Goal: Task Accomplishment & Management: Manage account settings

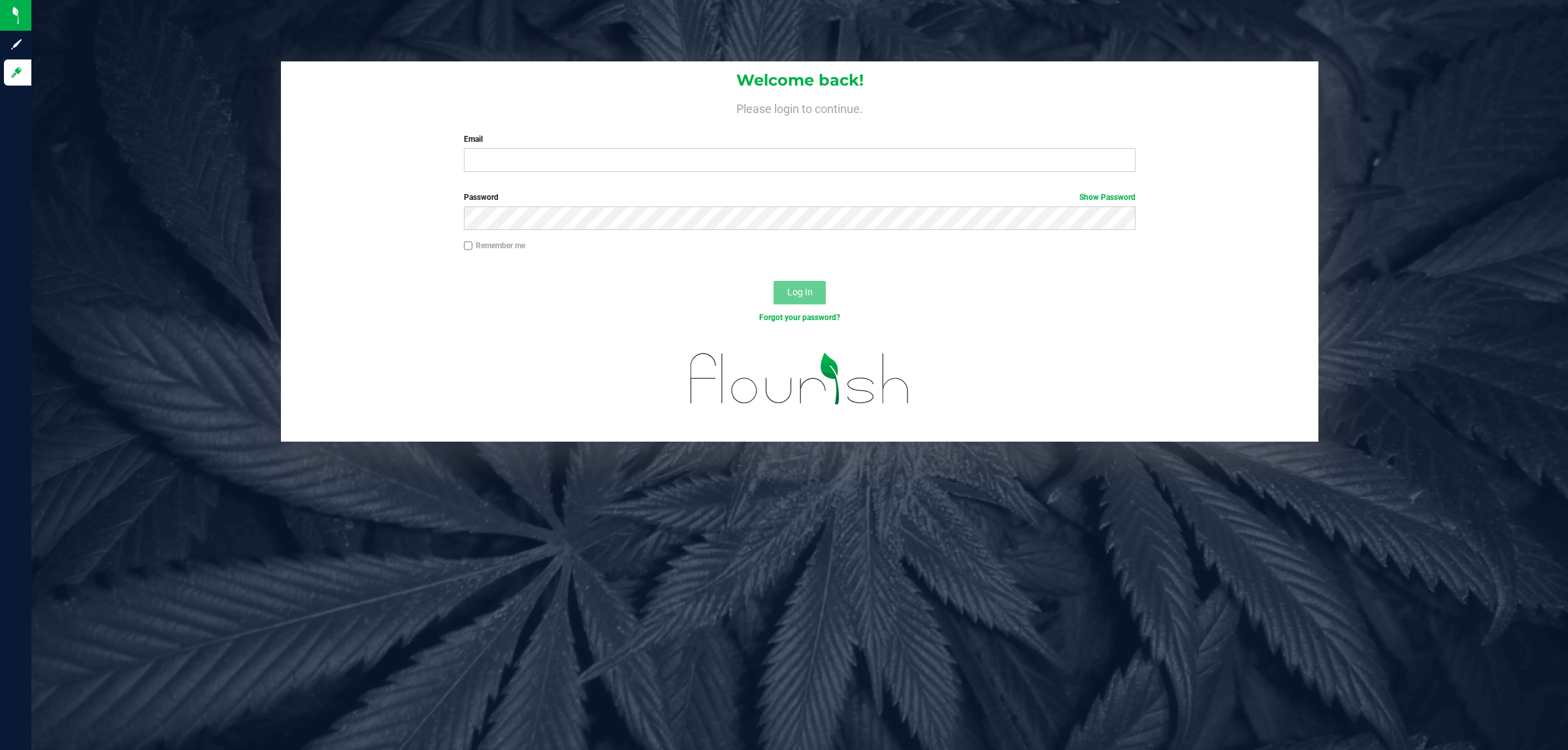
click at [695, 147] on div "Email Required Please format your email correctly." at bounding box center [800, 152] width 692 height 38
click at [698, 163] on input "Email" at bounding box center [800, 160] width 673 height 24
type input "[EMAIL_ADDRESS][DOMAIN_NAME]"
click at [774, 281] on button "Log In" at bounding box center [799, 293] width 52 height 24
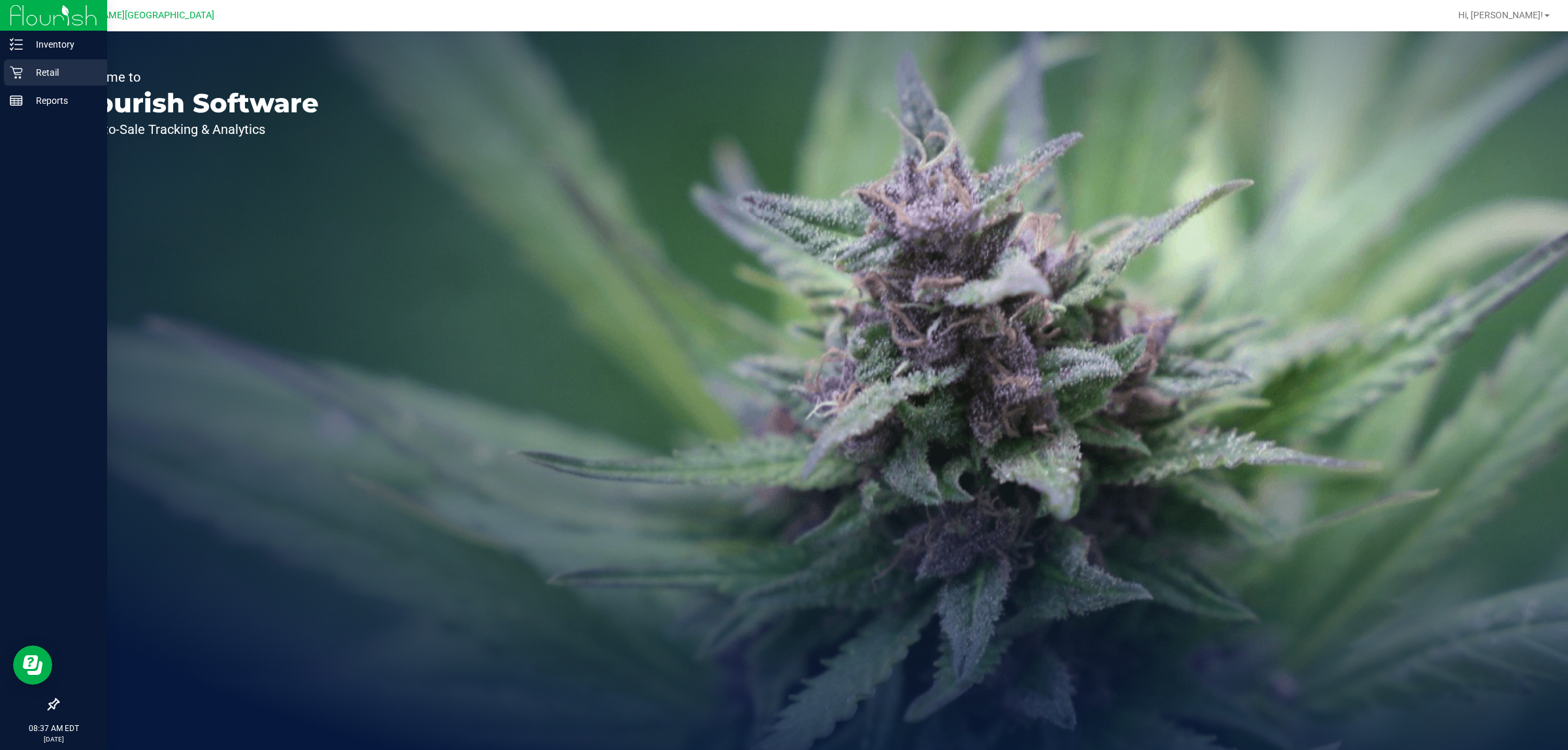
click at [18, 64] on div "Retail" at bounding box center [55, 71] width 103 height 26
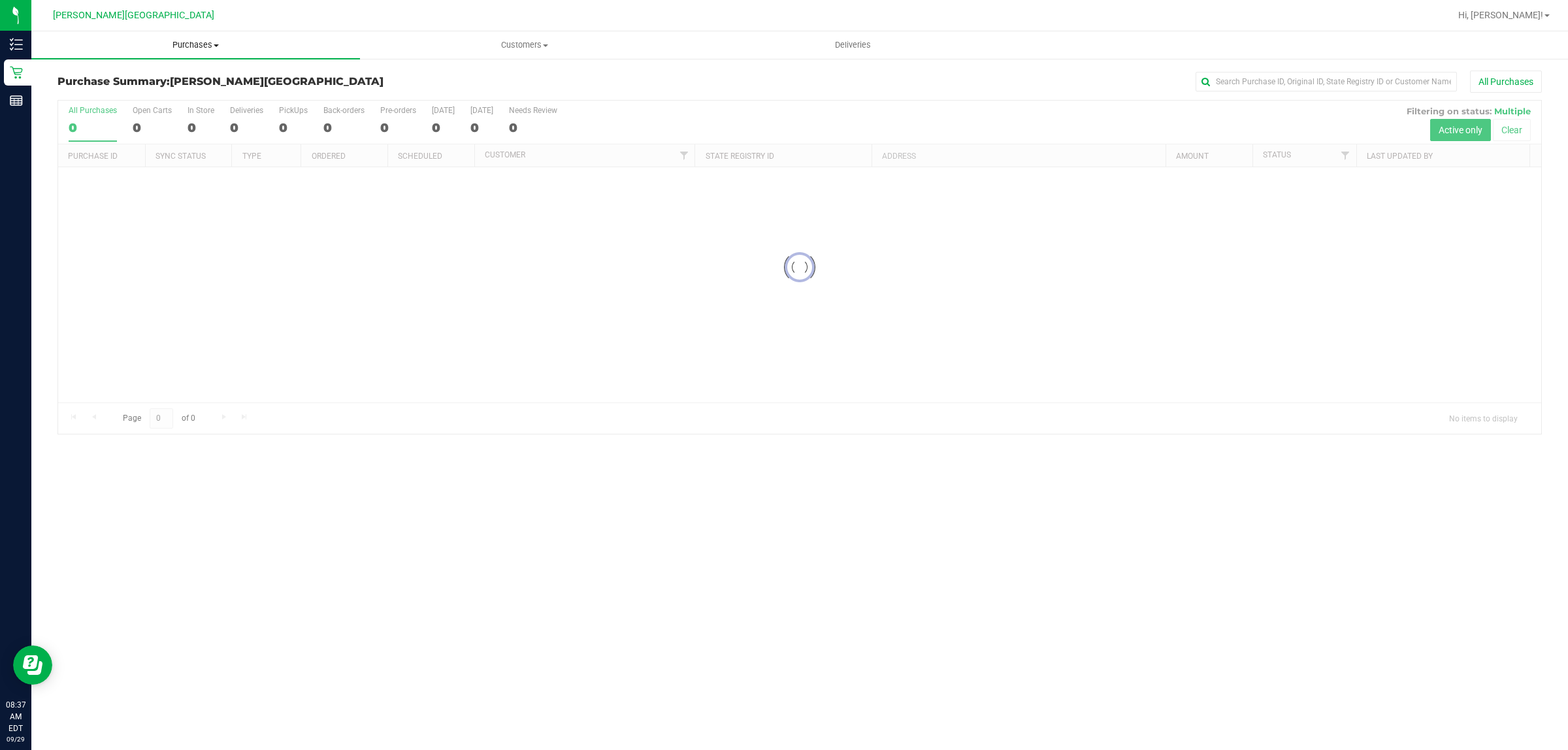
click at [188, 46] on span "Purchases" at bounding box center [195, 45] width 329 height 11
click at [144, 97] on li "Fulfillment" at bounding box center [195, 94] width 329 height 15
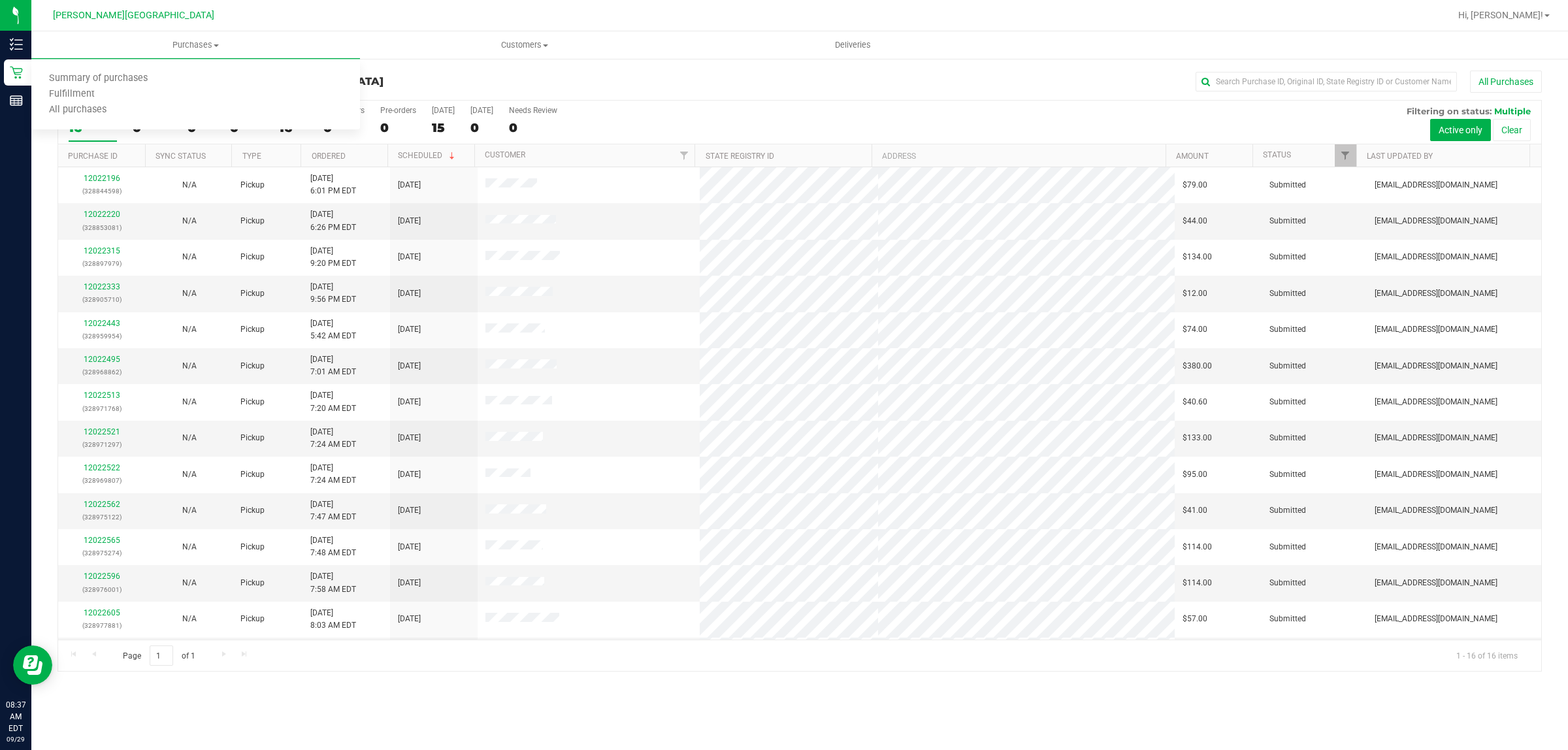
click at [722, 82] on div "All Purchases" at bounding box center [1047, 81] width 990 height 22
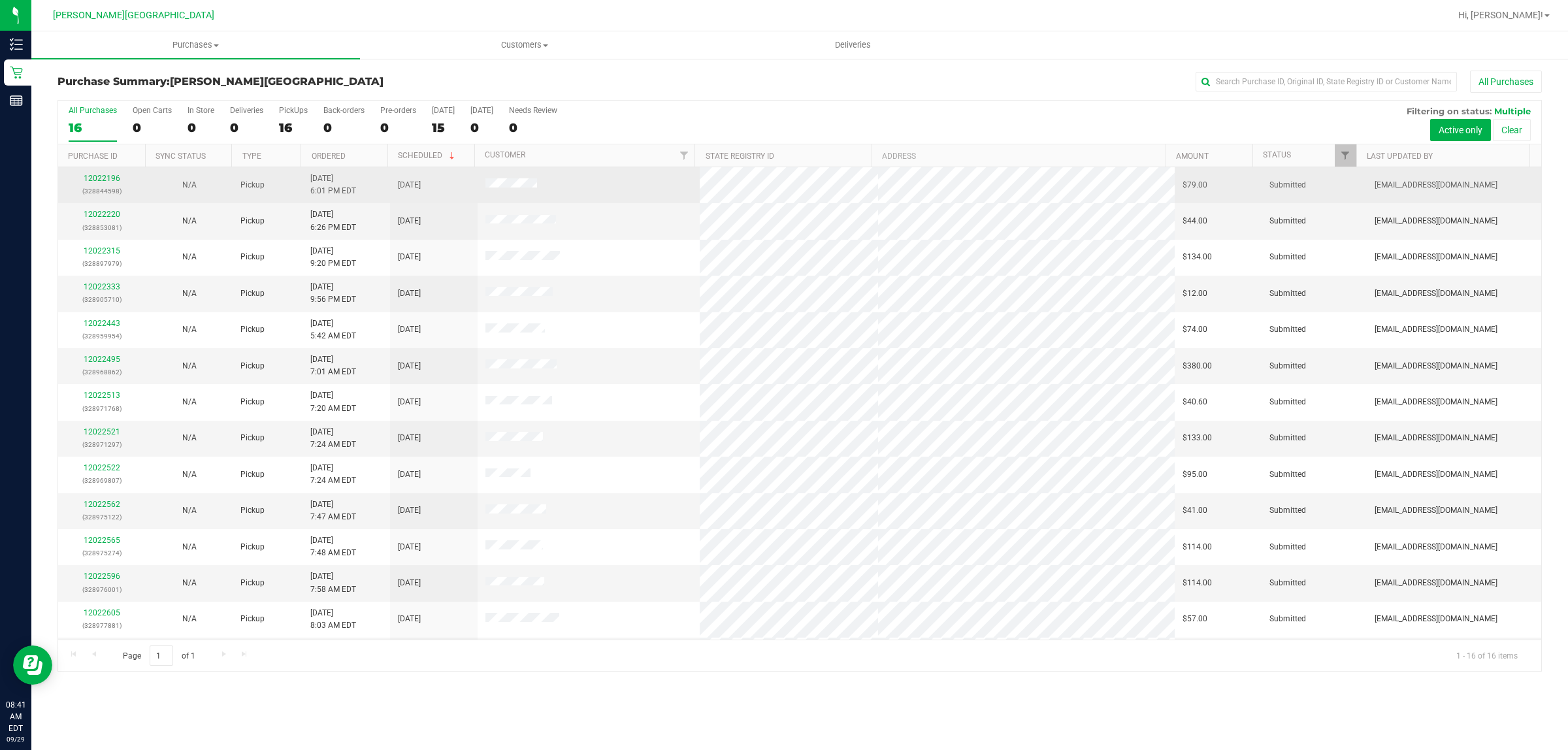
click at [110, 173] on div "12022196 (328844598)" at bounding box center [101, 185] width 71 height 25
click at [103, 176] on link "12022196" at bounding box center [102, 178] width 36 height 10
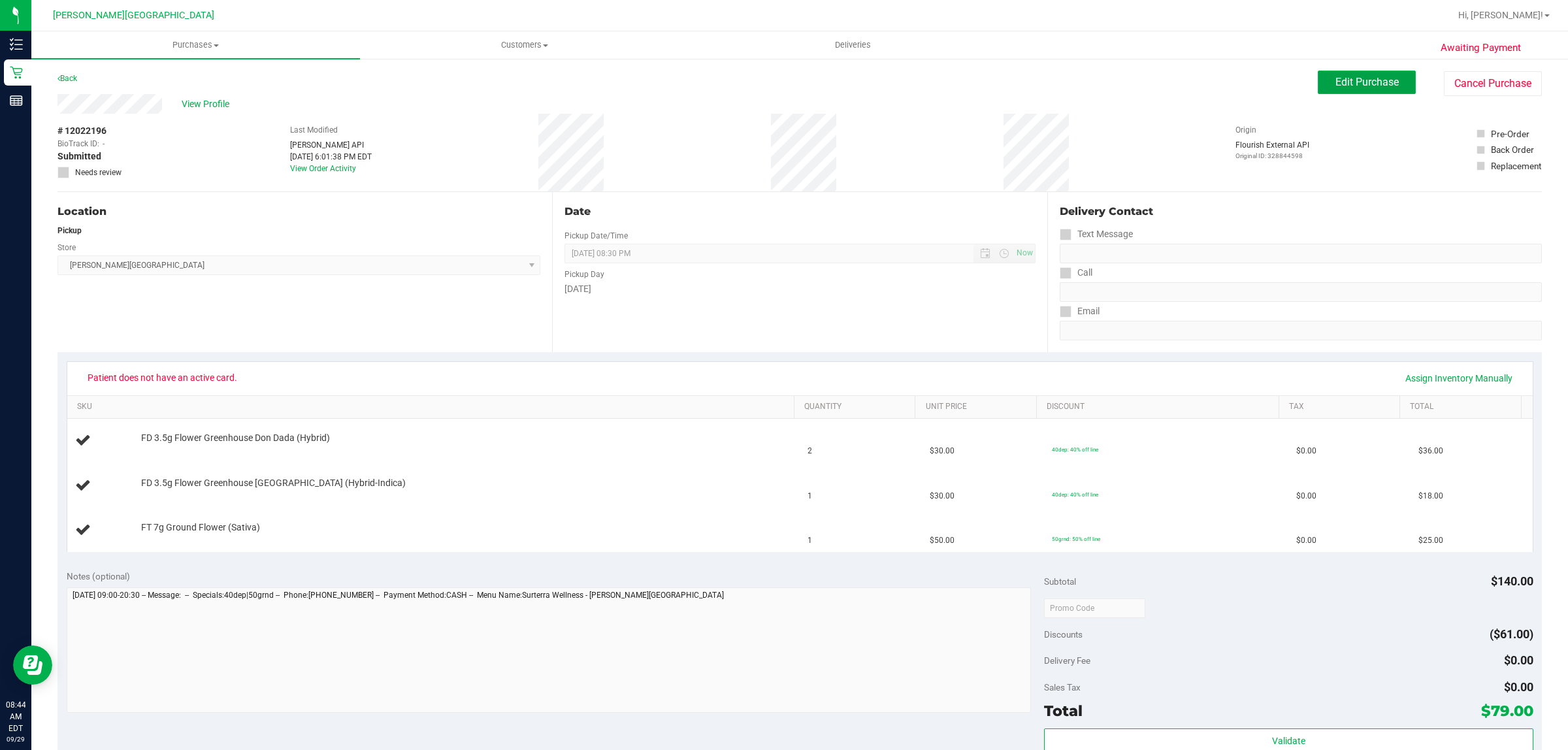
click at [1361, 80] on span "Edit Purchase" at bounding box center [1367, 82] width 64 height 12
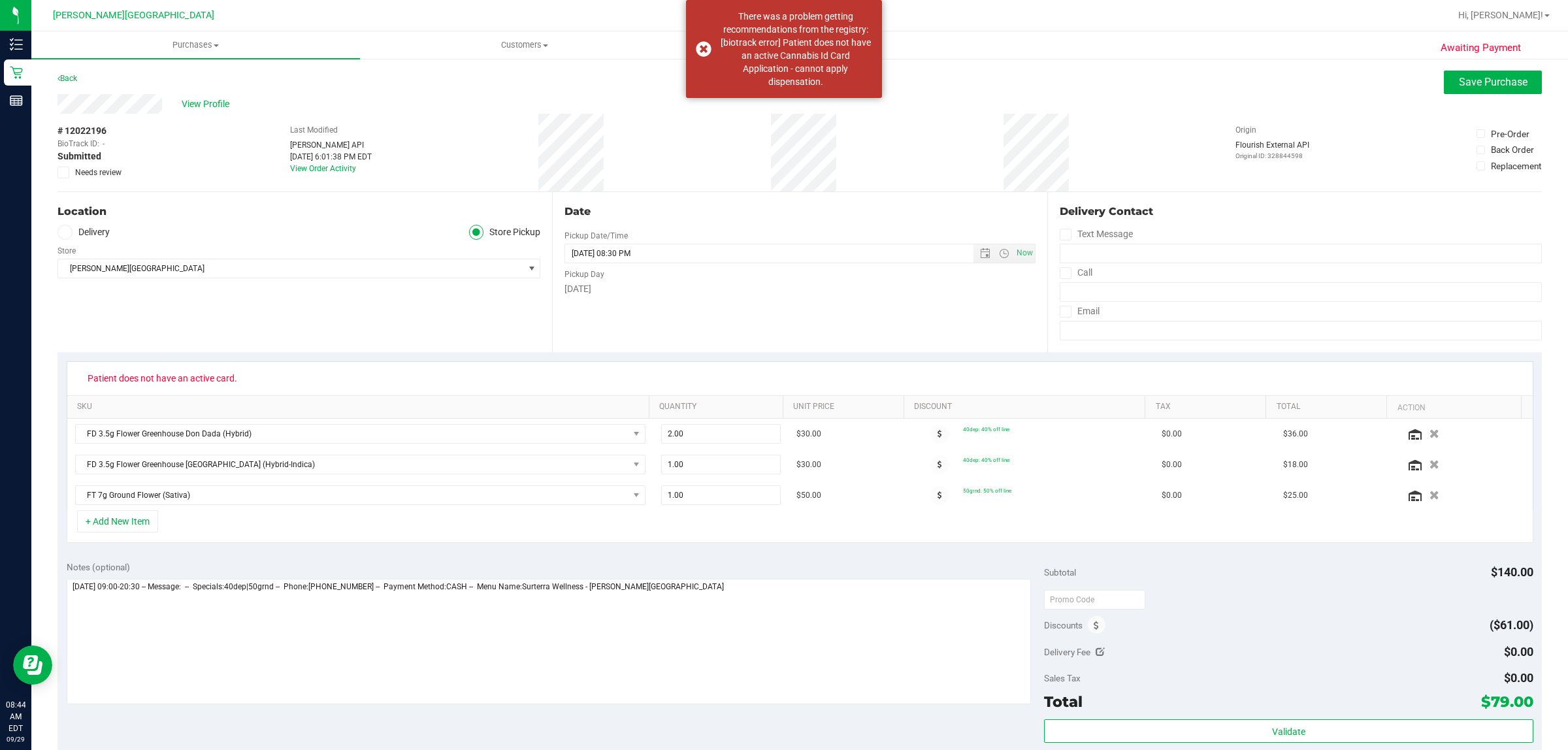
click at [67, 172] on icon at bounding box center [63, 172] width 9 height 0
click at [0, 0] on input "Needs review" at bounding box center [0, 0] width 0 height 0
click at [1481, 85] on span "Save Purchase" at bounding box center [1494, 82] width 69 height 12
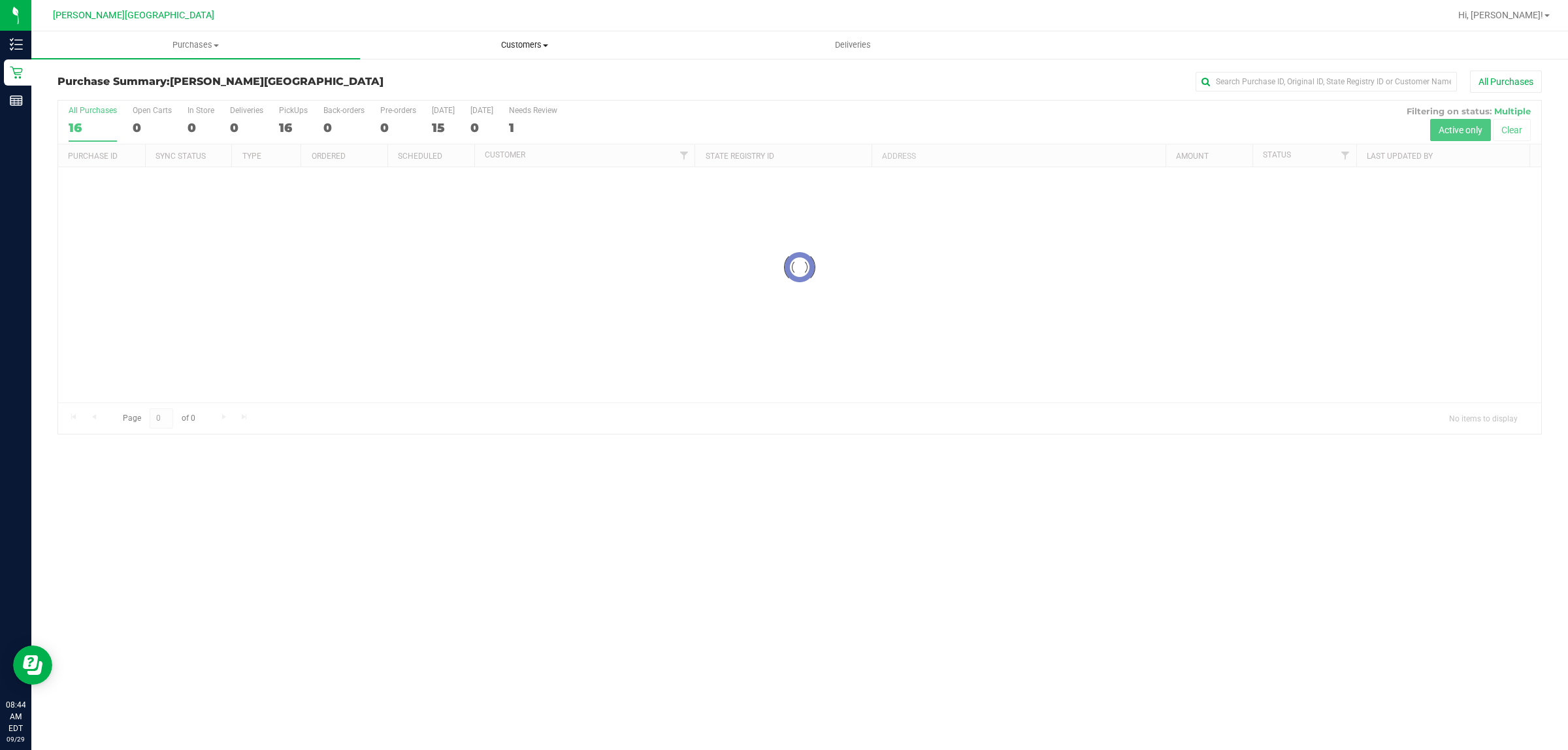
click at [539, 45] on span "Customers" at bounding box center [525, 45] width 328 height 11
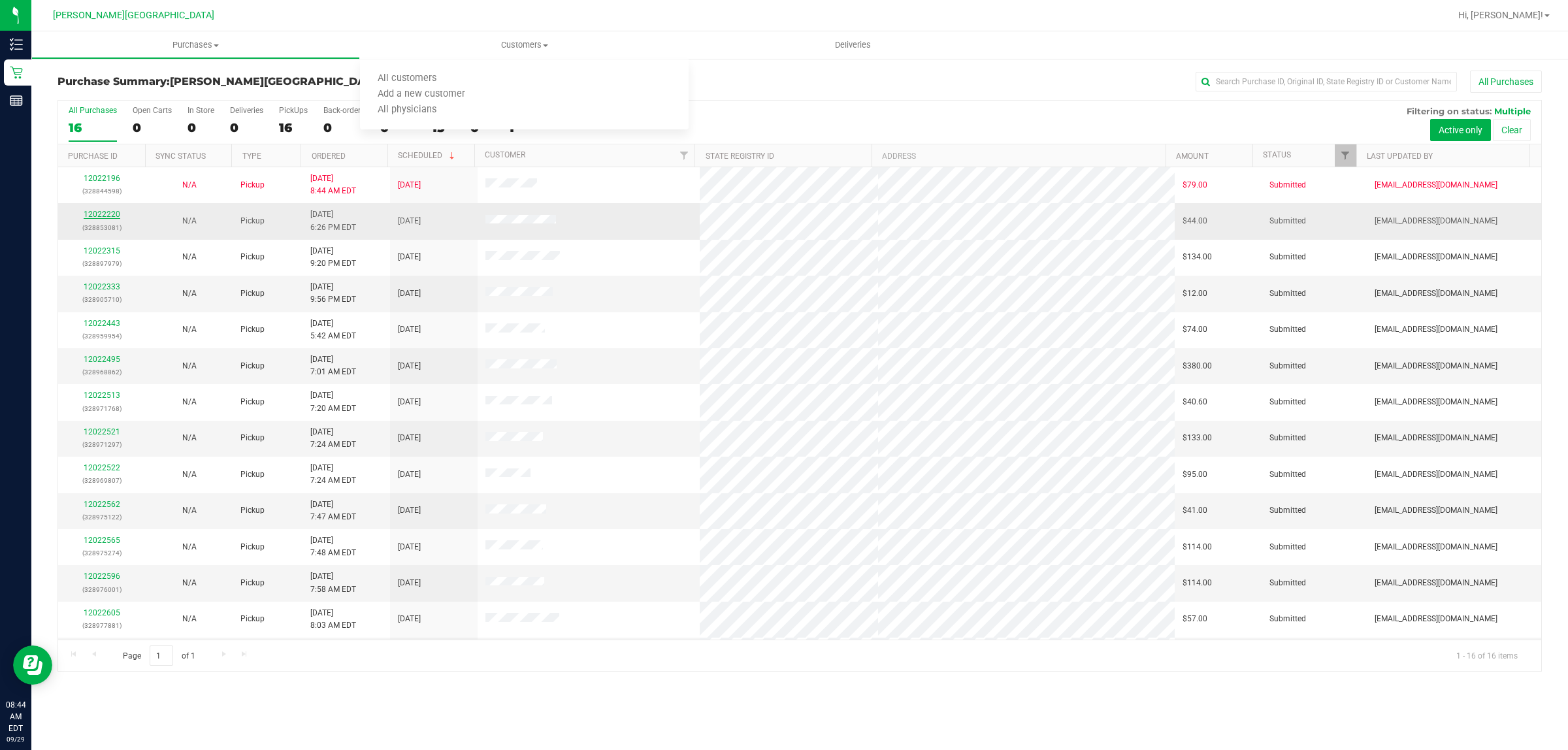
click at [105, 213] on link "12022220" at bounding box center [102, 214] width 36 height 10
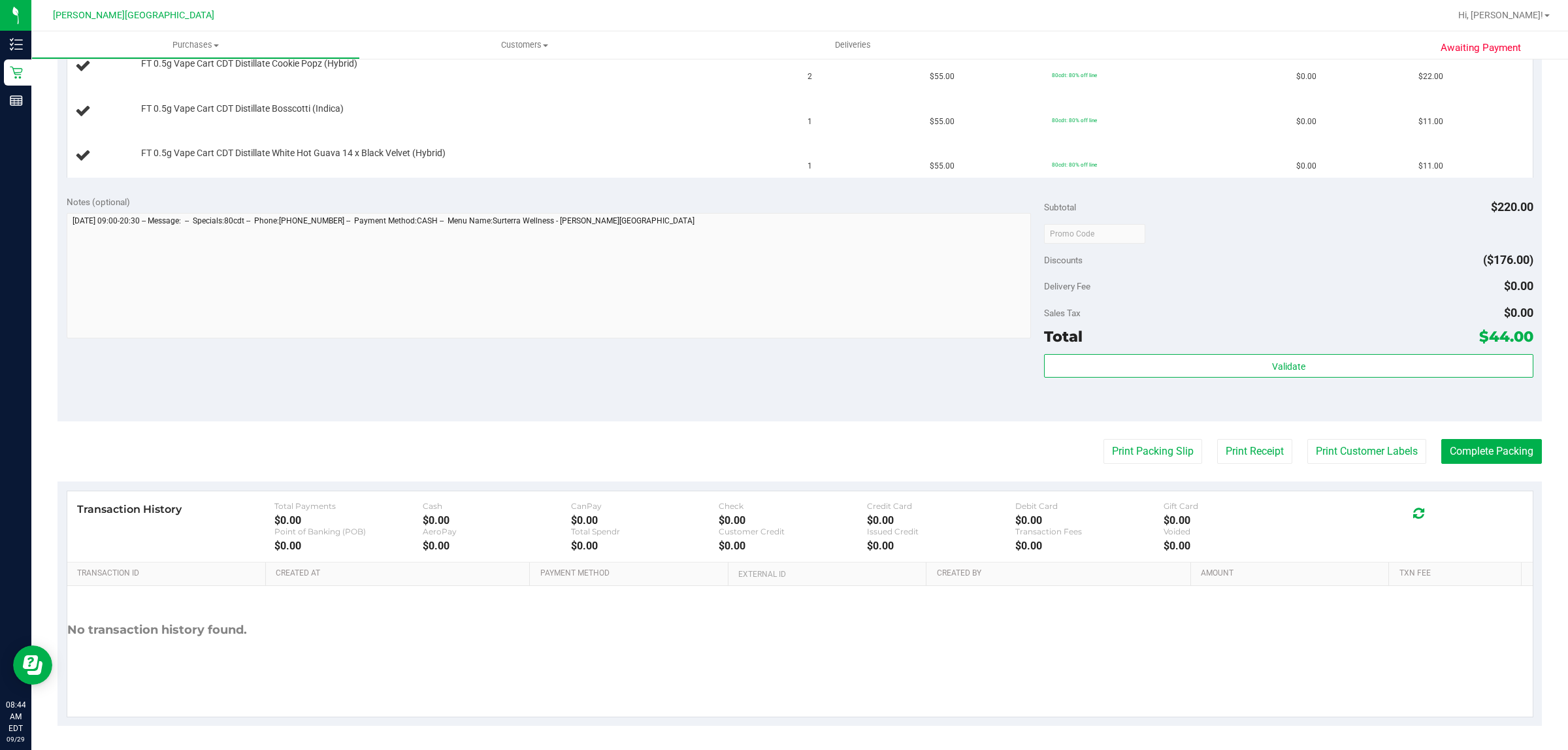
scroll to position [375, 0]
click at [1128, 453] on button "Print Packing Slip" at bounding box center [1153, 451] width 99 height 25
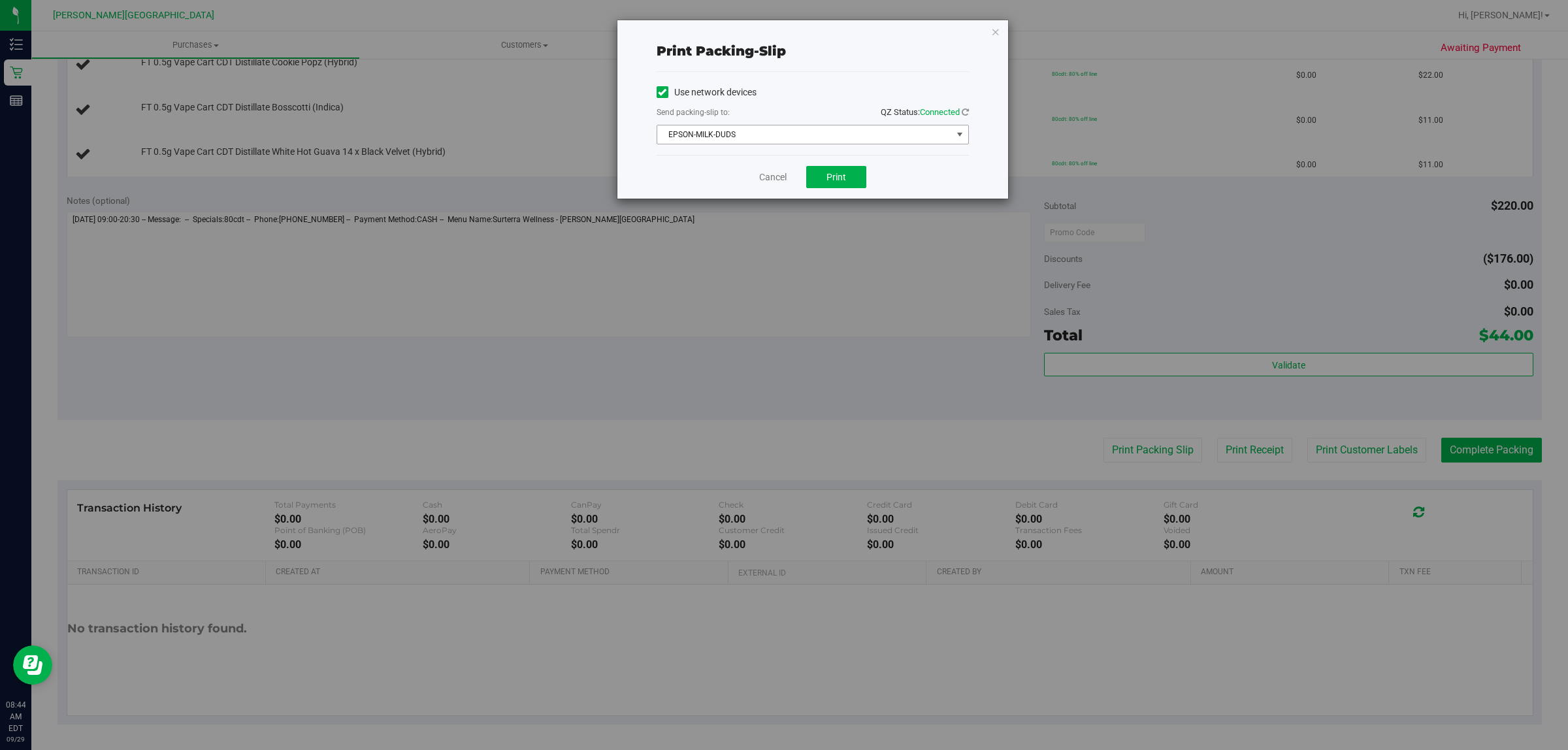
click at [817, 132] on span "EPSON-MILK-DUDS" at bounding box center [804, 134] width 294 height 18
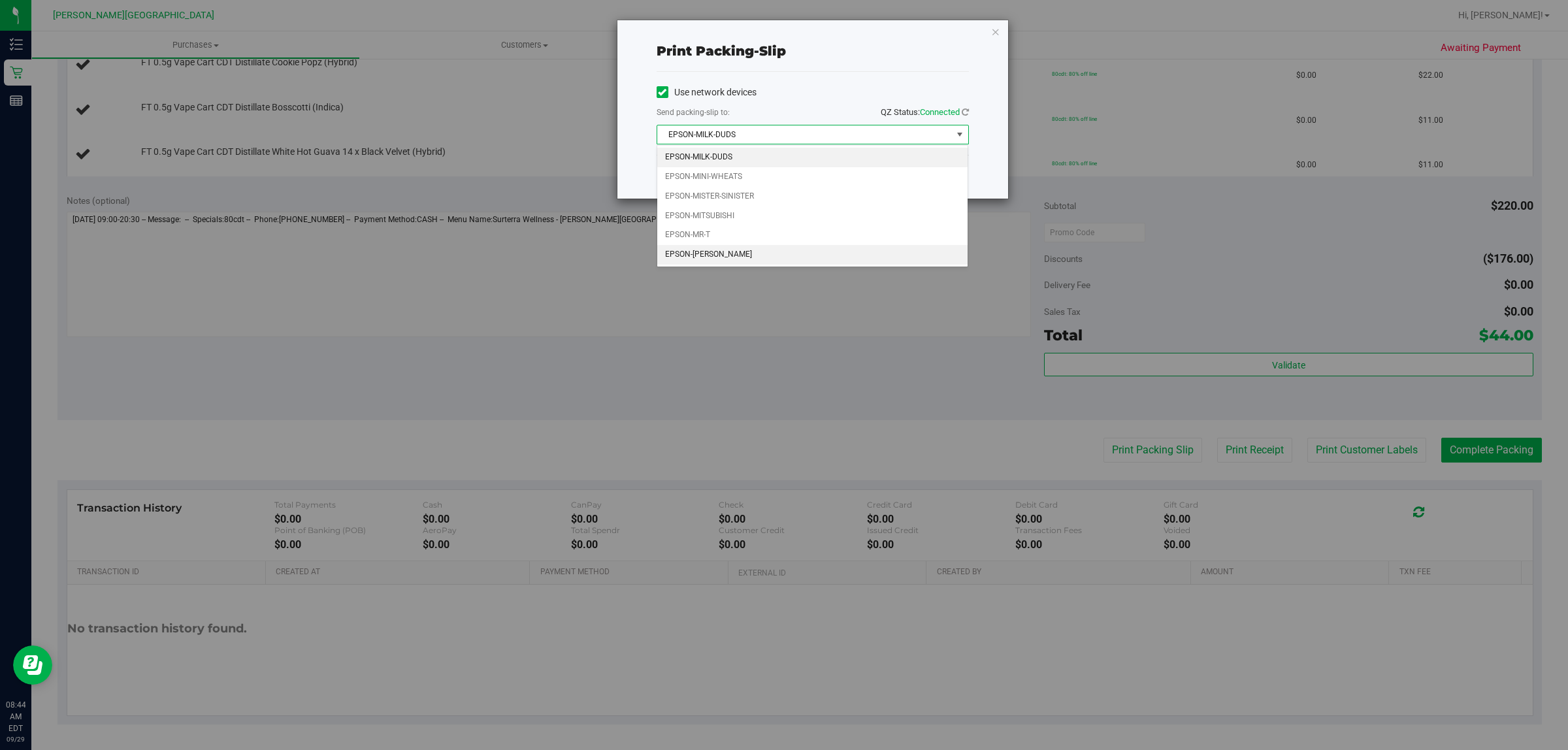
click at [792, 249] on li "EPSON-[PERSON_NAME]" at bounding box center [813, 254] width 311 height 20
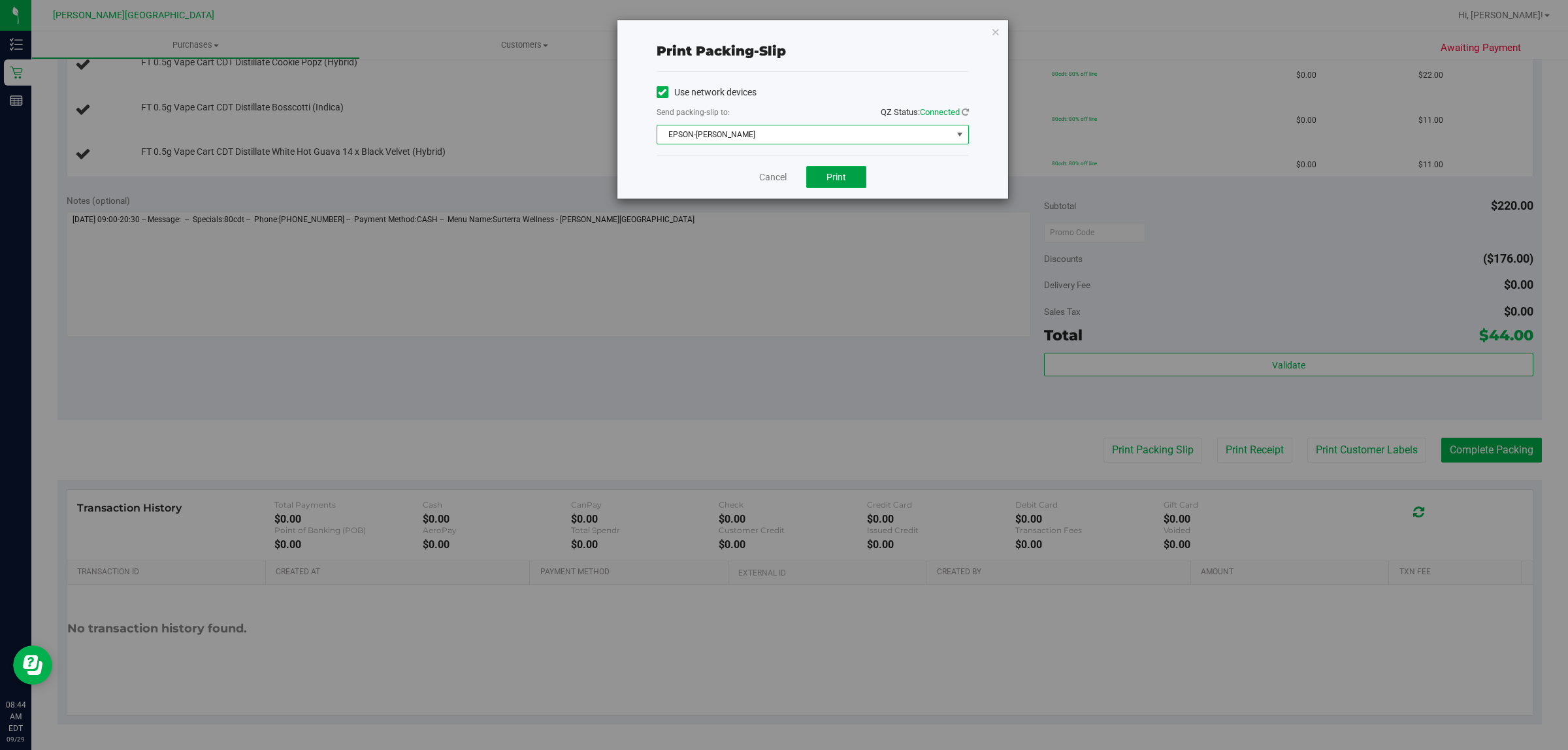
click at [846, 176] on button "Print" at bounding box center [835, 176] width 60 height 22
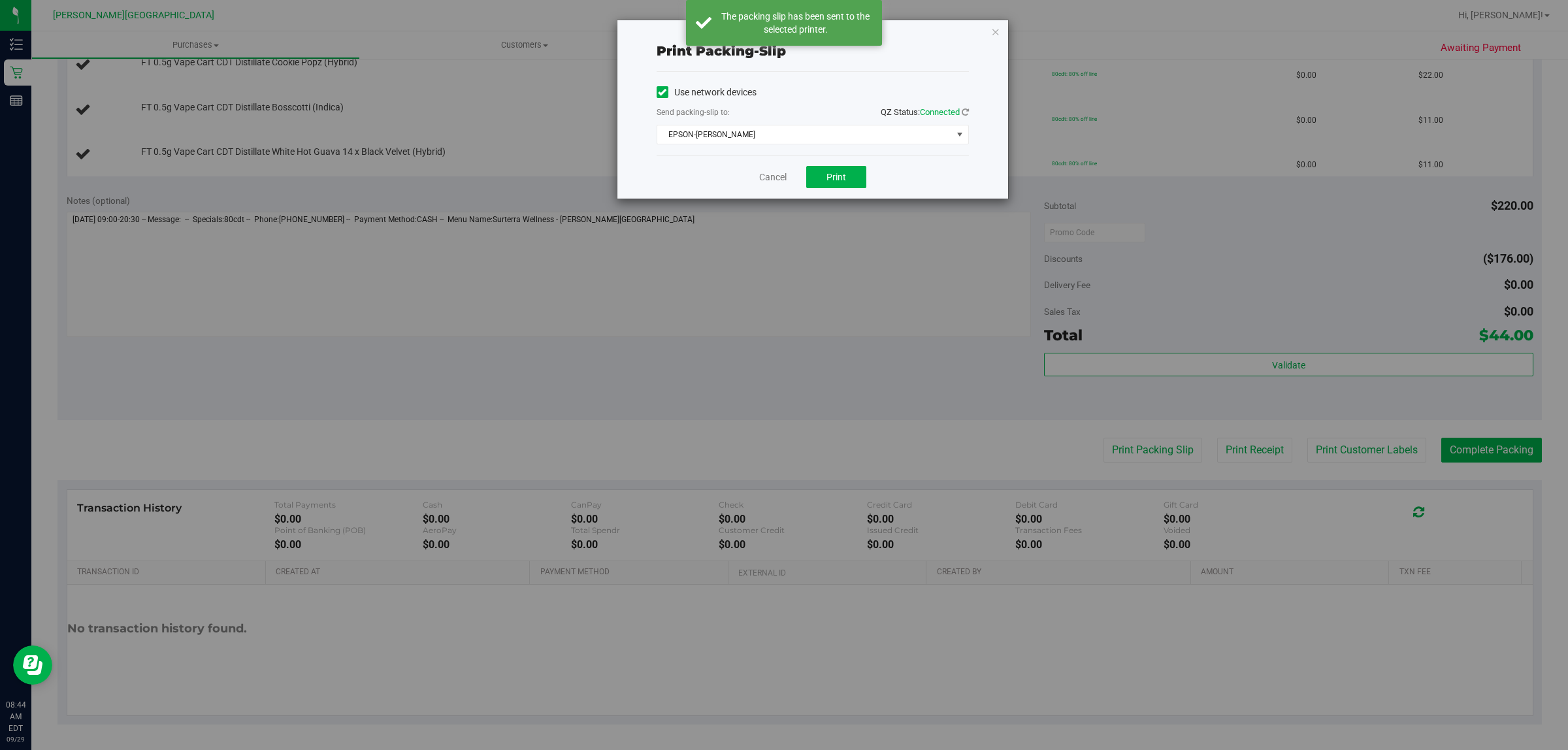
click at [900, 337] on div "Print packing-slip Use network devices Send packing-slip to: QZ Status: Connect…" at bounding box center [789, 375] width 1578 height 750
click at [998, 28] on icon "button" at bounding box center [995, 31] width 10 height 15
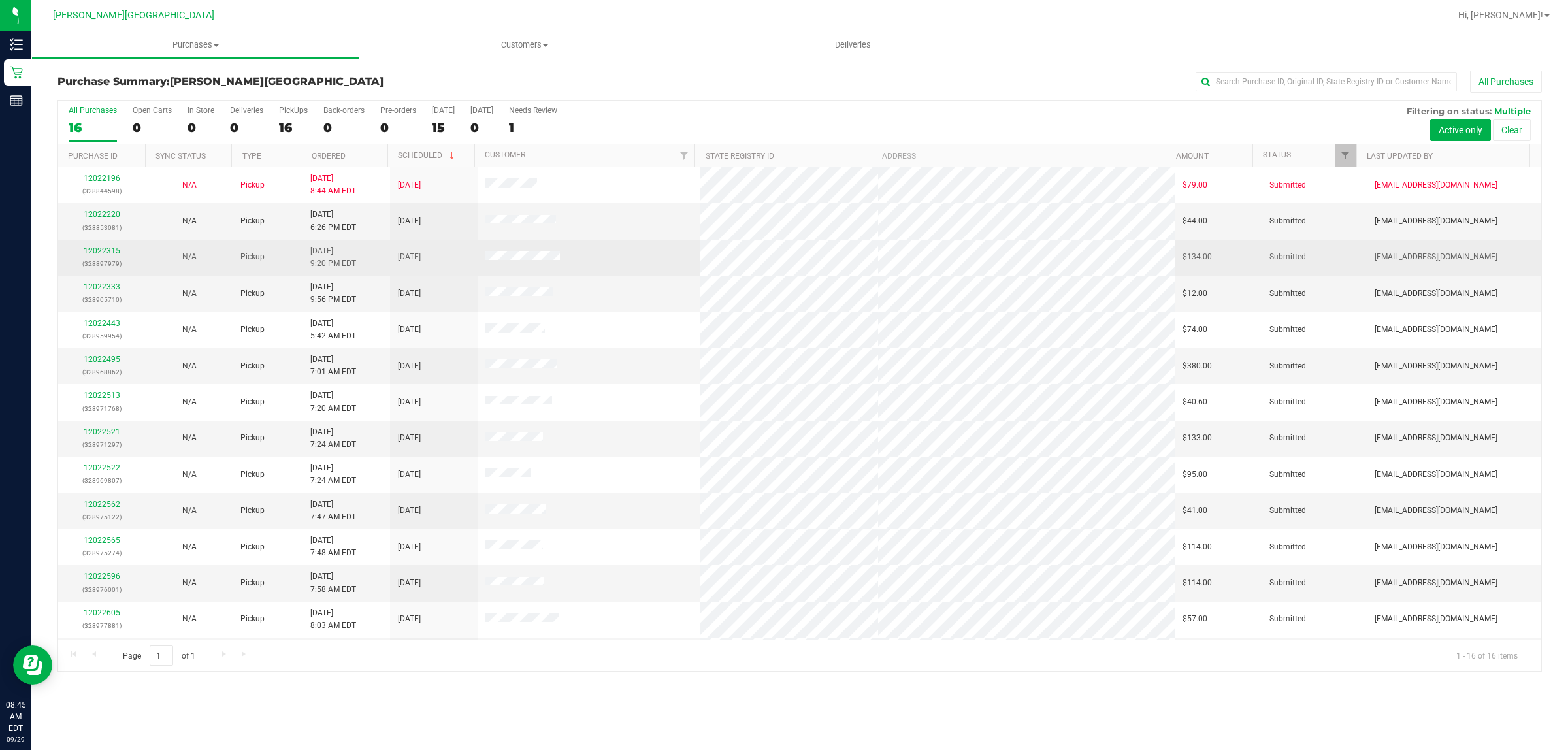
click at [106, 252] on link "12022315" at bounding box center [102, 252] width 36 height 10
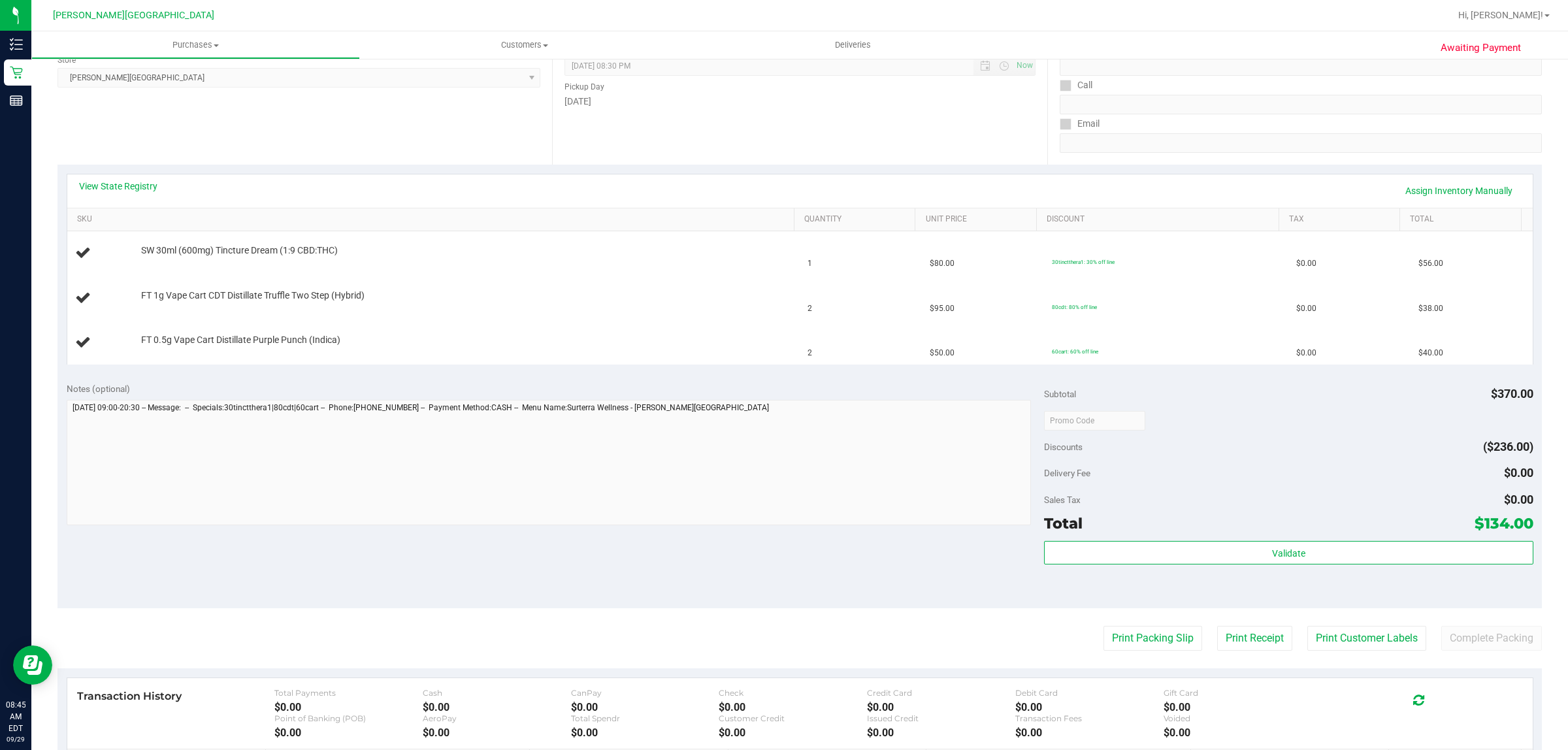
scroll to position [375, 0]
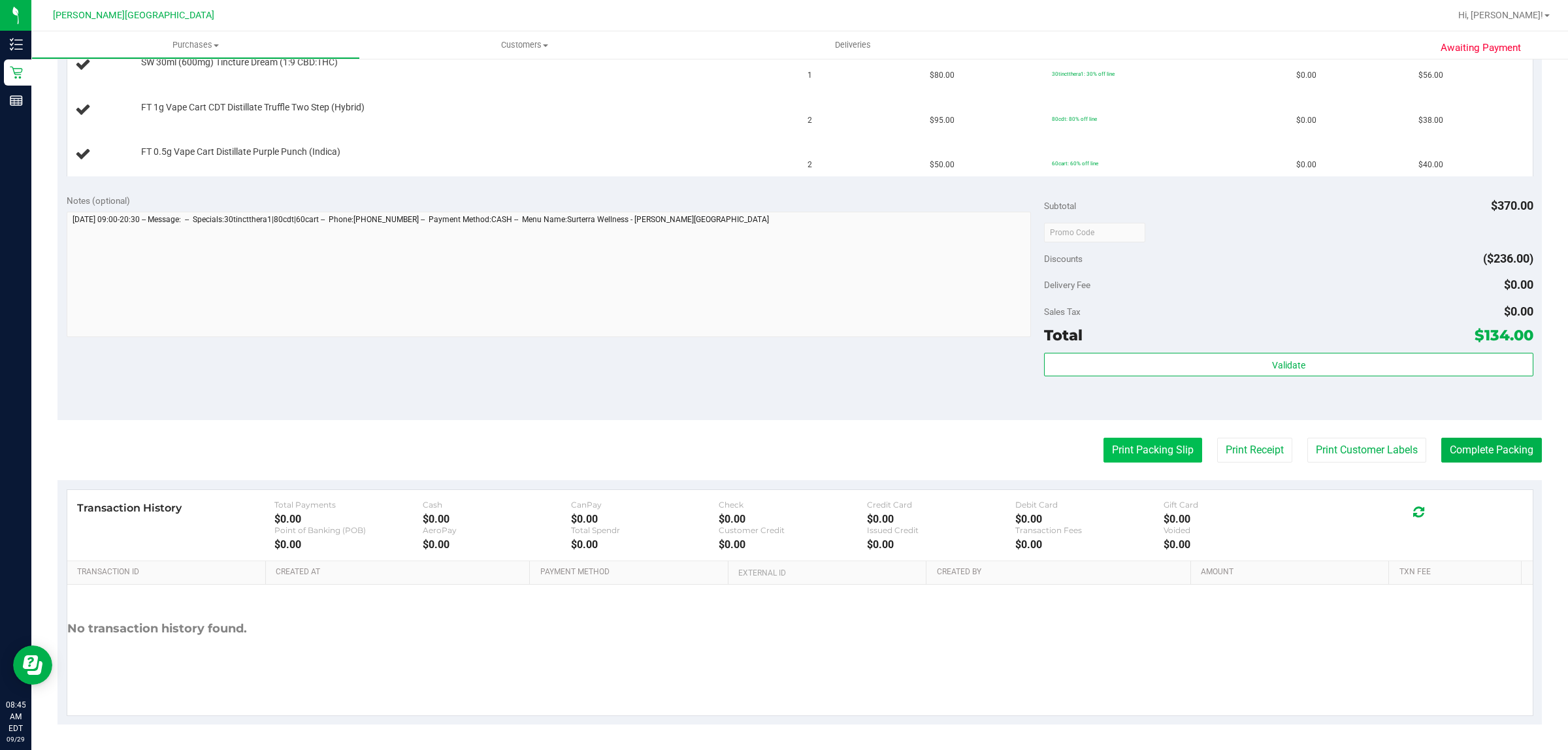
click at [1152, 446] on button "Print Packing Slip" at bounding box center [1153, 451] width 99 height 25
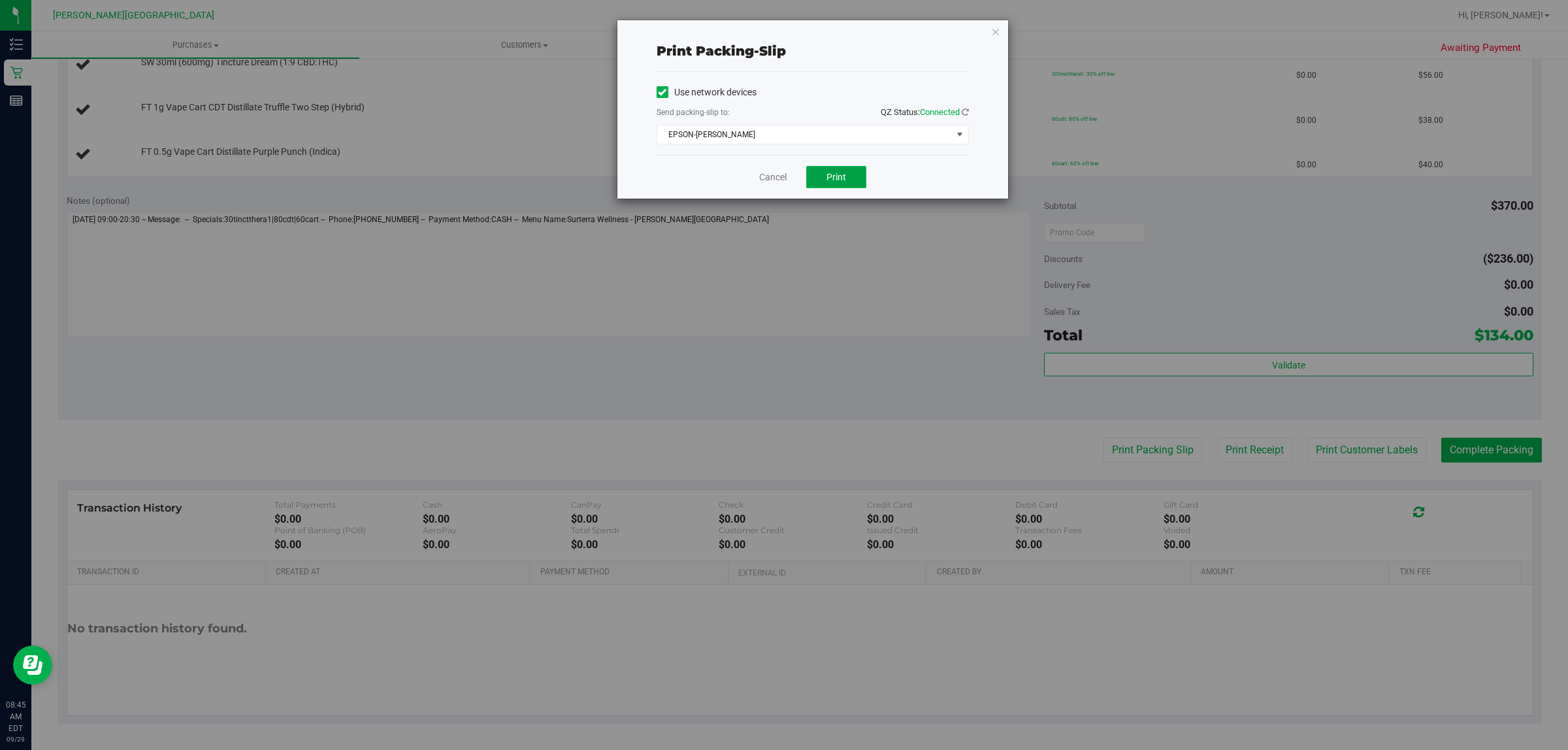
click at [841, 169] on button "Print" at bounding box center [835, 176] width 60 height 22
click at [998, 30] on icon "button" at bounding box center [995, 31] width 10 height 15
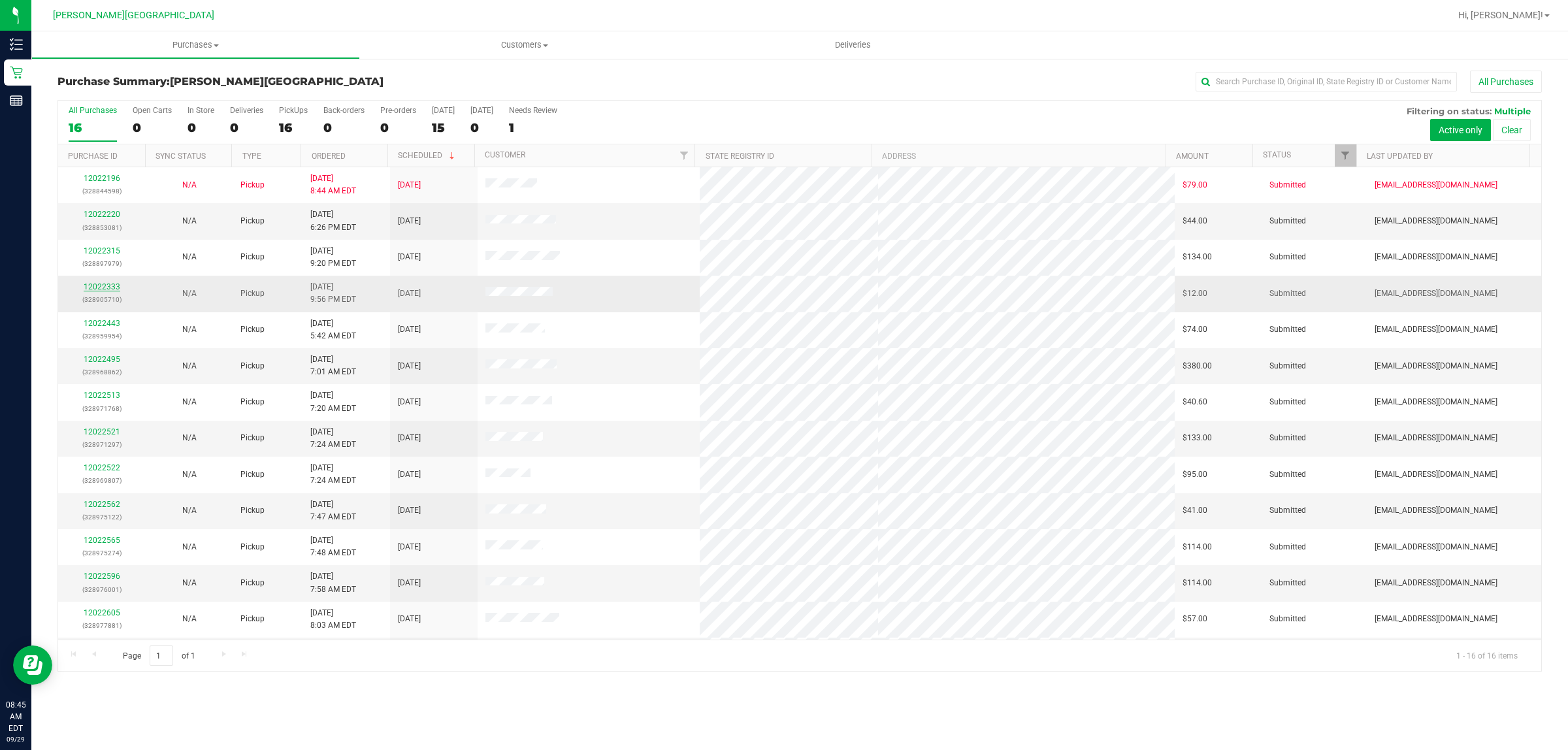
click at [100, 286] on link "12022333" at bounding box center [102, 287] width 36 height 10
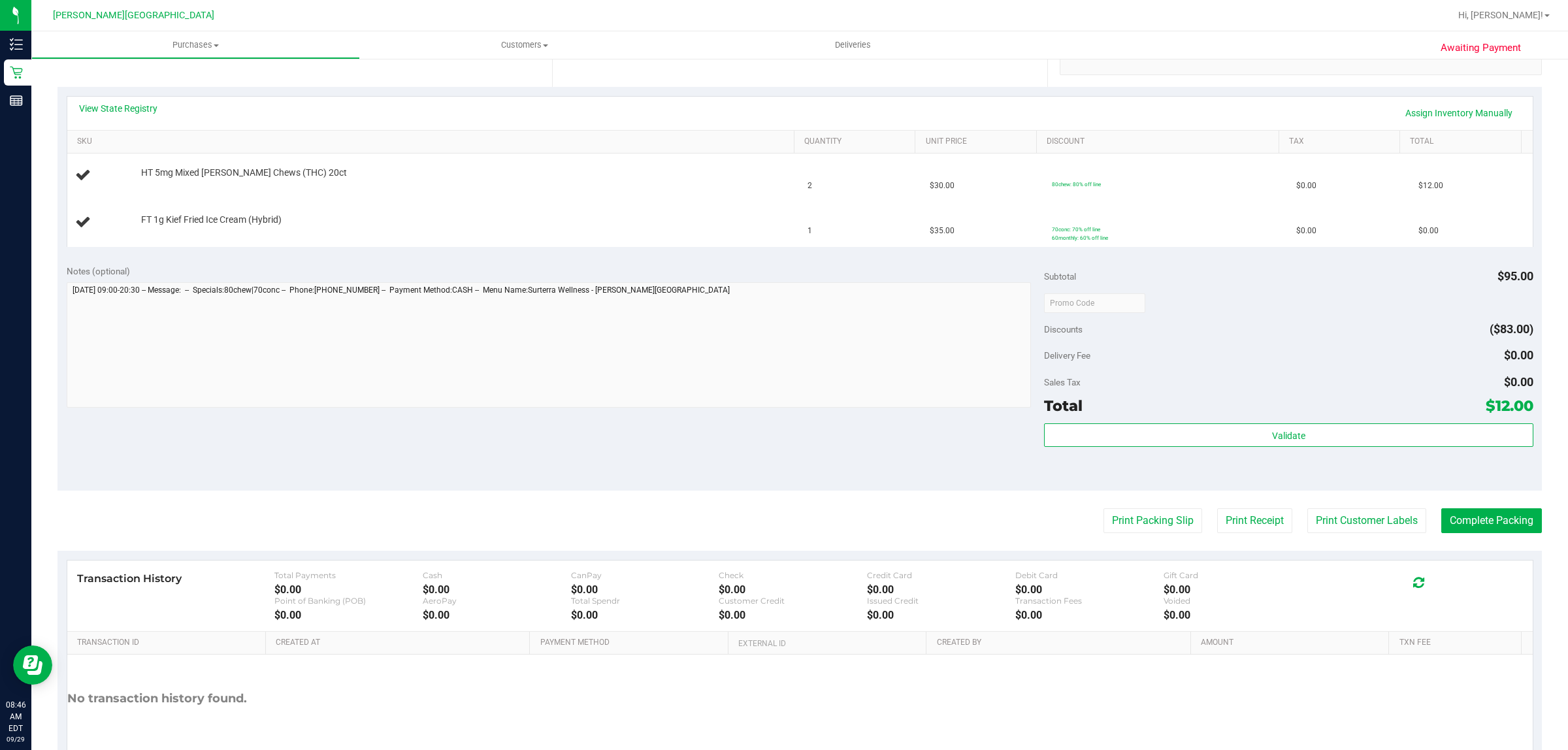
scroll to position [337, 0]
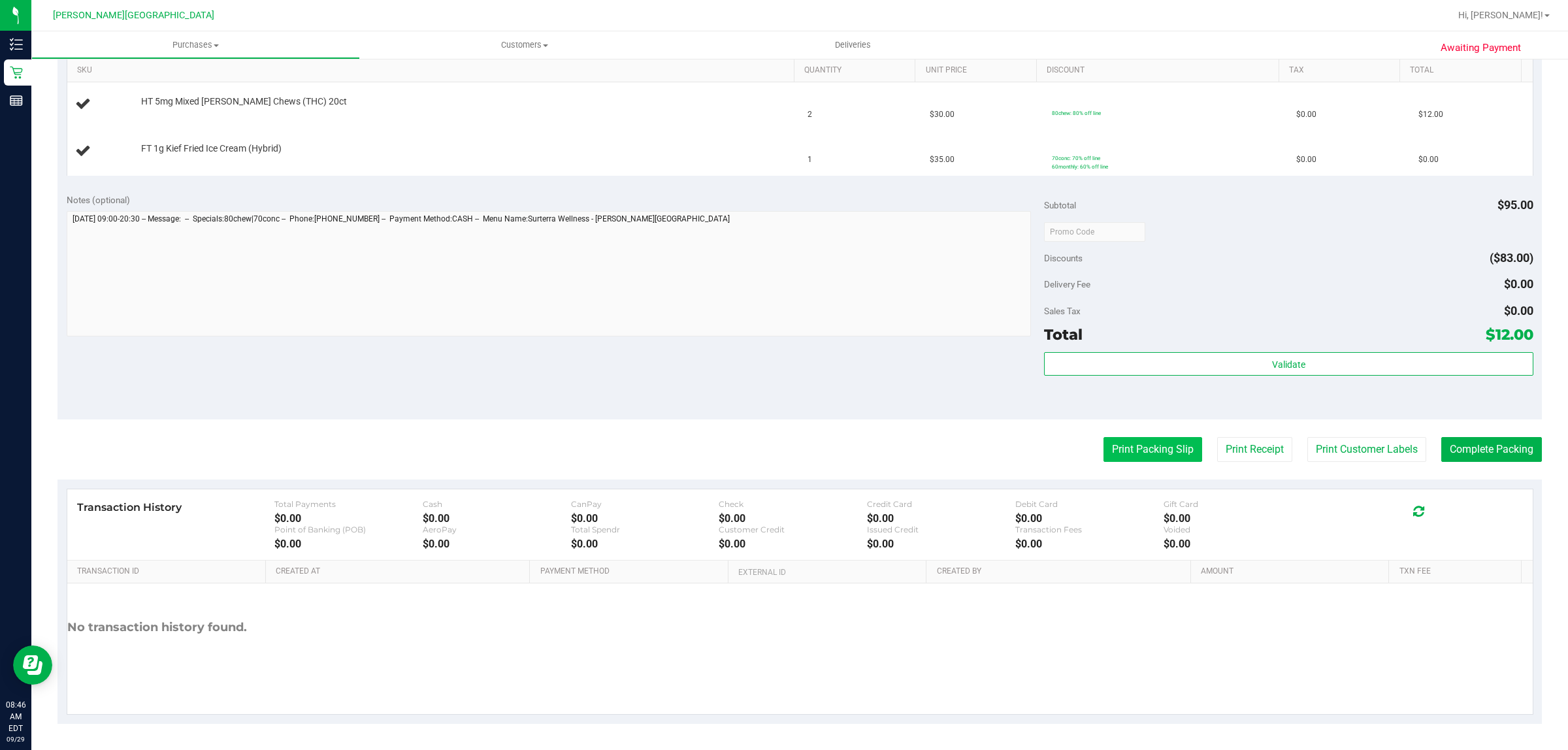
click at [1126, 452] on button "Print Packing Slip" at bounding box center [1153, 450] width 99 height 25
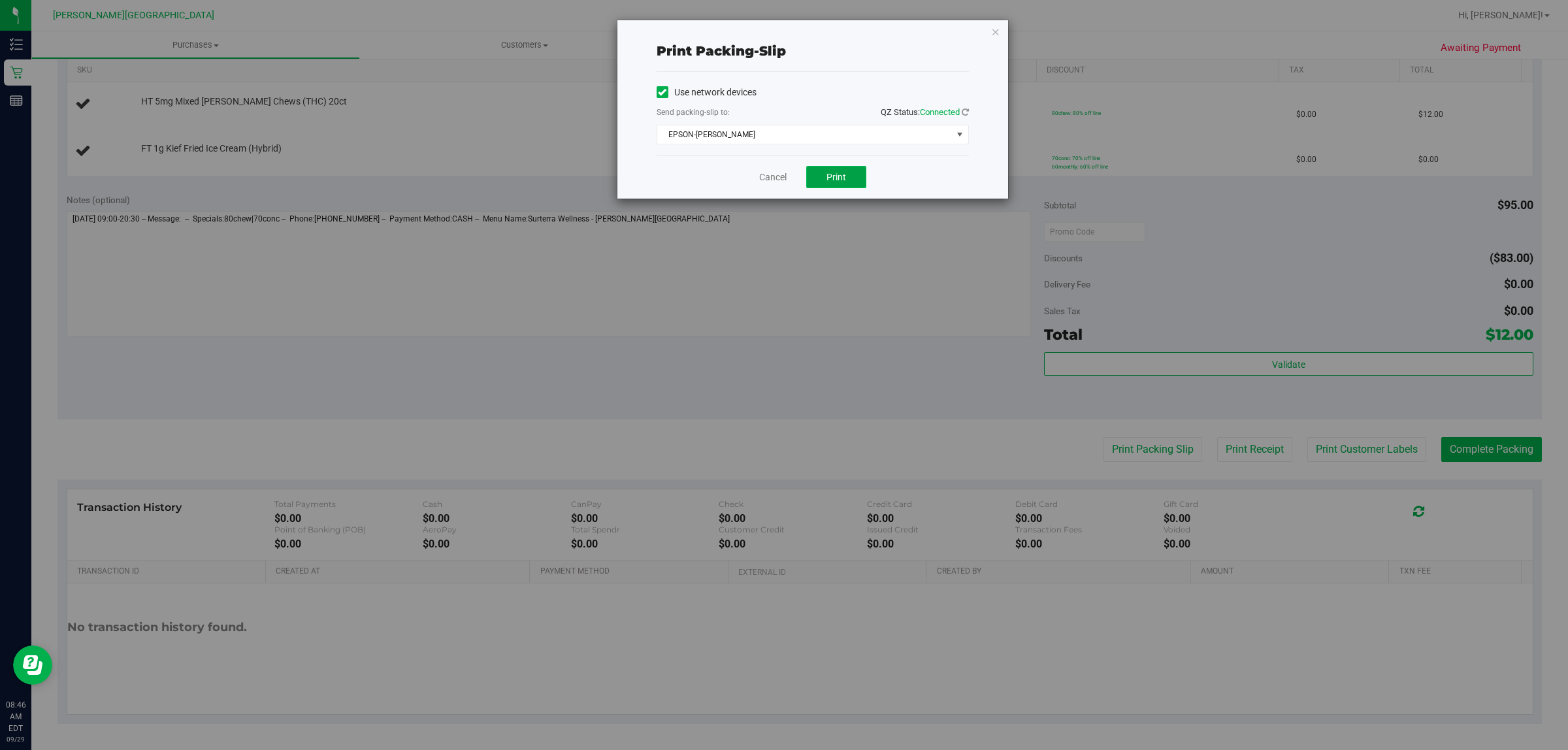
click at [859, 180] on button "Print" at bounding box center [835, 176] width 60 height 22
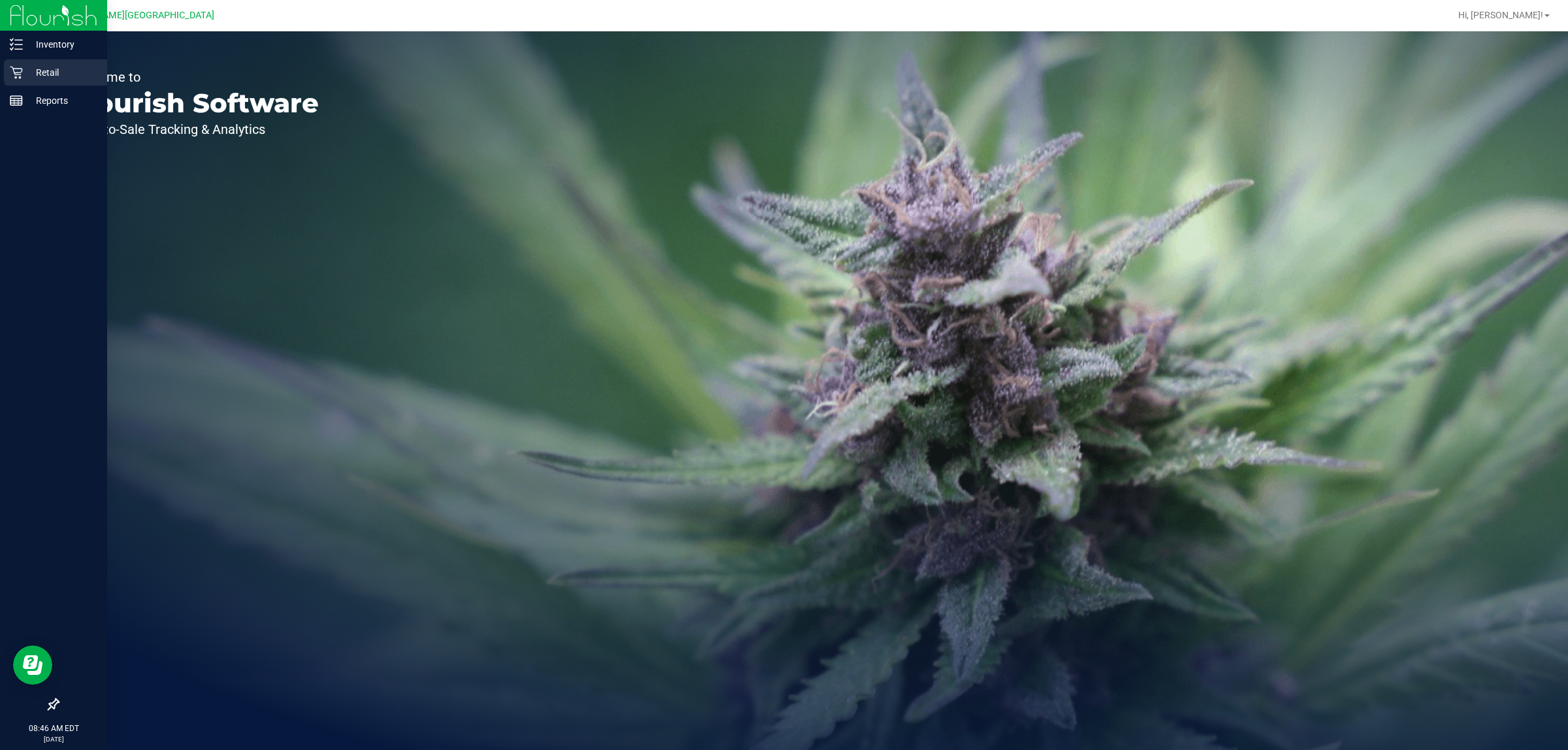
click at [33, 70] on p "Retail" at bounding box center [62, 72] width 78 height 15
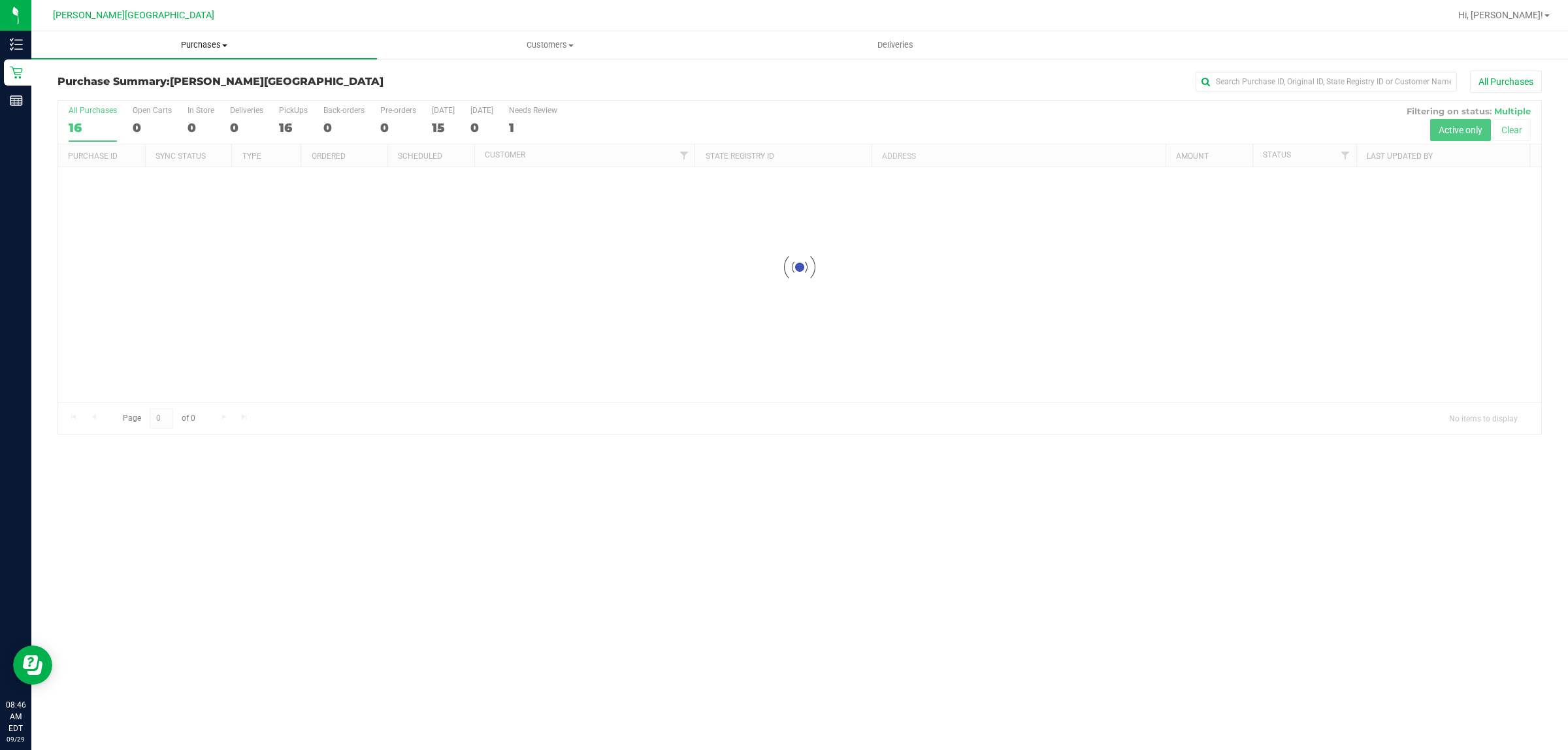
click at [200, 47] on span "Purchases" at bounding box center [204, 45] width 346 height 11
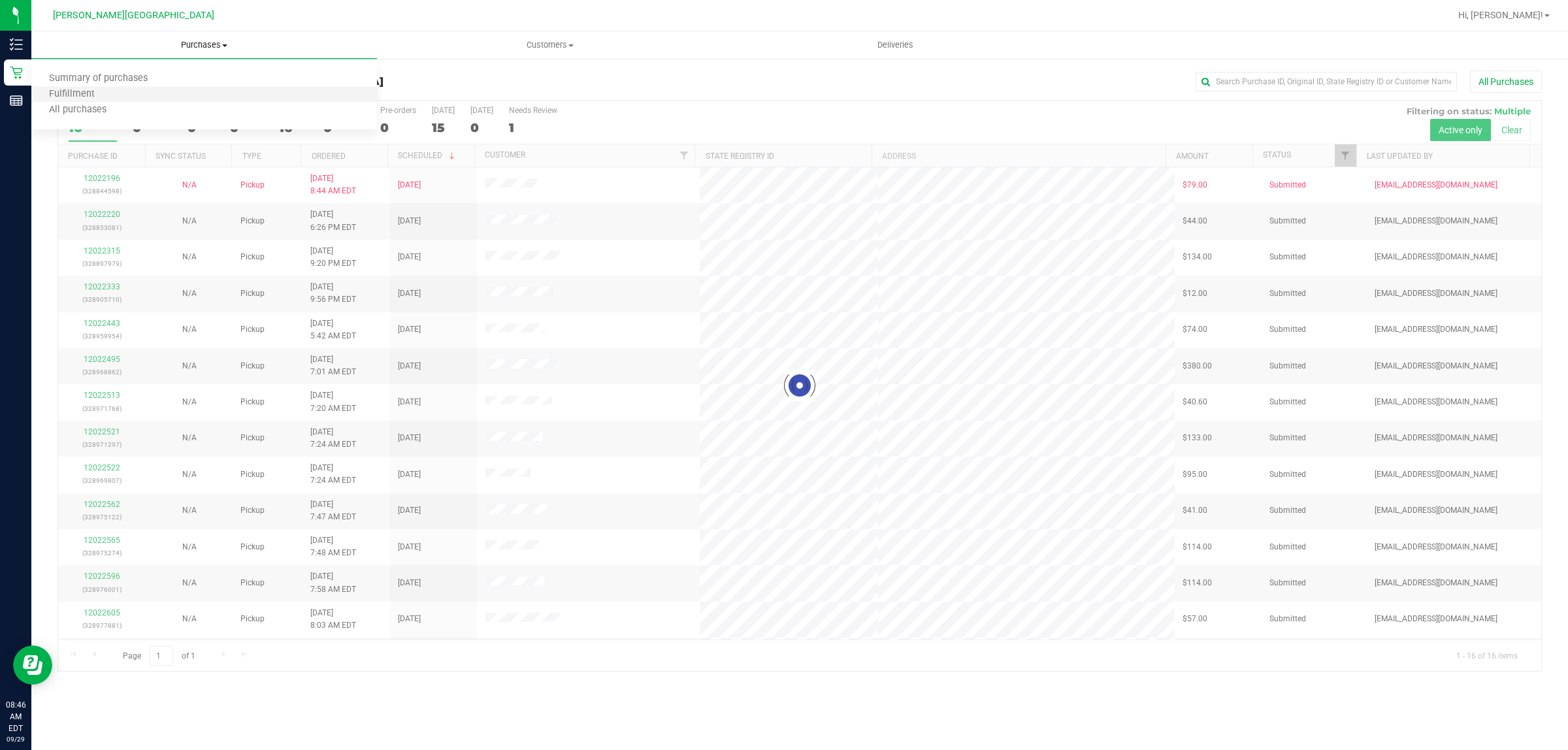
click at [199, 99] on li "Fulfillment" at bounding box center [204, 94] width 346 height 15
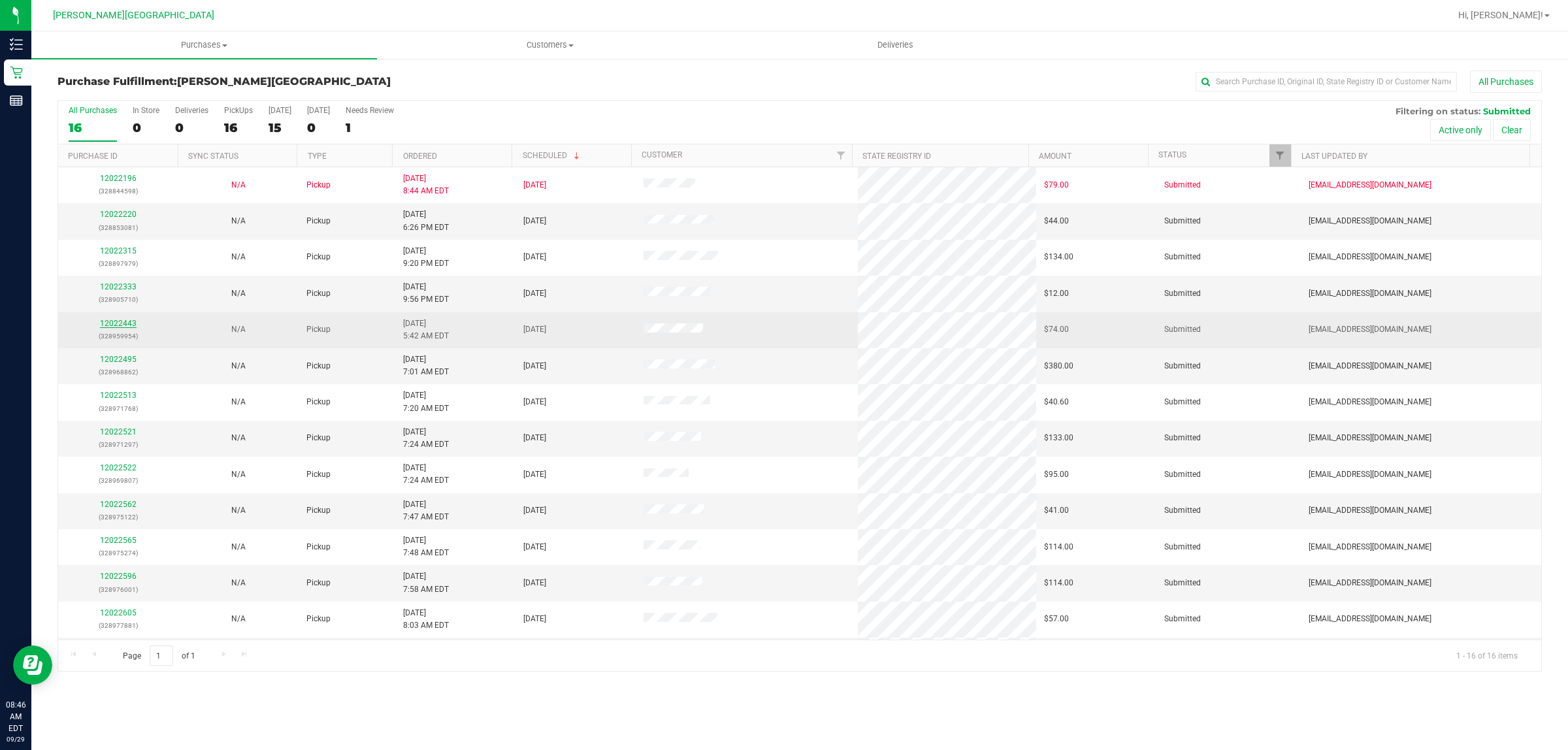
click at [103, 328] on link "12022443" at bounding box center [118, 324] width 36 height 10
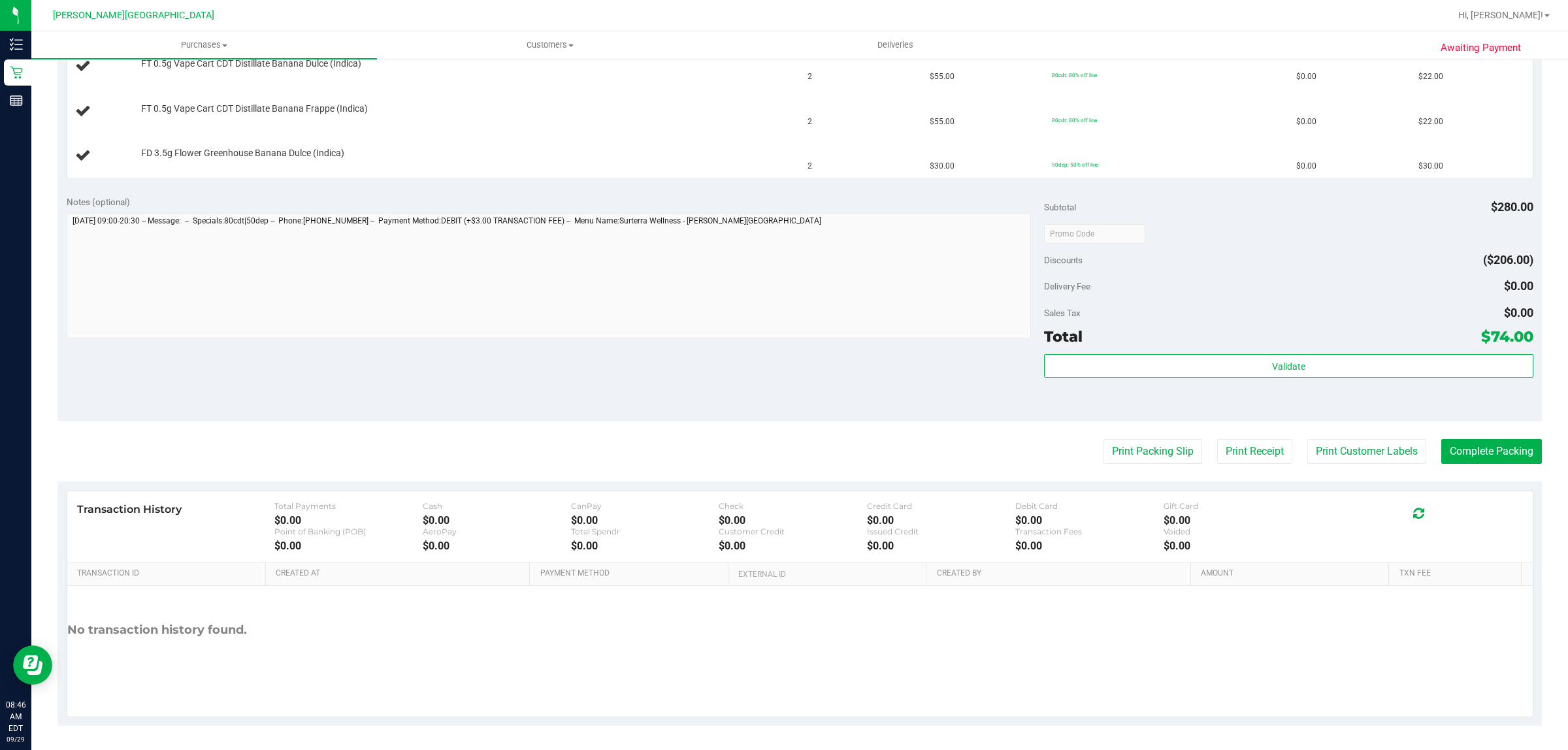
scroll to position [375, 0]
click at [1157, 452] on button "Print Packing Slip" at bounding box center [1153, 451] width 99 height 25
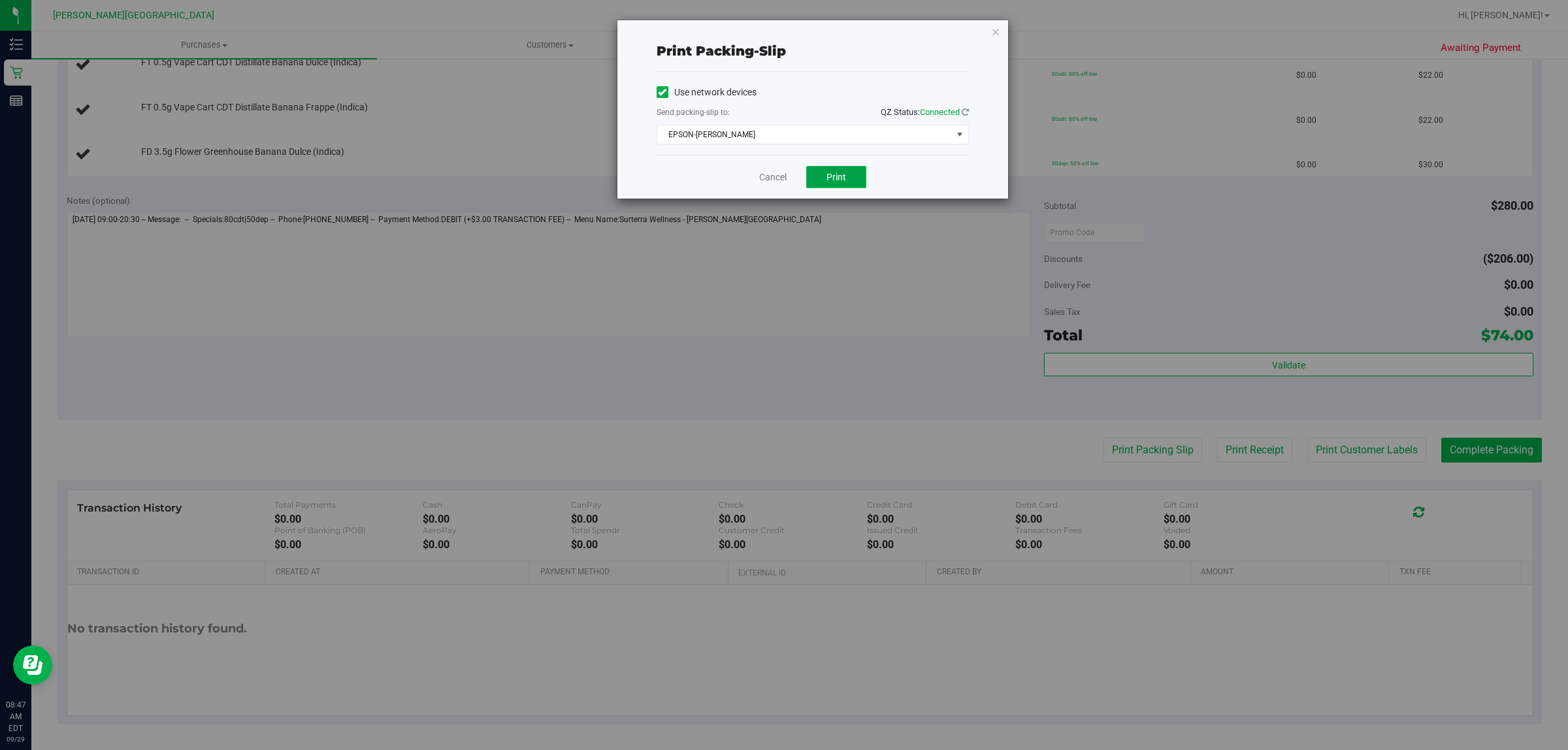
click at [851, 168] on button "Print" at bounding box center [835, 176] width 60 height 22
click at [774, 178] on link "Cancel" at bounding box center [773, 177] width 28 height 13
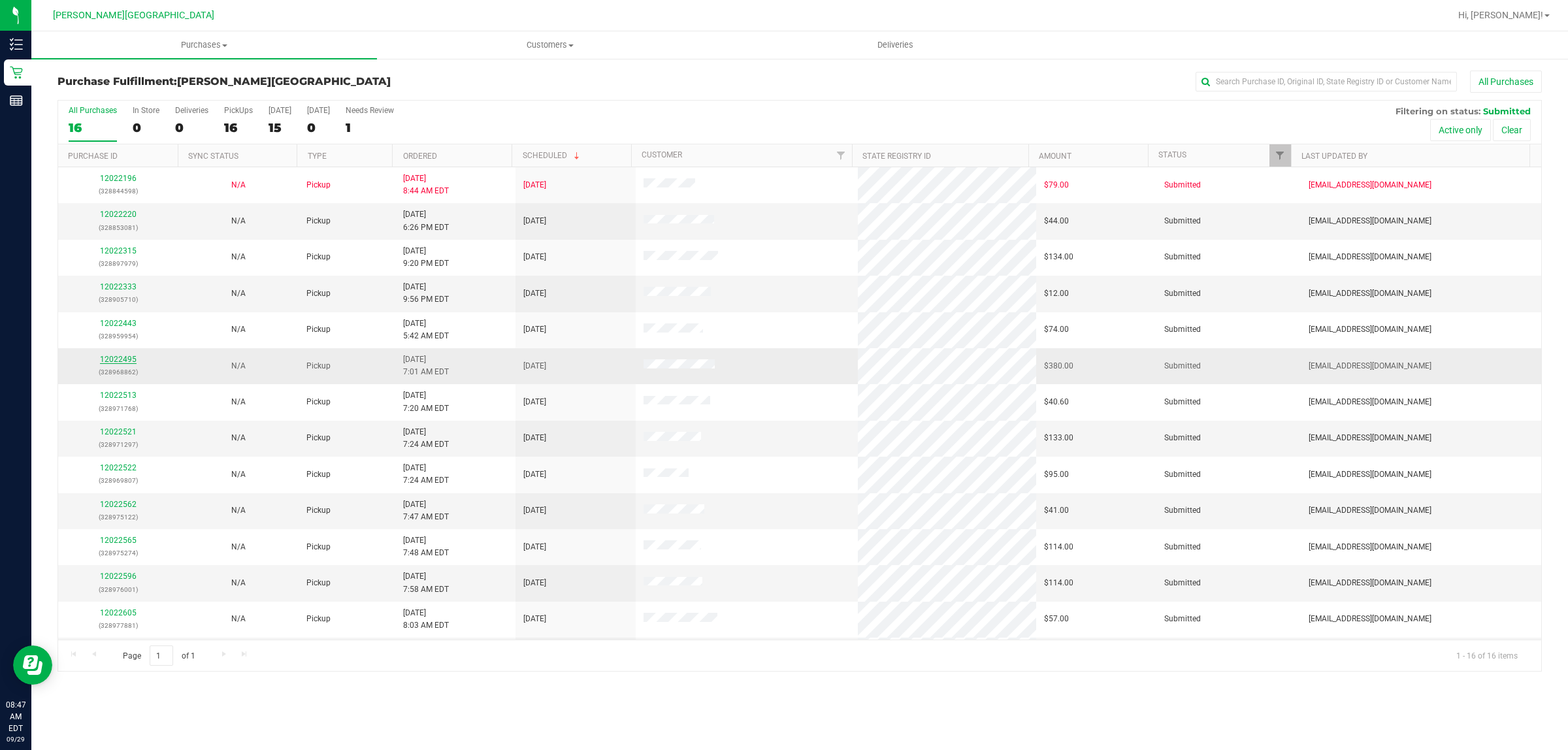
click at [117, 361] on link "12022495" at bounding box center [118, 359] width 36 height 10
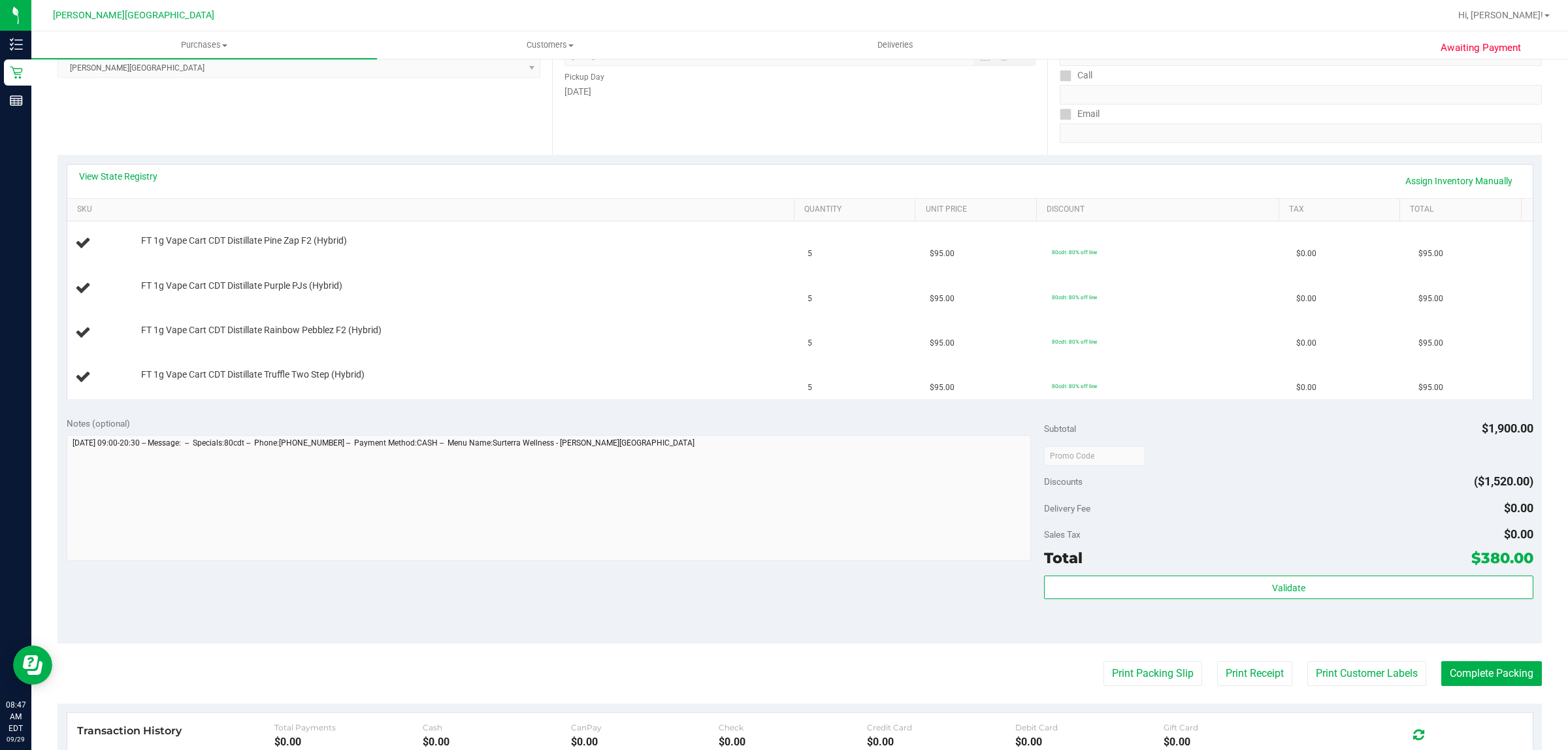
scroll to position [420, 0]
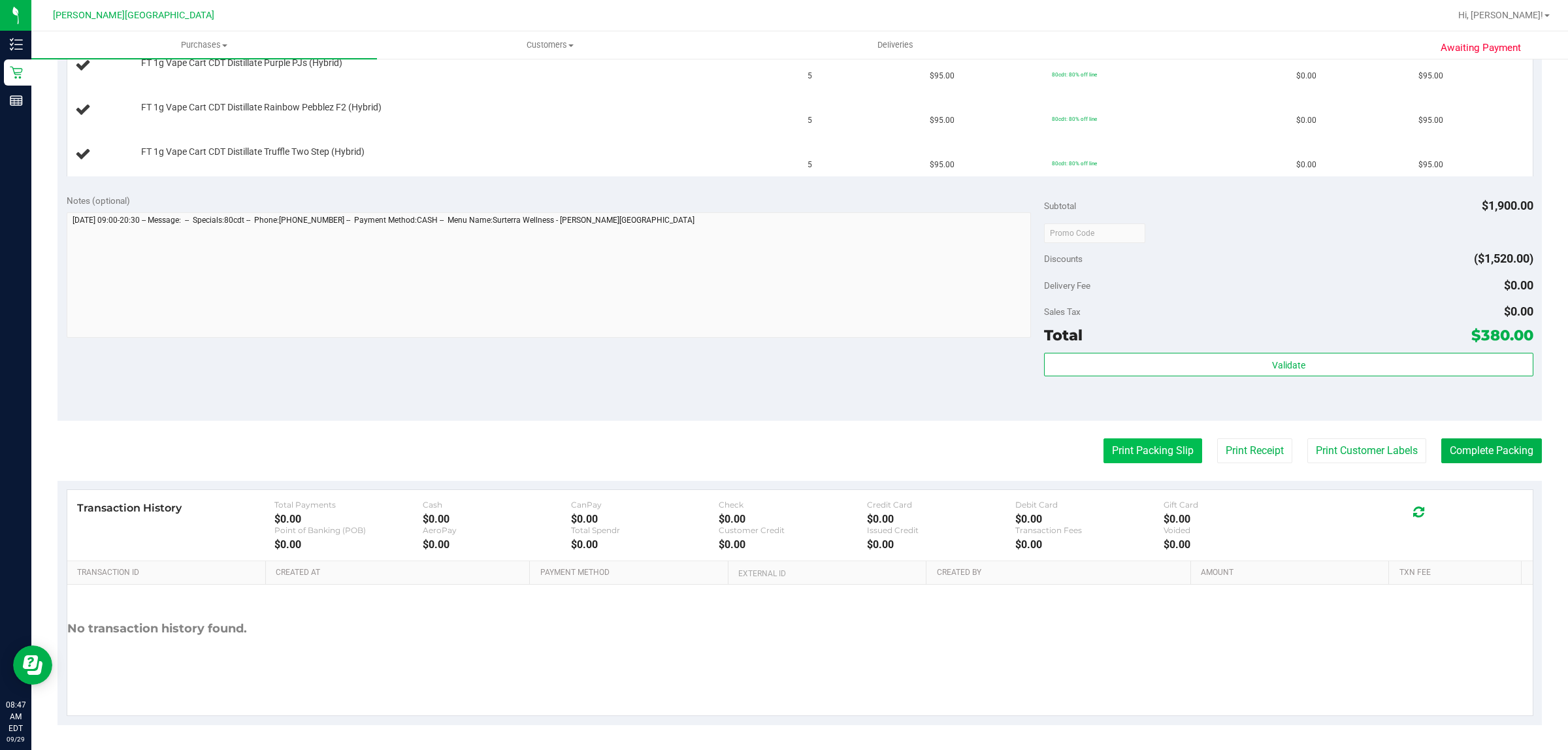
click at [1134, 449] on button "Print Packing Slip" at bounding box center [1153, 451] width 99 height 25
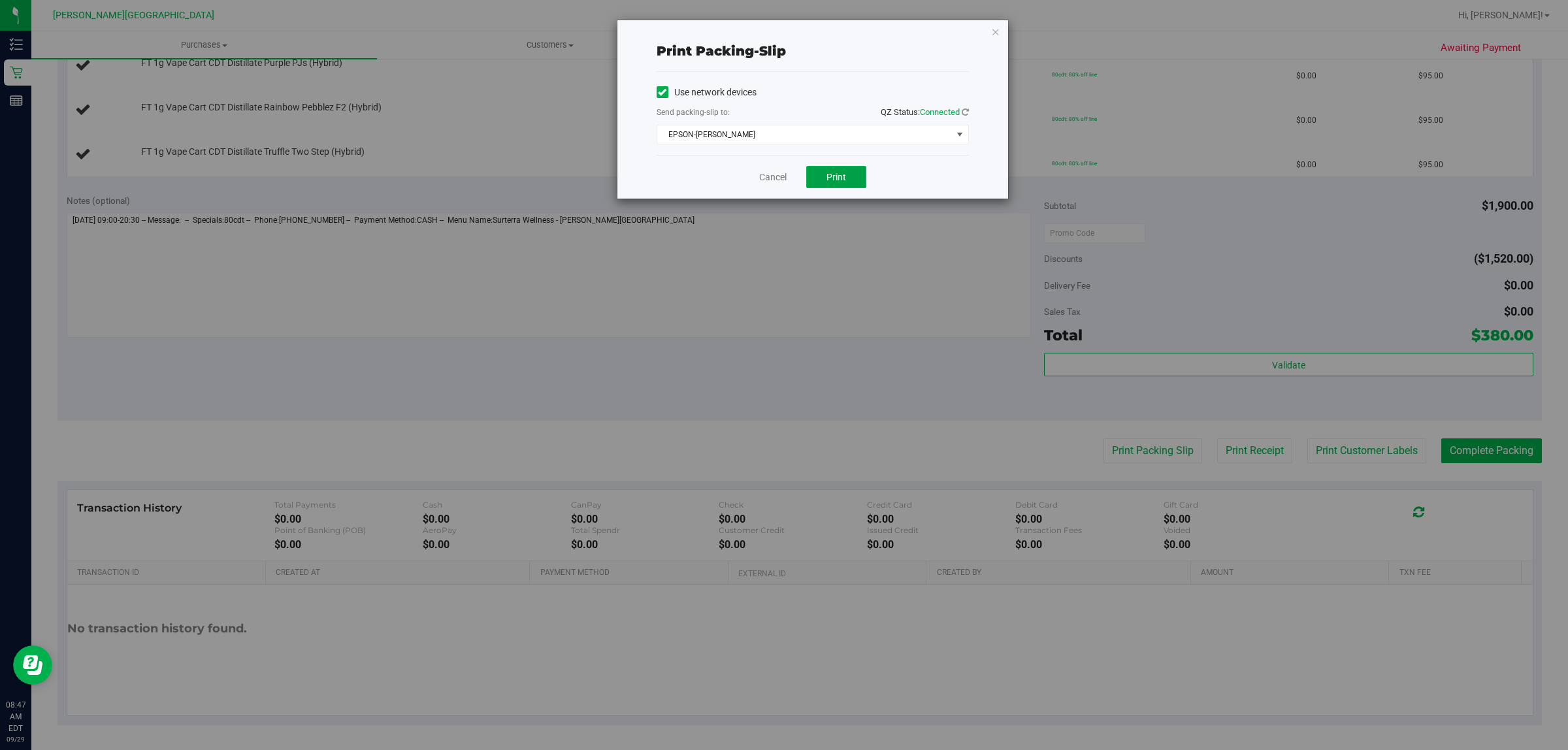
click at [859, 184] on button "Print" at bounding box center [835, 176] width 60 height 22
click at [777, 172] on link "Cancel" at bounding box center [773, 177] width 28 height 13
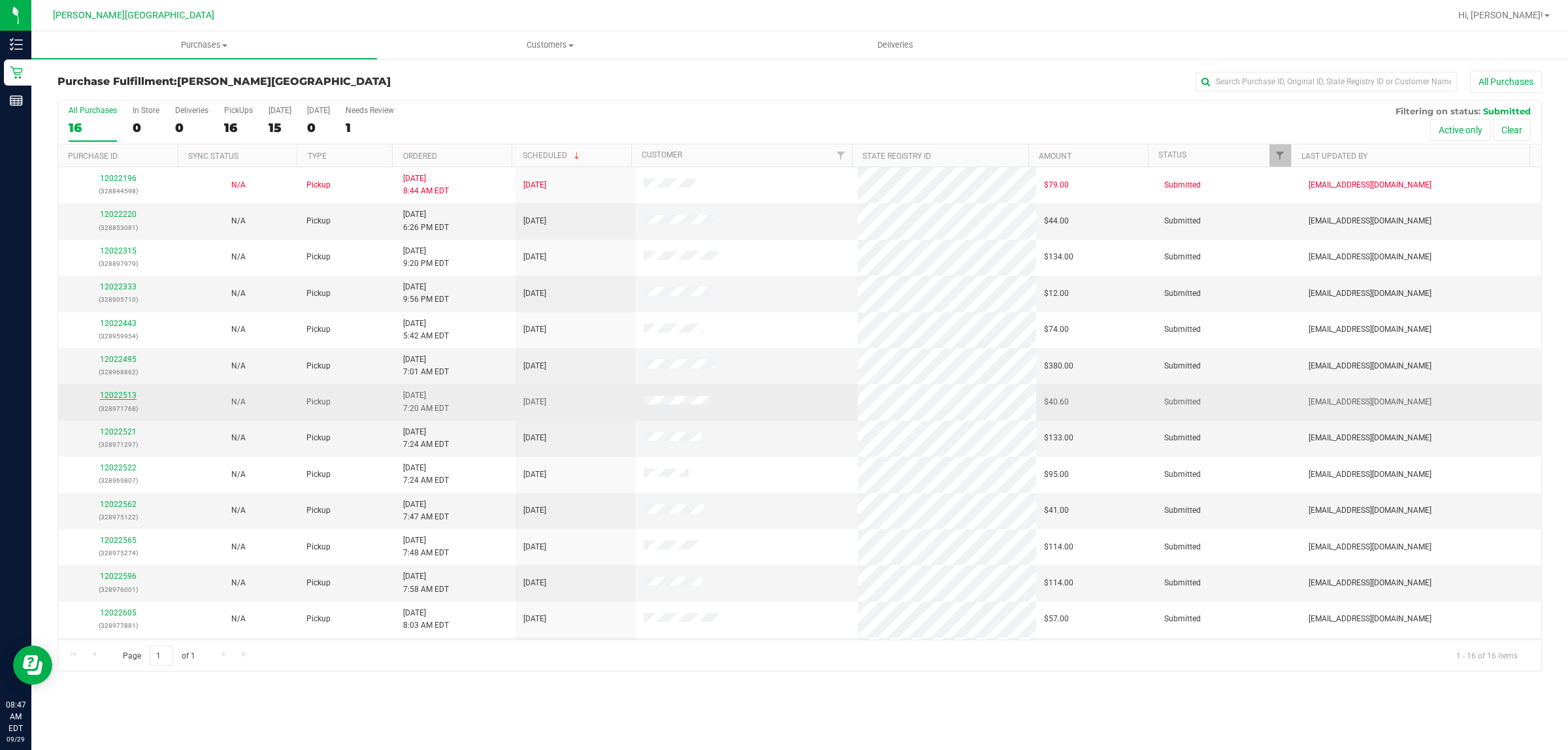
click at [122, 396] on link "12022513" at bounding box center [118, 395] width 36 height 10
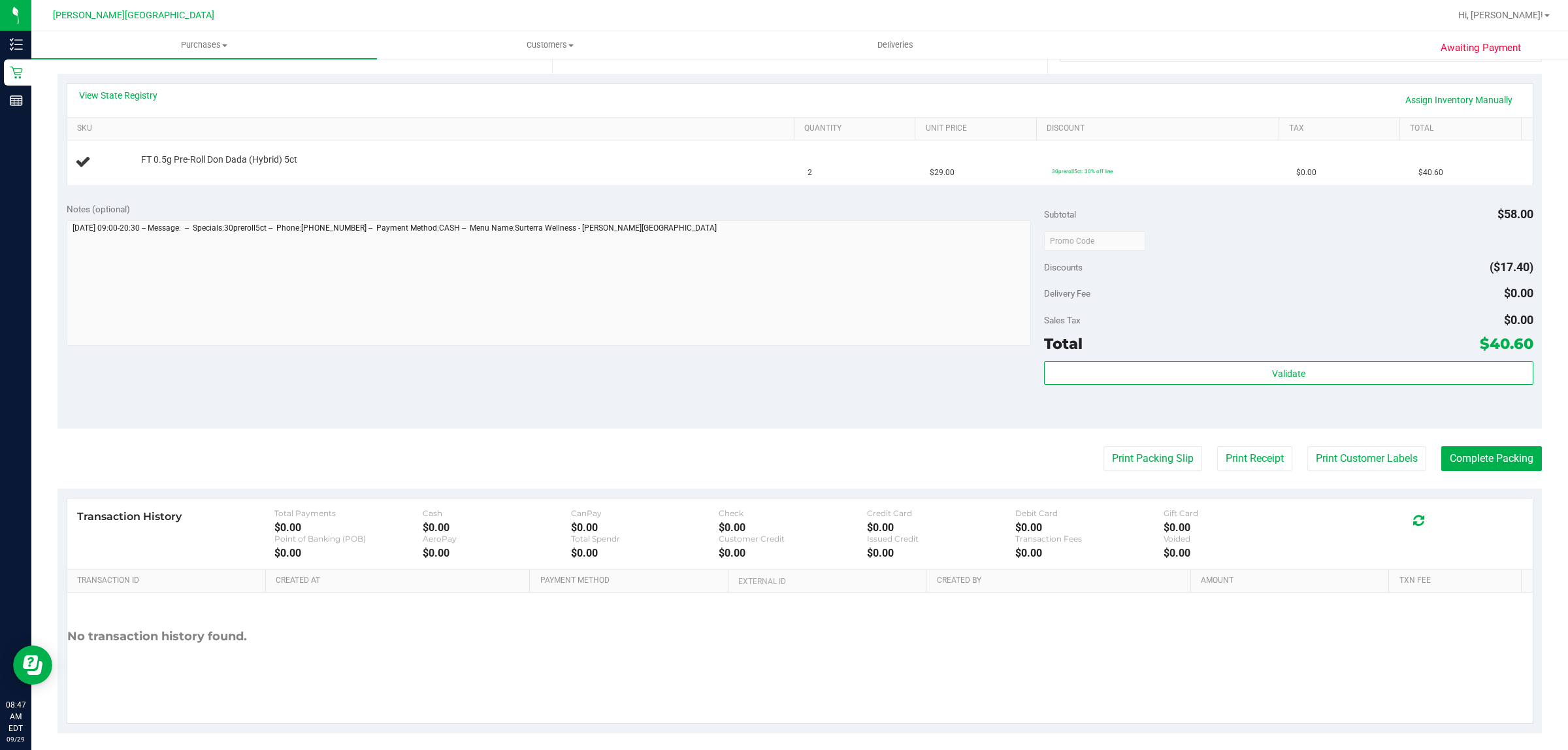
scroll to position [286, 0]
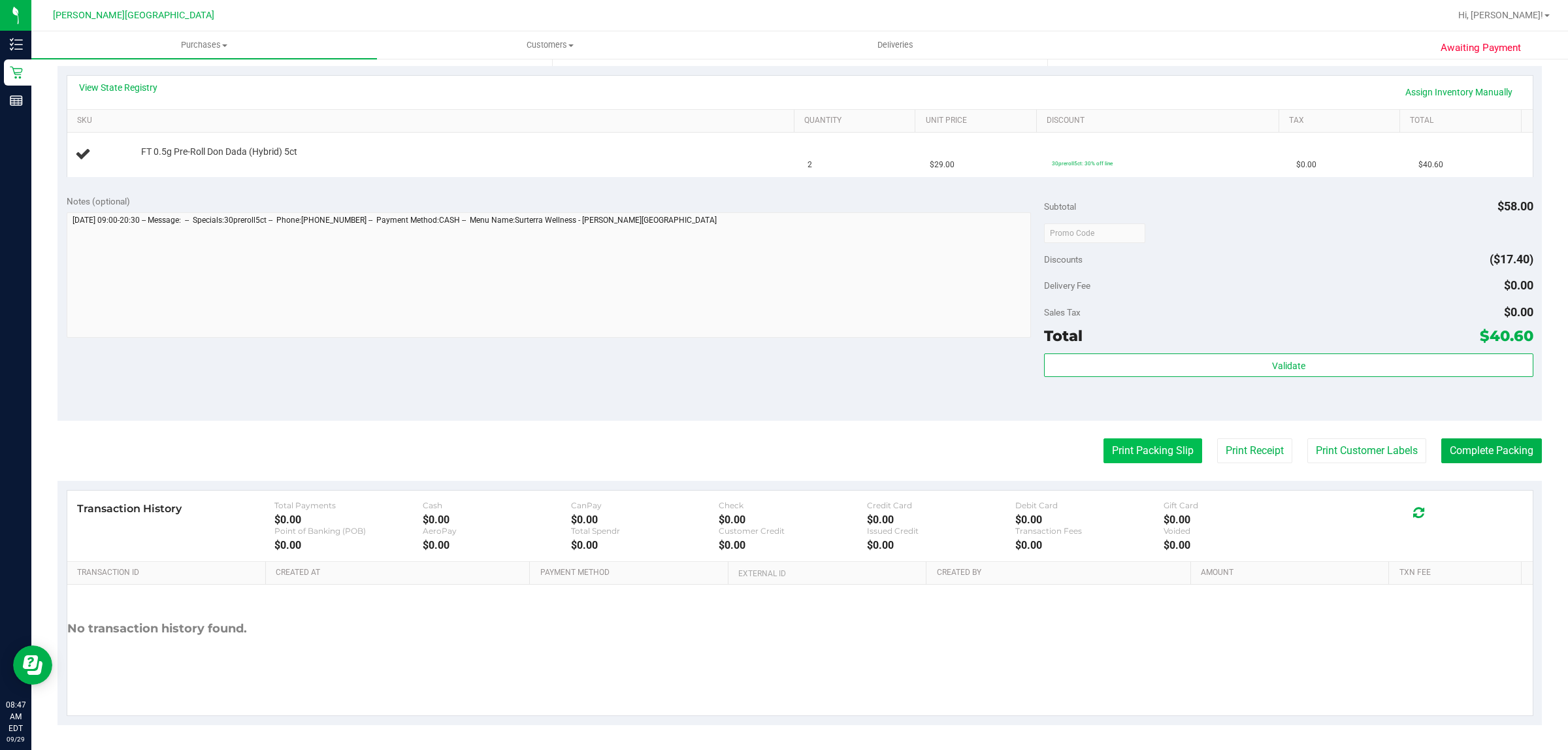
click at [1151, 442] on button "Print Packing Slip" at bounding box center [1153, 451] width 99 height 25
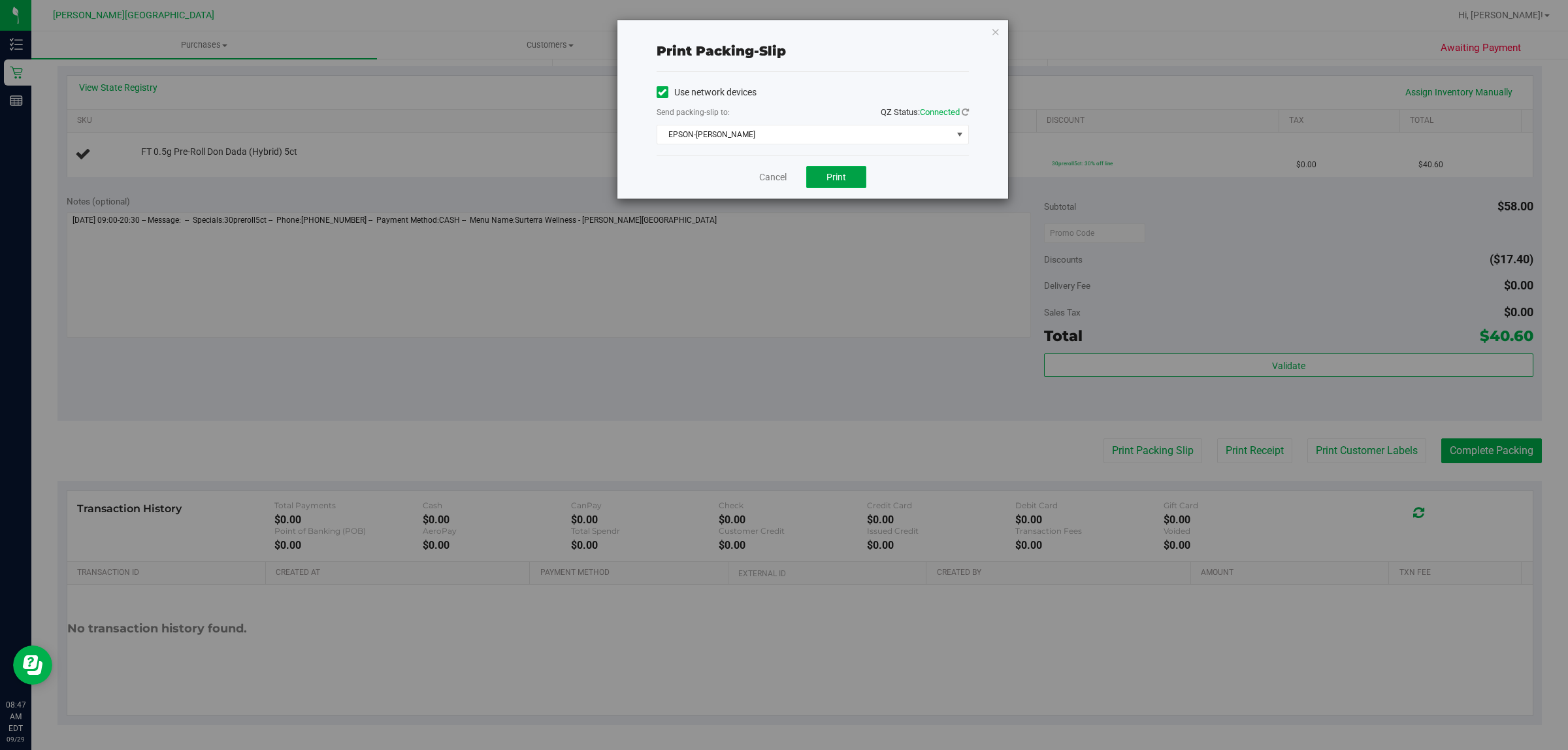
click at [851, 181] on button "Print" at bounding box center [835, 176] width 60 height 22
click at [994, 30] on icon "button" at bounding box center [995, 31] width 10 height 15
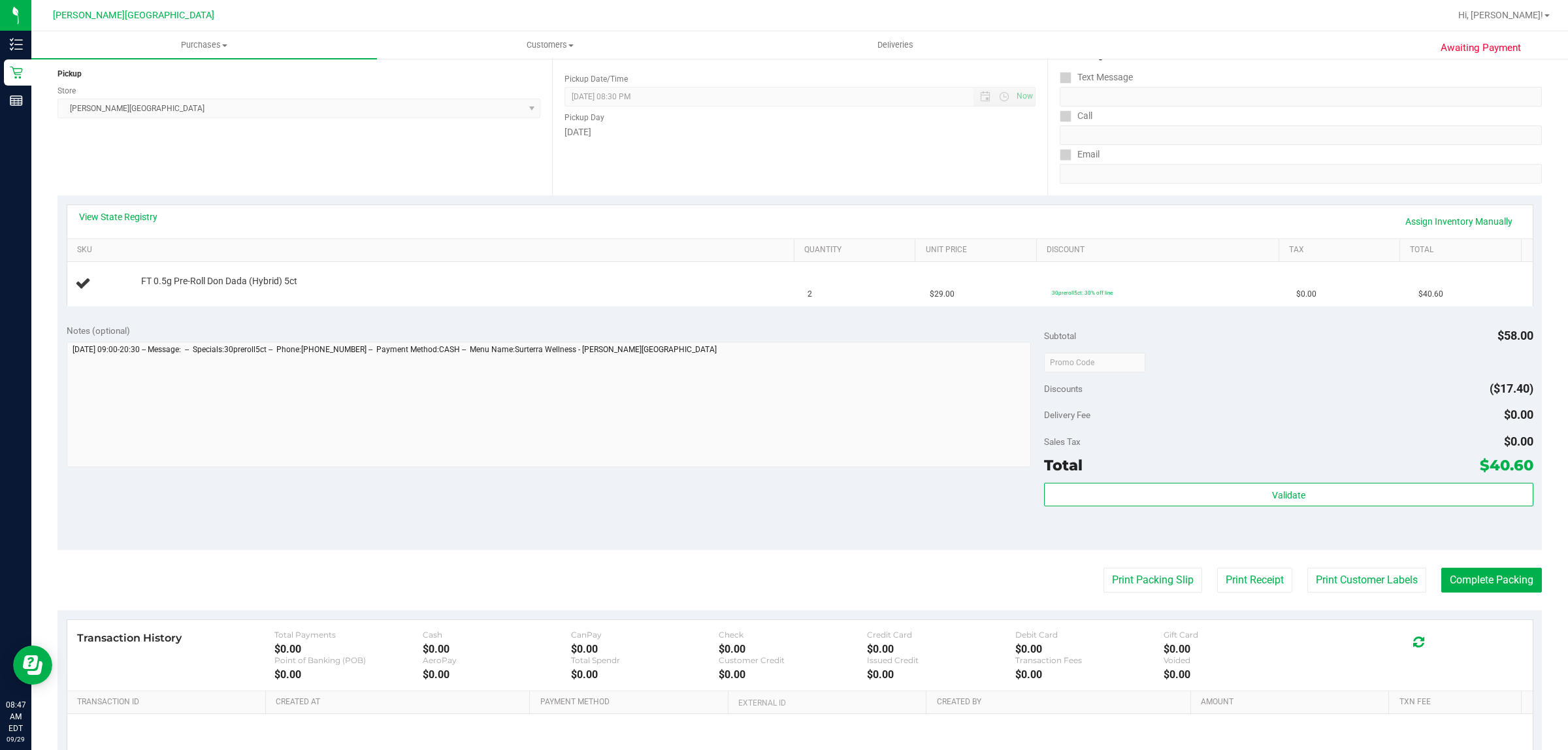
scroll to position [0, 0]
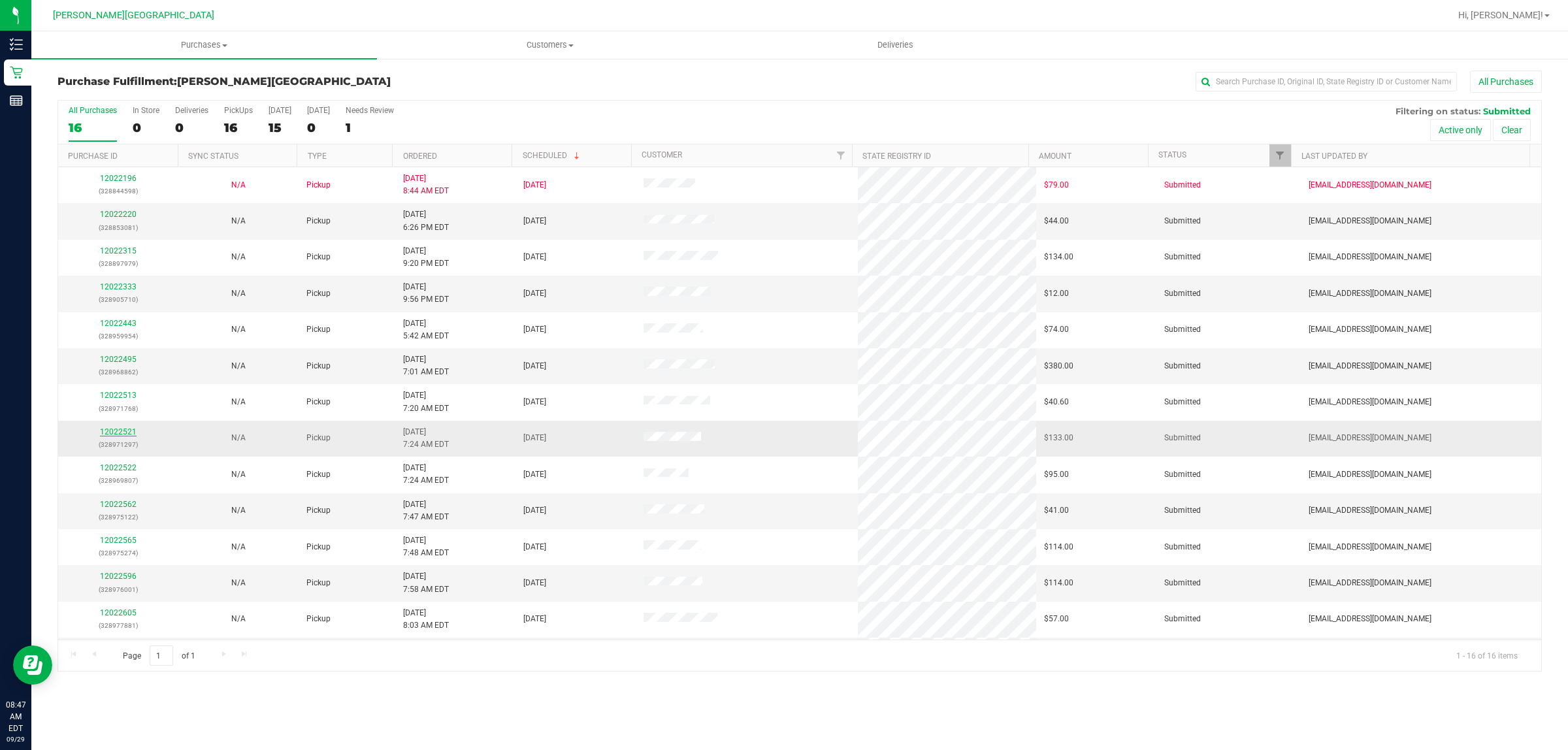
click at [114, 433] on link "12022521" at bounding box center [118, 433] width 36 height 10
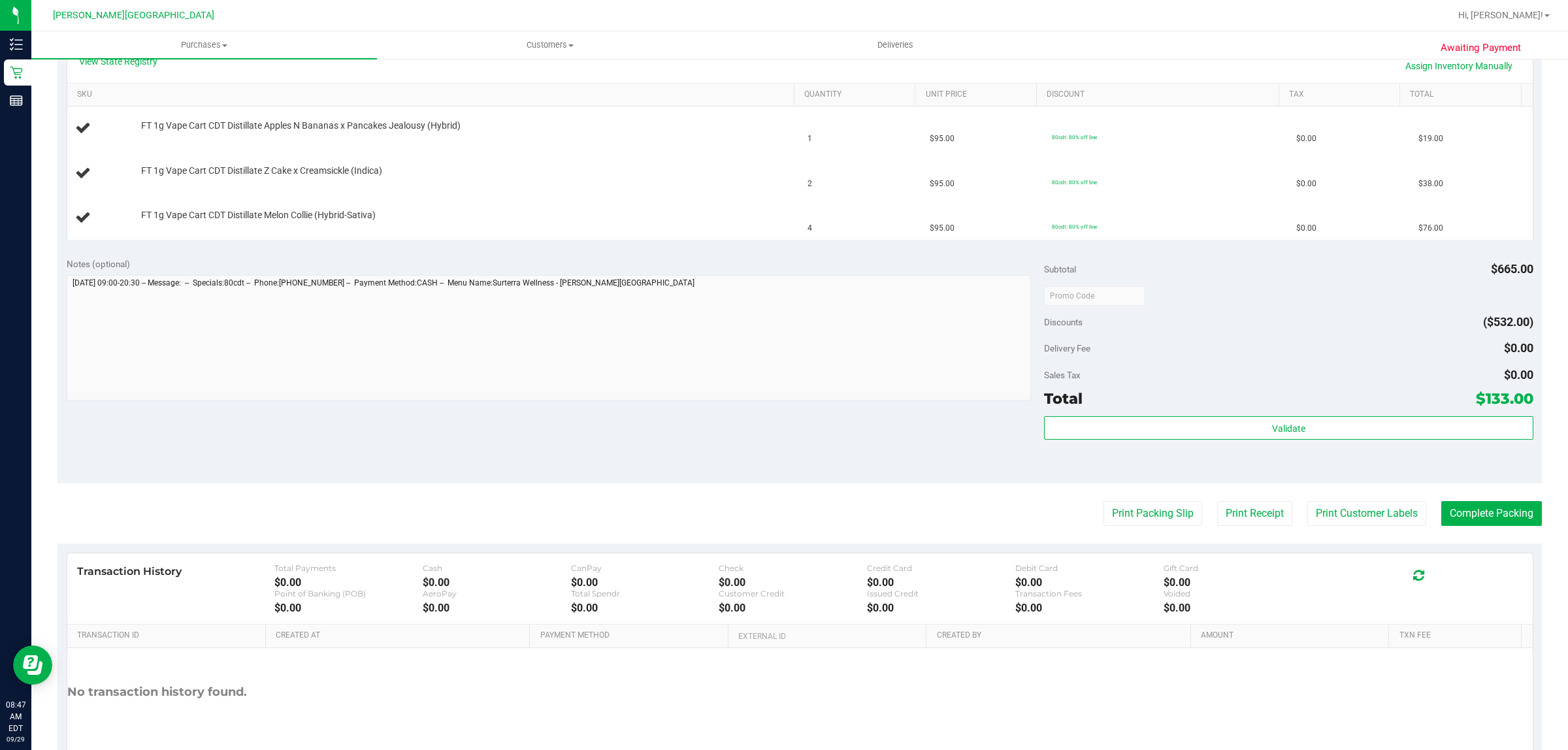
scroll to position [327, 0]
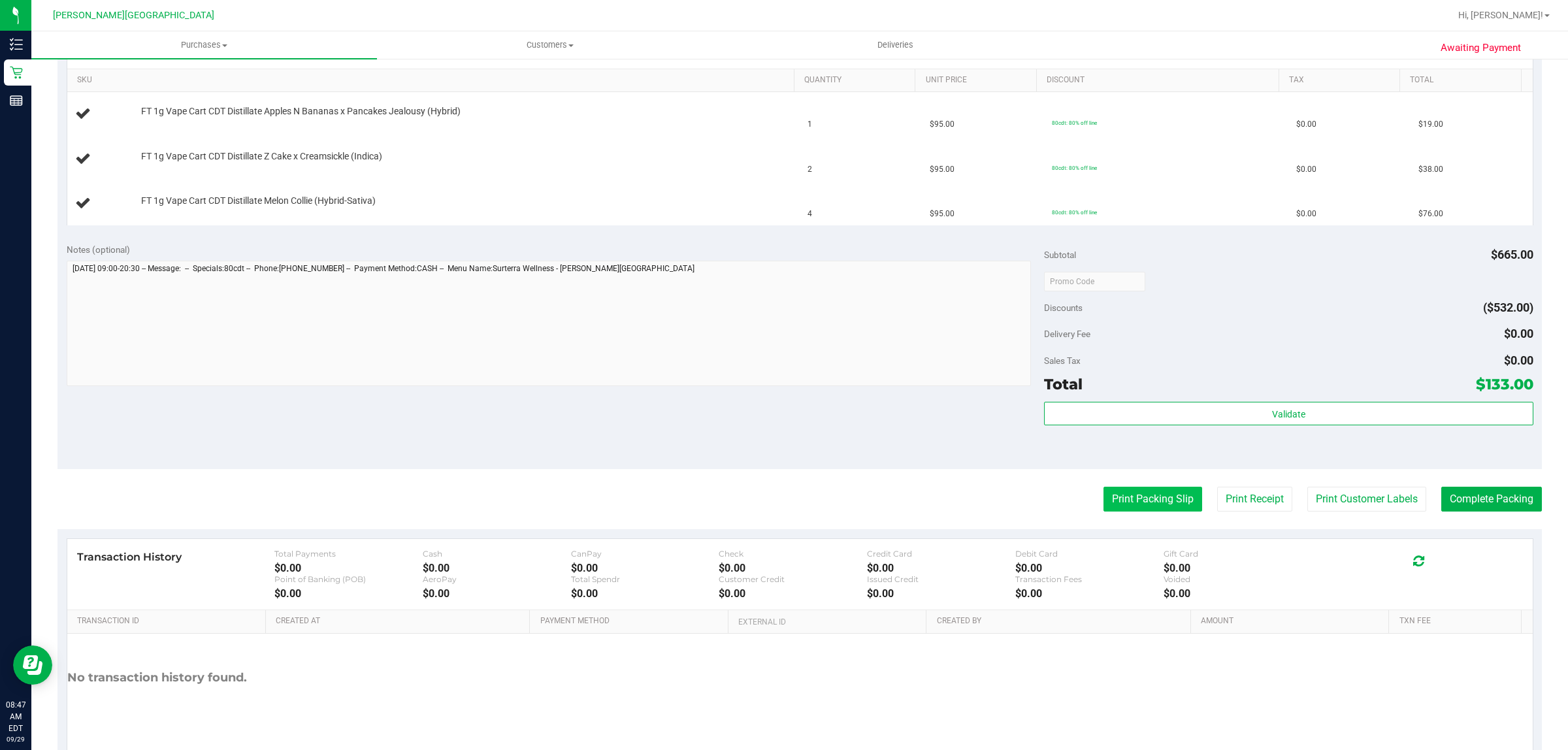
click at [1145, 496] on button "Print Packing Slip" at bounding box center [1153, 499] width 99 height 25
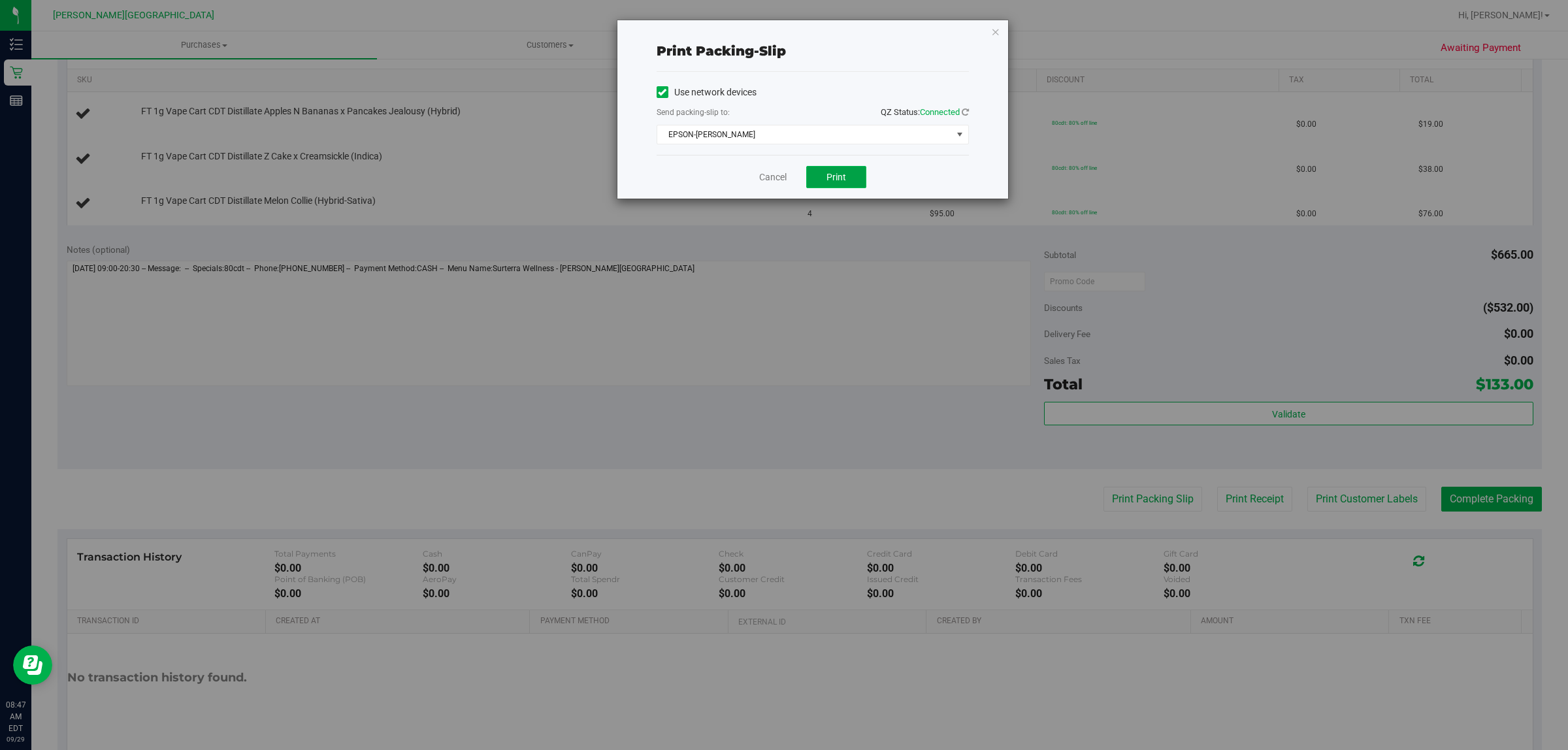
click at [845, 174] on span "Print" at bounding box center [836, 176] width 20 height 10
click at [997, 31] on icon "button" at bounding box center [995, 31] width 10 height 15
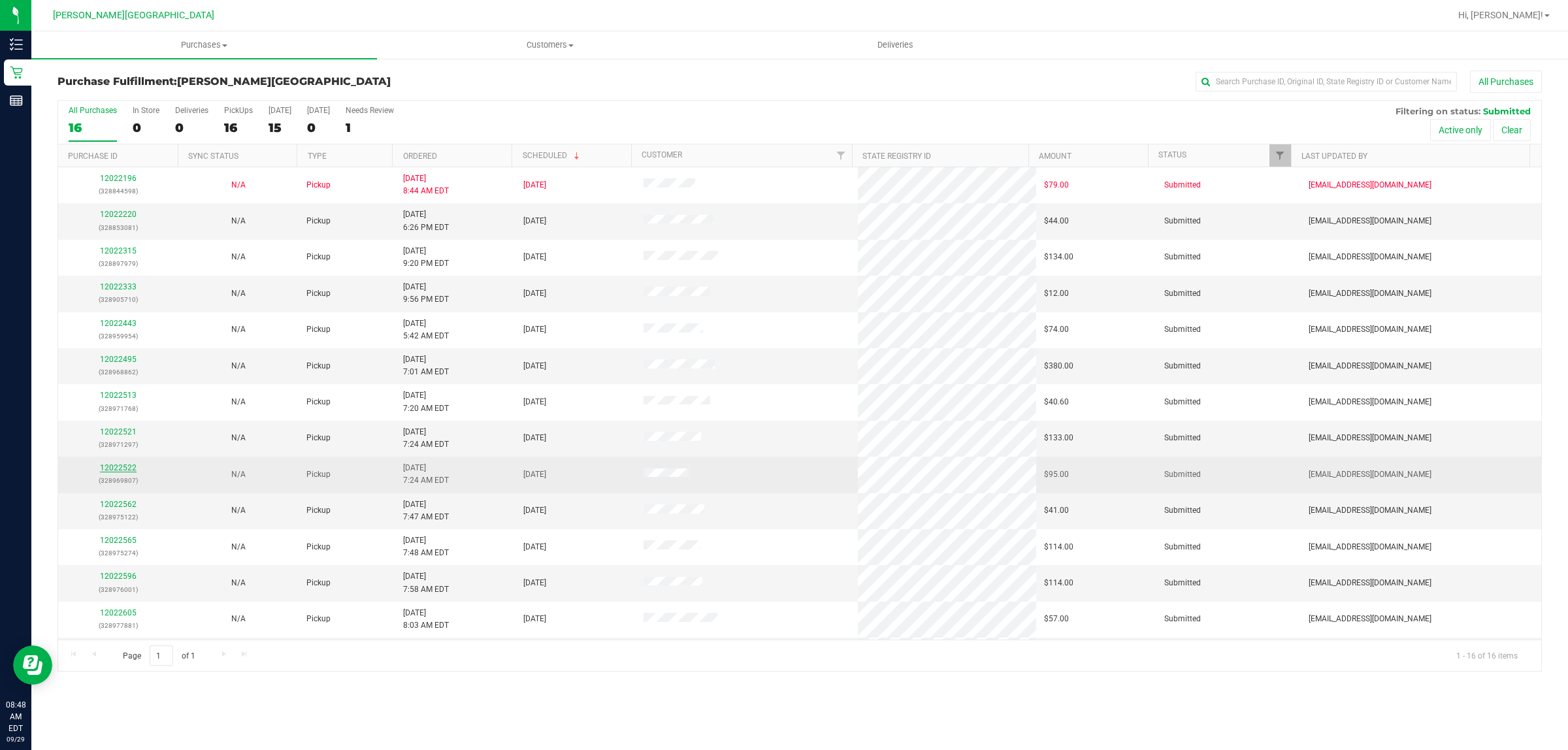
click at [117, 469] on link "12022522" at bounding box center [118, 468] width 36 height 10
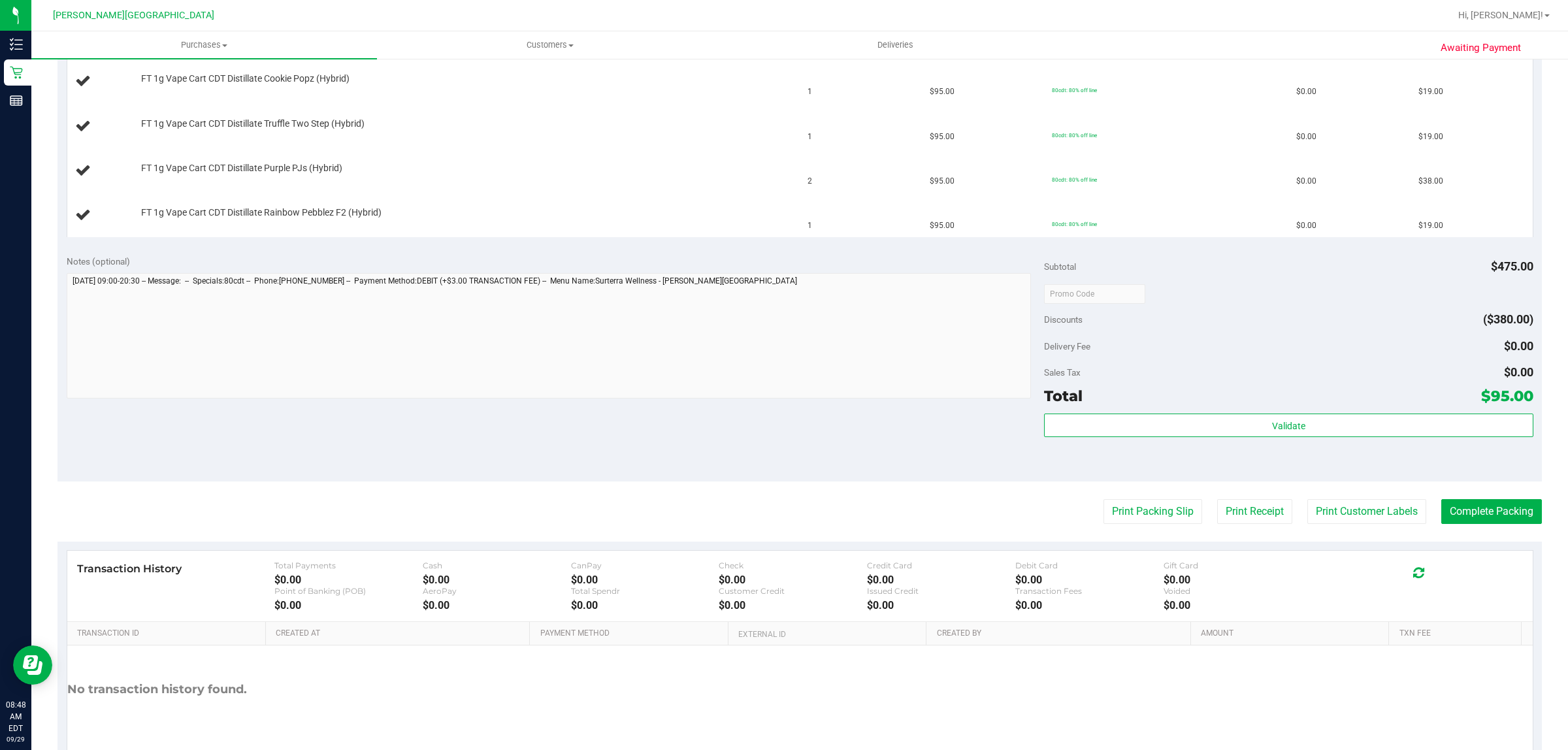
scroll to position [409, 0]
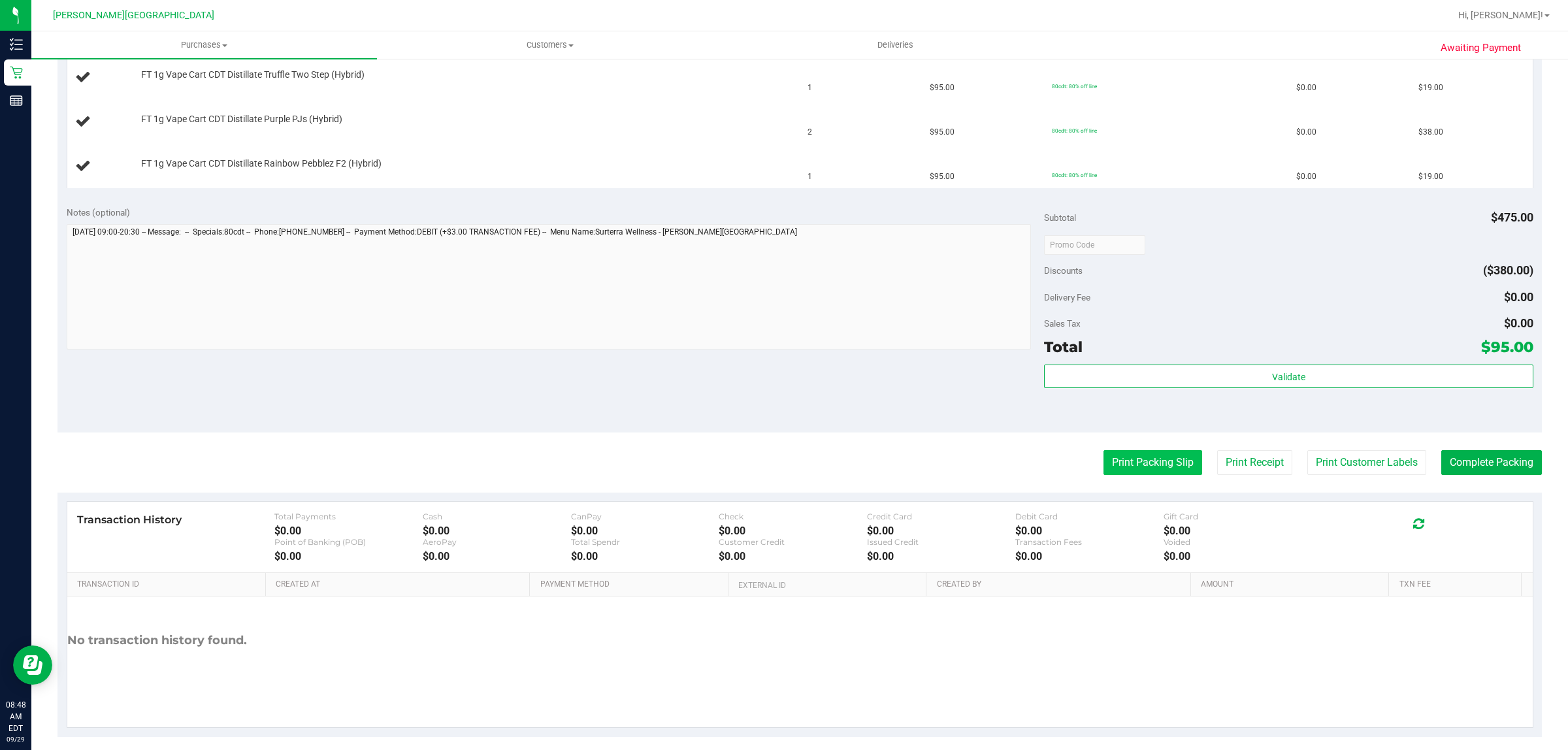
click at [1133, 462] on button "Print Packing Slip" at bounding box center [1153, 463] width 99 height 25
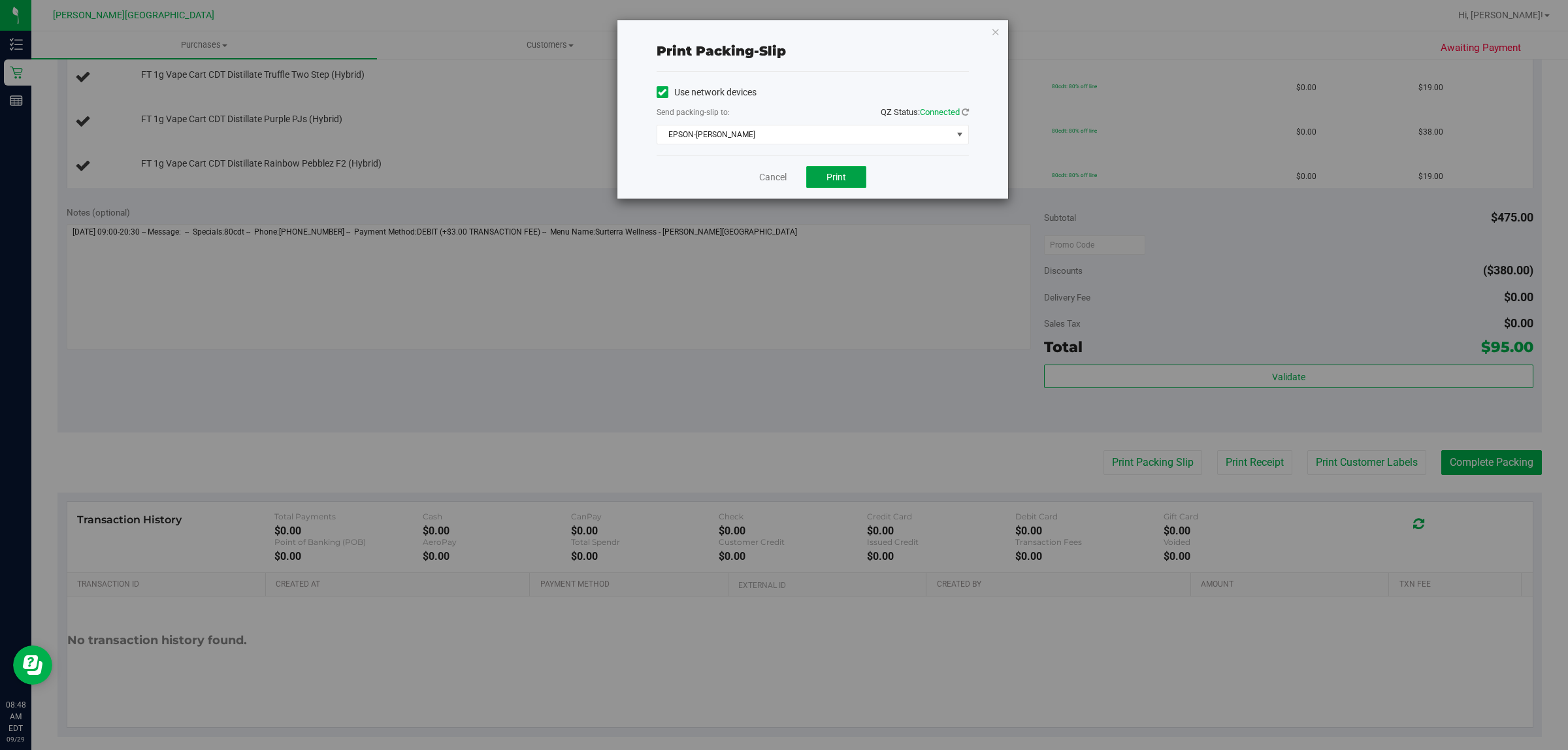
click at [843, 172] on button "Print" at bounding box center [835, 176] width 60 height 22
click at [996, 30] on icon "button" at bounding box center [995, 31] width 10 height 15
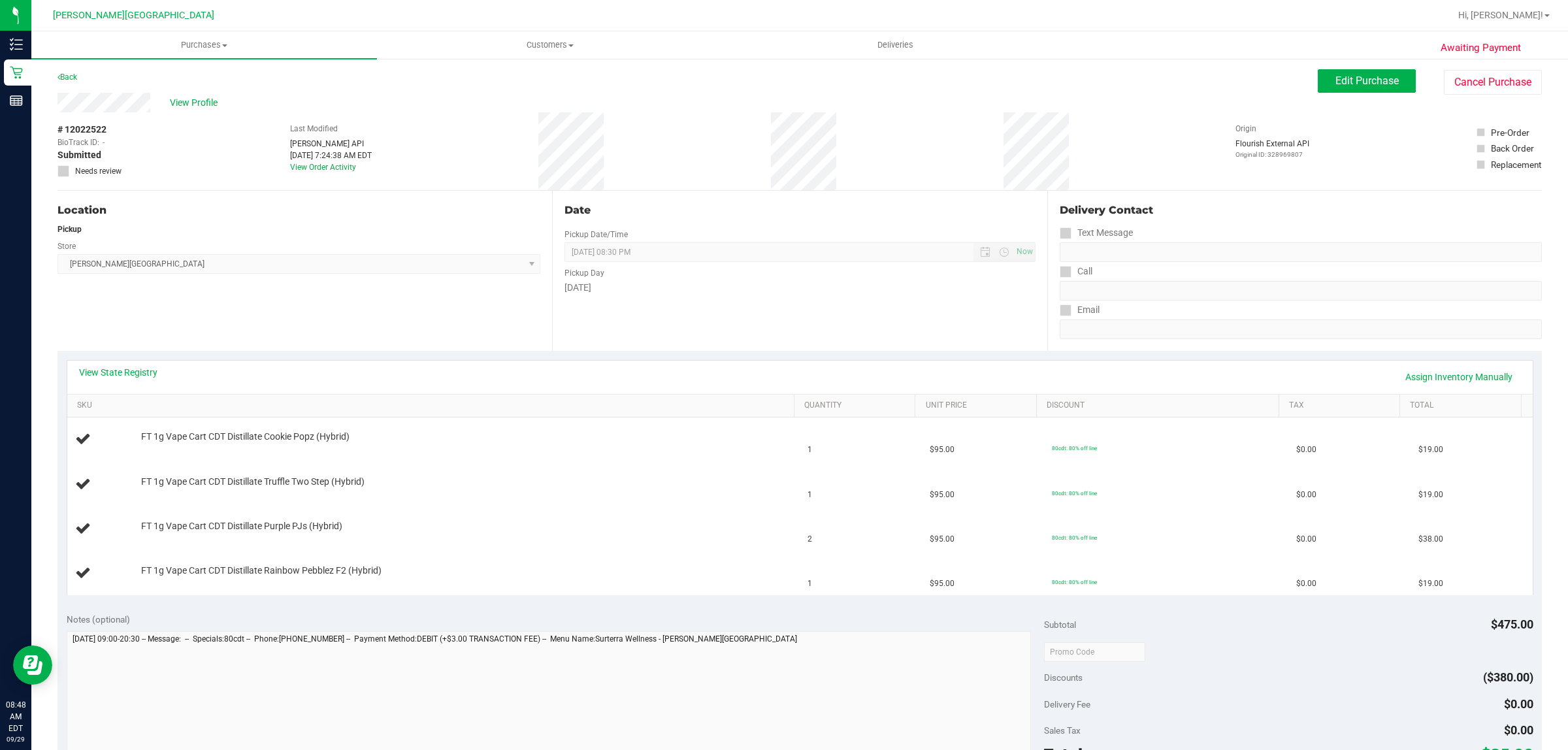
scroll to position [0, 0]
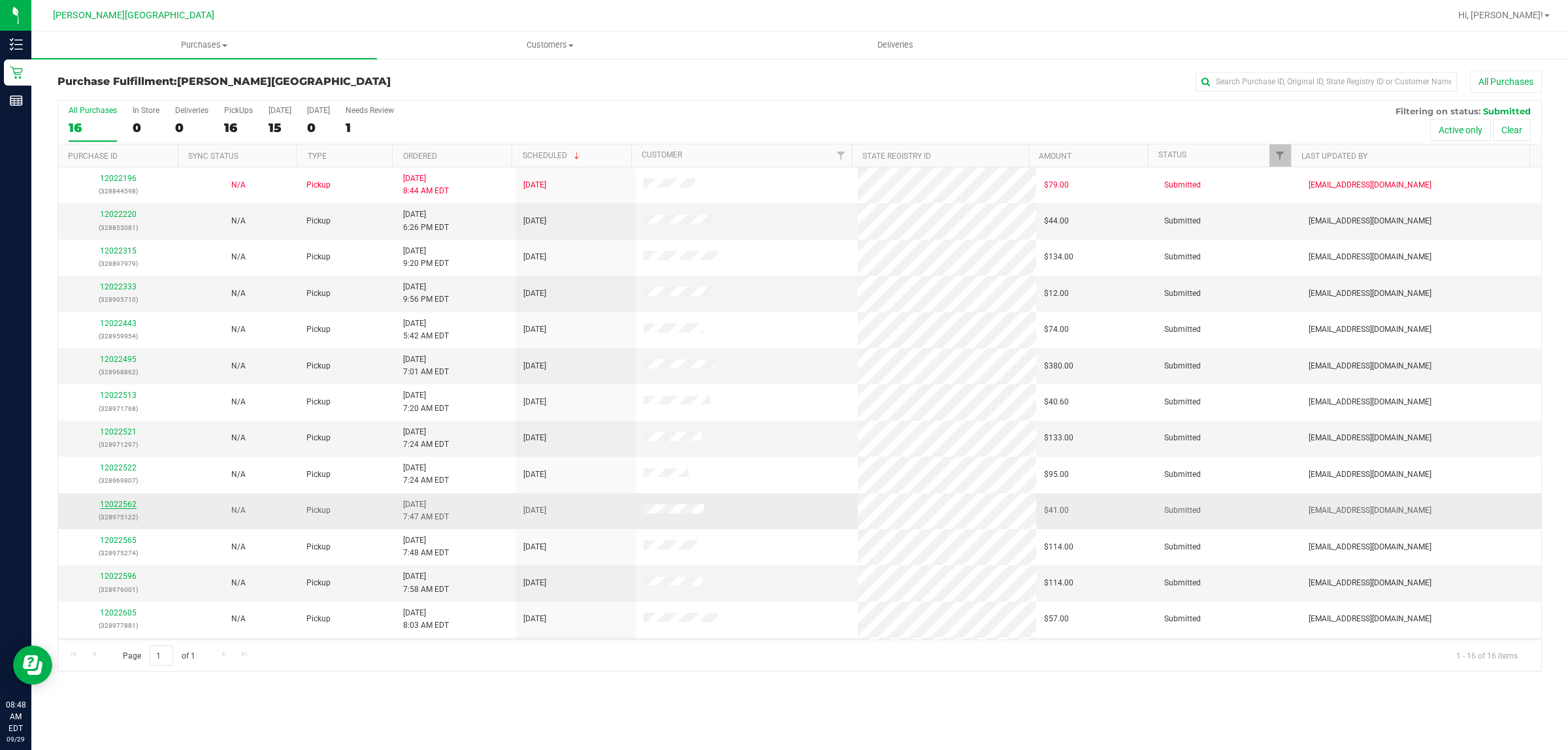
click at [122, 507] on link "12022562" at bounding box center [118, 505] width 36 height 10
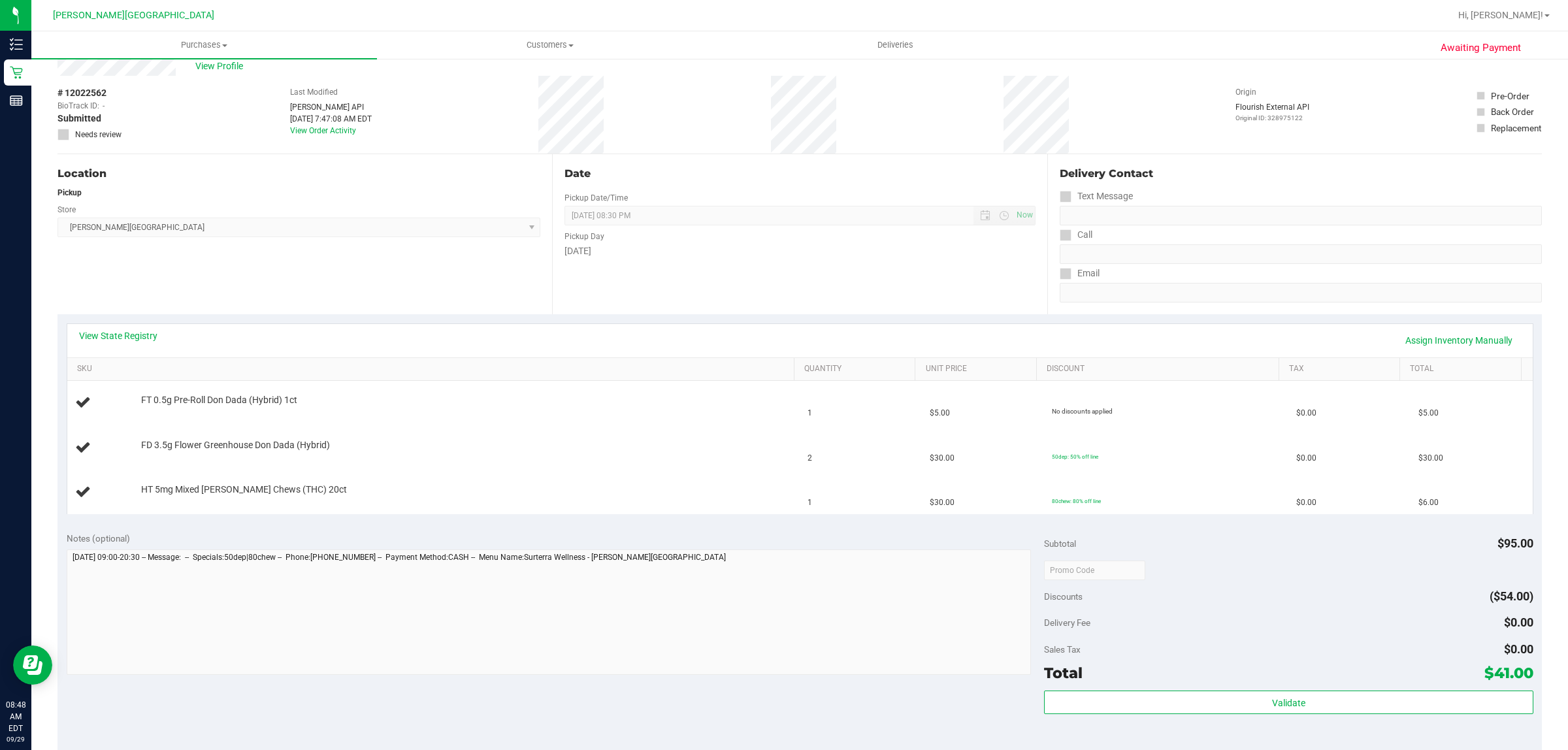
scroll to position [375, 0]
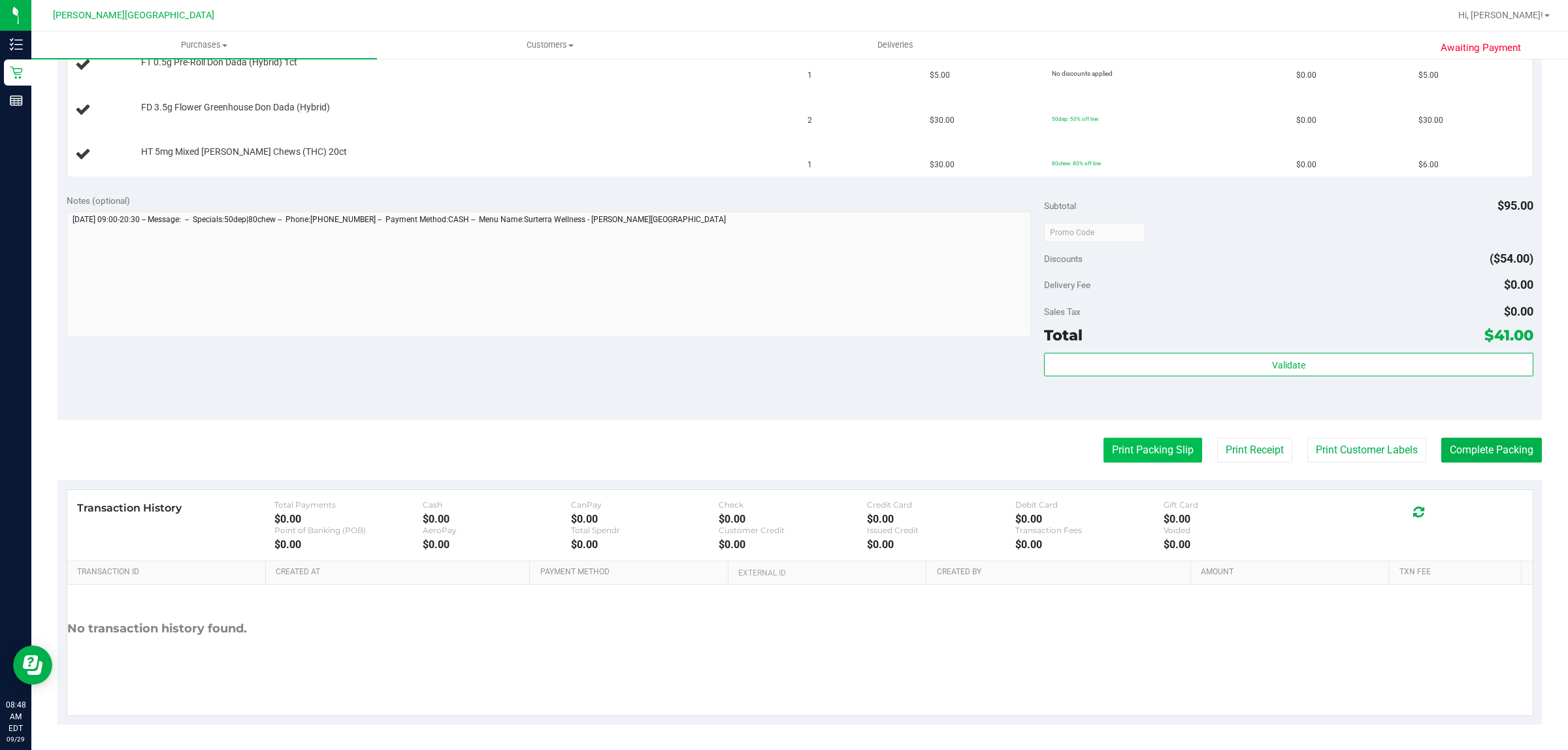
click at [1129, 453] on button "Print Packing Slip" at bounding box center [1153, 451] width 99 height 25
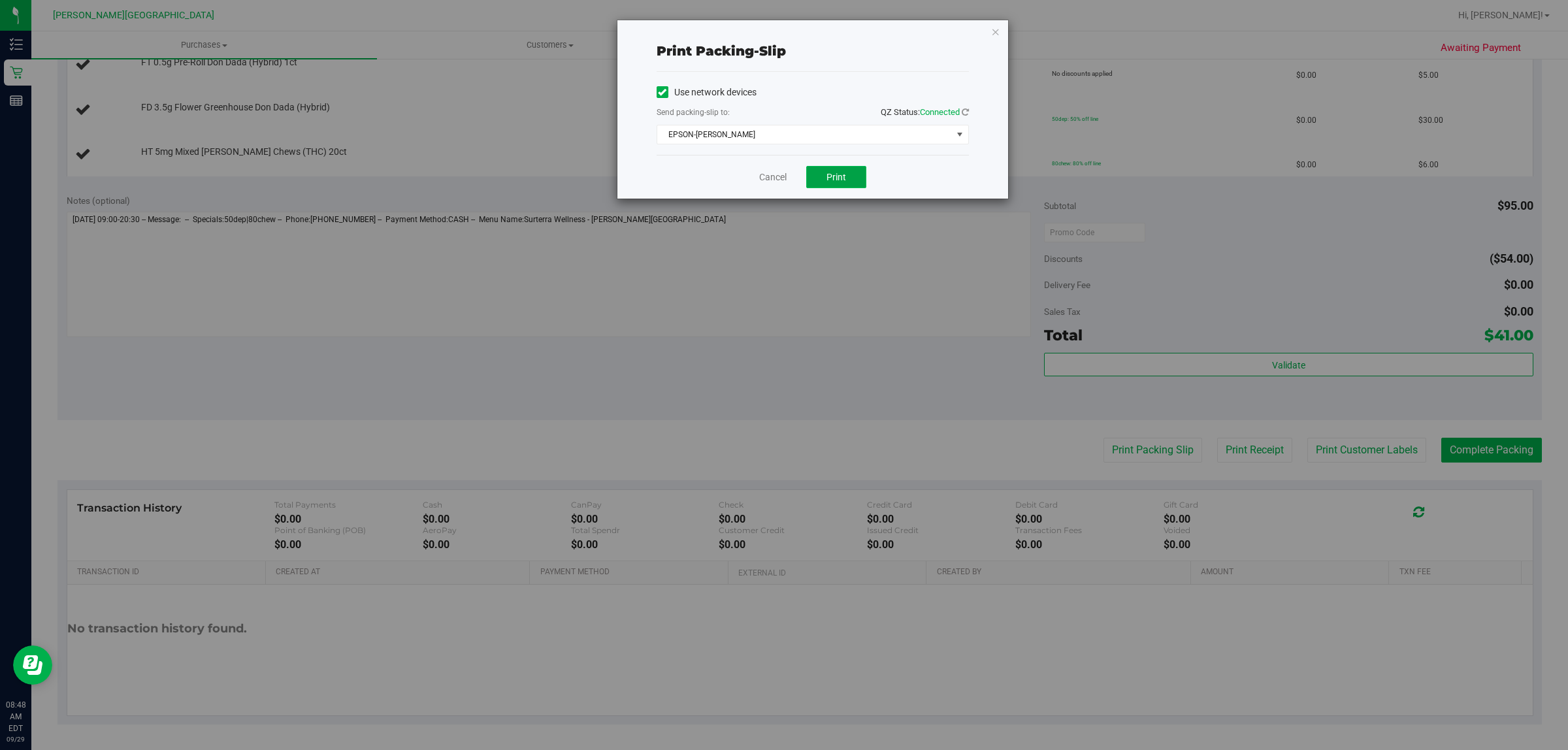
click at [840, 178] on span "Print" at bounding box center [836, 176] width 20 height 10
click at [995, 31] on icon "button" at bounding box center [995, 31] width 10 height 15
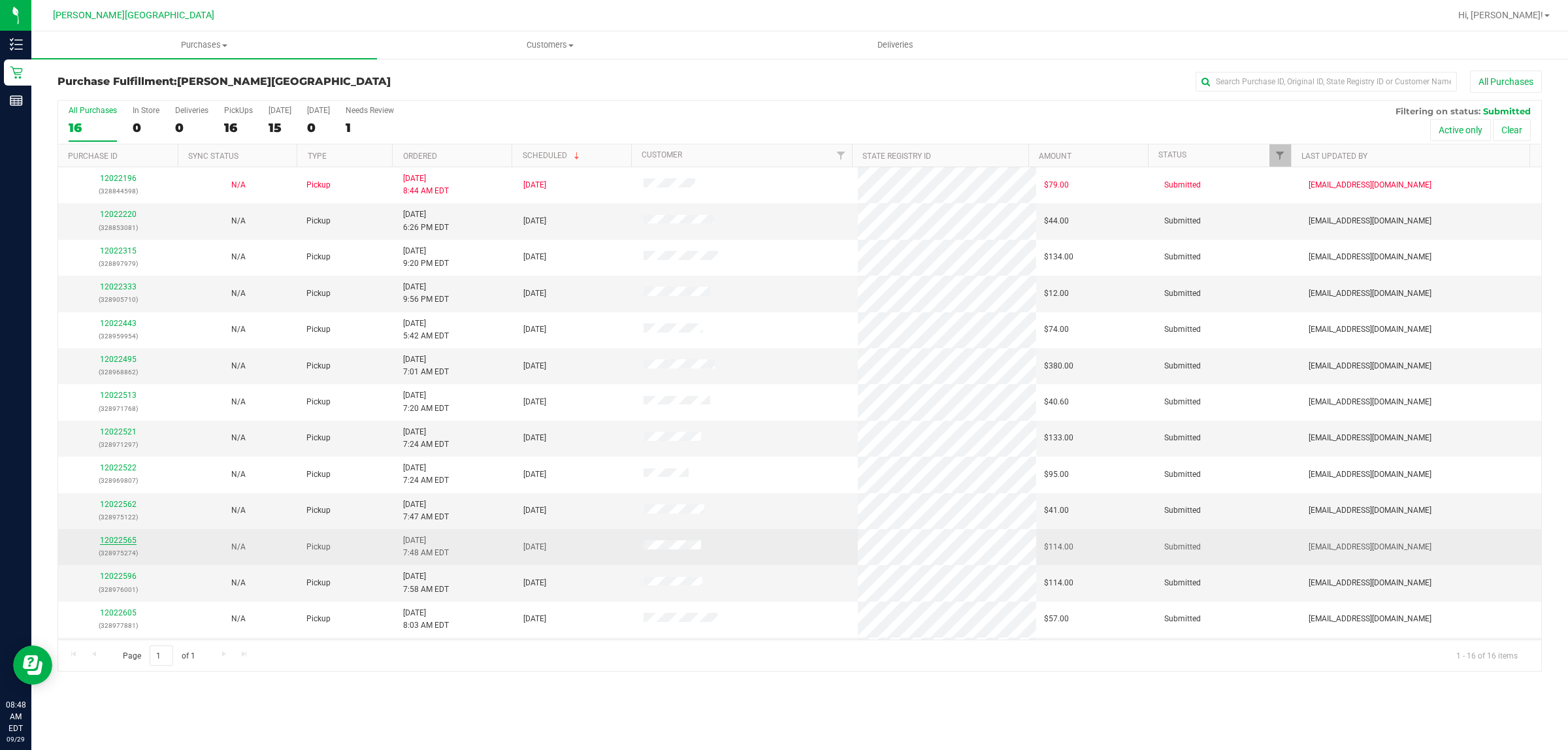
click at [113, 543] on link "12022565" at bounding box center [118, 540] width 36 height 10
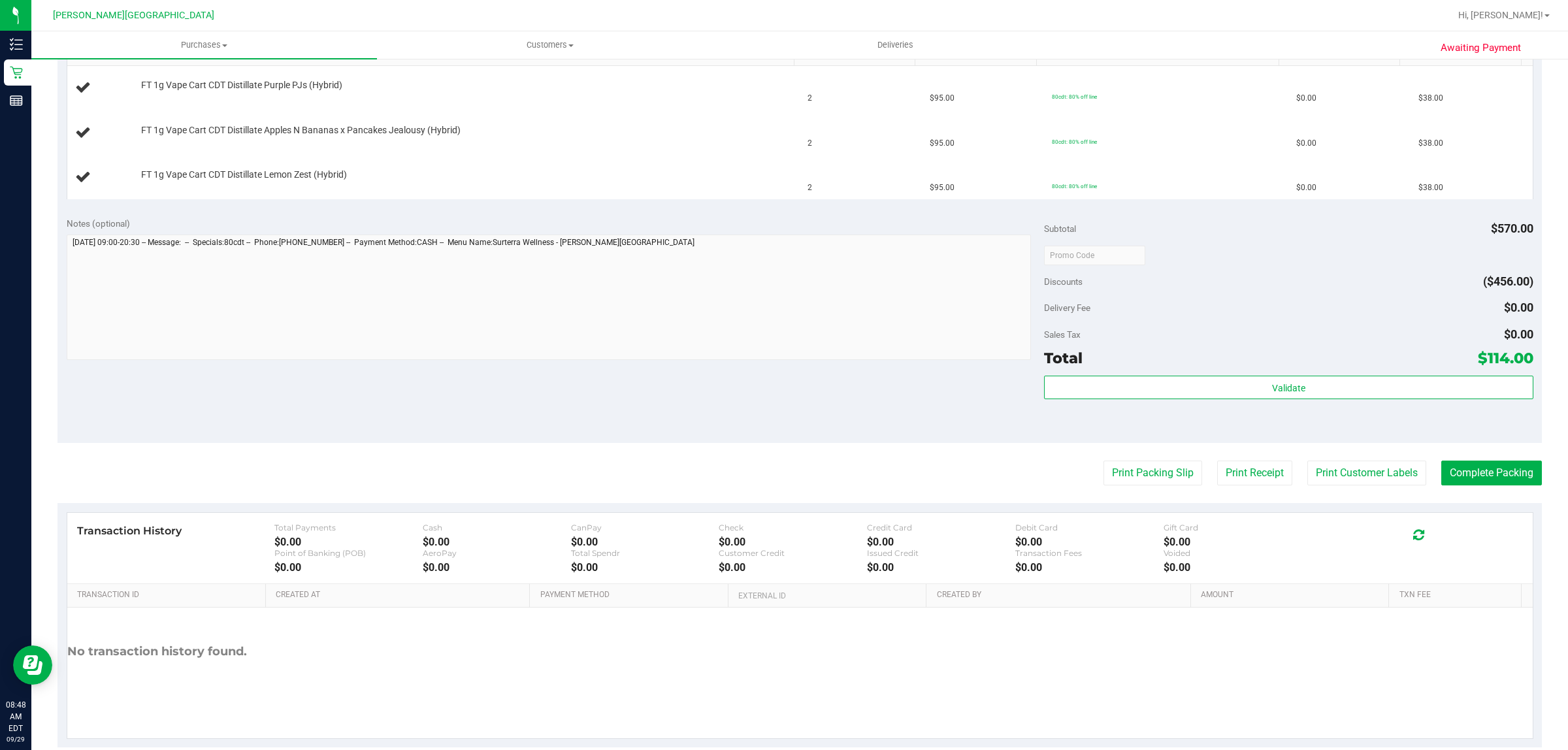
scroll to position [375, 0]
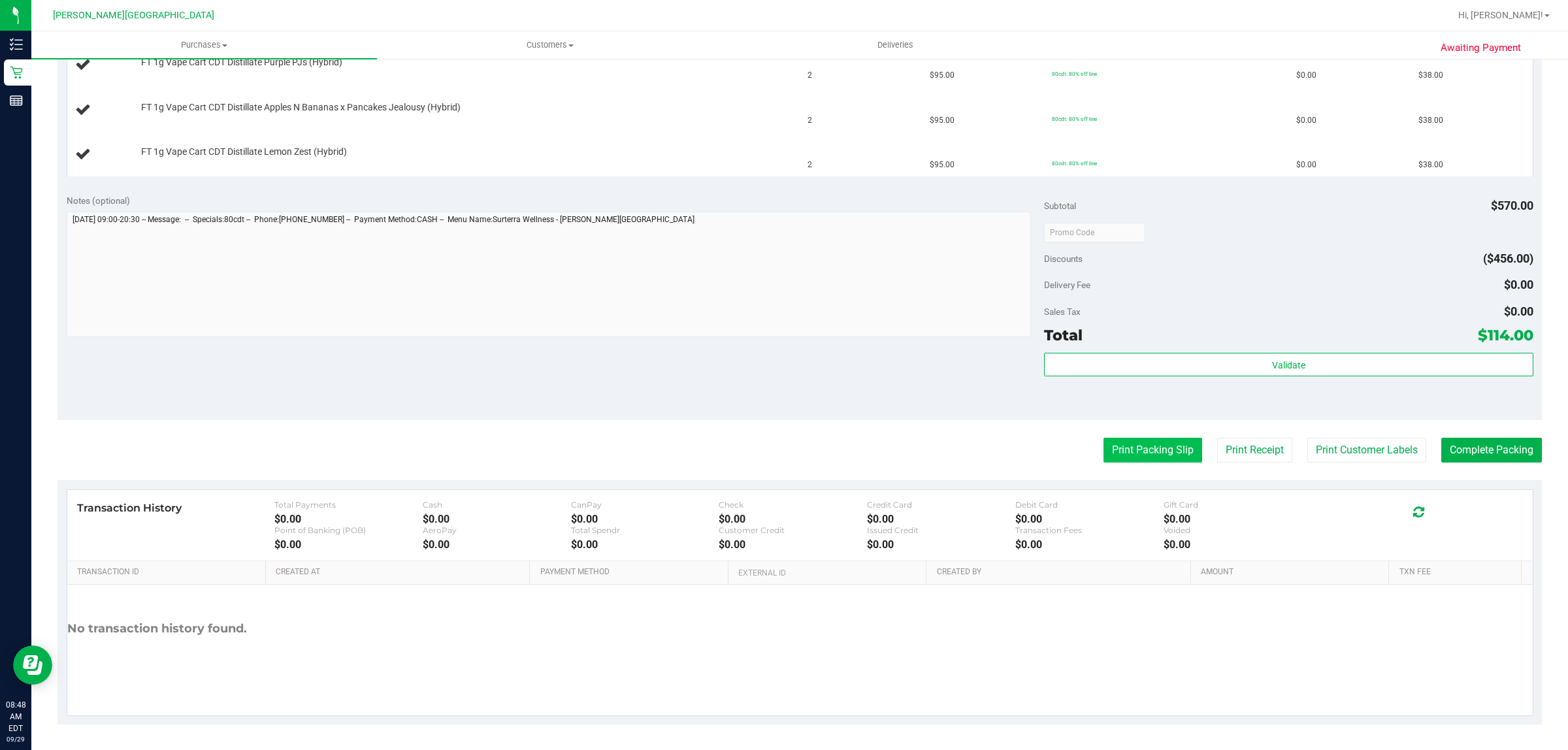
click at [1131, 449] on button "Print Packing Slip" at bounding box center [1153, 451] width 99 height 25
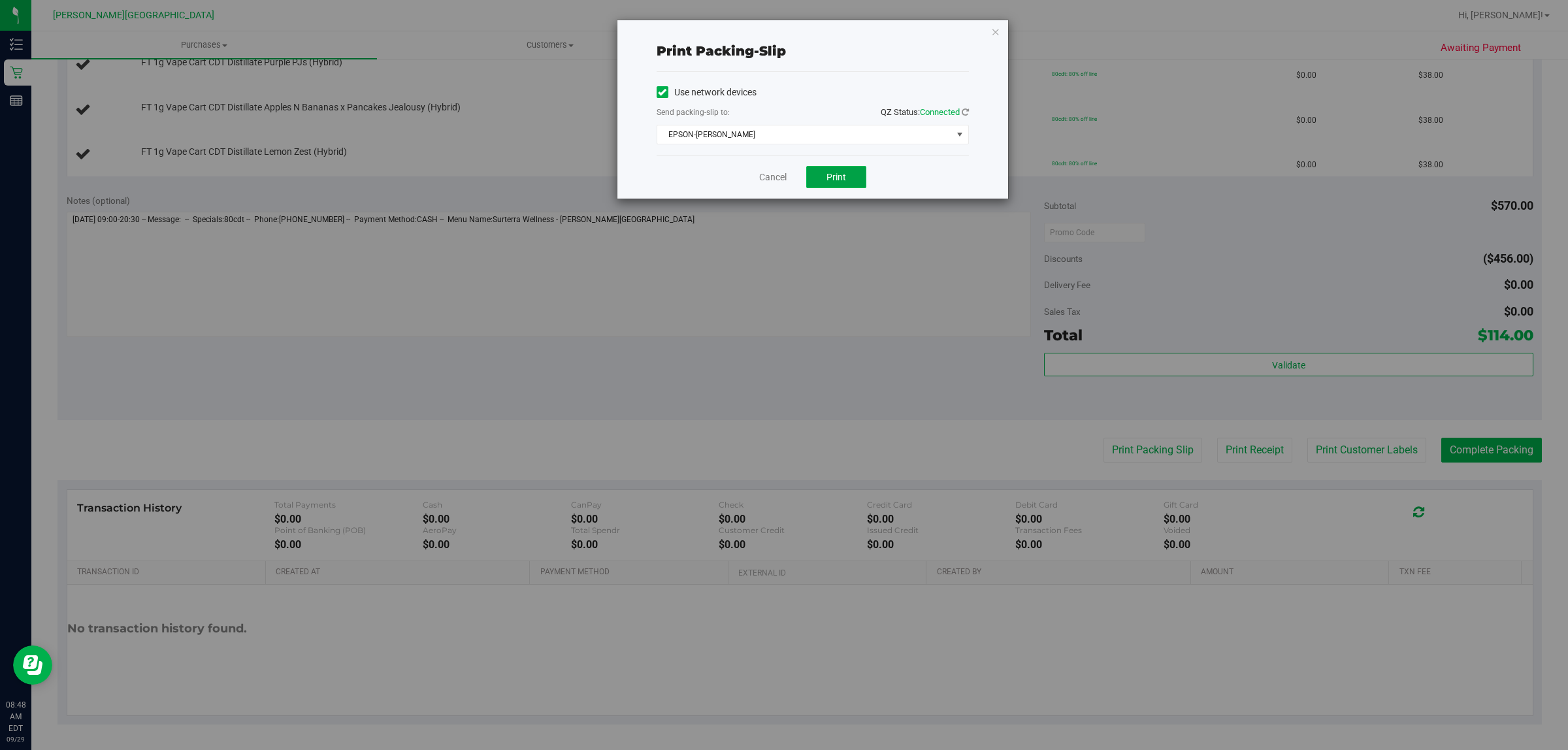
click at [854, 175] on button "Print" at bounding box center [835, 176] width 60 height 22
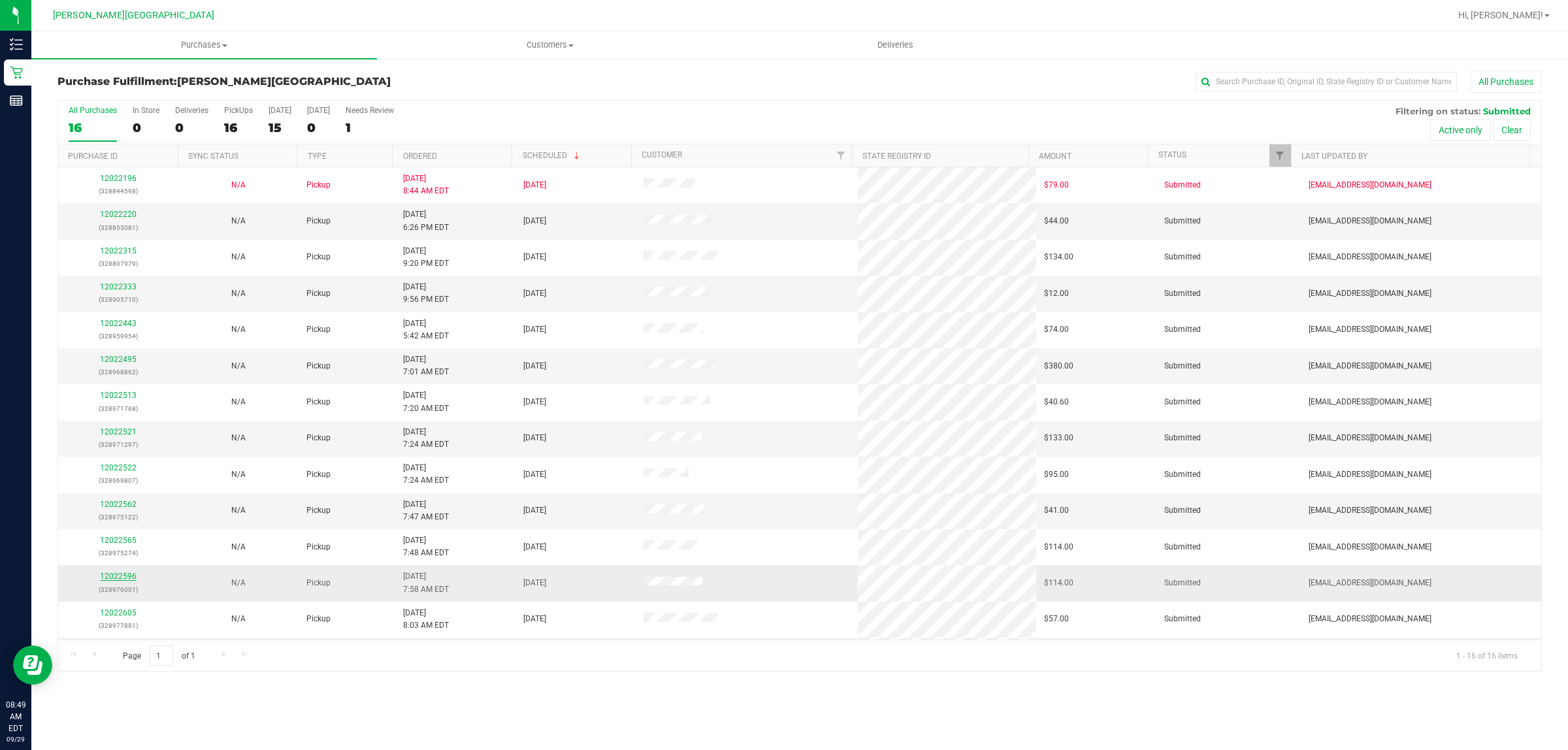
click at [111, 578] on link "12022596" at bounding box center [118, 577] width 36 height 10
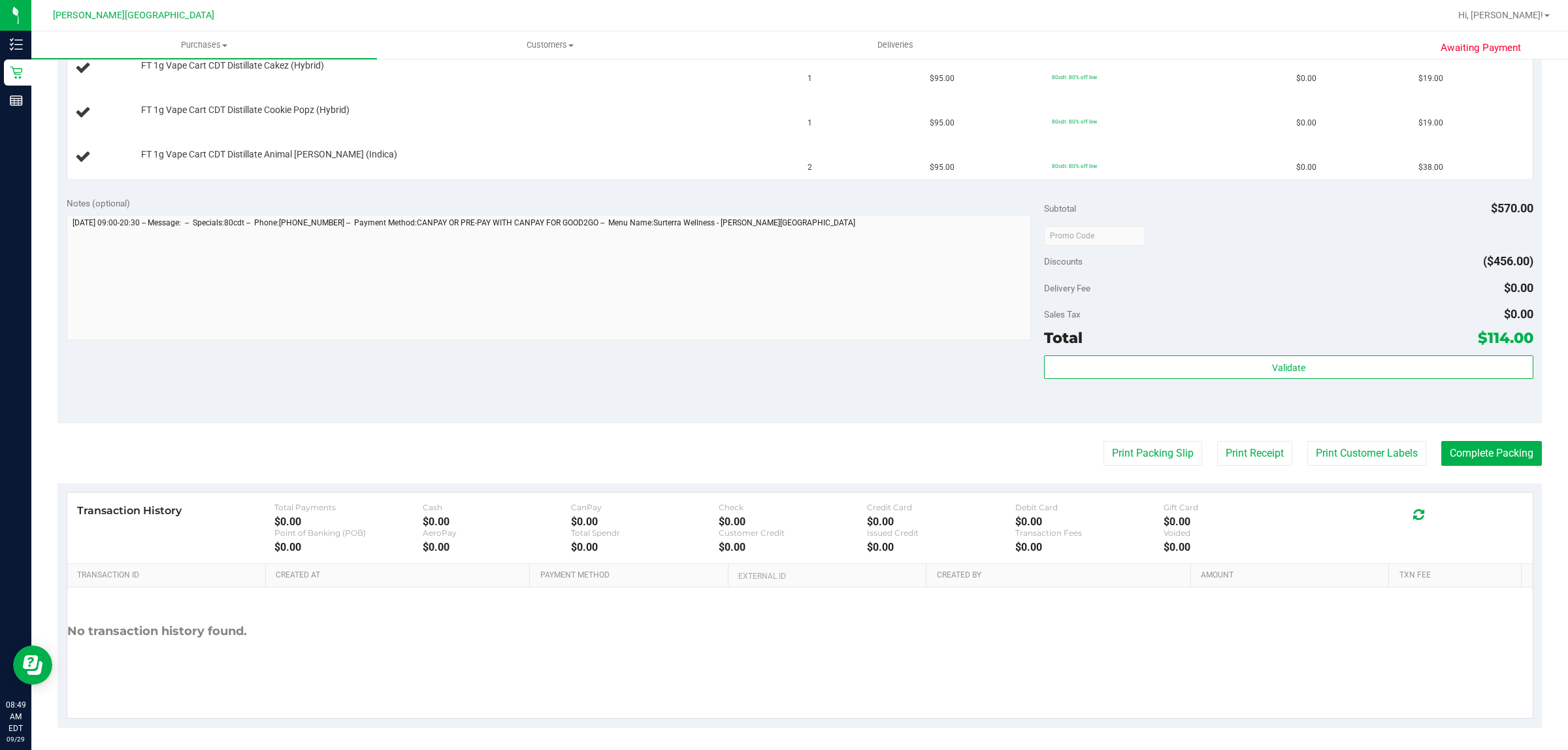
scroll to position [465, 0]
click at [1161, 458] on button "Print Packing Slip" at bounding box center [1153, 451] width 99 height 25
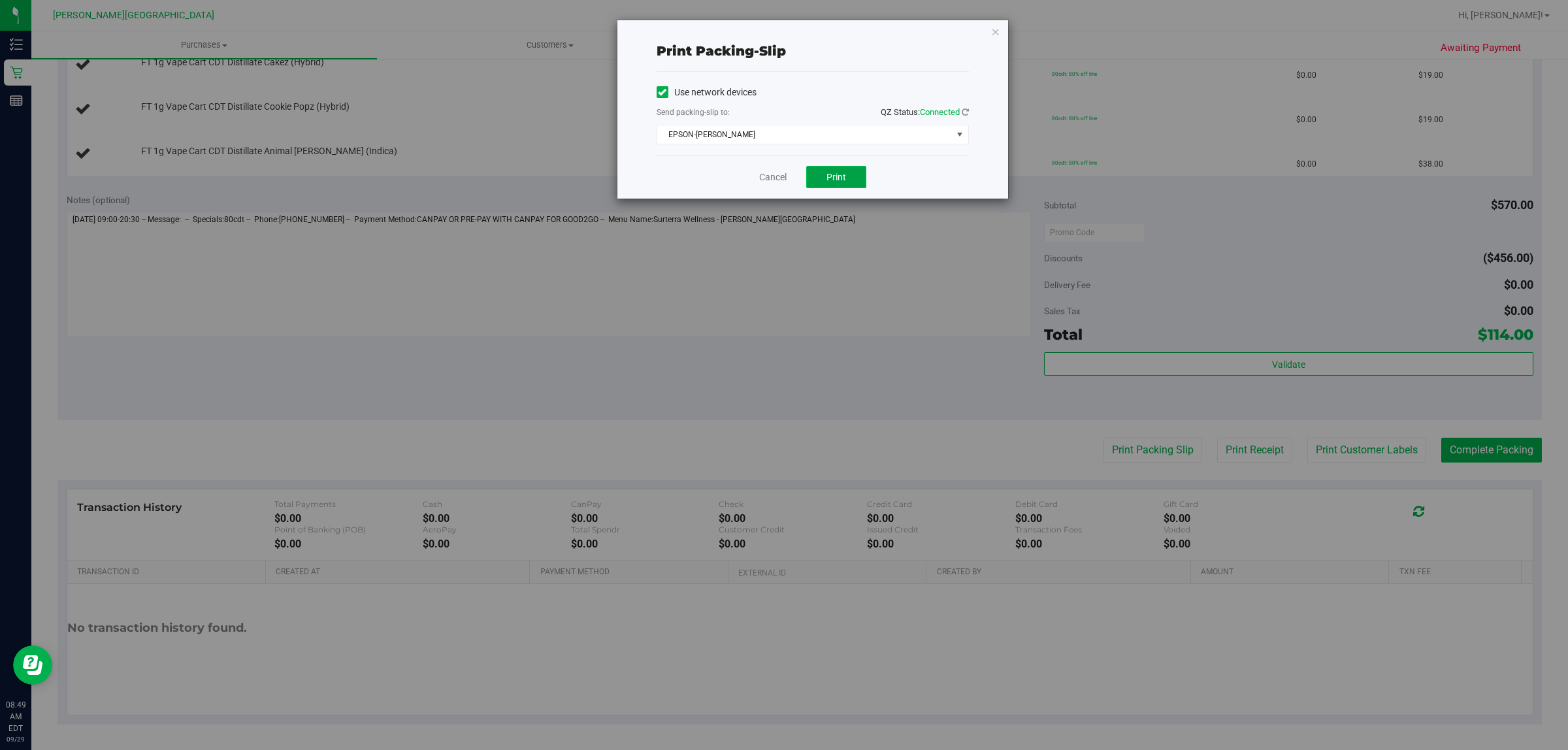
click at [839, 176] on span "Print" at bounding box center [836, 176] width 20 height 10
click at [997, 31] on icon "button" at bounding box center [995, 31] width 10 height 15
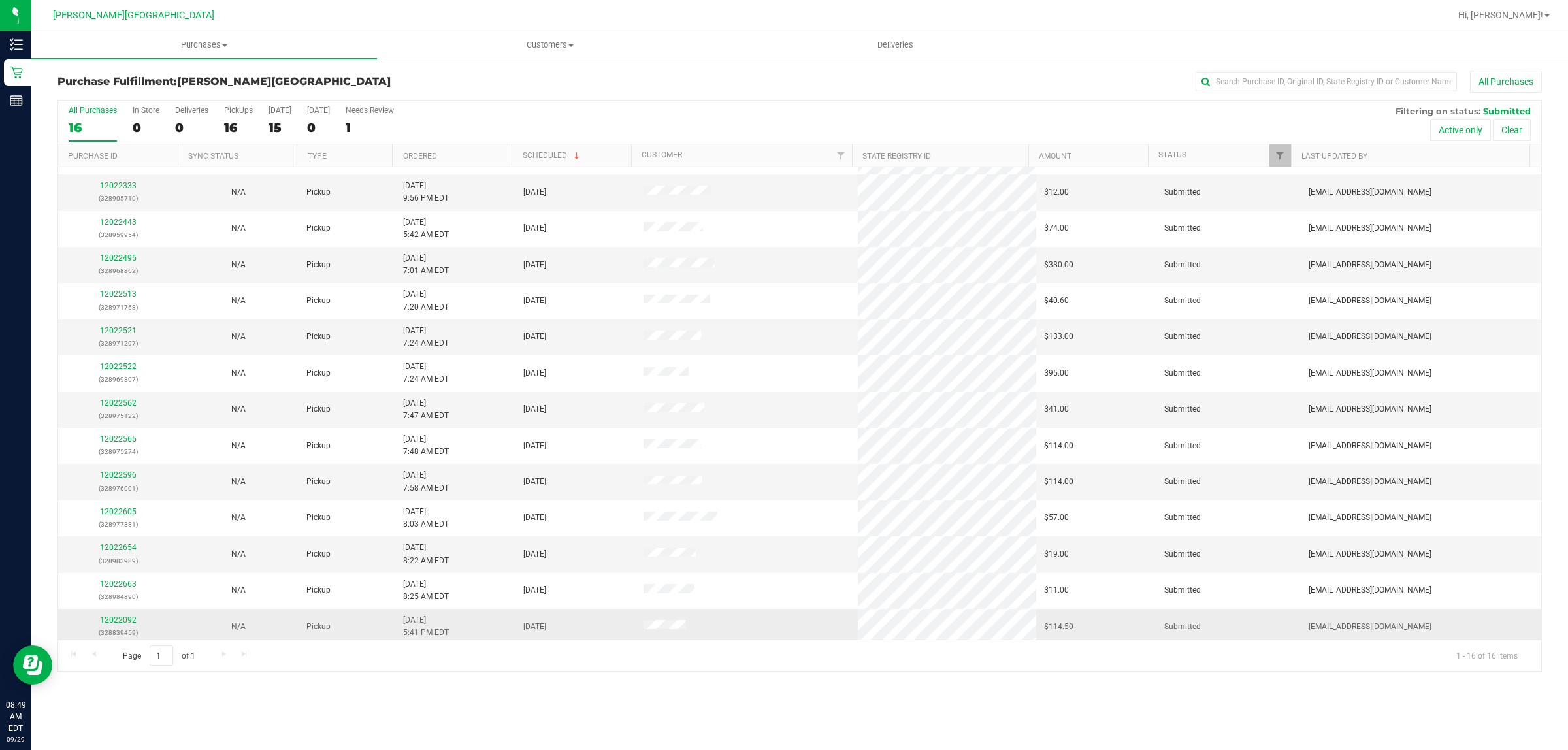
scroll to position [108, 0]
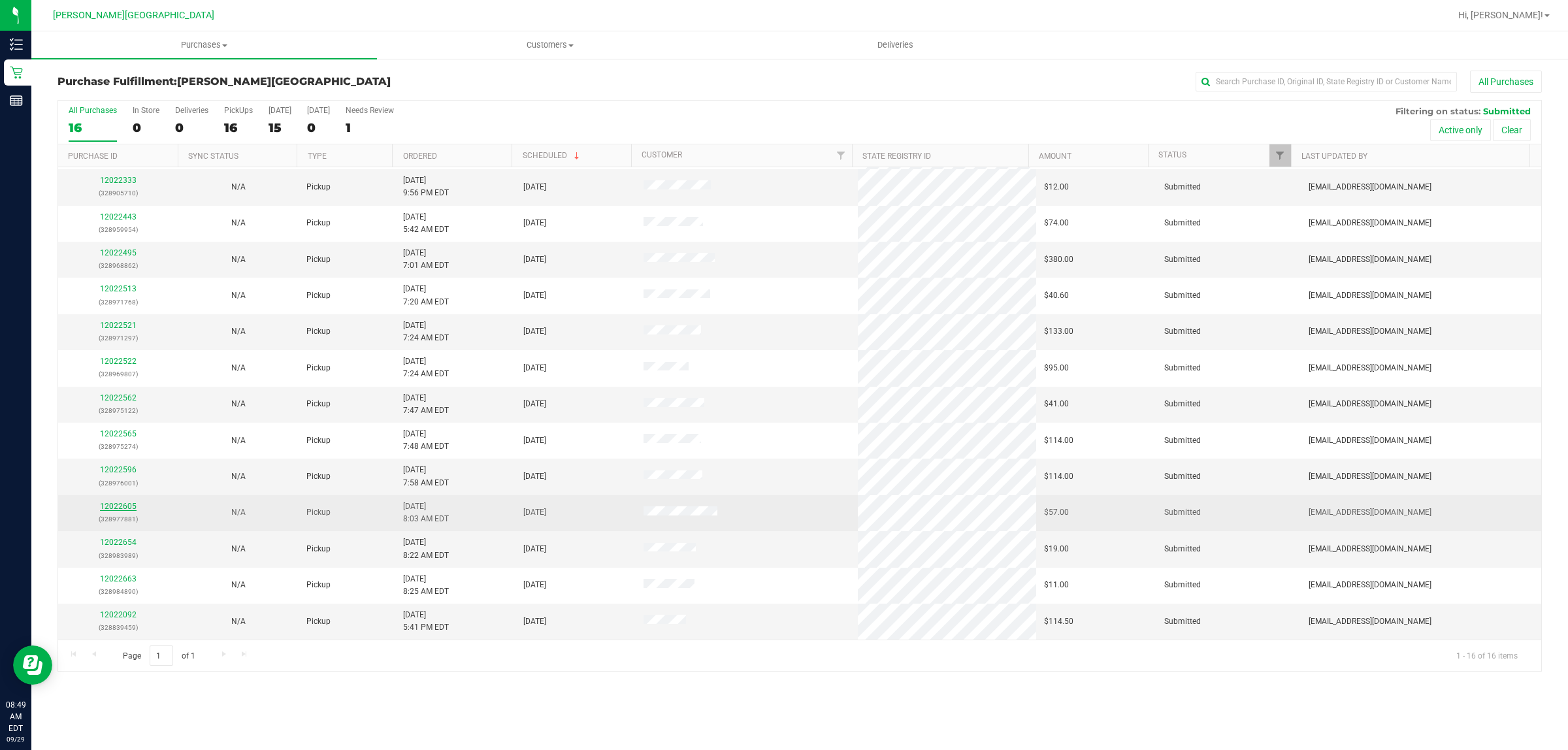
click at [122, 511] on link "12022605" at bounding box center [118, 507] width 36 height 10
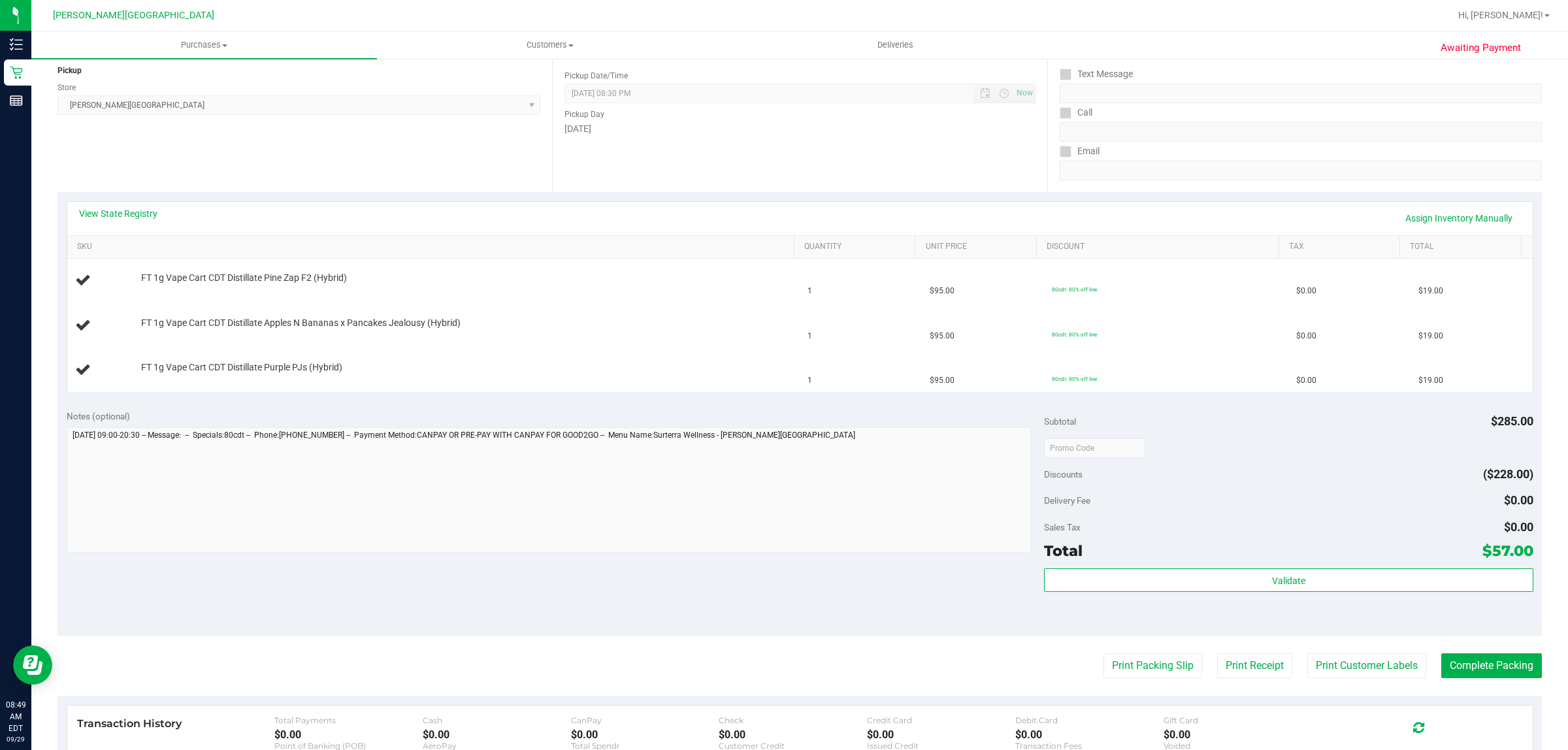
scroll to position [375, 0]
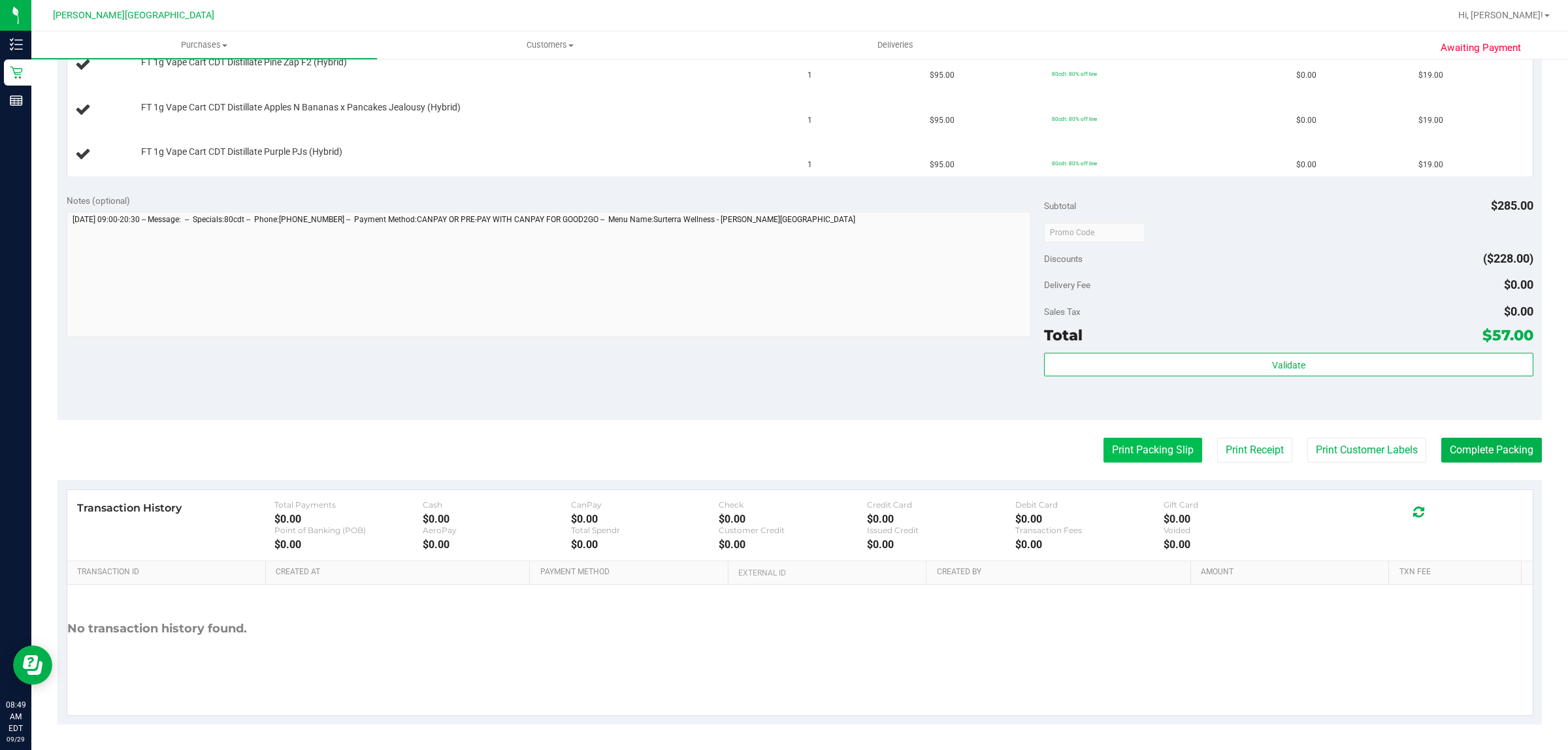
click at [1129, 453] on button "Print Packing Slip" at bounding box center [1153, 451] width 99 height 25
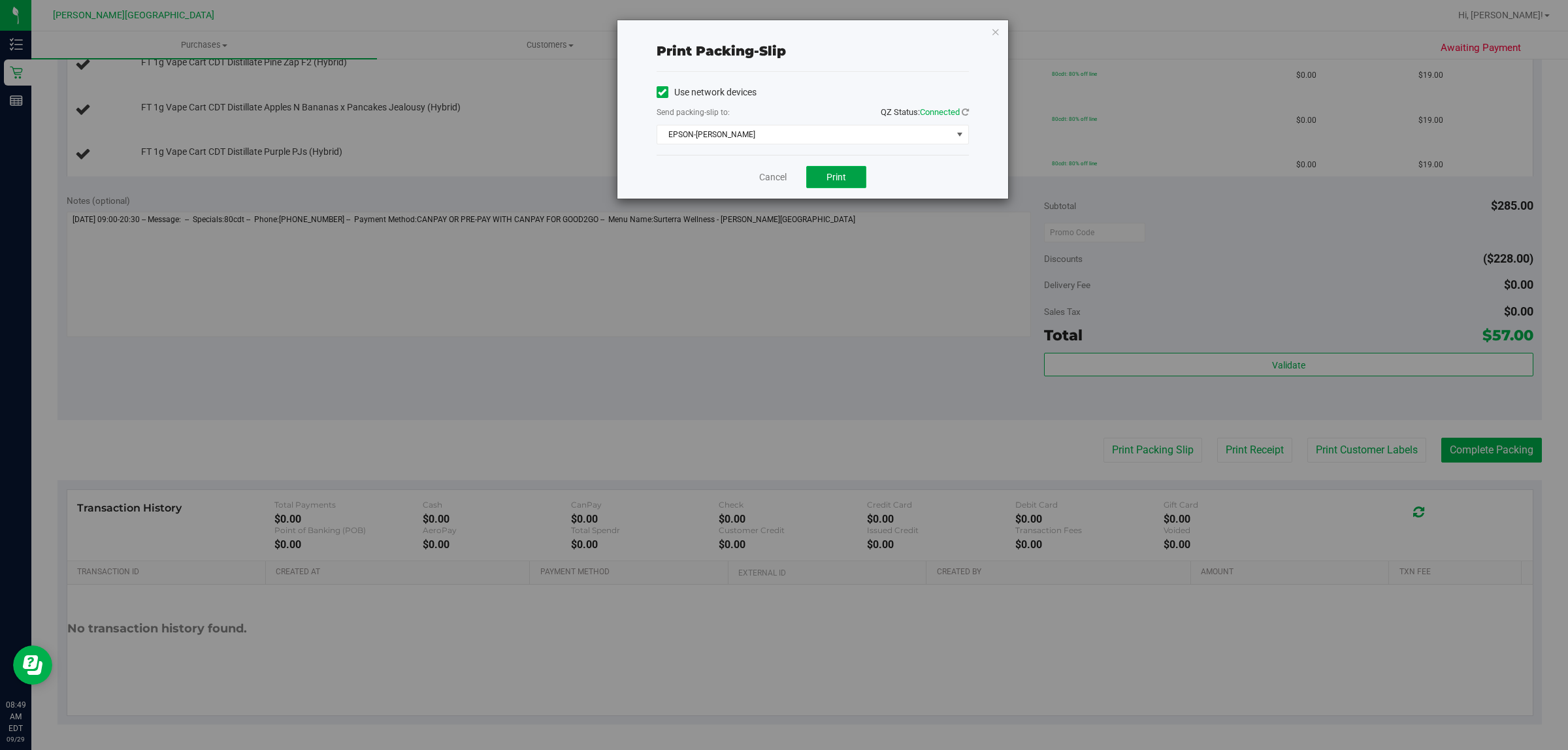
click at [834, 177] on span "Print" at bounding box center [836, 176] width 20 height 10
click at [996, 25] on icon "button" at bounding box center [995, 31] width 10 height 15
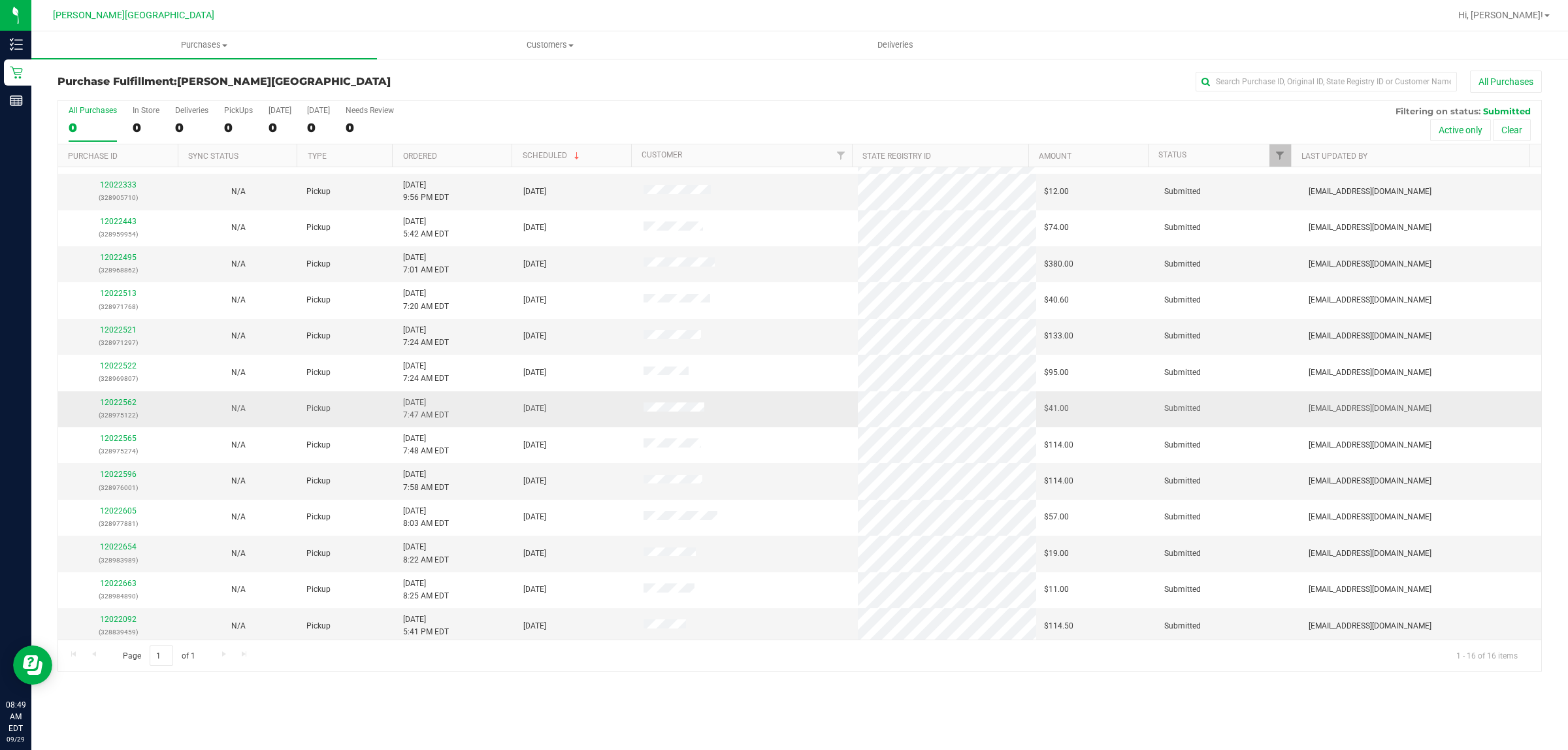
scroll to position [108, 0]
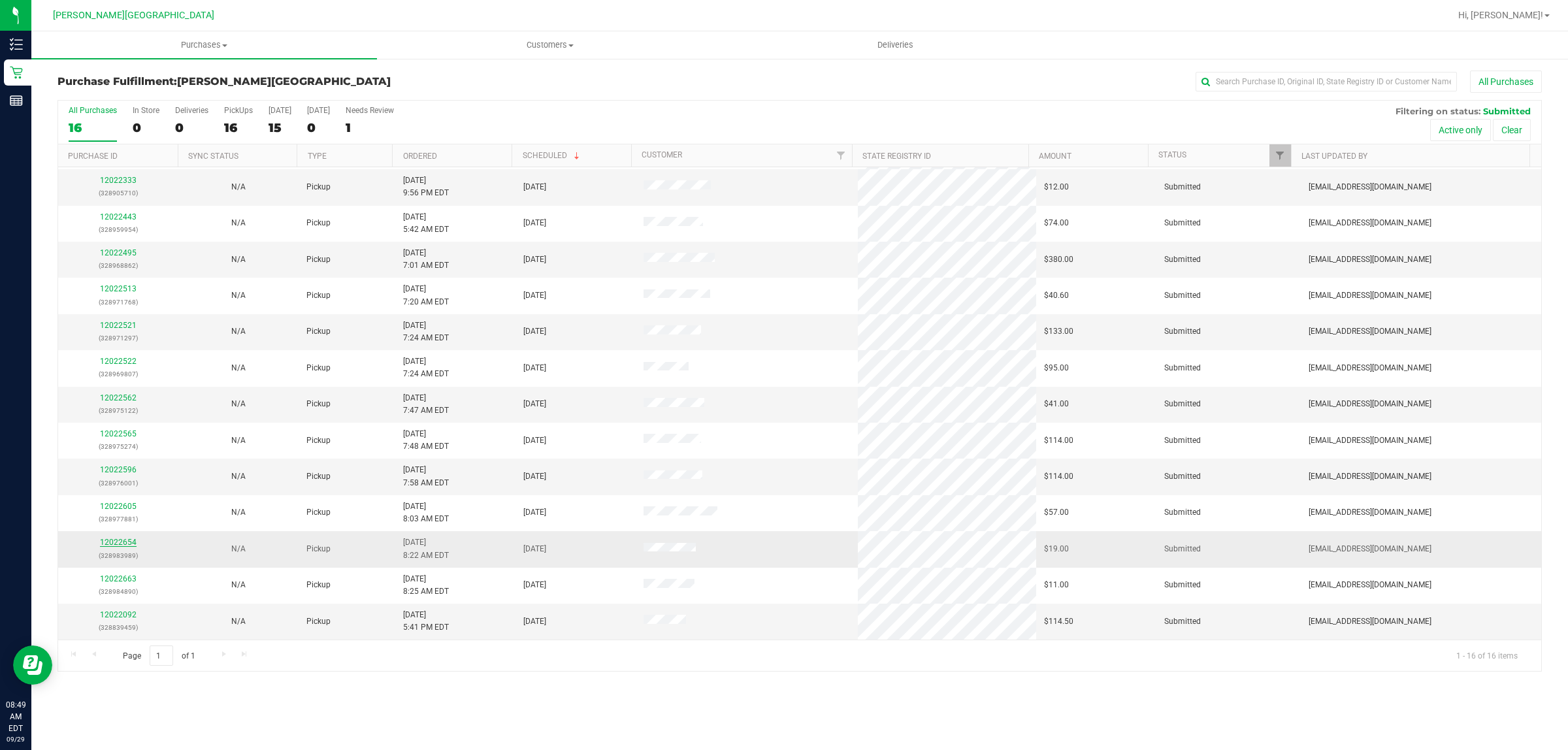
click at [123, 547] on link "12022654" at bounding box center [118, 542] width 36 height 10
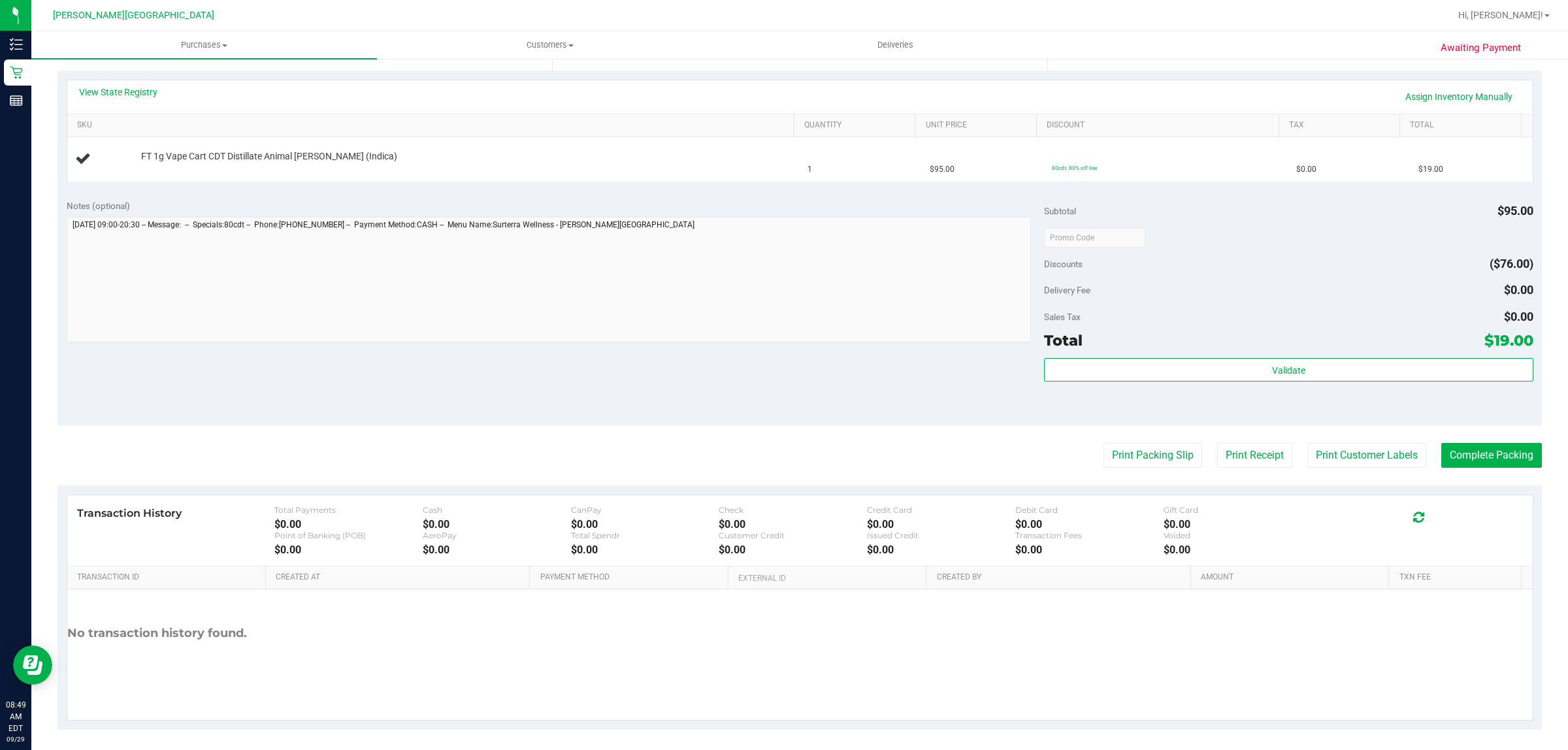
scroll to position [286, 0]
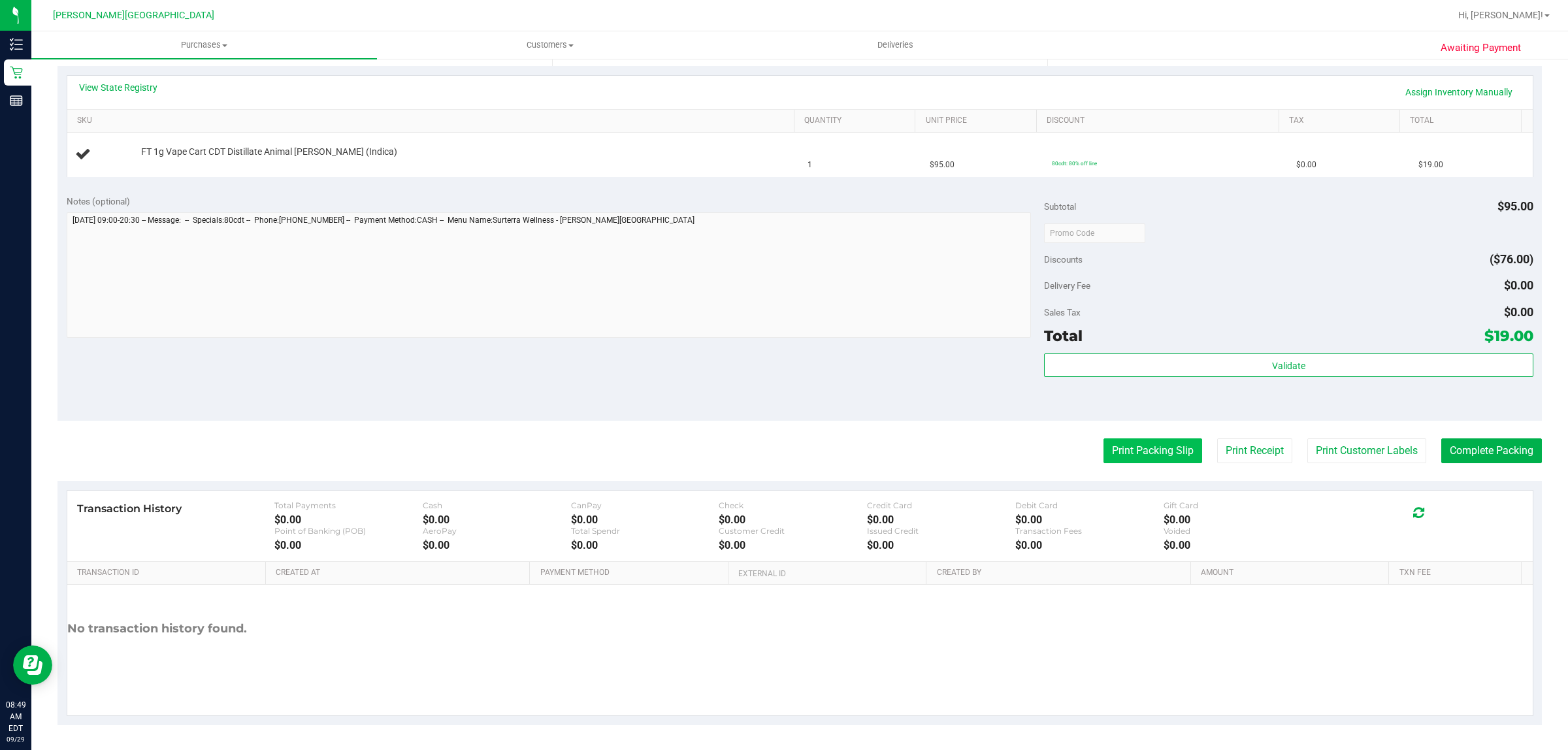
click at [1154, 451] on button "Print Packing Slip" at bounding box center [1153, 451] width 99 height 25
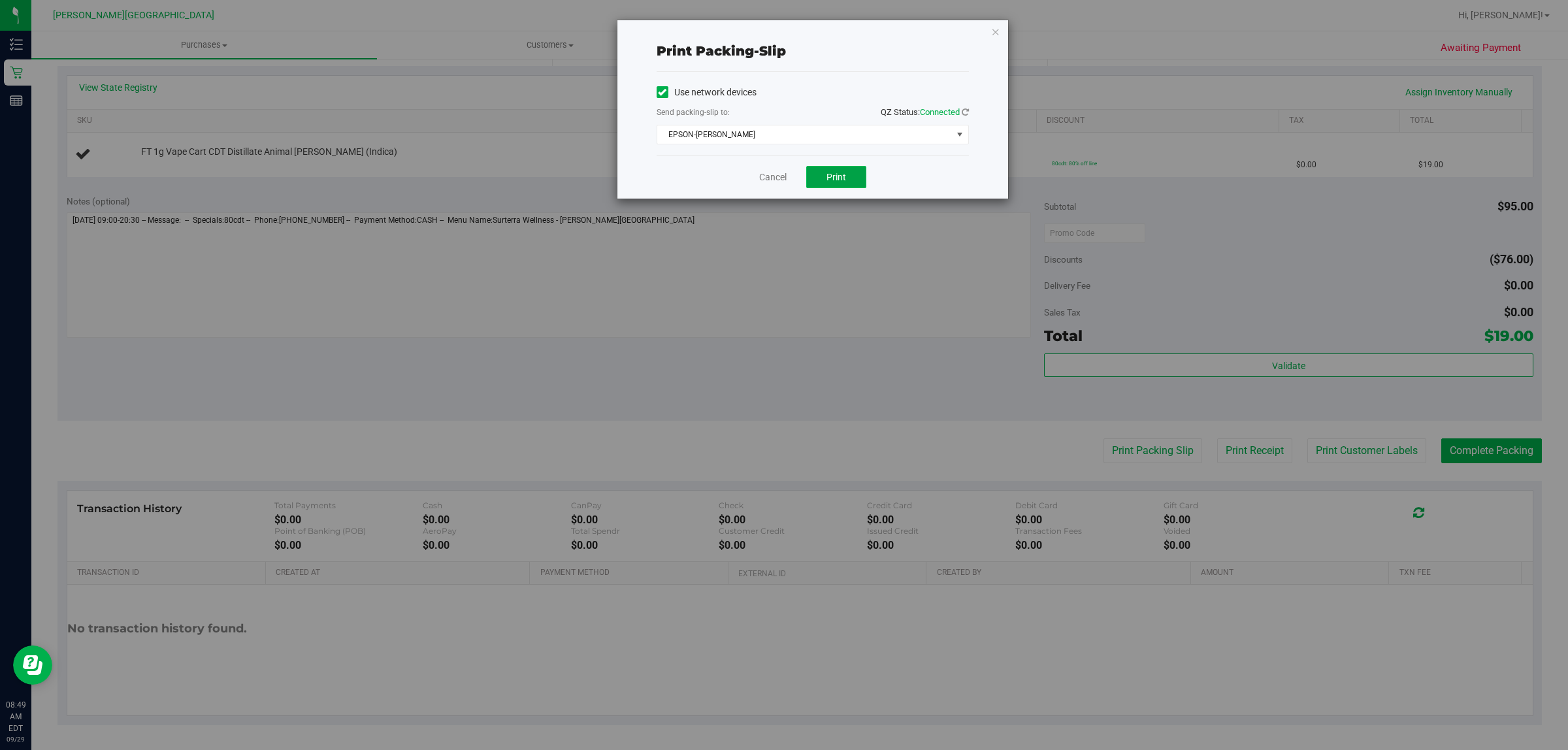
click at [830, 168] on button "Print" at bounding box center [835, 176] width 60 height 22
click at [994, 30] on icon "button" at bounding box center [995, 31] width 10 height 15
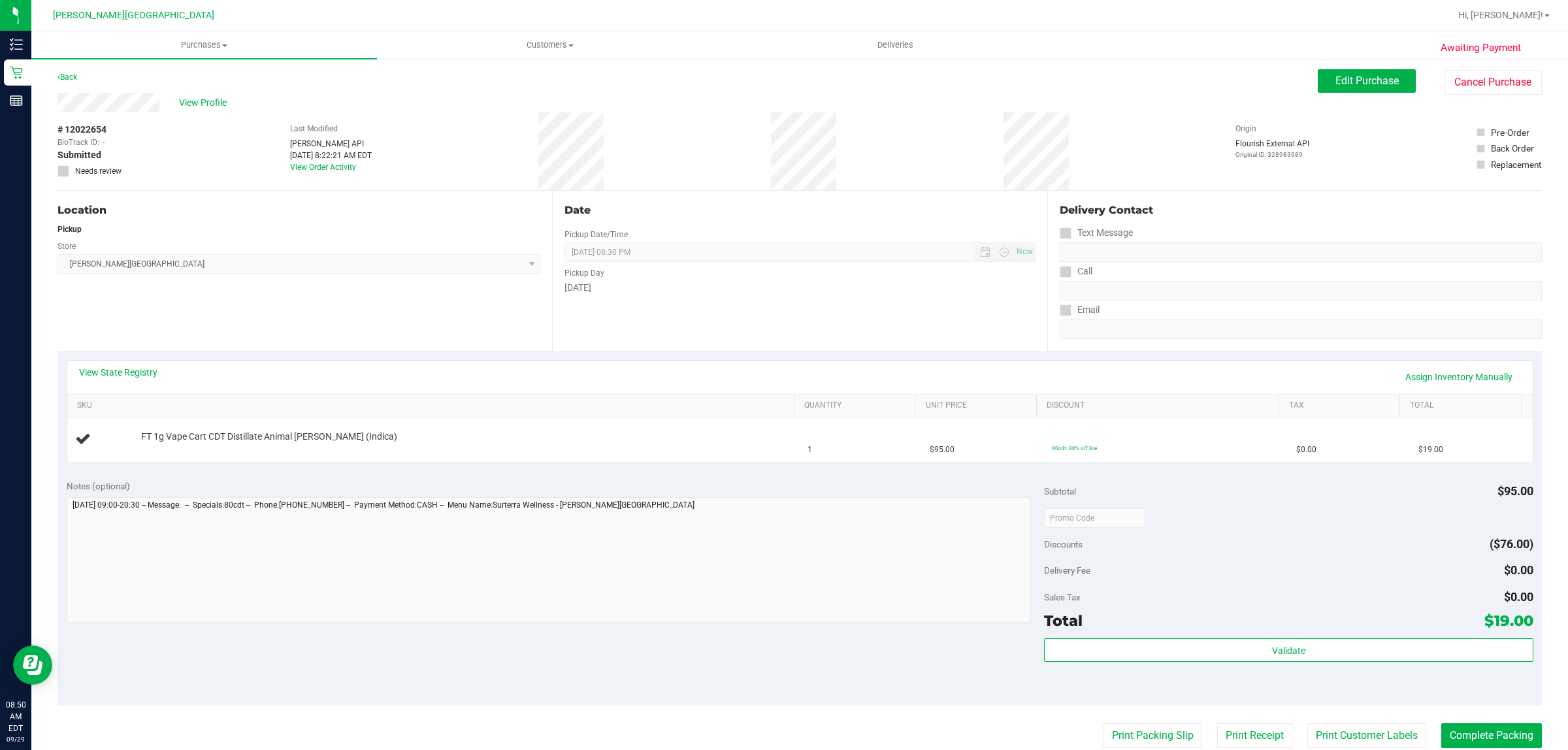
scroll to position [0, 0]
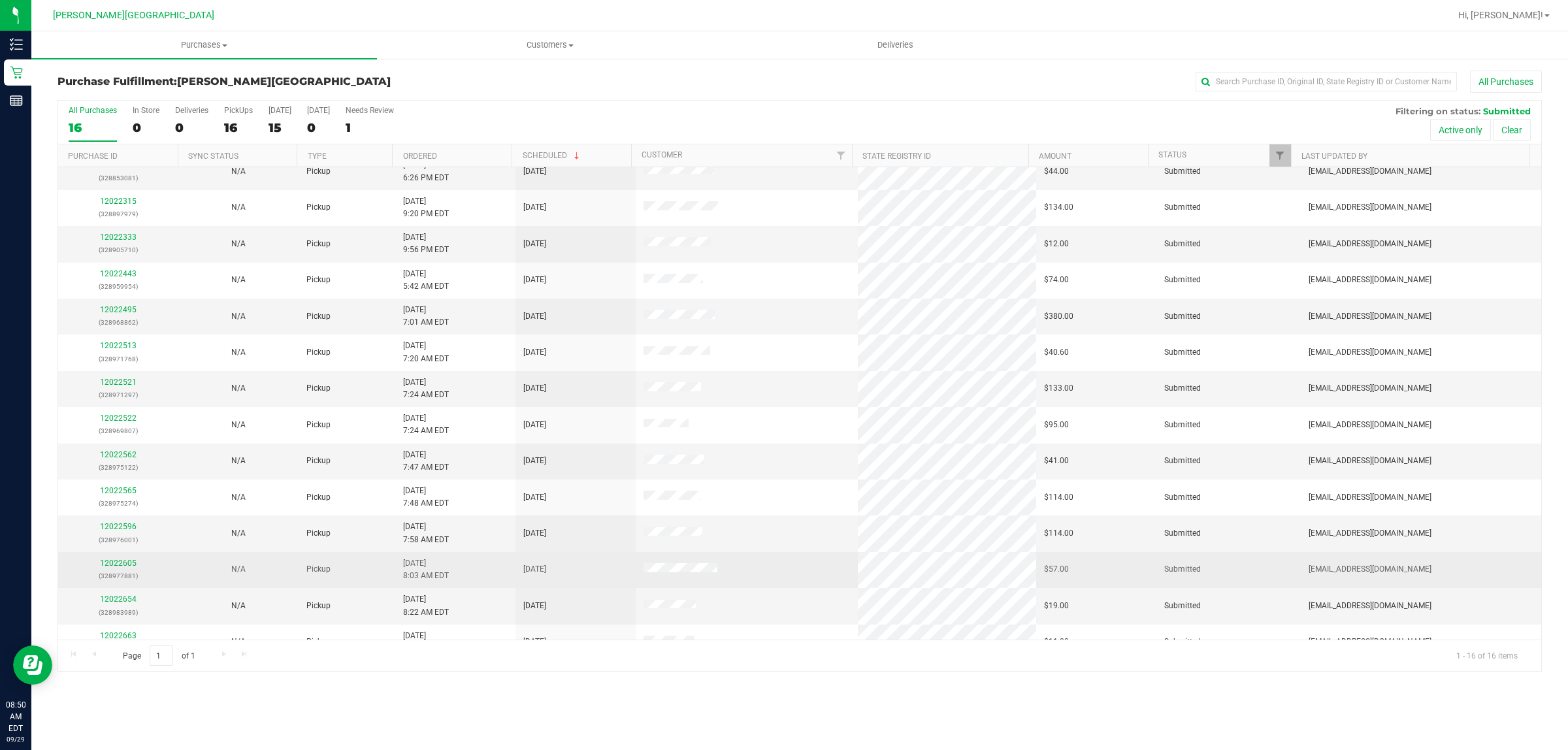
scroll to position [108, 0]
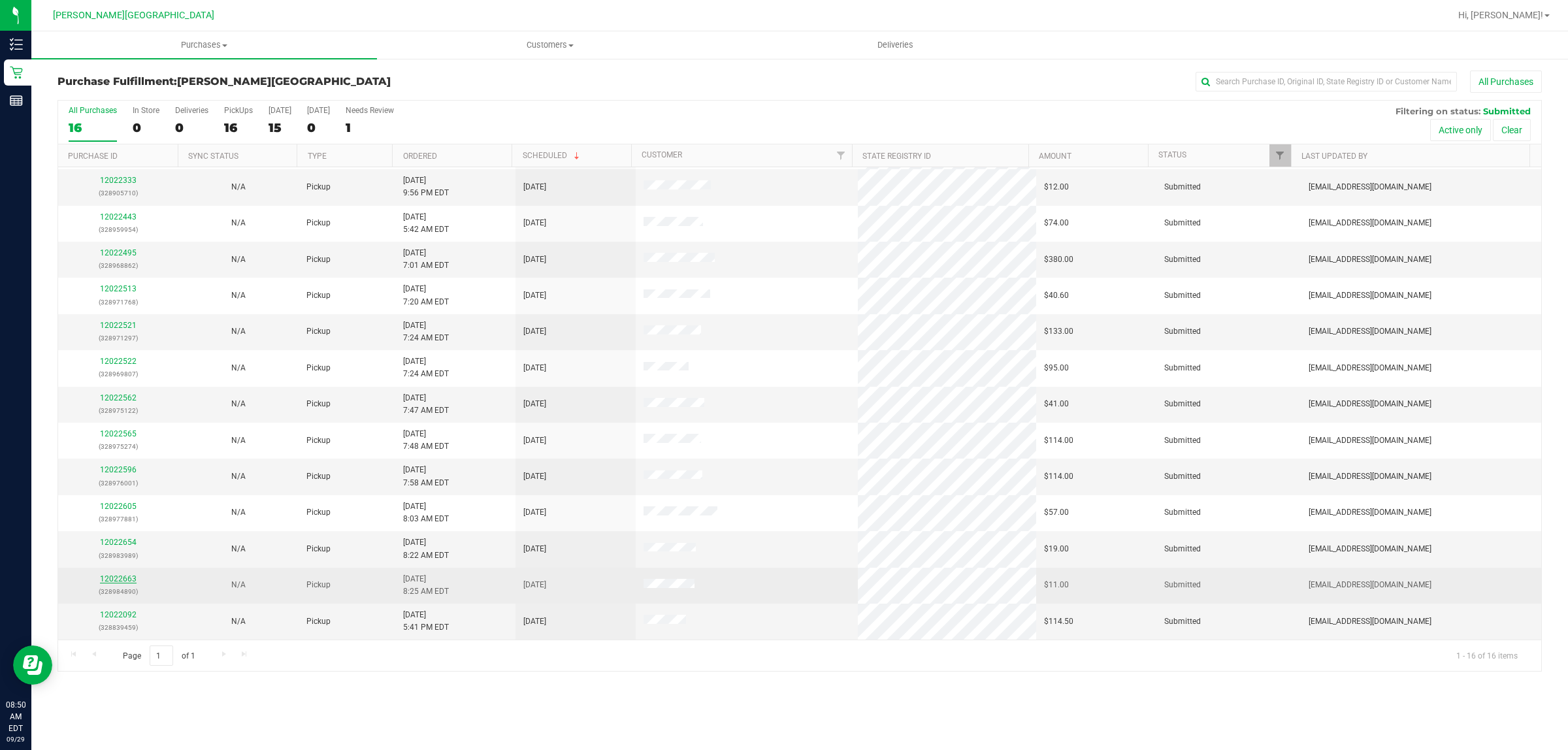
click at [111, 577] on link "12022663" at bounding box center [118, 579] width 36 height 10
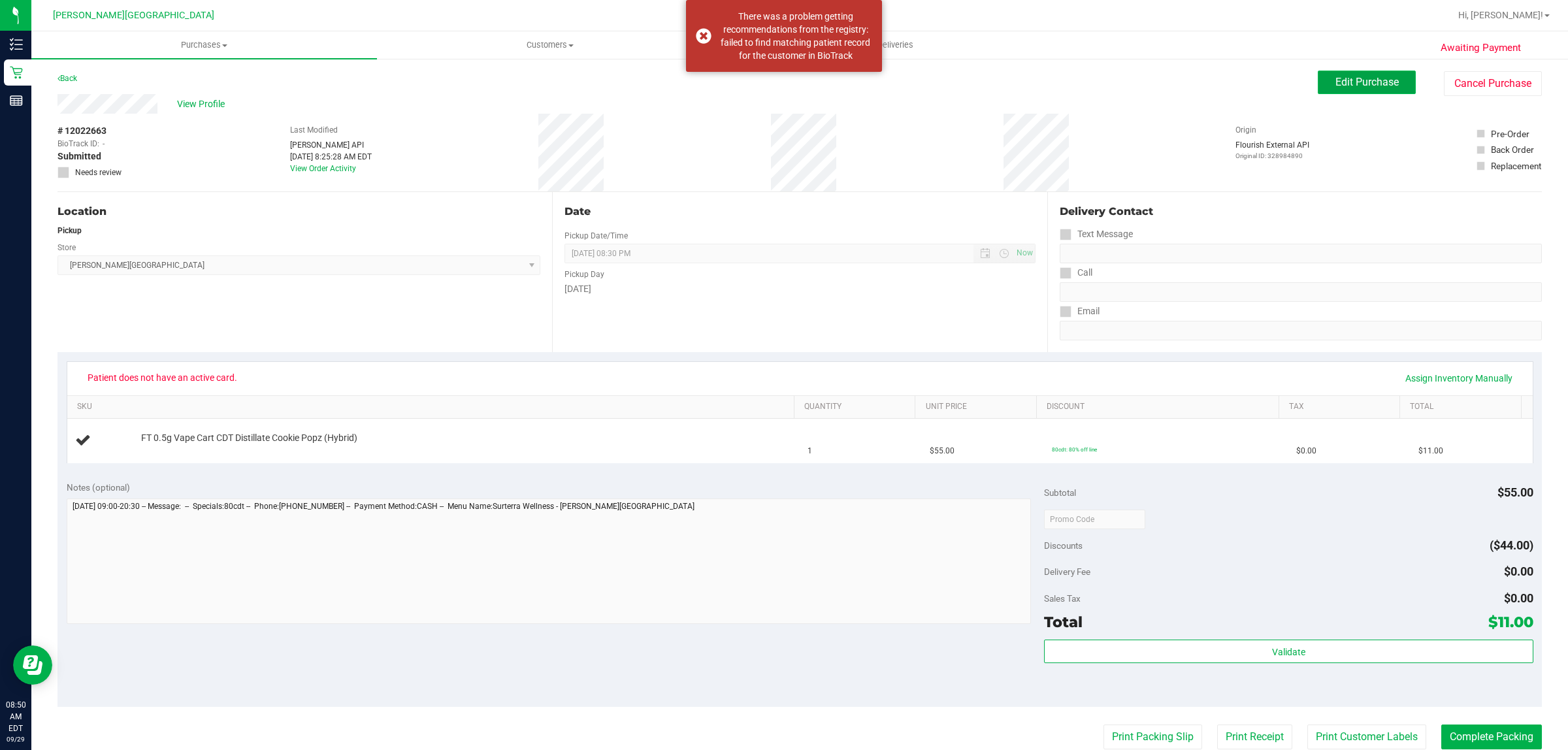
click at [1363, 71] on button "Edit Purchase" at bounding box center [1366, 82] width 98 height 24
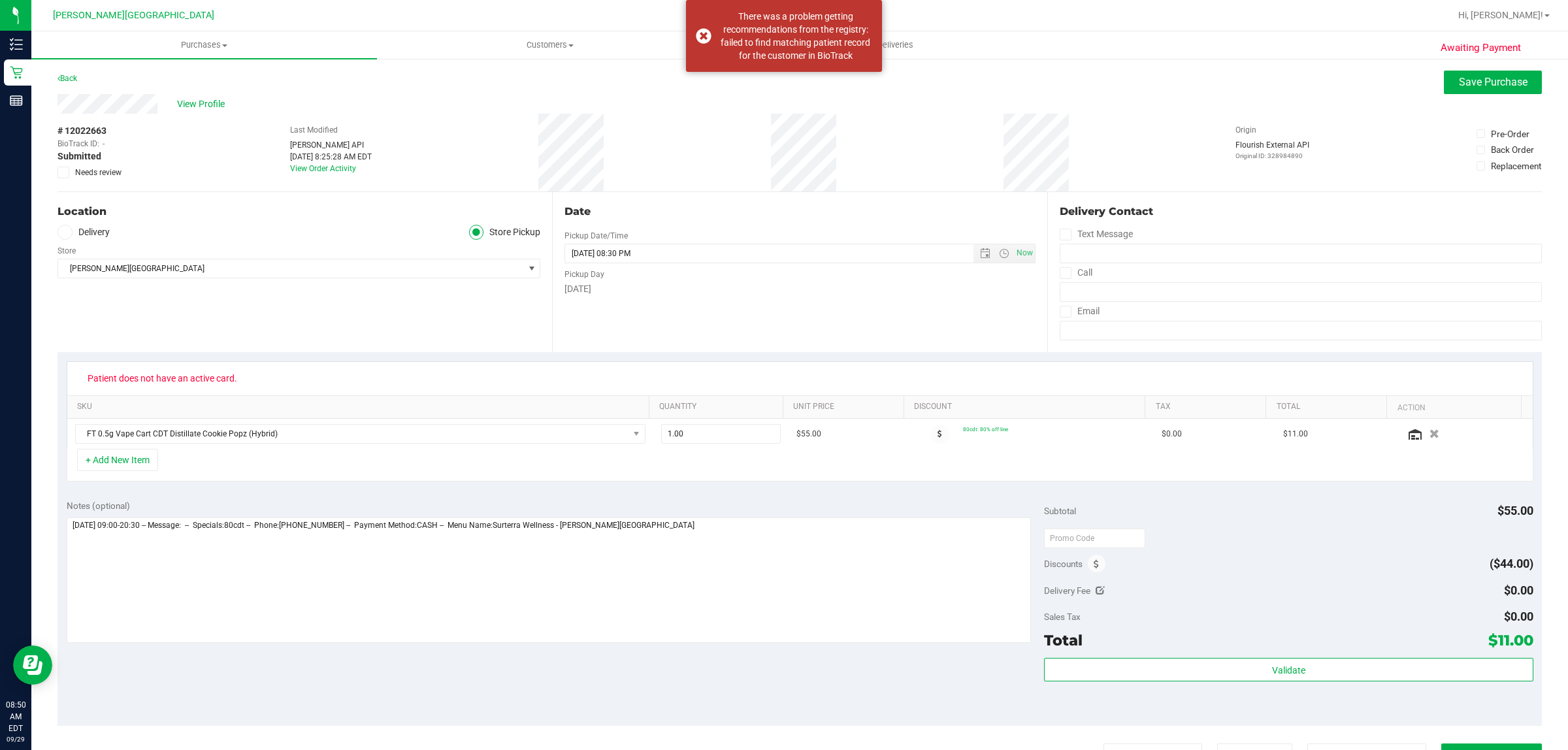
click at [64, 172] on icon at bounding box center [63, 172] width 9 height 0
click at [0, 0] on input "Needs review" at bounding box center [0, 0] width 0 height 0
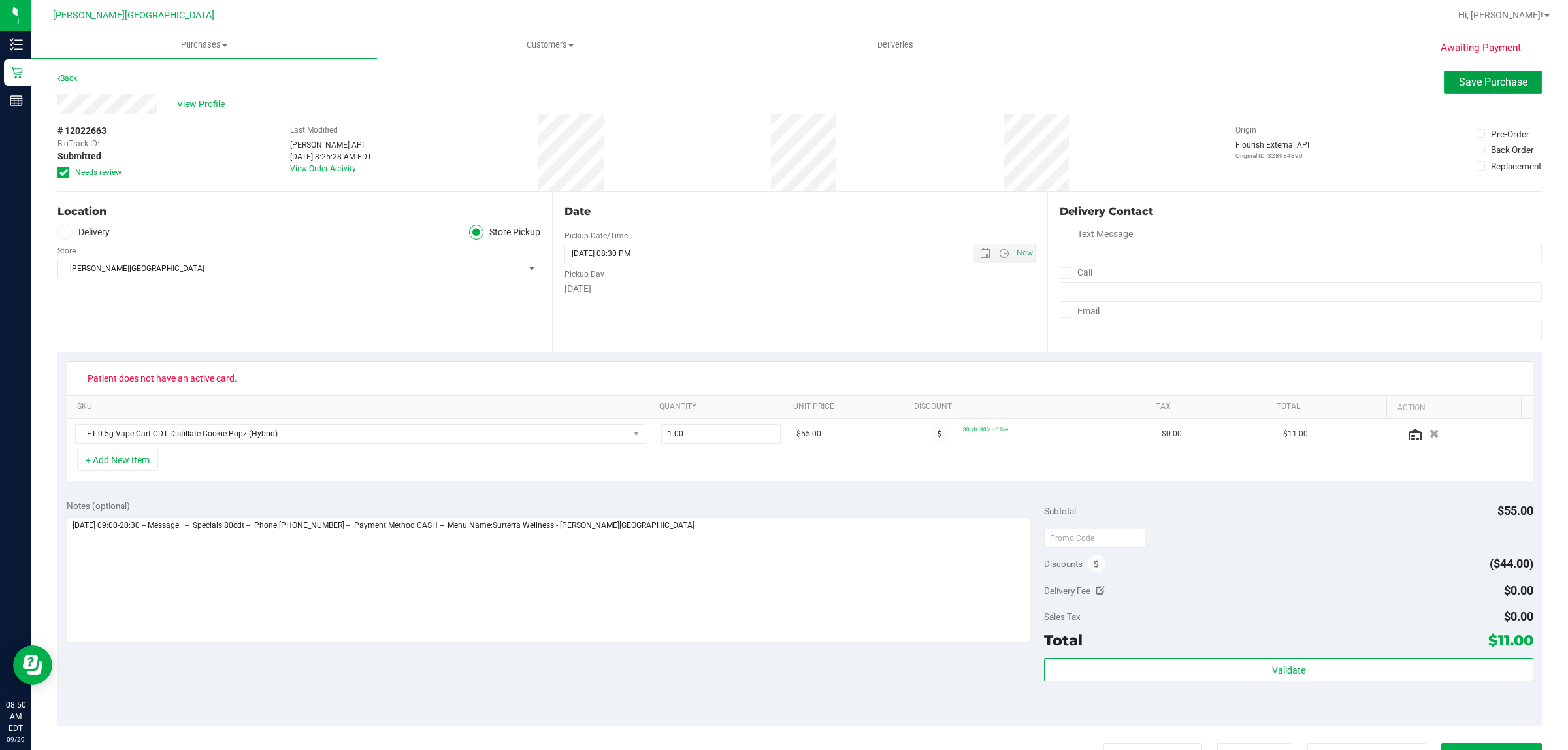
click at [1467, 76] on span "Save Purchase" at bounding box center [1494, 82] width 69 height 12
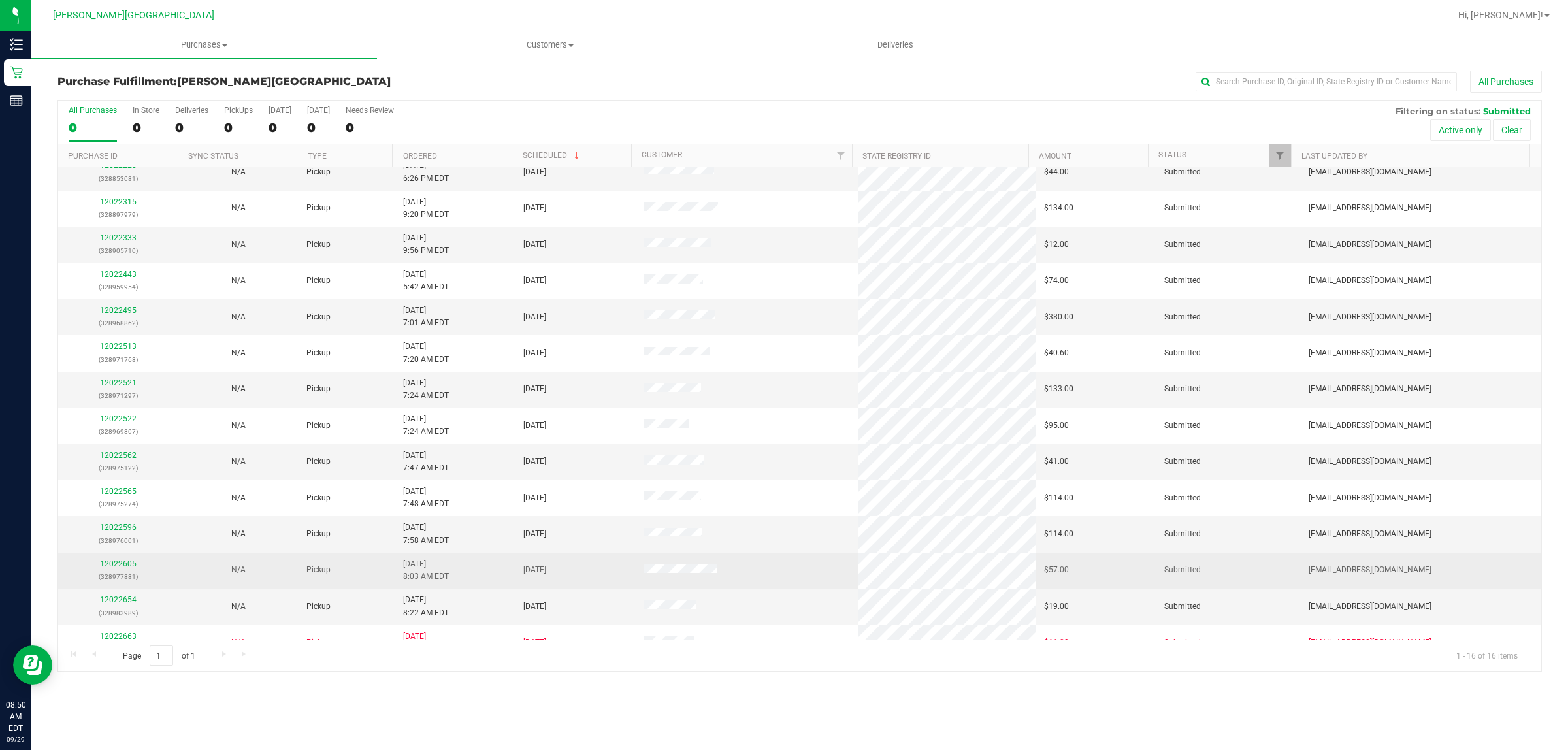
scroll to position [108, 0]
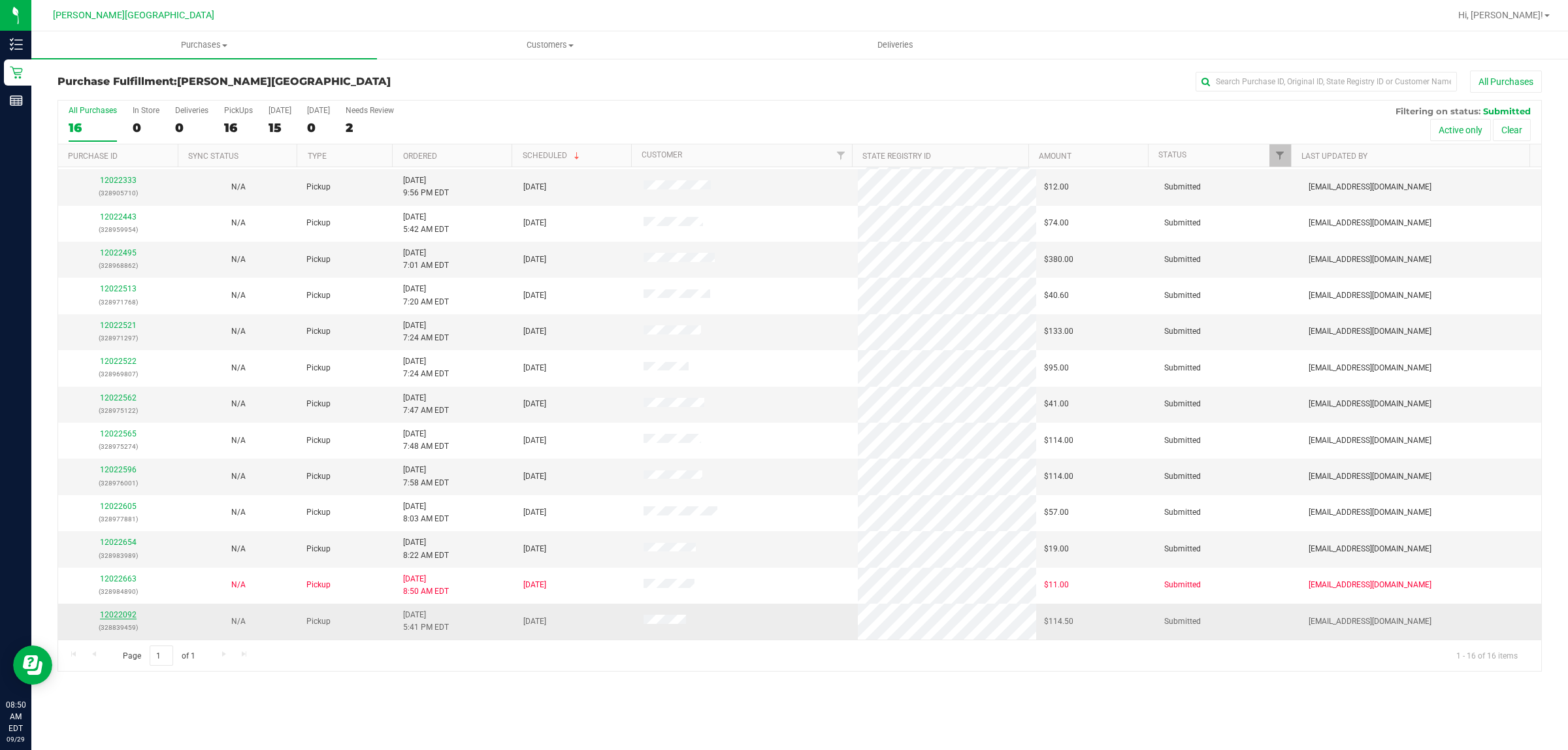
click at [119, 618] on link "12022092" at bounding box center [118, 616] width 36 height 10
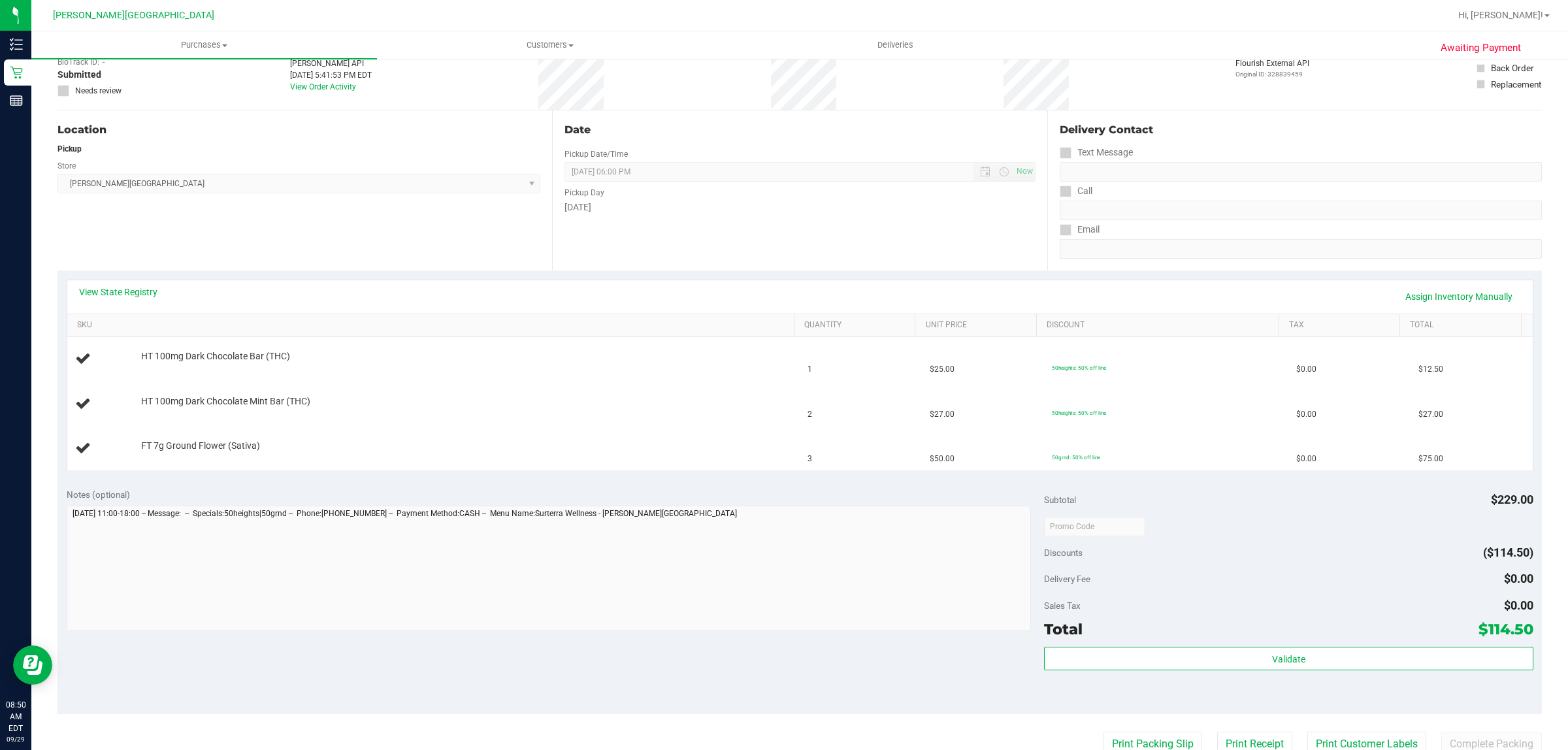
scroll to position [375, 0]
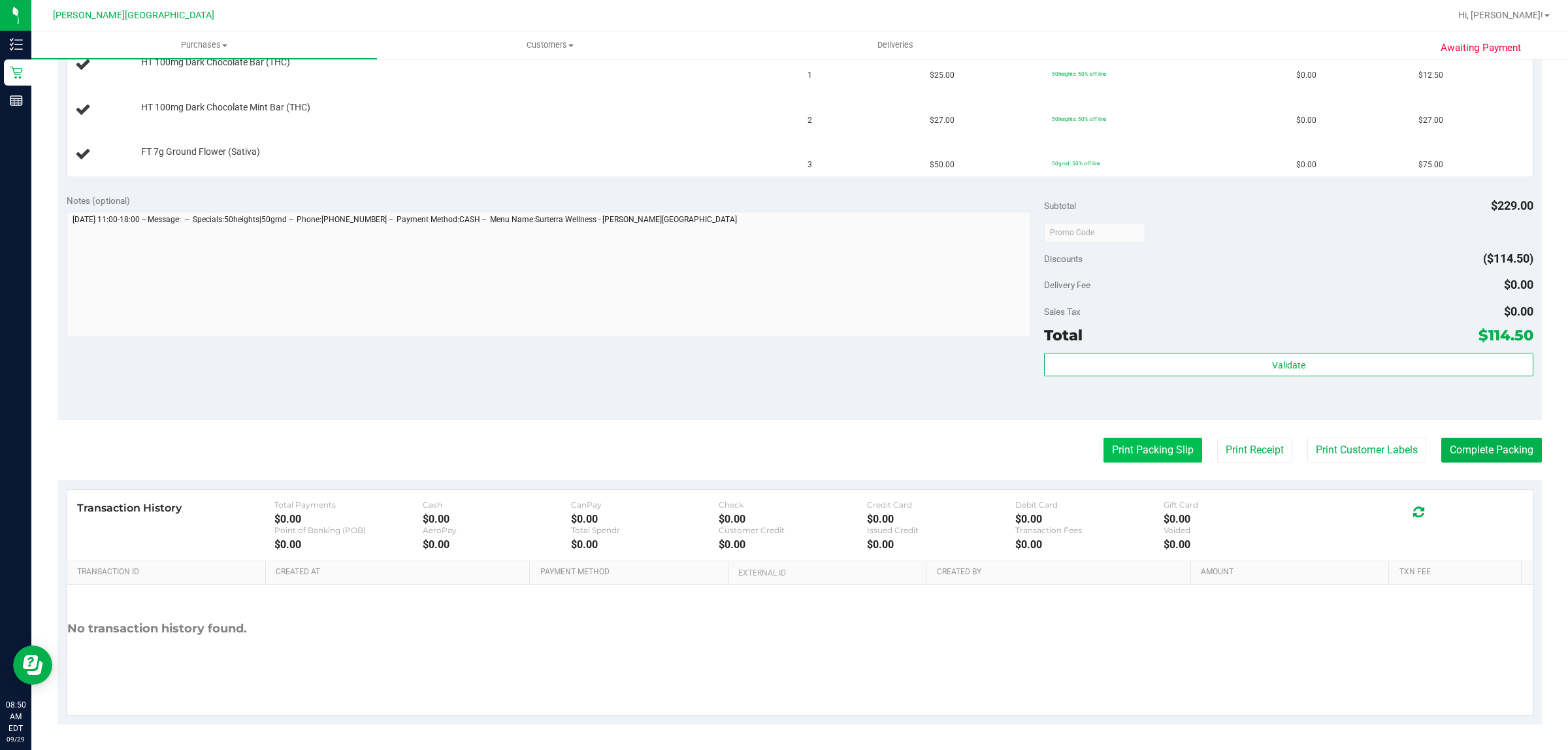
click at [1157, 449] on button "Print Packing Slip" at bounding box center [1153, 451] width 99 height 25
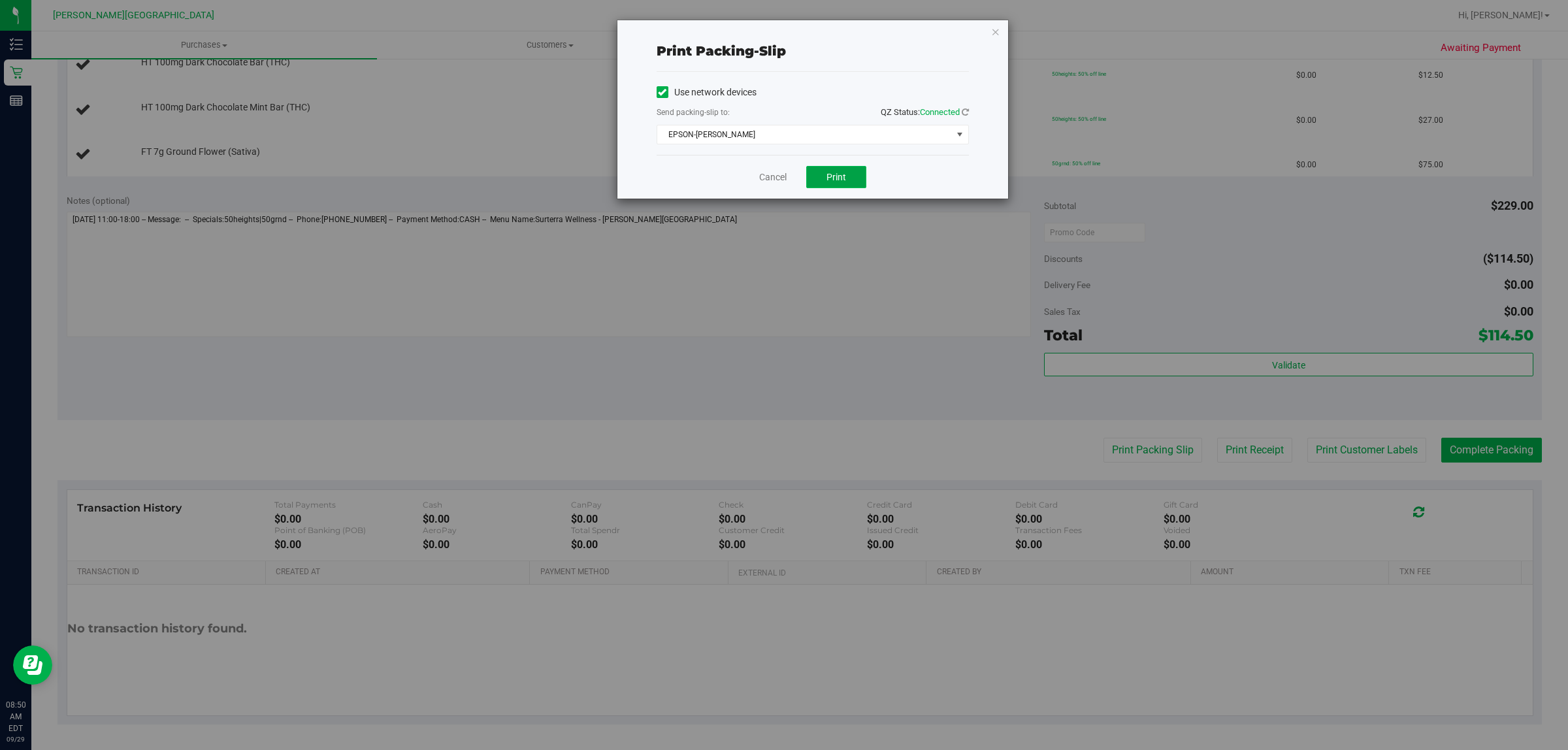
click at [838, 177] on span "Print" at bounding box center [836, 176] width 20 height 10
click at [997, 30] on icon "button" at bounding box center [995, 31] width 10 height 15
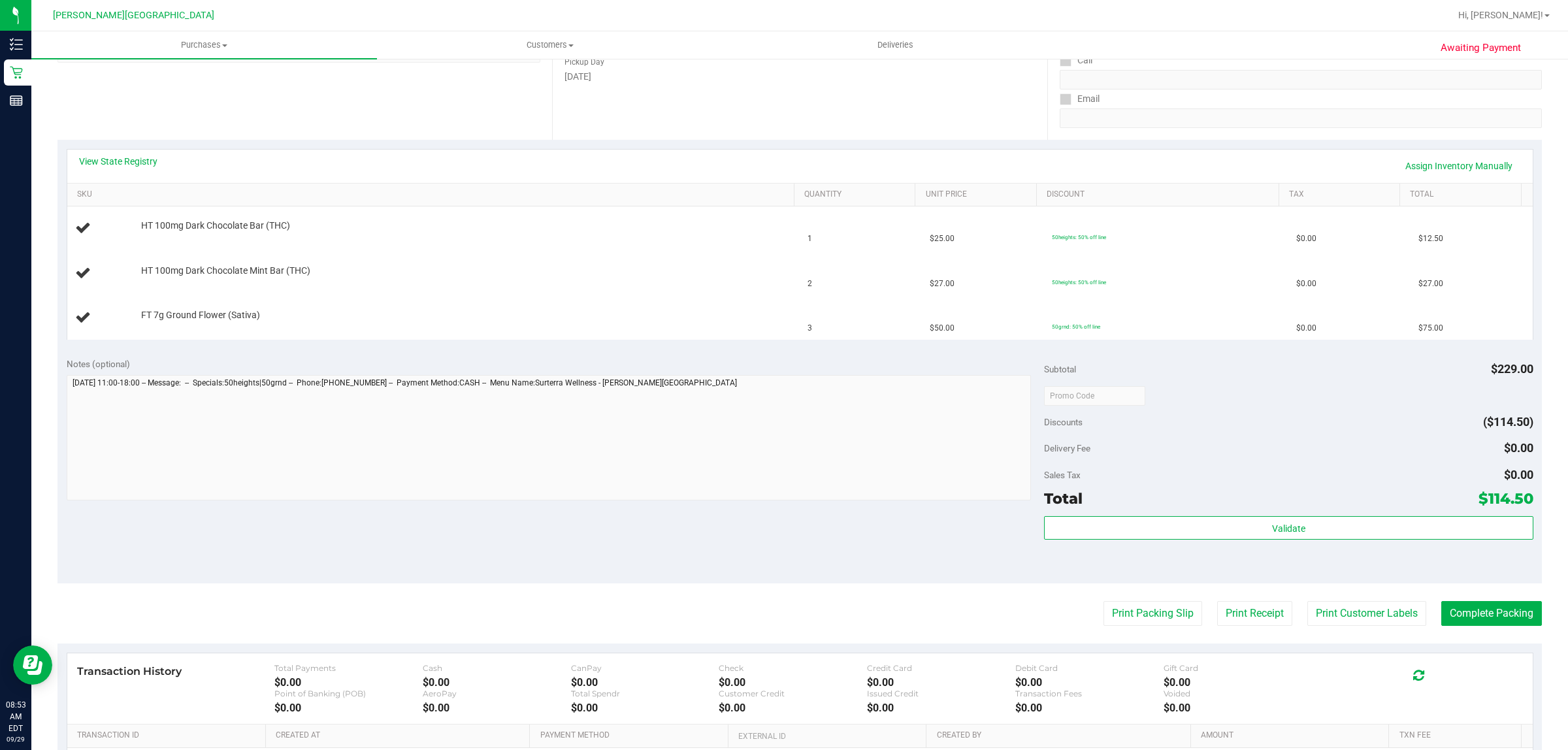
scroll to position [0, 0]
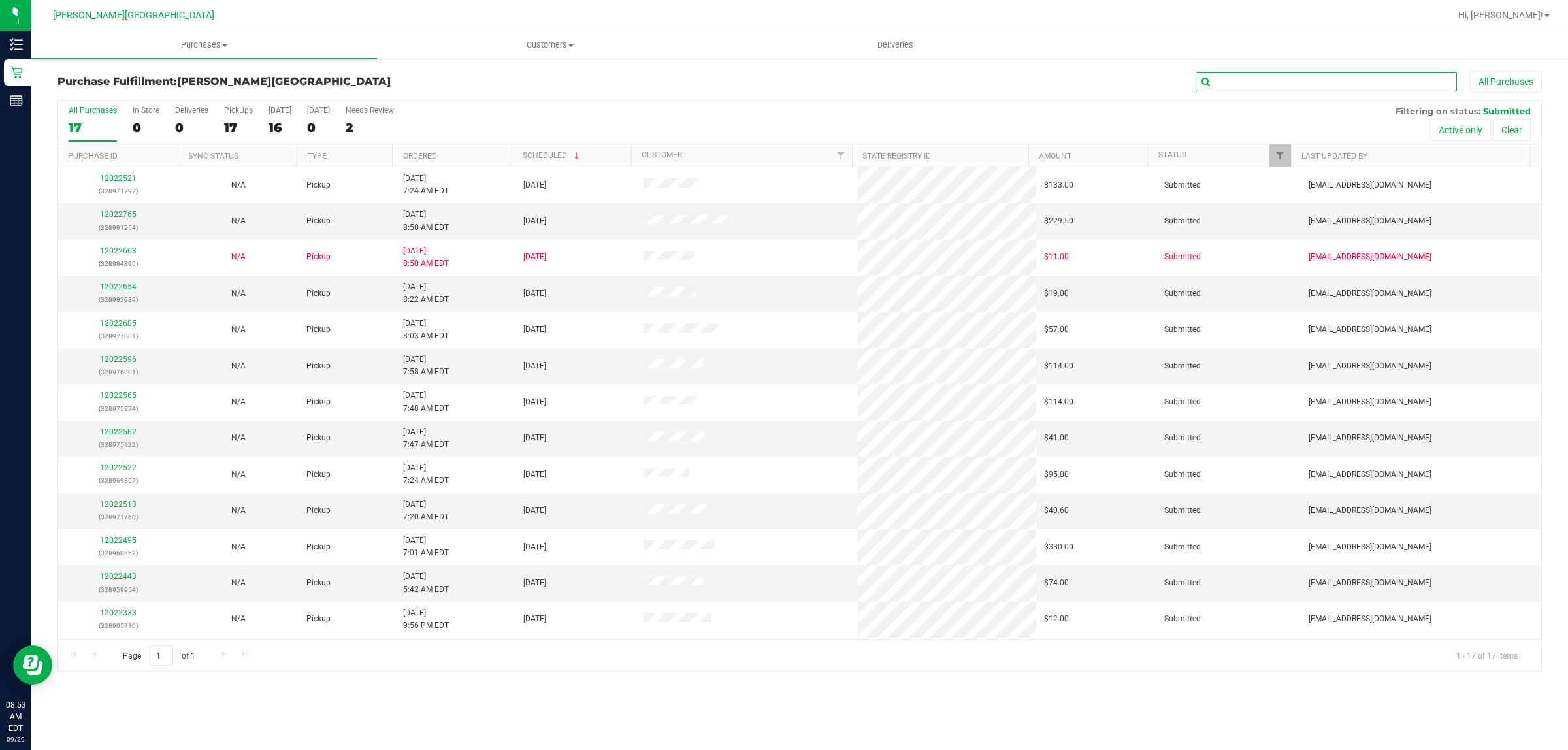
click at [1270, 80] on input "text" at bounding box center [1326, 81] width 261 height 20
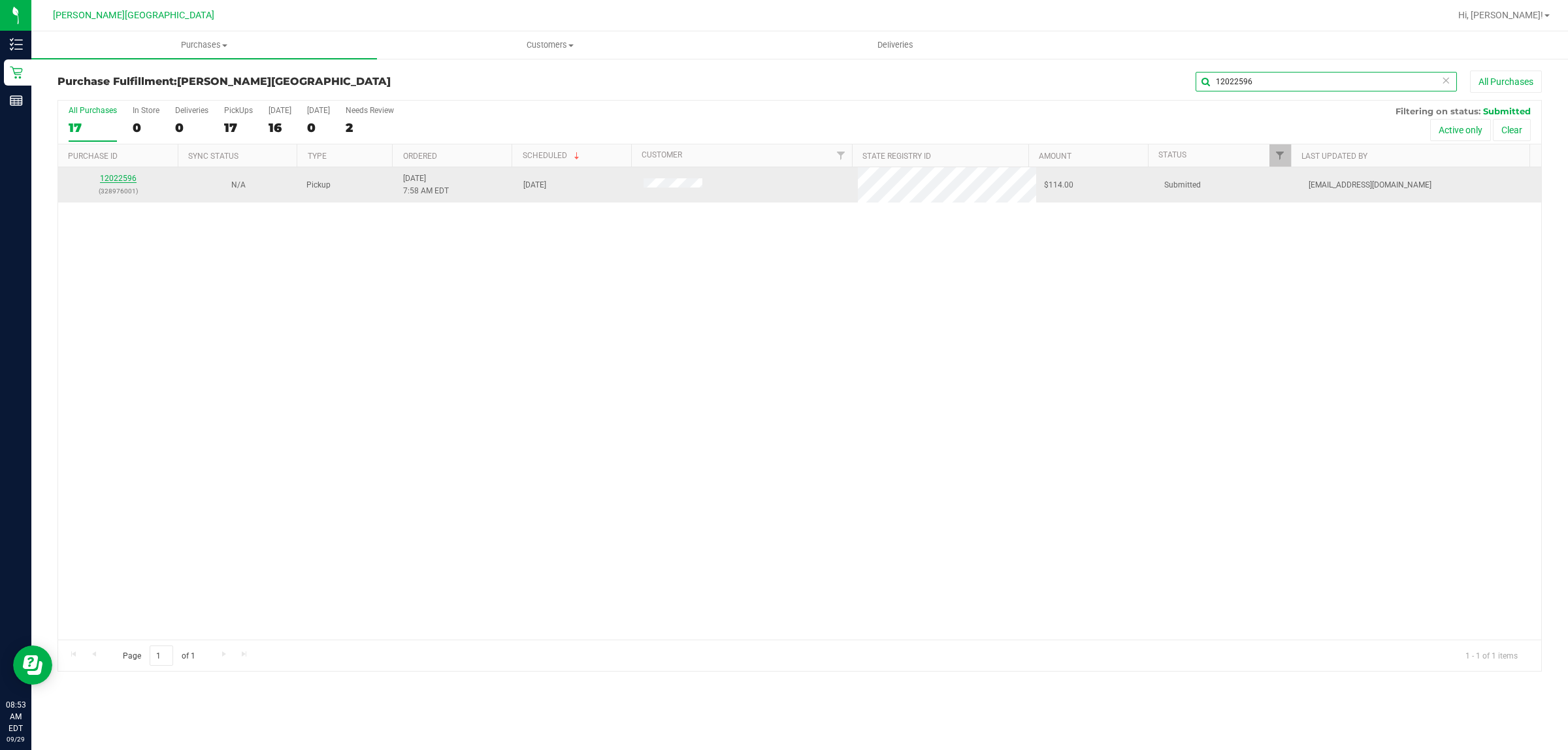
type input "12022596"
click at [132, 175] on link "12022596" at bounding box center [118, 178] width 36 height 10
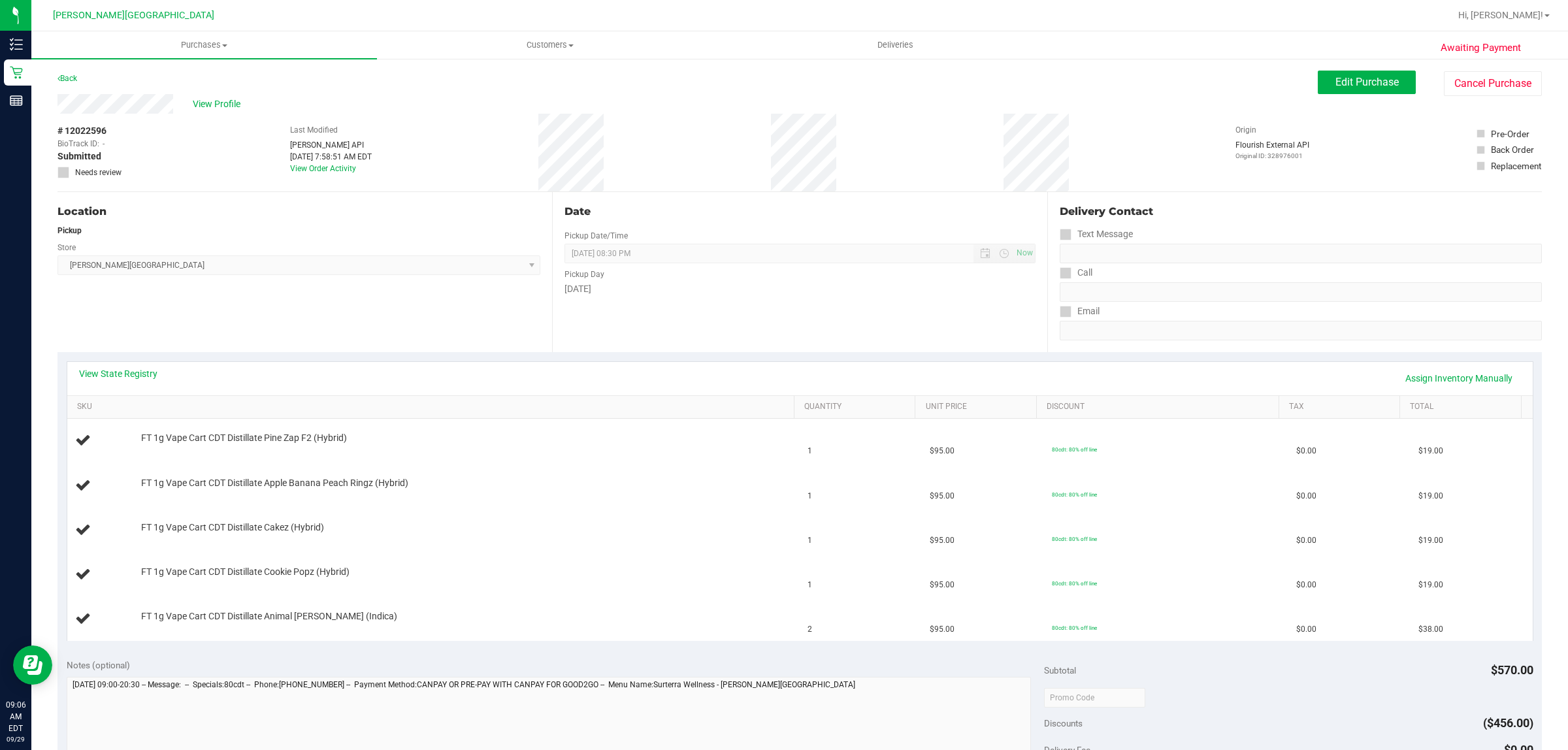
scroll to position [245, 0]
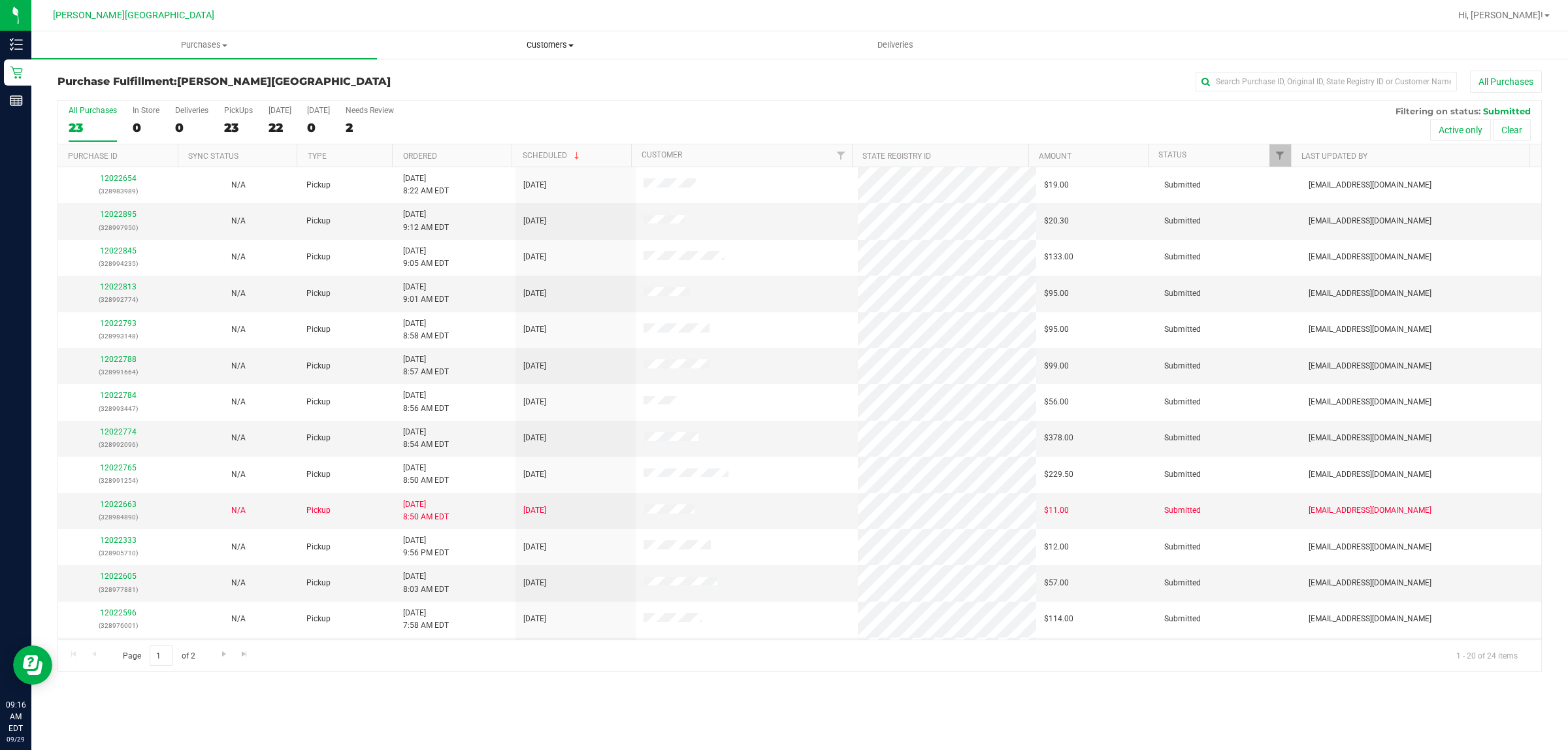
click at [557, 43] on span "Customers" at bounding box center [549, 45] width 344 height 11
click at [474, 75] on li "All customers" at bounding box center [550, 79] width 346 height 15
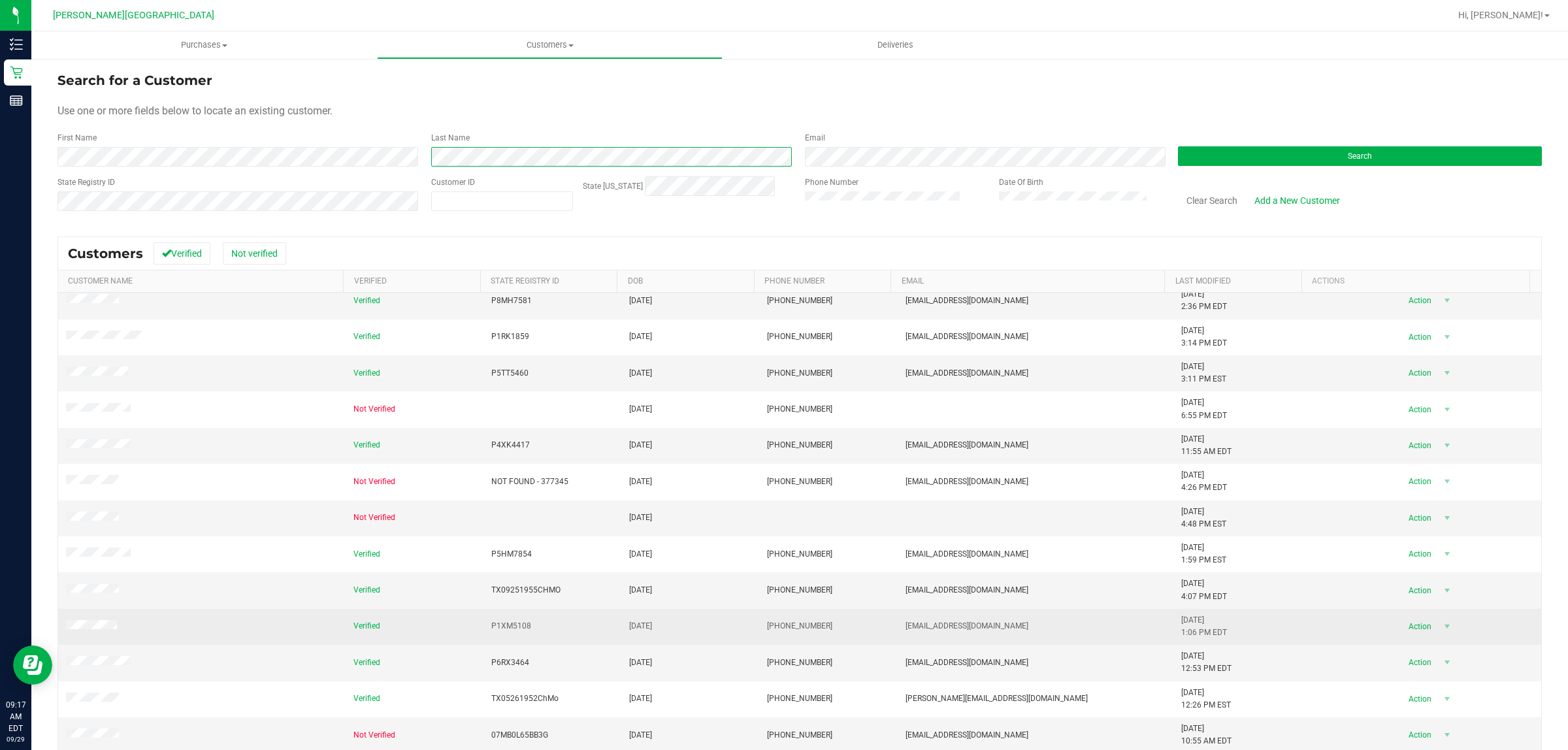
scroll to position [71, 0]
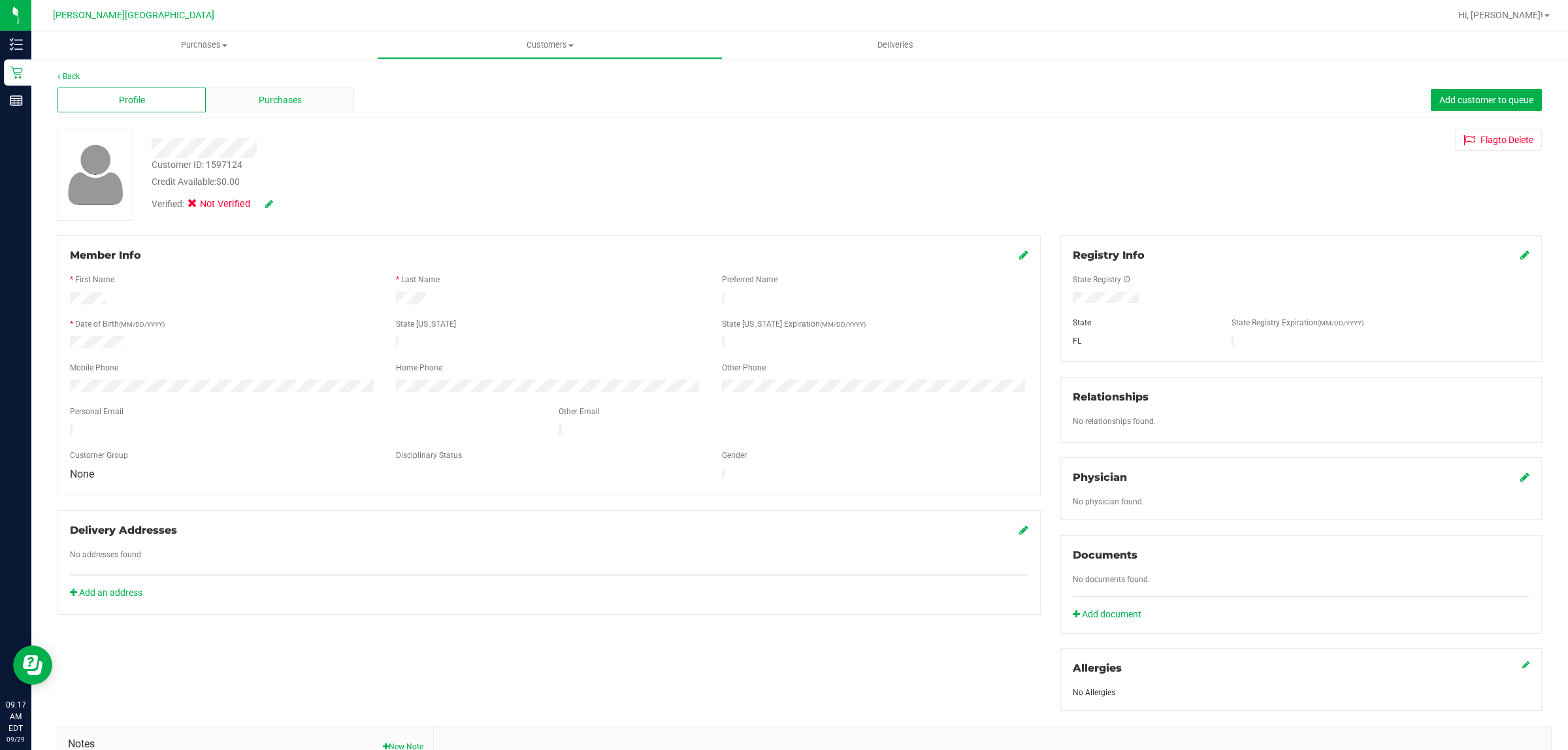
click at [317, 95] on div "Purchases" at bounding box center [280, 100] width 149 height 25
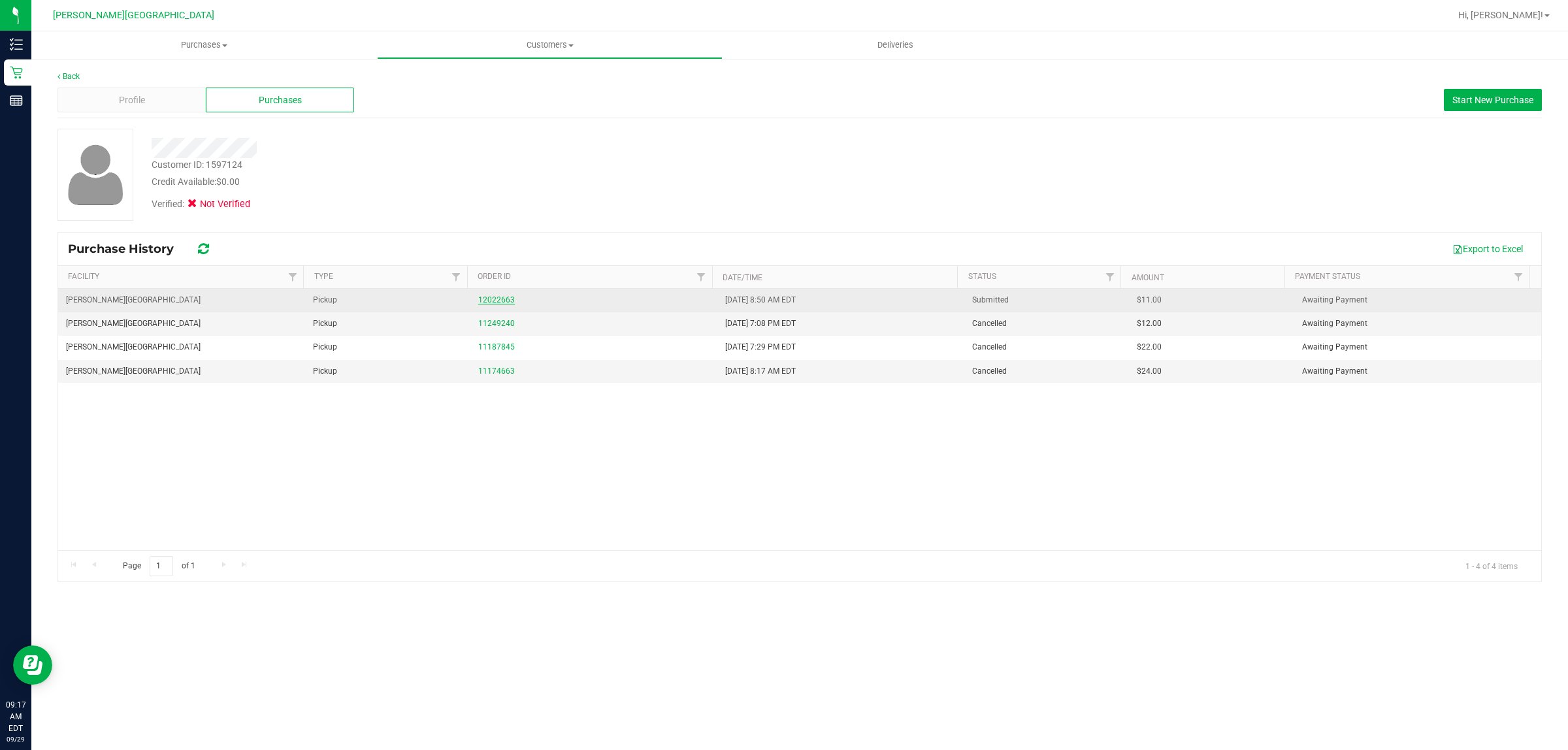
click at [494, 298] on link "12022663" at bounding box center [496, 300] width 36 height 10
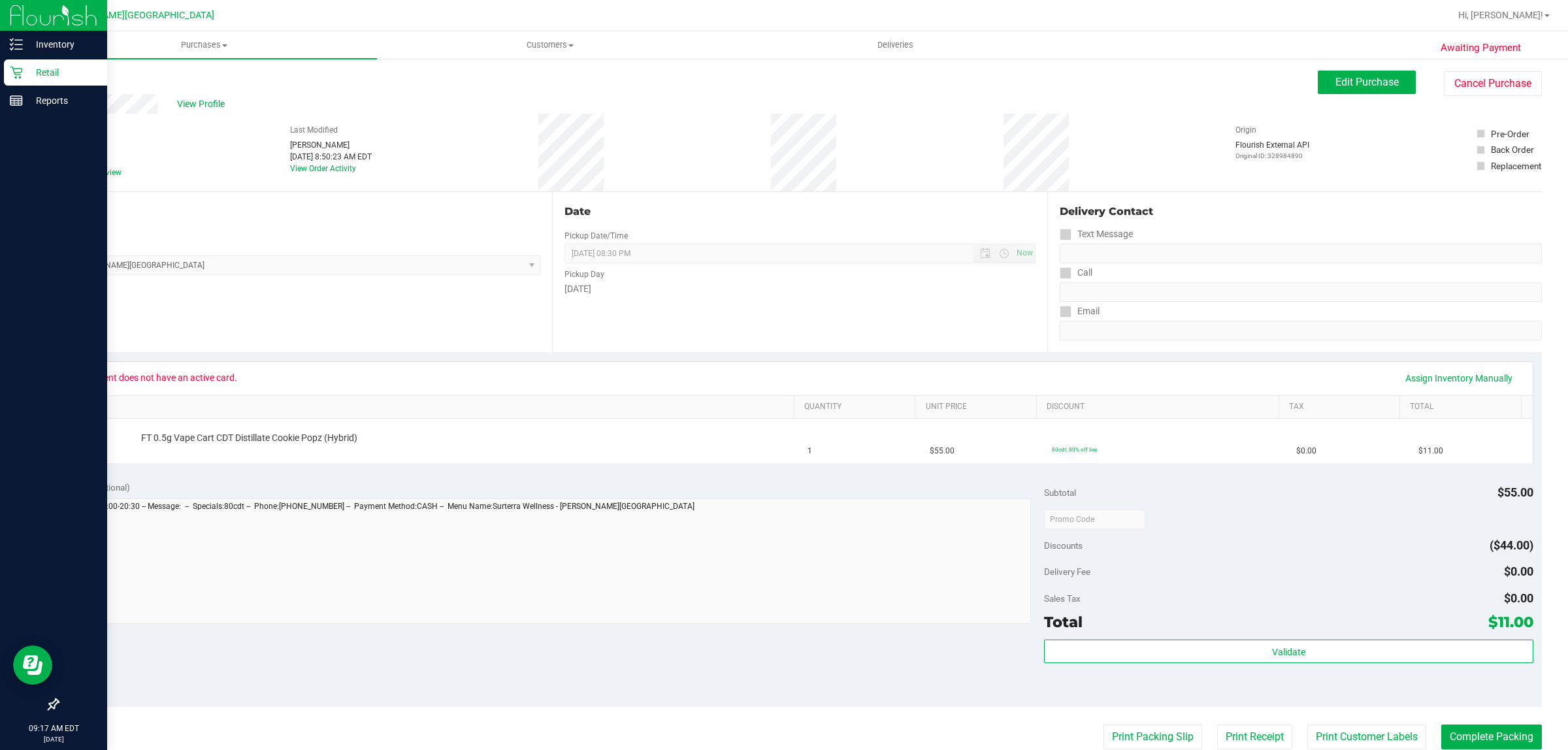
click at [54, 71] on p "Retail" at bounding box center [62, 72] width 78 height 15
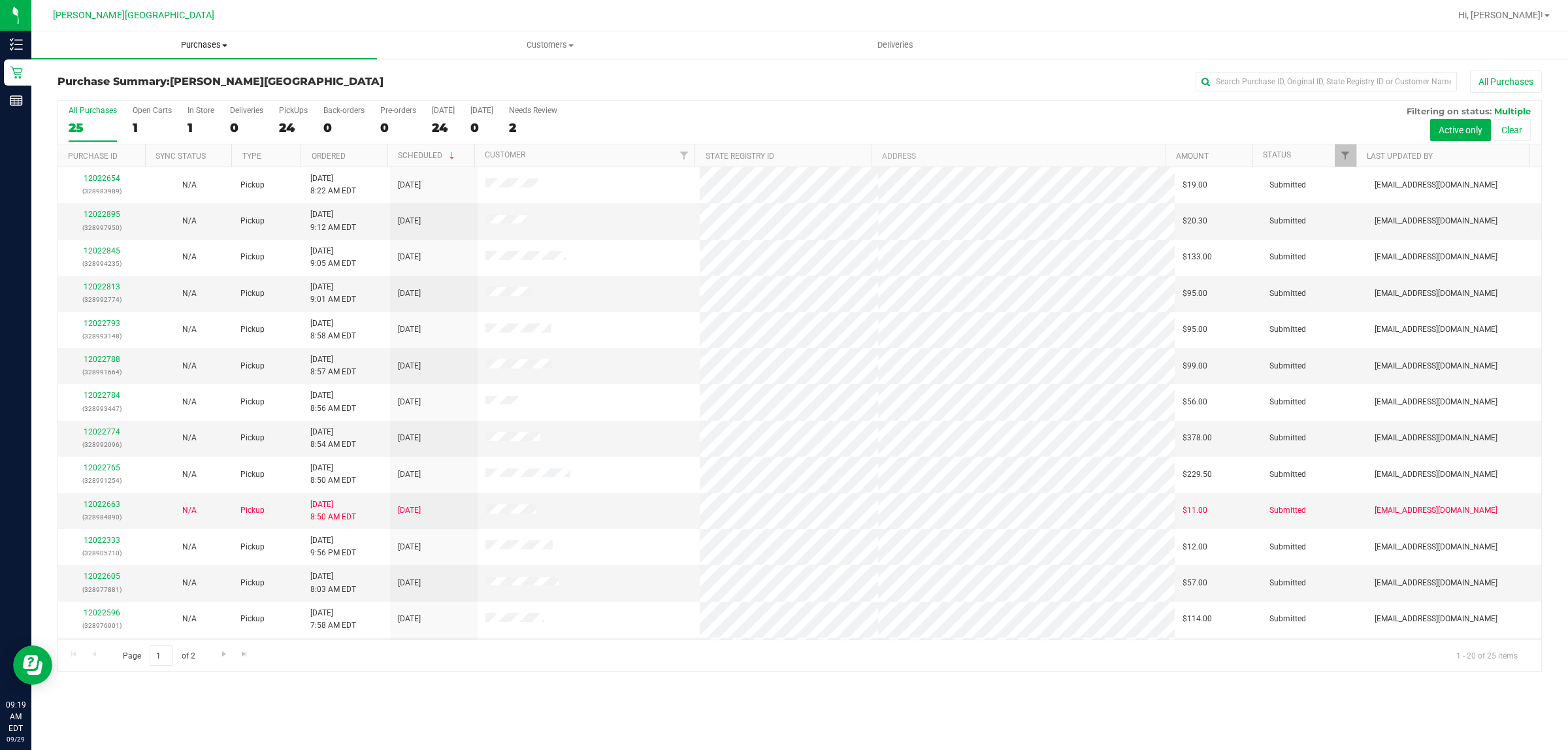
click at [196, 47] on span "Purchases" at bounding box center [204, 45] width 346 height 11
click at [151, 96] on li "Fulfillment" at bounding box center [204, 94] width 346 height 15
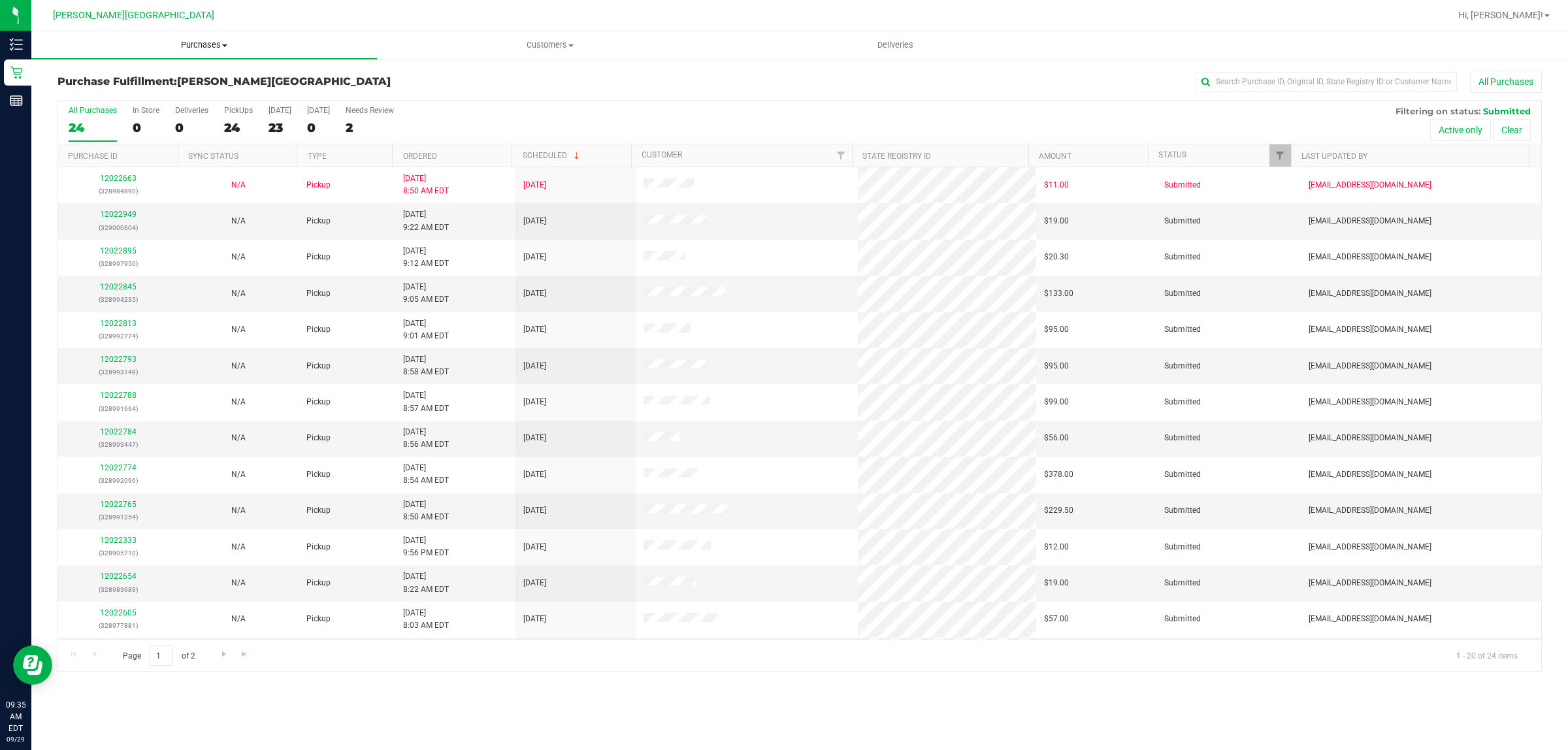
click at [191, 43] on span "Purchases" at bounding box center [204, 45] width 346 height 11
click at [105, 90] on span "Fulfillment" at bounding box center [71, 94] width 81 height 11
click at [1298, 87] on input "text" at bounding box center [1326, 81] width 261 height 20
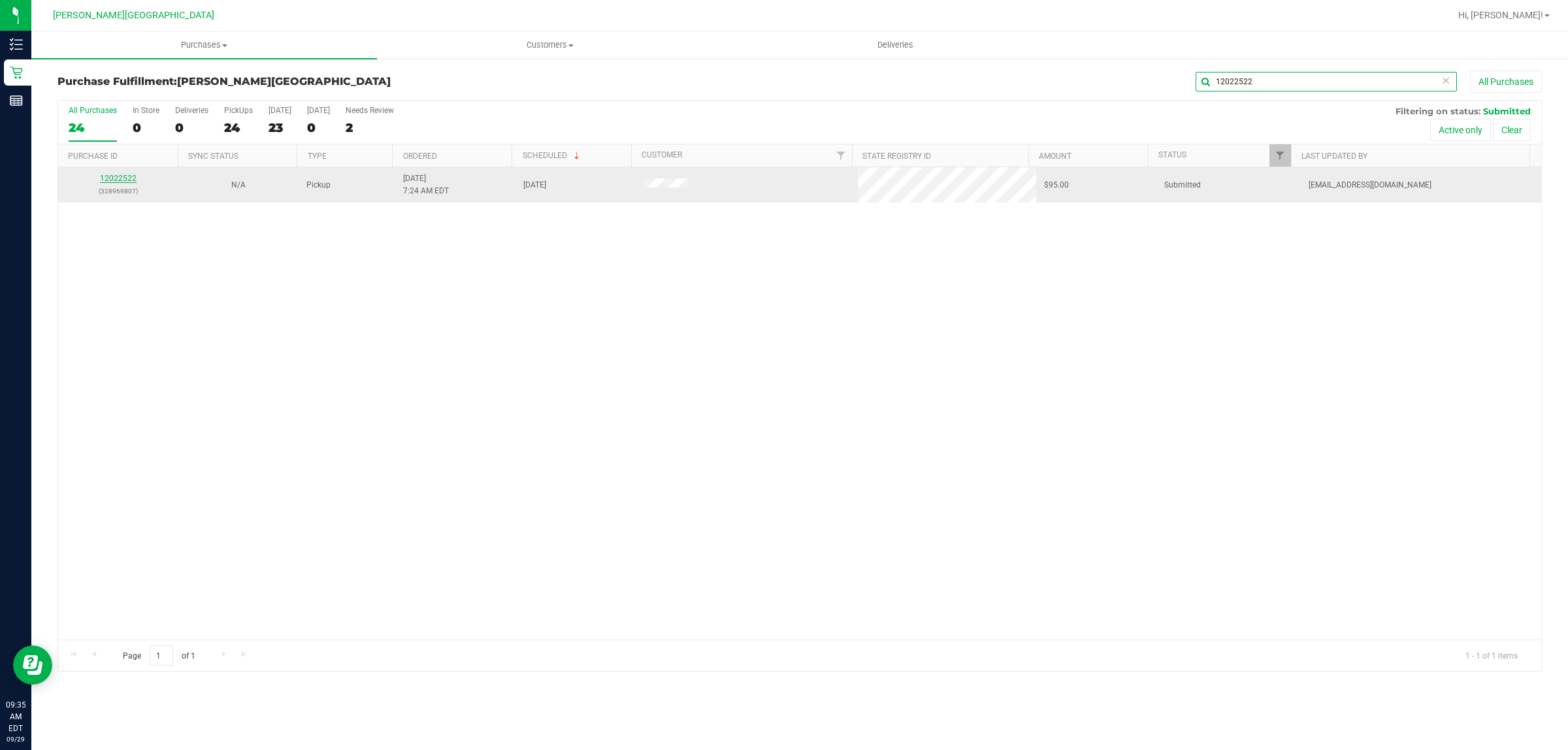
type input "12022522"
click at [112, 178] on link "12022522" at bounding box center [118, 178] width 36 height 10
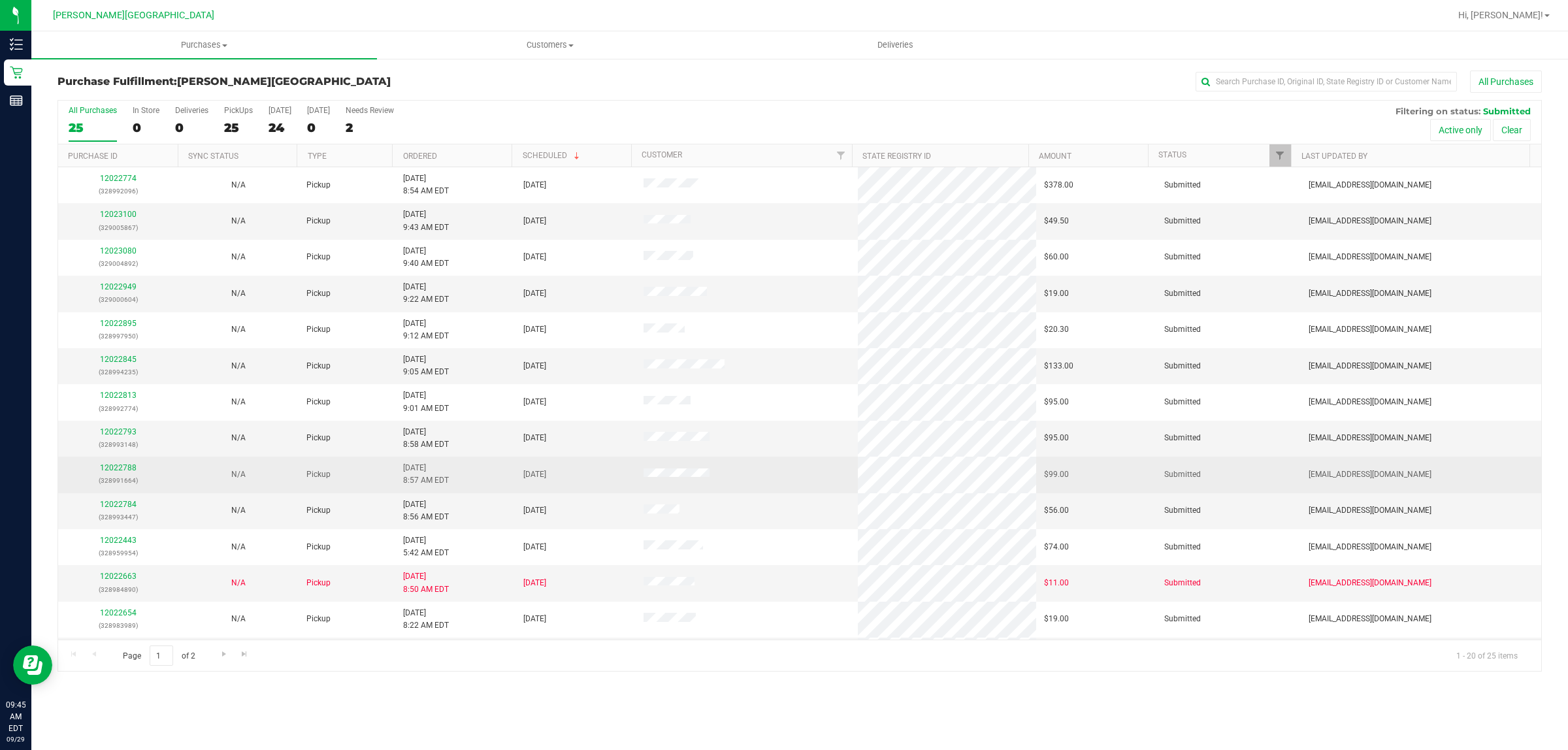
click at [110, 476] on div "12022788 (328991664)" at bounding box center [118, 475] width 105 height 25
click at [110, 466] on link "12022788" at bounding box center [118, 468] width 36 height 10
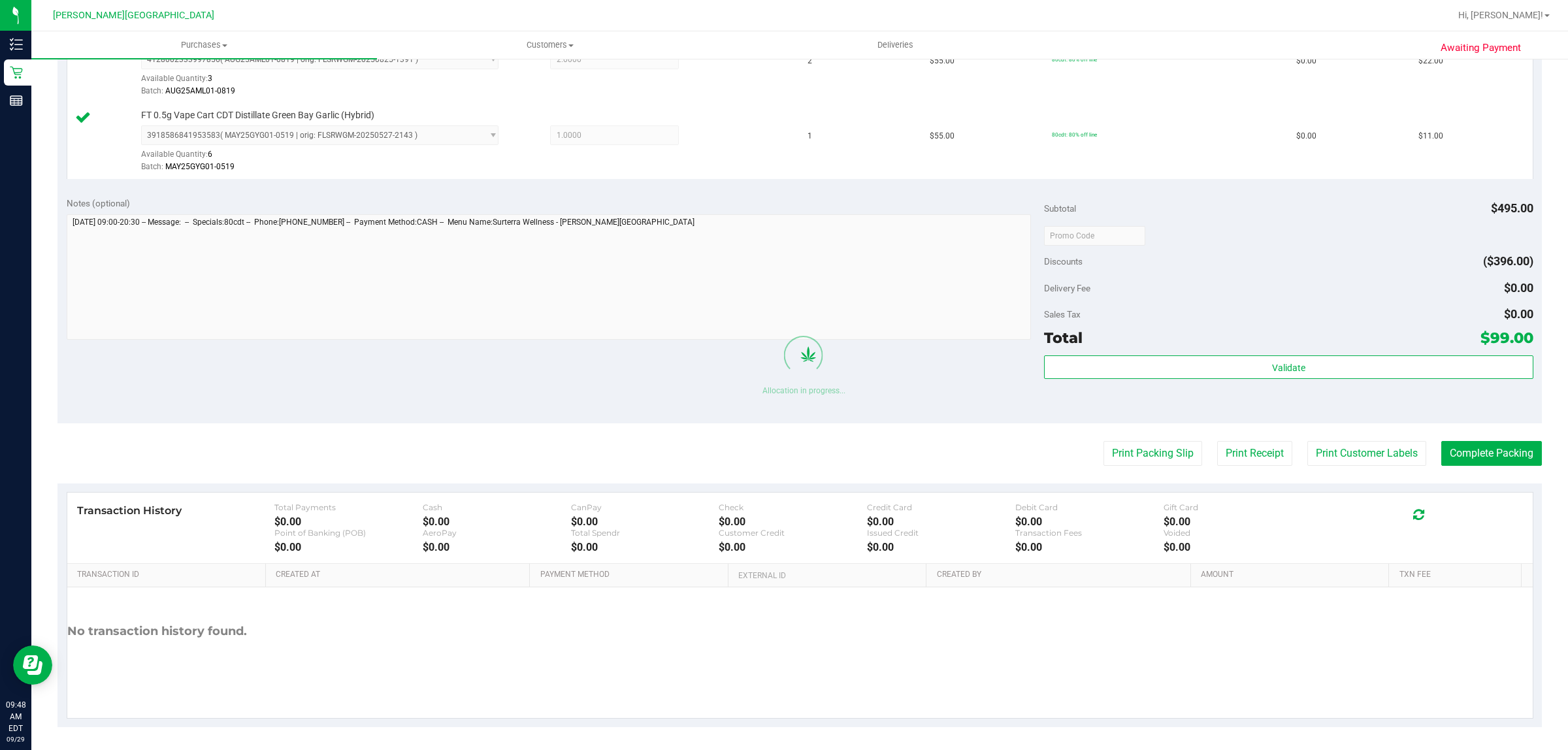
scroll to position [698, 0]
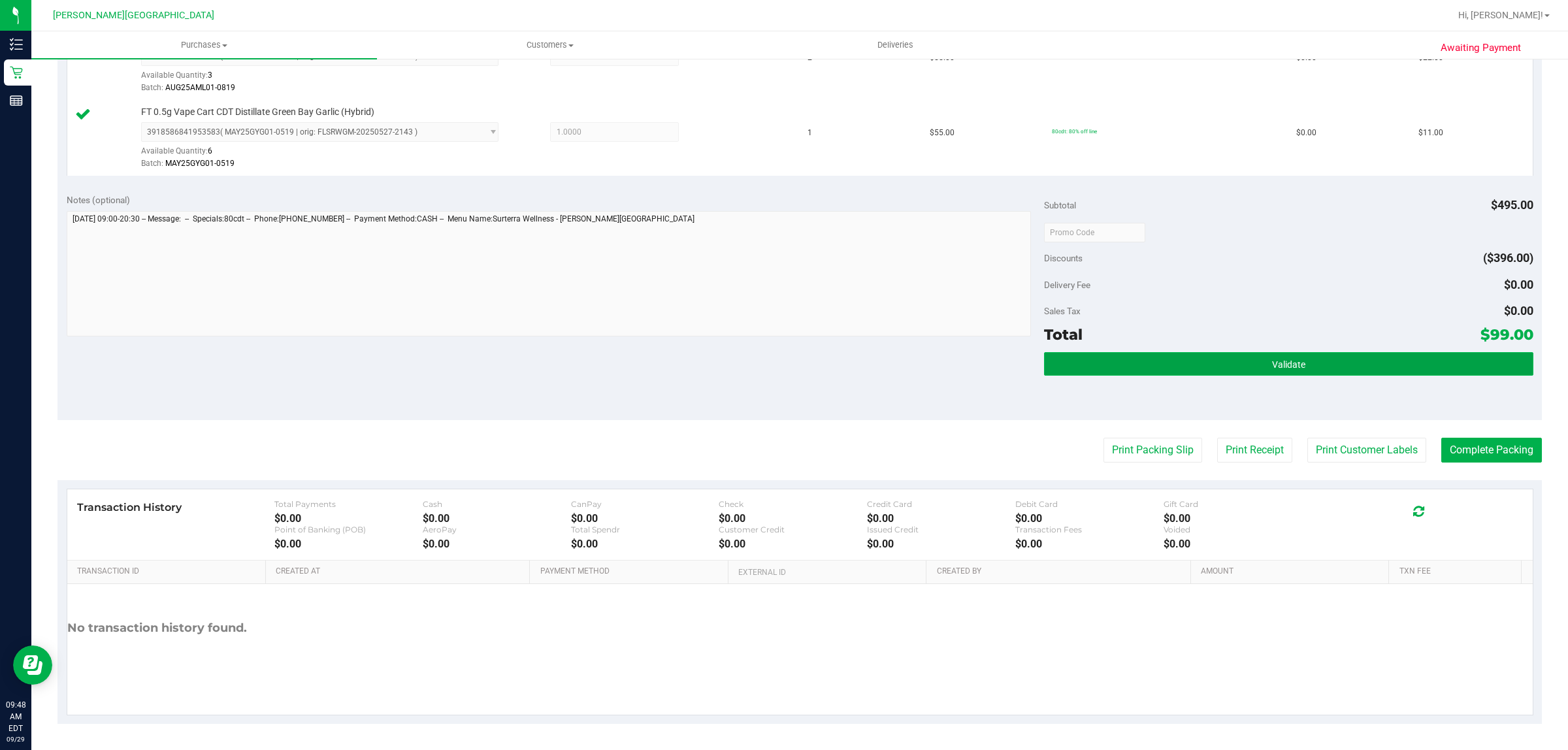
click at [1113, 360] on button "Validate" at bounding box center [1288, 364] width 489 height 24
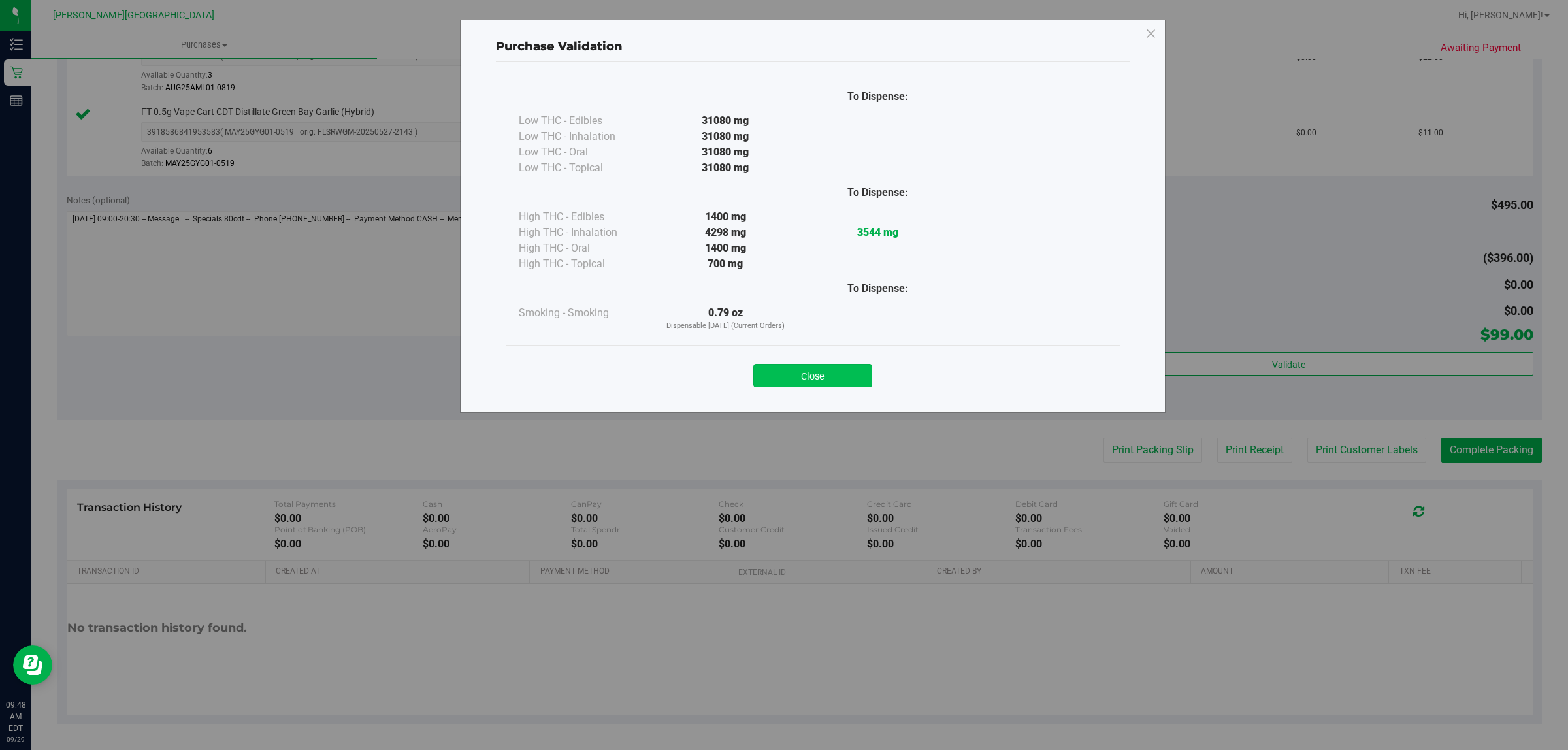
click at [814, 374] on button "Close" at bounding box center [813, 375] width 119 height 24
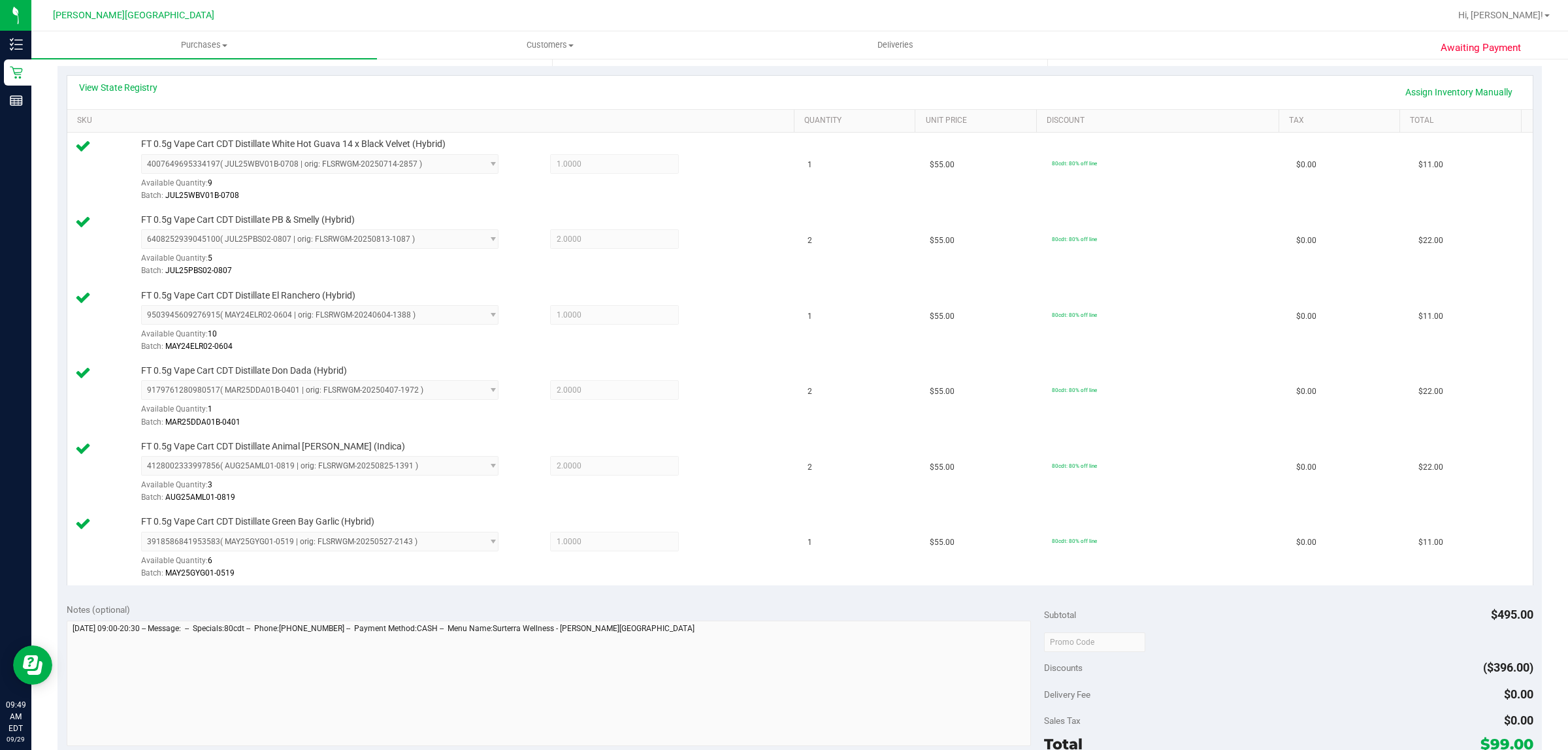
scroll to position [616, 0]
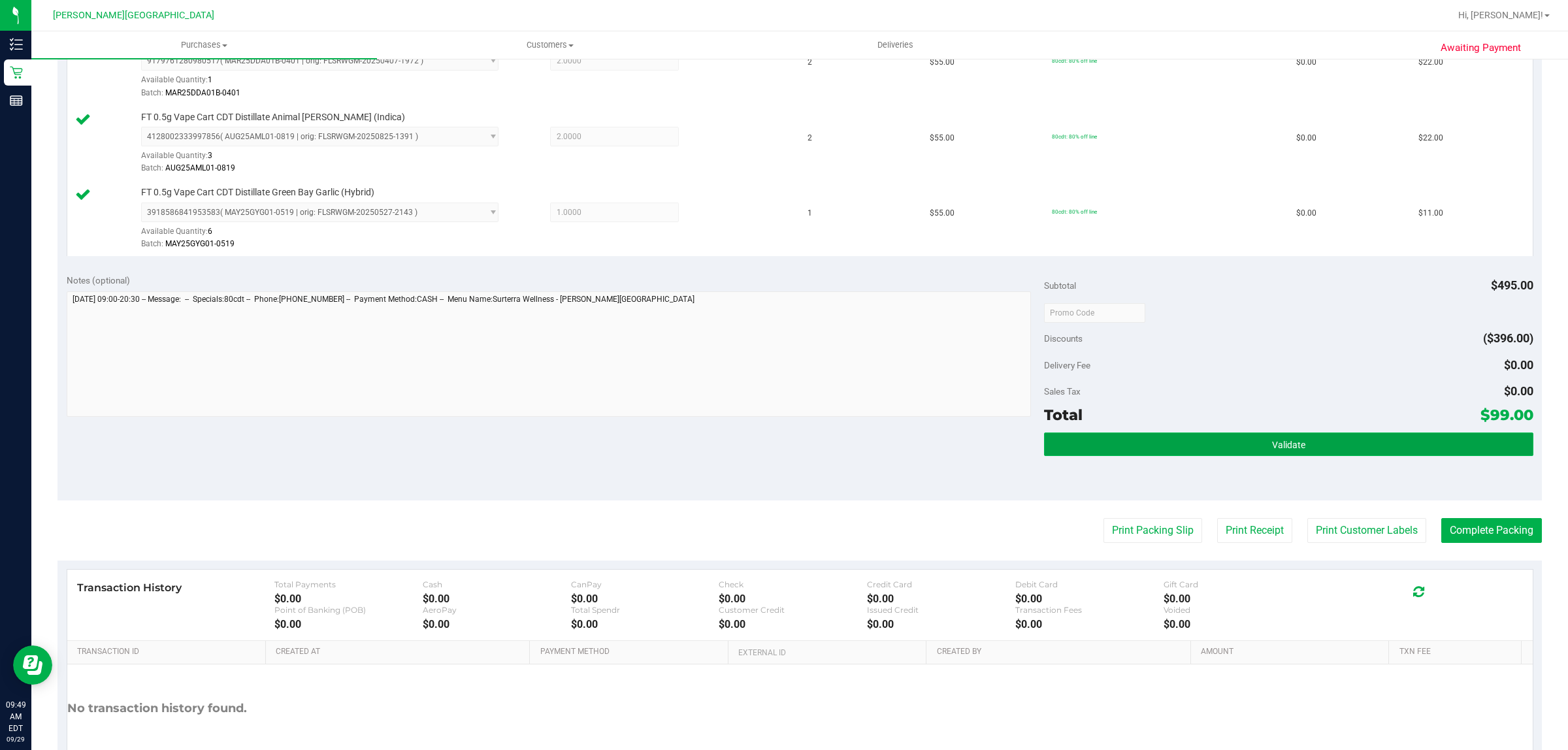
click at [1389, 446] on button "Validate" at bounding box center [1288, 444] width 489 height 24
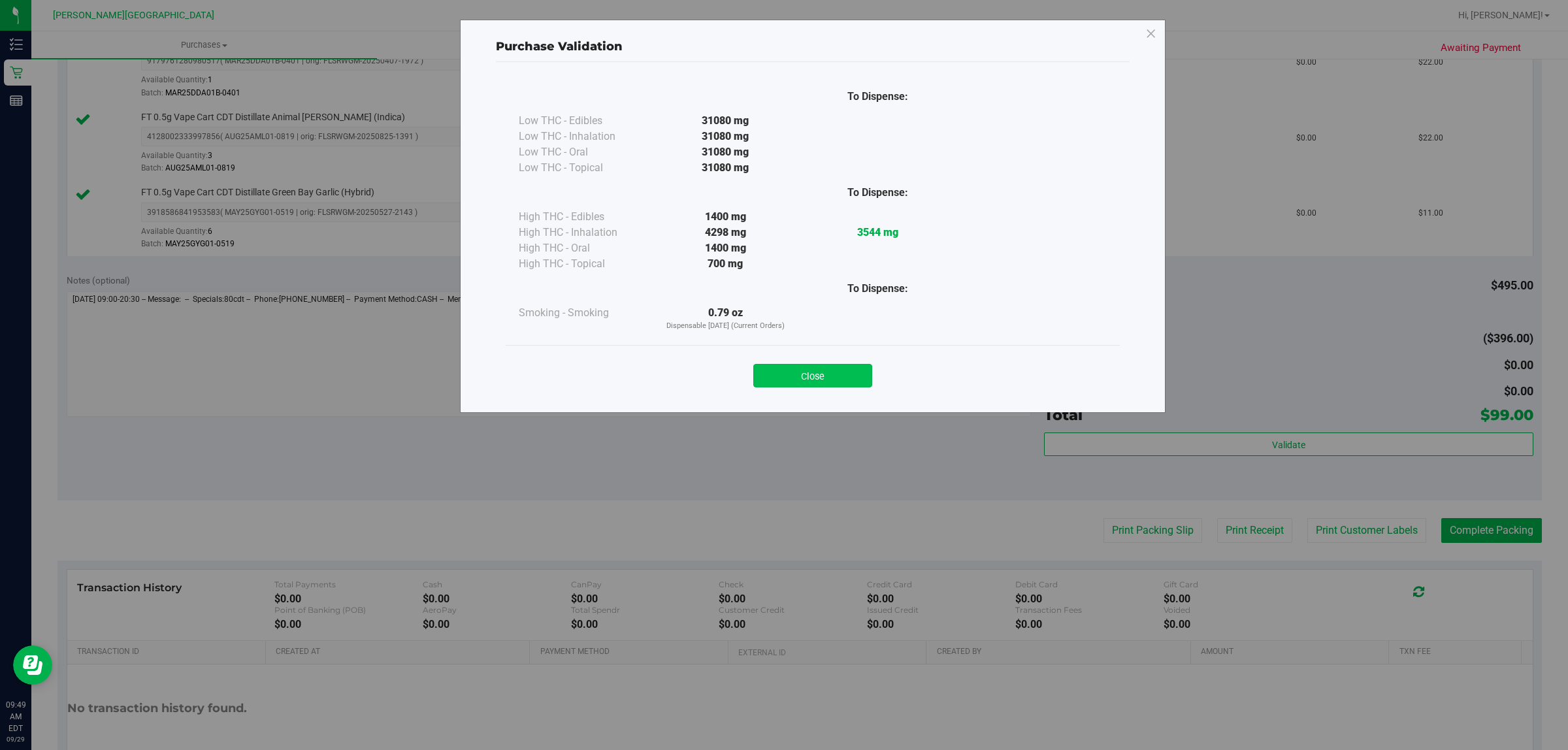
click at [830, 368] on button "Close" at bounding box center [813, 375] width 119 height 24
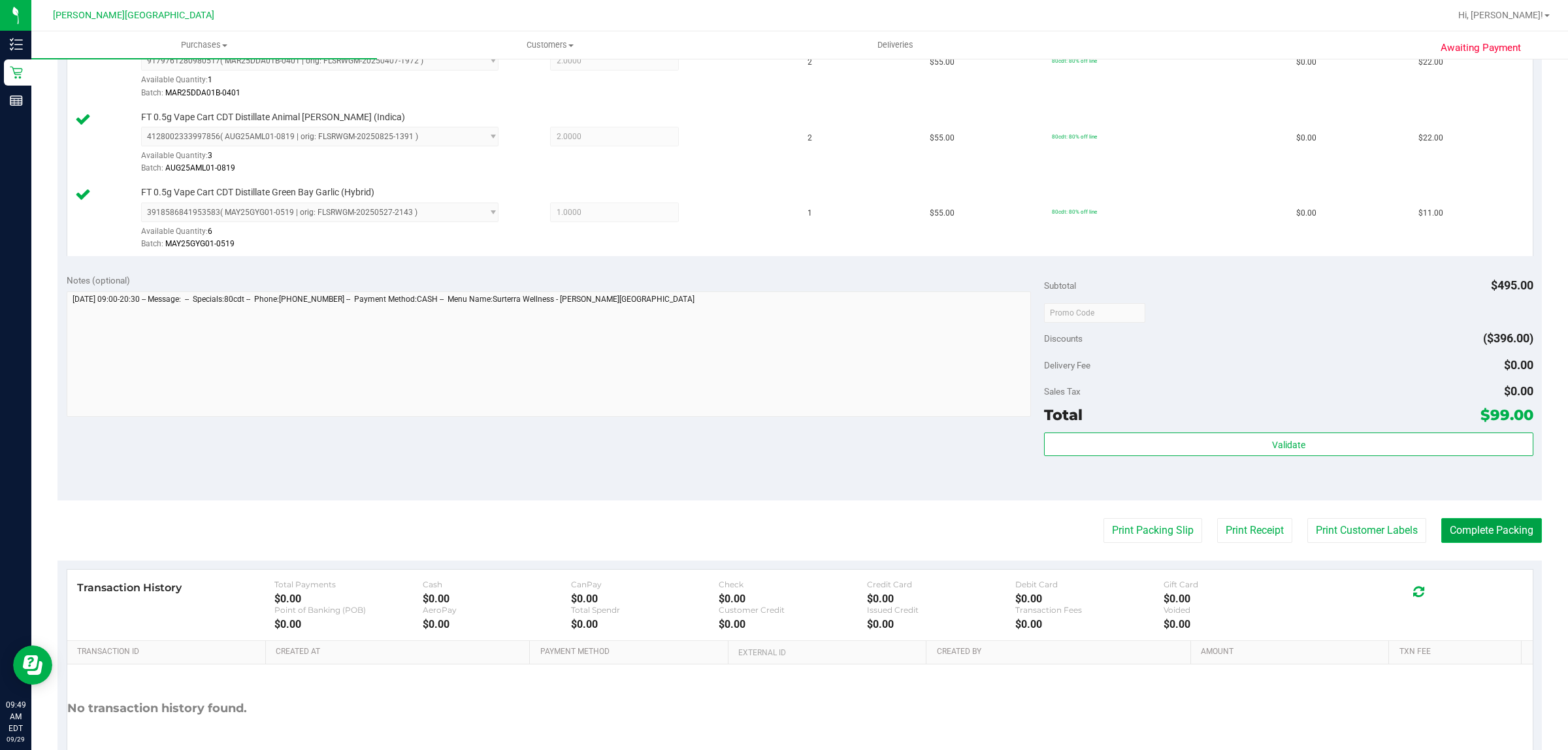
click at [1492, 526] on button "Complete Packing" at bounding box center [1492, 531] width 101 height 25
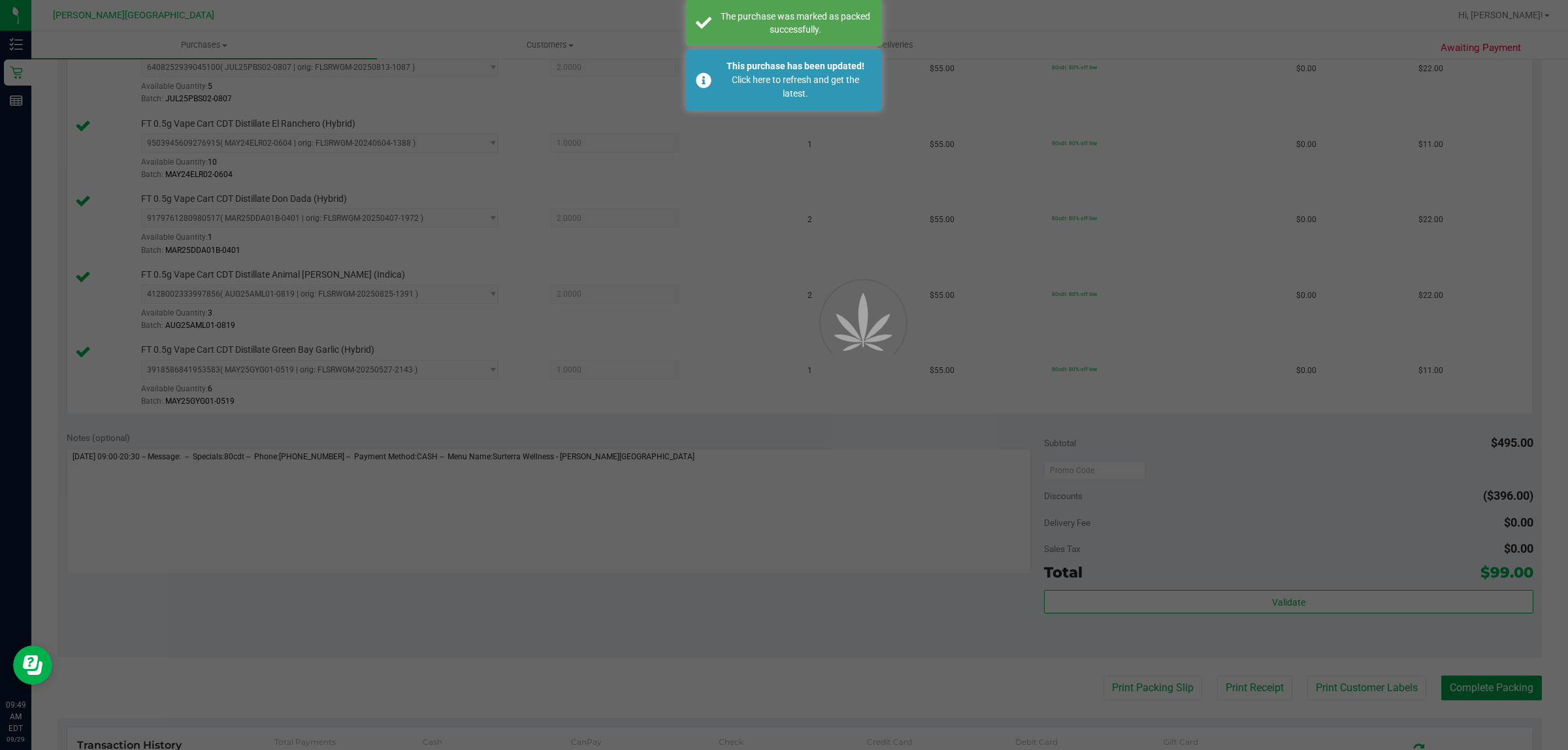
scroll to position [122, 0]
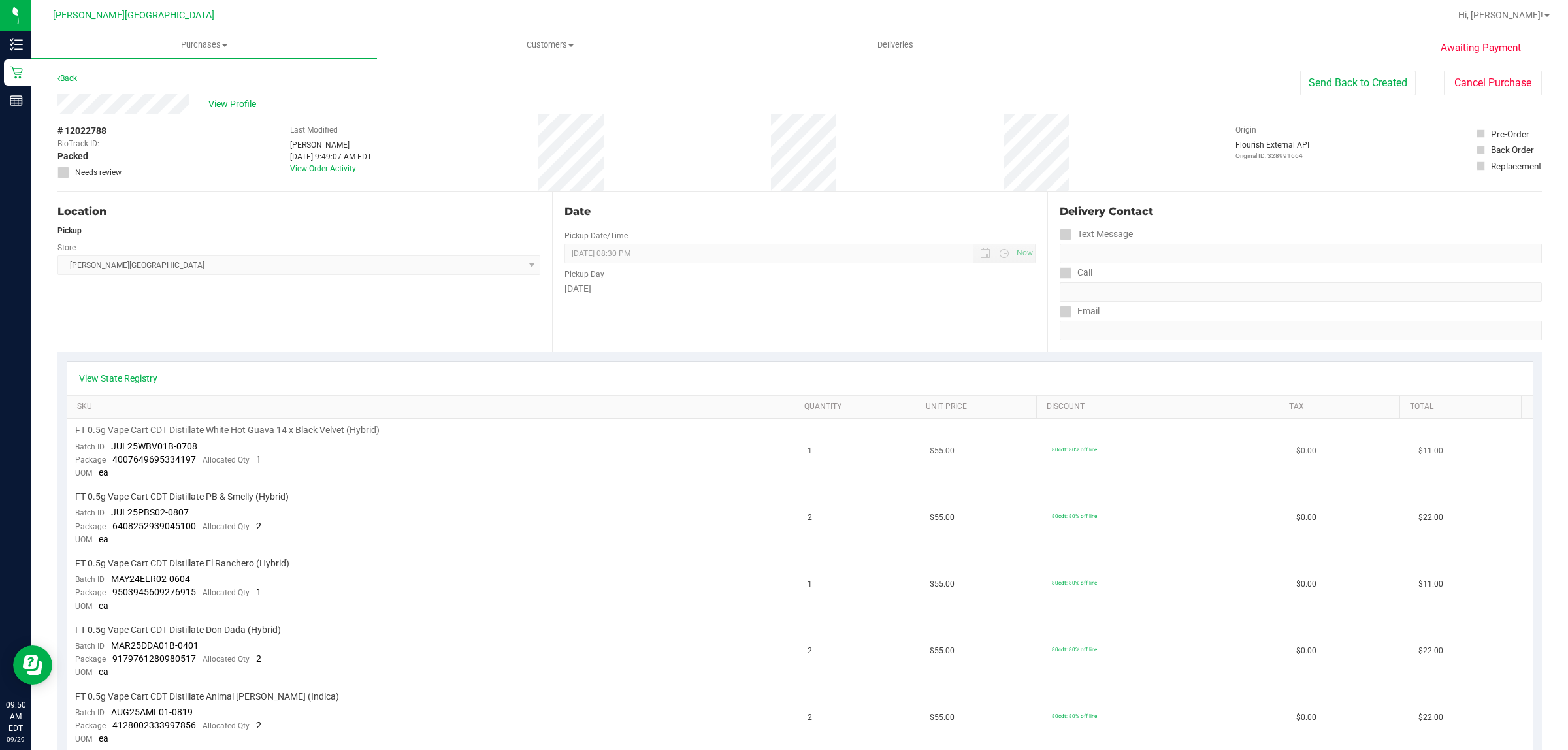
scroll to position [490, 0]
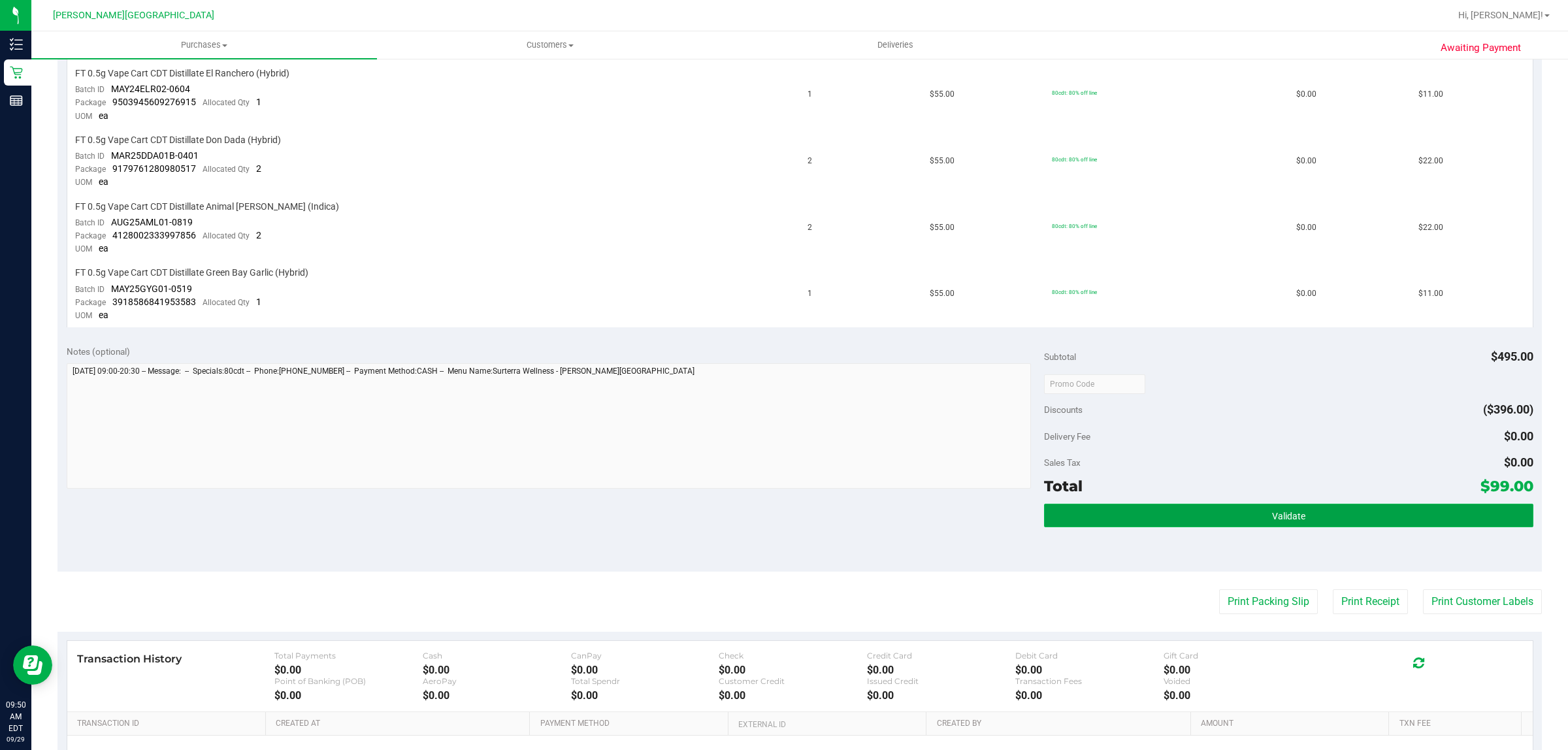
click at [1158, 504] on button "Validate" at bounding box center [1288, 516] width 489 height 24
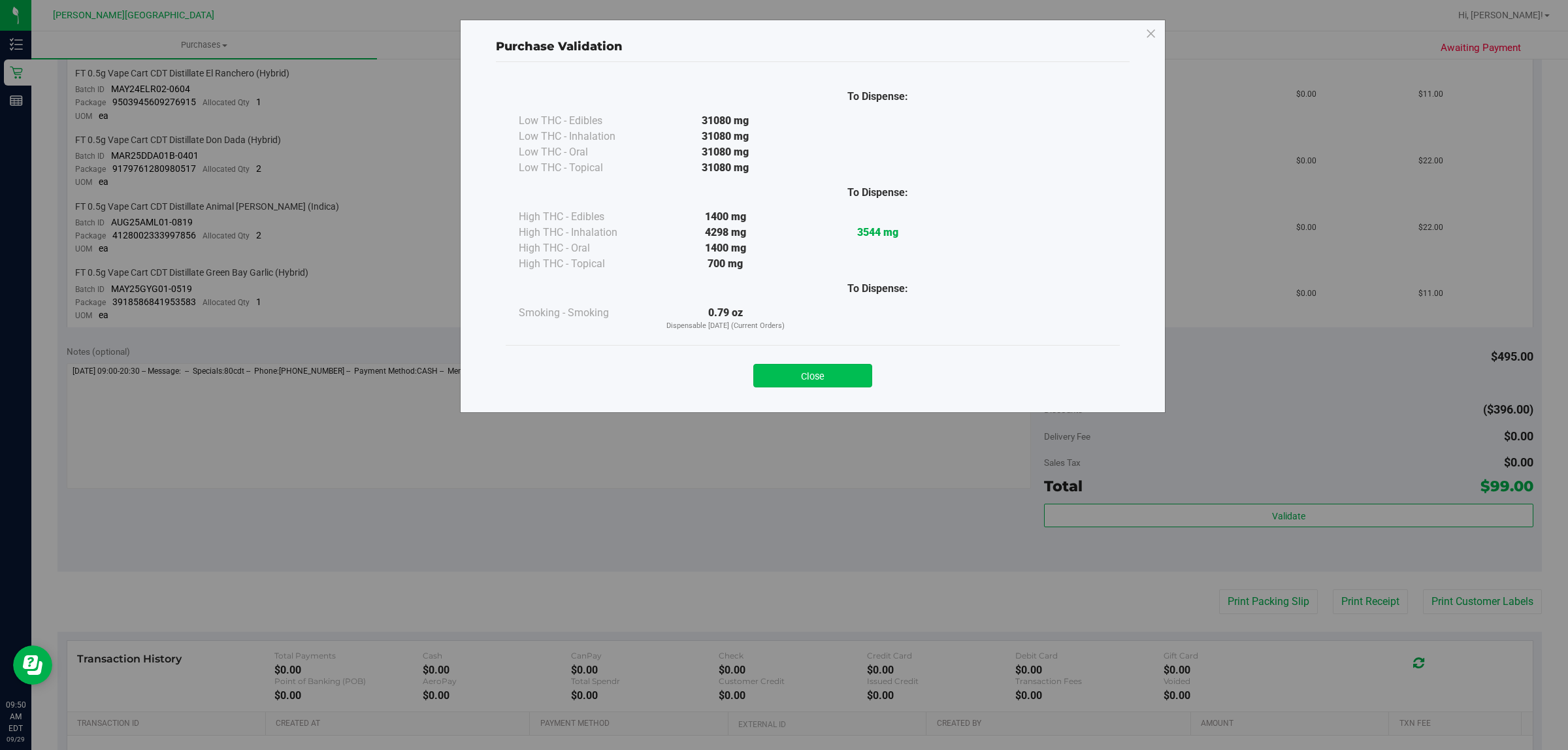
click at [817, 381] on button "Close" at bounding box center [813, 375] width 119 height 24
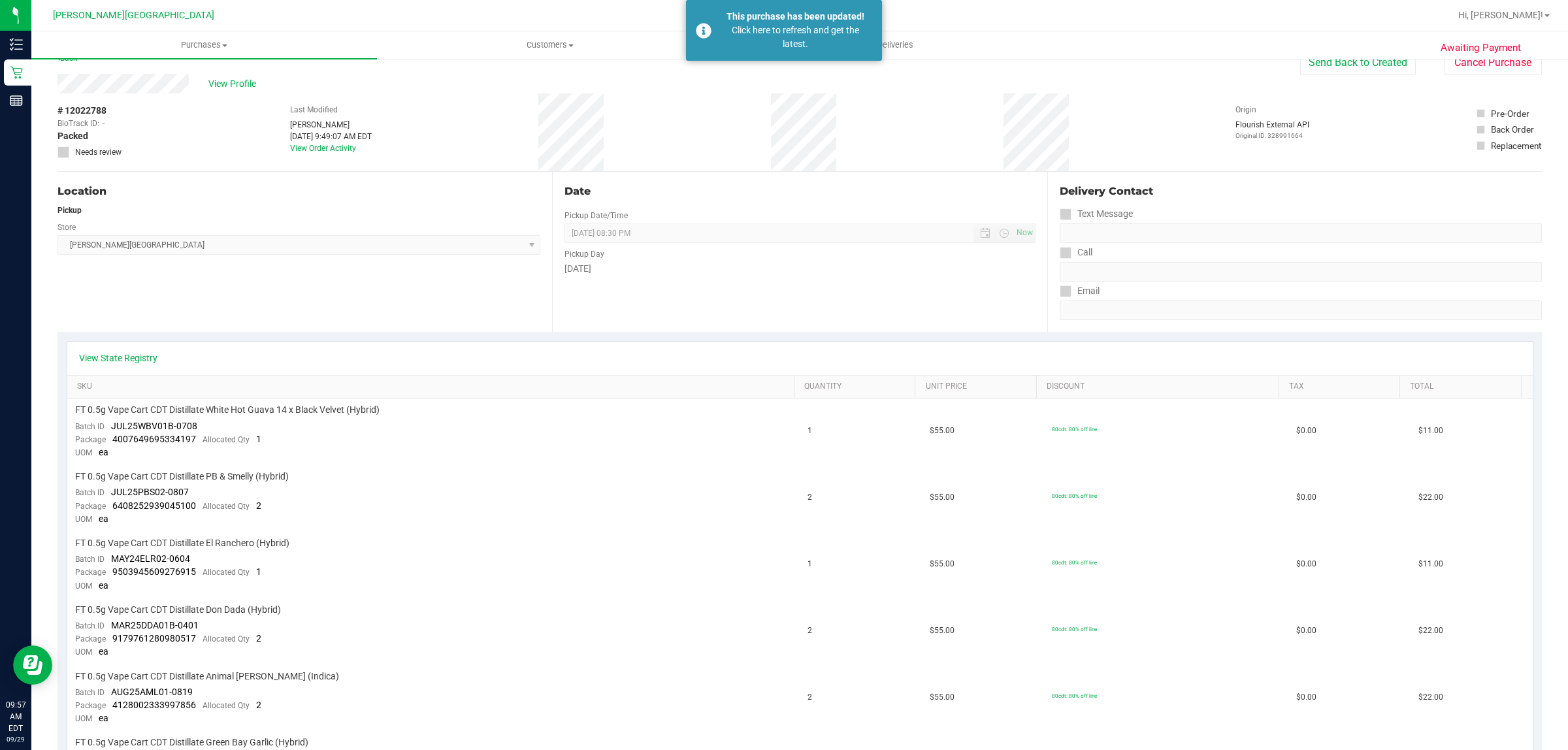
scroll to position [0, 0]
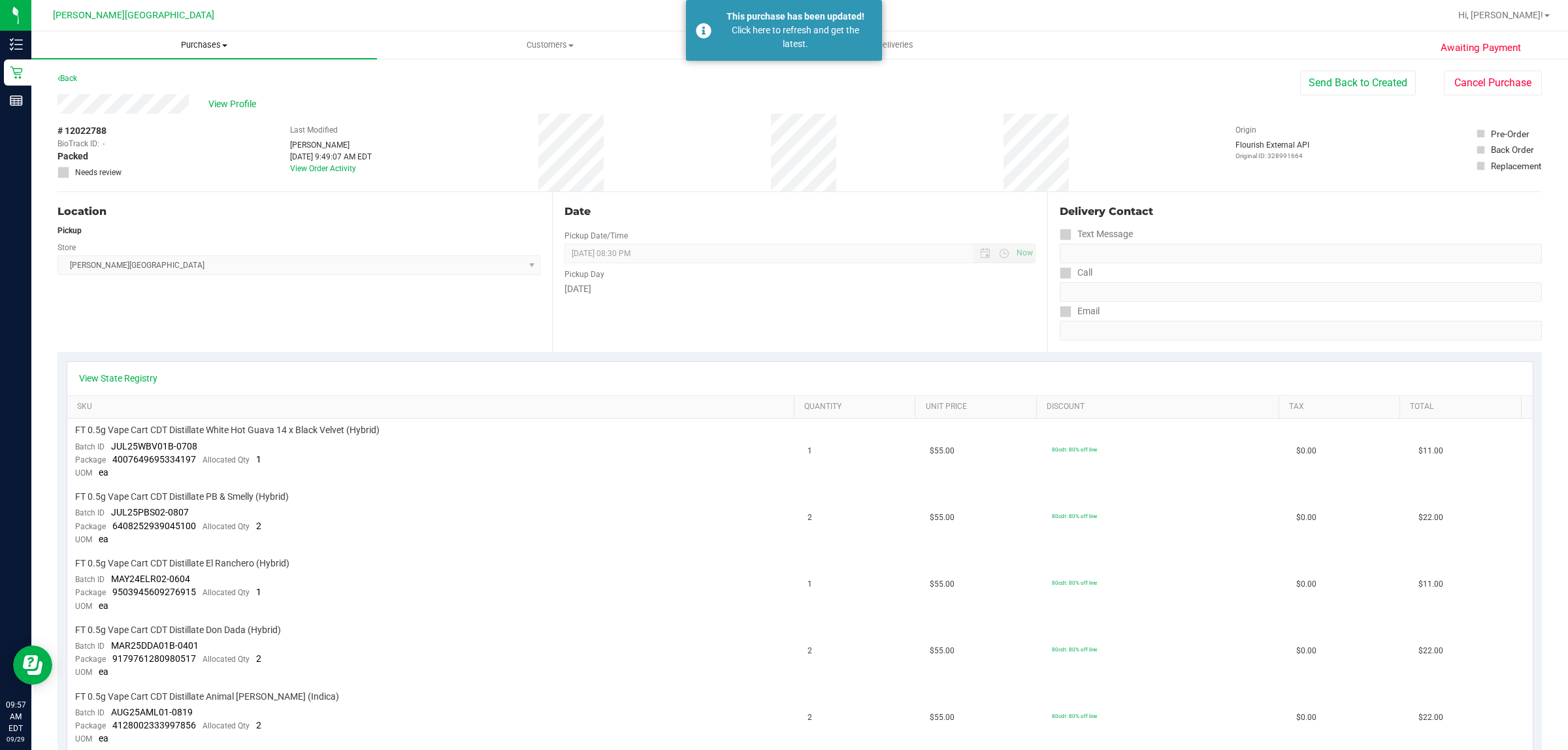
click at [208, 41] on span "Purchases" at bounding box center [204, 45] width 346 height 11
click at [173, 87] on li "Fulfillment" at bounding box center [204, 94] width 346 height 15
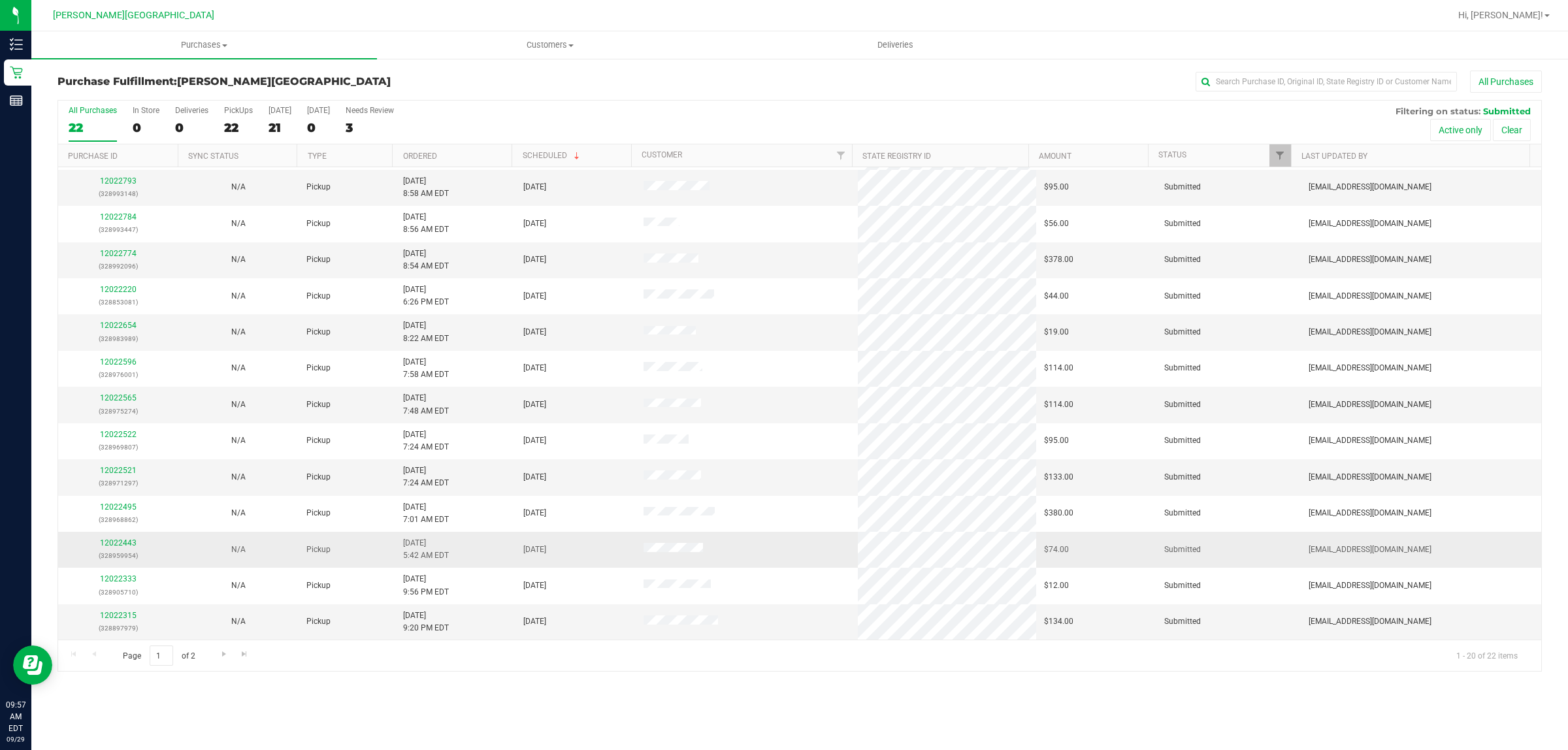
scroll to position [253, 0]
click at [1255, 79] on input "text" at bounding box center [1326, 81] width 261 height 20
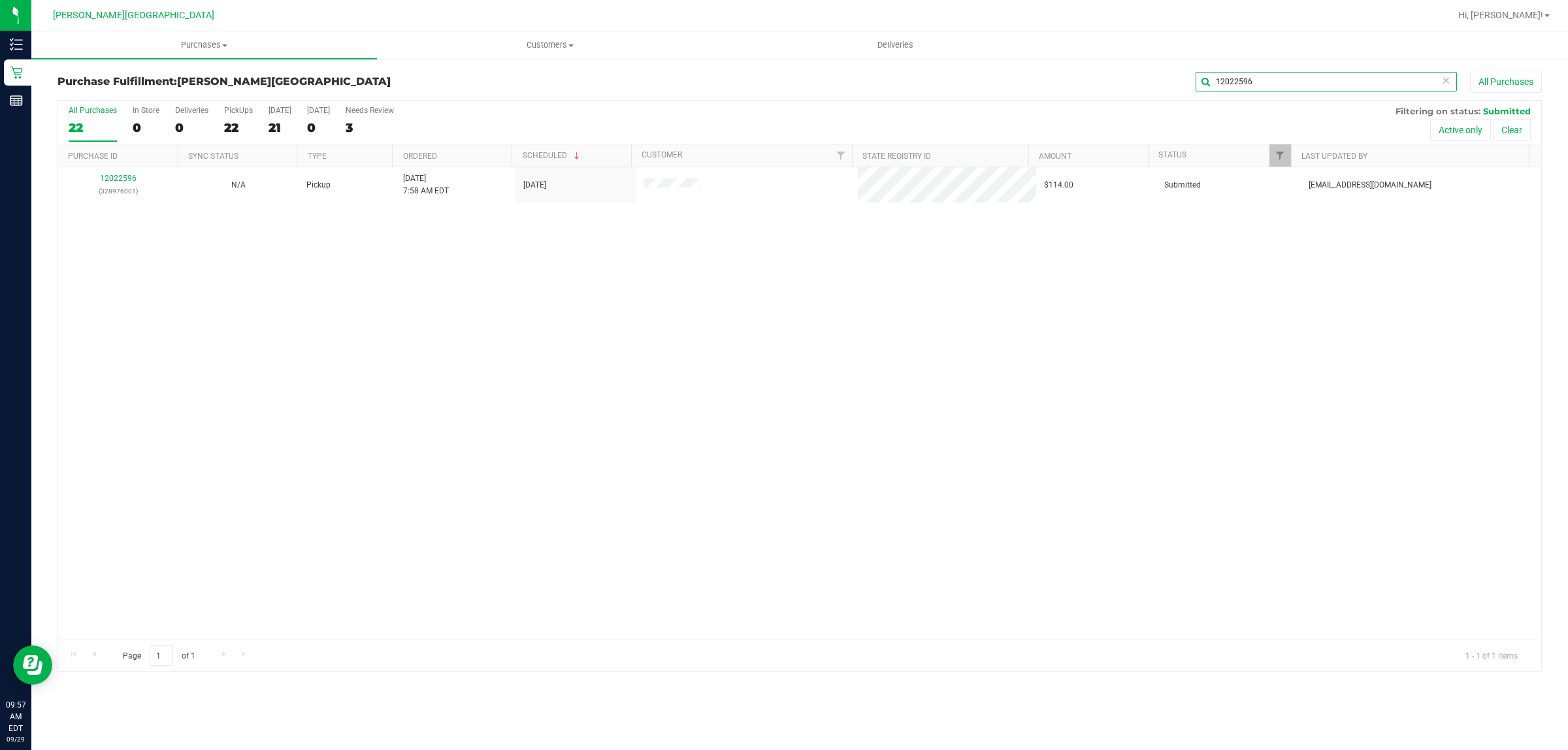
scroll to position [0, 0]
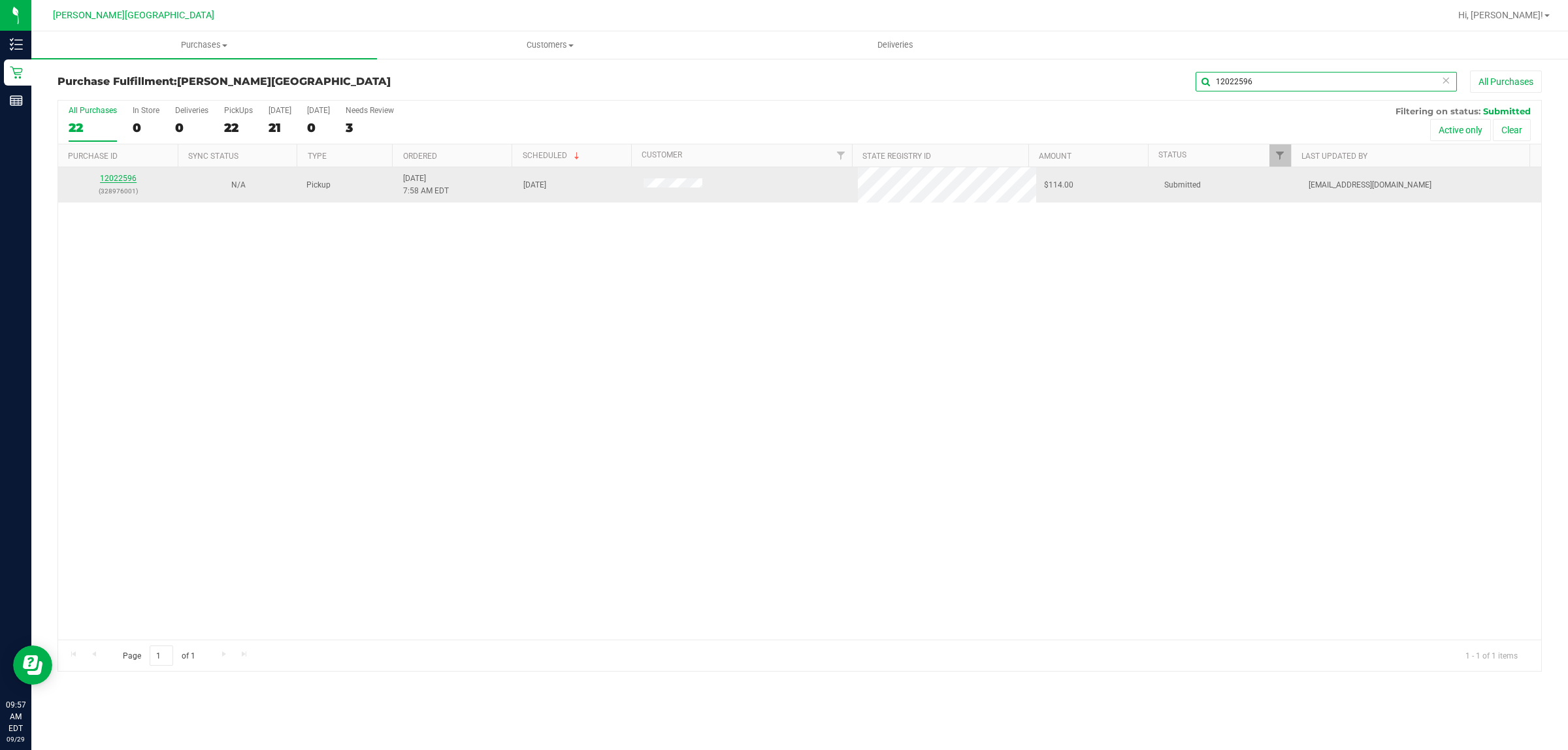
type input "12022596"
click at [122, 175] on link "12022596" at bounding box center [118, 178] width 36 height 10
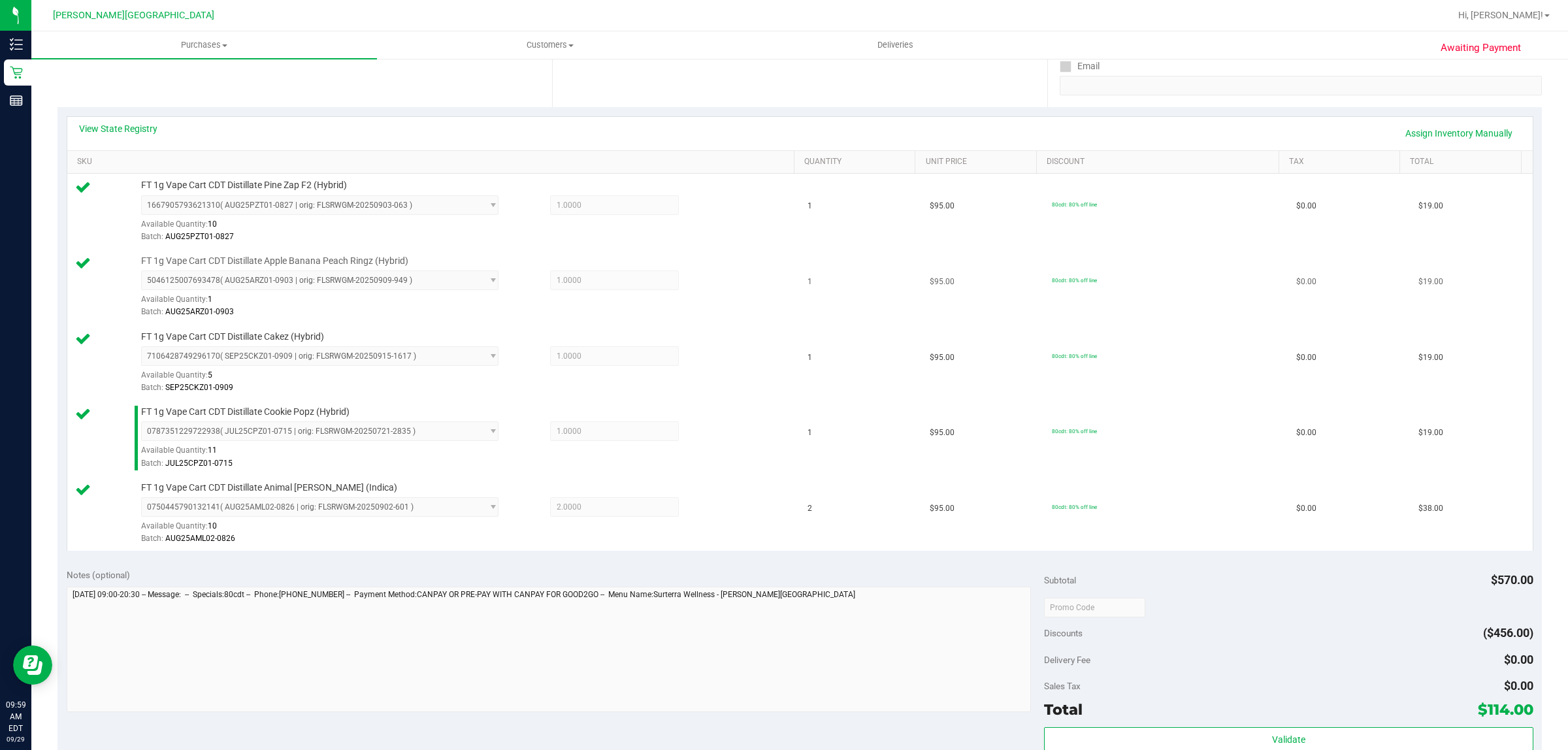
scroll to position [621, 0]
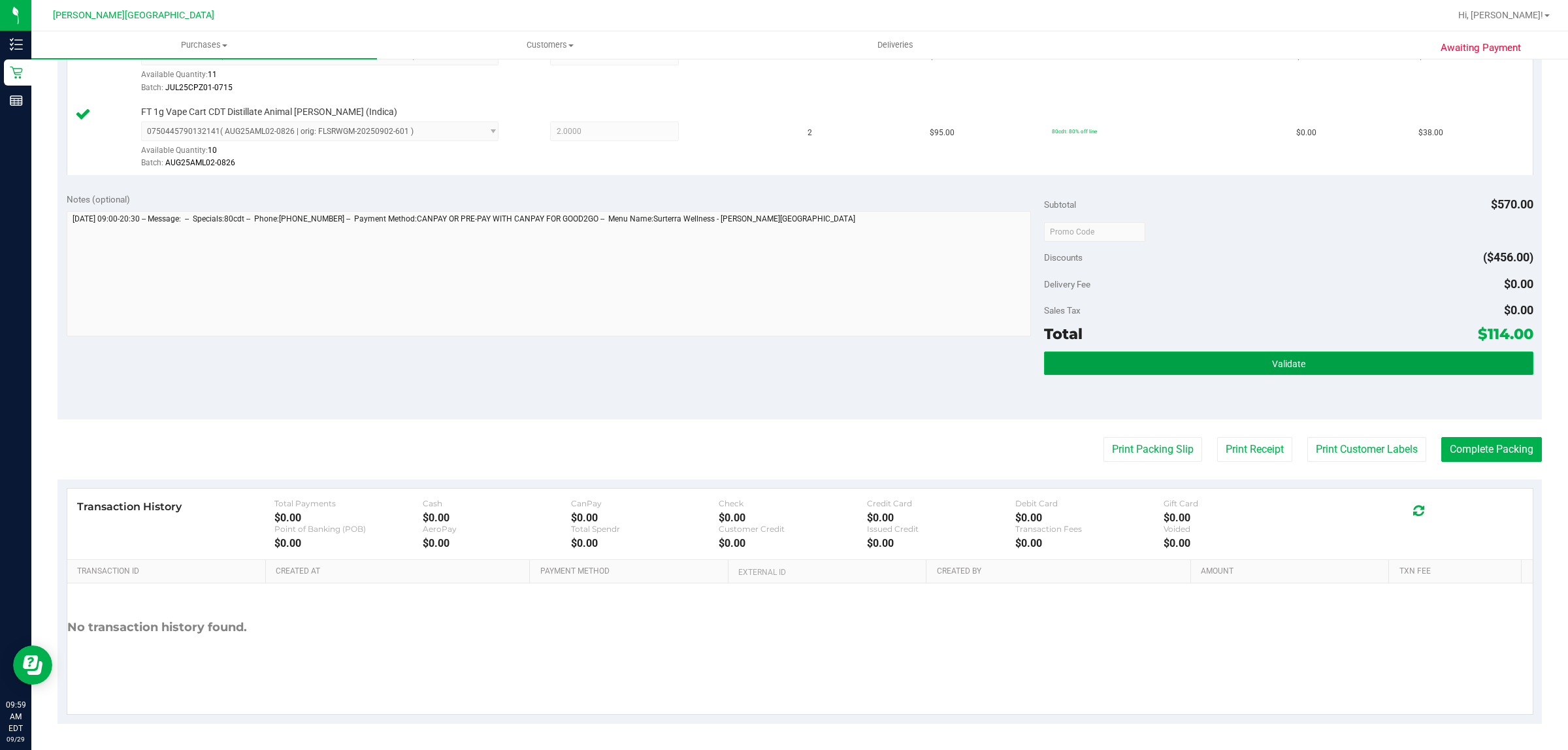
click at [1249, 355] on button "Validate" at bounding box center [1288, 363] width 489 height 24
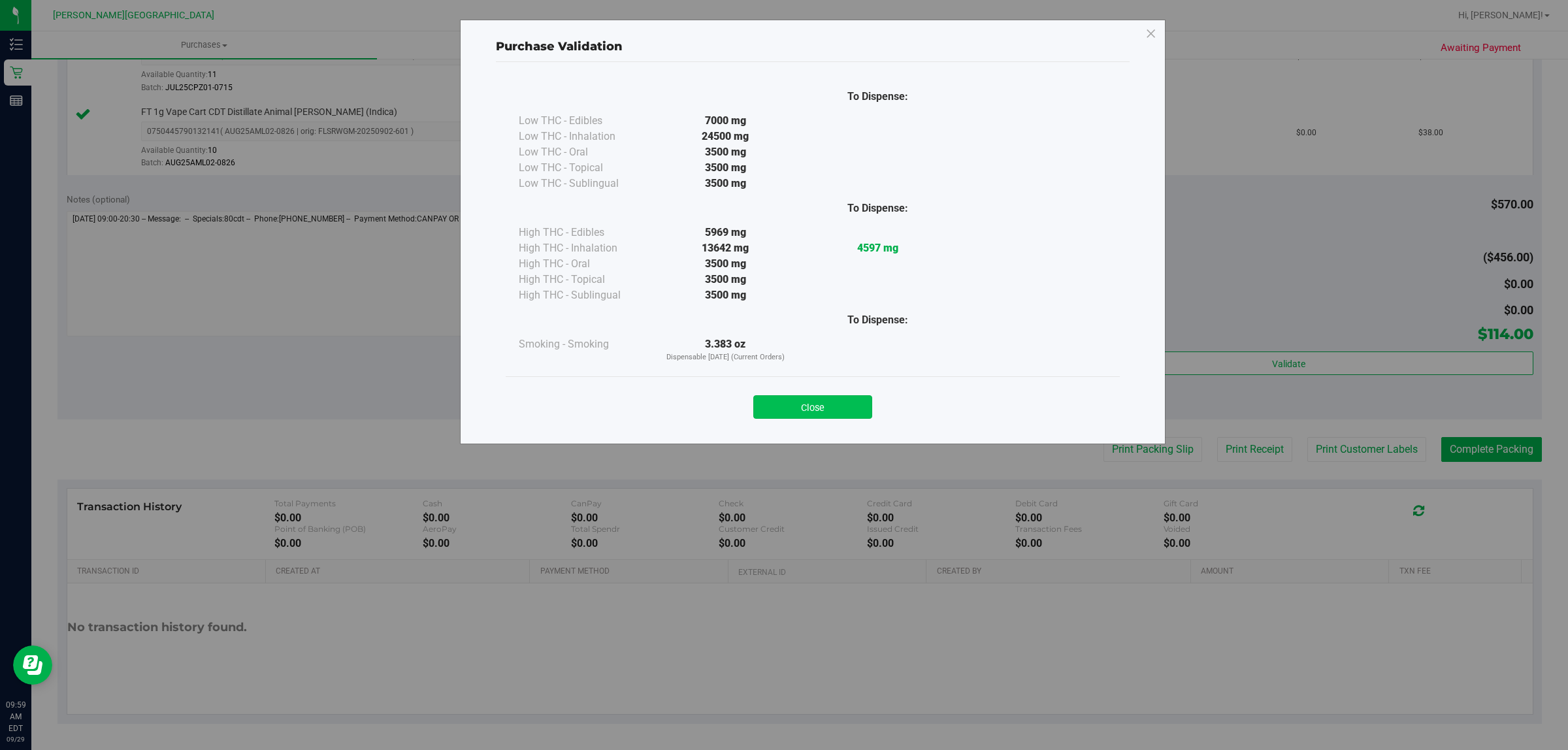
click at [814, 411] on button "Close" at bounding box center [813, 407] width 119 height 24
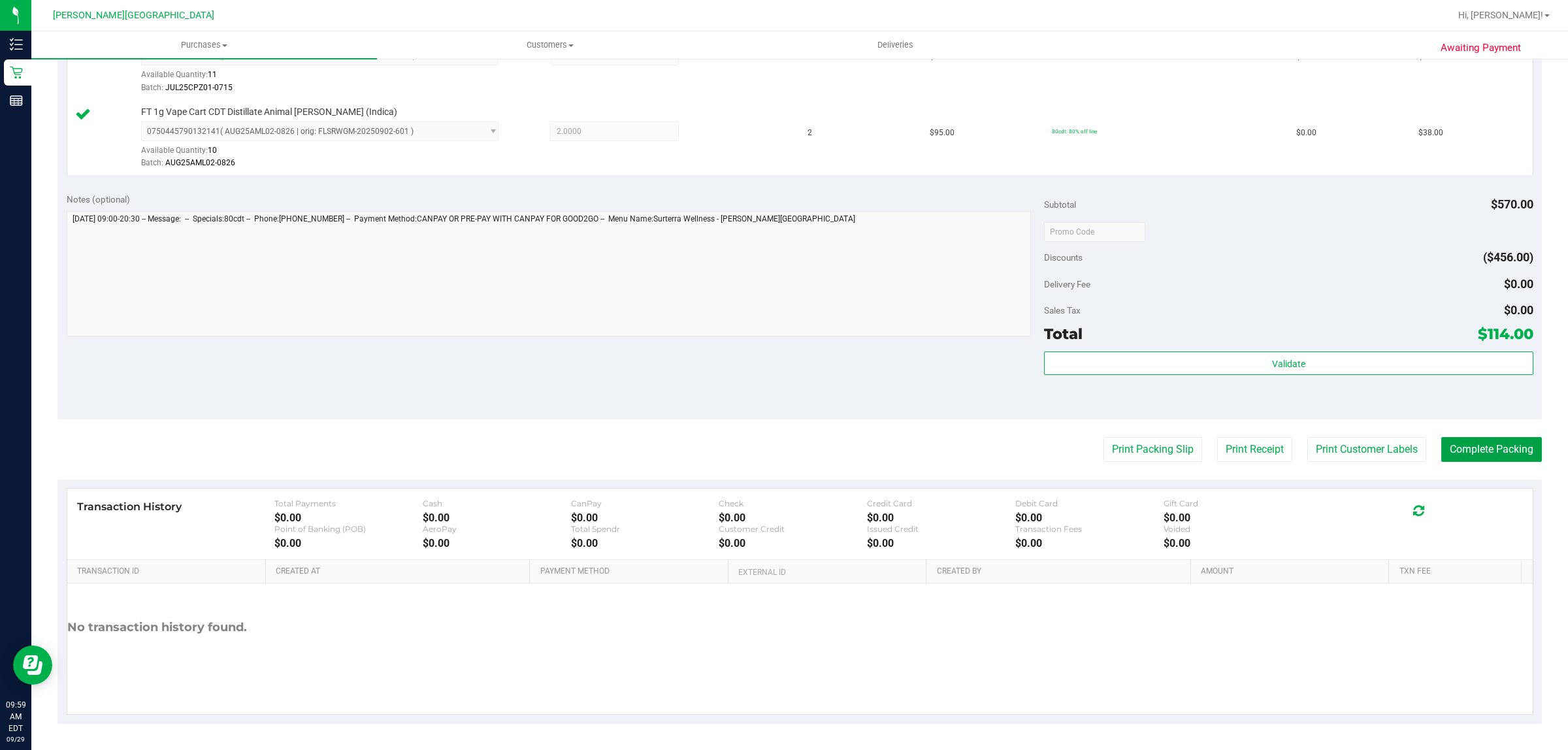
drag, startPoint x: 1516, startPoint y: 449, endPoint x: 1511, endPoint y: 428, distance: 21.6
click at [1515, 449] on button "Complete Packing" at bounding box center [1492, 450] width 101 height 25
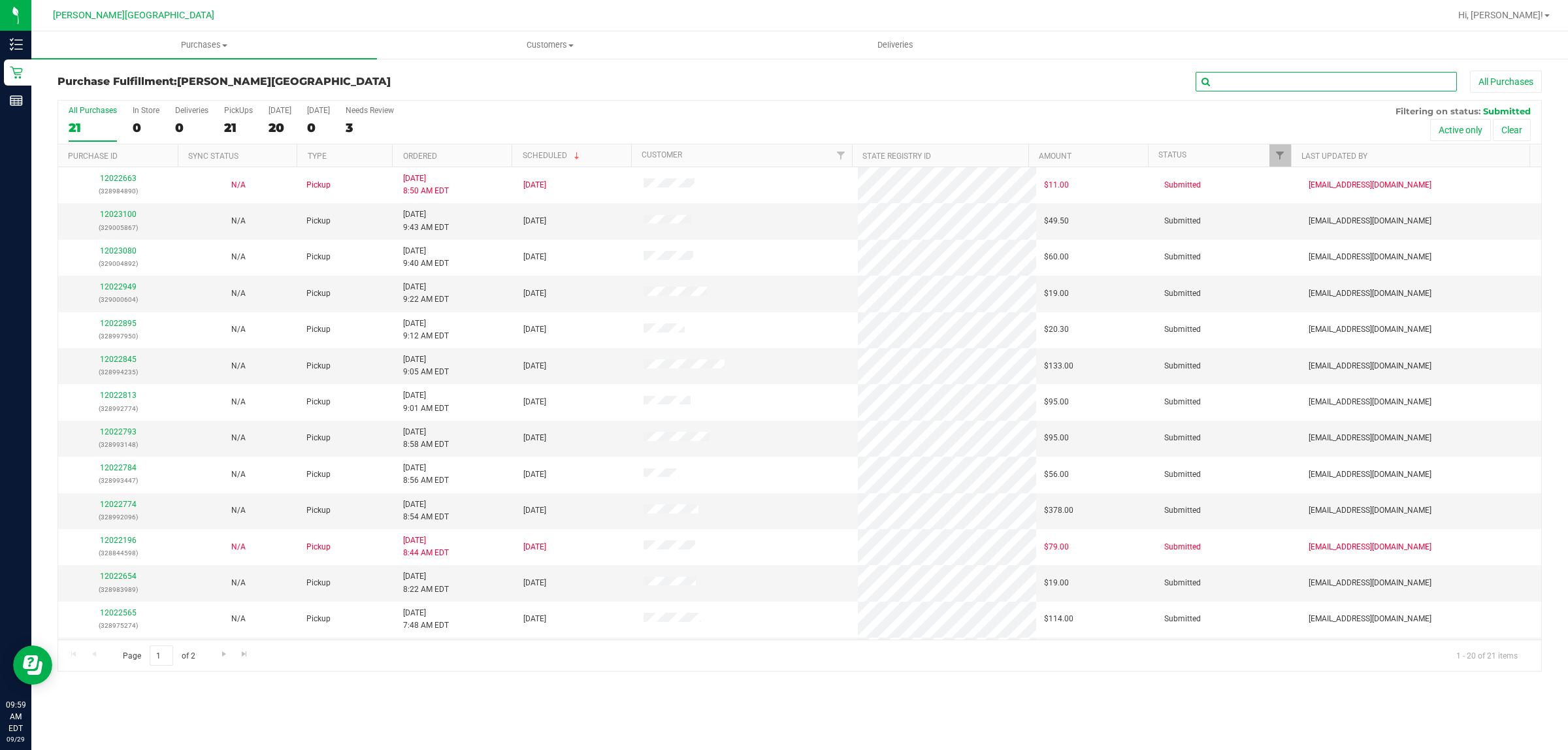
click at [1243, 78] on input "text" at bounding box center [1326, 81] width 261 height 20
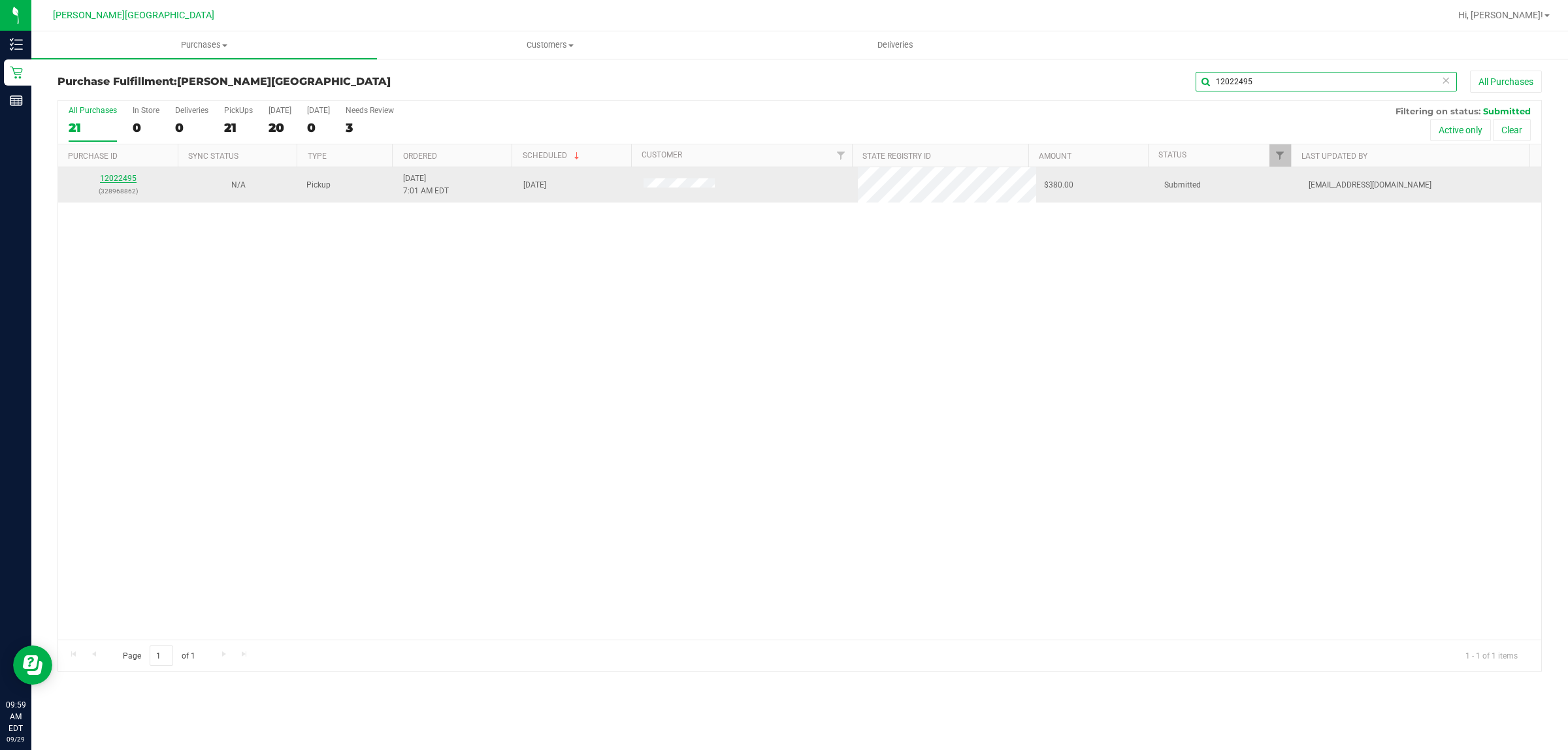
type input "12022495"
click at [125, 180] on link "12022495" at bounding box center [118, 178] width 36 height 10
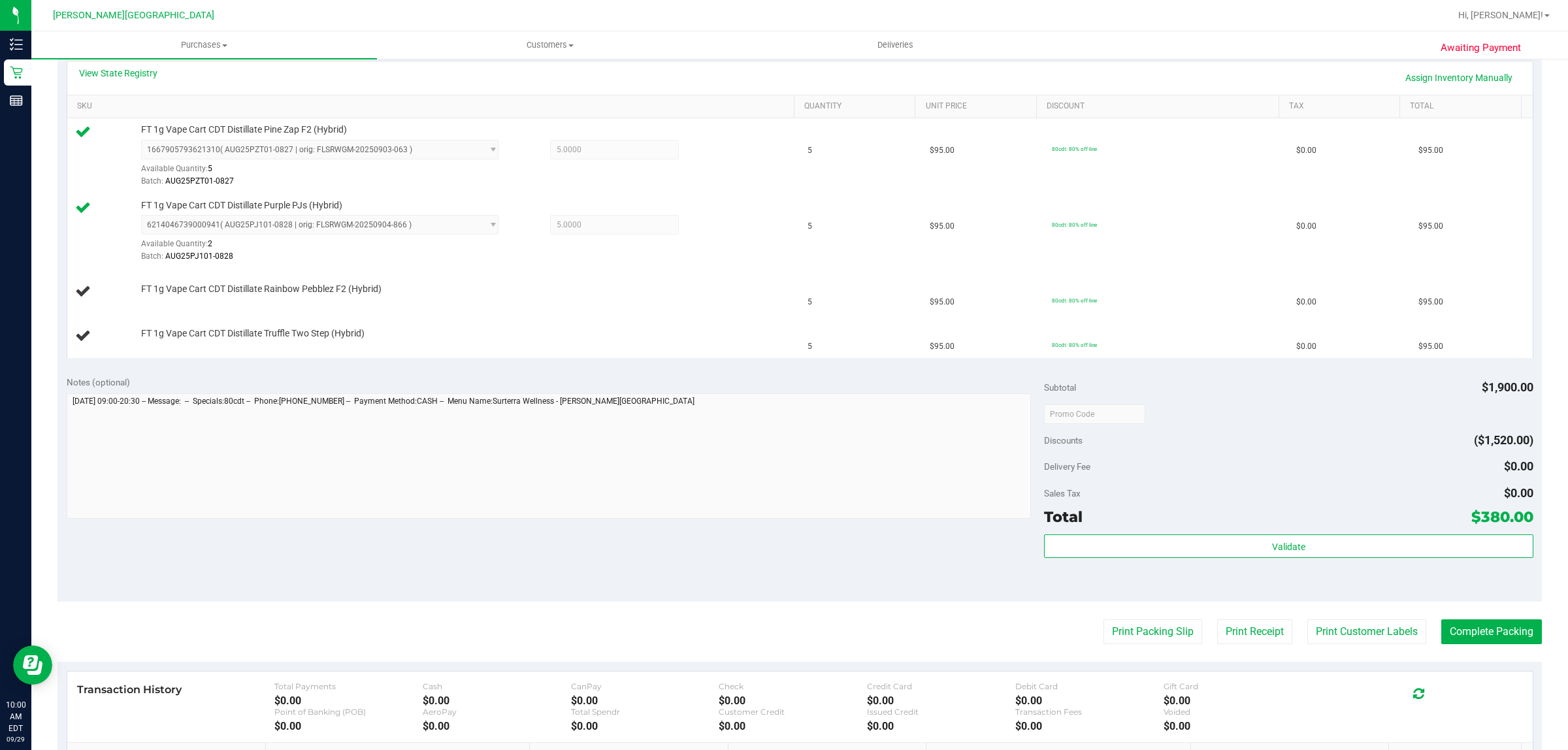
scroll to position [327, 0]
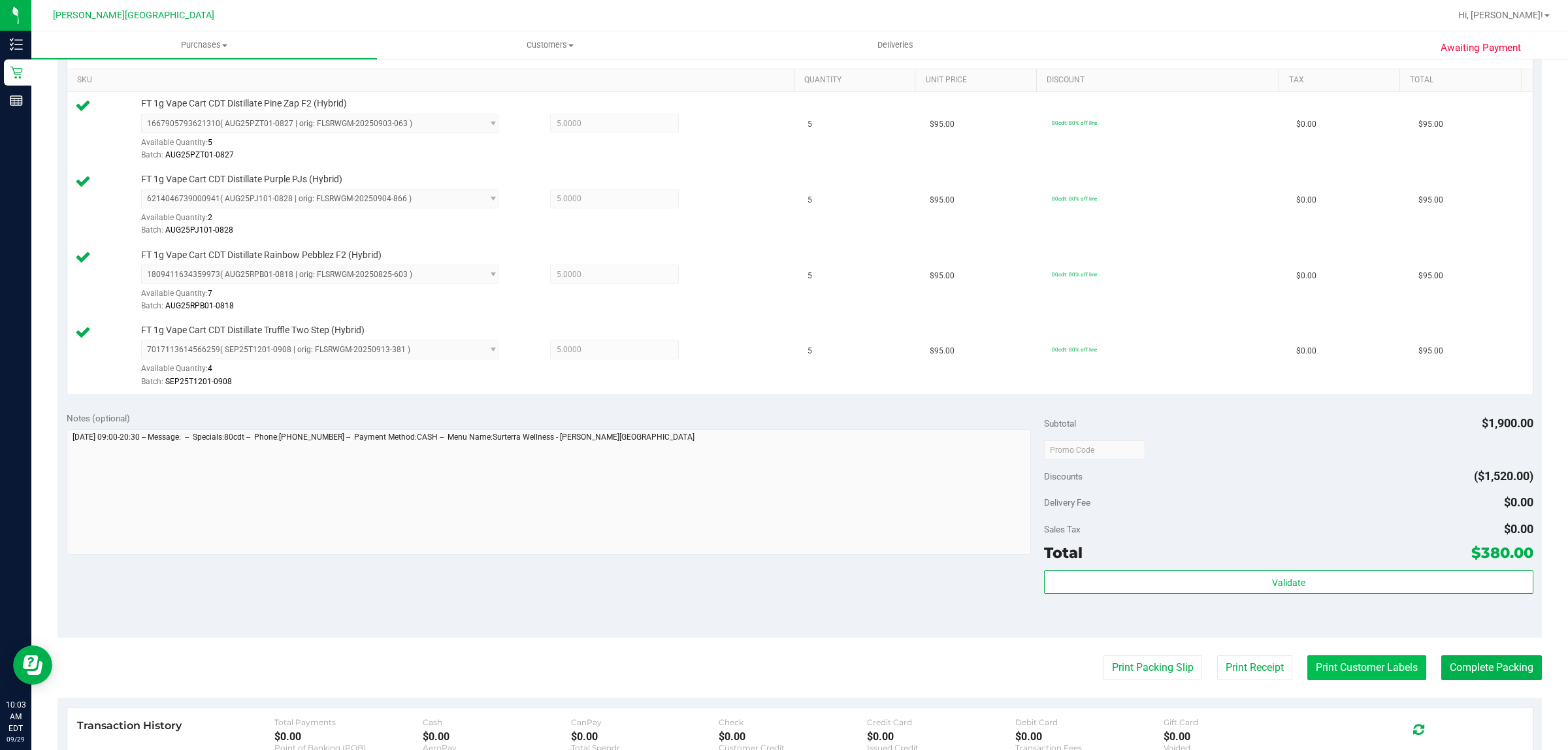
drag, startPoint x: 1331, startPoint y: 680, endPoint x: 1330, endPoint y: 674, distance: 6.1
click at [1330, 674] on button "Print Customer Labels" at bounding box center [1366, 668] width 119 height 25
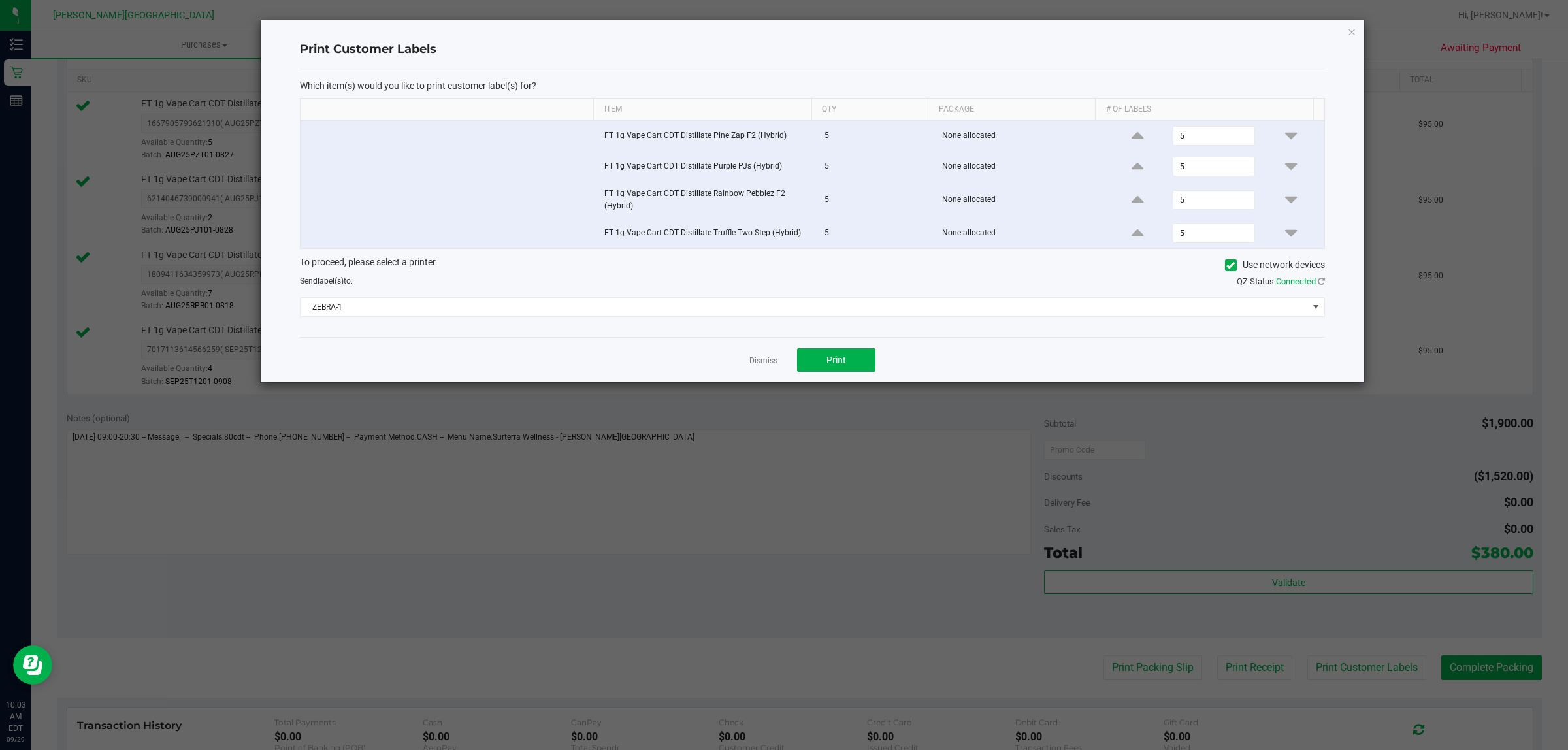
click at [820, 345] on div "Dismiss Print" at bounding box center [813, 359] width 1025 height 45
click at [389, 305] on span "ZEBRA-1" at bounding box center [804, 307] width 1008 height 18
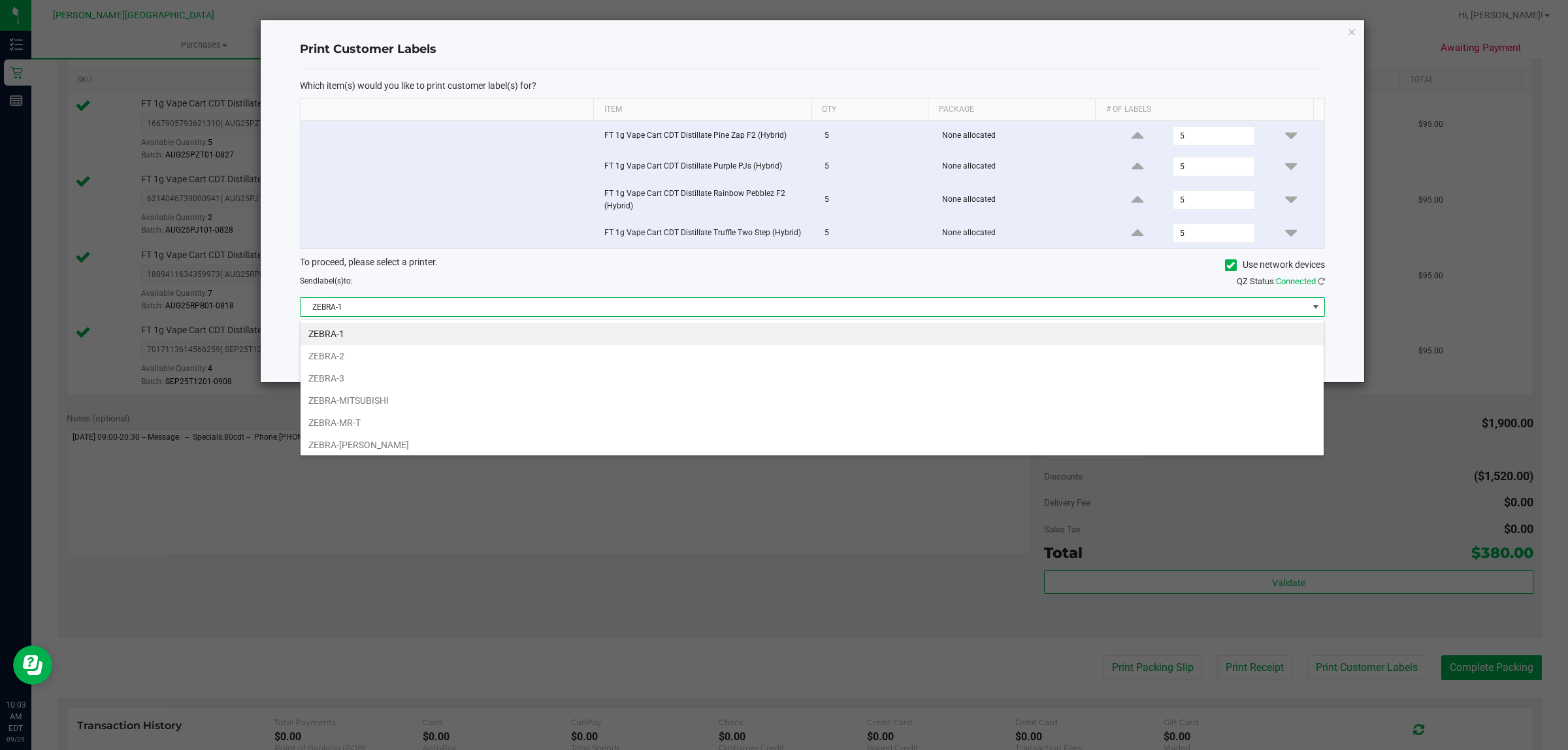
scroll to position [20, 1024]
click at [405, 445] on li "ZEBRA-[PERSON_NAME]" at bounding box center [812, 444] width 1023 height 22
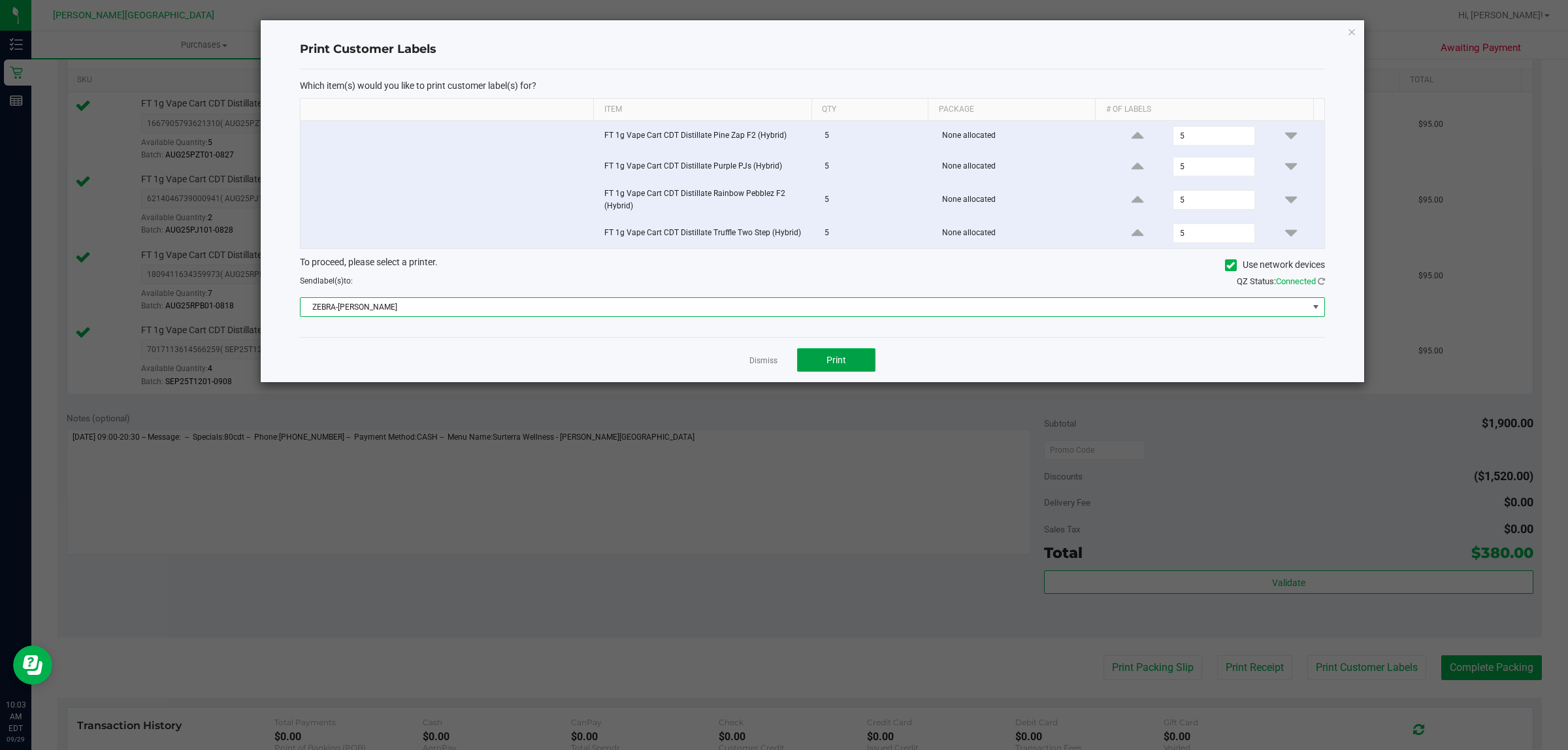
click at [850, 370] on button "Print" at bounding box center [836, 360] width 78 height 24
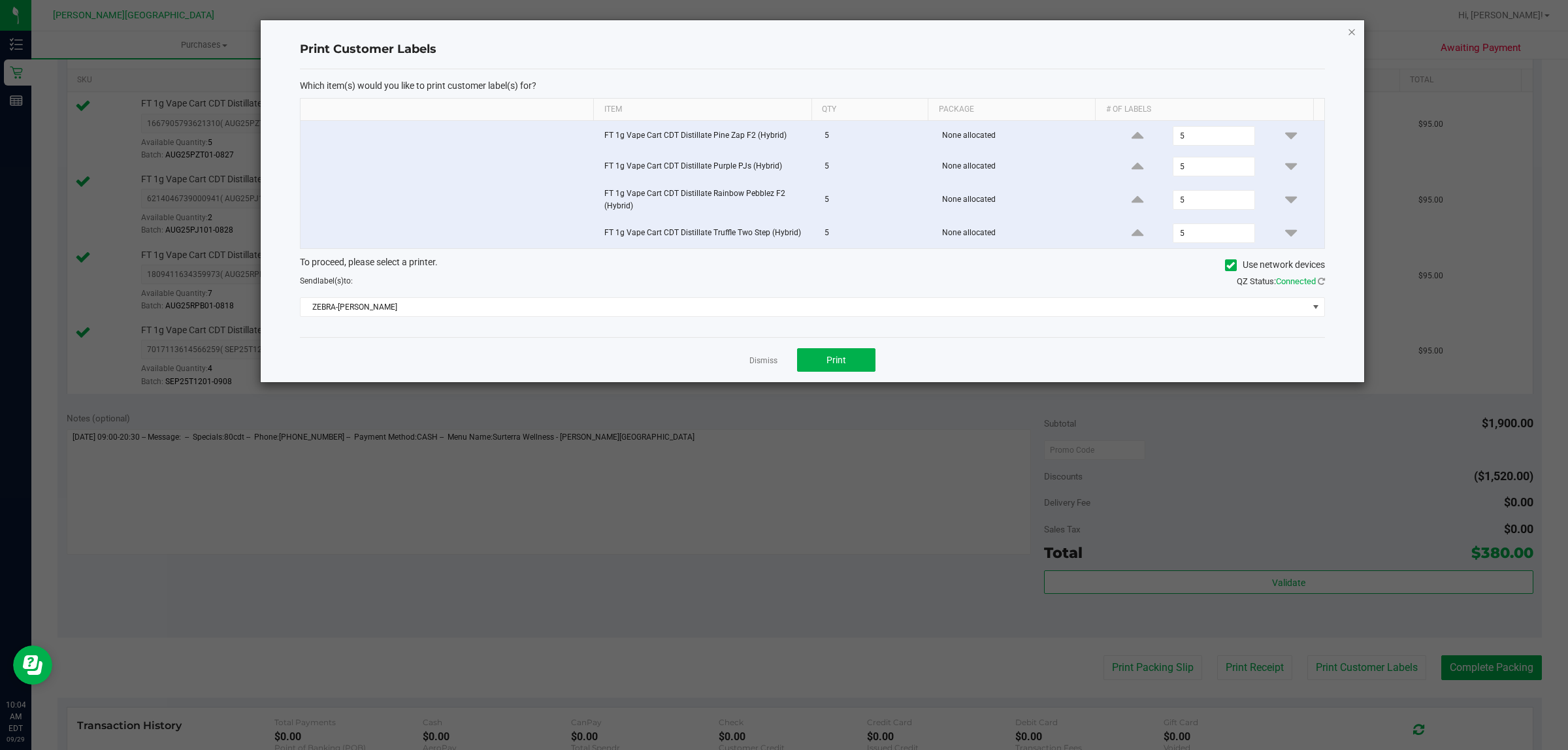
click at [1347, 32] on icon "button" at bounding box center [1352, 31] width 10 height 15
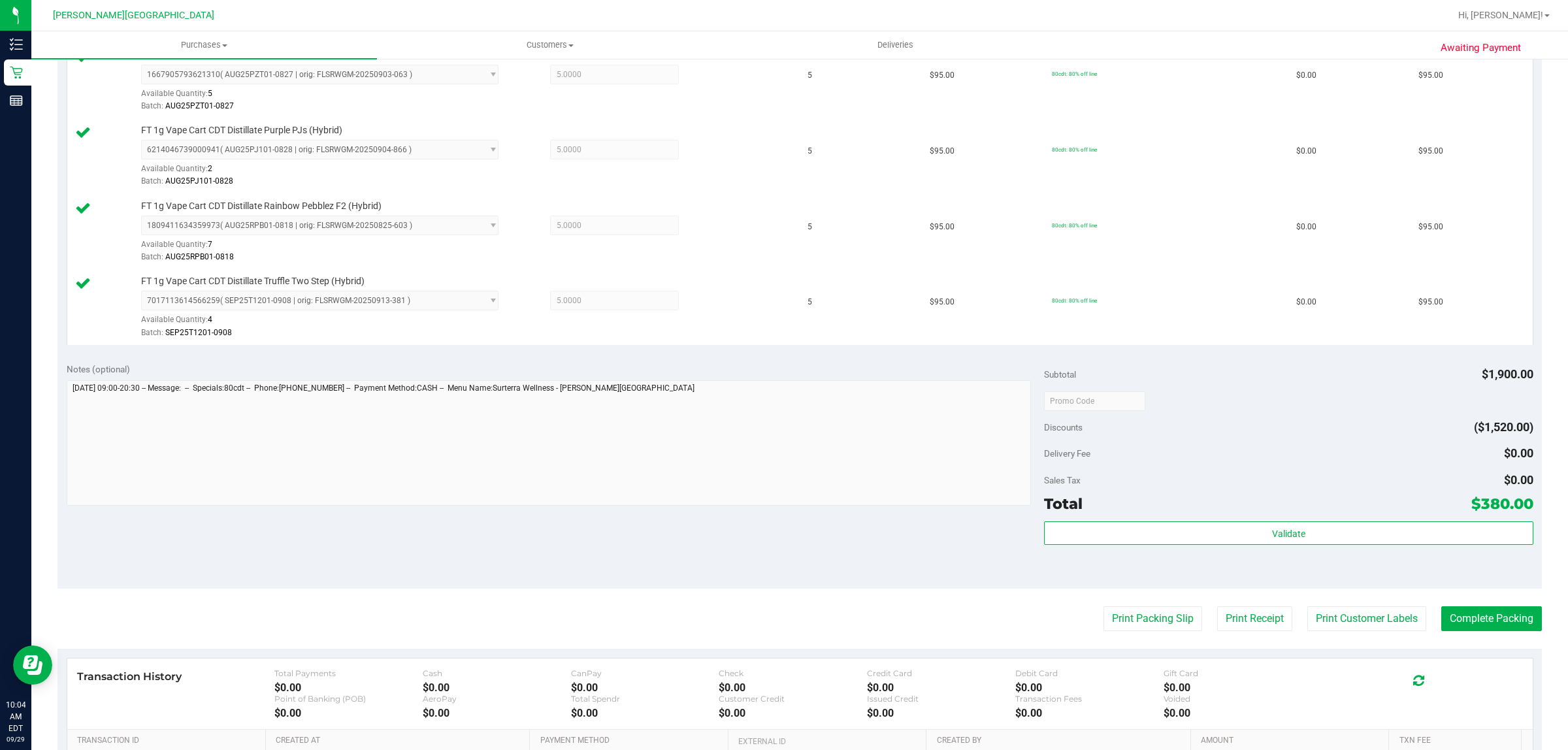
scroll to position [546, 0]
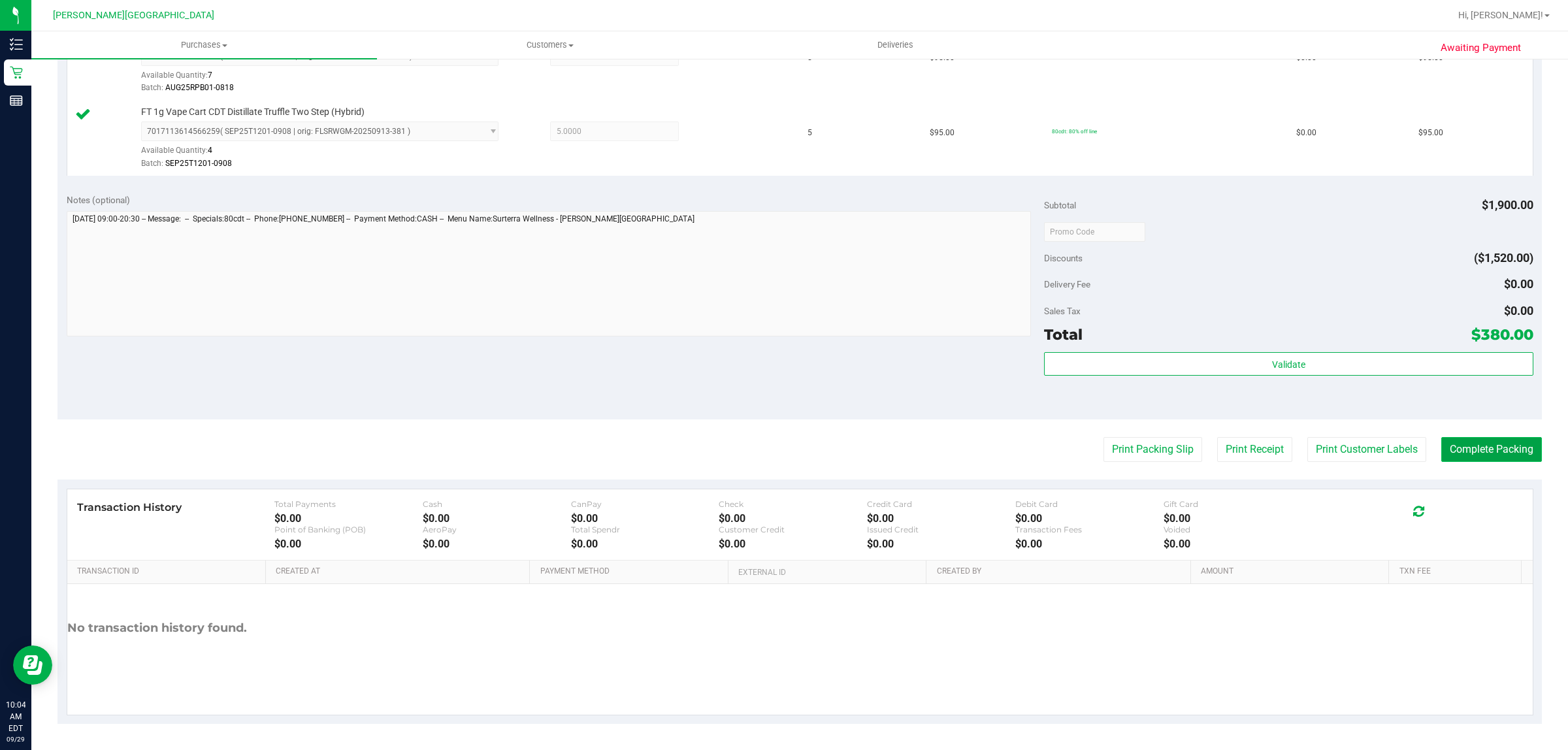
click at [1495, 442] on button "Complete Packing" at bounding box center [1492, 450] width 101 height 25
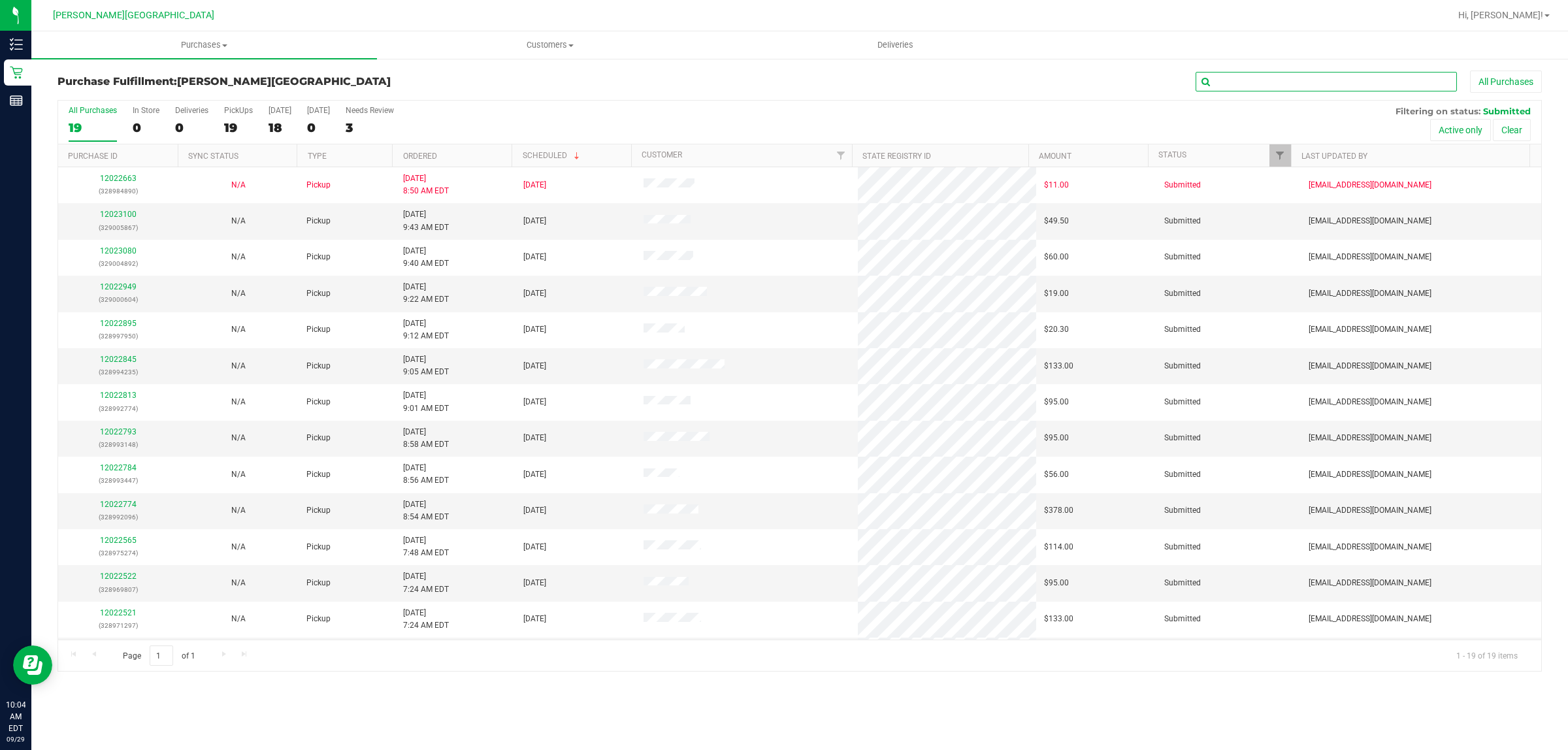
click at [1285, 82] on input "text" at bounding box center [1326, 81] width 261 height 20
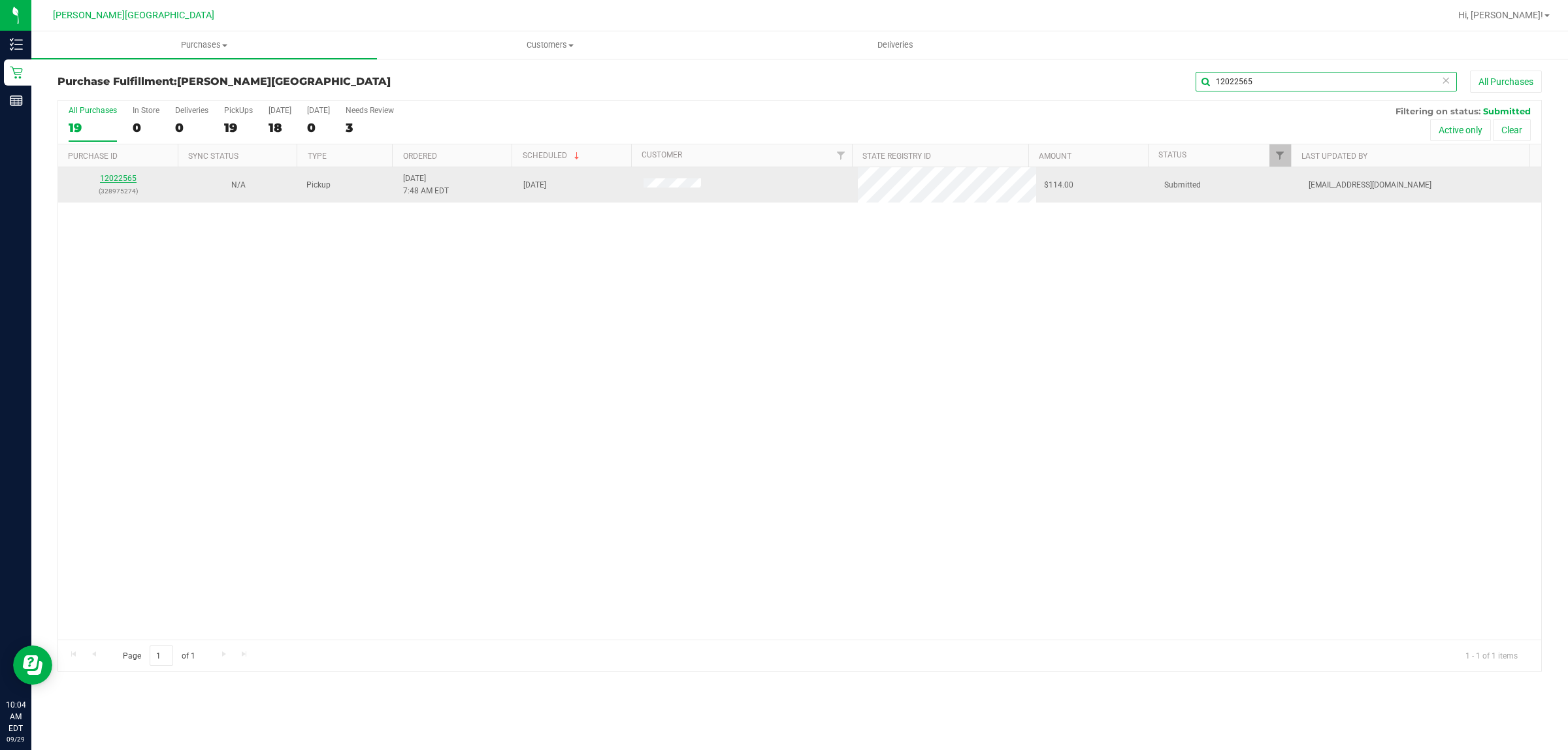
type input "12022565"
click at [115, 178] on link "12022565" at bounding box center [118, 178] width 36 height 10
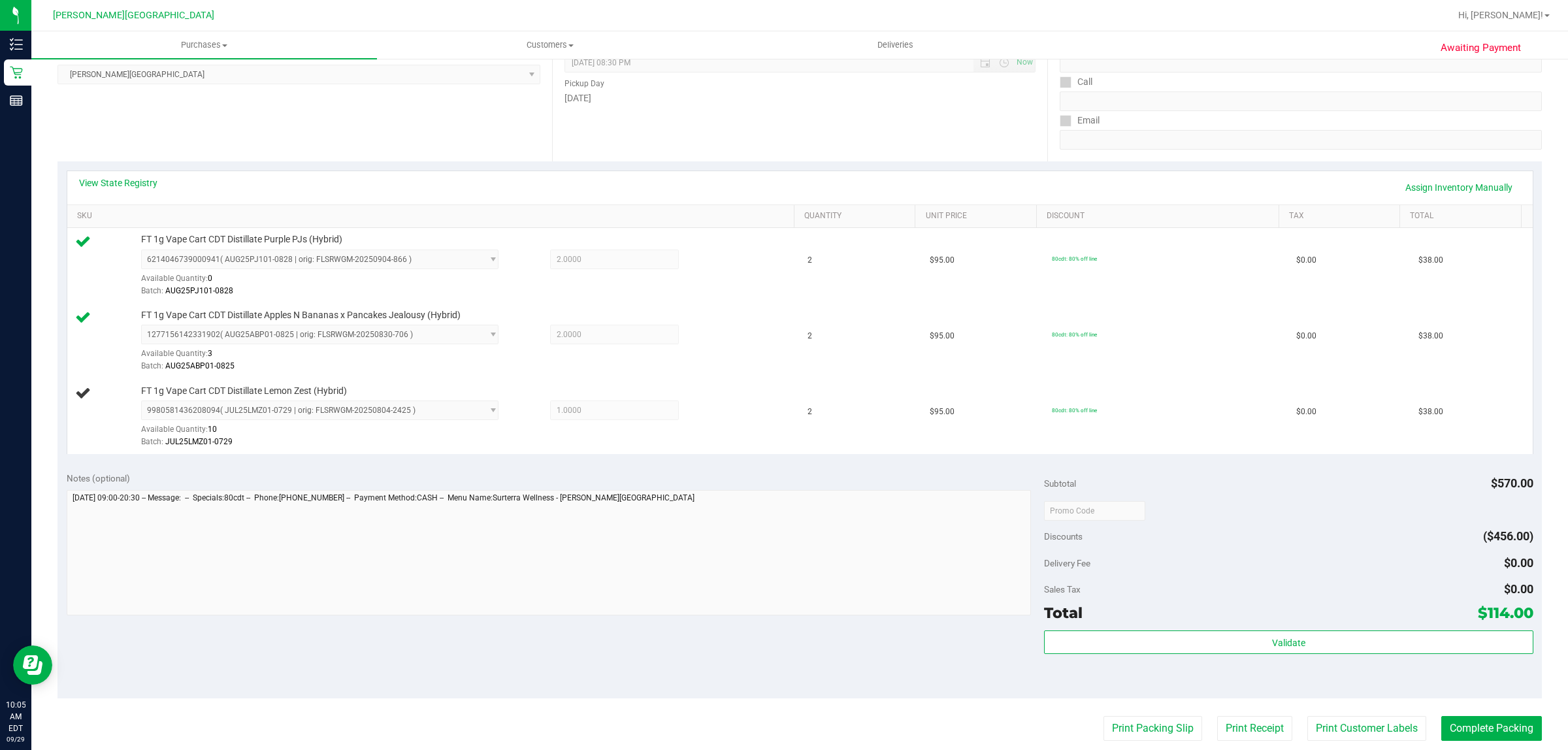
scroll to position [163, 0]
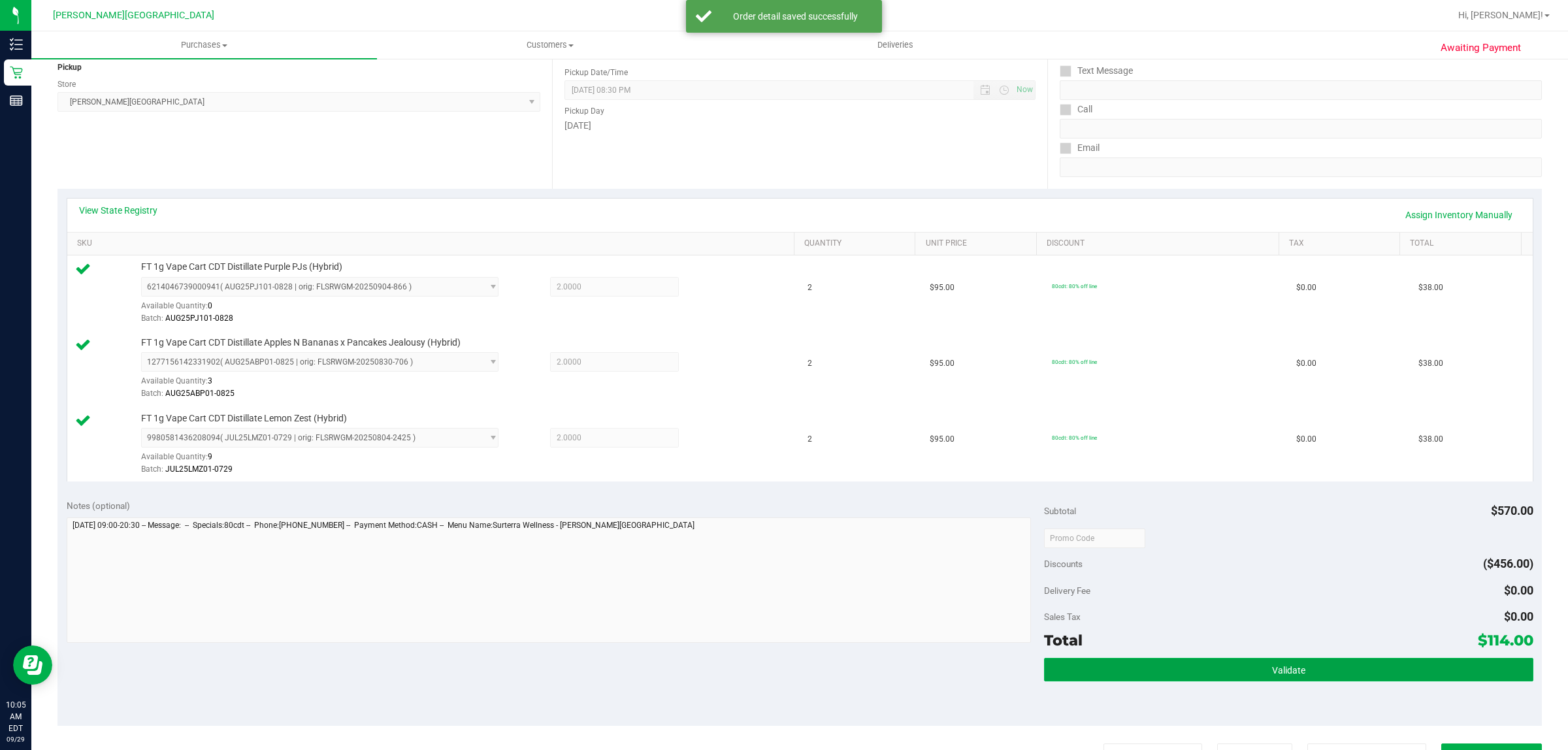
click at [1327, 665] on button "Validate" at bounding box center [1288, 670] width 489 height 24
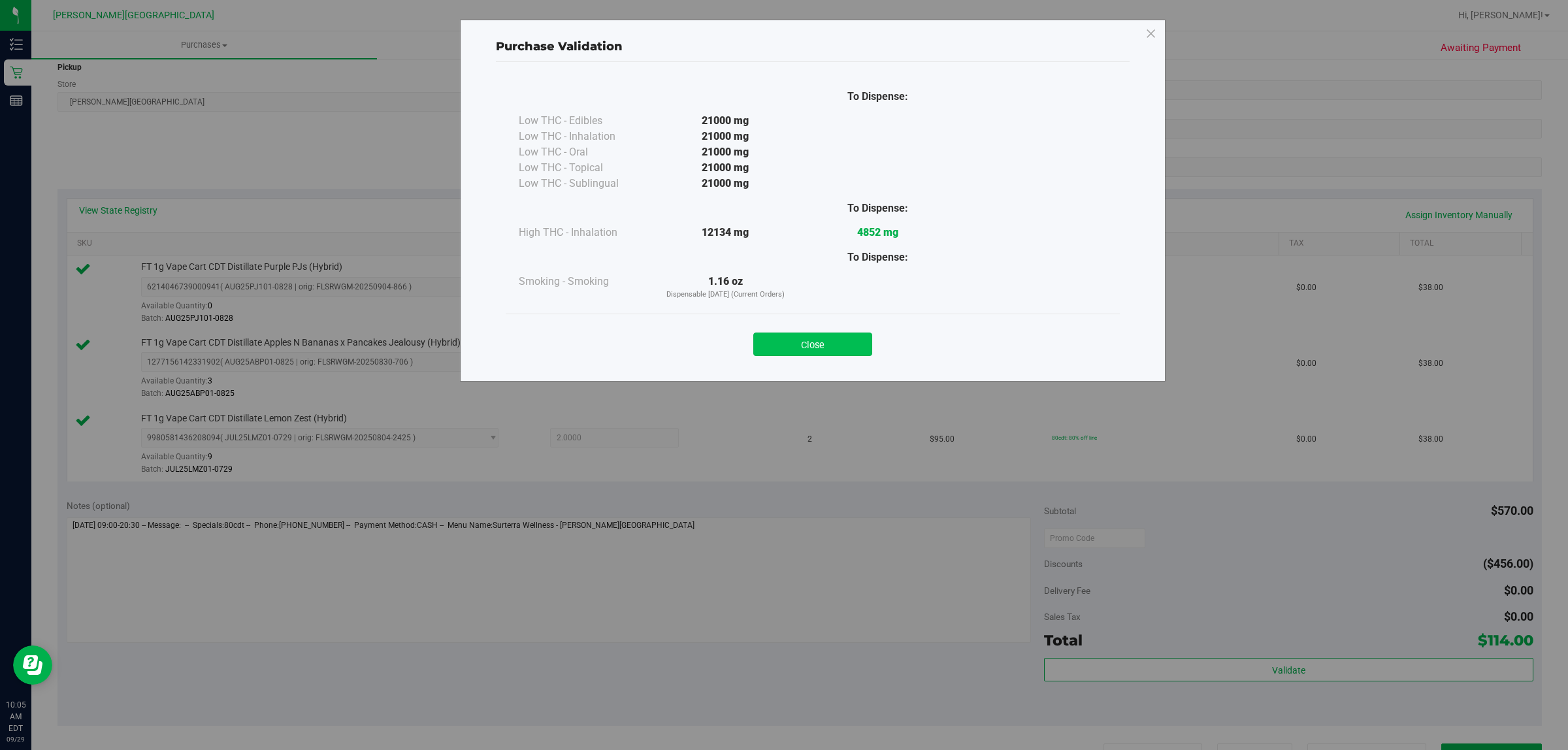
click at [825, 334] on button "Close" at bounding box center [813, 344] width 119 height 24
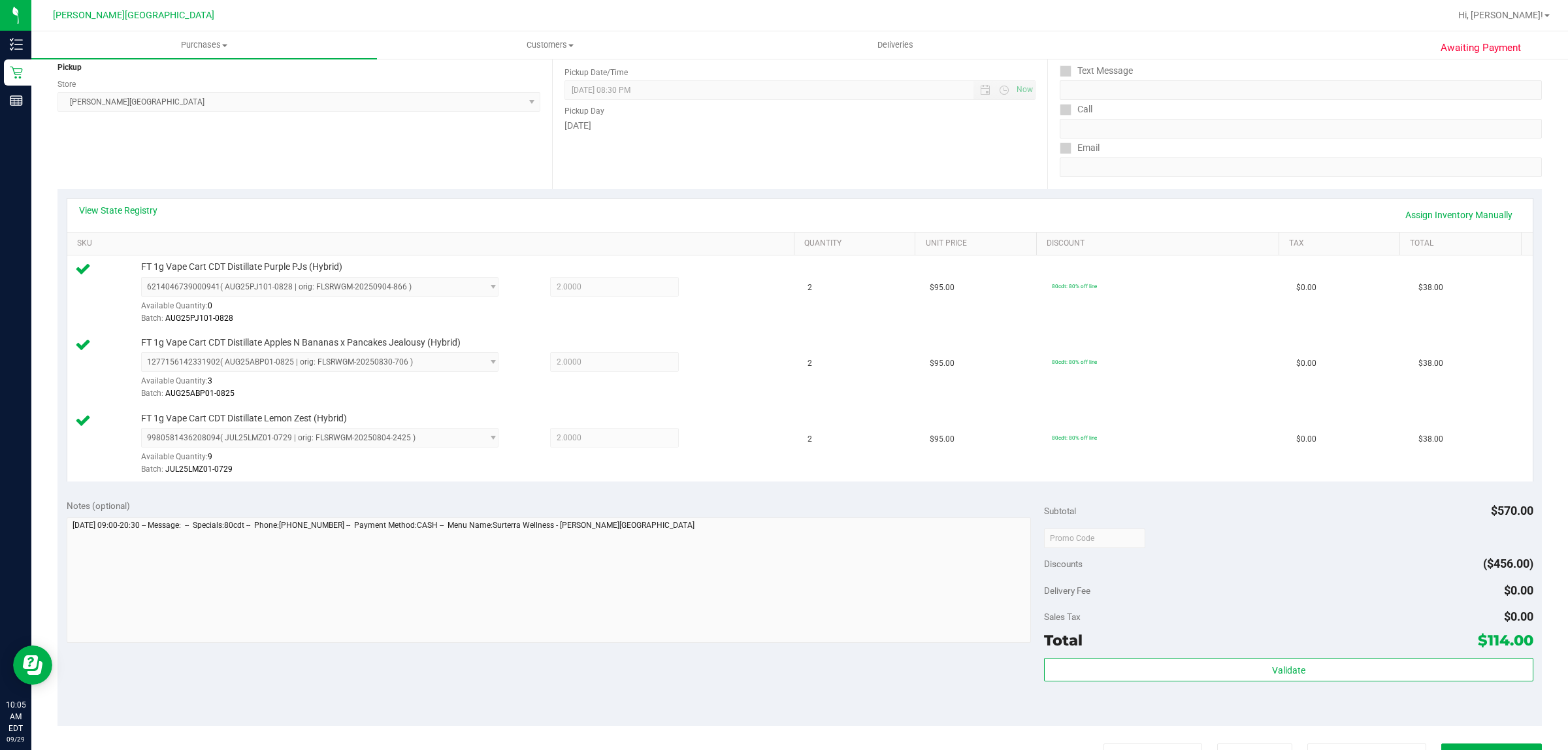
scroll to position [469, 0]
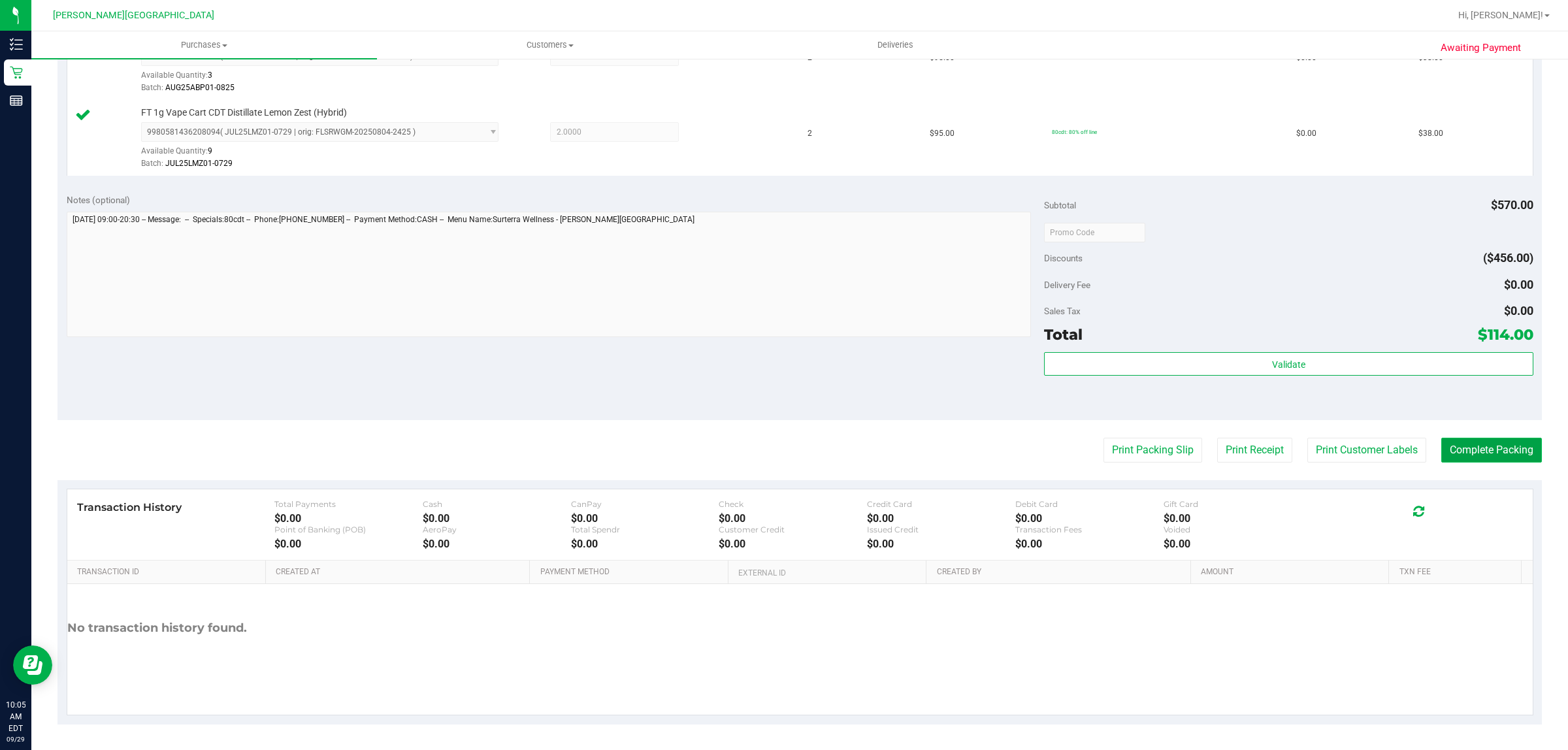
click at [1455, 455] on button "Complete Packing" at bounding box center [1492, 451] width 101 height 25
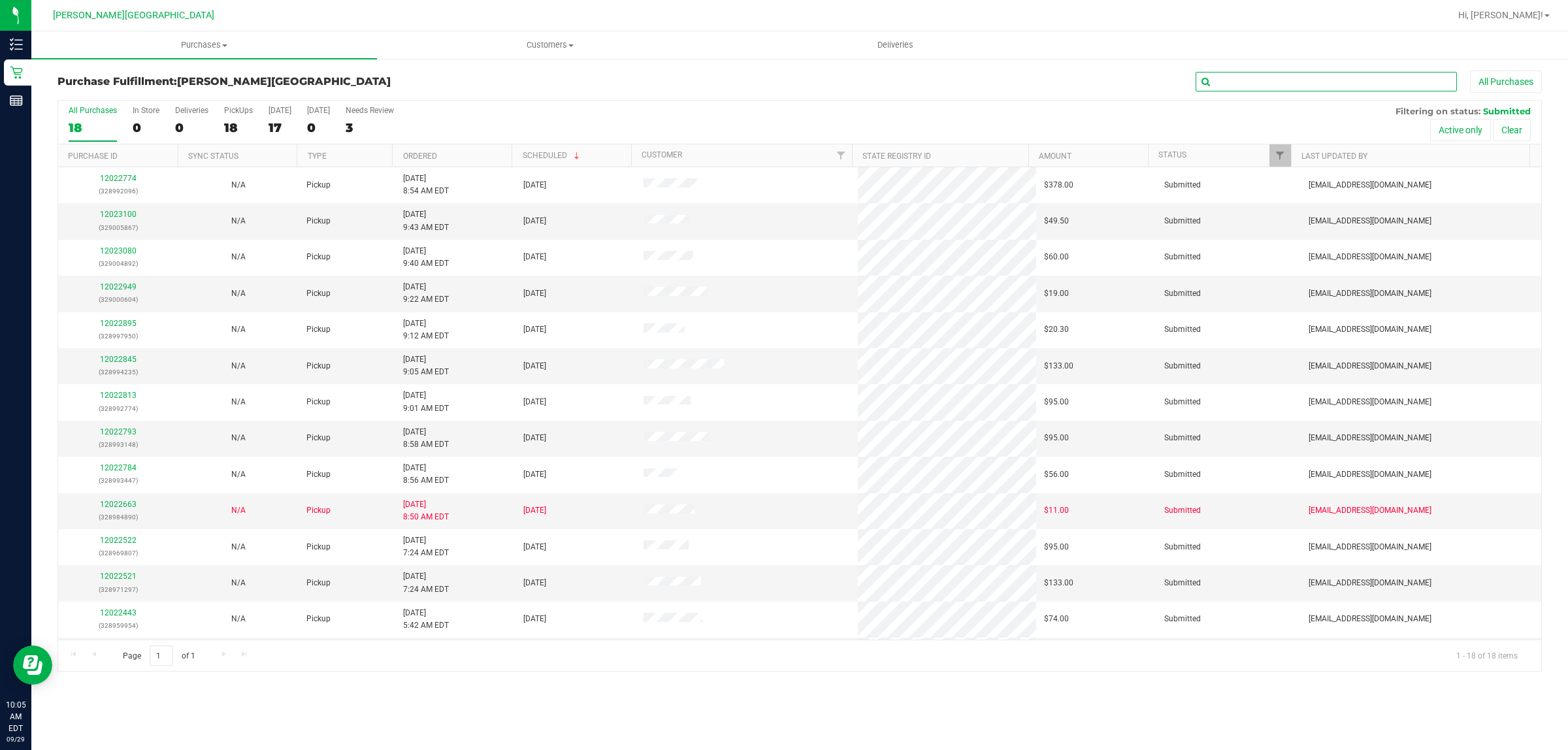
click at [1356, 80] on input "text" at bounding box center [1326, 81] width 261 height 20
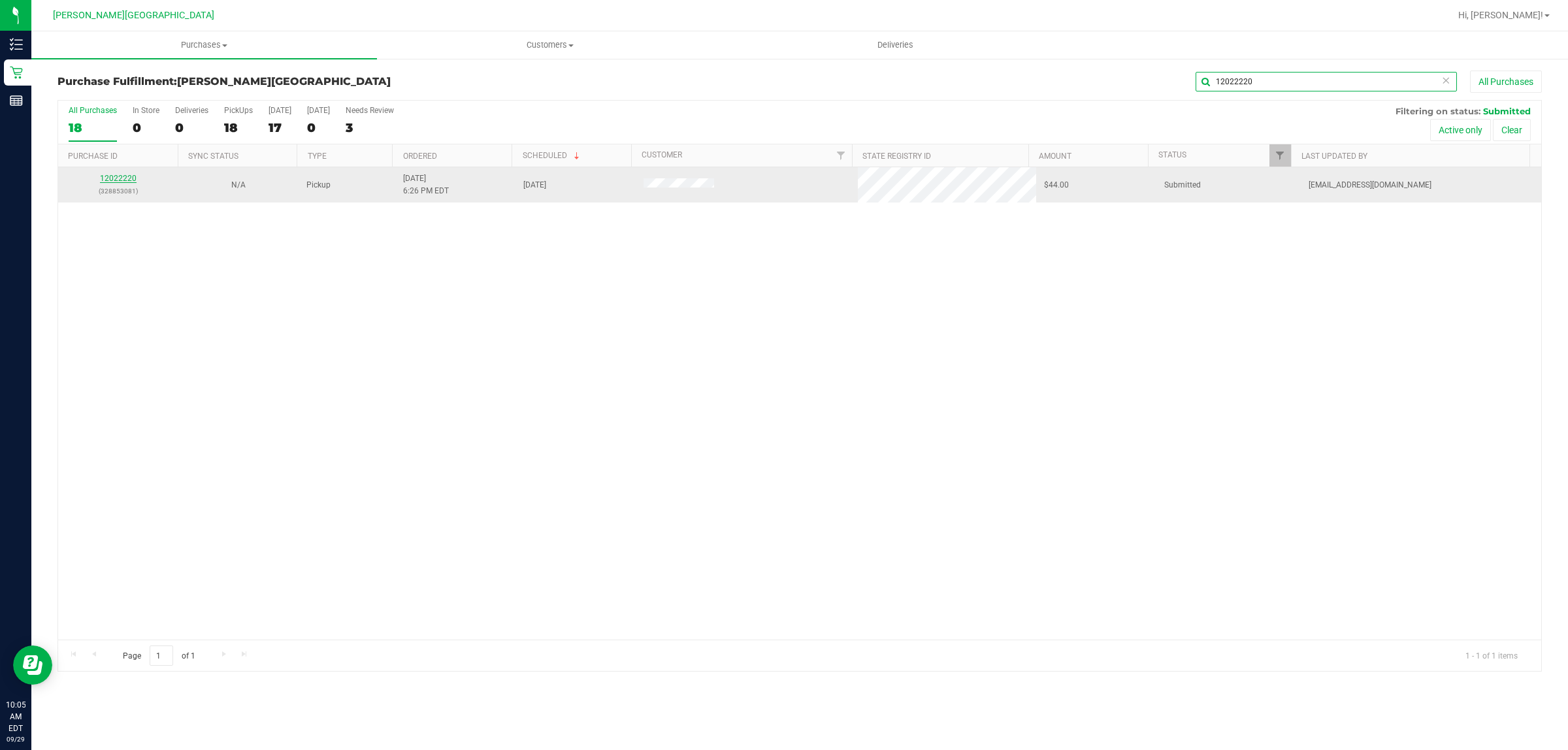
type input "12022220"
click at [128, 182] on link "12022220" at bounding box center [118, 178] width 36 height 10
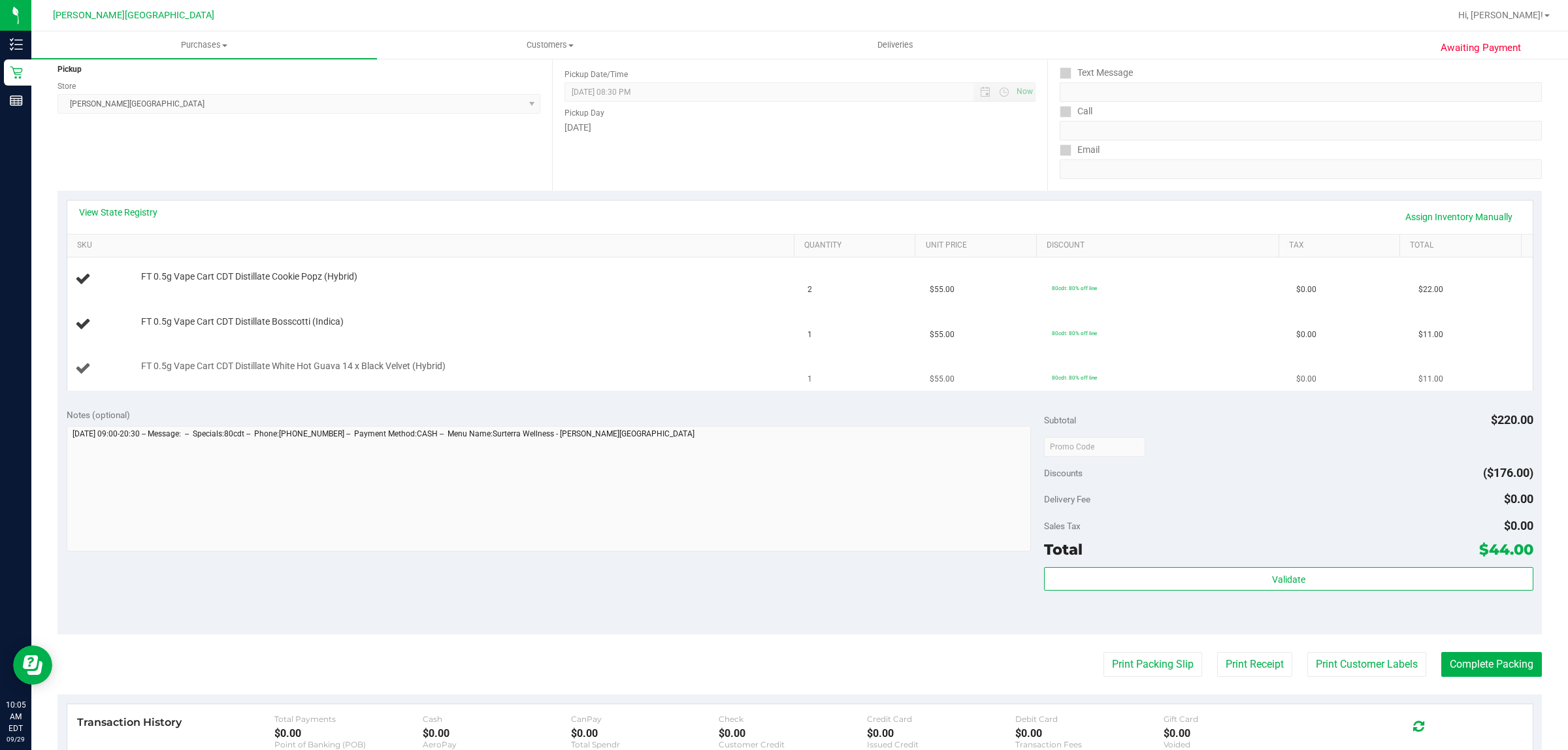
scroll to position [163, 0]
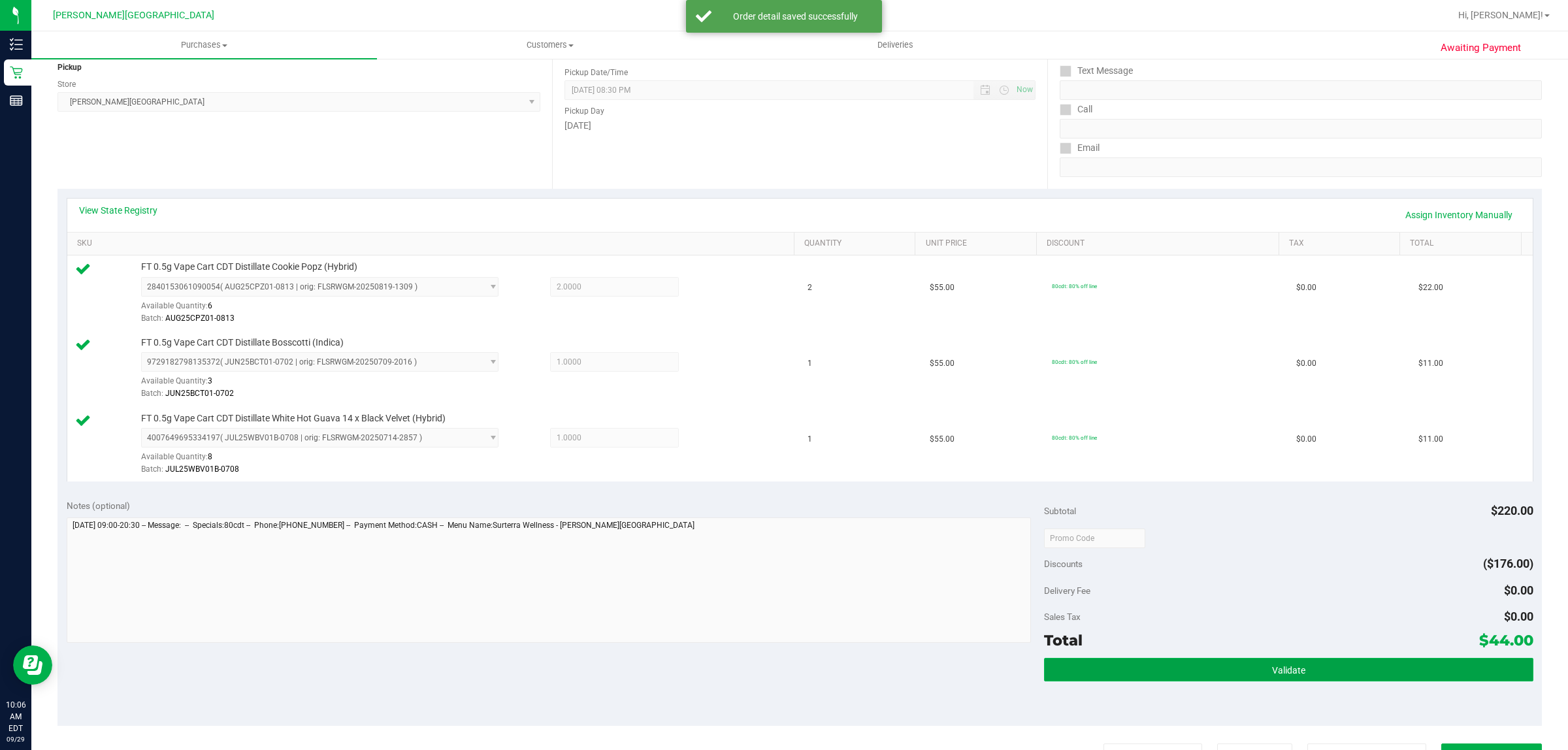
click at [1419, 675] on button "Validate" at bounding box center [1288, 670] width 489 height 24
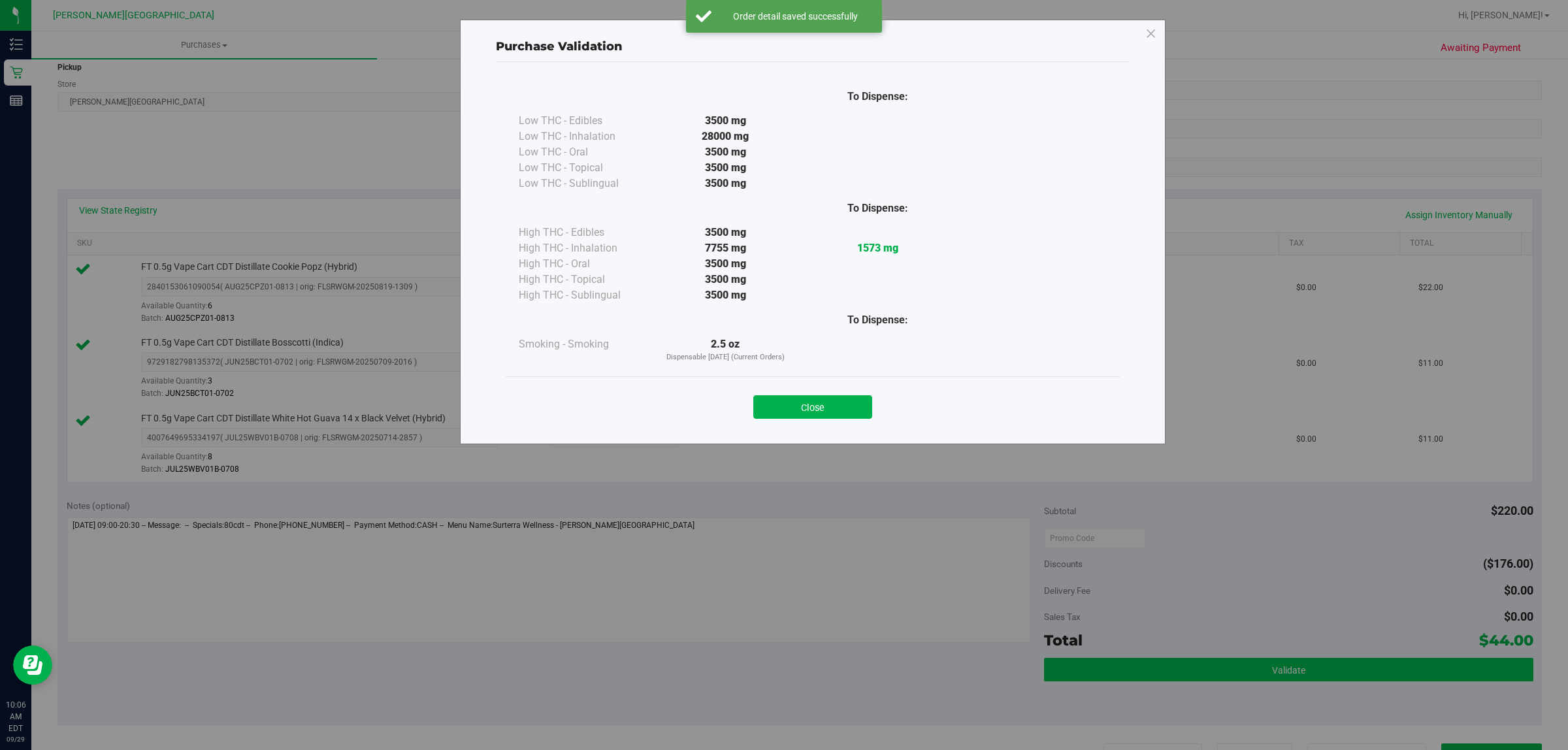
scroll to position [469, 0]
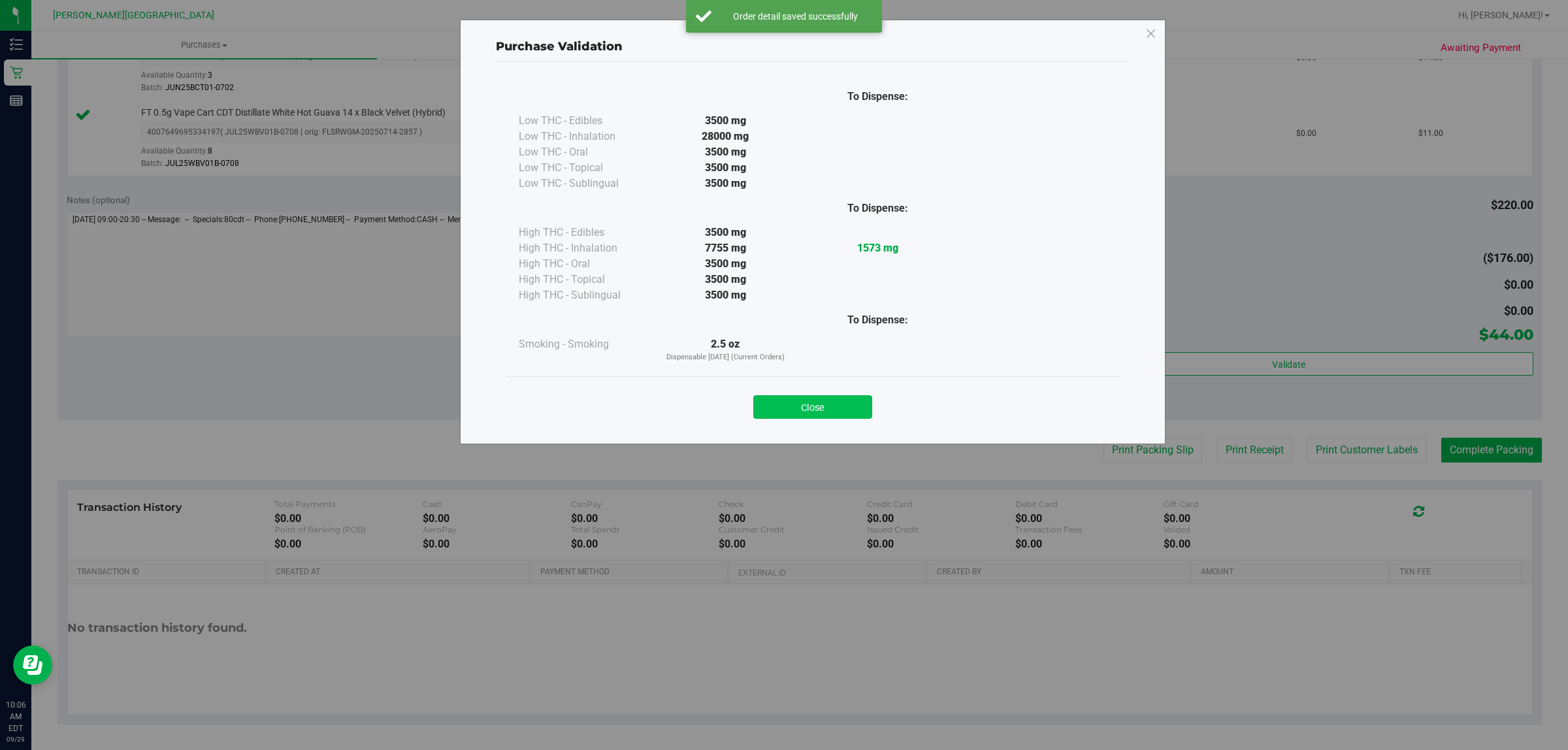
click at [830, 409] on button "Close" at bounding box center [813, 407] width 119 height 24
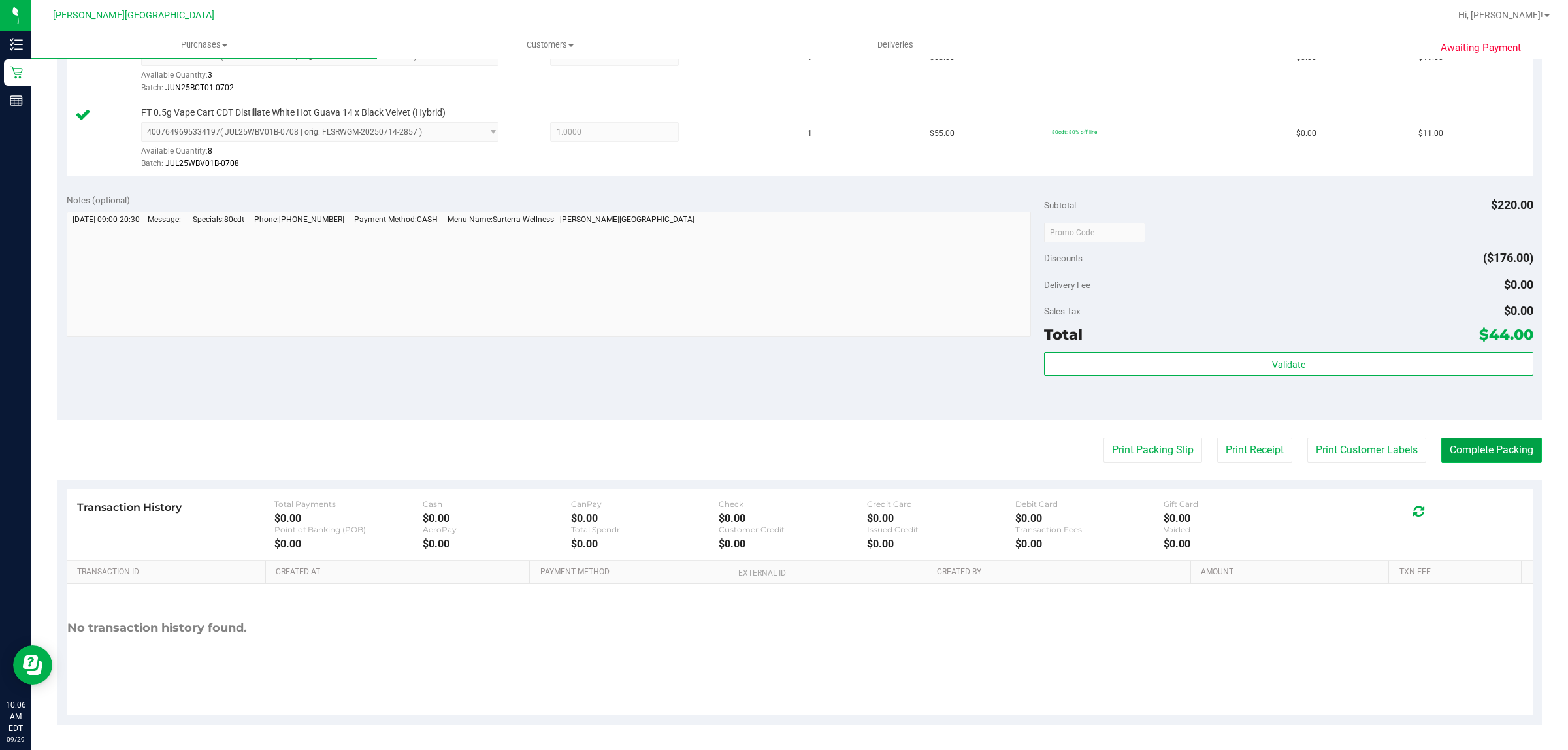
click at [1492, 444] on button "Complete Packing" at bounding box center [1492, 451] width 101 height 25
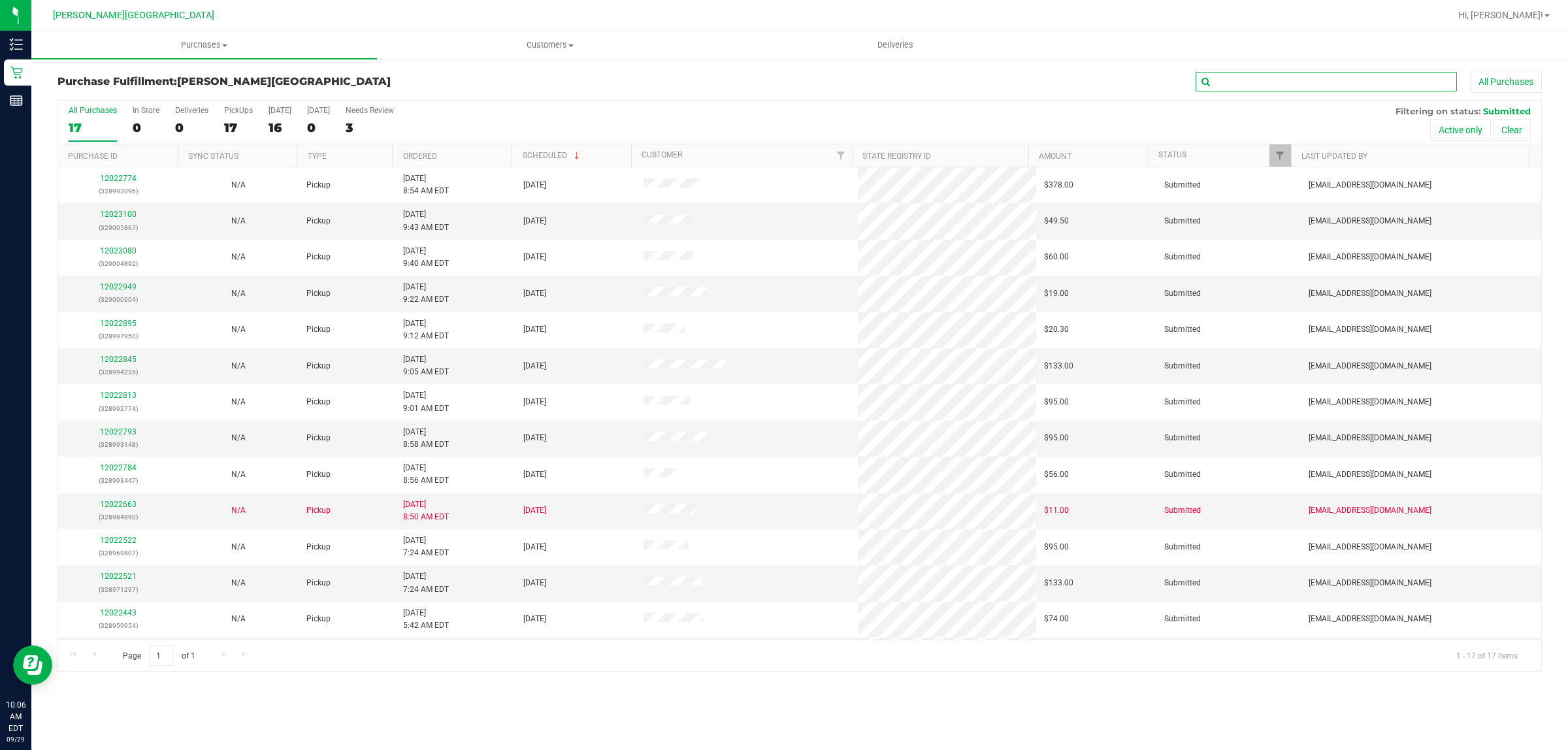
click at [1349, 87] on input "text" at bounding box center [1326, 81] width 261 height 20
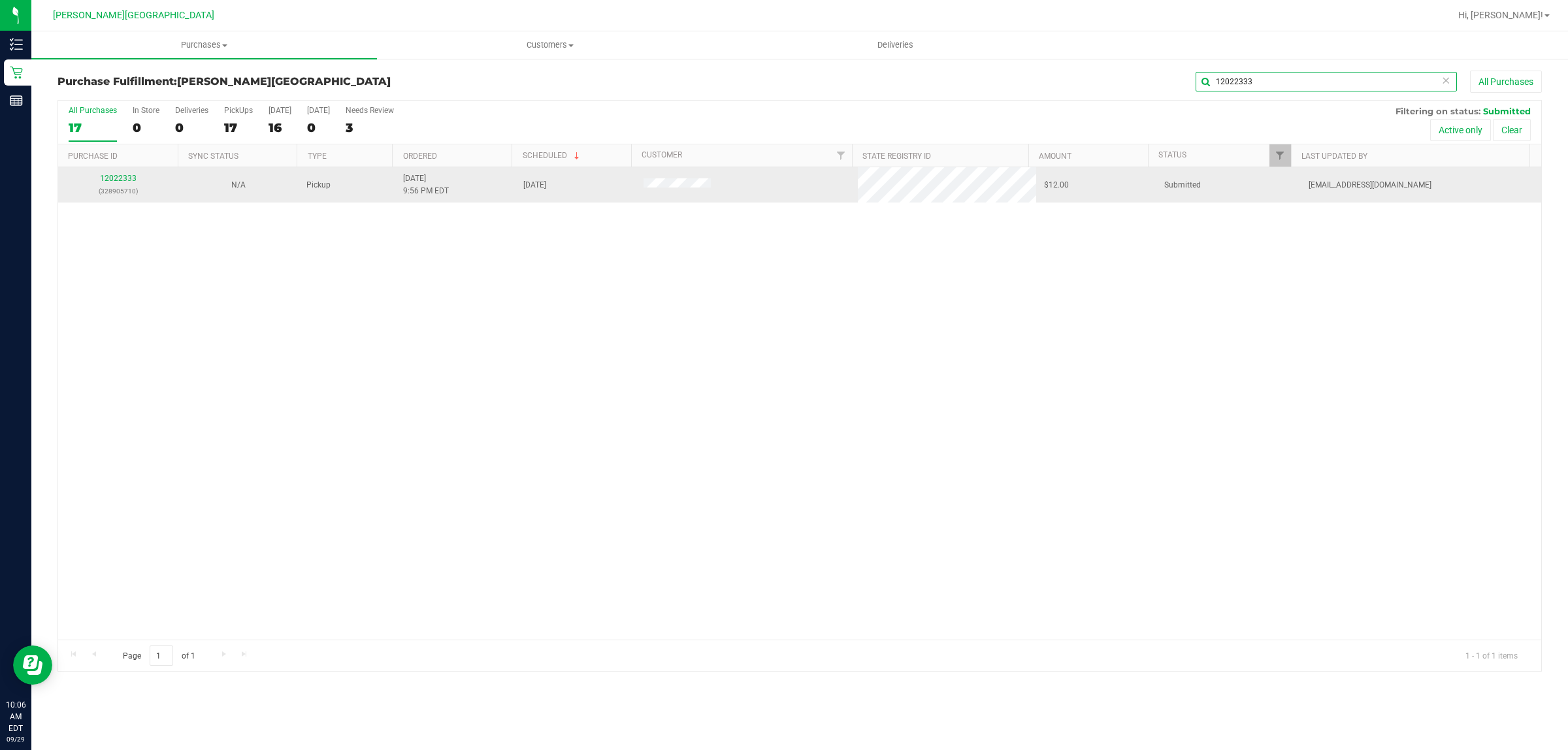
type input "12022333"
click at [128, 173] on div "12022333 (328905710)" at bounding box center [118, 185] width 105 height 25
click at [126, 180] on link "12022333" at bounding box center [118, 178] width 36 height 10
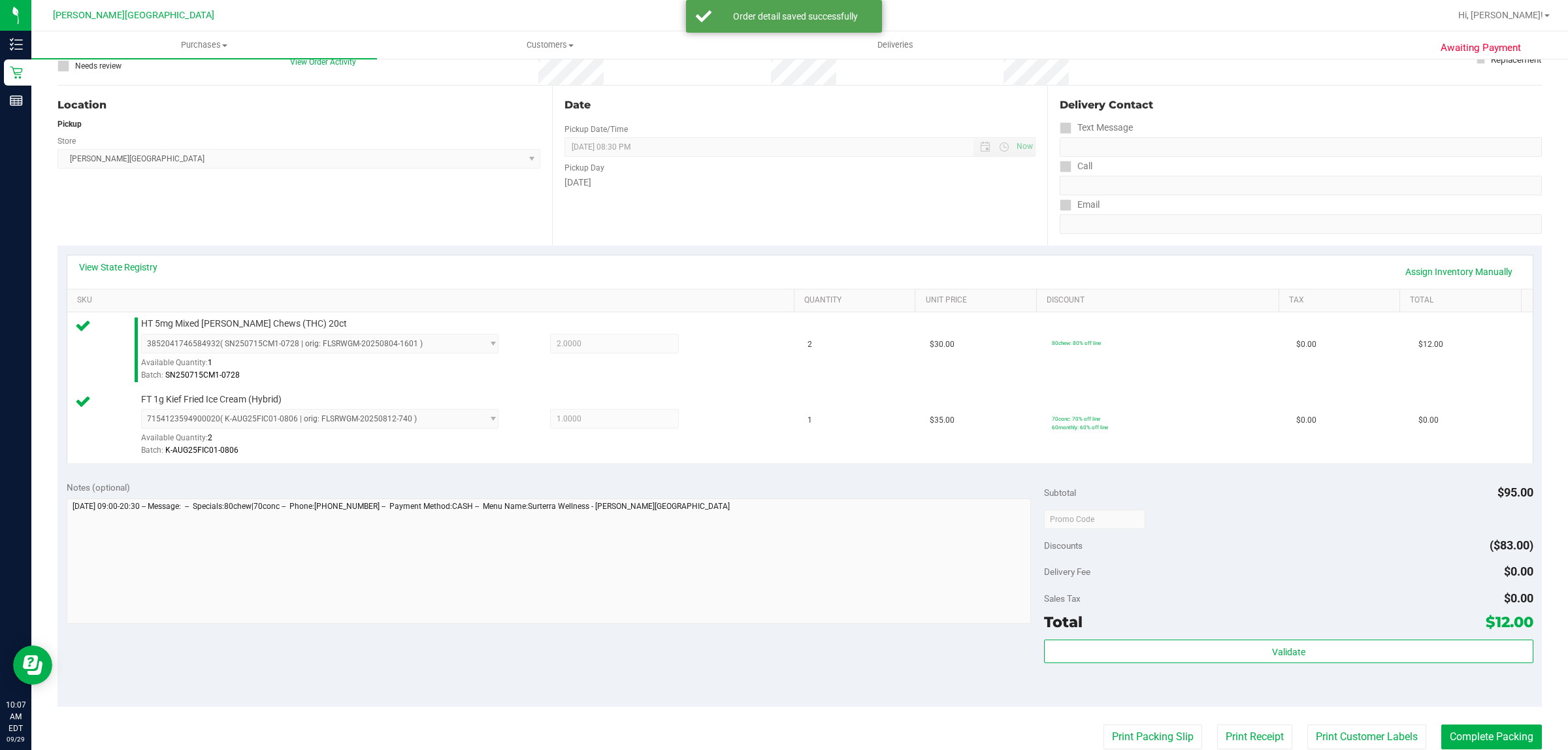
scroll to position [394, 0]
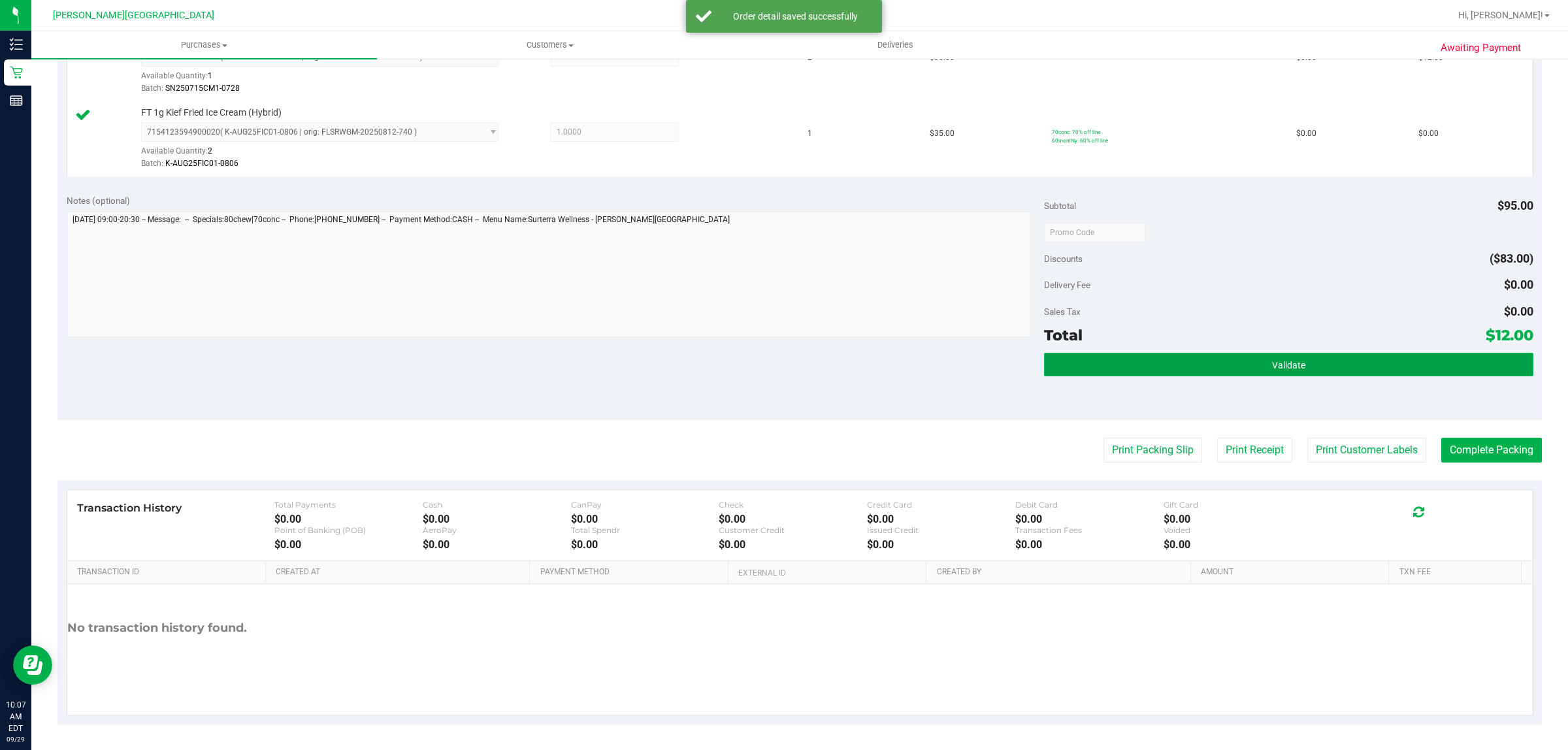
click at [1242, 368] on button "Validate" at bounding box center [1288, 364] width 489 height 24
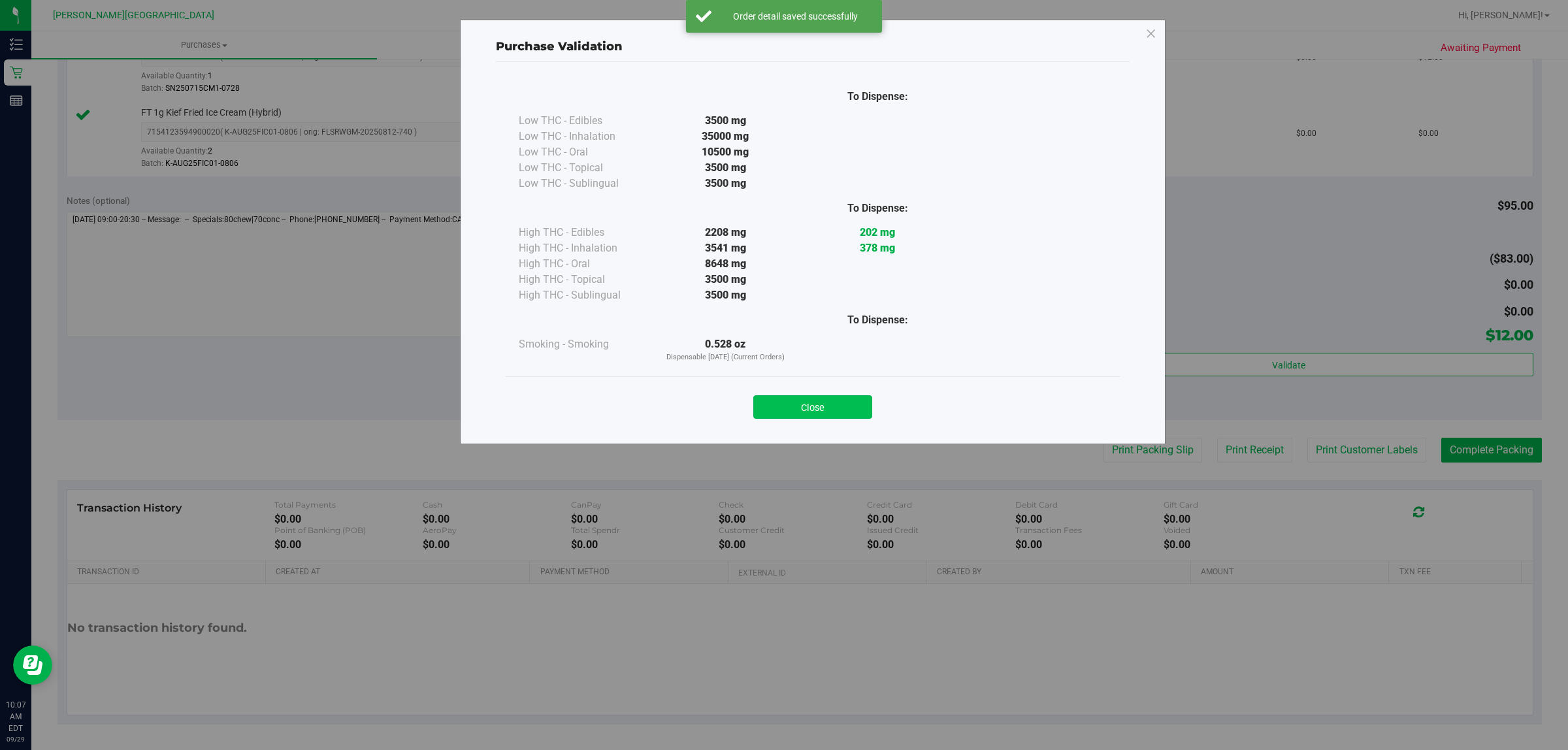
click at [833, 402] on button "Close" at bounding box center [813, 407] width 119 height 24
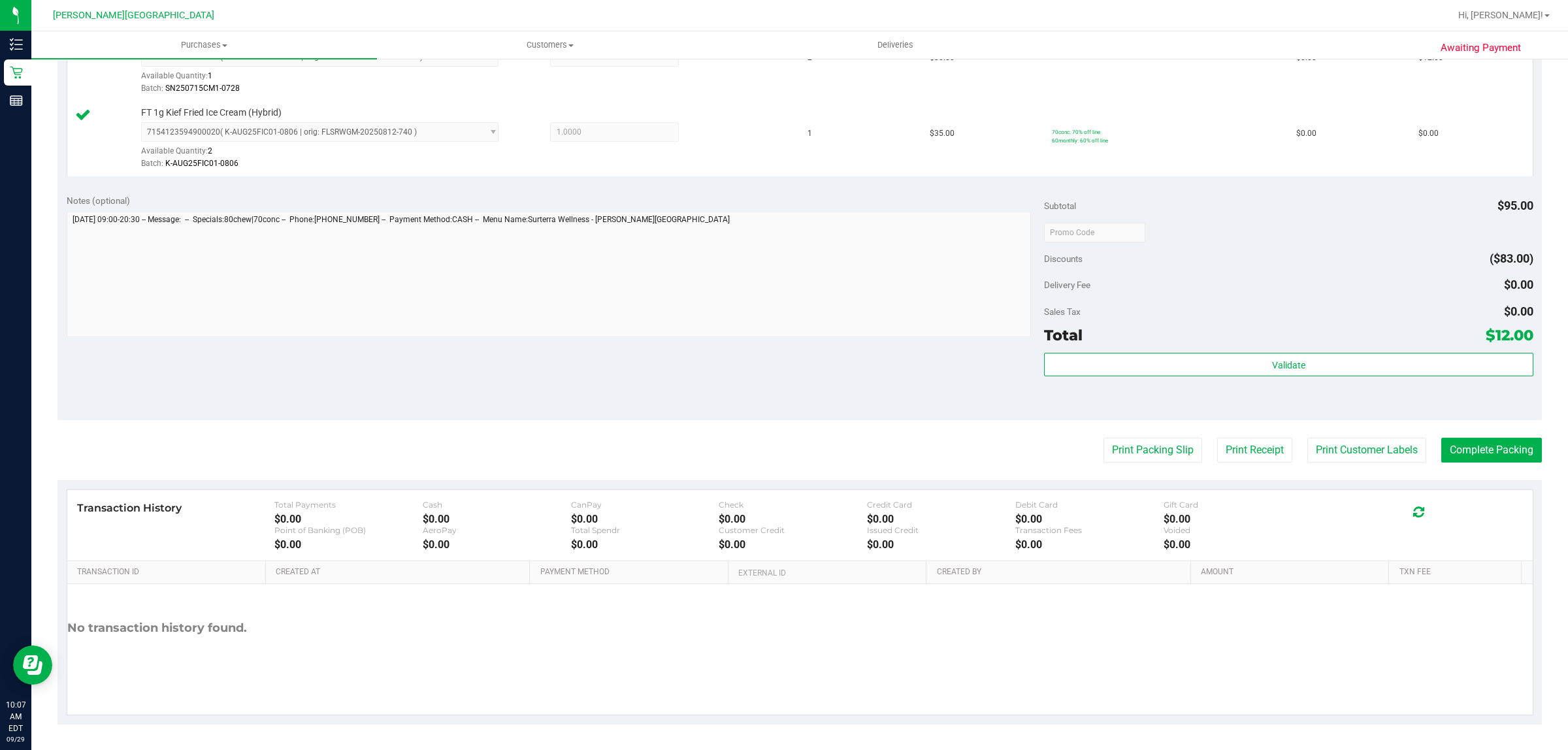
click at [1495, 438] on purchase-details "Back Edit Purchase Cancel Purchase View Profile # 12022333 BioTrack ID: - Submi…" at bounding box center [799, 200] width 1484 height 1047
drag, startPoint x: 1497, startPoint y: 448, endPoint x: 1481, endPoint y: 473, distance: 29.7
click at [1497, 449] on button "Complete Packing" at bounding box center [1492, 451] width 101 height 25
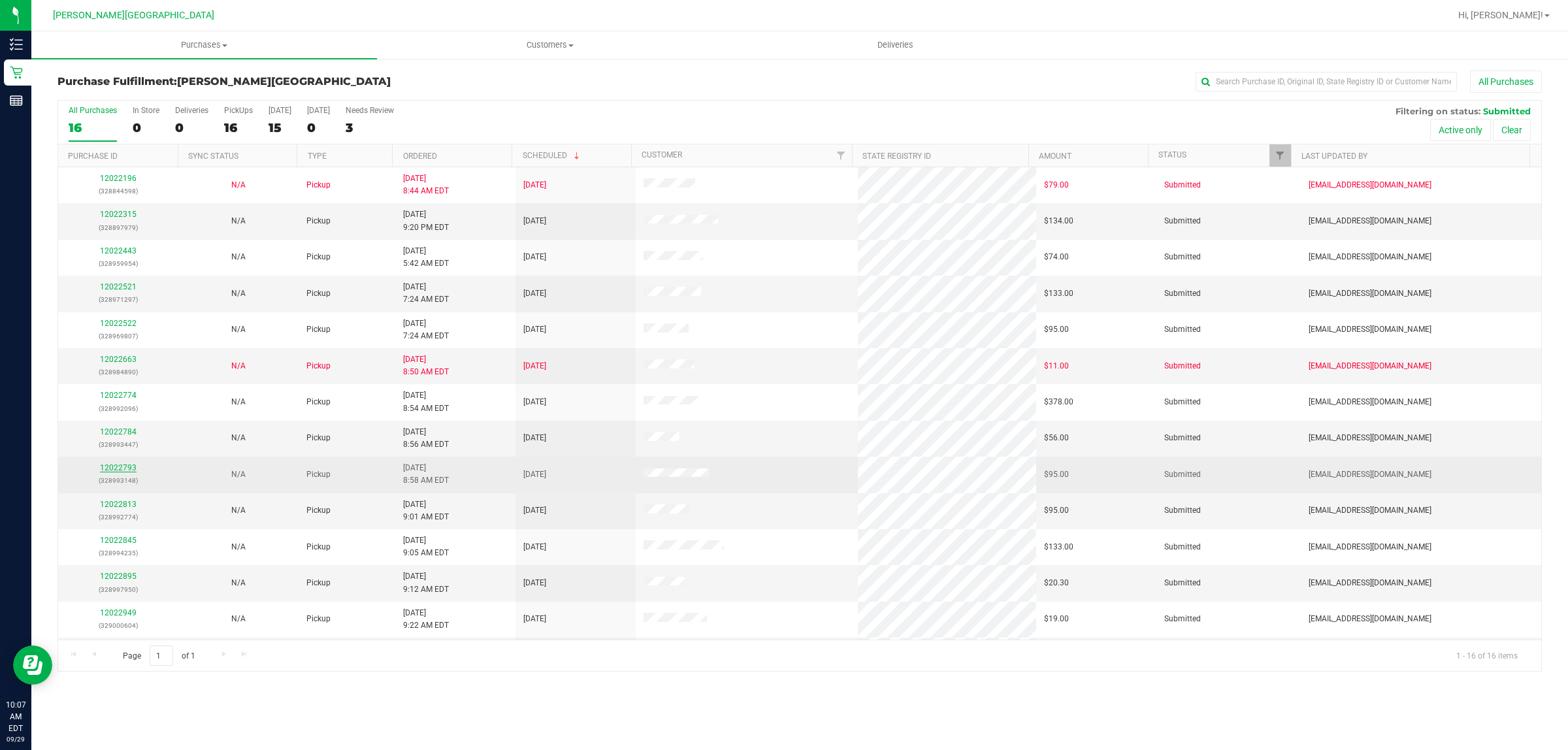
click at [109, 469] on link "12022793" at bounding box center [118, 468] width 36 height 10
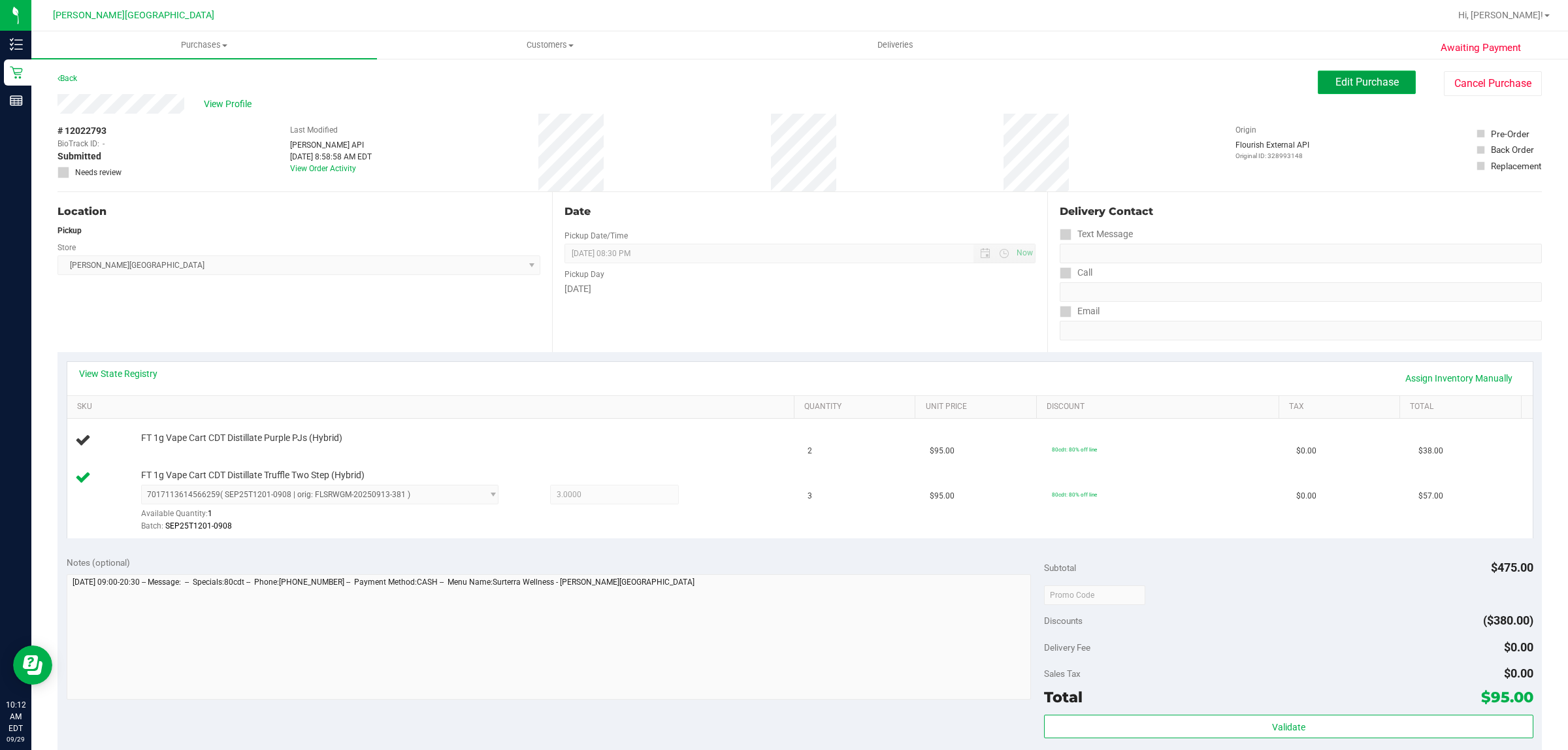
click at [1357, 77] on span "Edit Purchase" at bounding box center [1367, 82] width 64 height 12
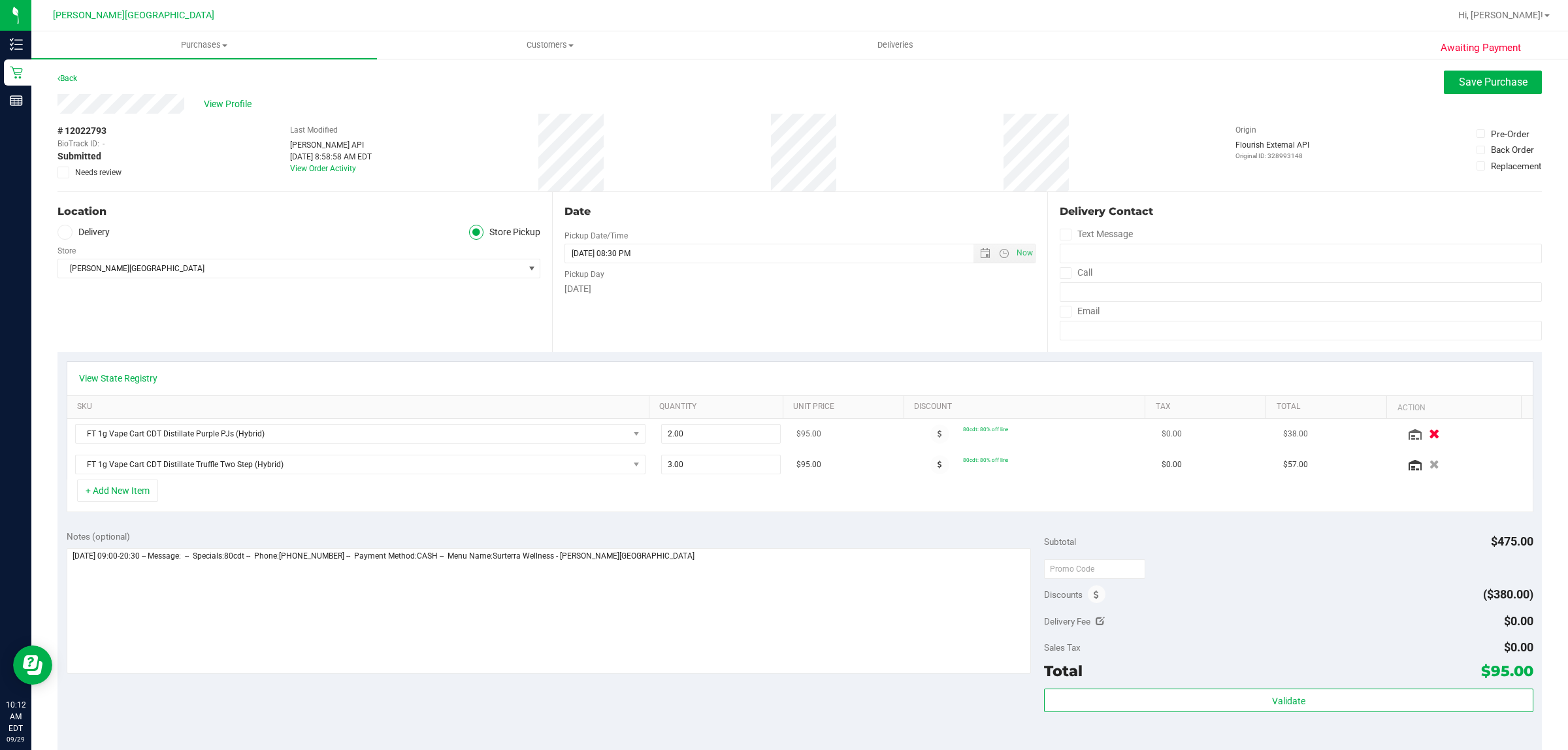
click at [1423, 435] on button "button" at bounding box center [1434, 434] width 22 height 13
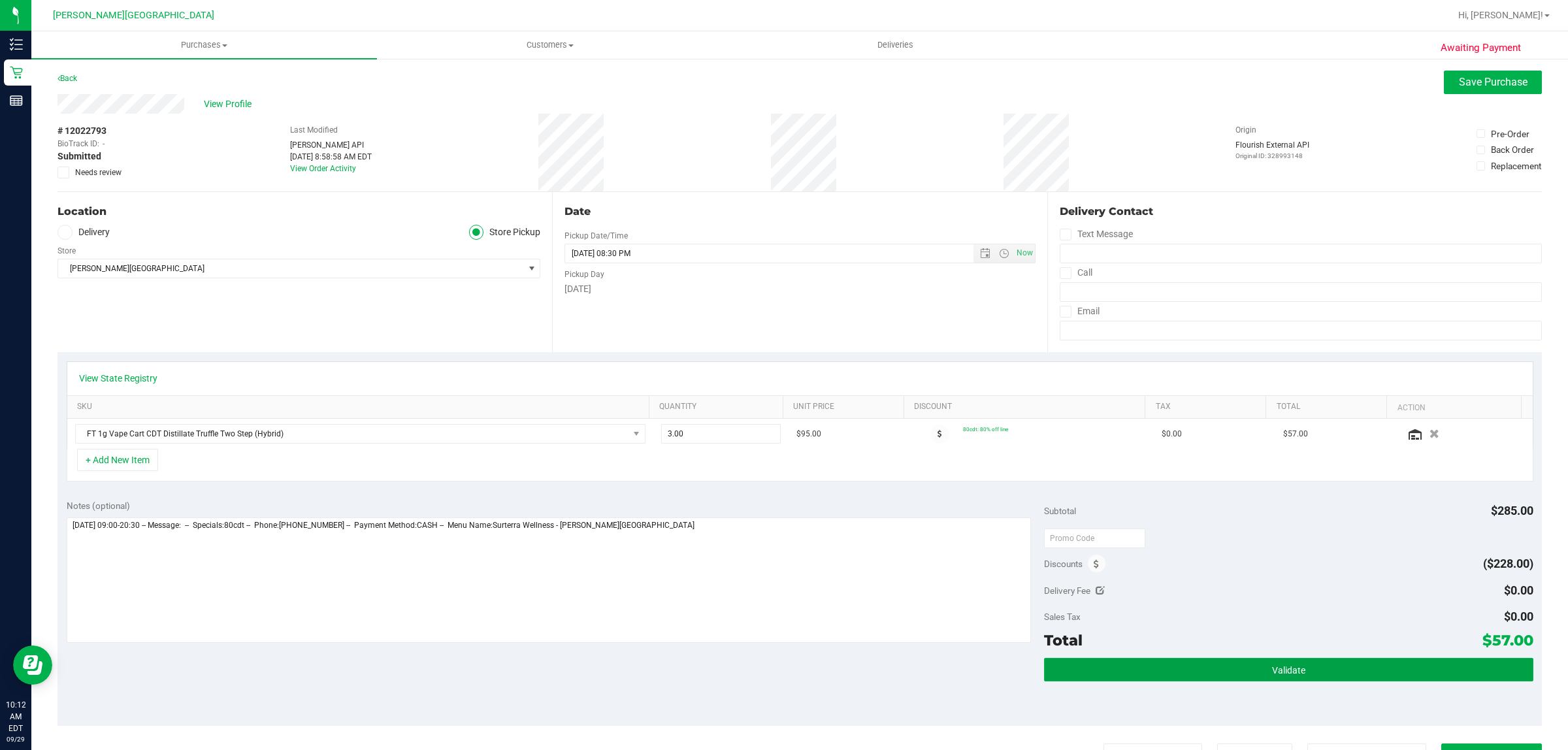
click at [1297, 675] on button "Validate" at bounding box center [1288, 670] width 489 height 24
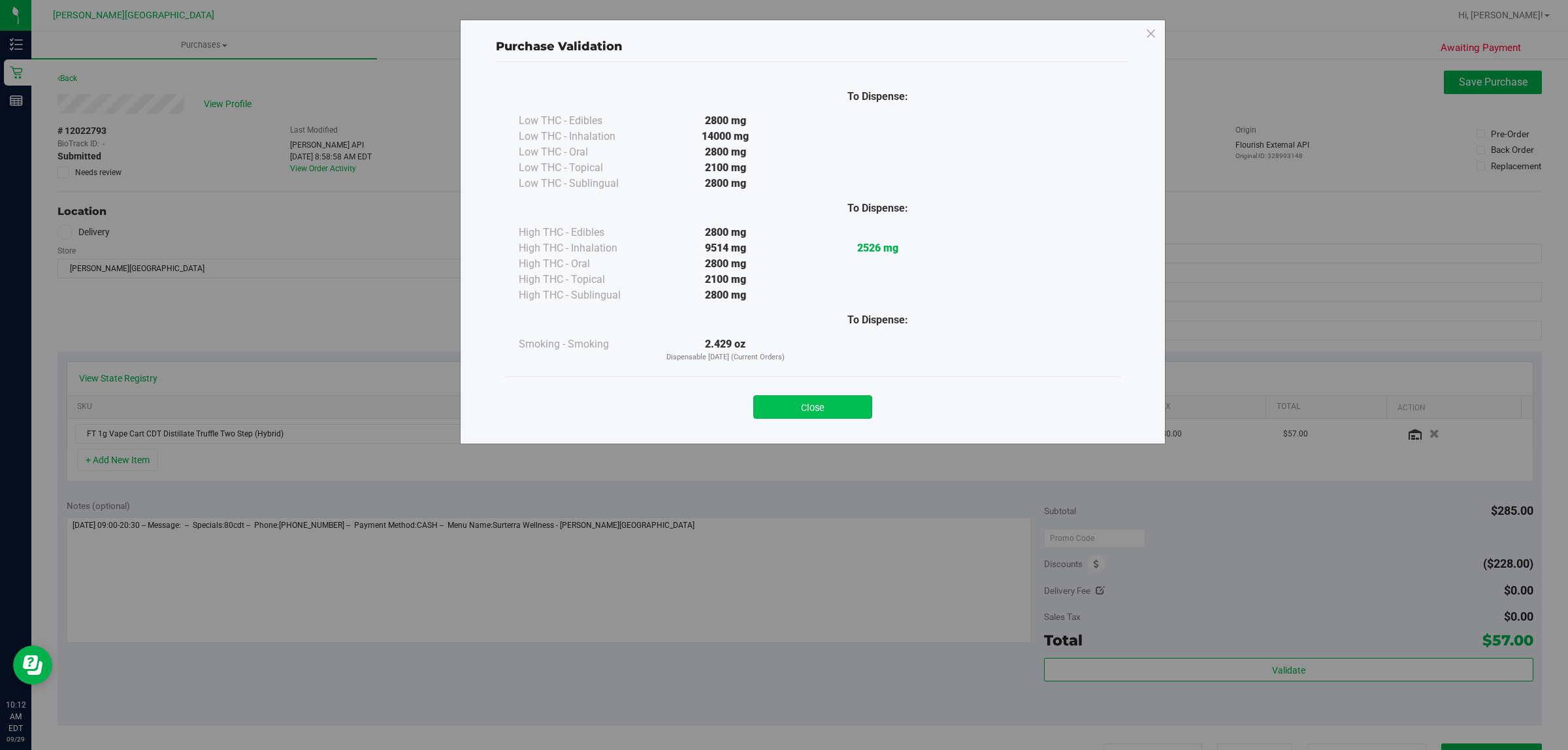
click at [834, 410] on button "Close" at bounding box center [813, 407] width 119 height 24
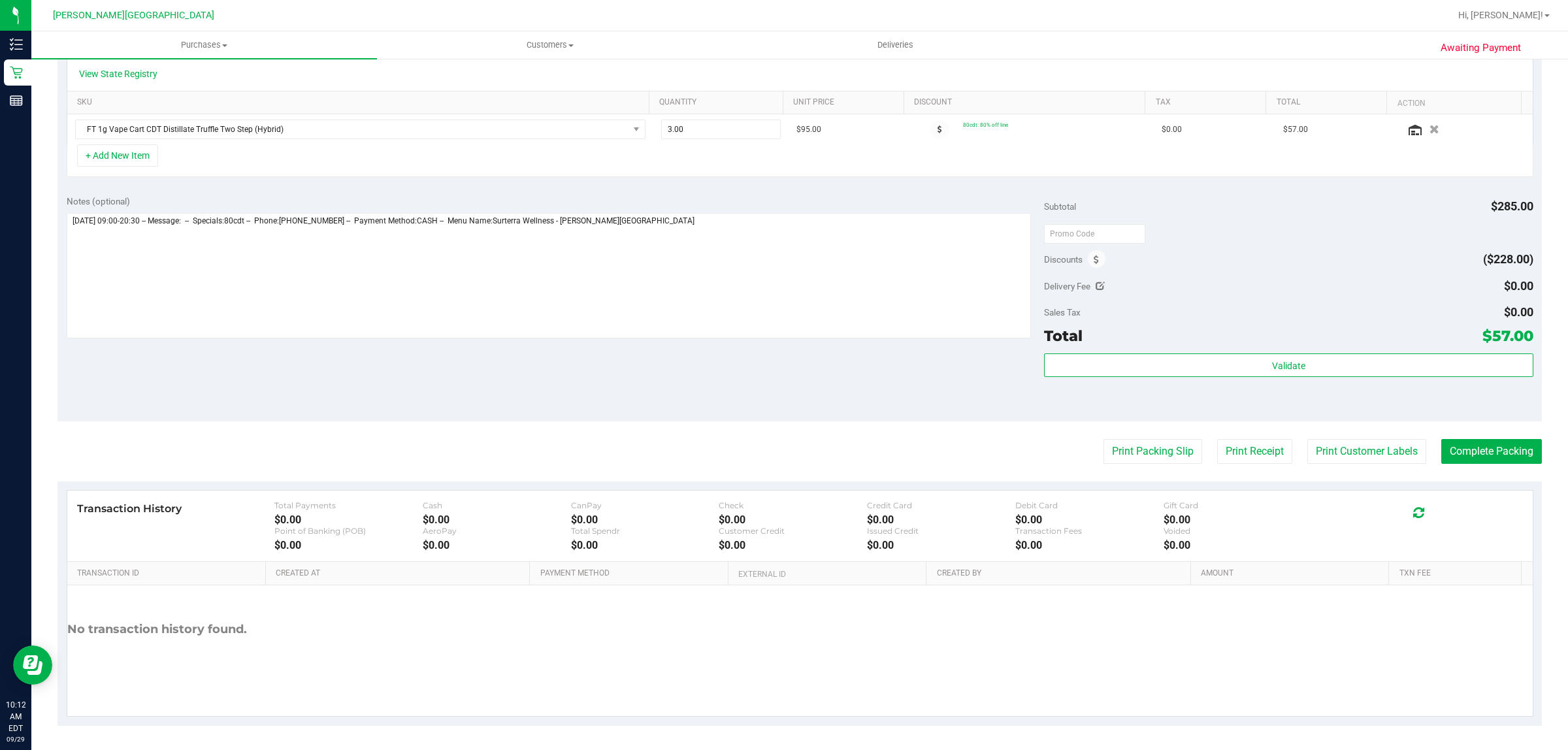
scroll to position [306, 0]
click at [1484, 453] on button "Complete Packing" at bounding box center [1492, 451] width 101 height 25
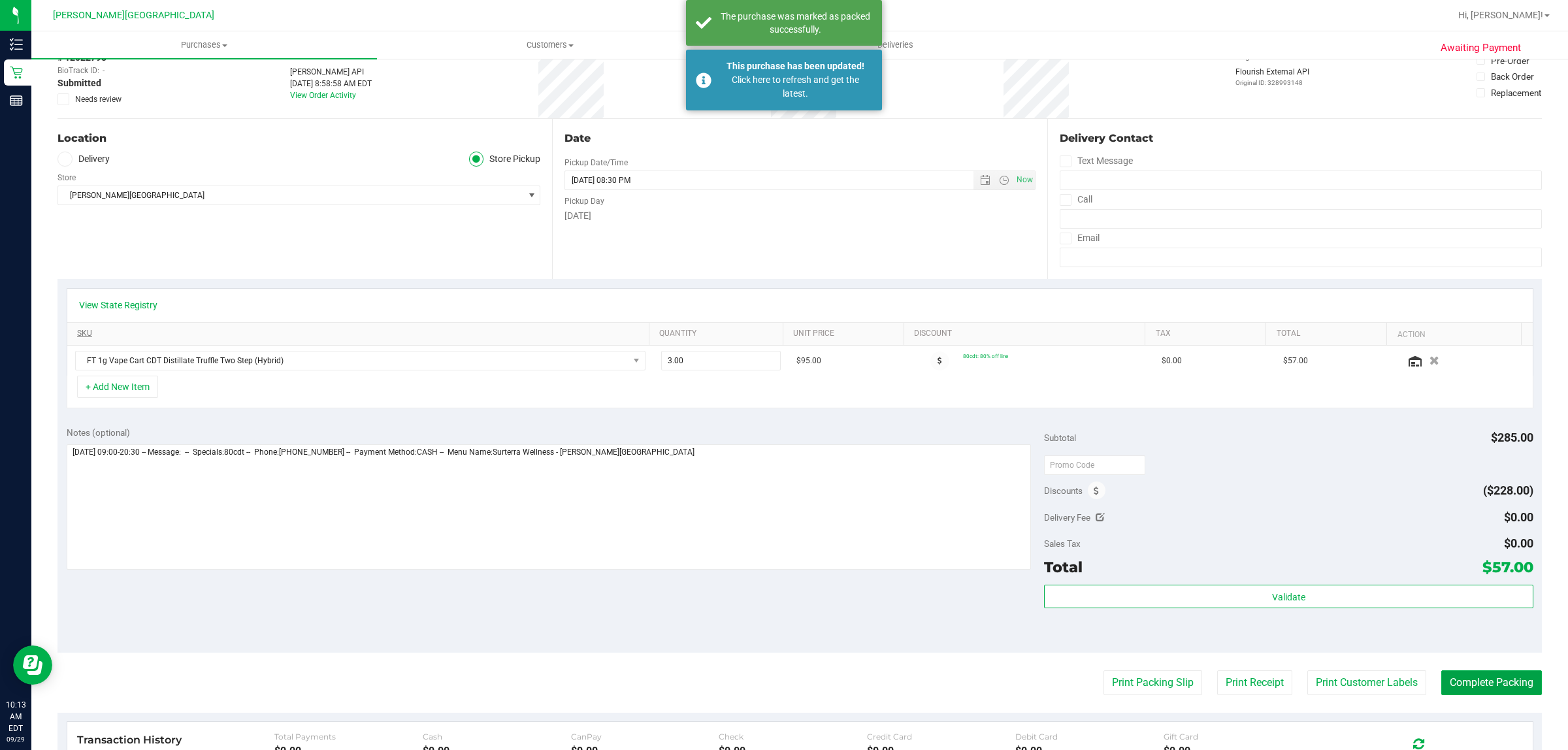
scroll to position [163, 0]
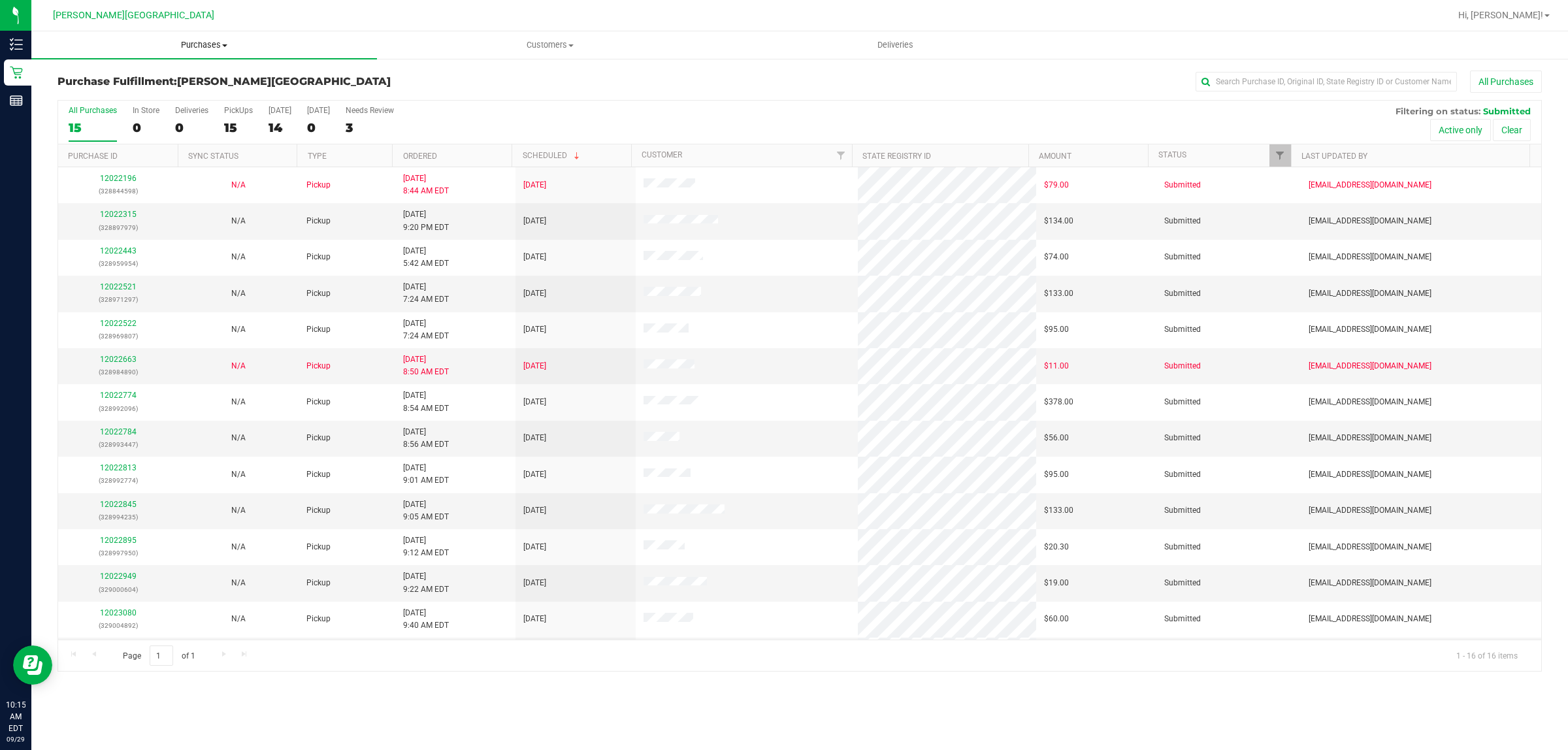
click at [209, 43] on span "Purchases" at bounding box center [204, 45] width 346 height 11
click at [138, 96] on li "Fulfillment" at bounding box center [204, 94] width 346 height 15
click at [1326, 83] on input "text" at bounding box center [1326, 81] width 261 height 20
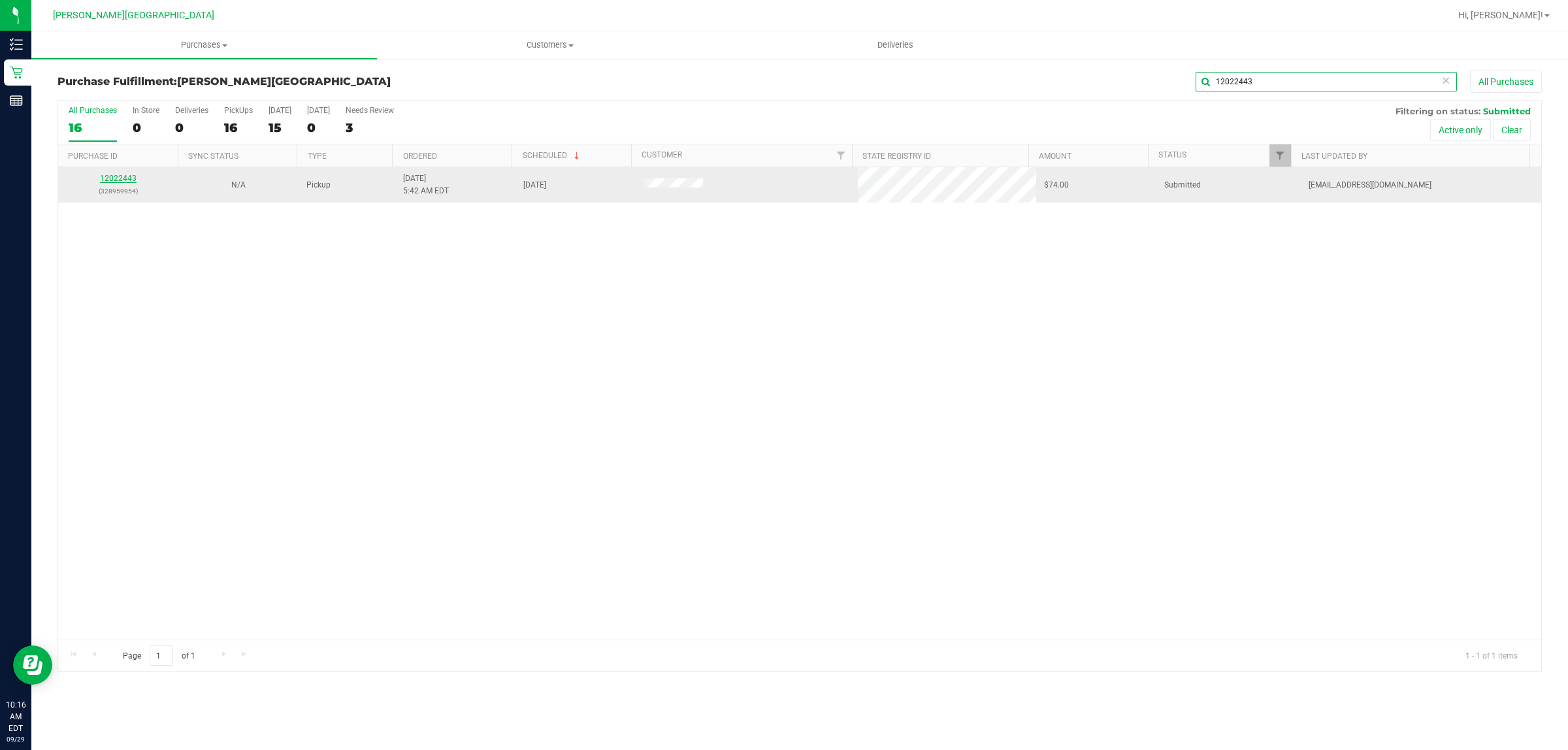
type input "12022443"
click at [129, 178] on link "12022443" at bounding box center [118, 178] width 36 height 10
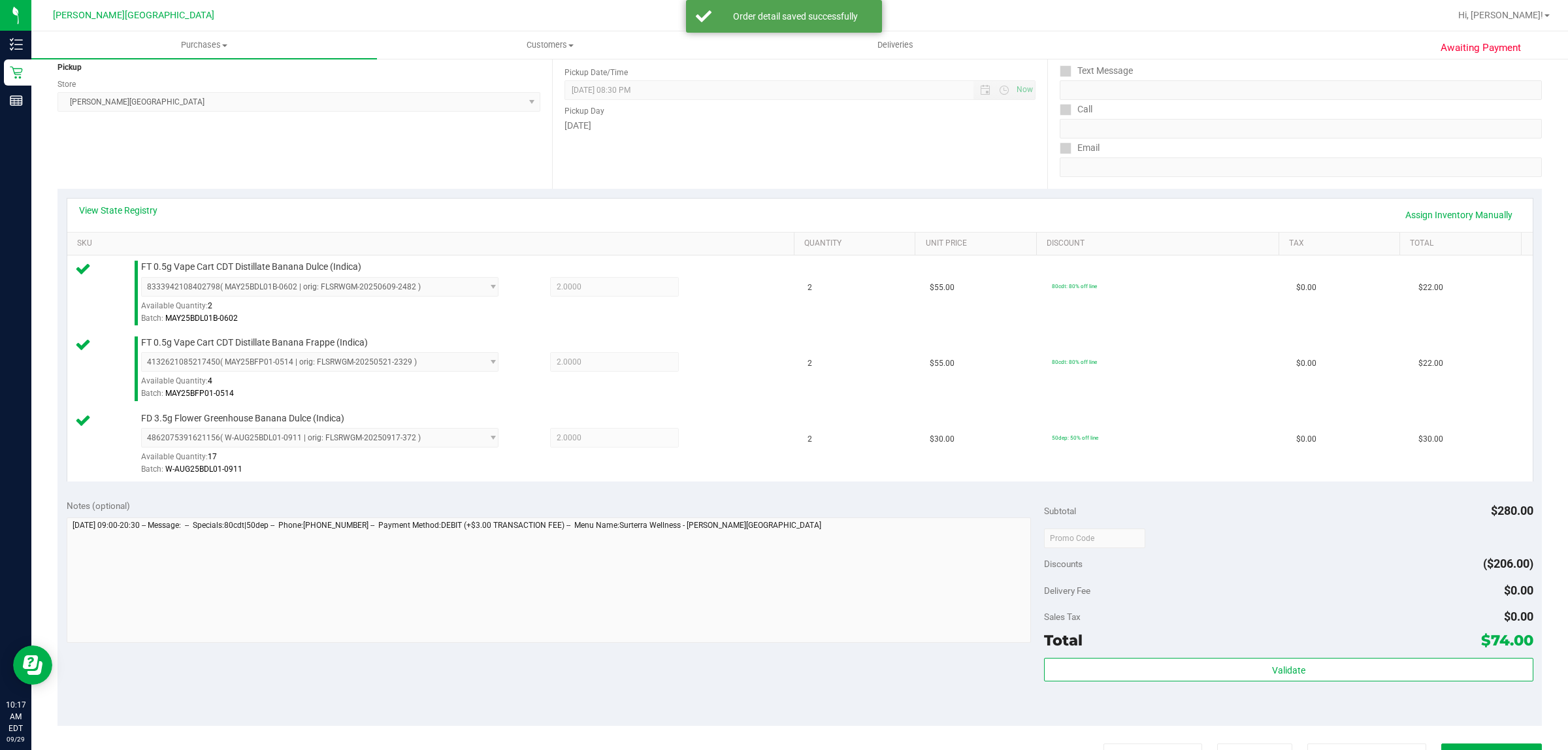
scroll to position [469, 0]
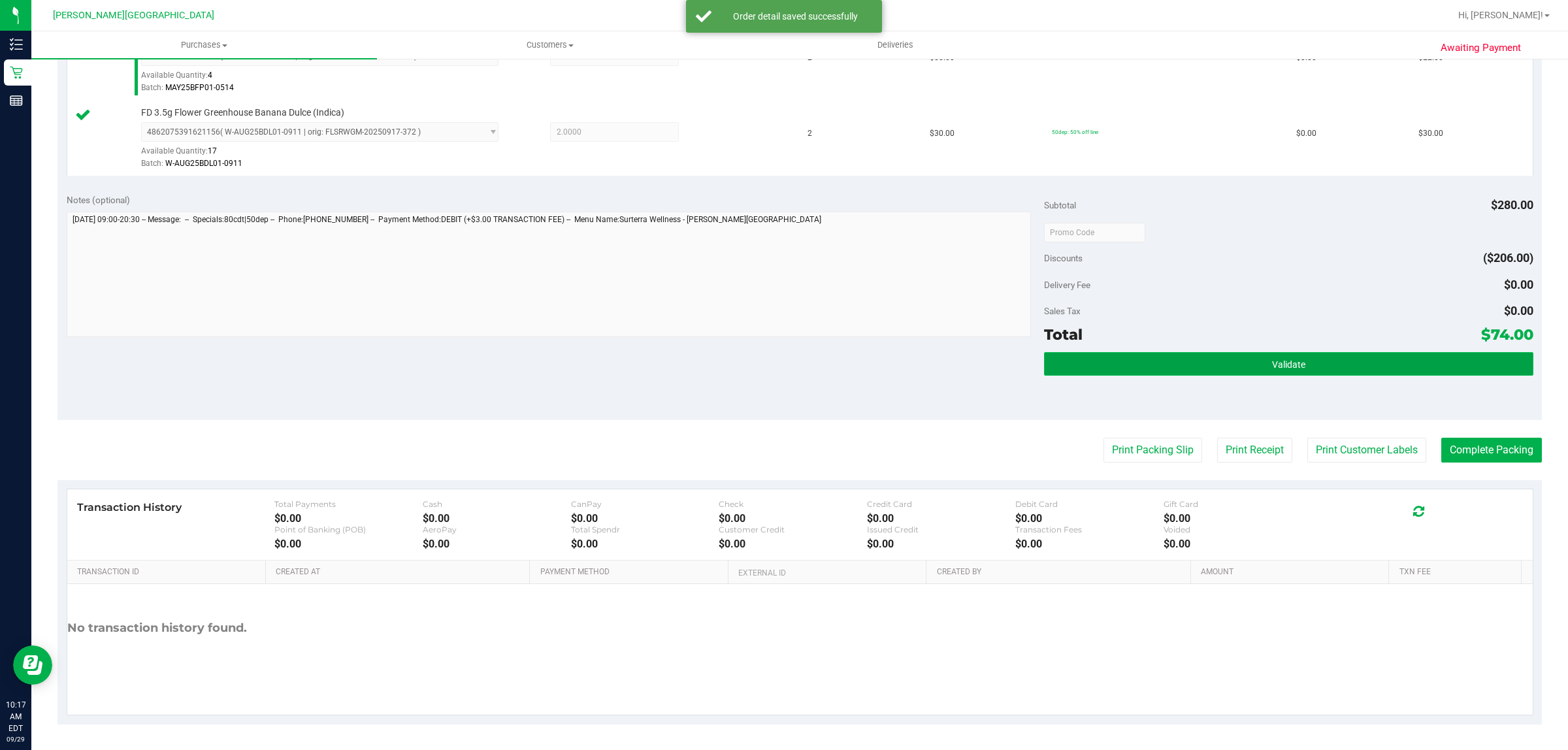
click at [1258, 353] on button "Validate" at bounding box center [1288, 364] width 489 height 24
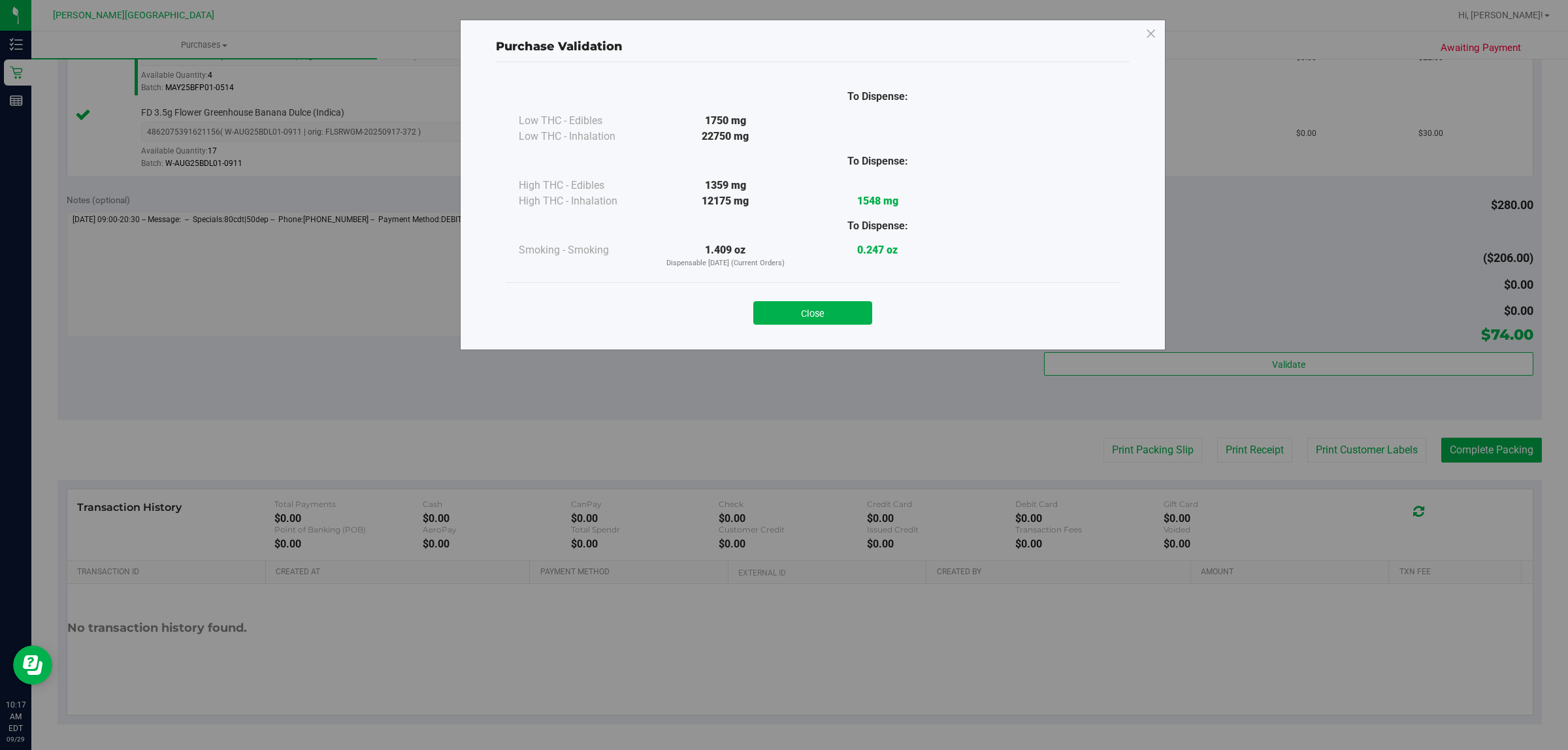
click at [798, 312] on button "Close" at bounding box center [813, 313] width 119 height 24
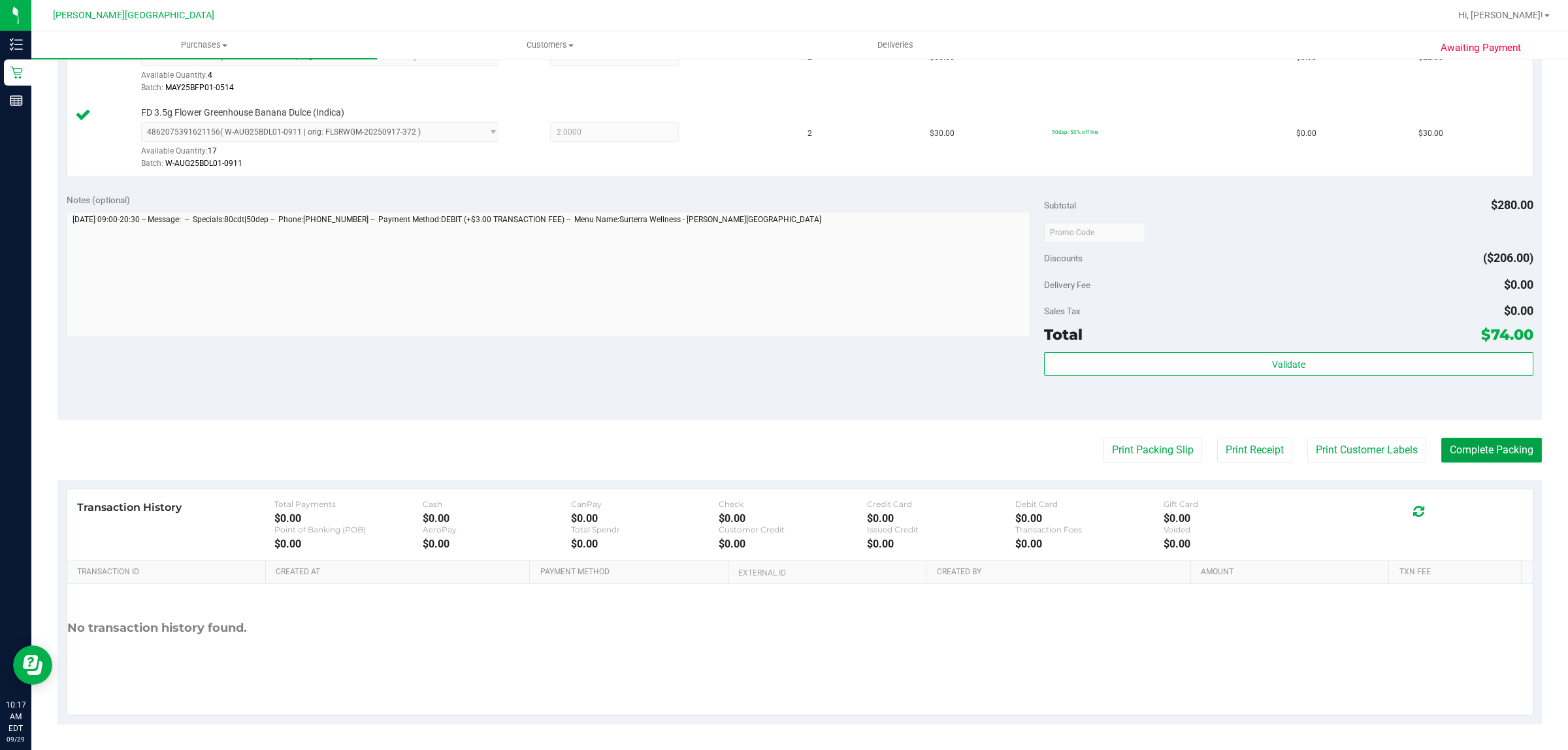
click at [1469, 449] on button "Complete Packing" at bounding box center [1492, 451] width 101 height 25
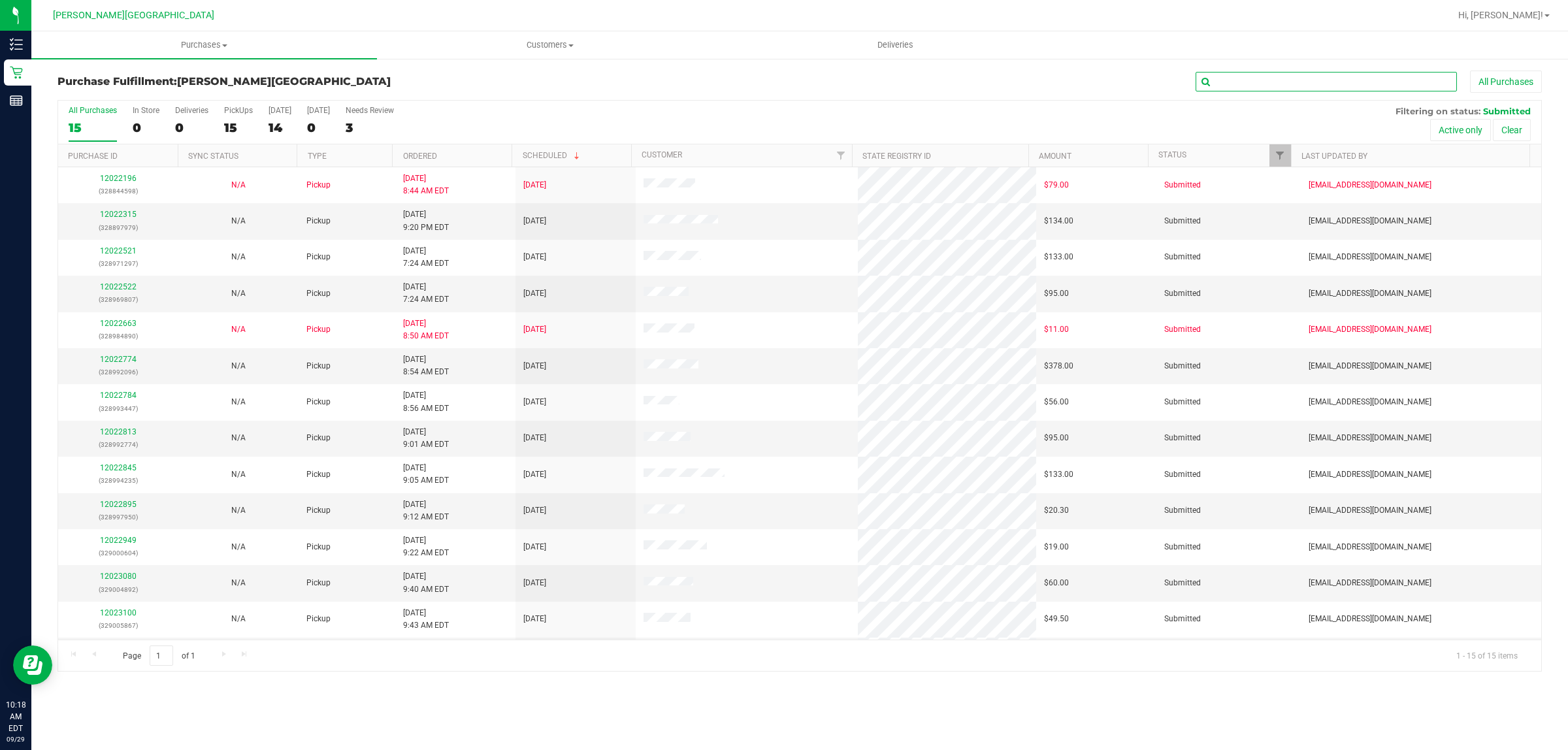
click at [1248, 80] on input "text" at bounding box center [1326, 81] width 261 height 20
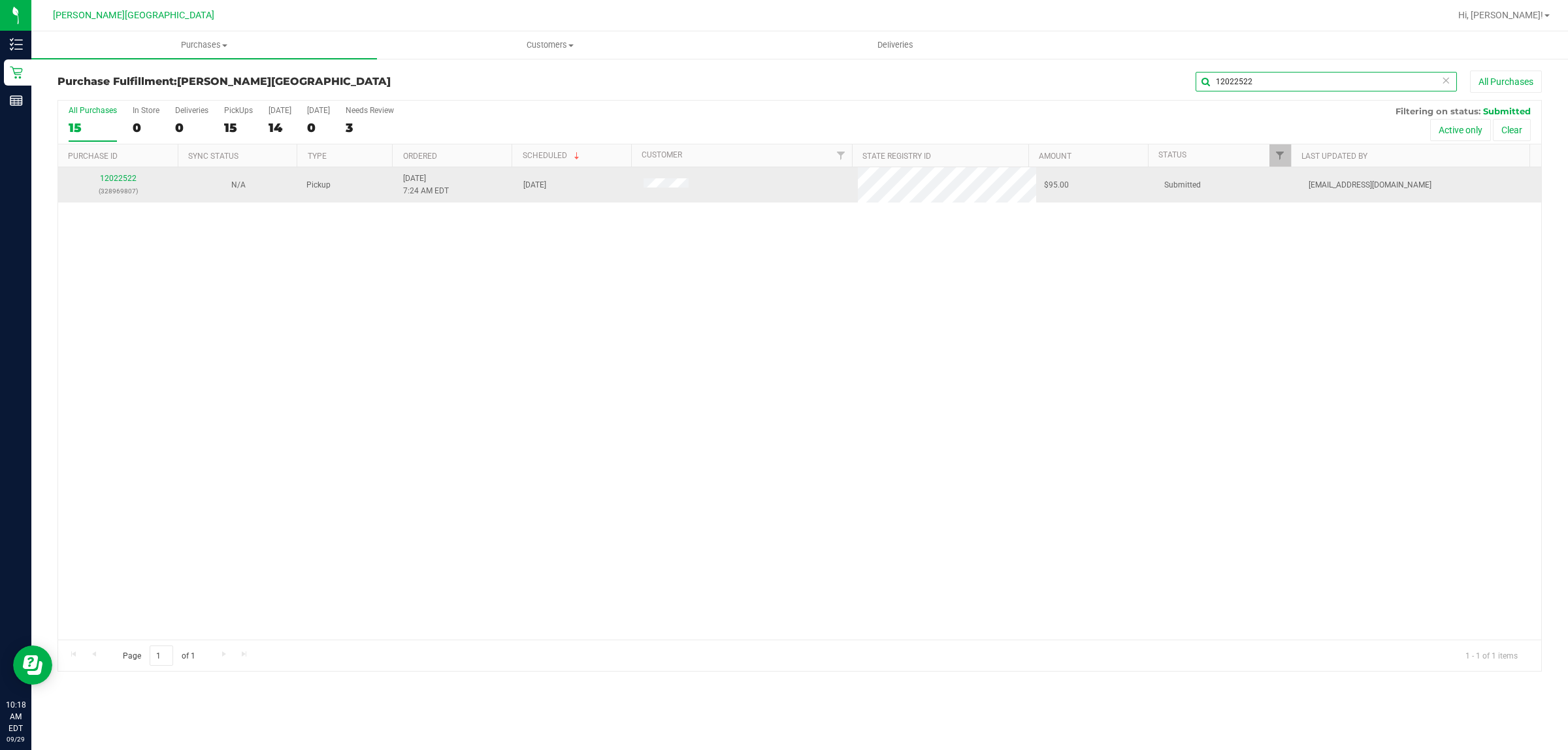
type input "12022522"
click at [124, 173] on div "12022522 (328969807)" at bounding box center [118, 185] width 105 height 25
click at [125, 178] on link "12022522" at bounding box center [118, 178] width 36 height 10
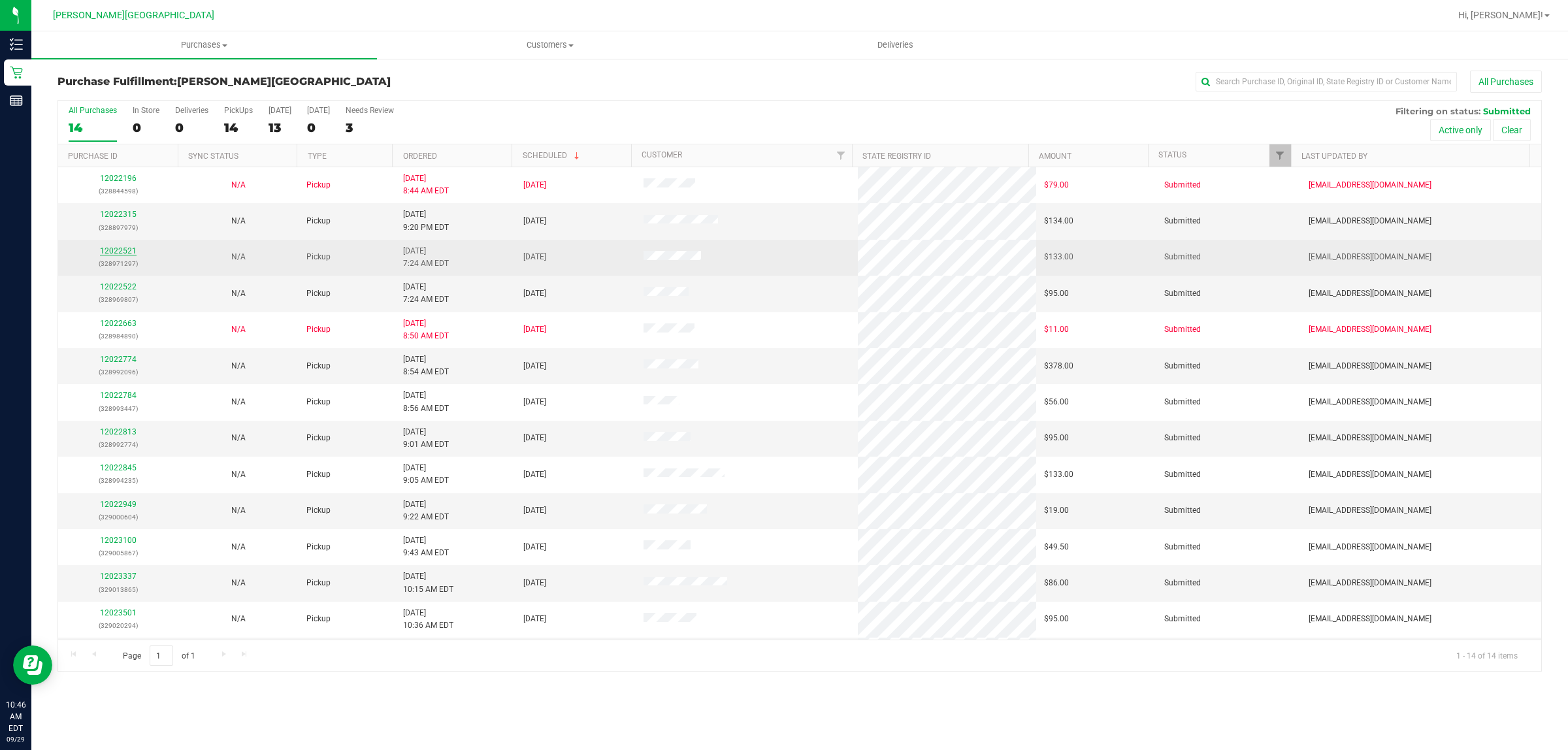
click at [121, 253] on link "12022521" at bounding box center [118, 252] width 36 height 10
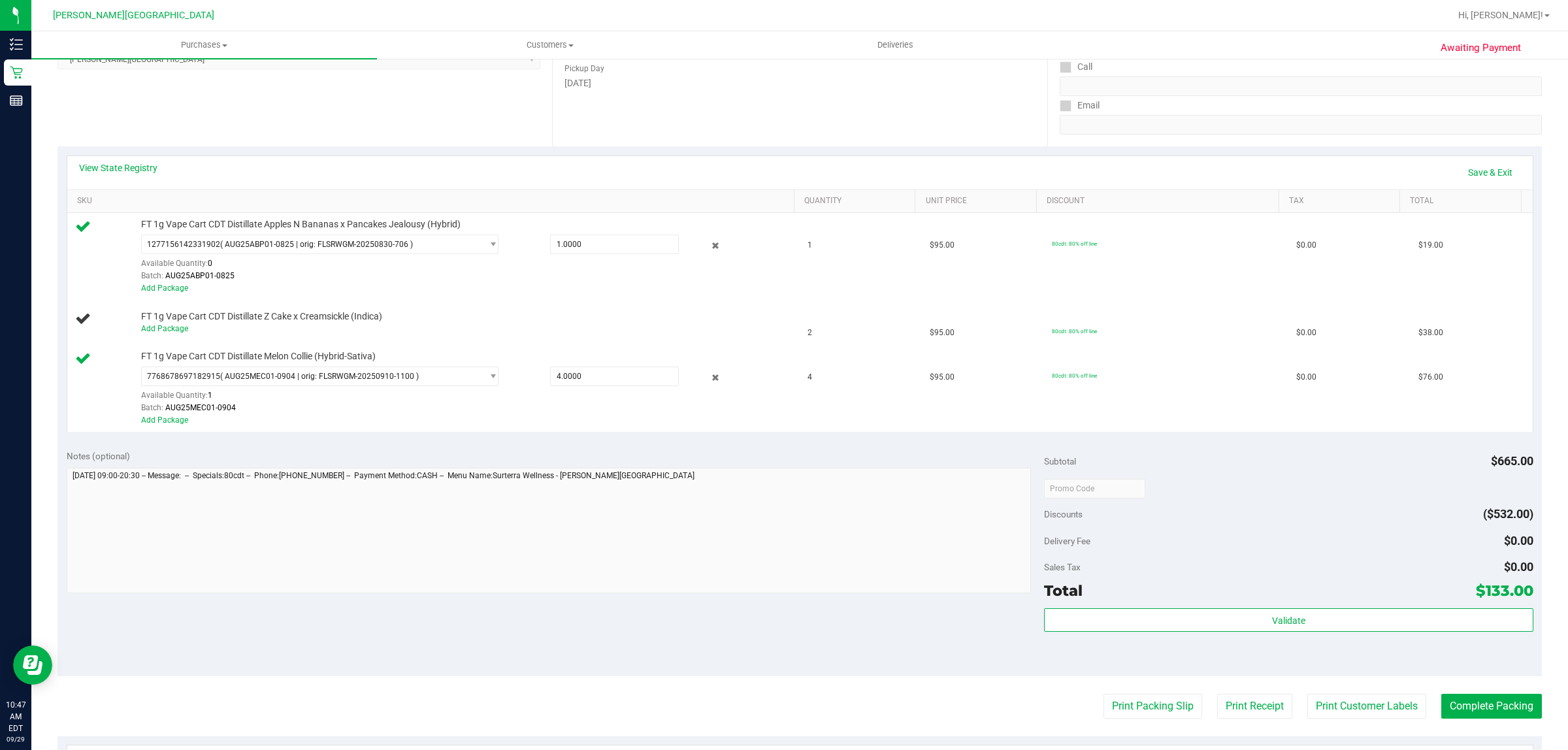
scroll to position [245, 0]
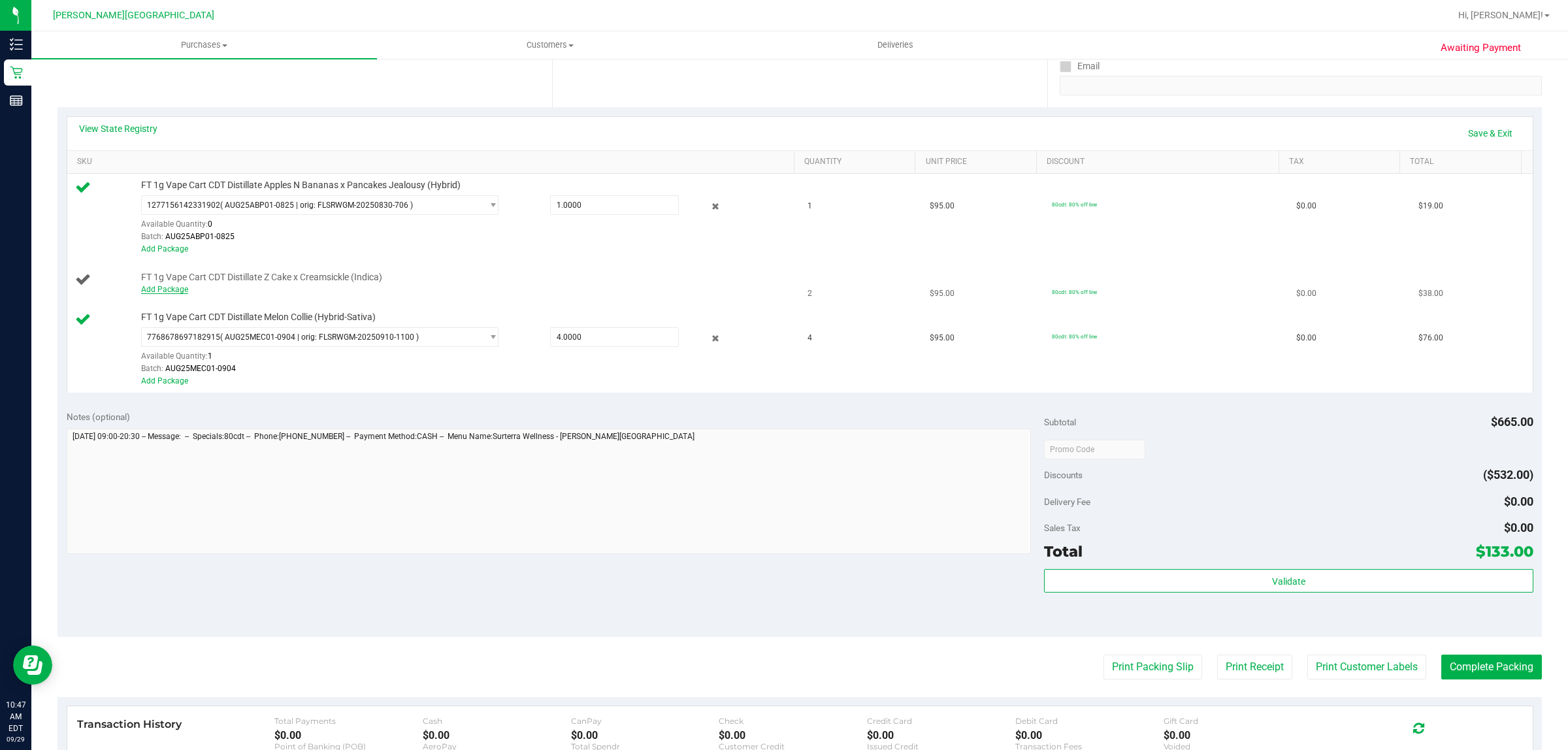
click at [159, 286] on link "Add Package" at bounding box center [164, 290] width 47 height 10
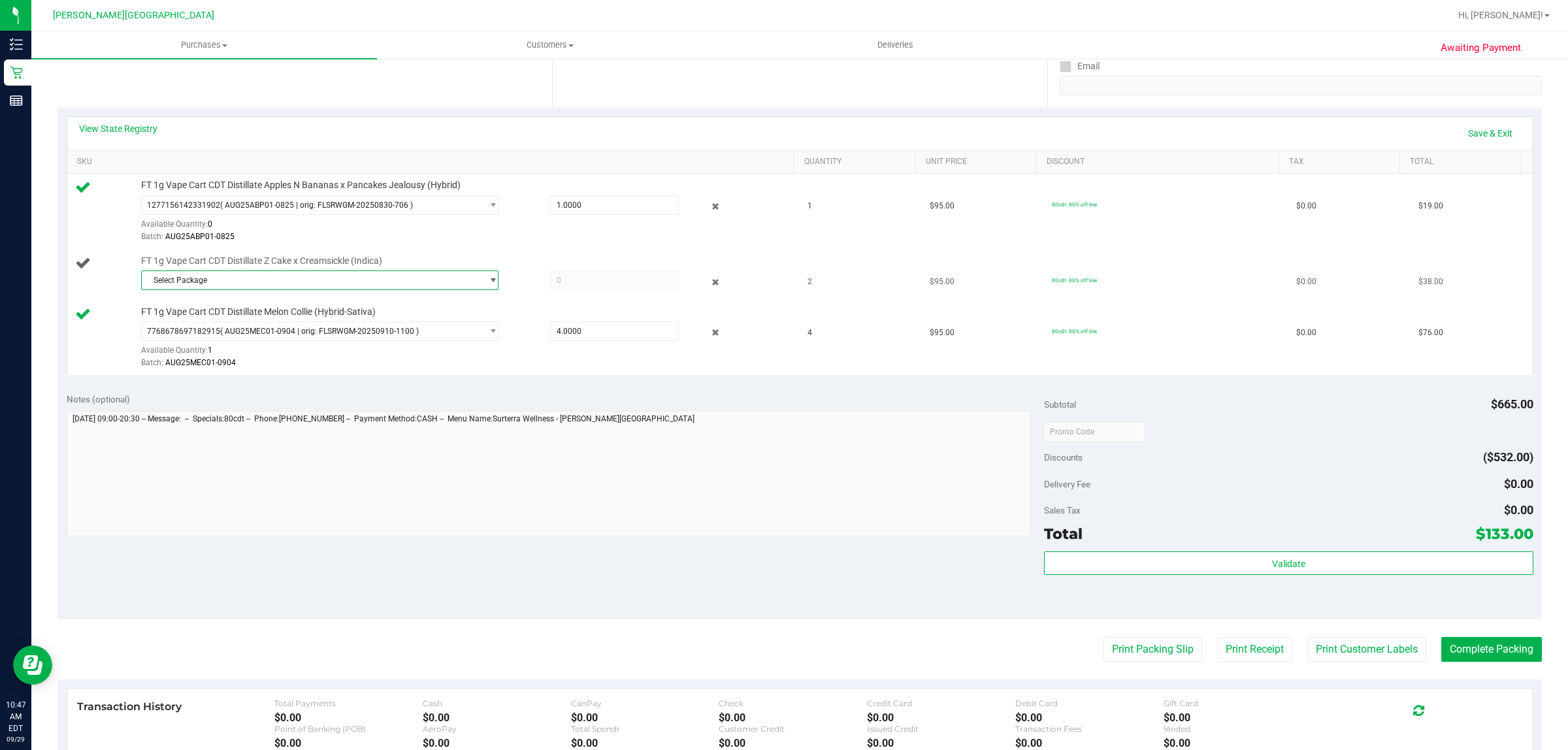
click at [255, 276] on span "Select Package" at bounding box center [312, 280] width 340 height 18
click at [273, 353] on span "( AUG25ZKR01-0902 | orig: FLSRWGM-20250908-1494 )" at bounding box center [322, 354] width 196 height 10
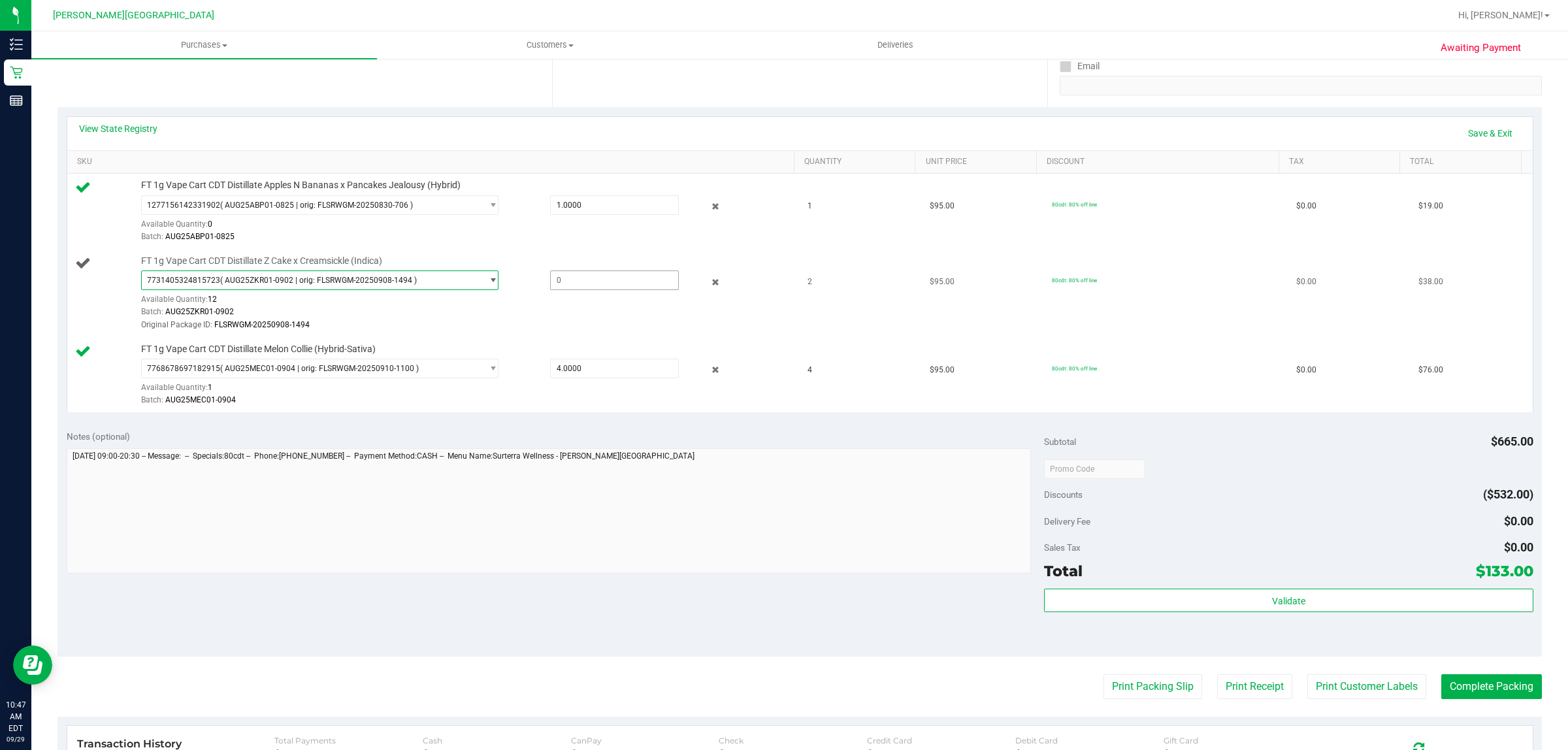
click at [590, 282] on span at bounding box center [614, 280] width 130 height 20
type input "2"
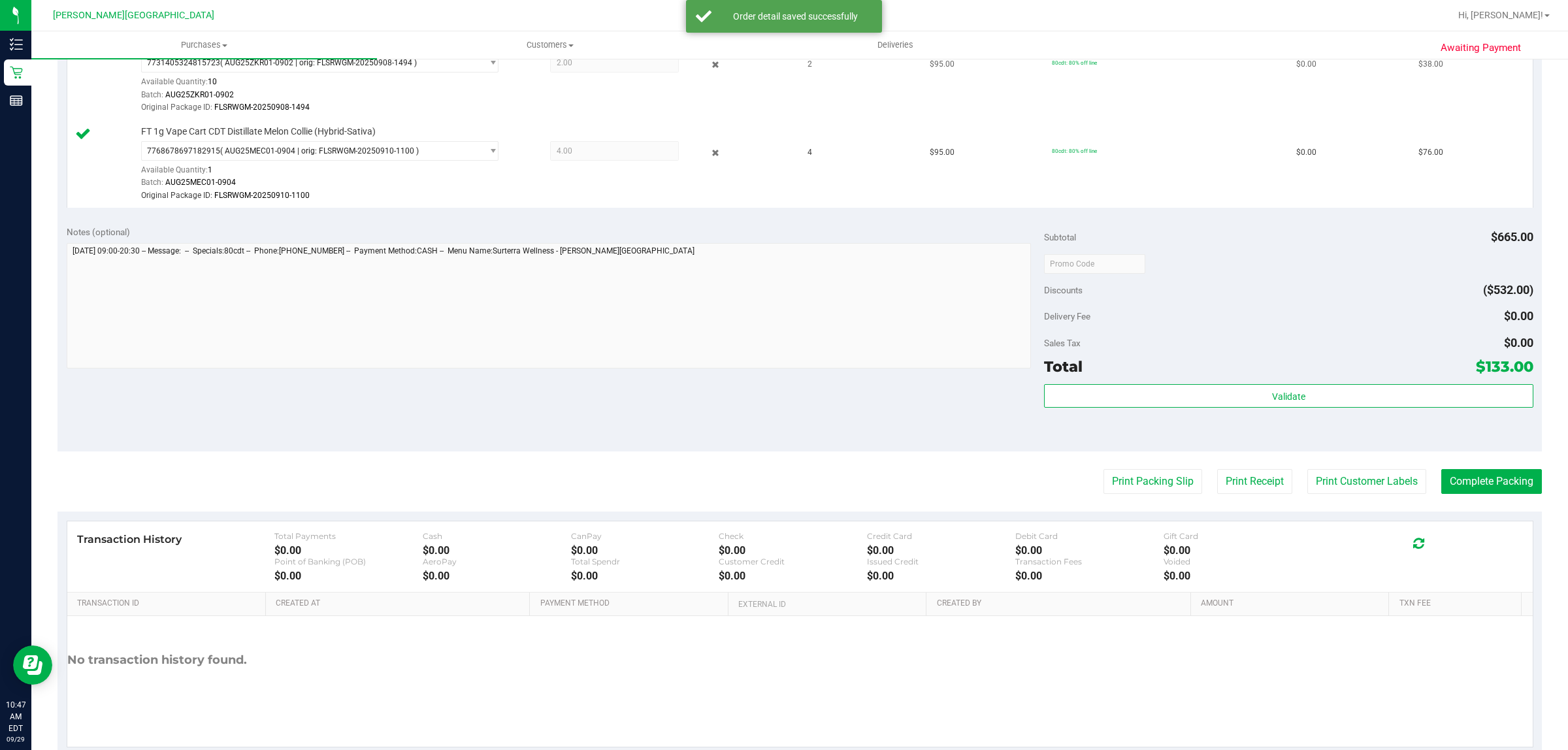
scroll to position [507, 0]
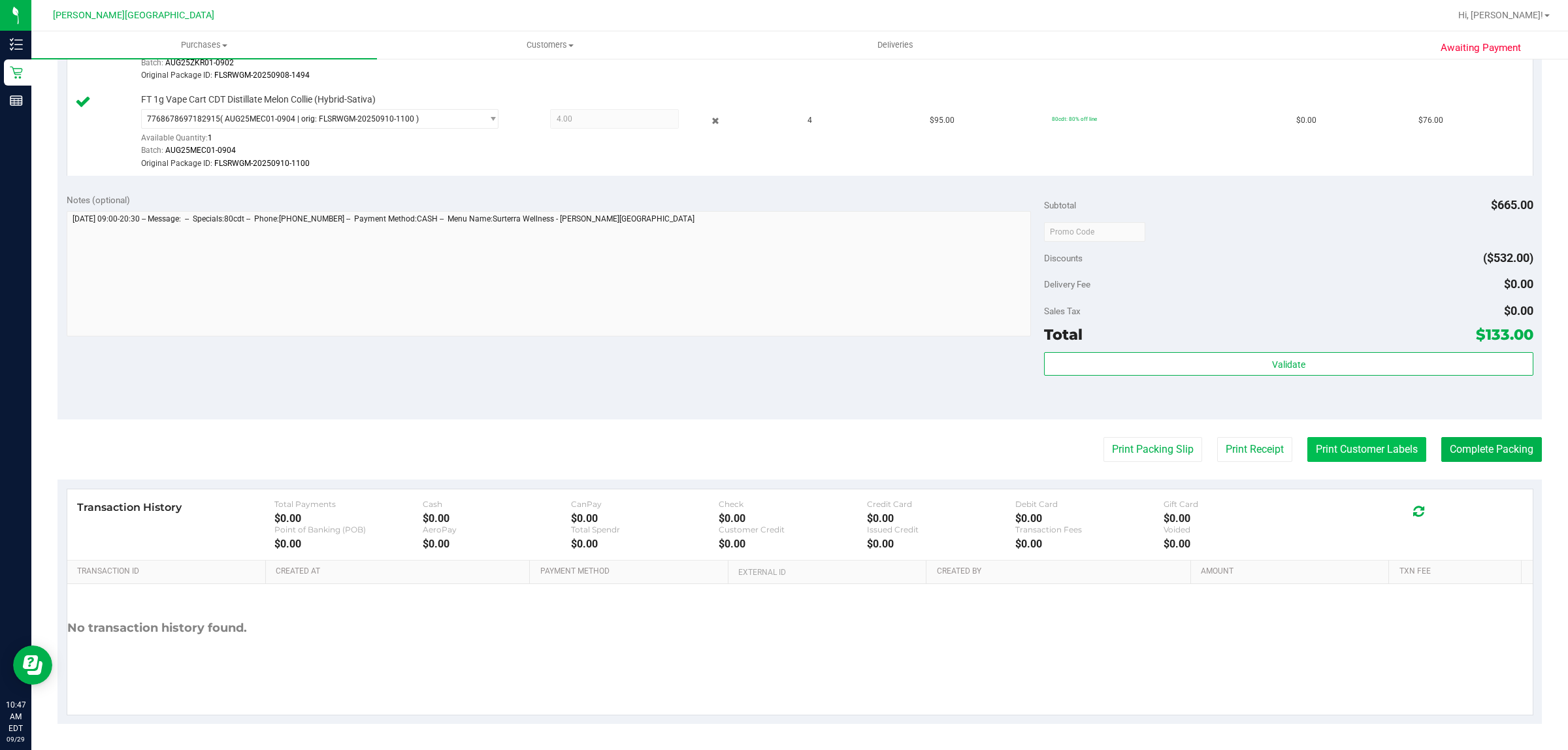
click at [1333, 455] on button "Print Customer Labels" at bounding box center [1366, 450] width 119 height 25
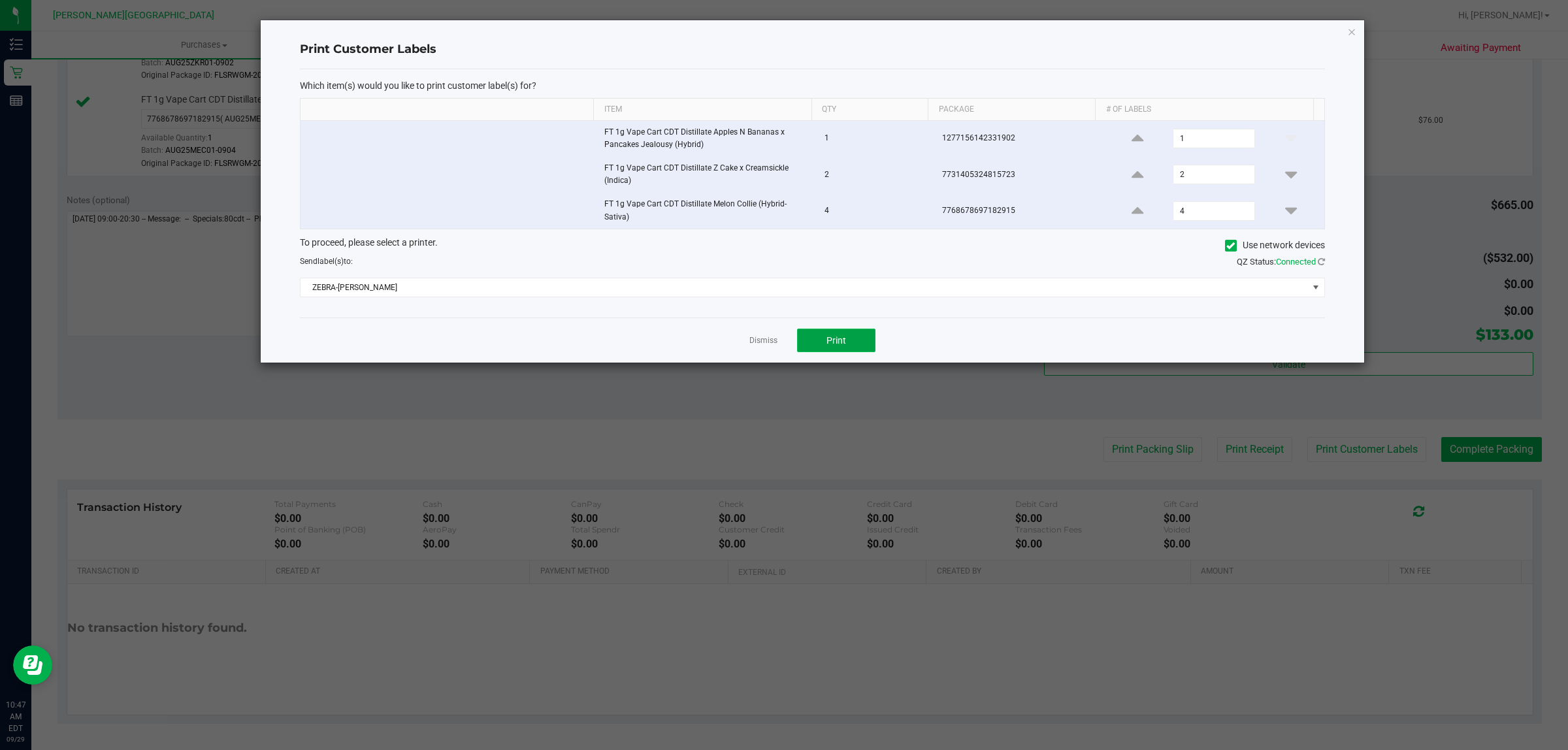
click at [837, 343] on span "Print" at bounding box center [836, 340] width 20 height 10
click at [758, 338] on link "Dismiss" at bounding box center [763, 341] width 28 height 11
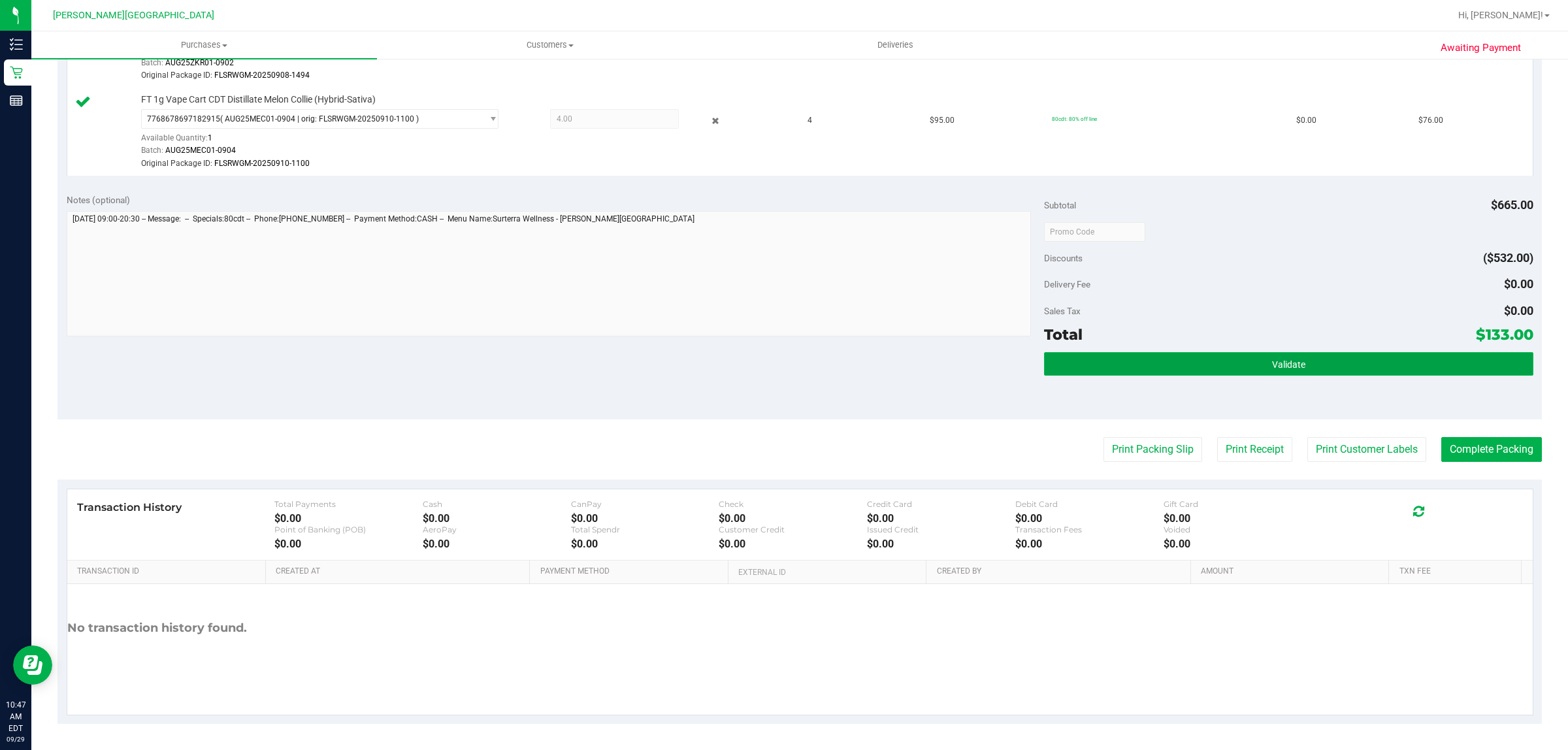
click at [1317, 356] on button "Validate" at bounding box center [1288, 364] width 489 height 24
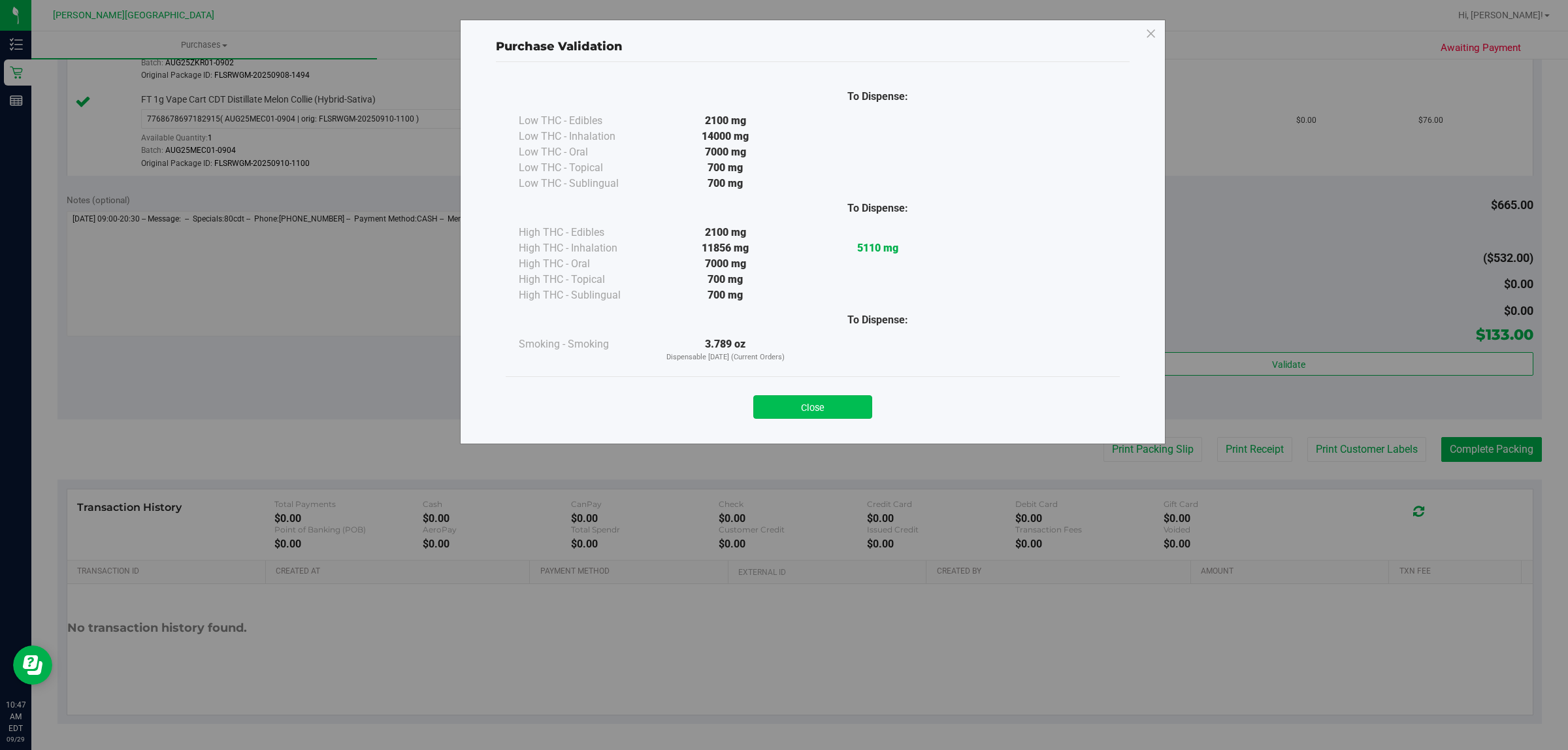
click at [797, 400] on button "Close" at bounding box center [813, 407] width 119 height 24
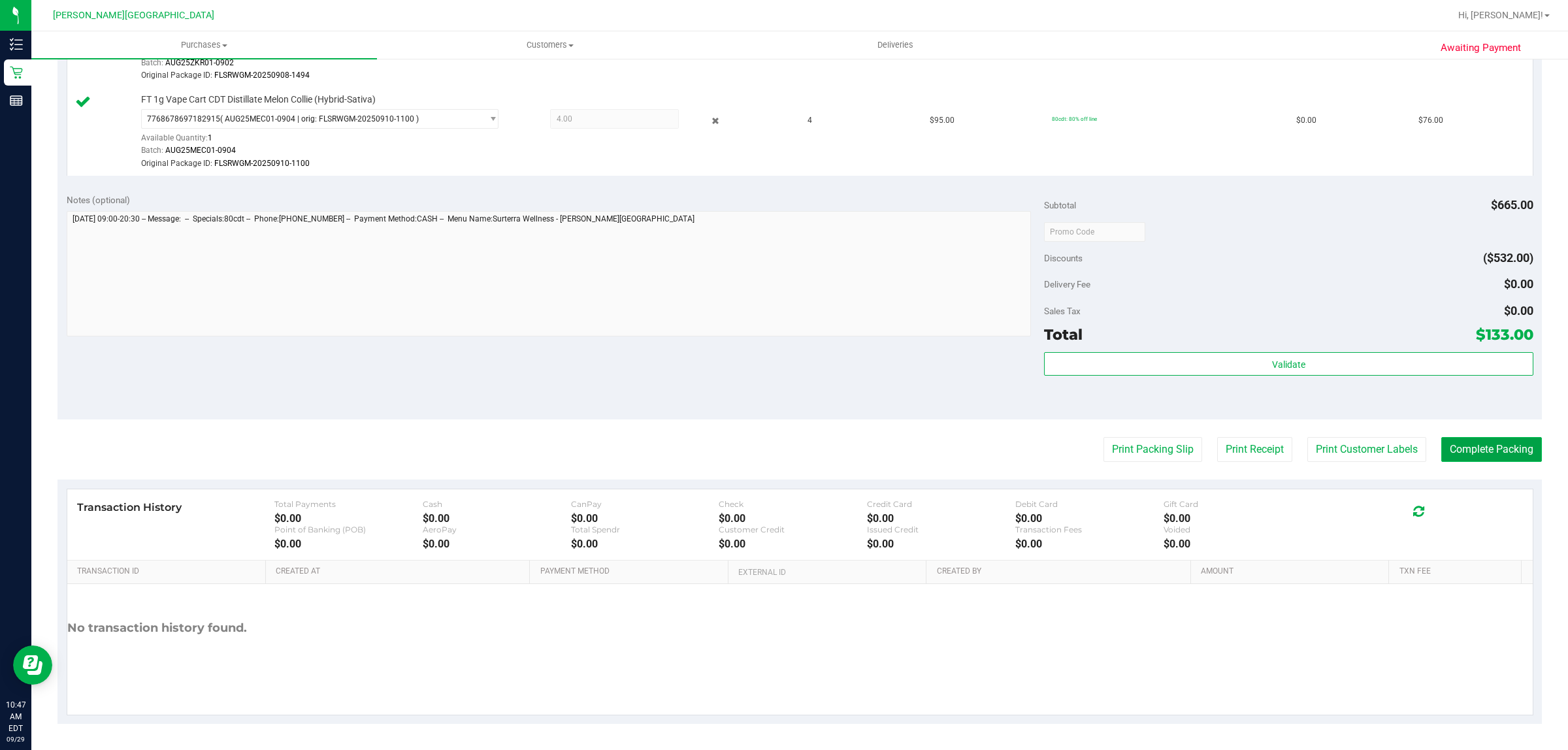
click at [1478, 461] on button "Complete Packing" at bounding box center [1492, 450] width 101 height 25
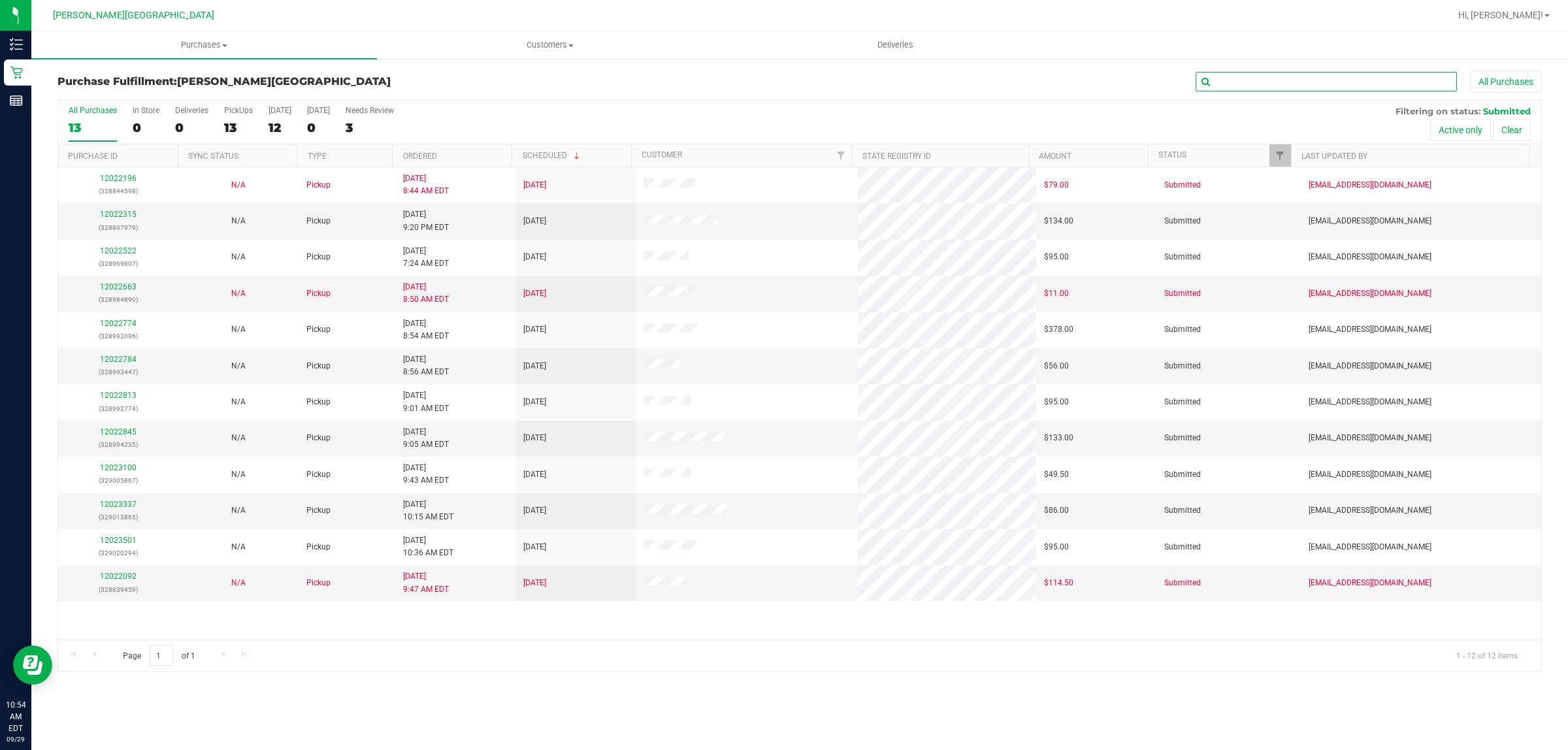
click at [1376, 74] on input "text" at bounding box center [1326, 81] width 261 height 20
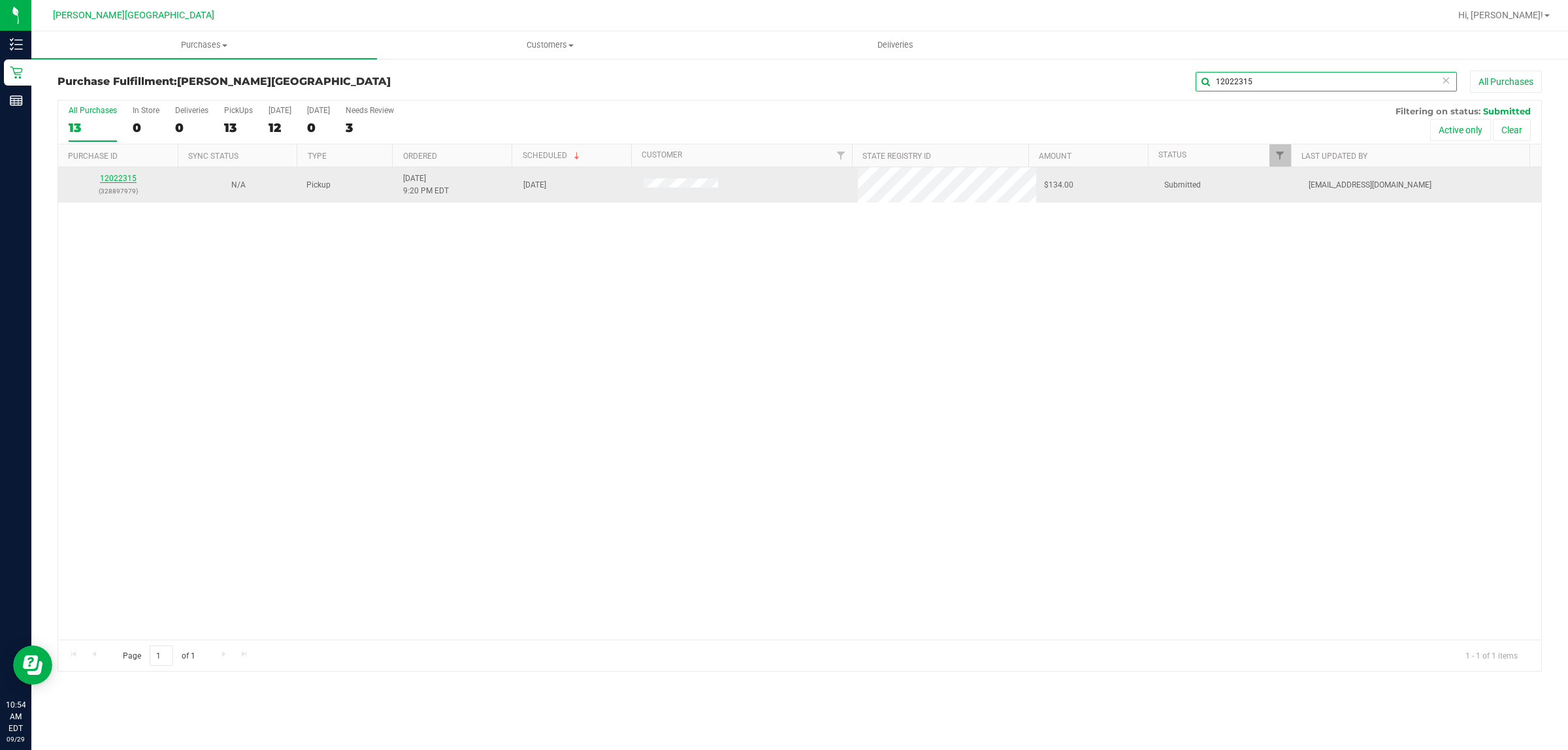
type input "12022315"
click at [131, 176] on link "12022315" at bounding box center [118, 178] width 36 height 10
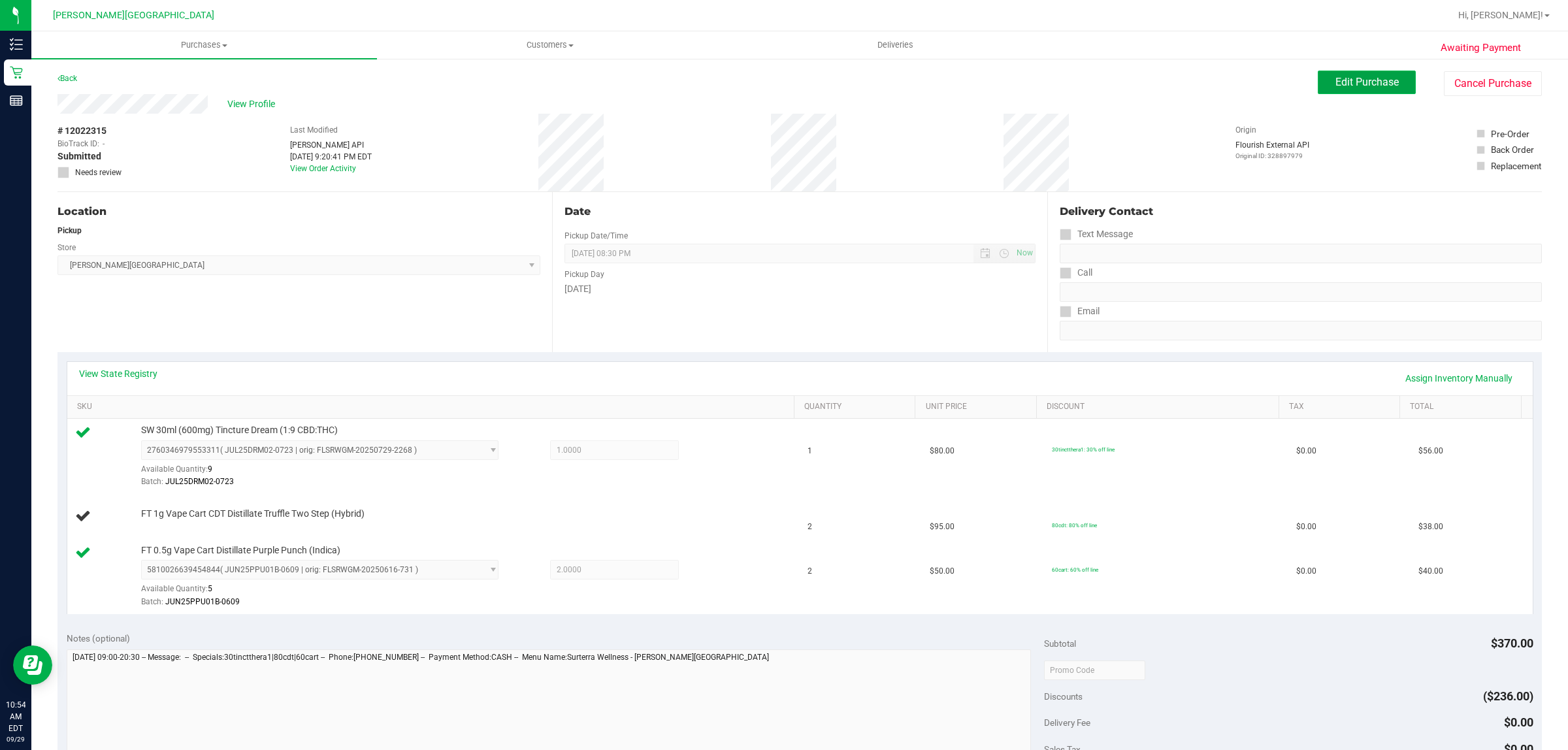
click at [1347, 83] on span "Edit Purchase" at bounding box center [1367, 82] width 64 height 12
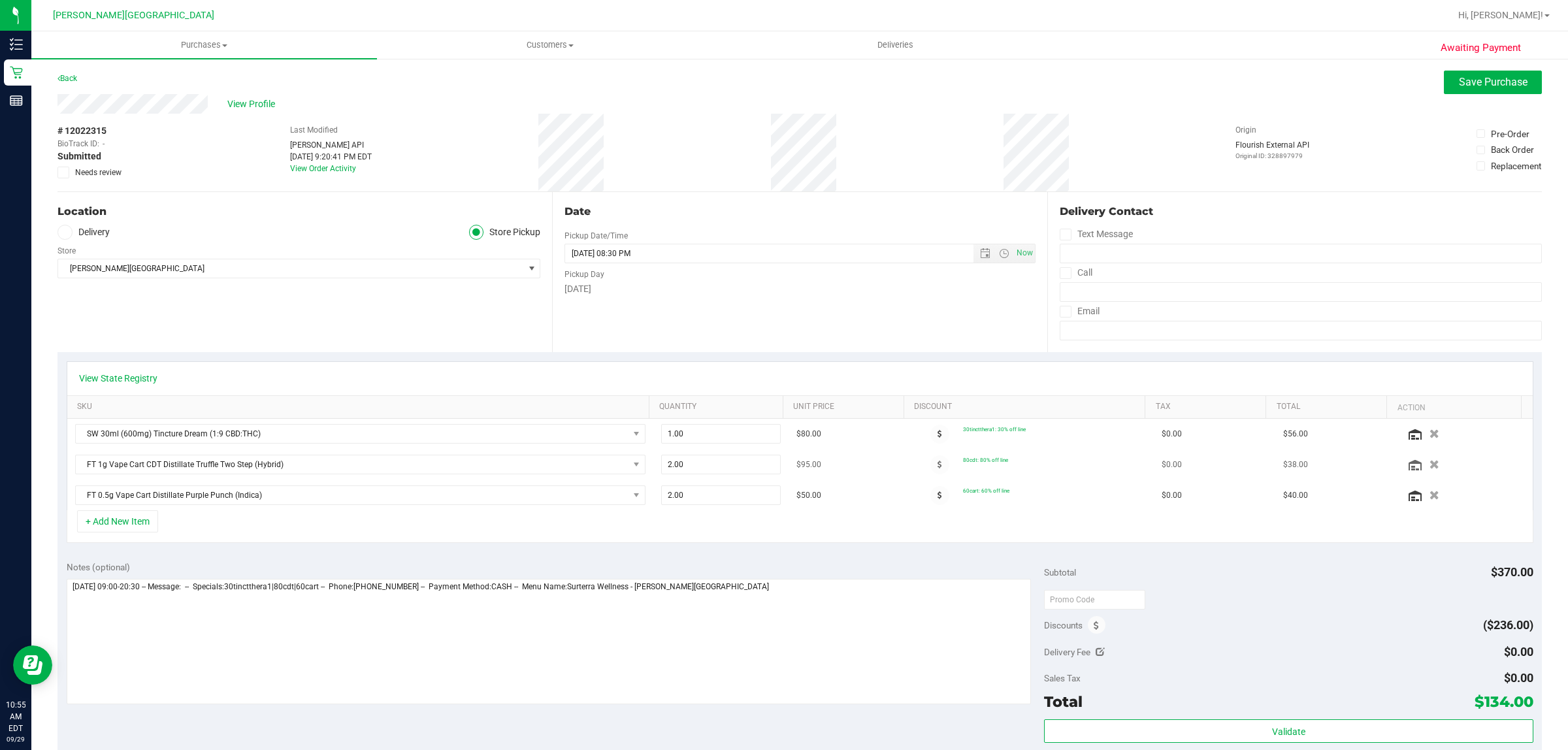
click at [1430, 464] on icon "button" at bounding box center [1435, 465] width 10 height 10
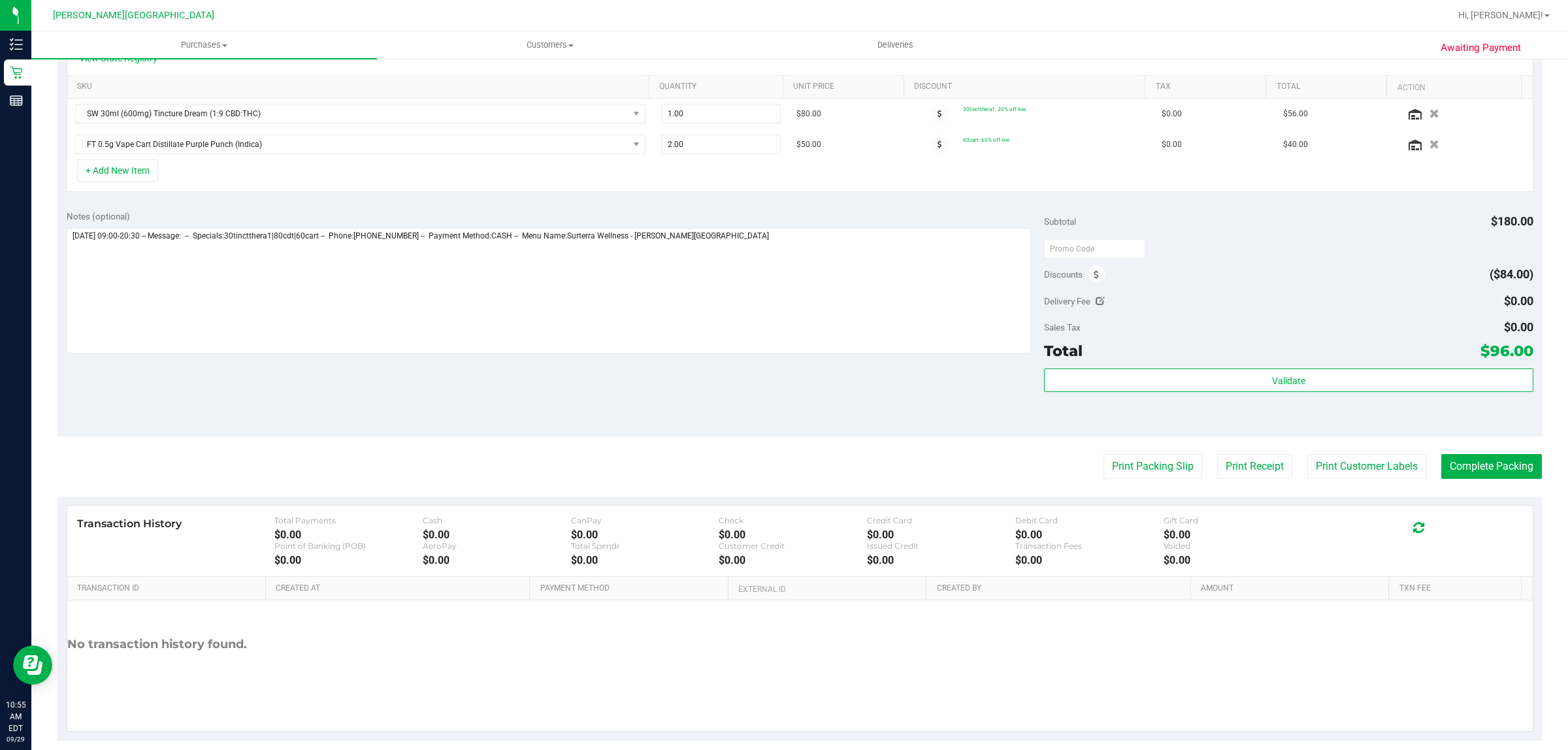
scroll to position [337, 0]
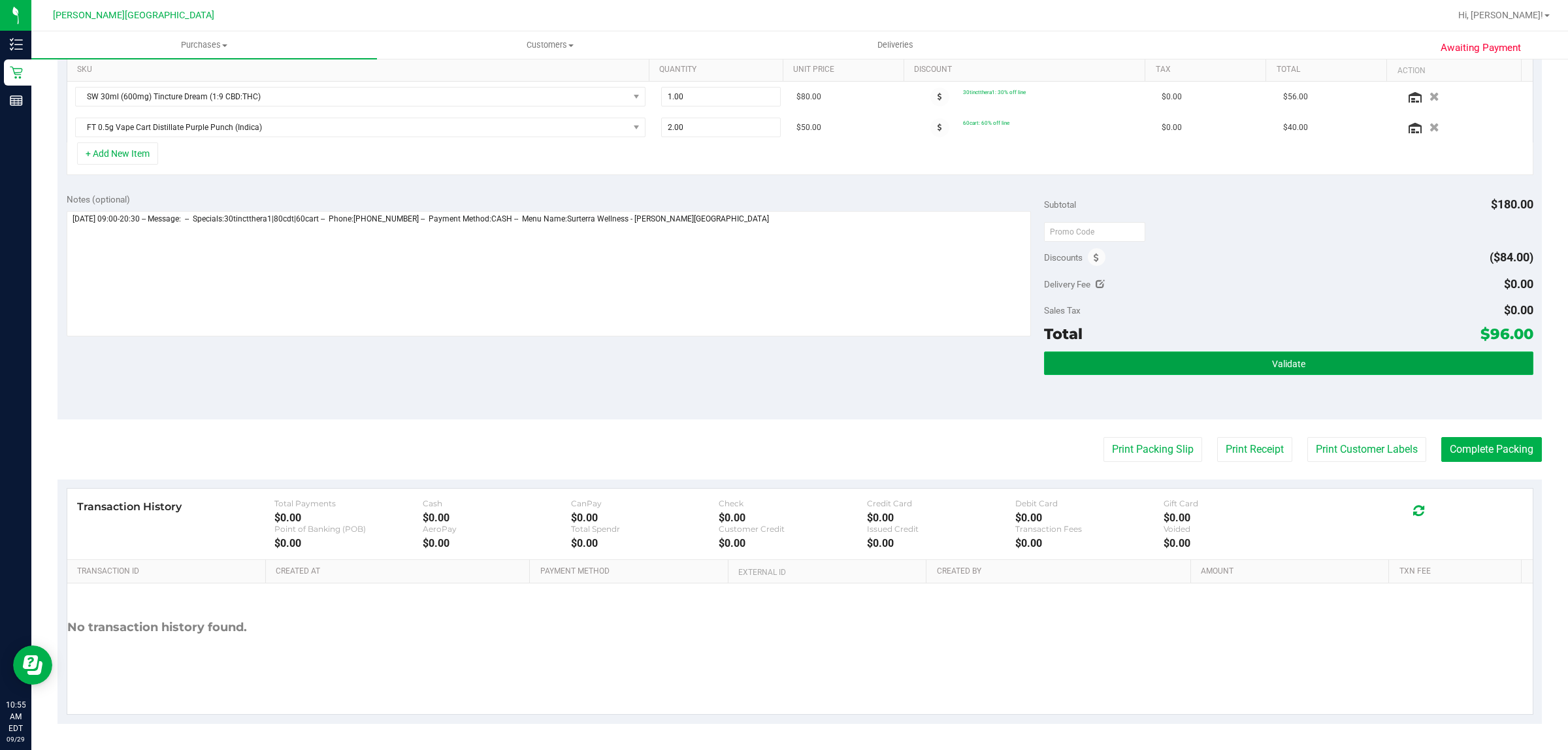
click at [1363, 363] on button "Validate" at bounding box center [1288, 363] width 489 height 24
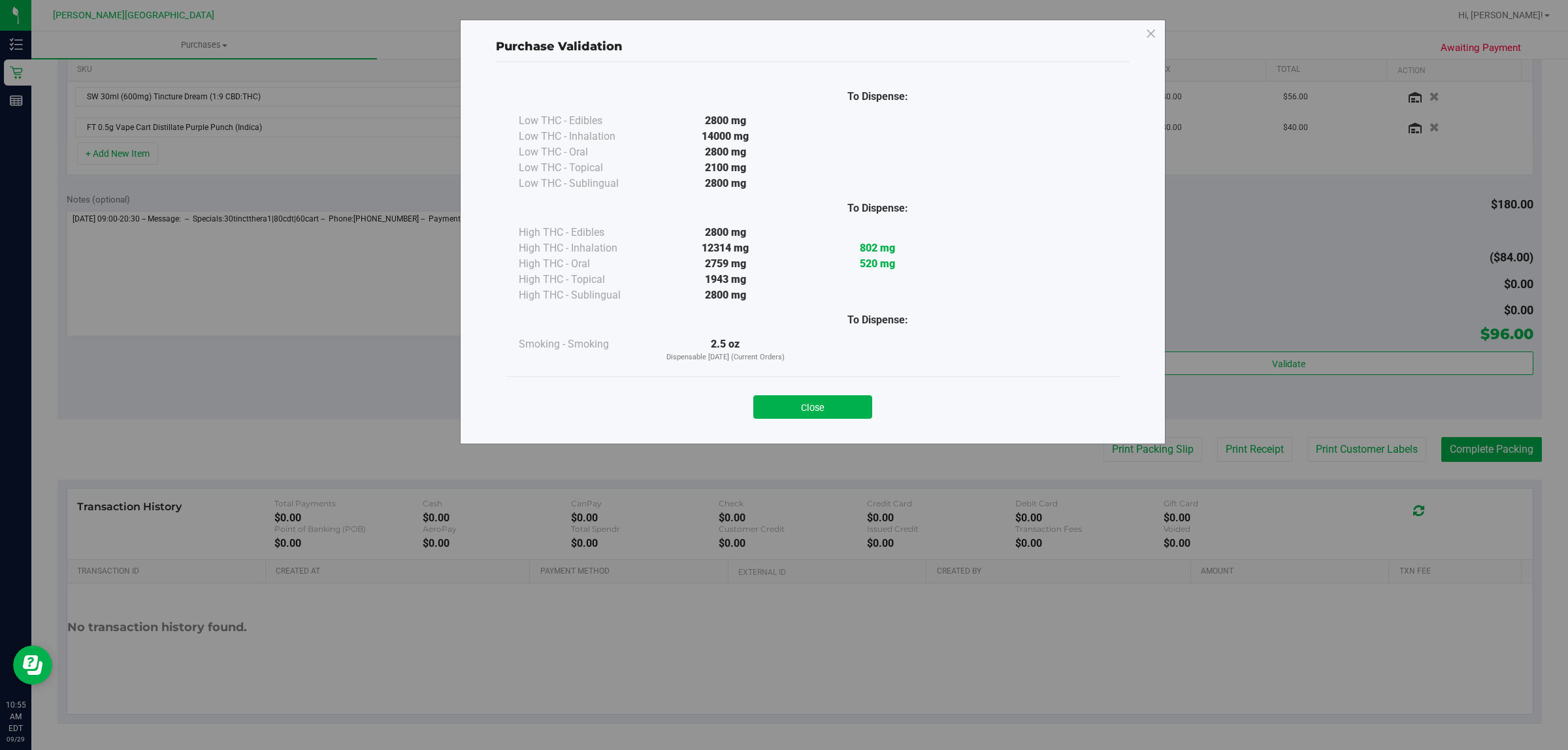
click at [850, 396] on button "Close" at bounding box center [813, 407] width 119 height 24
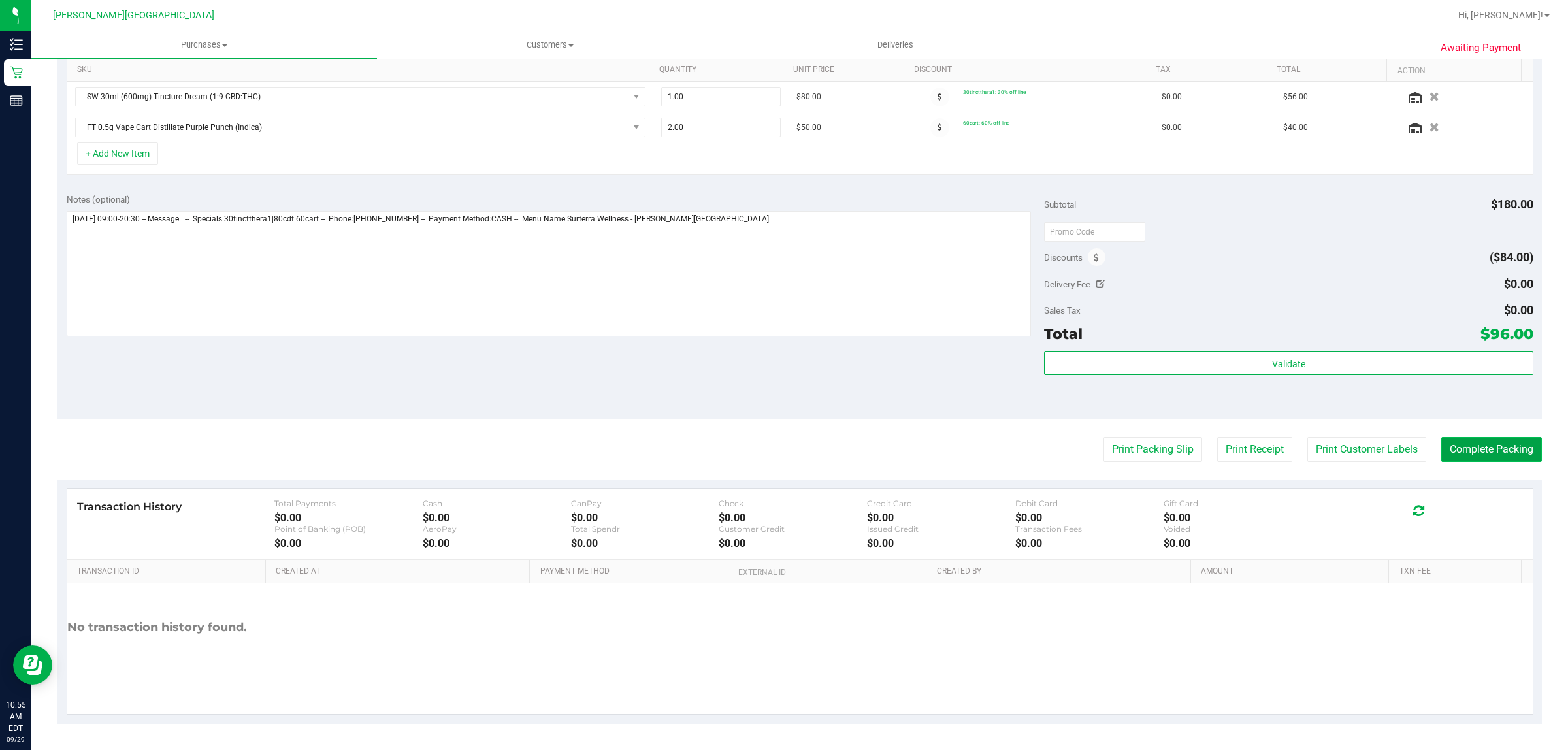
click at [1516, 446] on button "Complete Packing" at bounding box center [1492, 450] width 101 height 25
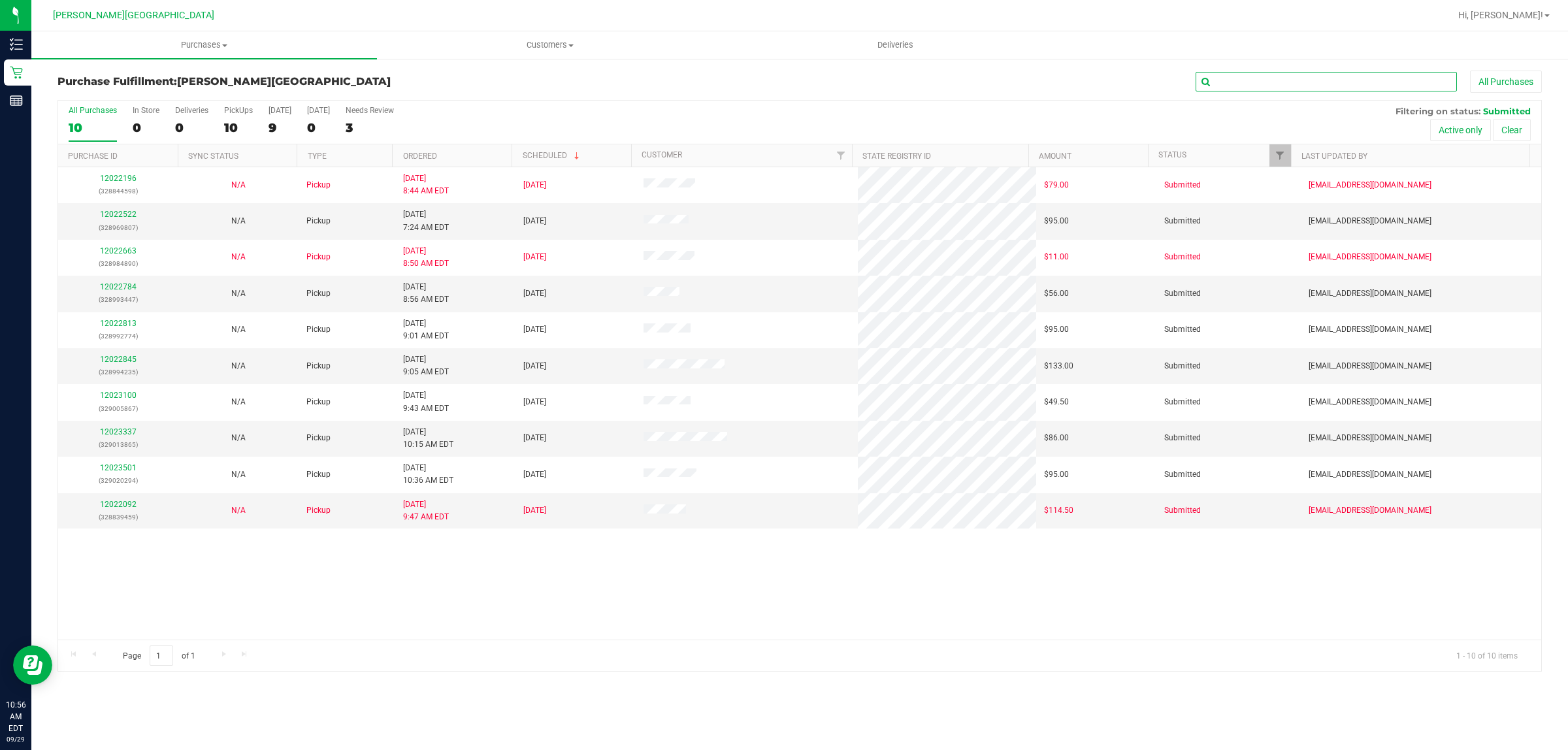
click at [1275, 77] on input "text" at bounding box center [1326, 81] width 261 height 20
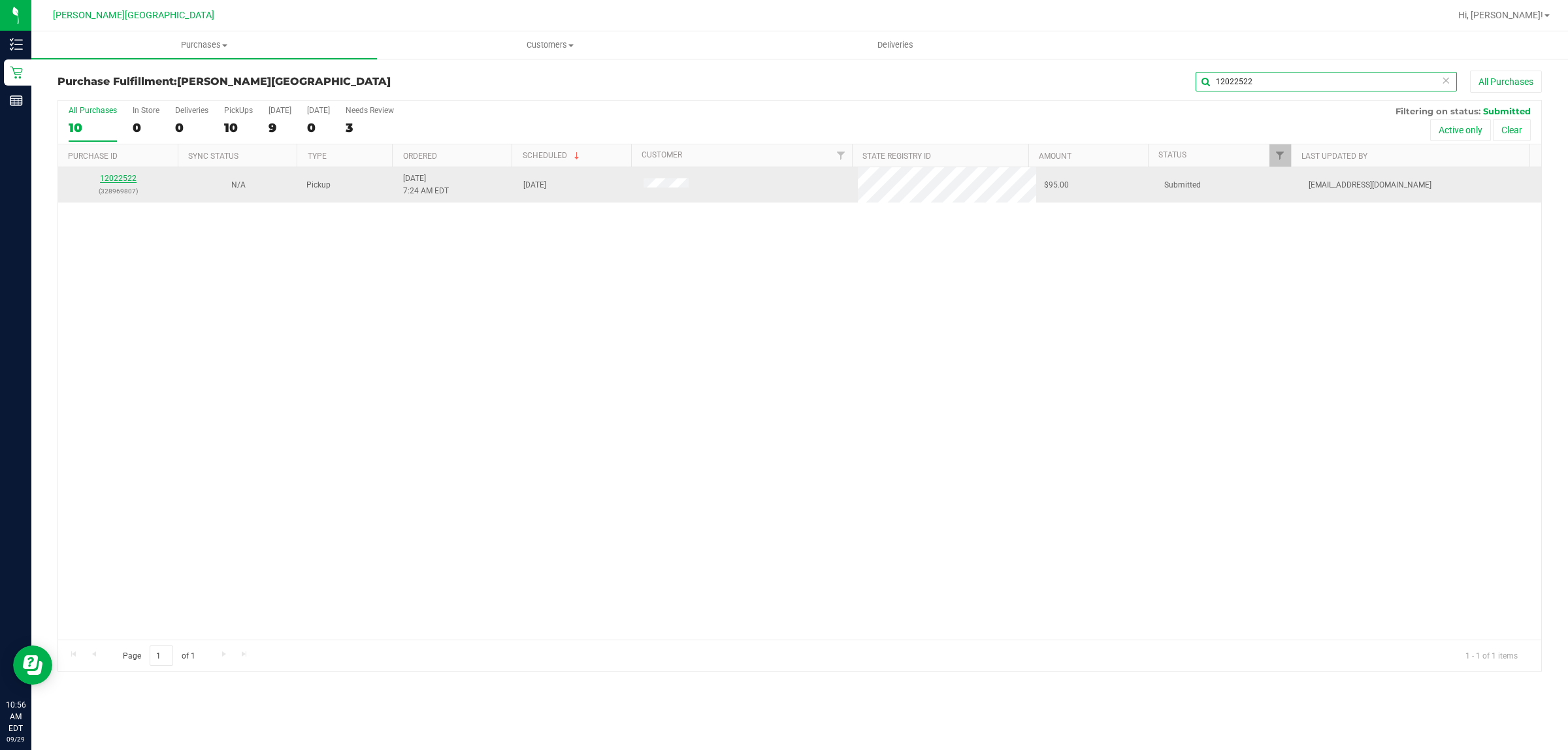
type input "12022522"
click at [121, 180] on link "12022522" at bounding box center [118, 178] width 36 height 10
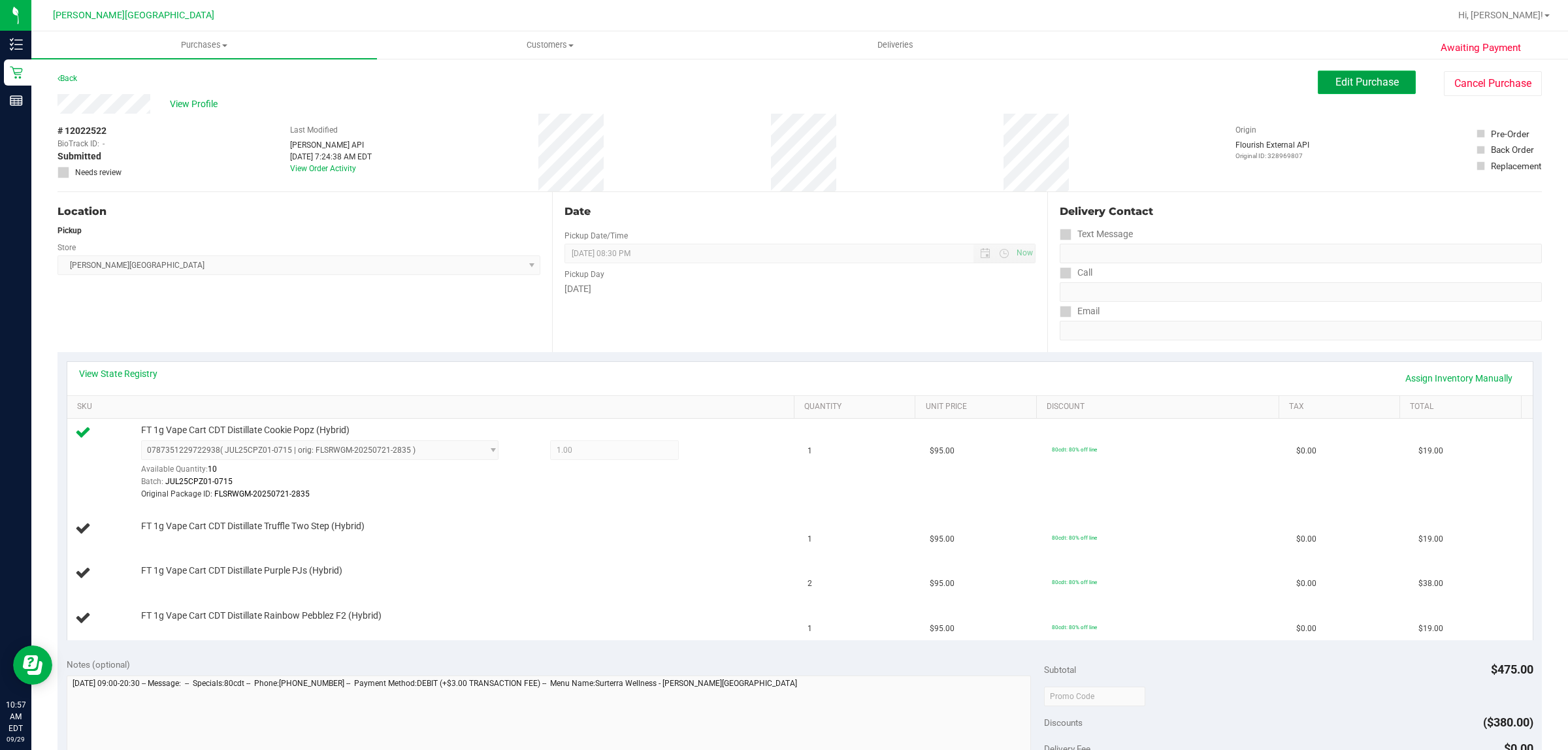
click at [1351, 80] on span "Edit Purchase" at bounding box center [1367, 82] width 64 height 12
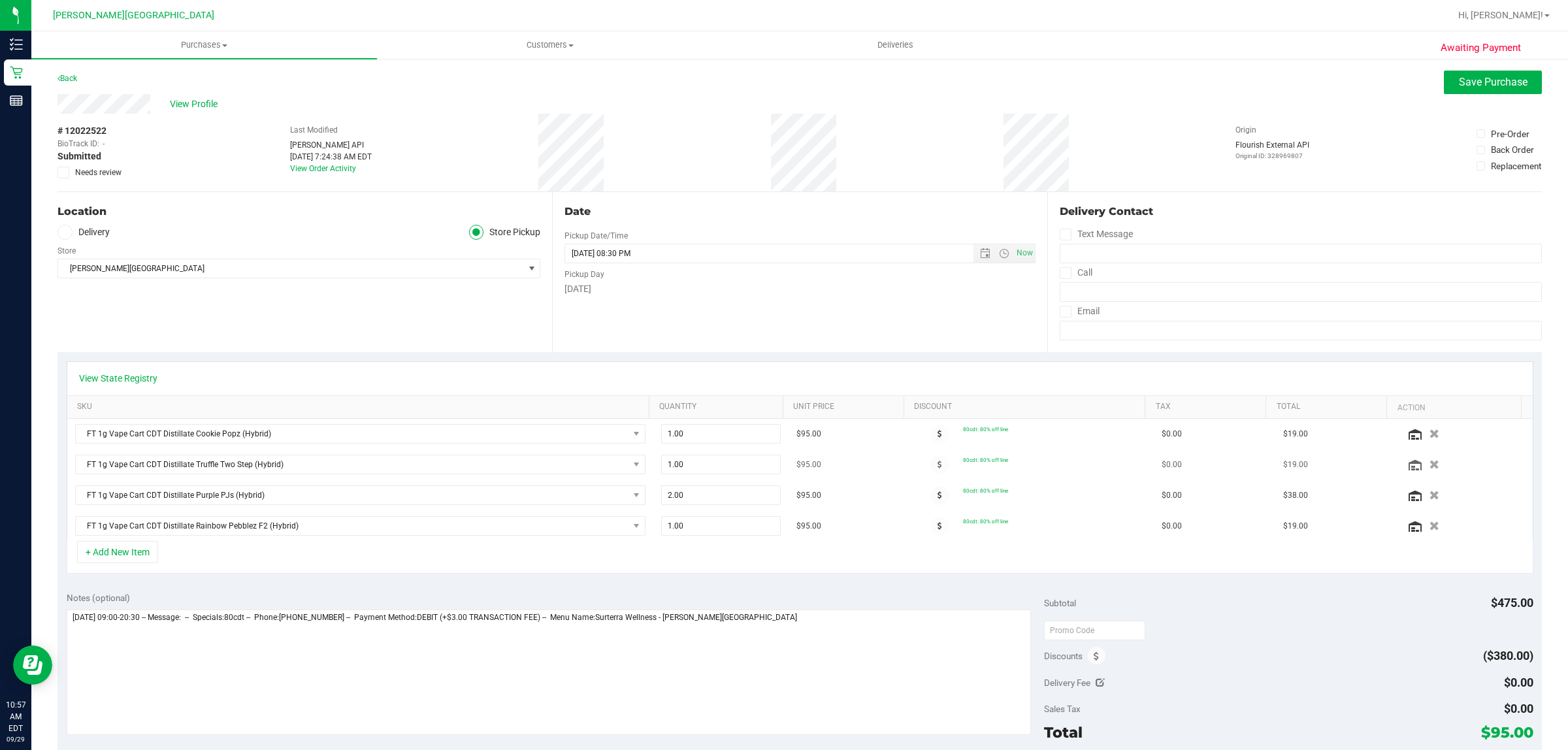
click at [1430, 463] on icon "button" at bounding box center [1435, 465] width 10 height 10
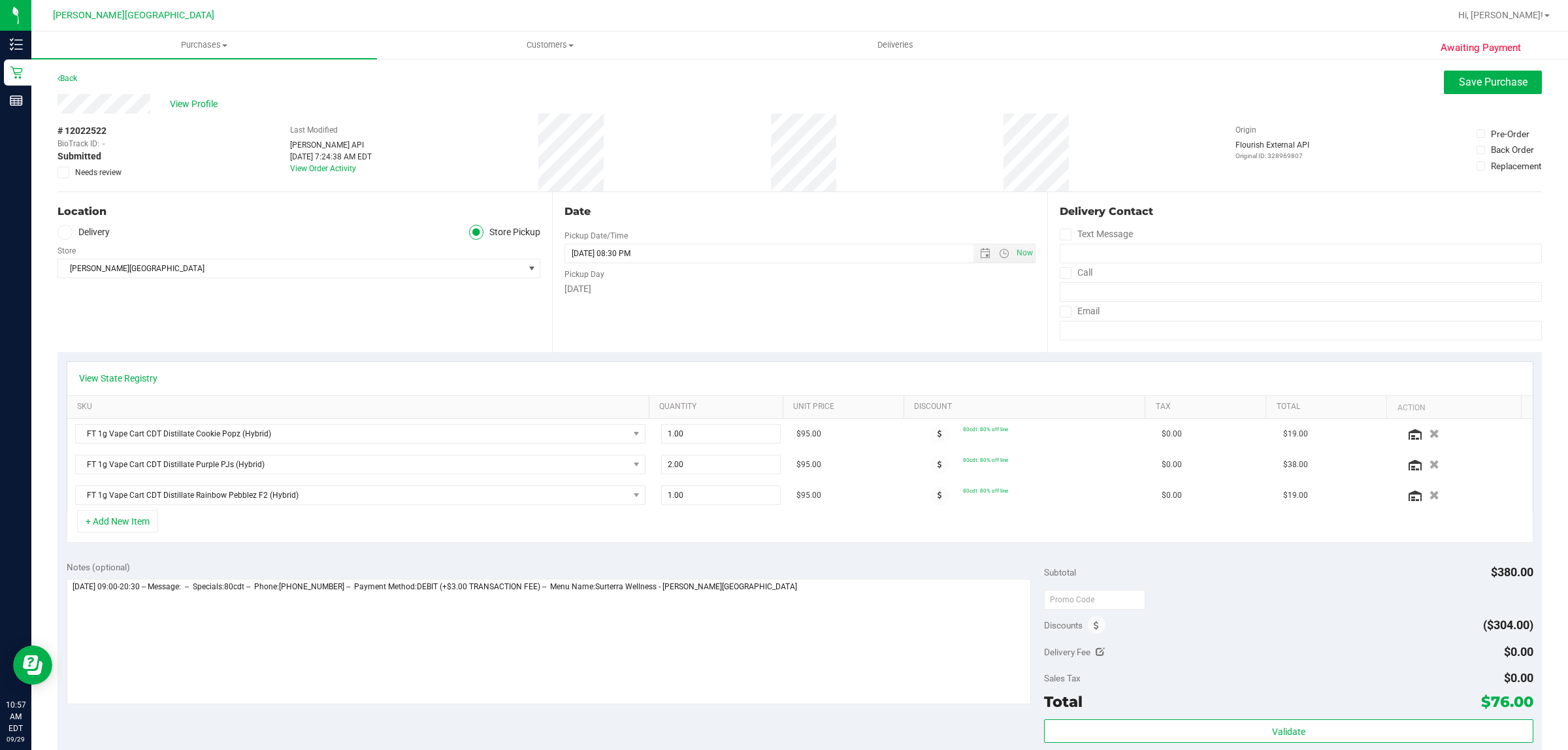
click at [1430, 497] on icon "button" at bounding box center [1435, 496] width 10 height 10
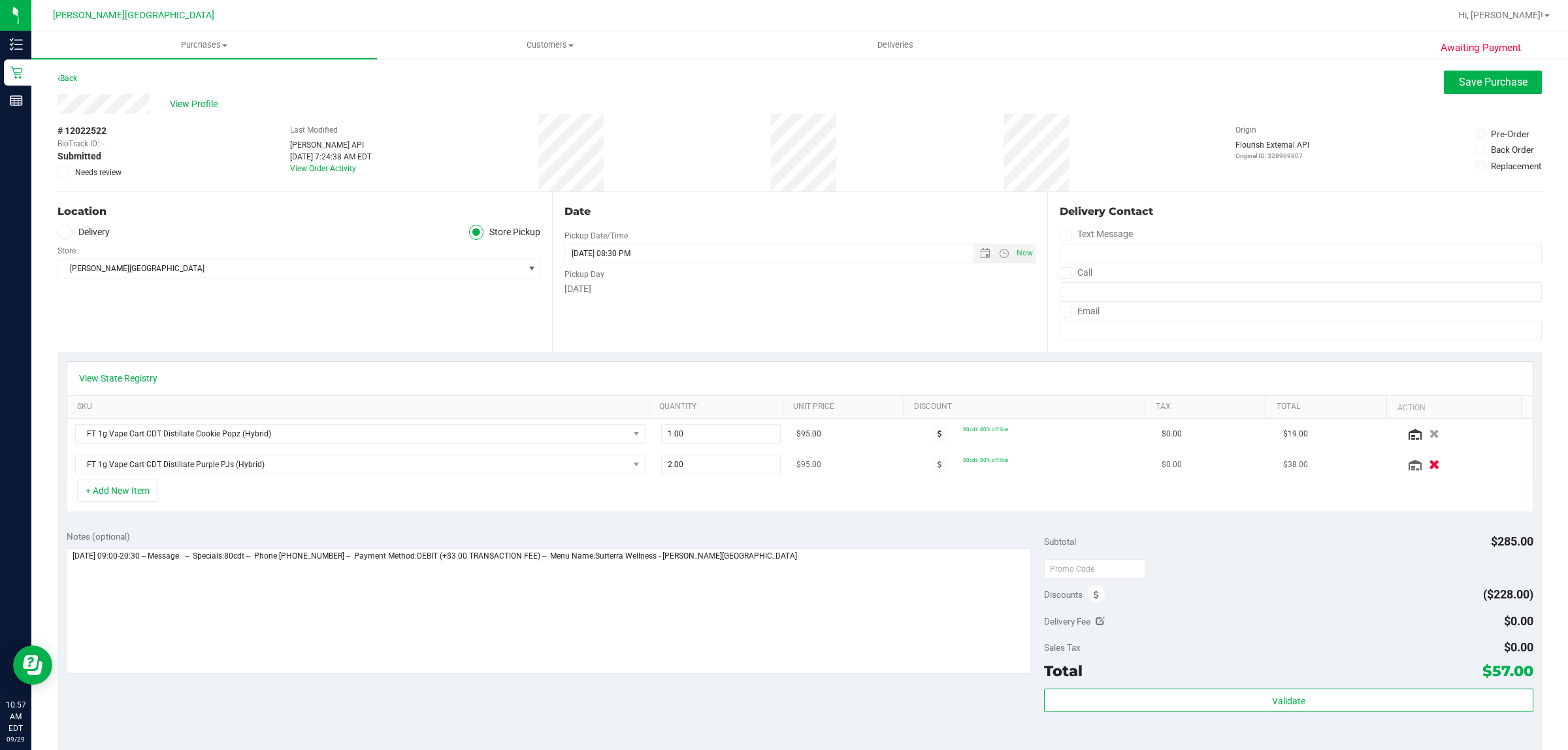
click at [1430, 460] on icon "button" at bounding box center [1436, 465] width 11 height 10
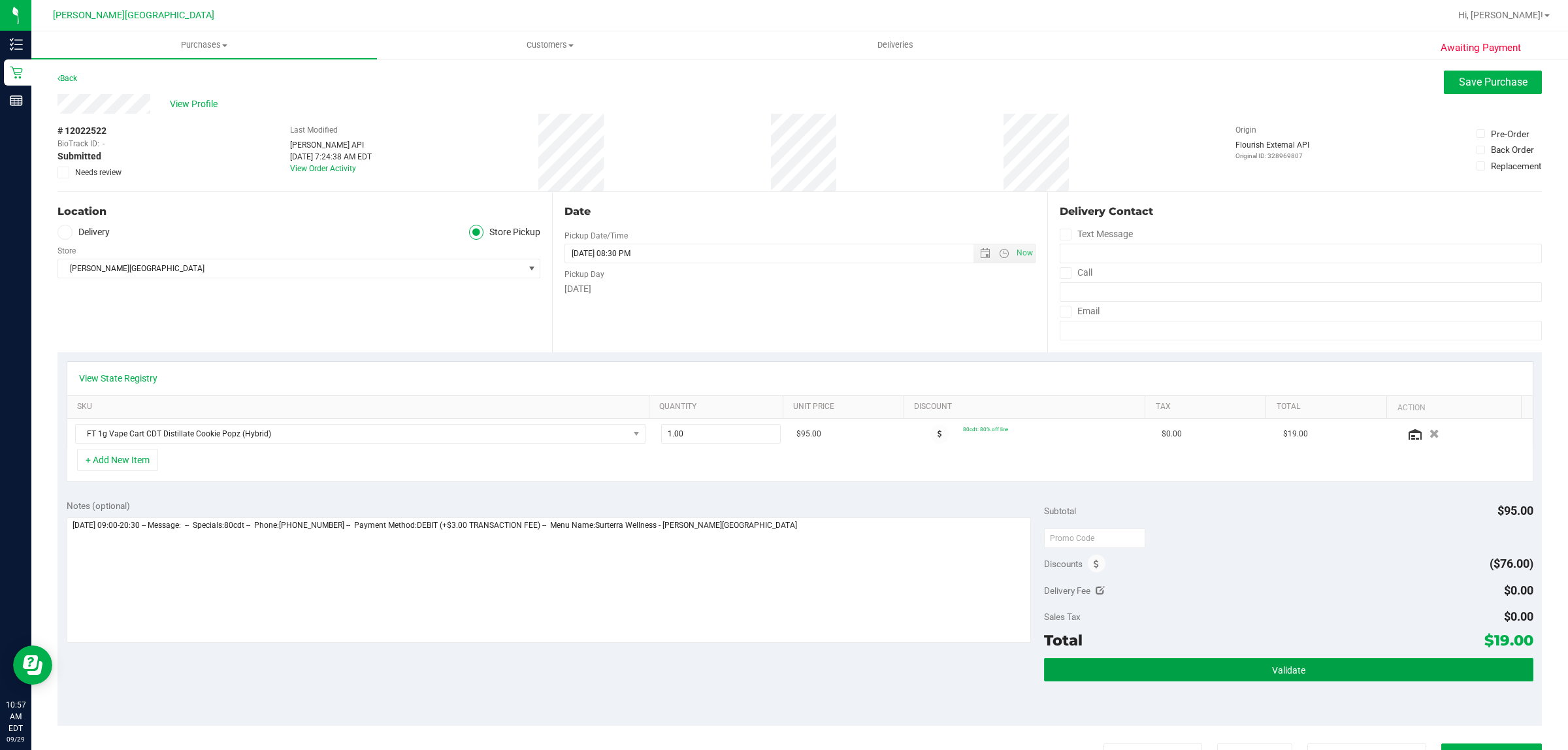
click at [1180, 669] on button "Validate" at bounding box center [1288, 670] width 489 height 24
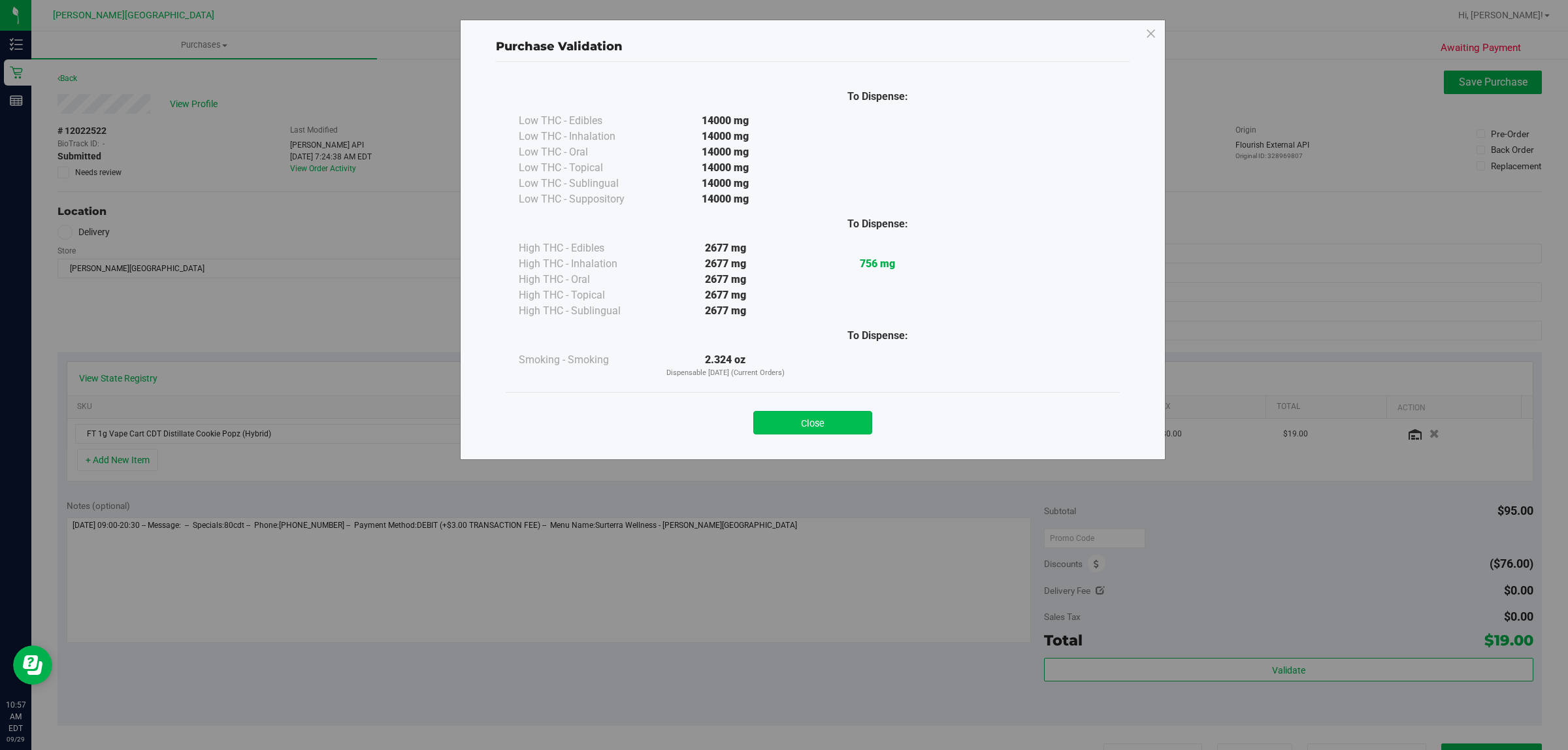
click at [782, 425] on button "Close" at bounding box center [813, 422] width 119 height 24
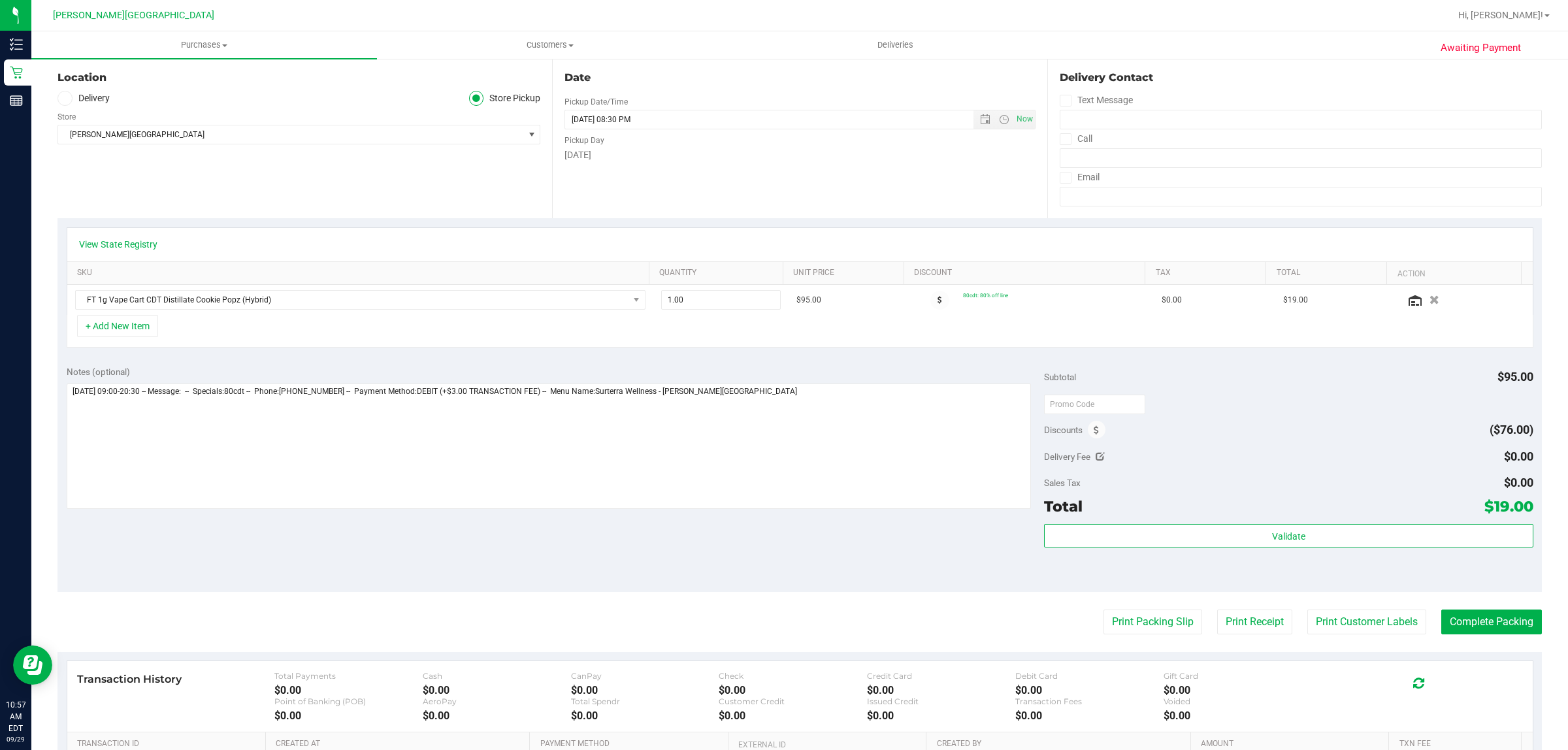
scroll to position [82, 0]
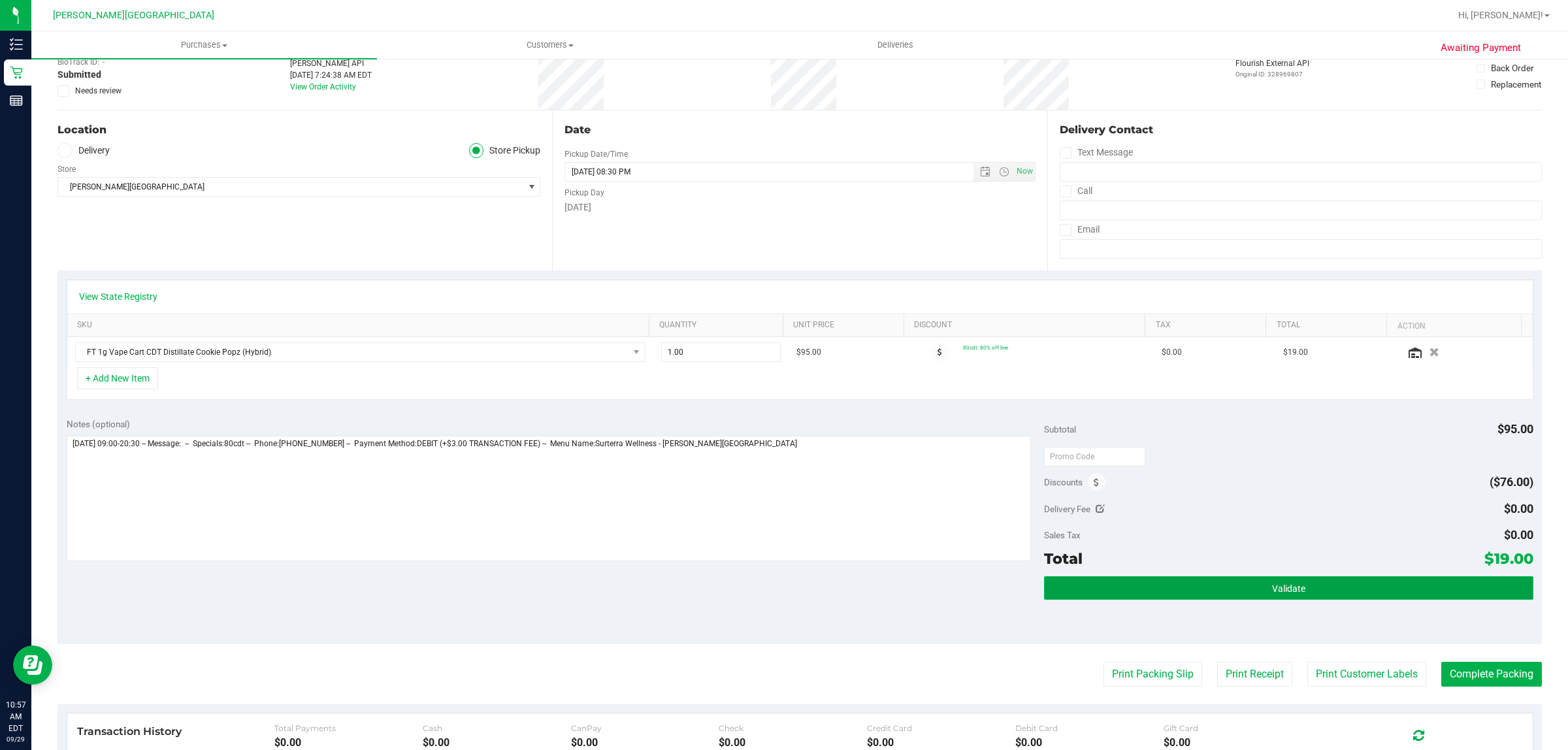
click at [1324, 579] on button "Validate" at bounding box center [1288, 588] width 489 height 24
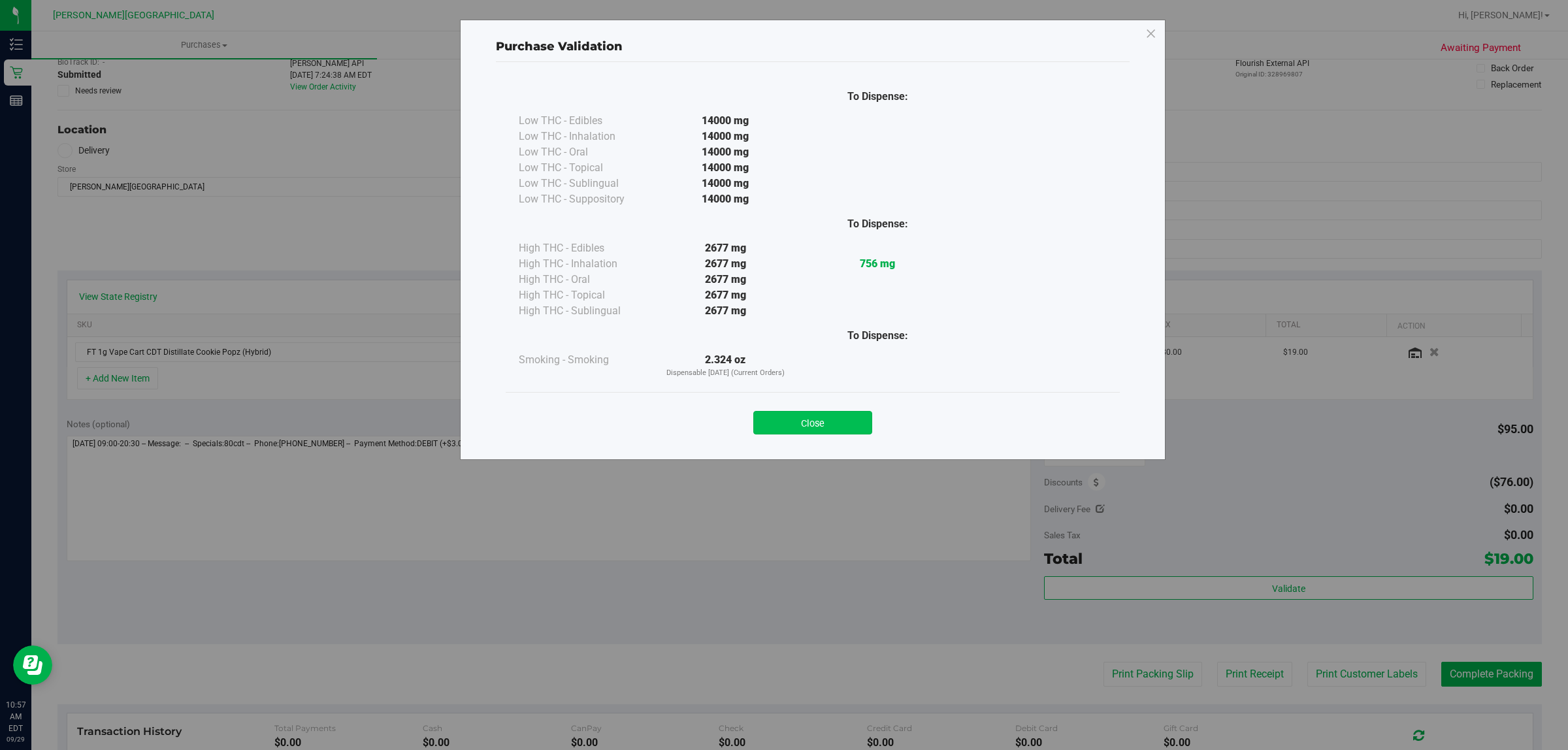
click at [824, 414] on button "Close" at bounding box center [813, 422] width 119 height 24
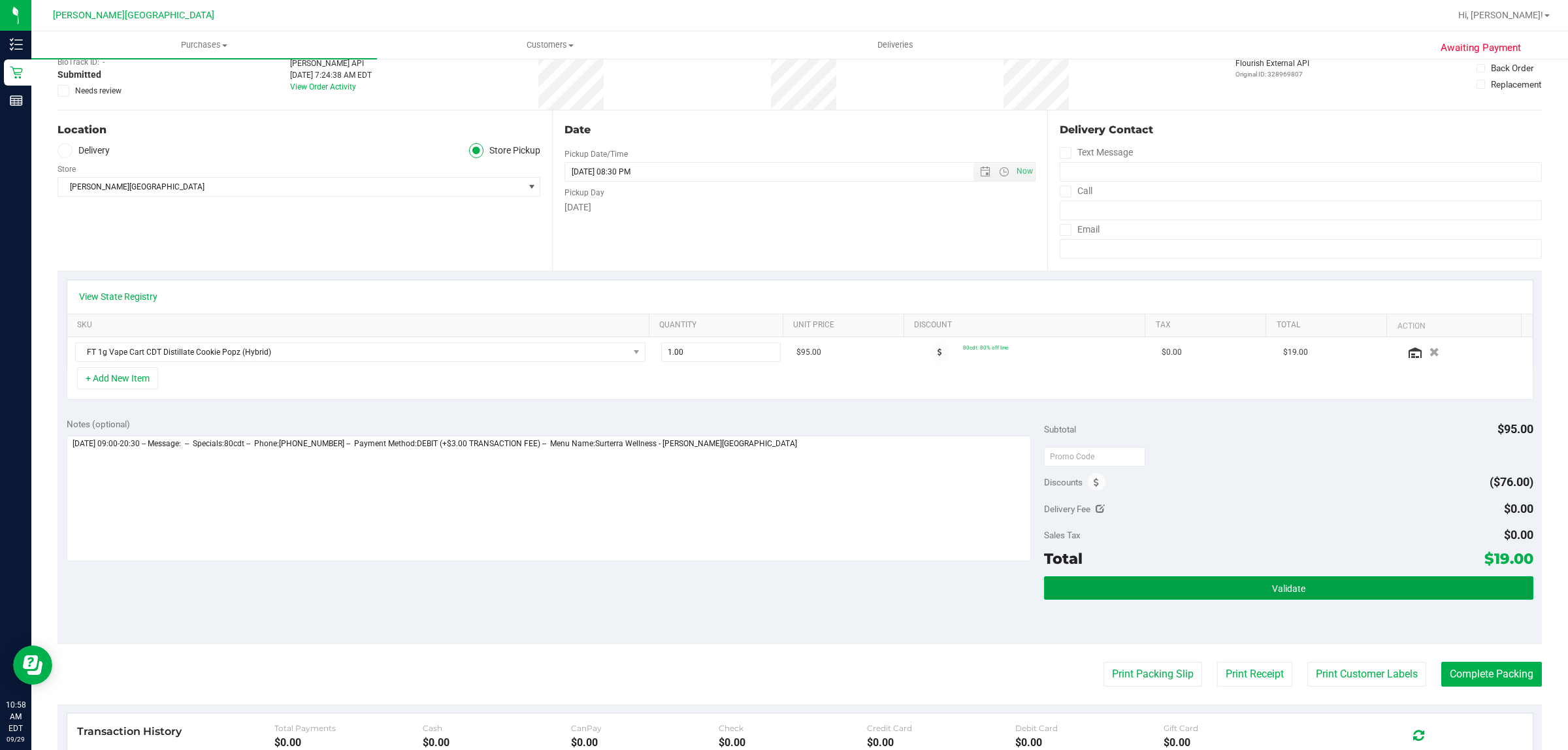
click at [1182, 597] on button "Validate" at bounding box center [1288, 588] width 489 height 24
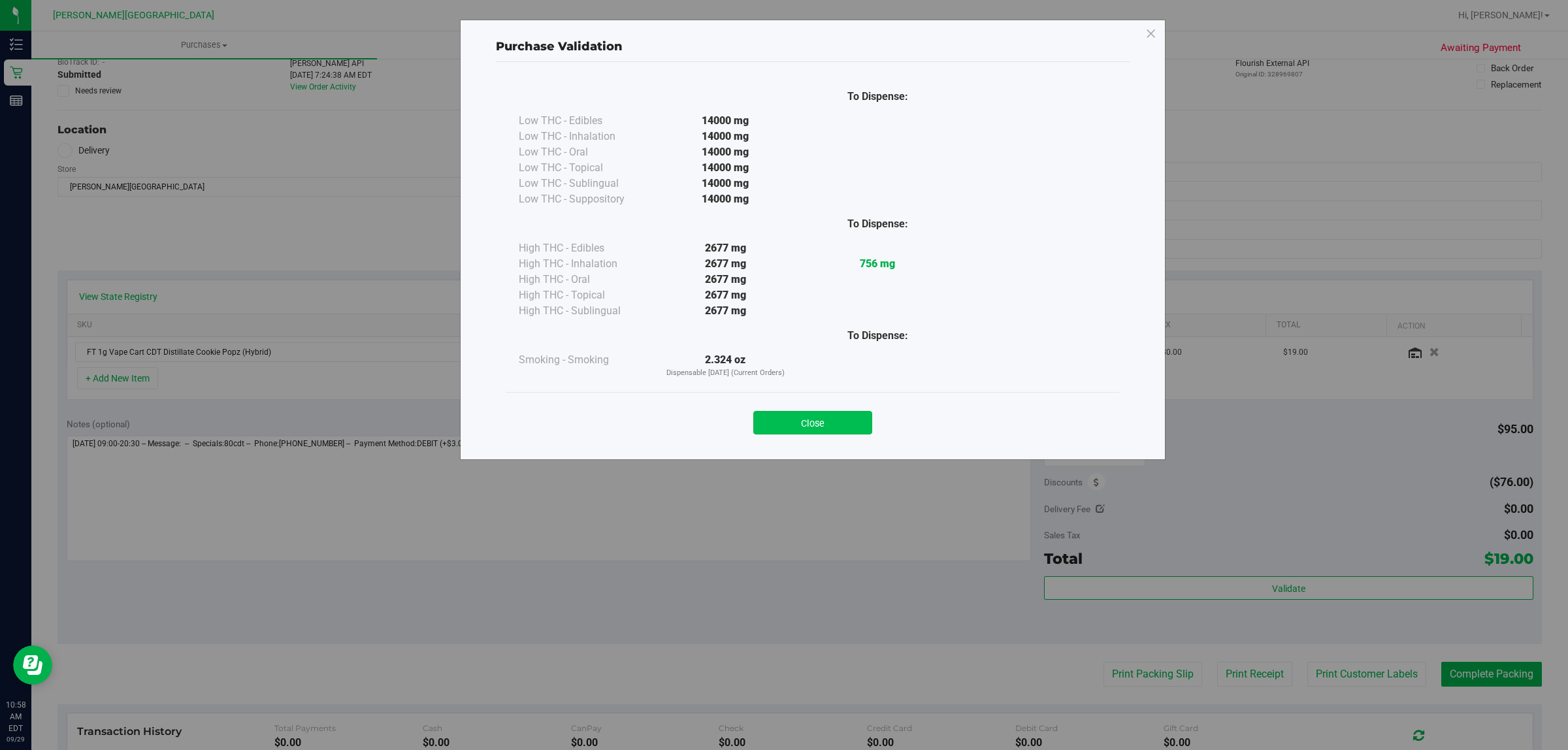
click at [854, 419] on button "Close" at bounding box center [813, 422] width 119 height 24
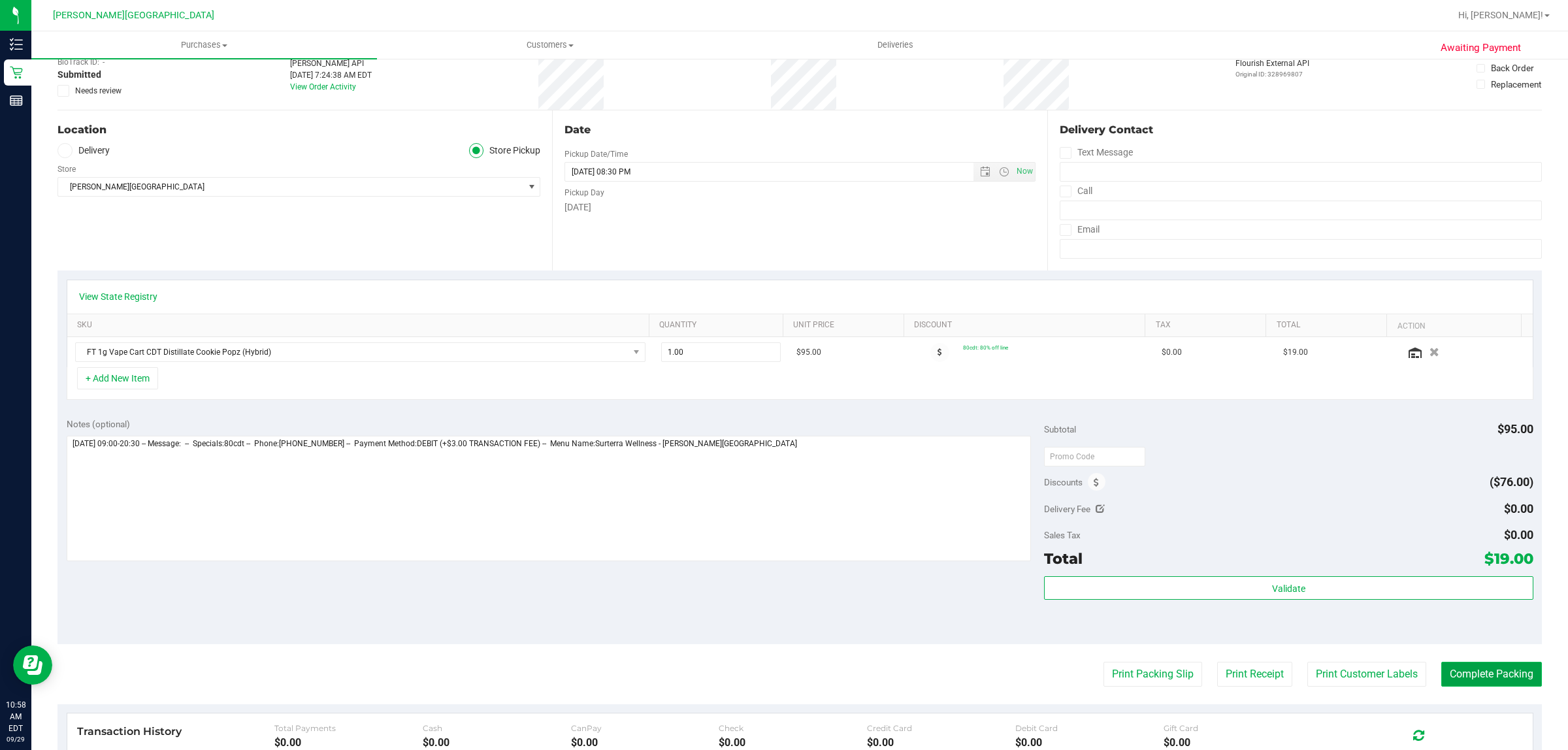
click at [1455, 672] on button "Complete Packing" at bounding box center [1492, 675] width 101 height 25
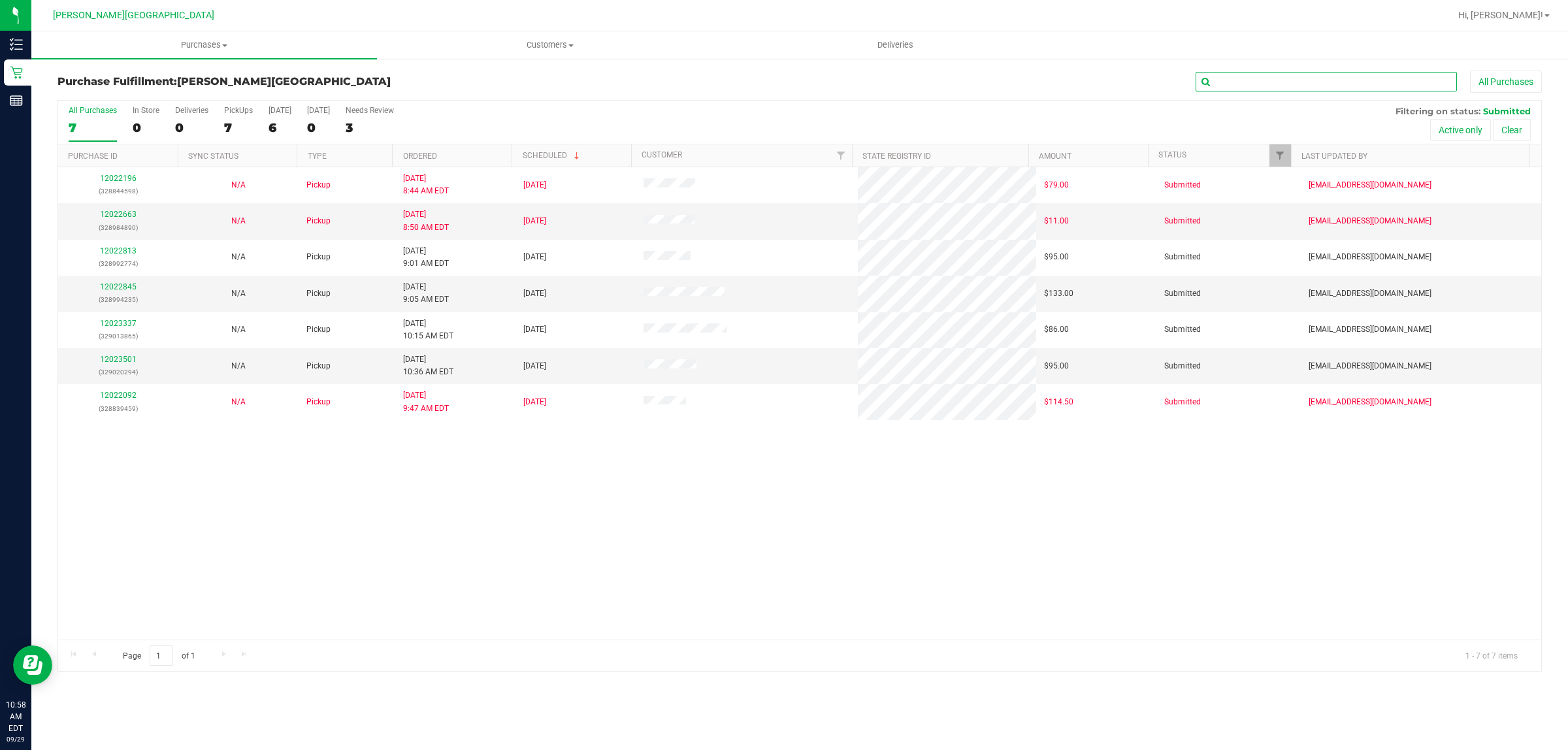
click at [1248, 87] on input "text" at bounding box center [1326, 81] width 261 height 20
click at [1272, 86] on input "text" at bounding box center [1326, 81] width 261 height 20
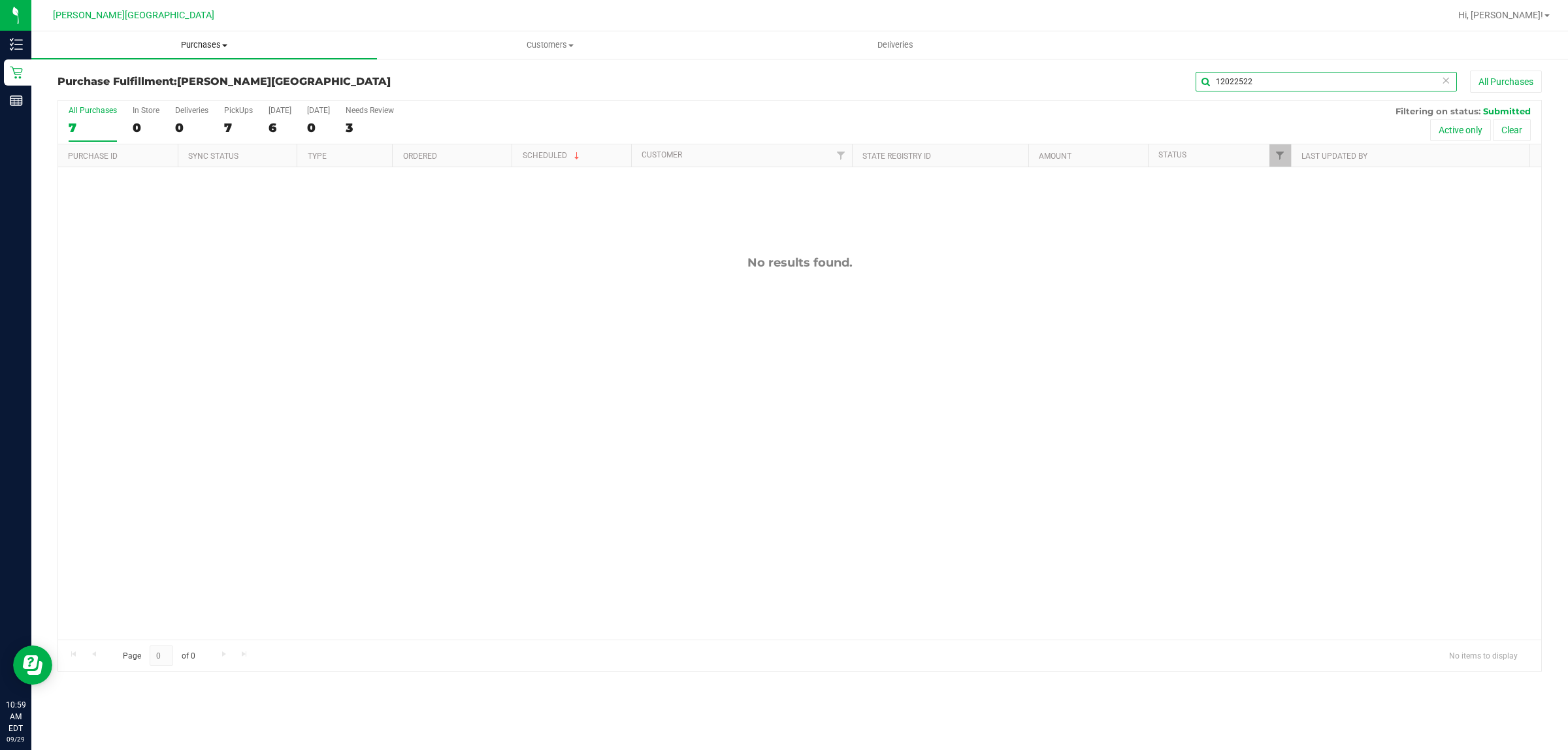
type input "12022522"
click at [196, 46] on span "Purchases" at bounding box center [204, 45] width 346 height 11
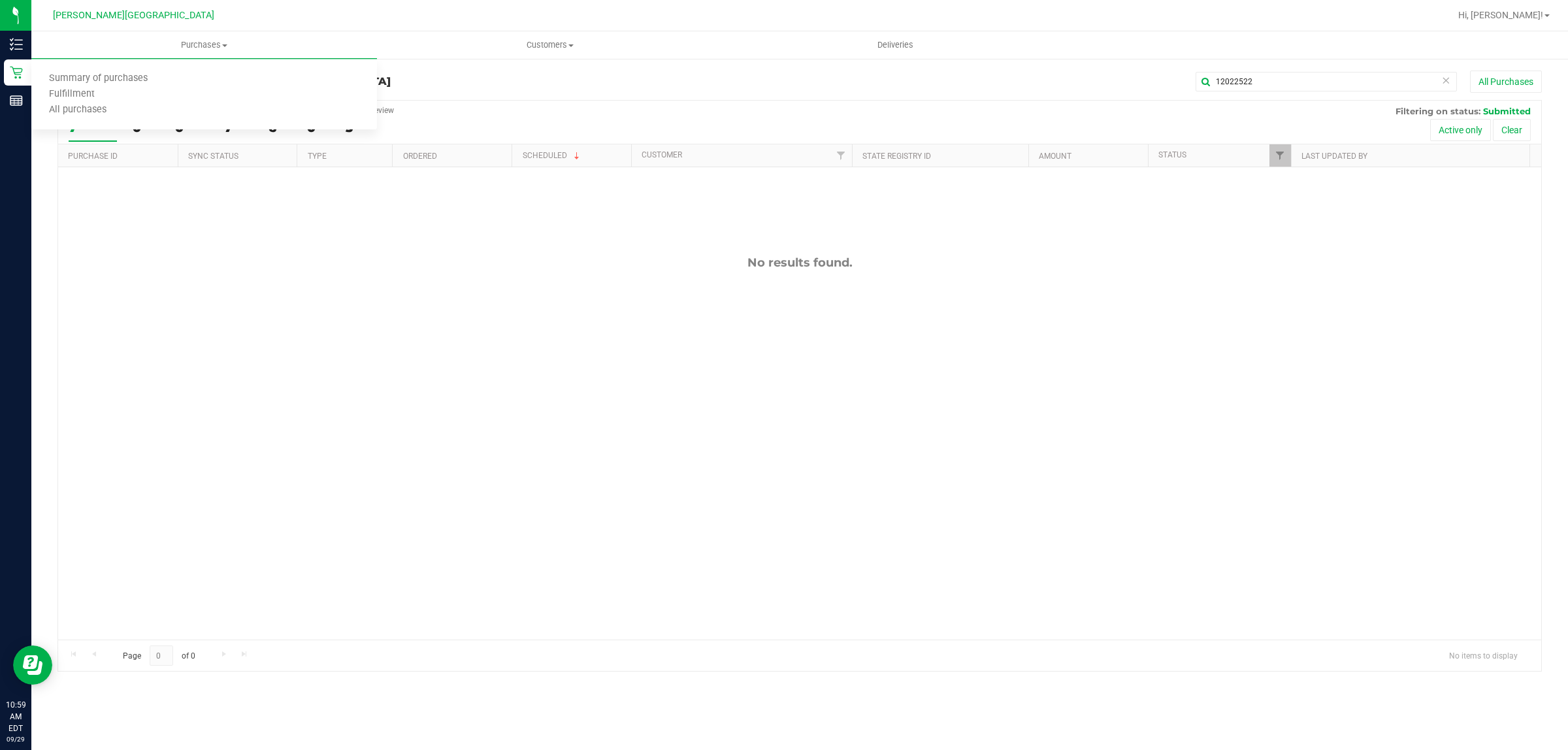
drag, startPoint x: 259, startPoint y: 413, endPoint x: 131, endPoint y: 178, distance: 267.6
click at [252, 393] on div "No results found." at bounding box center [799, 448] width 1483 height 560
click at [200, 41] on span "Purchases" at bounding box center [204, 45] width 346 height 11
click at [145, 91] on li "Fulfillment" at bounding box center [204, 94] width 346 height 15
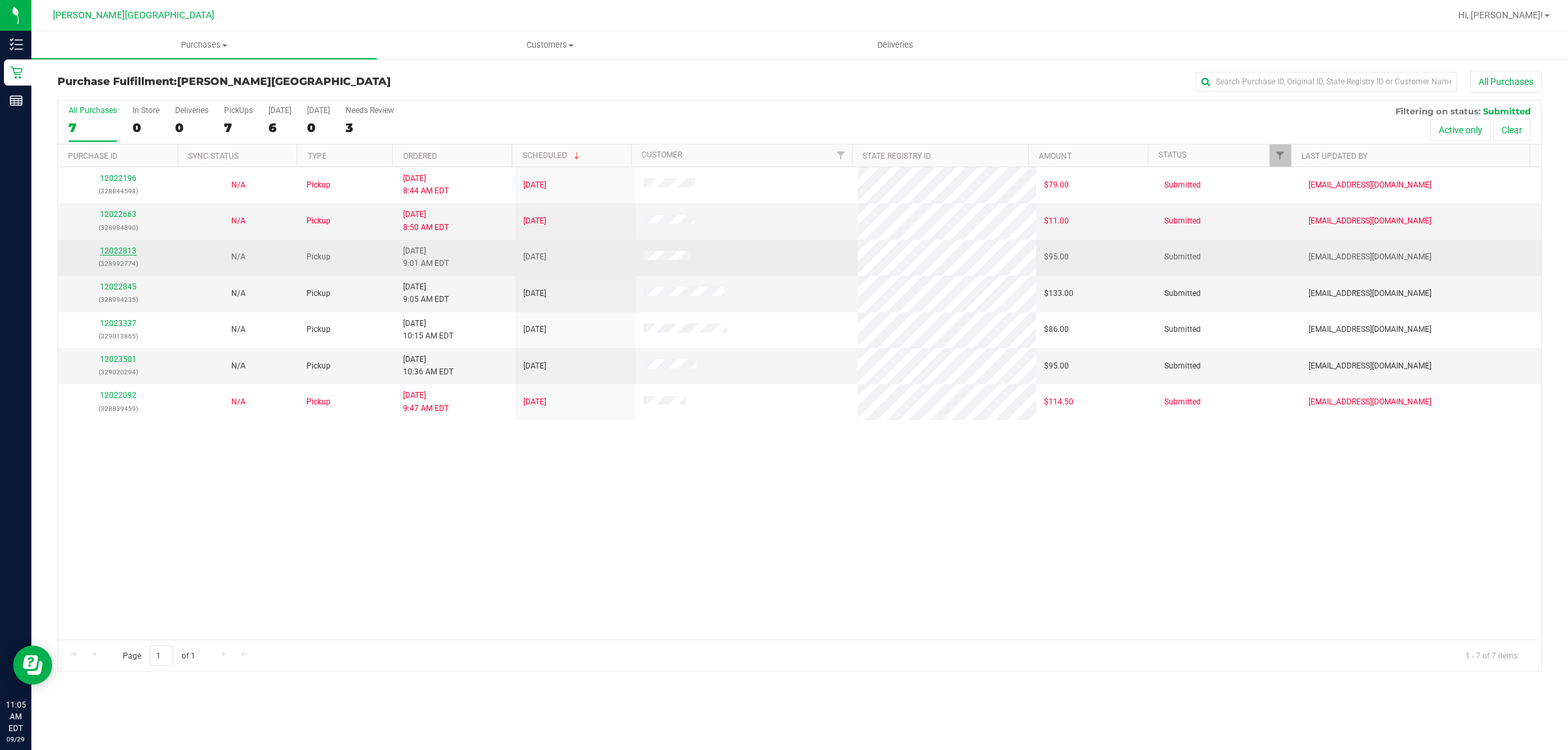
click at [112, 253] on link "12022813" at bounding box center [118, 252] width 36 height 10
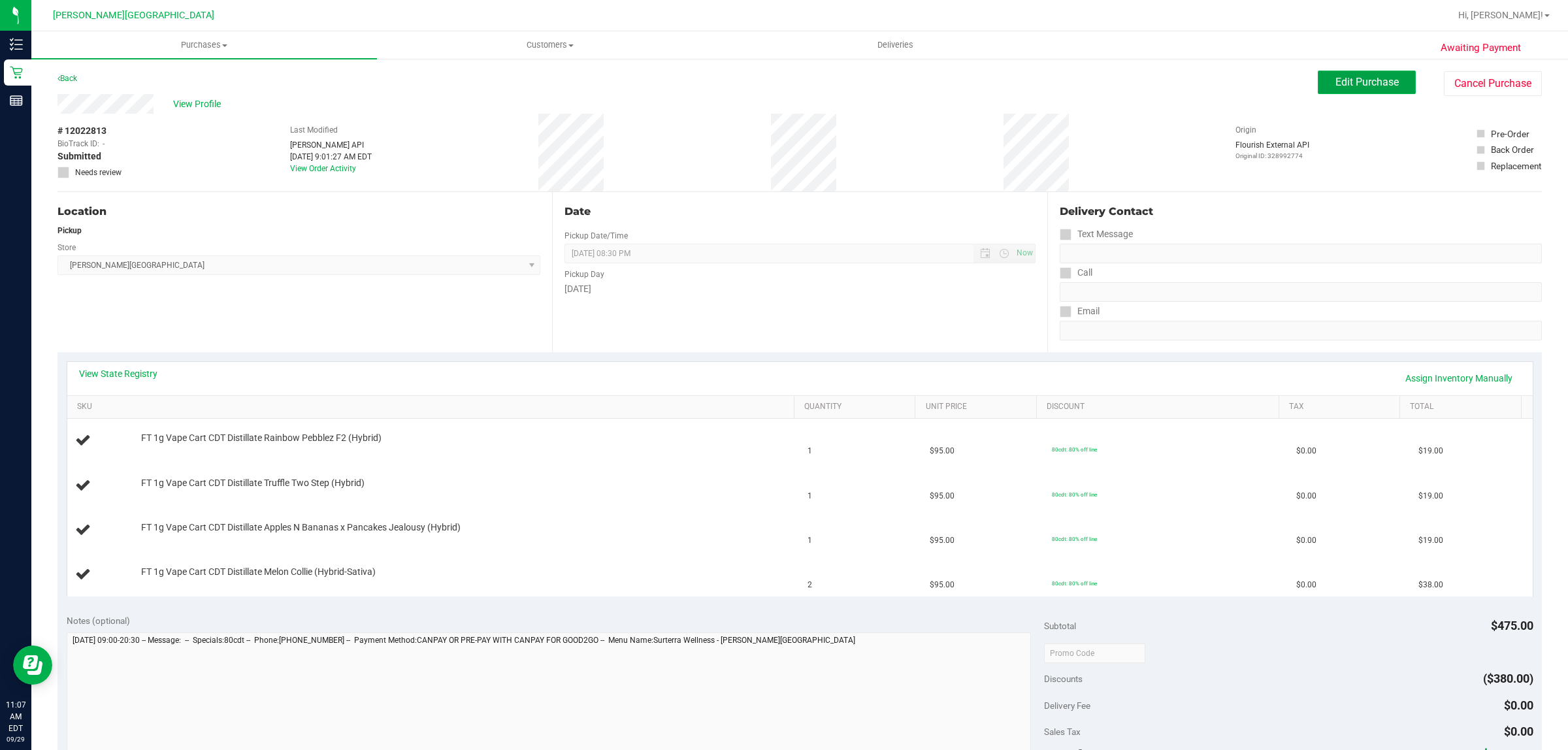
click at [1361, 75] on button "Edit Purchase" at bounding box center [1366, 82] width 98 height 24
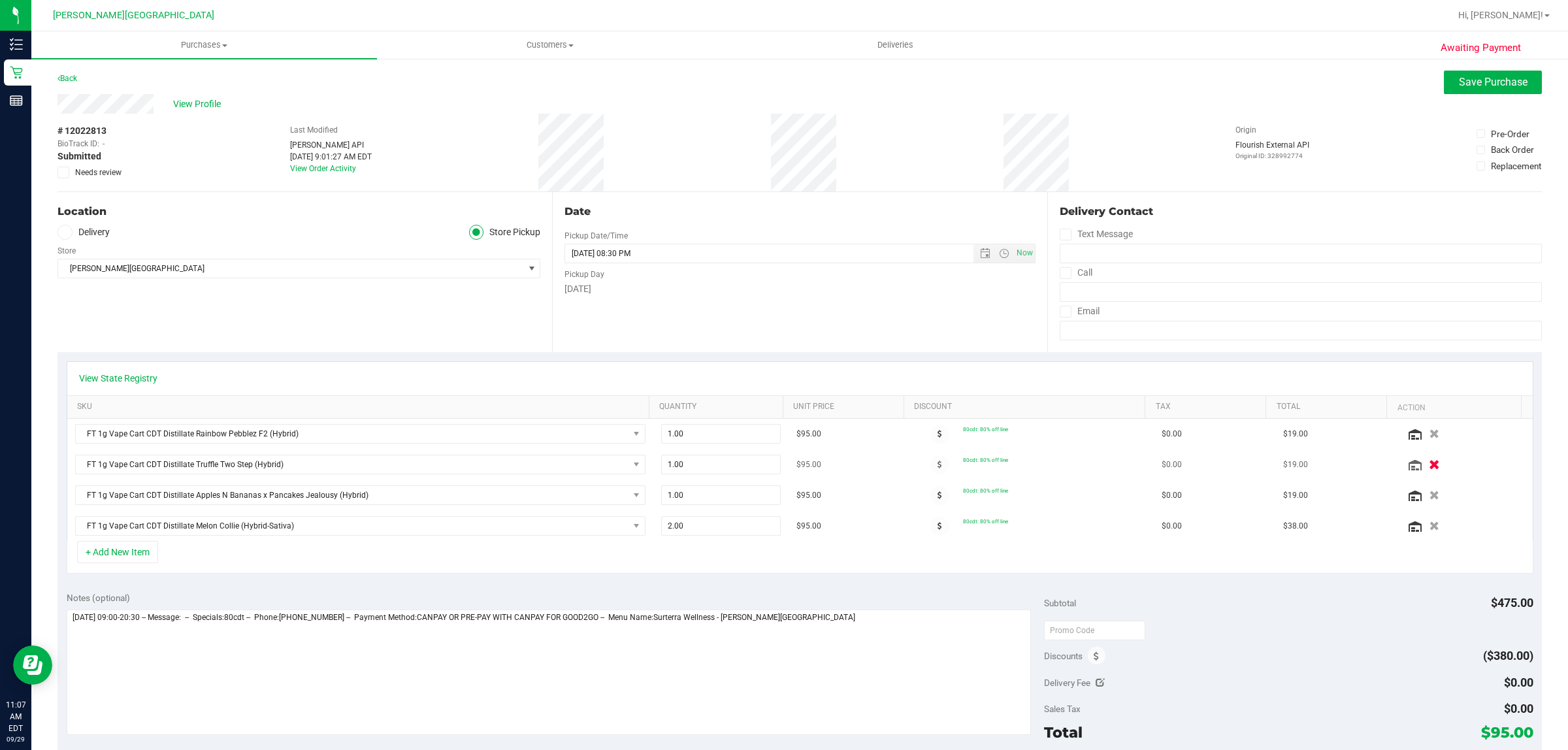
click at [1423, 467] on button "button" at bounding box center [1434, 464] width 22 height 13
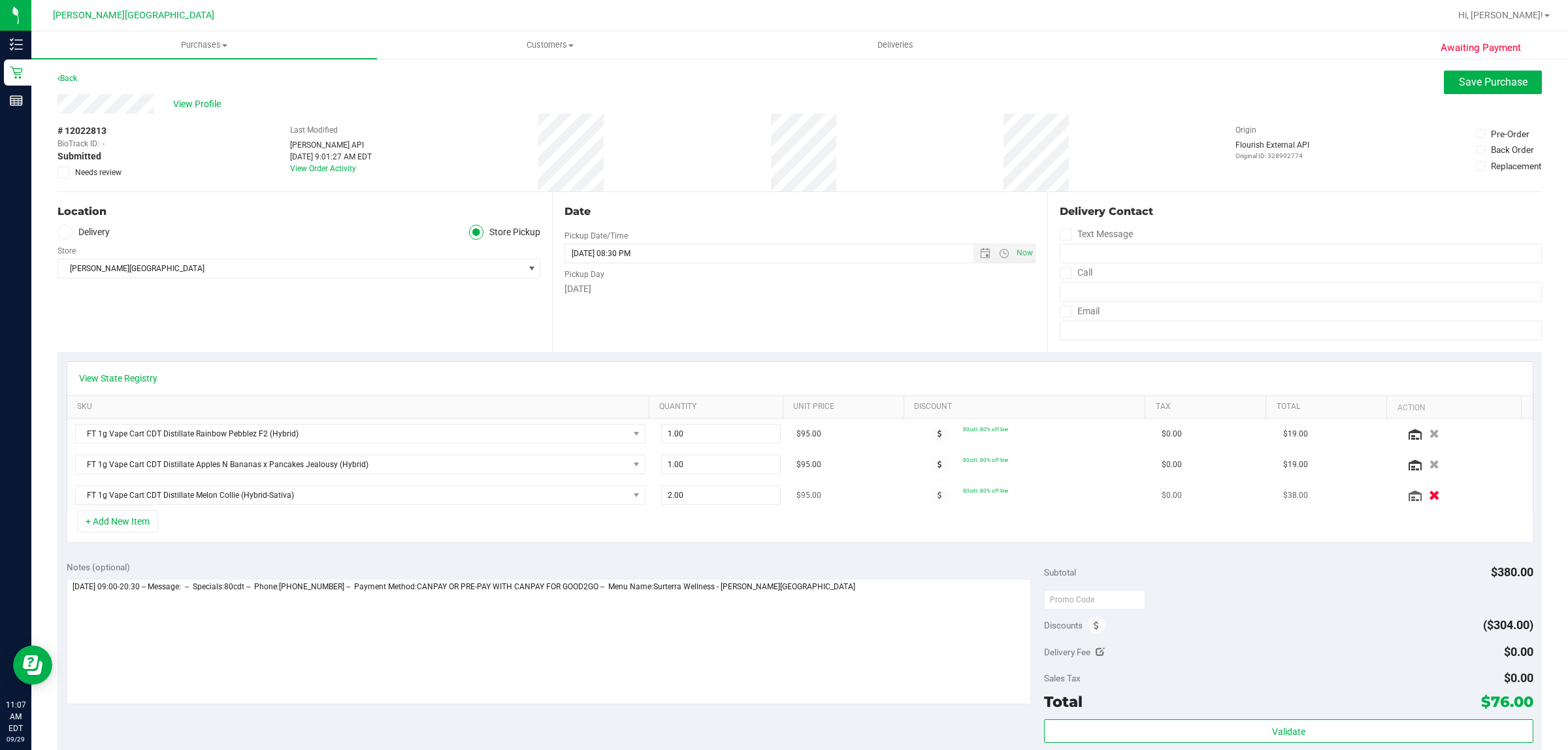
click at [1430, 494] on icon "button" at bounding box center [1436, 496] width 11 height 10
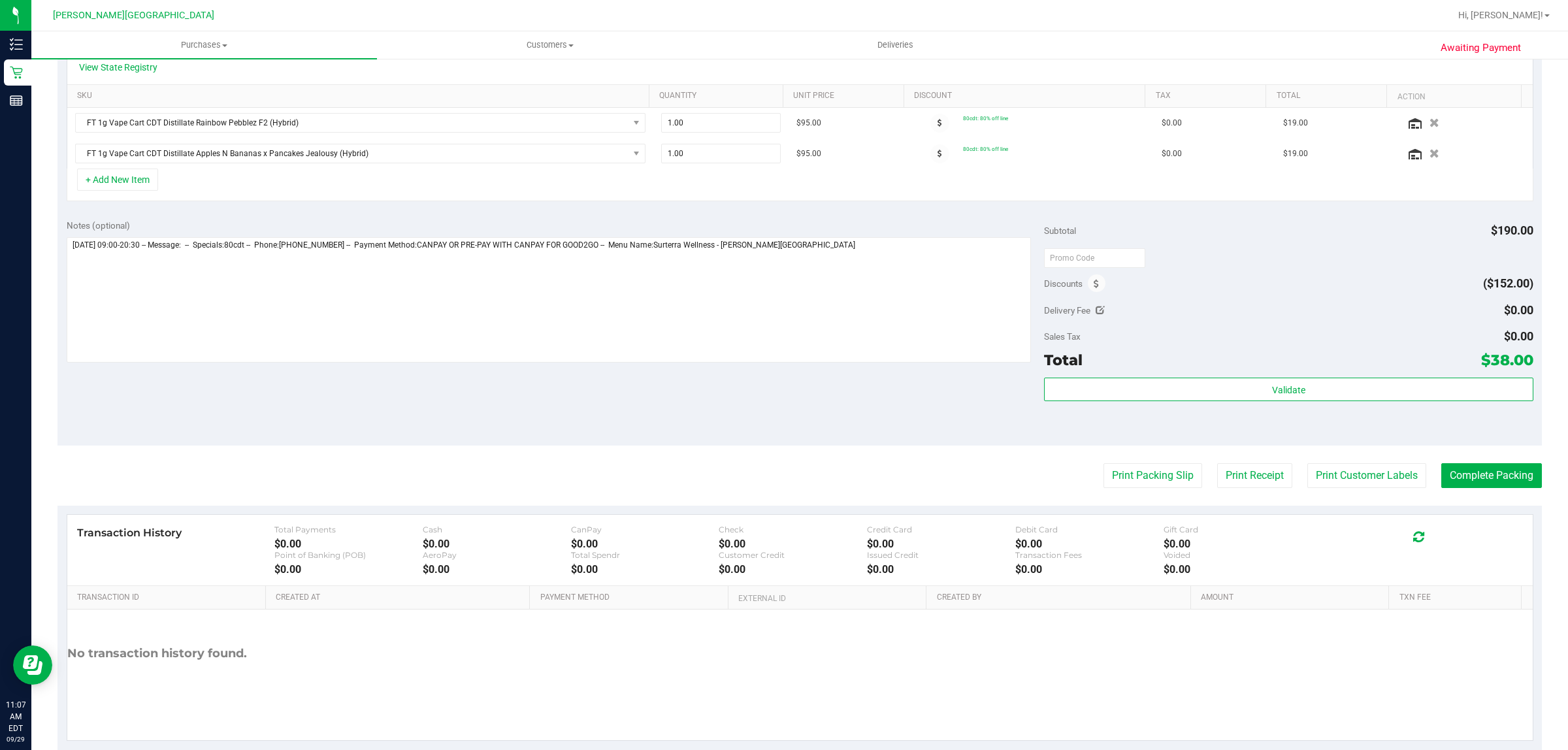
scroll to position [337, 0]
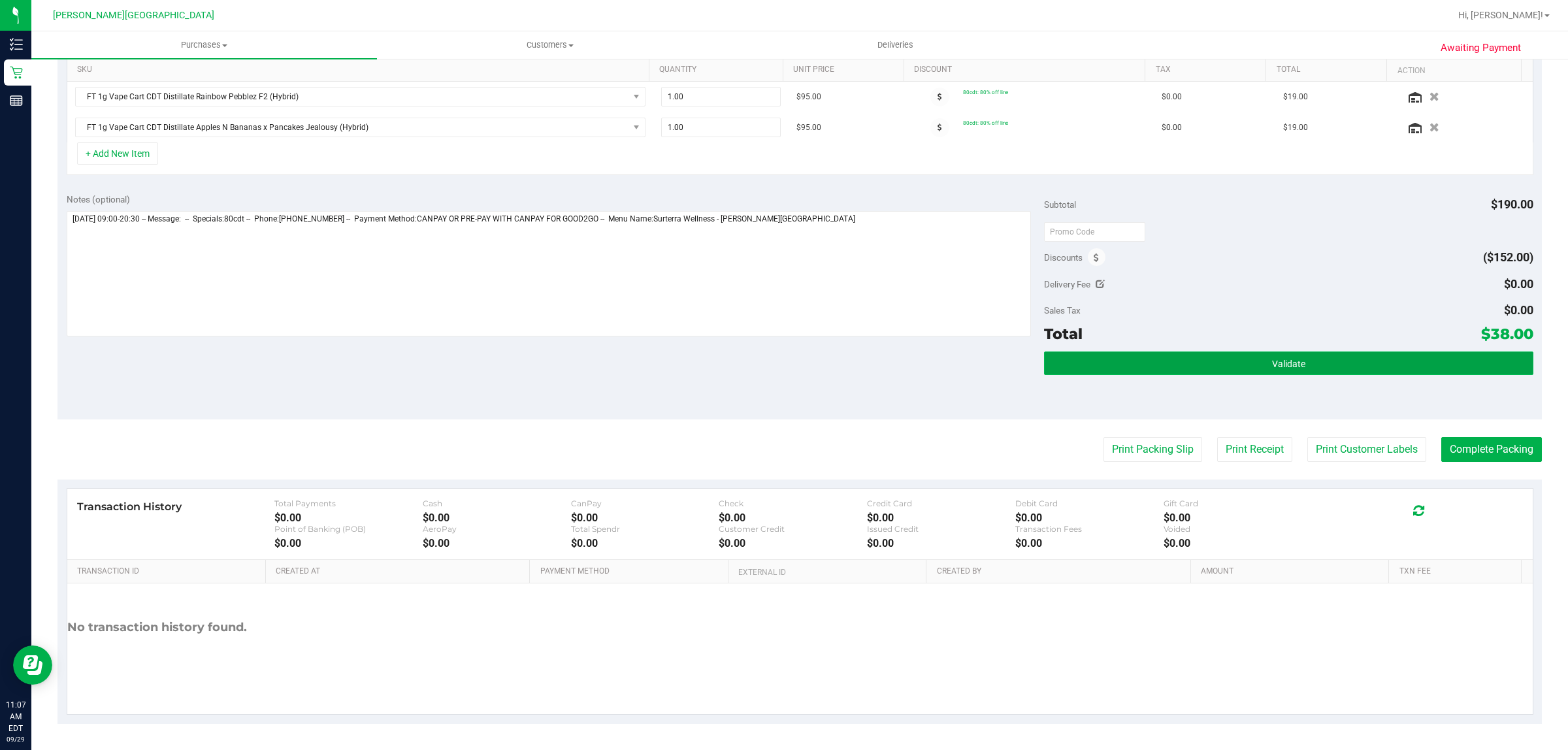
click at [1289, 367] on span "Validate" at bounding box center [1288, 364] width 33 height 10
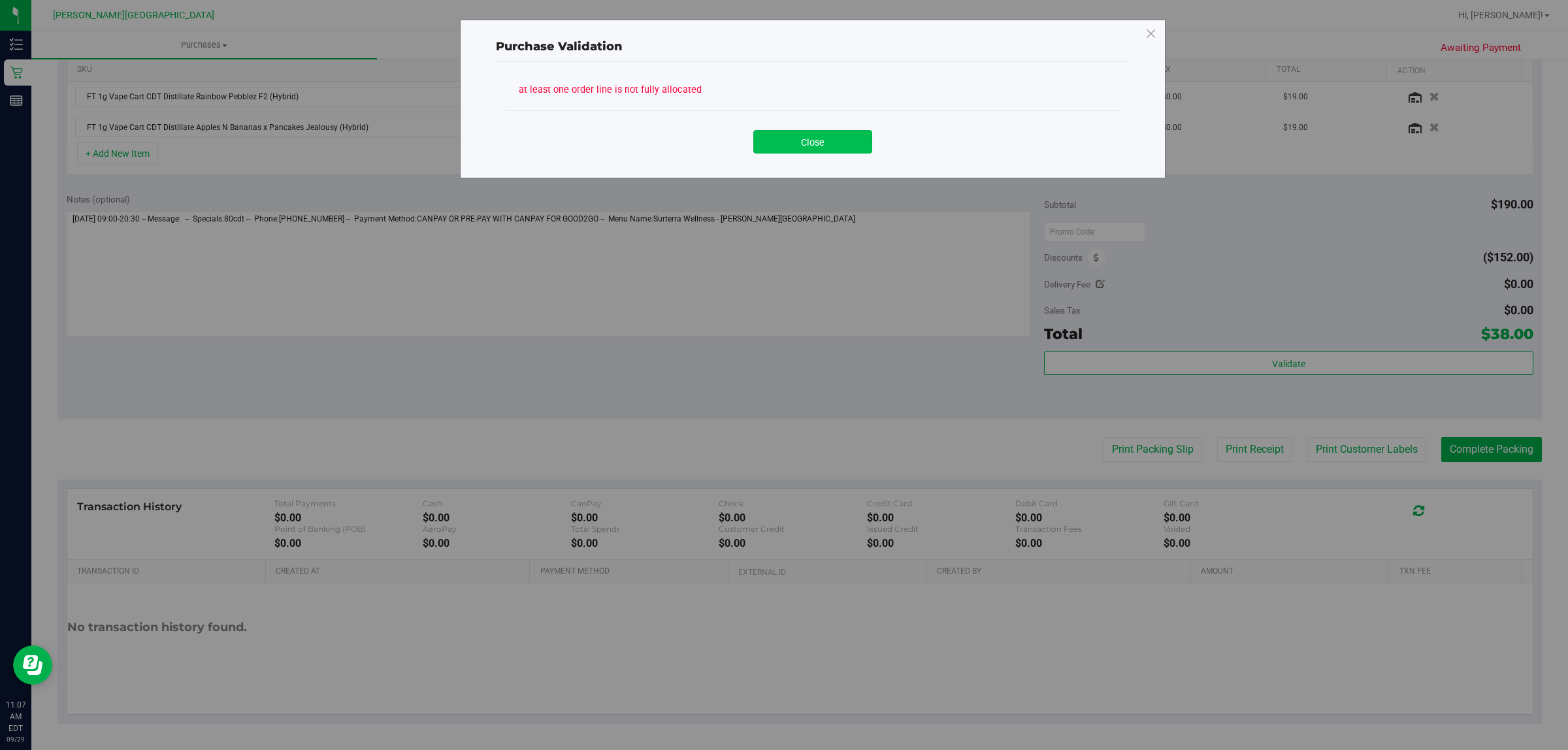
click at [823, 135] on button "Close" at bounding box center [813, 141] width 119 height 24
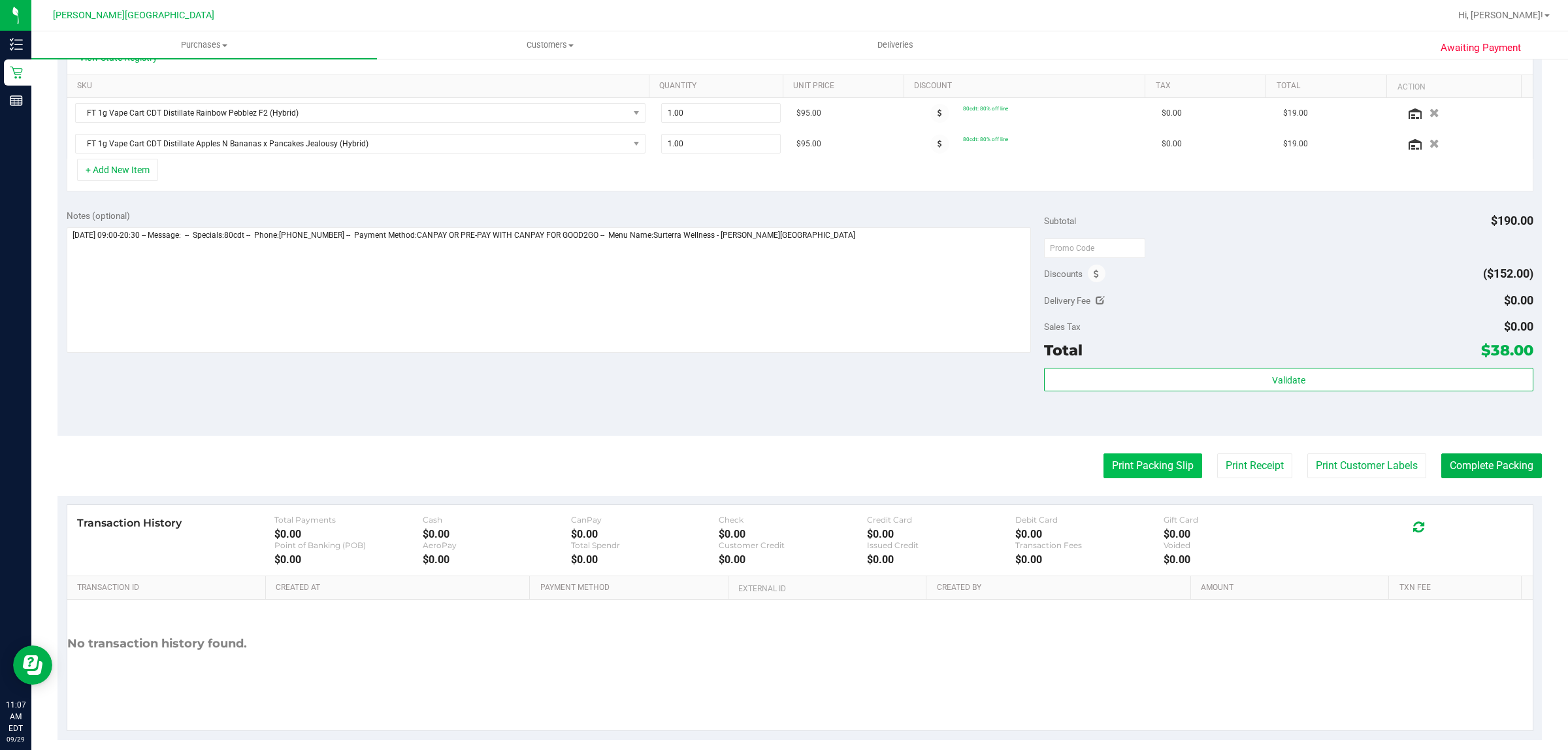
scroll to position [327, 0]
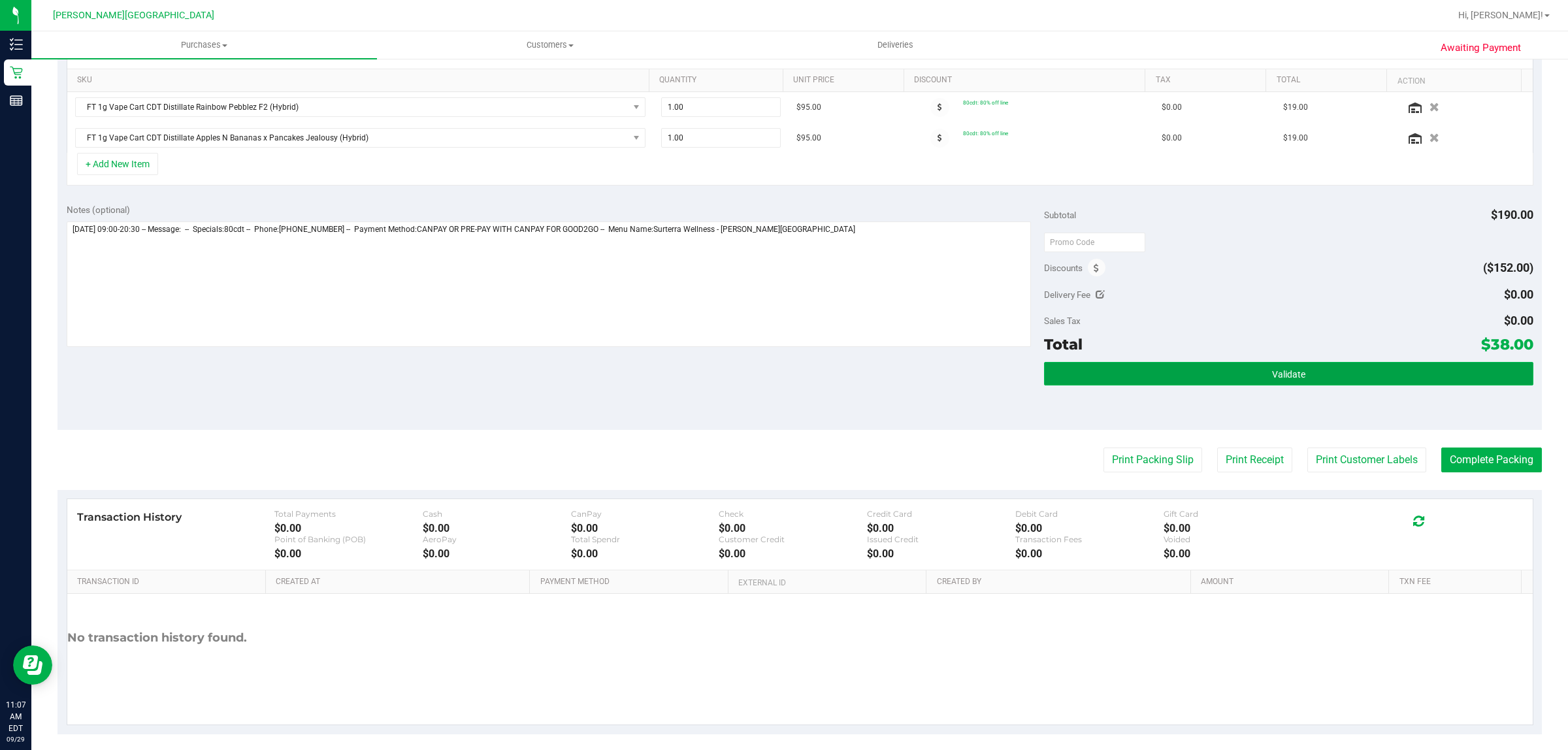
click at [1140, 372] on button "Validate" at bounding box center [1288, 374] width 489 height 24
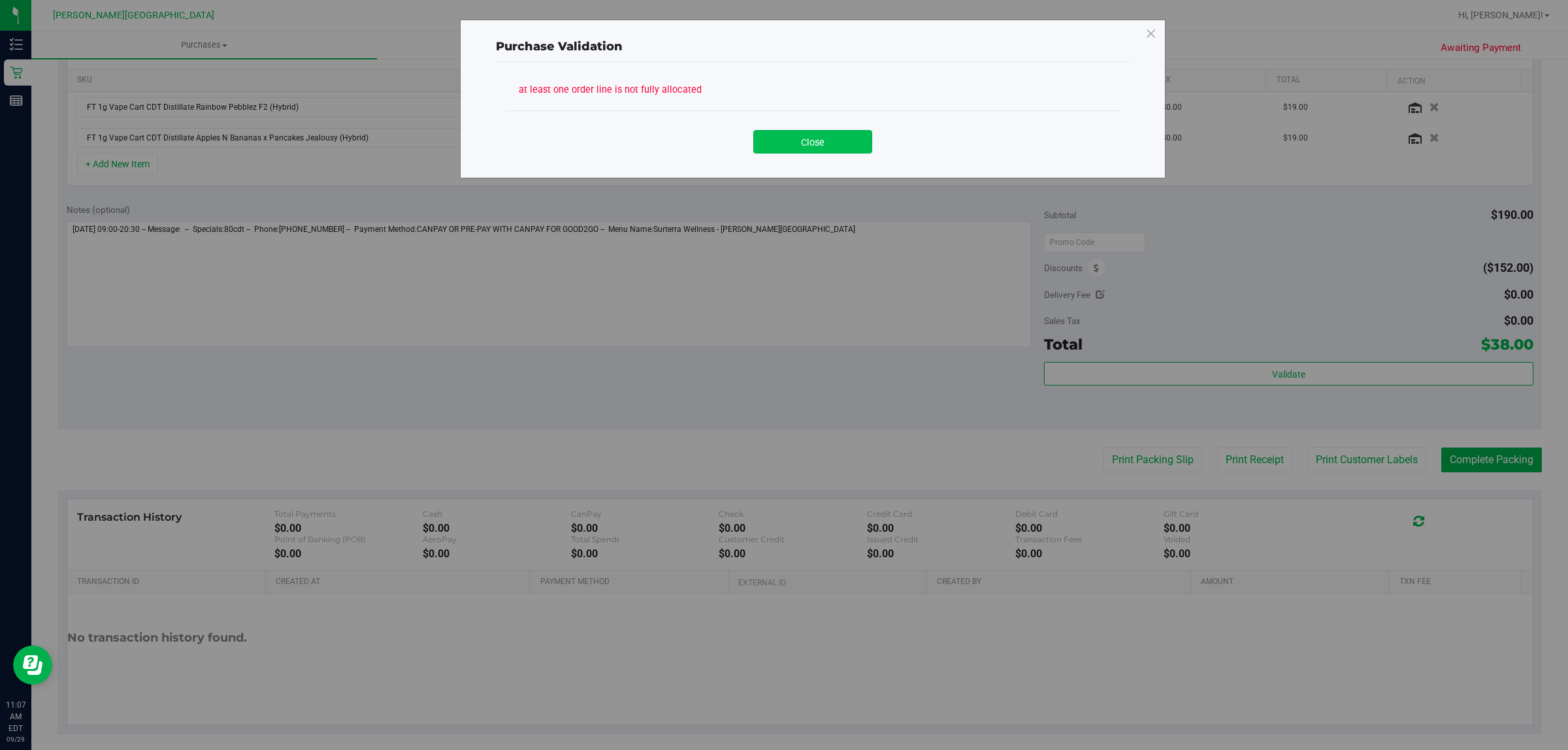
click at [799, 142] on button "Close" at bounding box center [813, 141] width 119 height 24
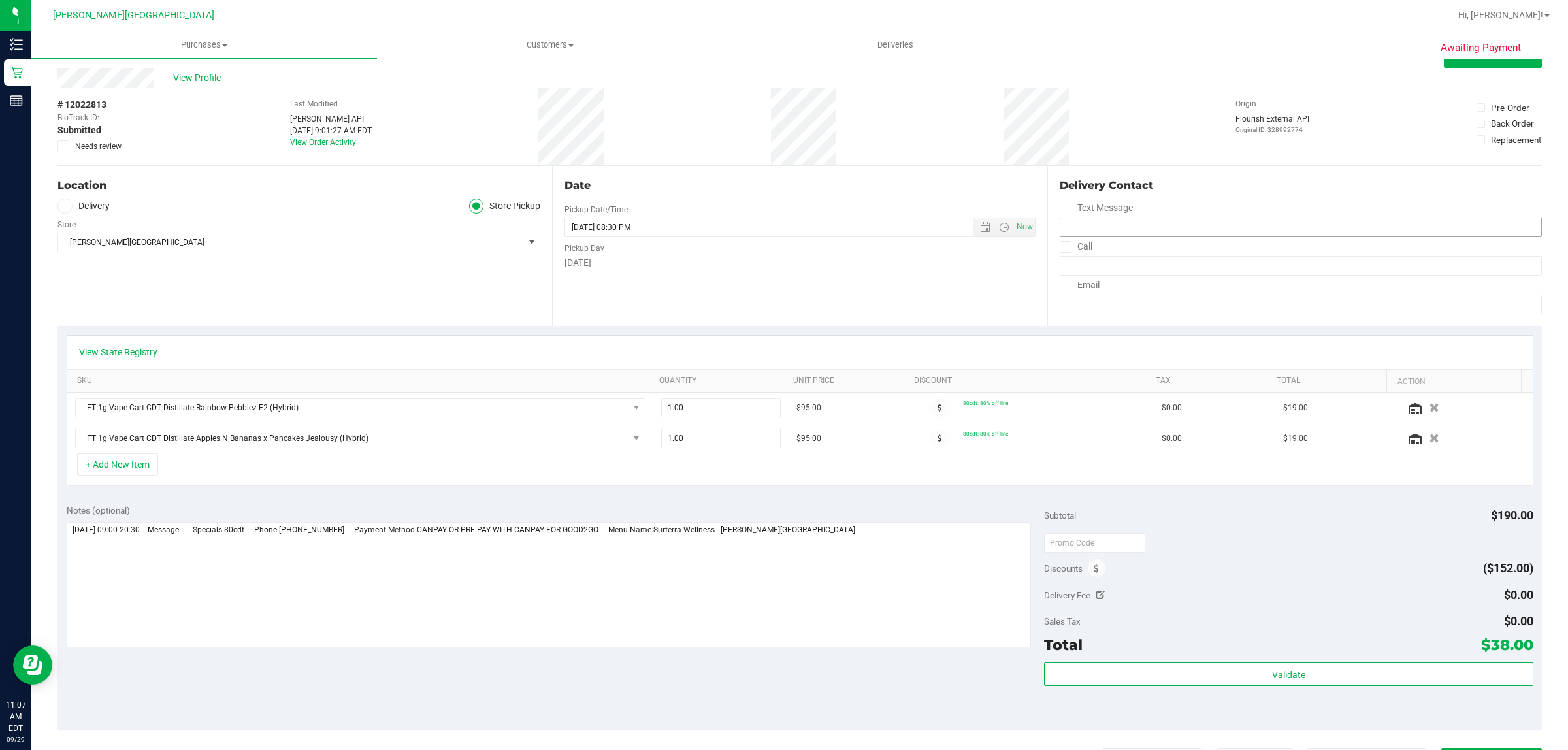
scroll to position [0, 0]
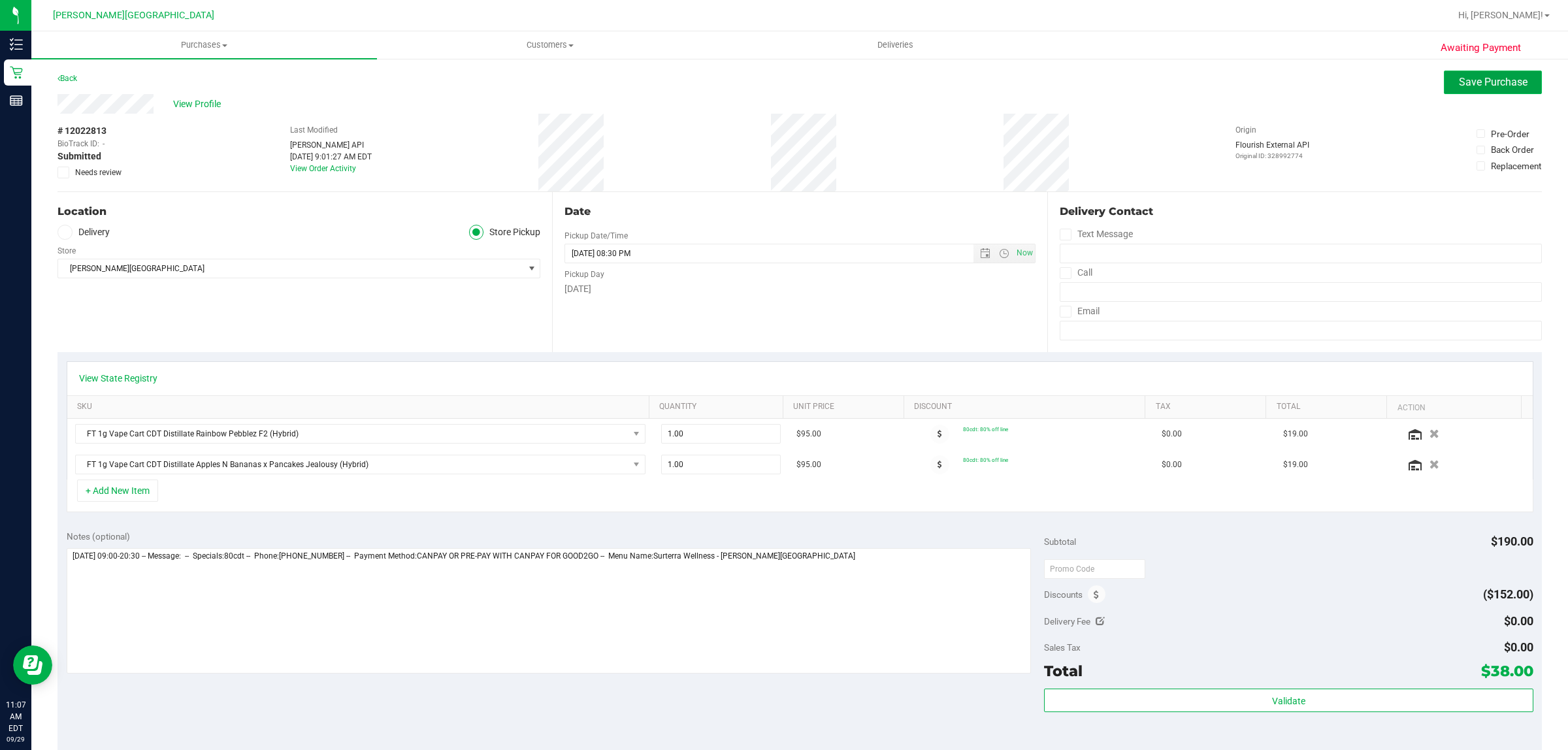
click at [1462, 80] on span "Save Purchase" at bounding box center [1494, 82] width 69 height 12
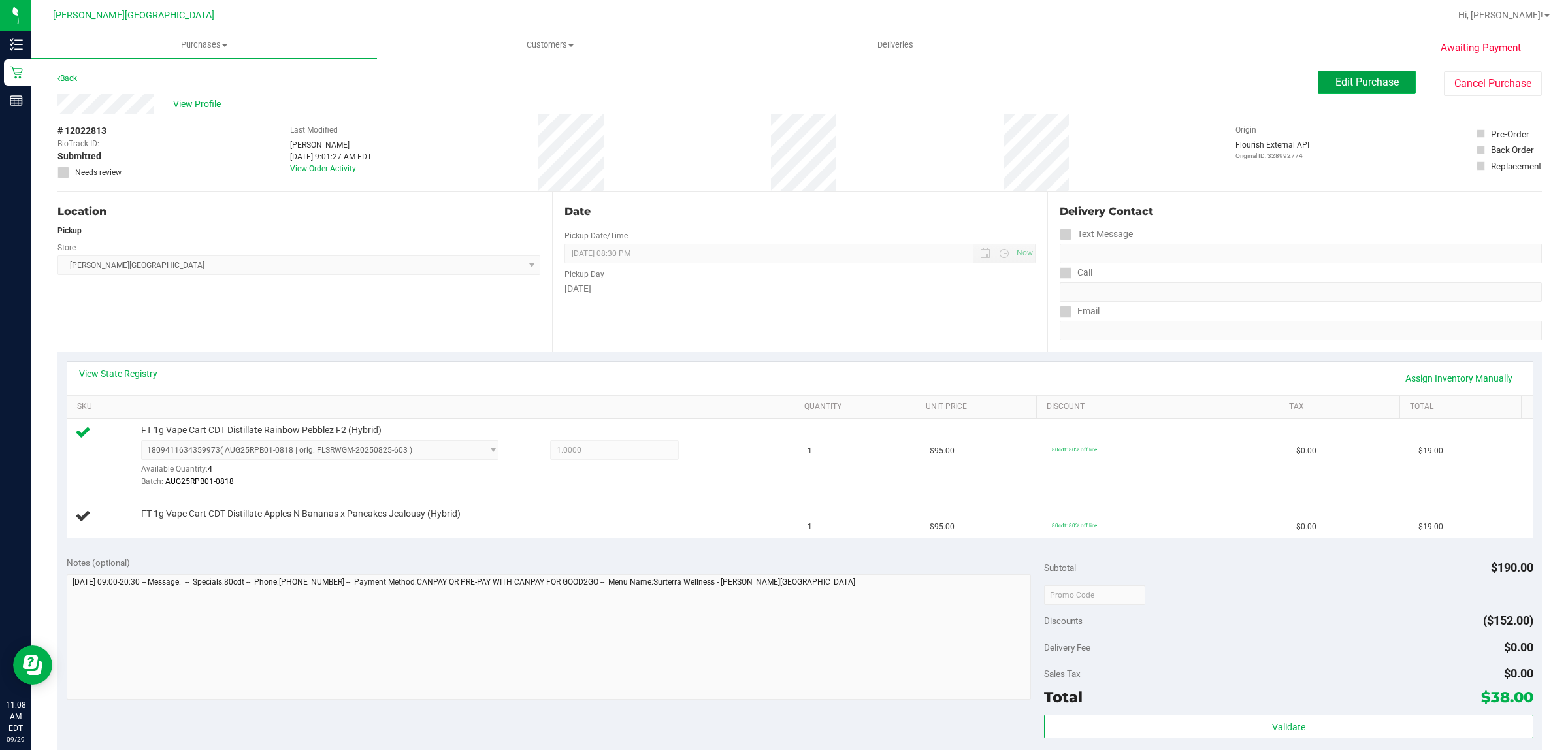
click at [1394, 84] on button "Edit Purchase" at bounding box center [1366, 82] width 98 height 24
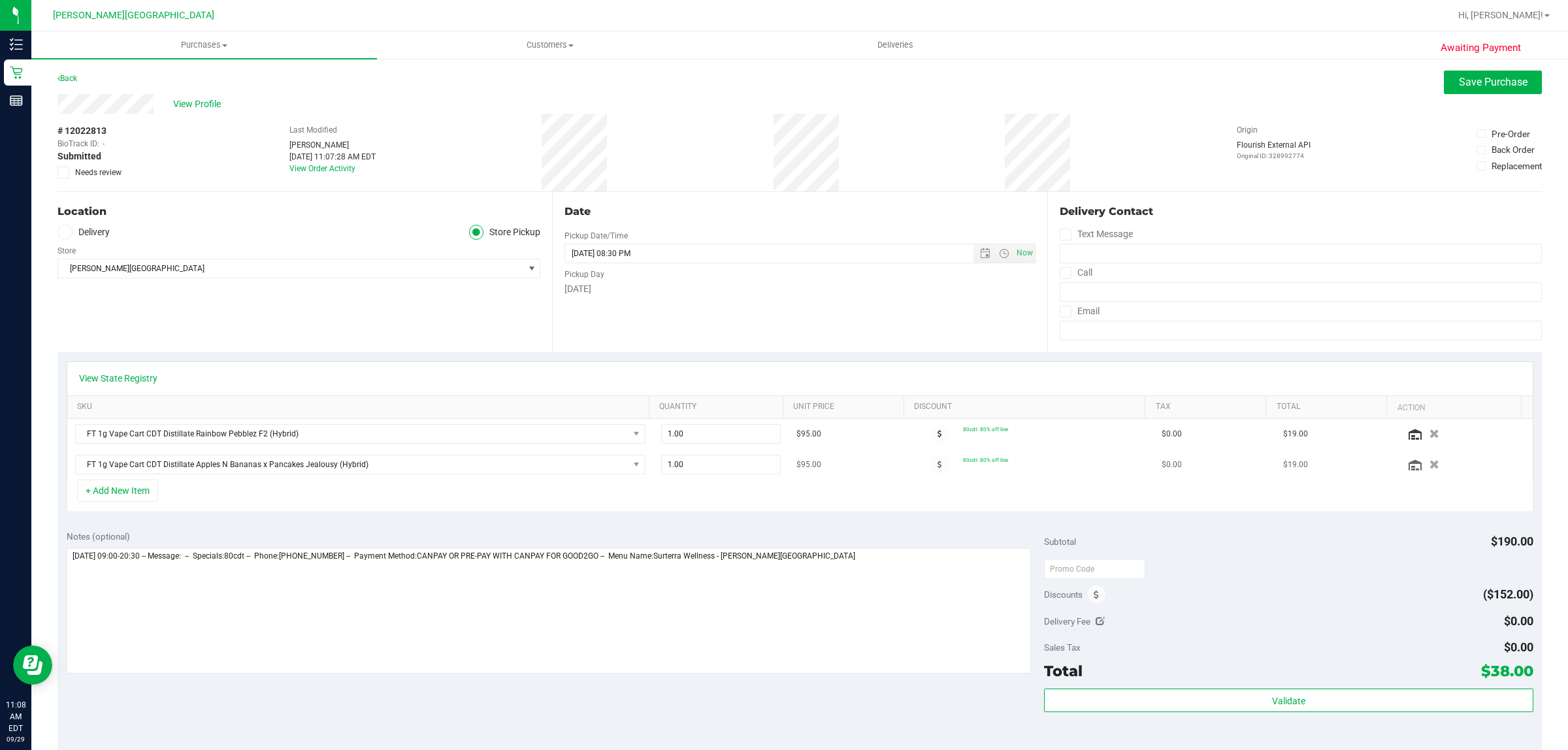
click at [1430, 466] on icon "button" at bounding box center [1435, 465] width 10 height 10
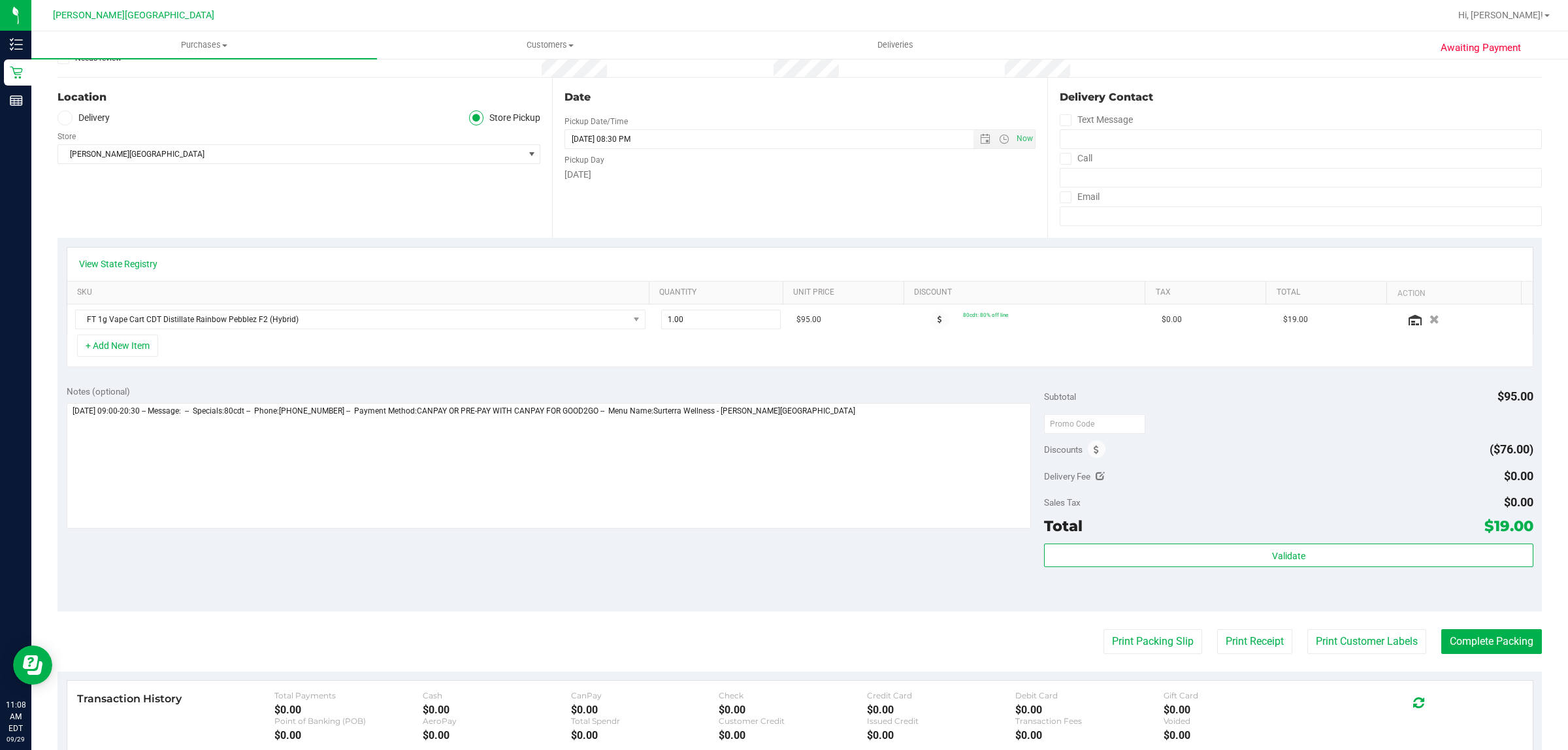
scroll to position [306, 0]
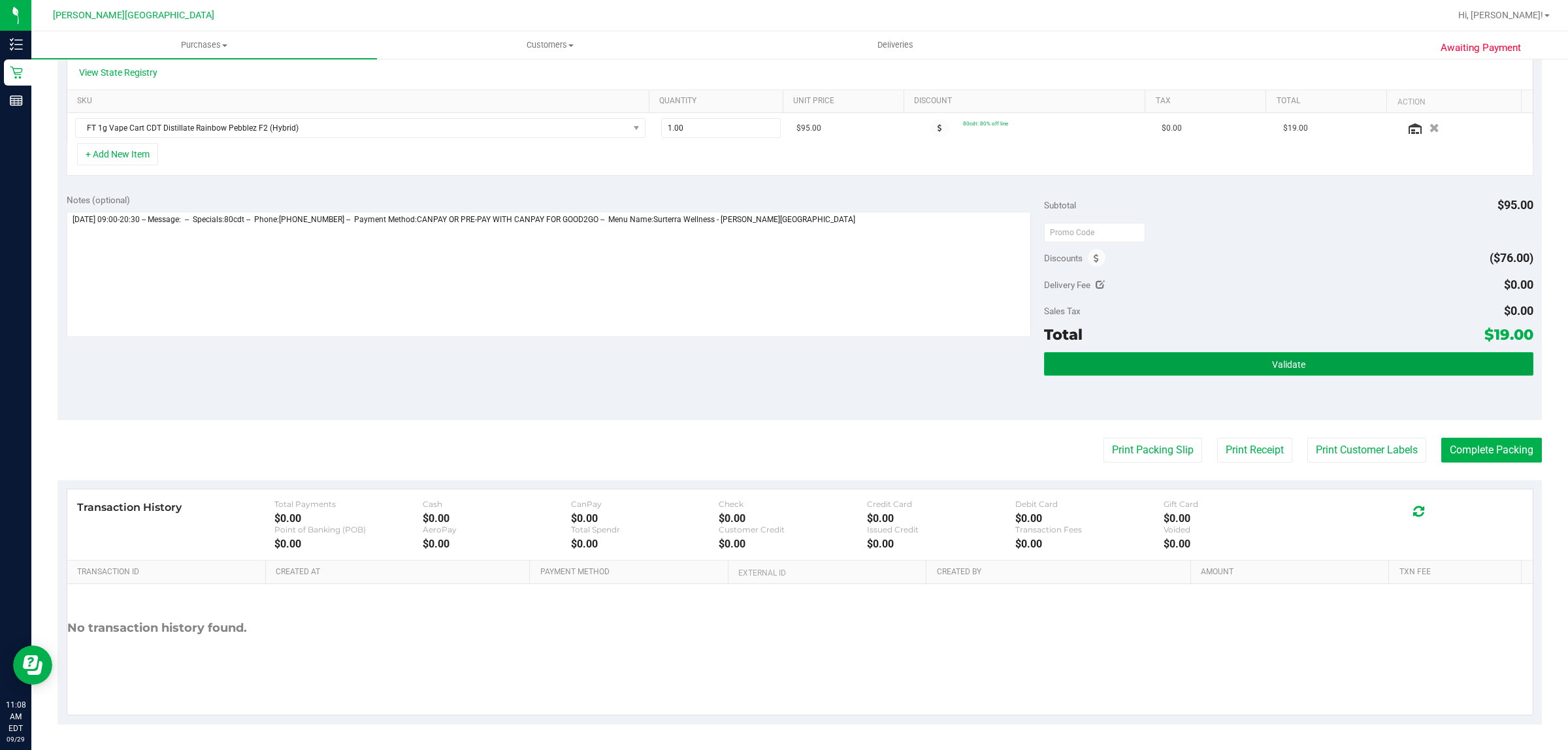
click at [1127, 359] on button "Validate" at bounding box center [1288, 364] width 489 height 24
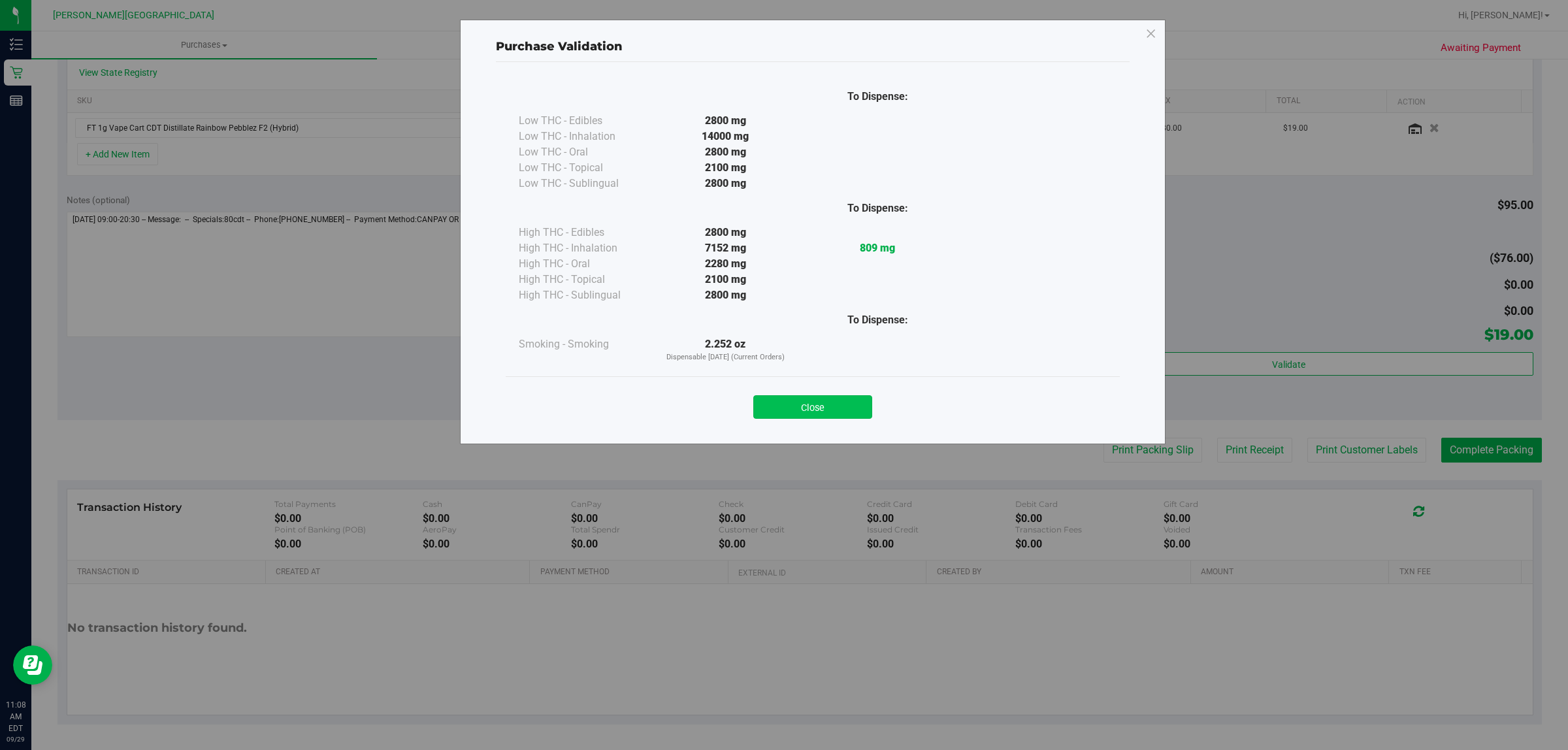
click at [822, 402] on button "Close" at bounding box center [813, 407] width 119 height 24
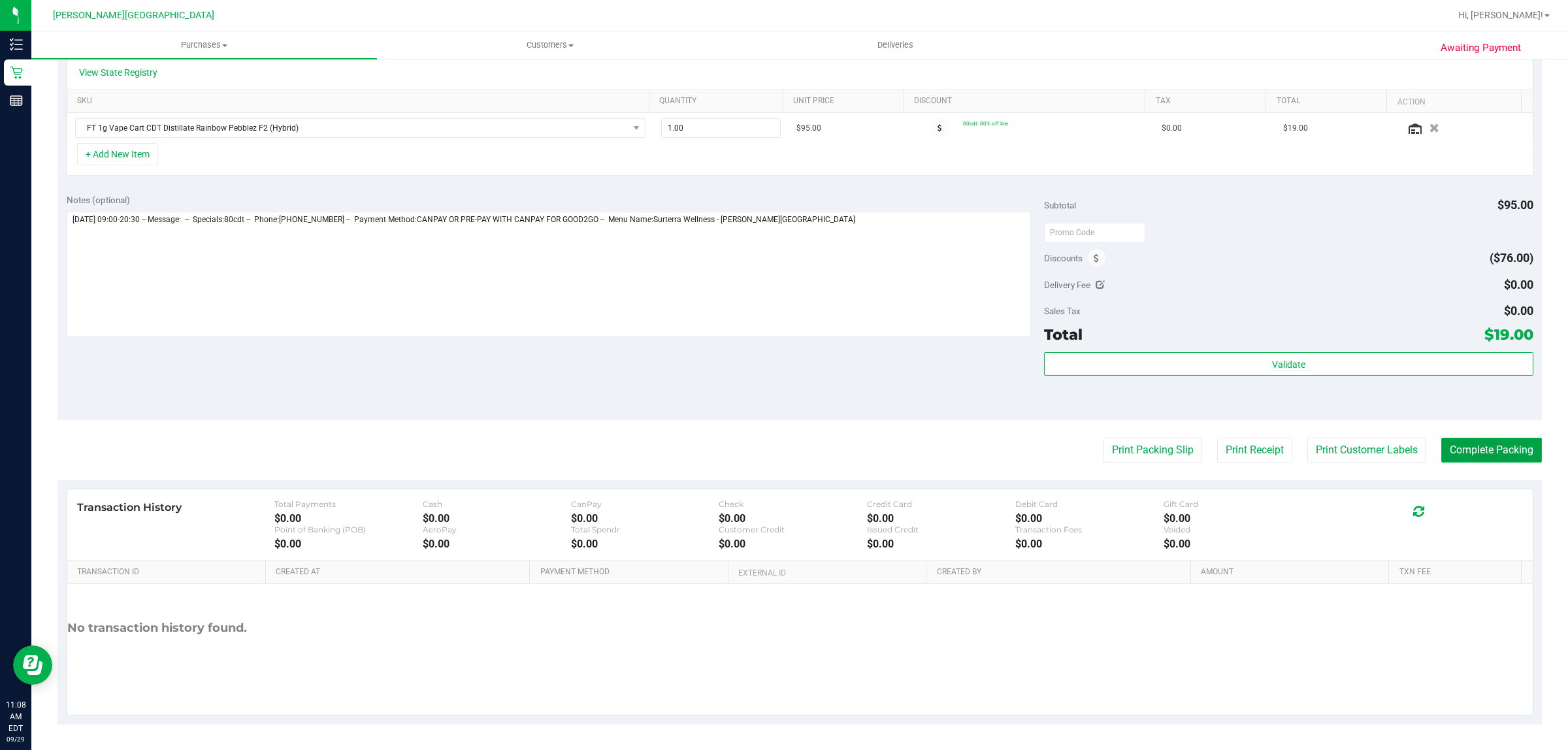
click at [1471, 449] on button "Complete Packing" at bounding box center [1492, 451] width 101 height 25
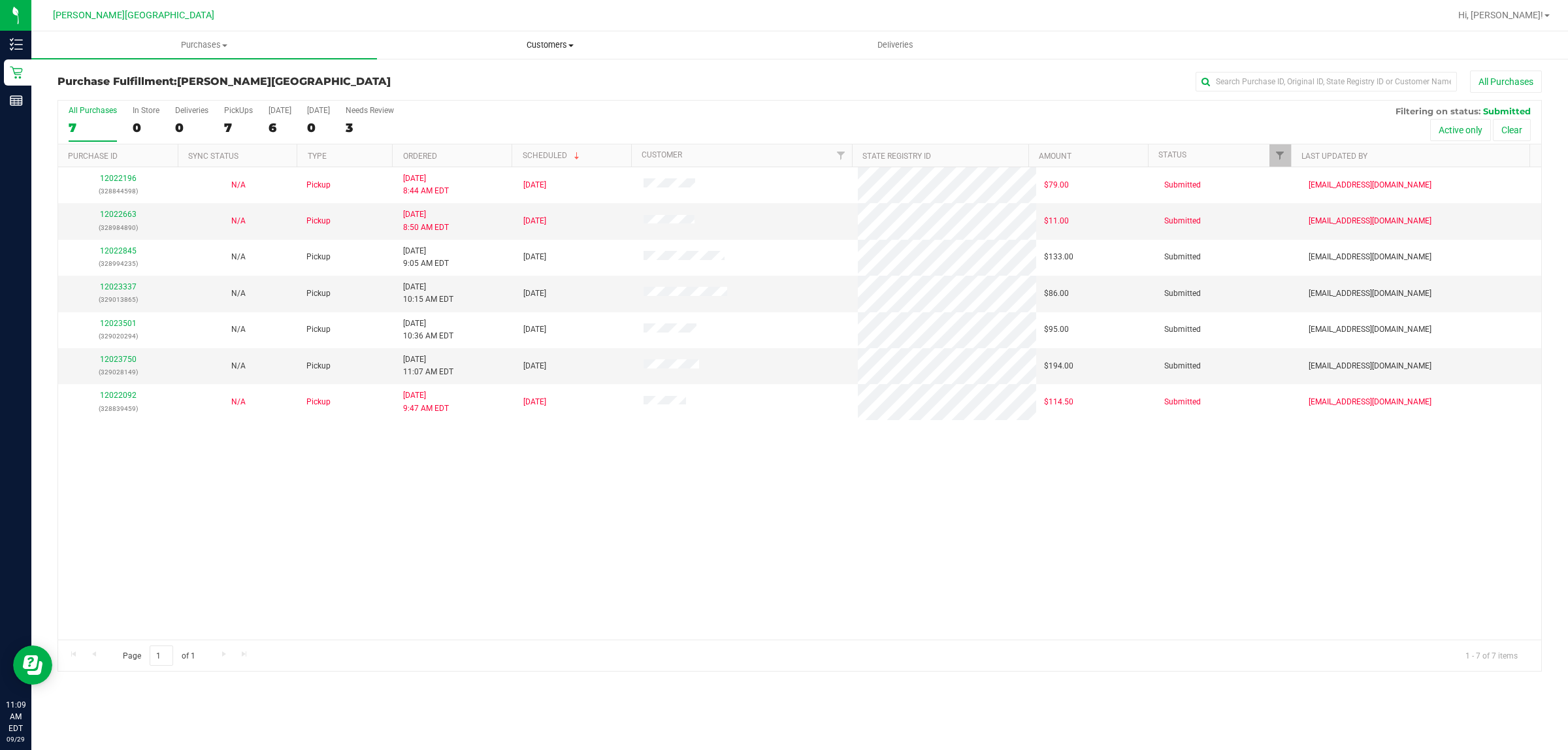
click at [542, 47] on span "Customers" at bounding box center [549, 45] width 344 height 11
click at [481, 78] on li "All customers" at bounding box center [550, 79] width 346 height 15
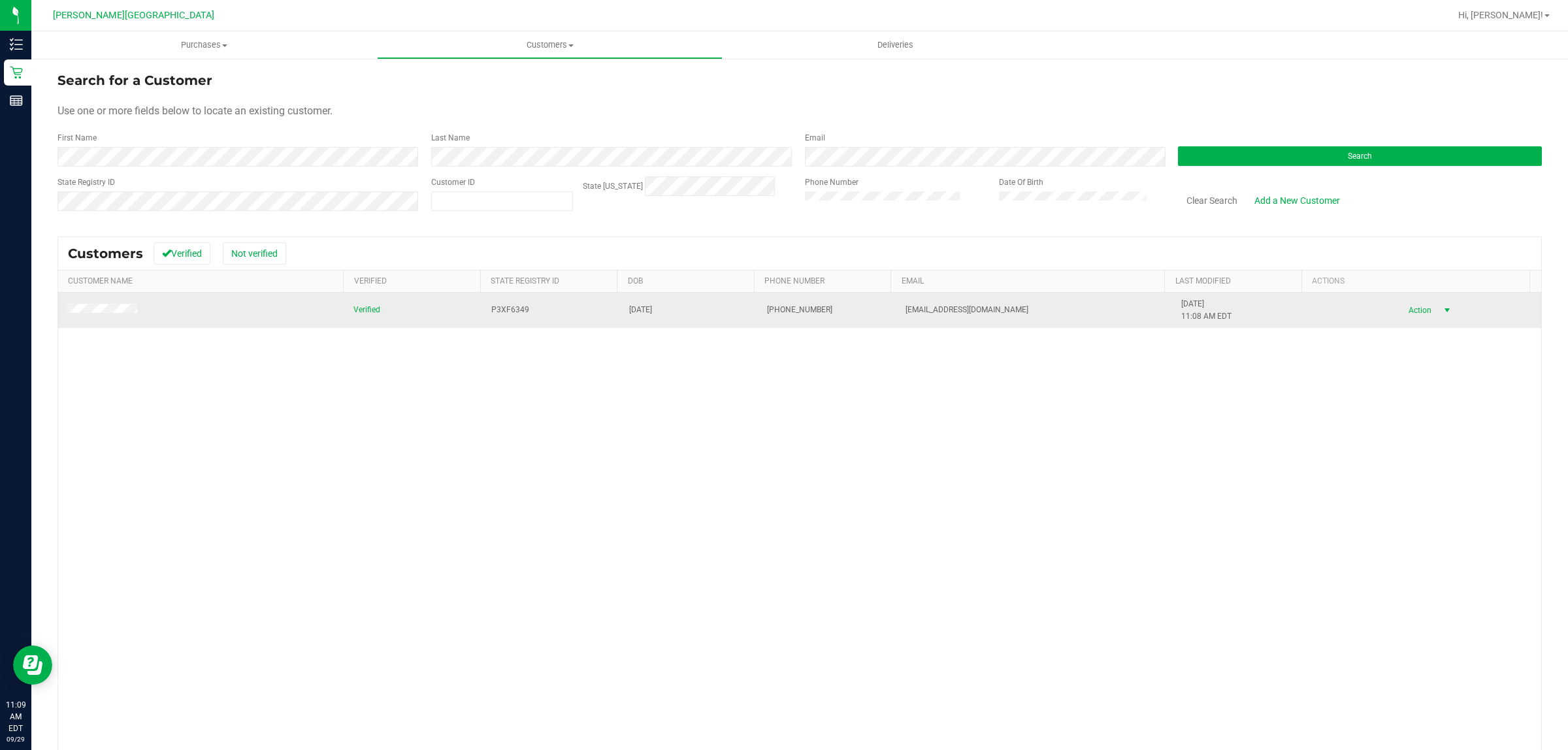
click at [1405, 309] on span "Action" at bounding box center [1417, 310] width 43 height 18
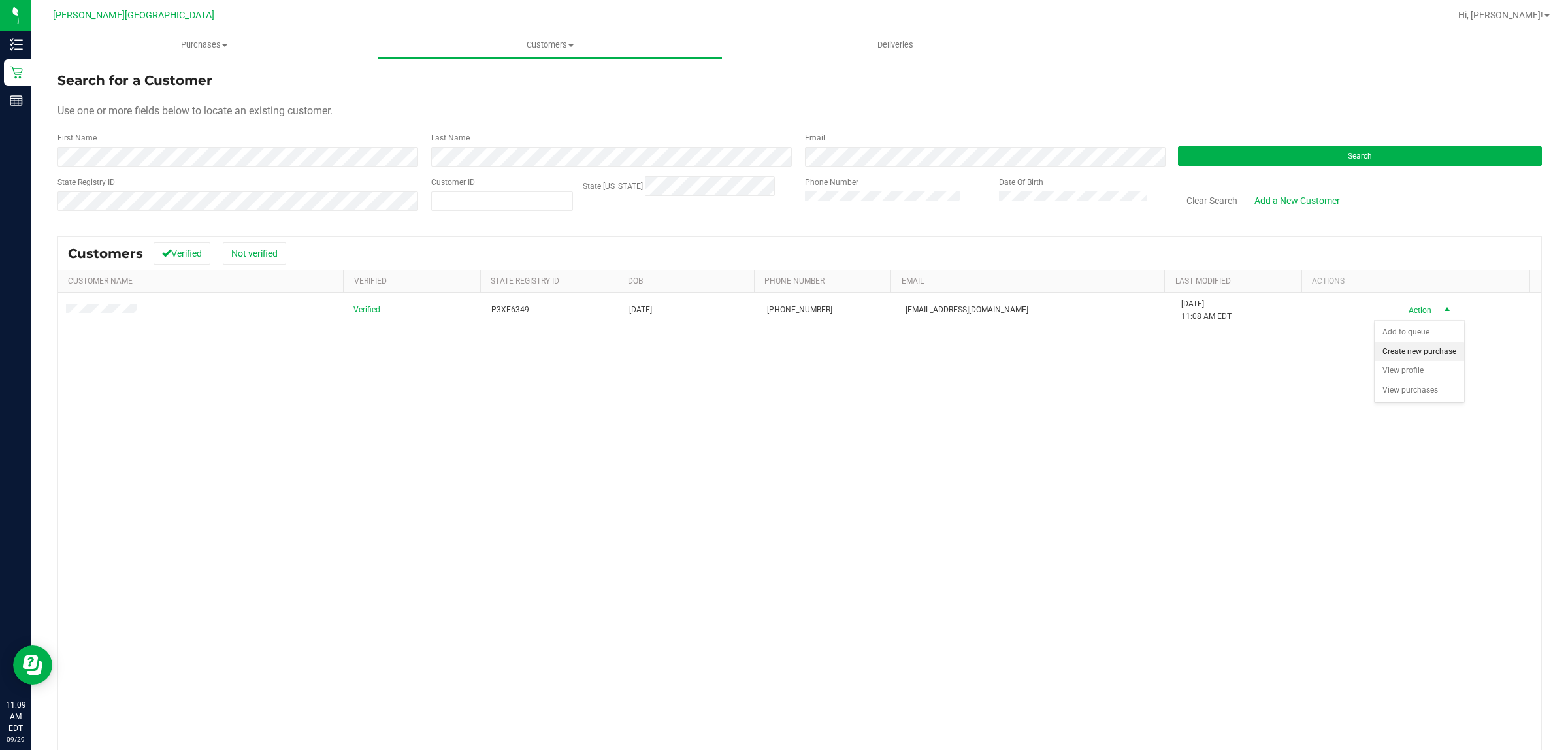
click at [1408, 358] on li "Create new purchase" at bounding box center [1419, 352] width 90 height 20
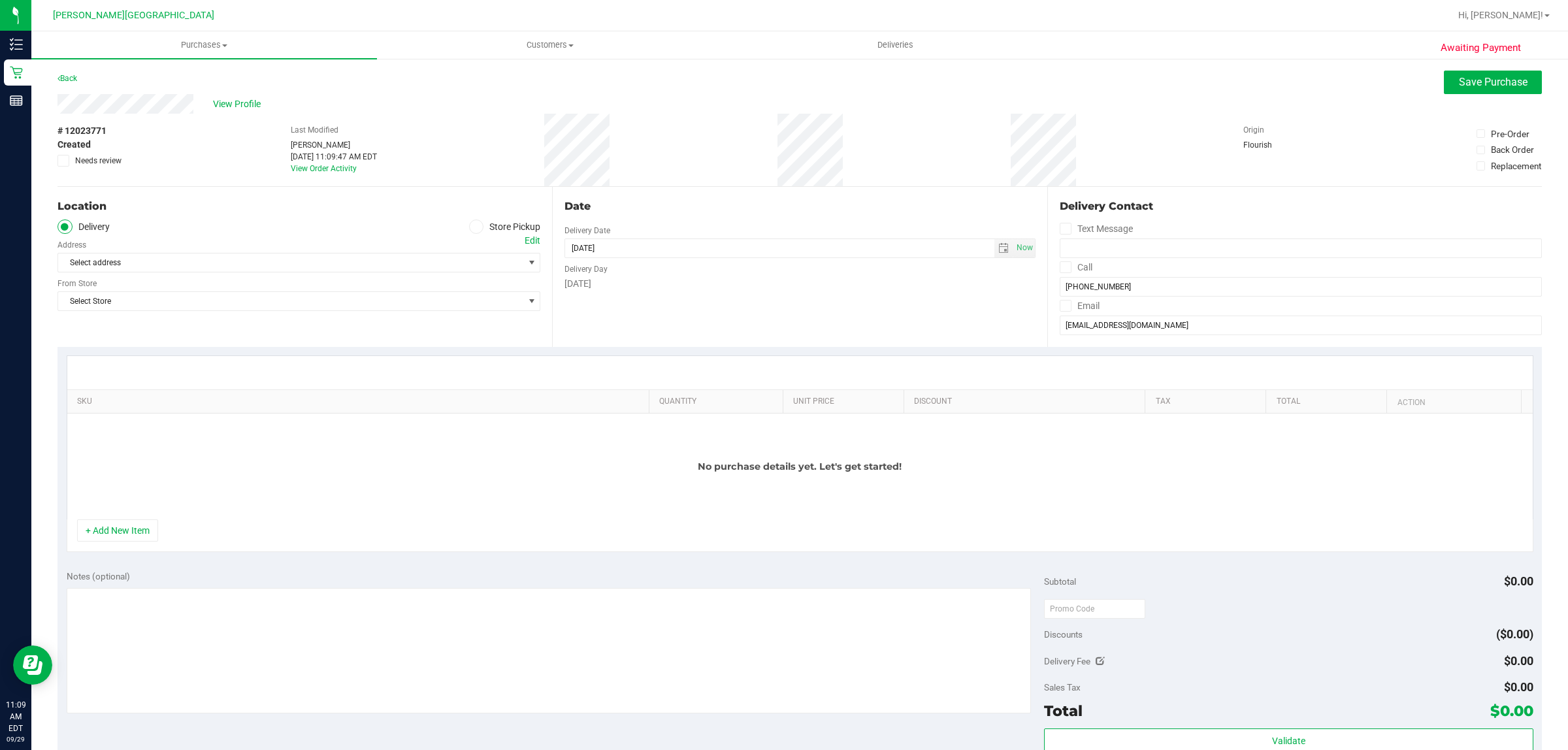
click at [469, 231] on span at bounding box center [476, 227] width 15 height 15
click at [0, 0] on input "Store Pickup" at bounding box center [0, 0] width 0 height 0
click at [420, 266] on span "Select Store" at bounding box center [291, 262] width 465 height 18
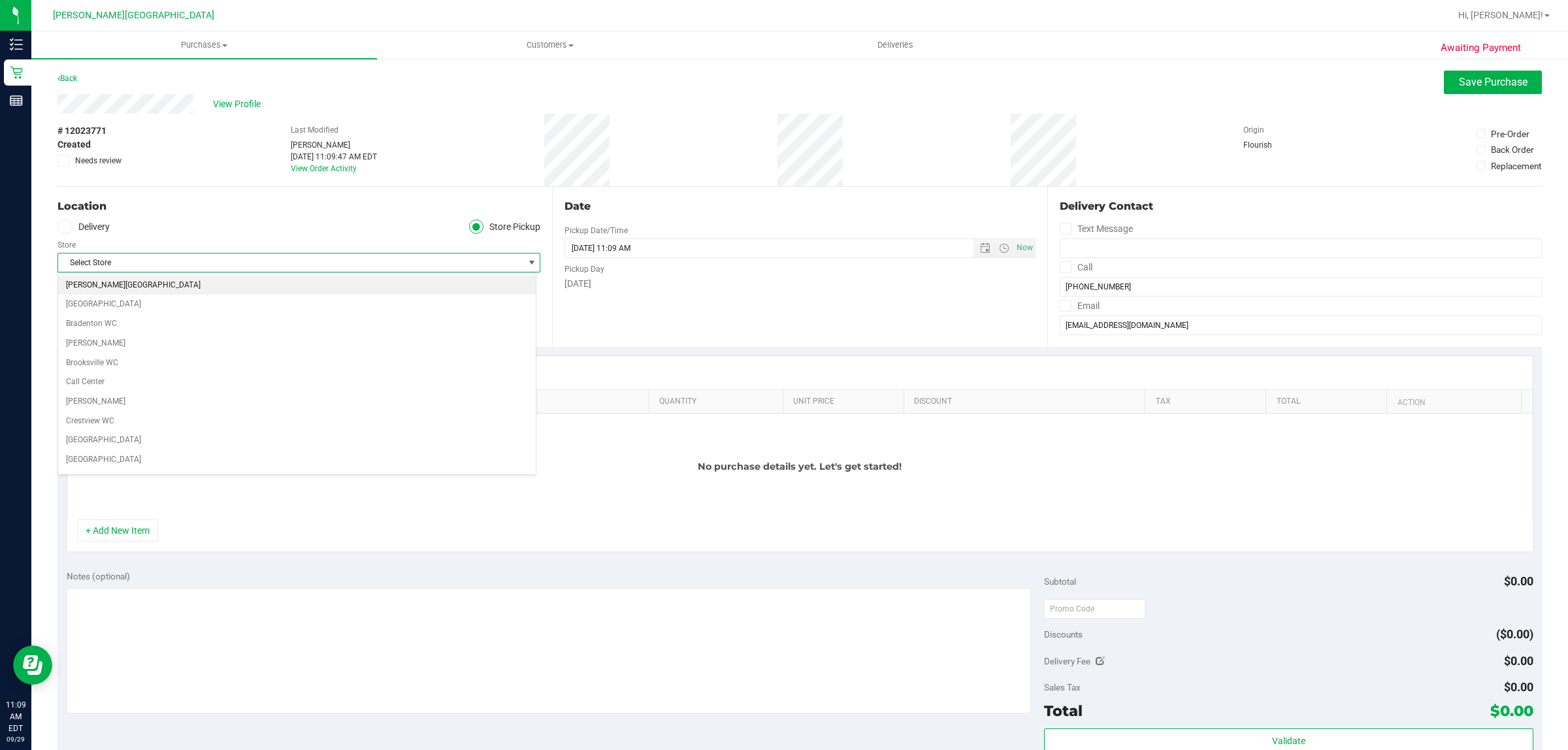
scroll to position [258, 0]
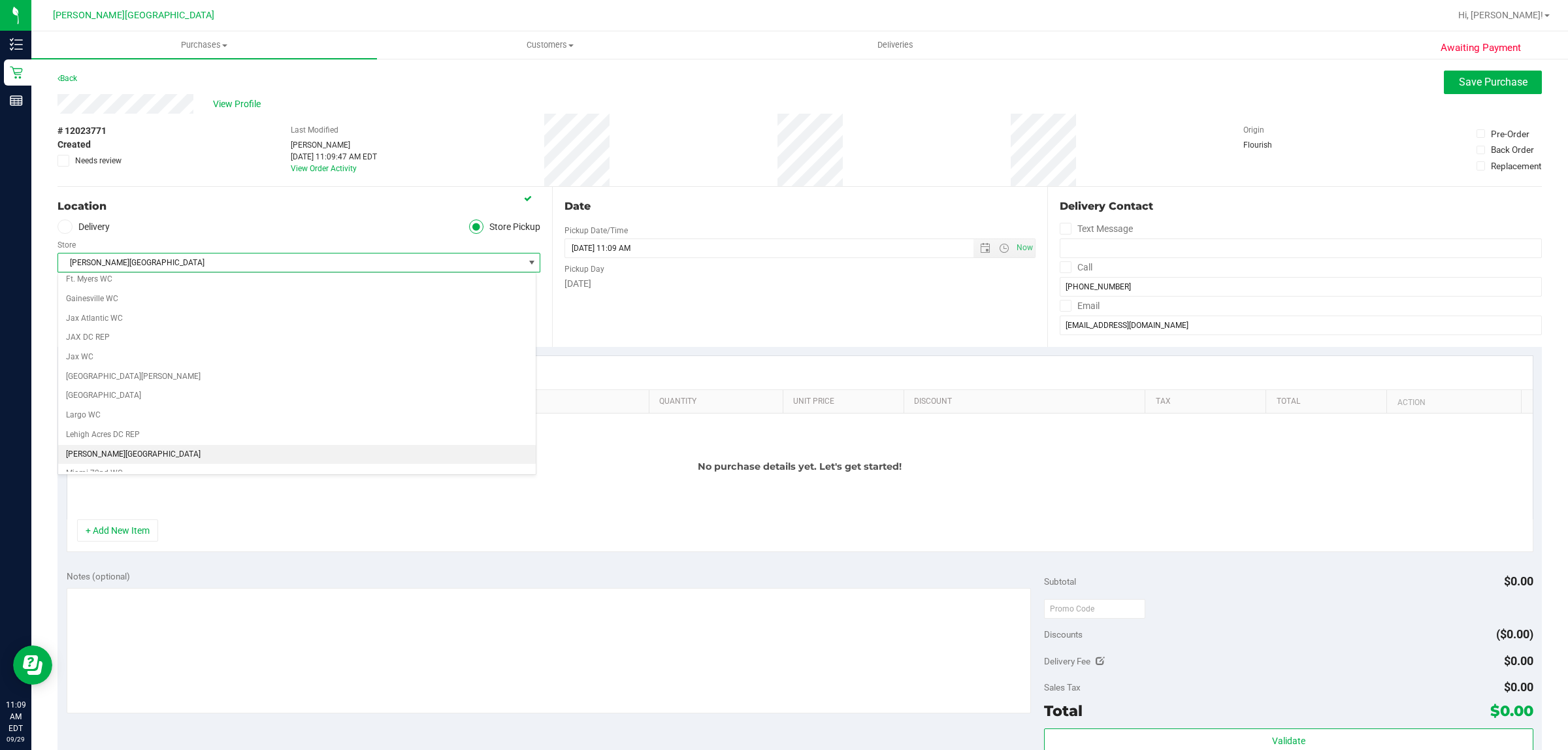
click at [246, 465] on li "[PERSON_NAME][GEOGRAPHIC_DATA]" at bounding box center [296, 455] width 477 height 20
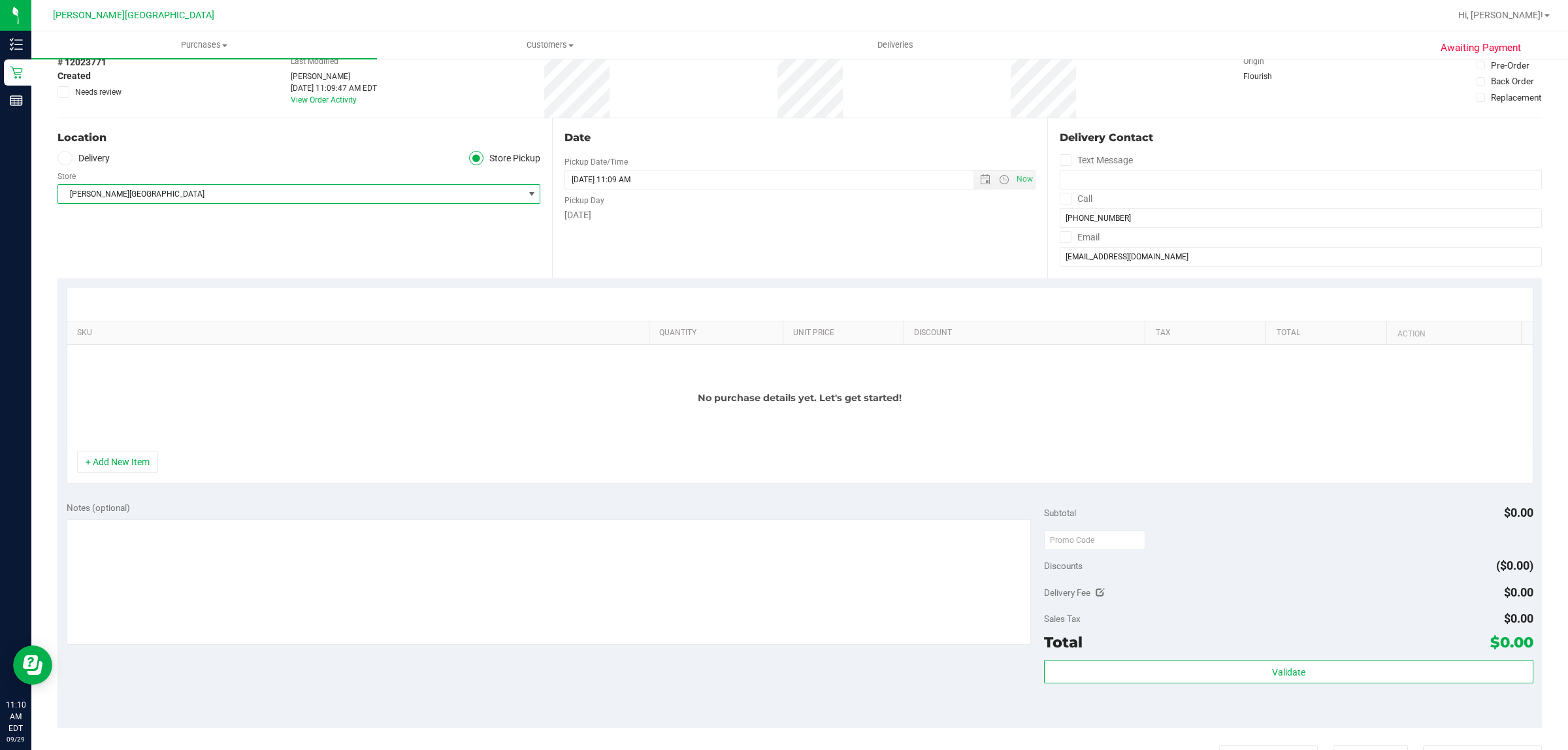
scroll to position [163, 0]
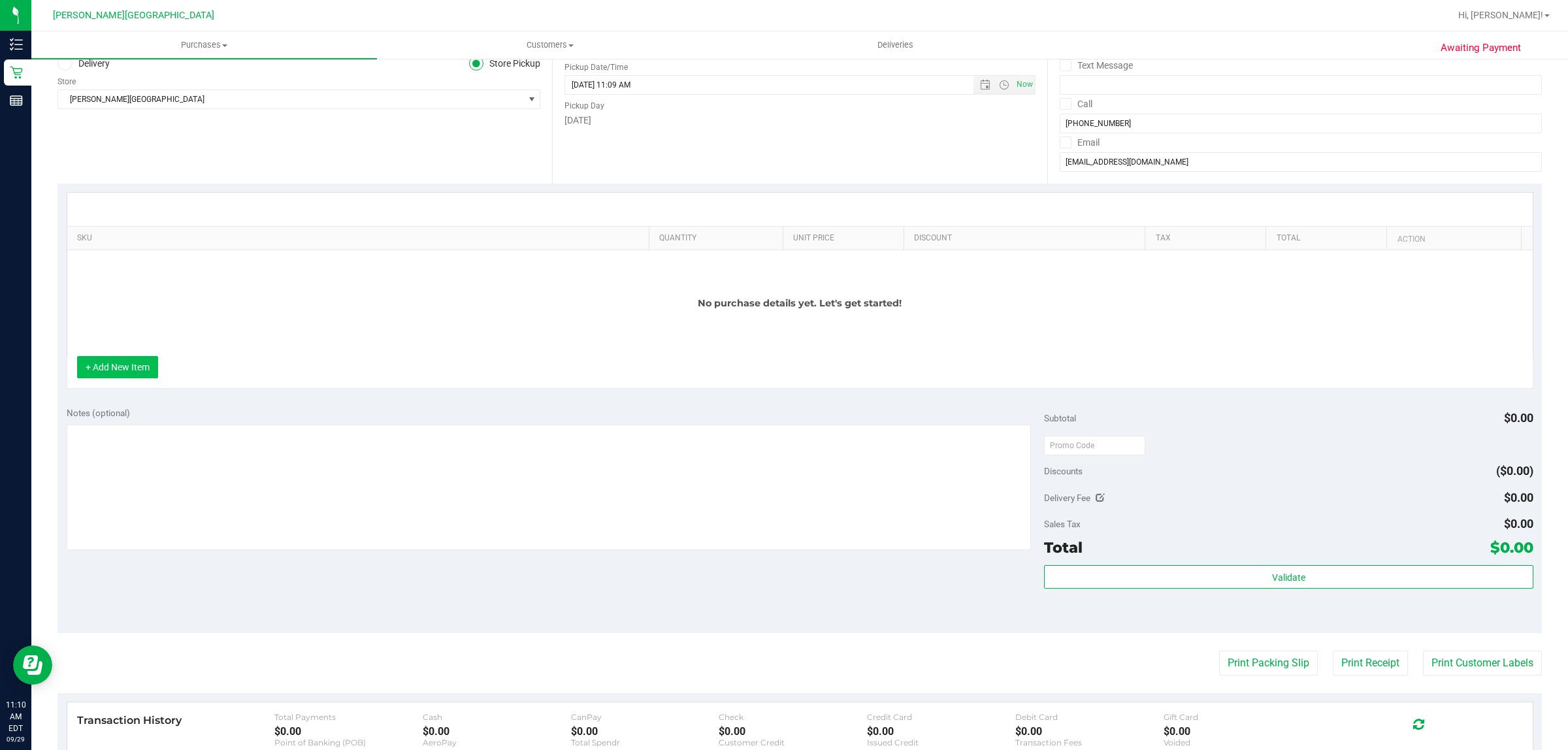
click at [126, 378] on button "+ Add New Item" at bounding box center [117, 367] width 81 height 22
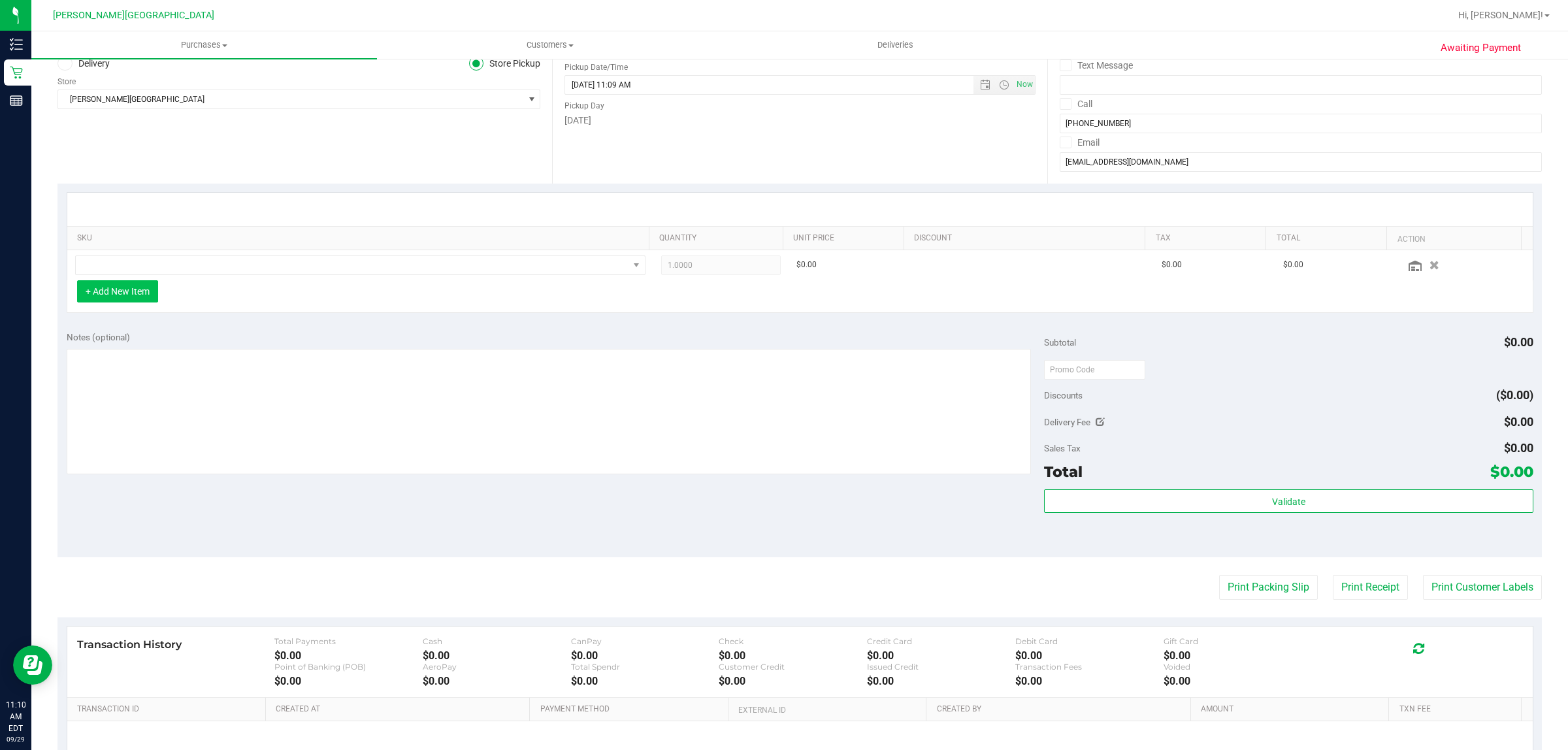
click at [115, 293] on button "+ Add New Item" at bounding box center [117, 291] width 81 height 22
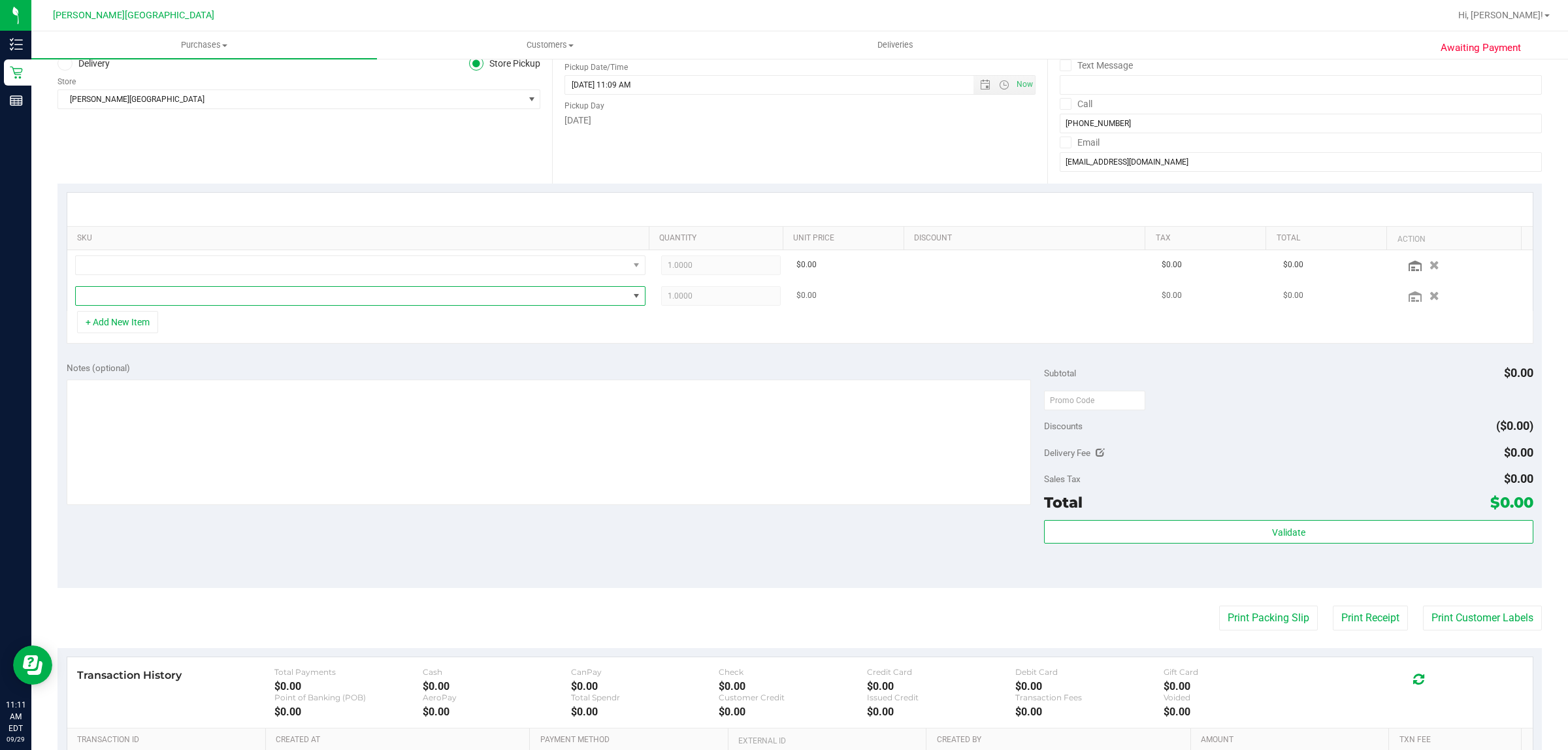
click at [174, 290] on span "NO DATA FOUND" at bounding box center [352, 295] width 553 height 18
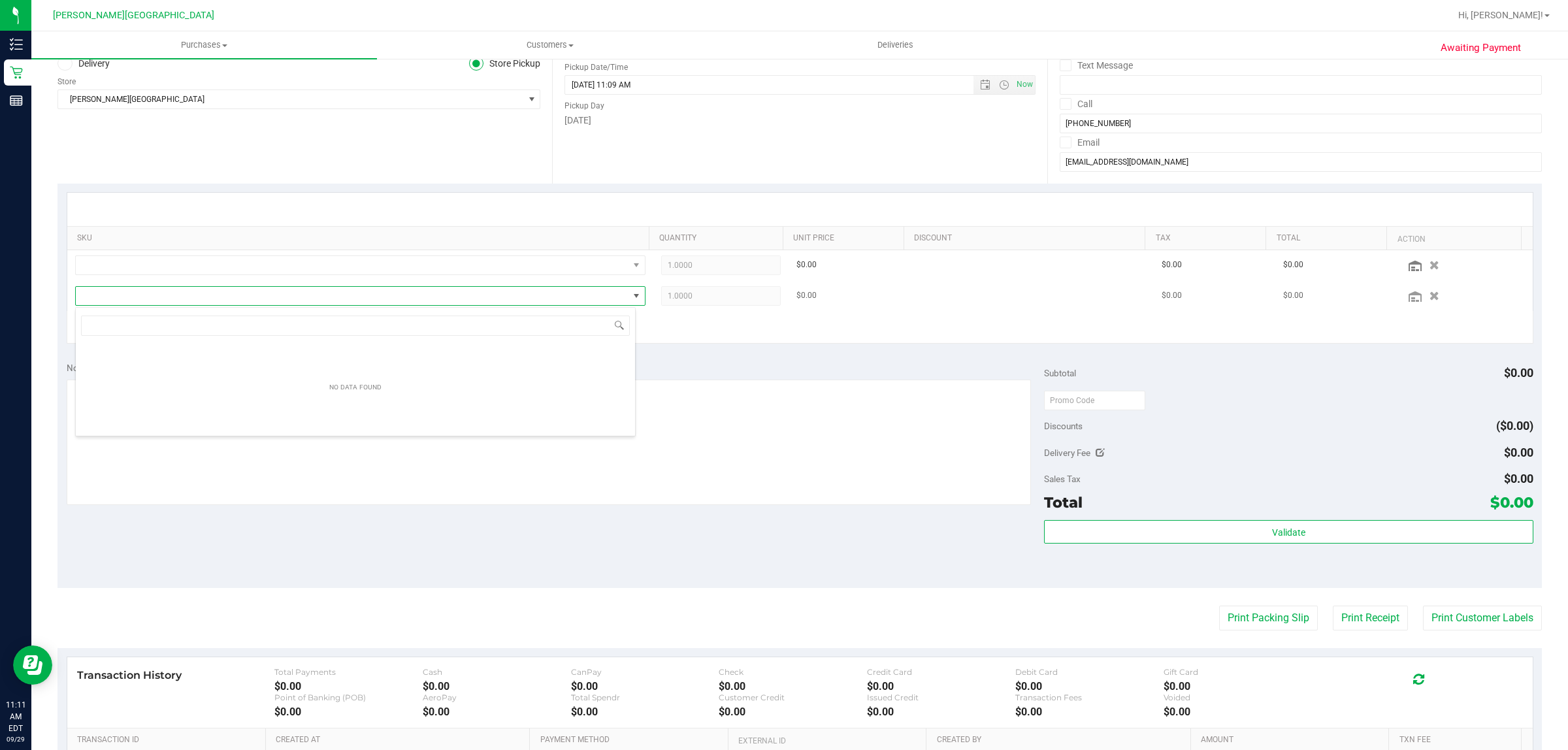
scroll to position [20, 560]
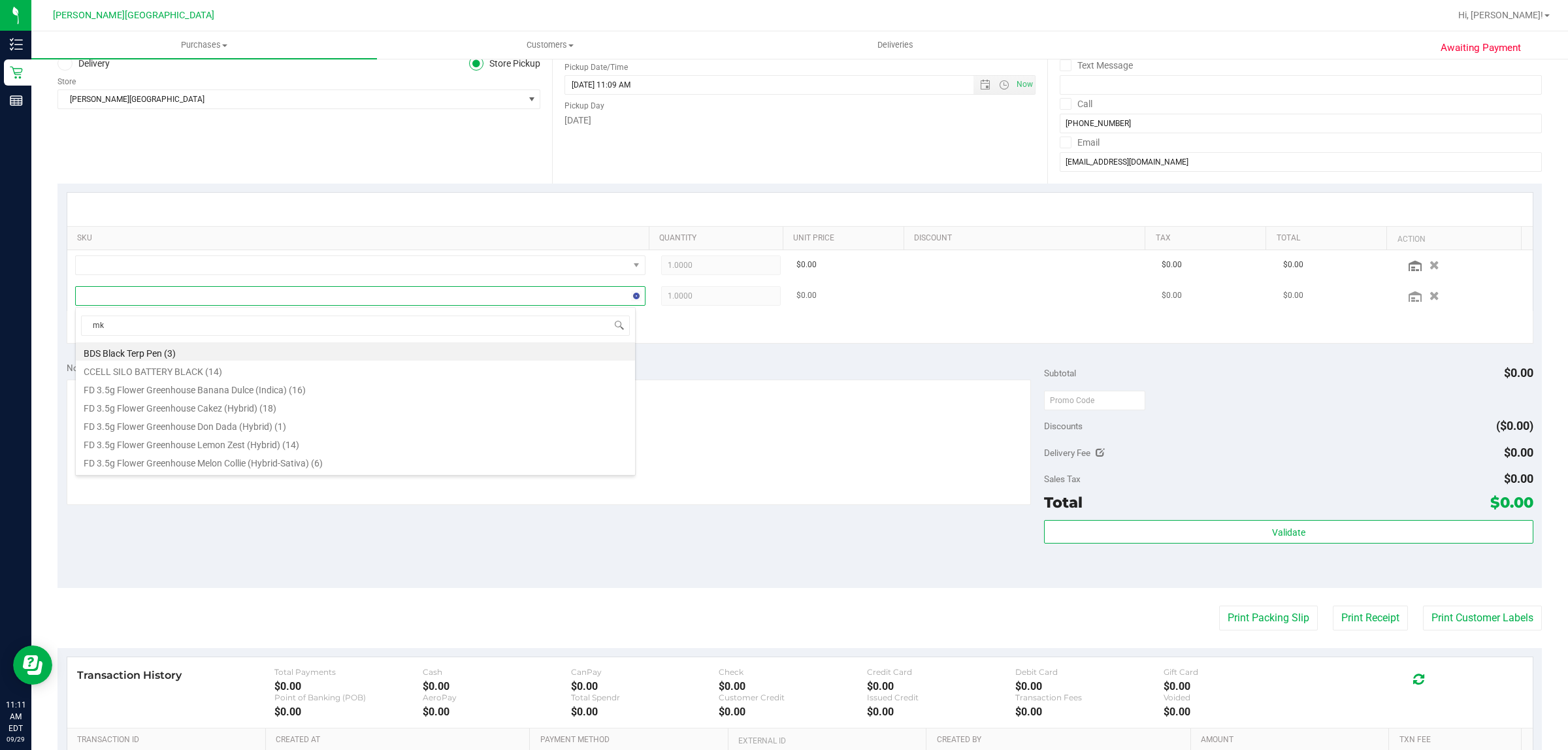
type input "mkh"
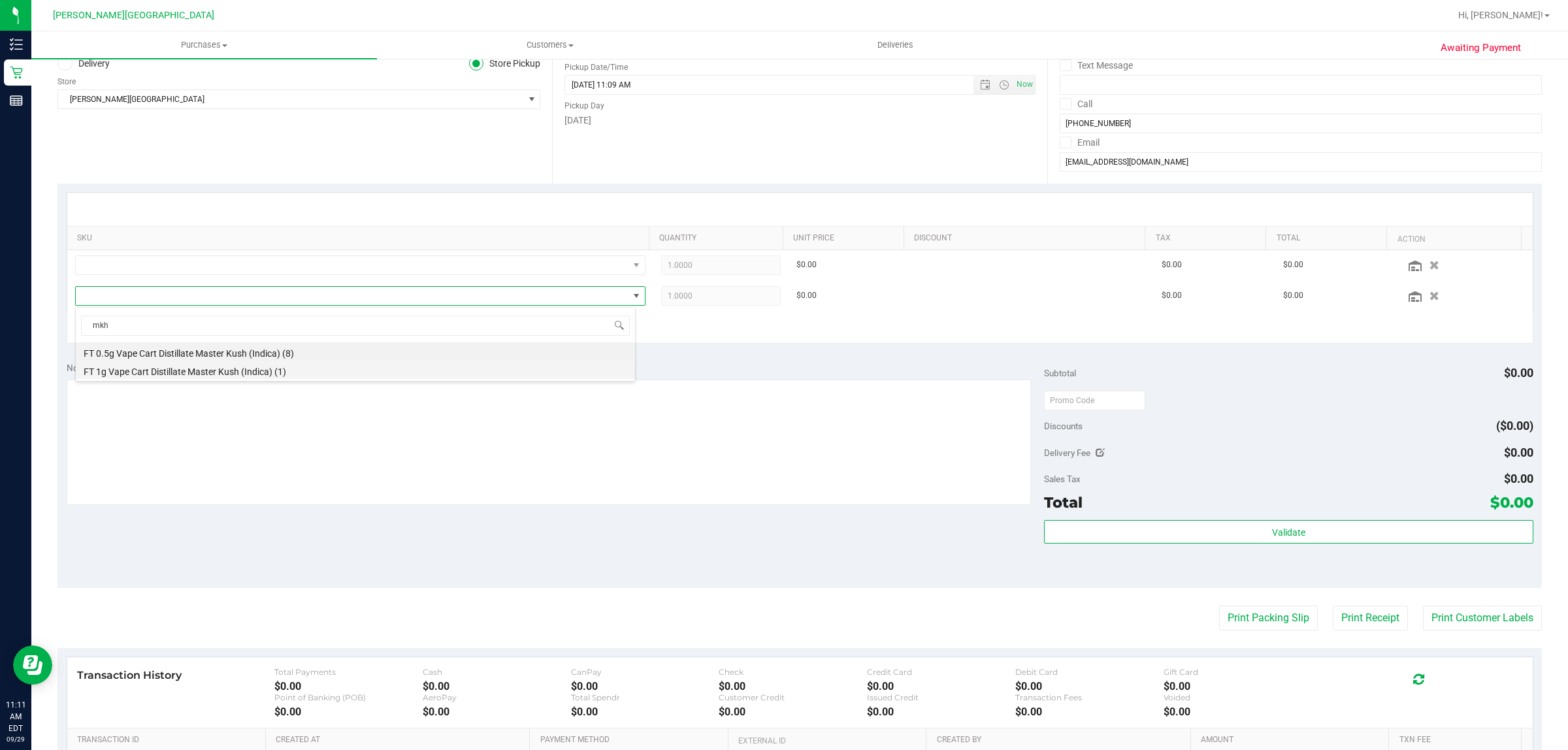
click at [201, 370] on li "FT 1g Vape Cart Distillate Master Kush (Indica) (1)" at bounding box center [355, 370] width 559 height 18
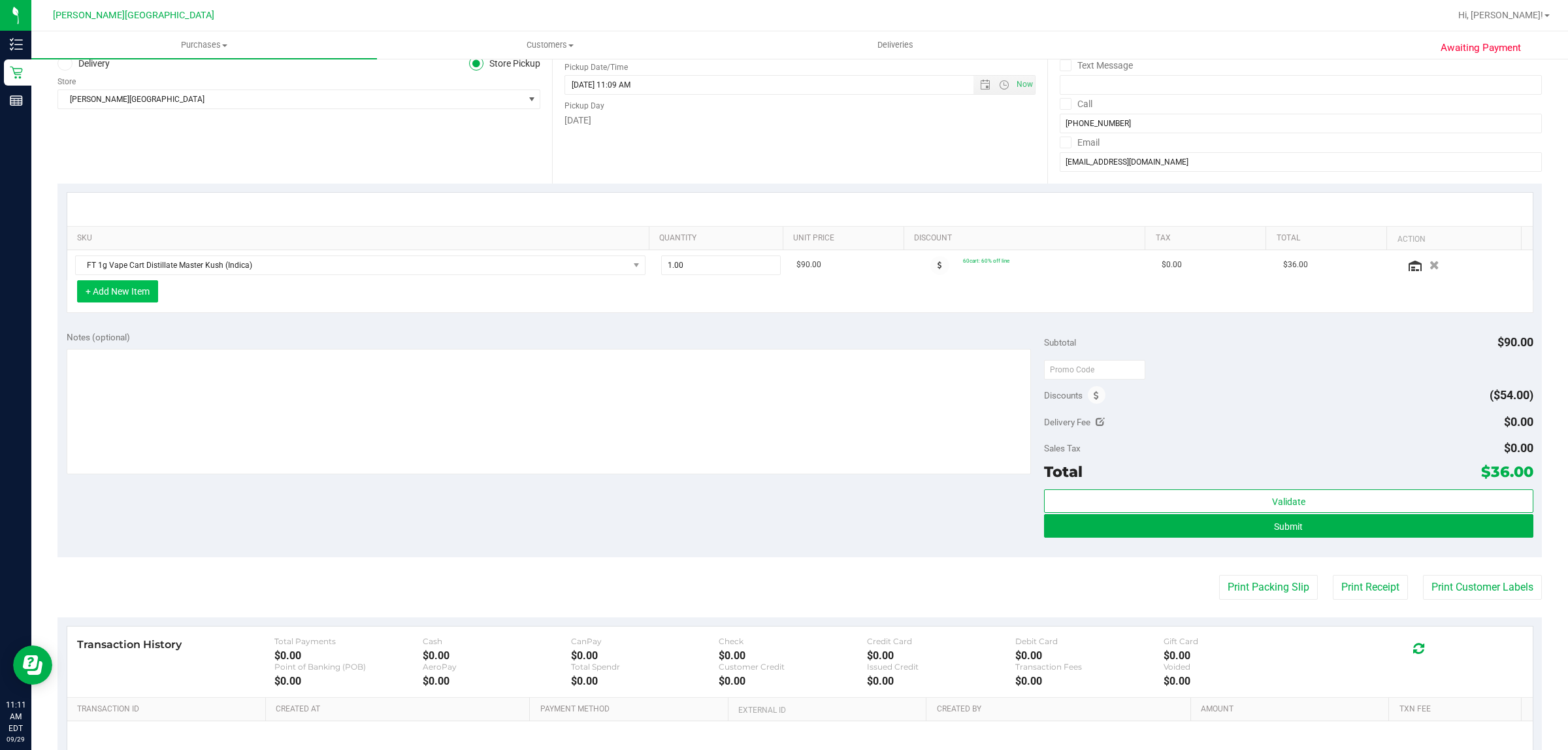
click at [134, 288] on button "+ Add New Item" at bounding box center [117, 291] width 81 height 22
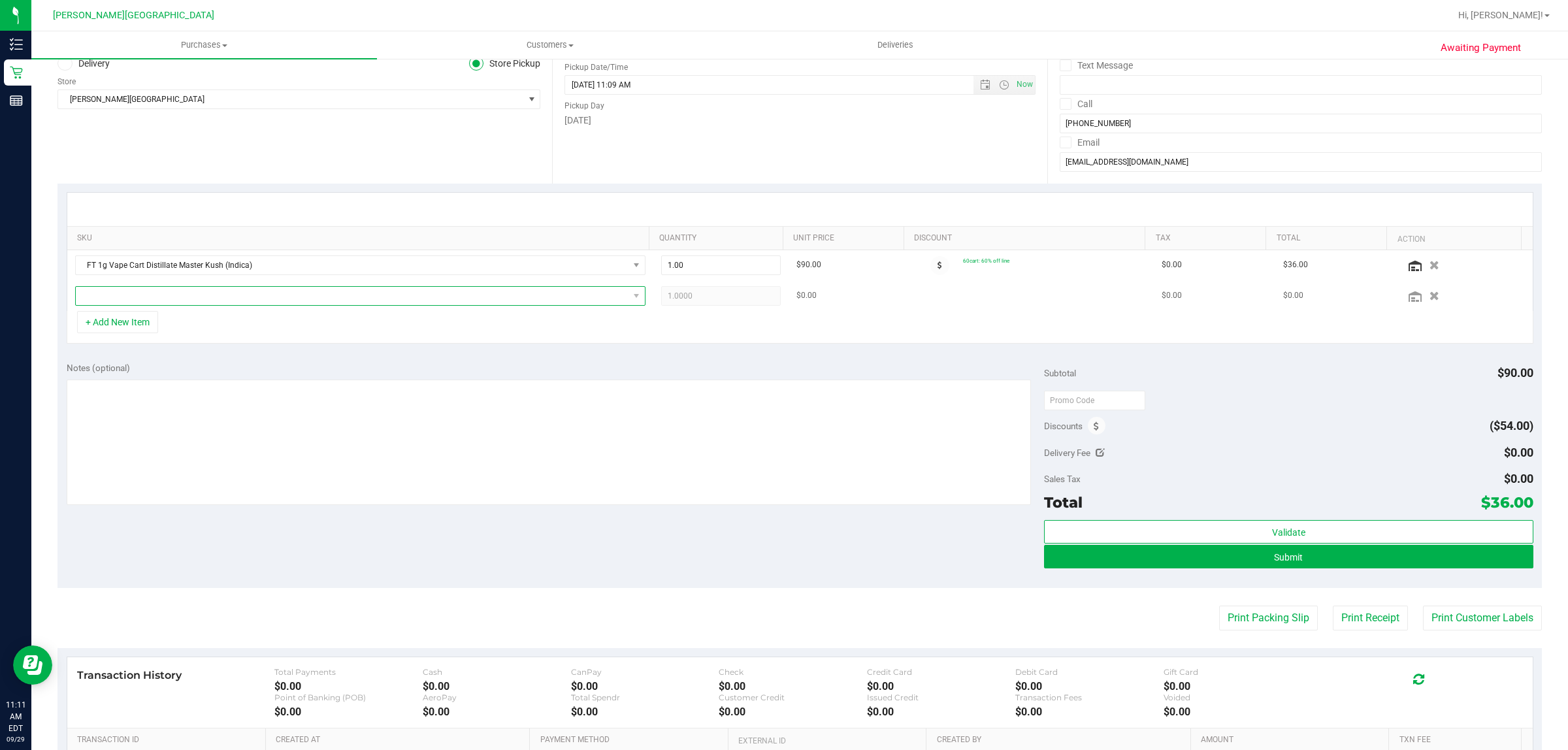
click at [206, 295] on span "NO DATA FOUND" at bounding box center [352, 295] width 553 height 18
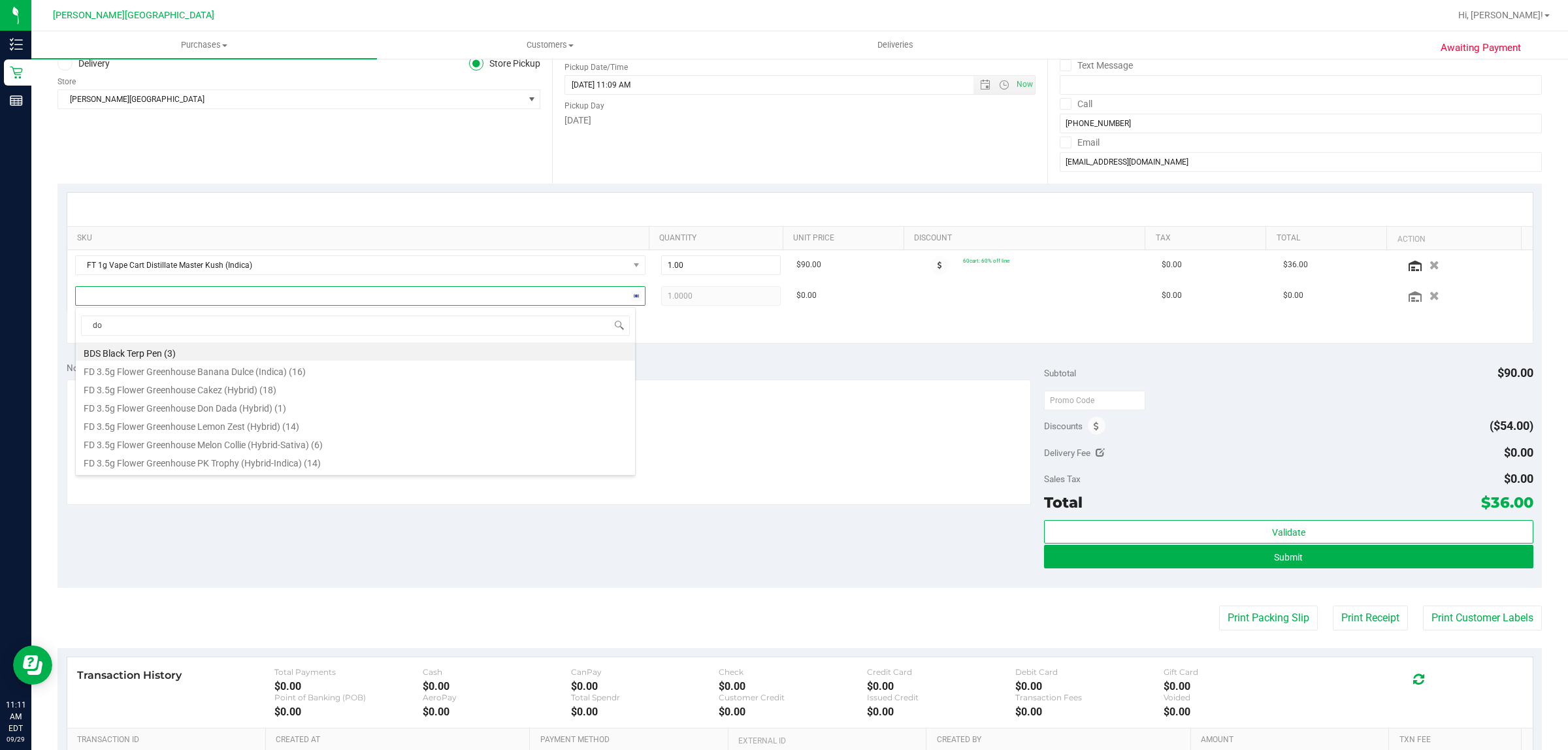
type input "don"
click at [282, 355] on li "FD 3.5g Flower Greenhouse Don Dada (Hybrid) (1)" at bounding box center [355, 351] width 559 height 18
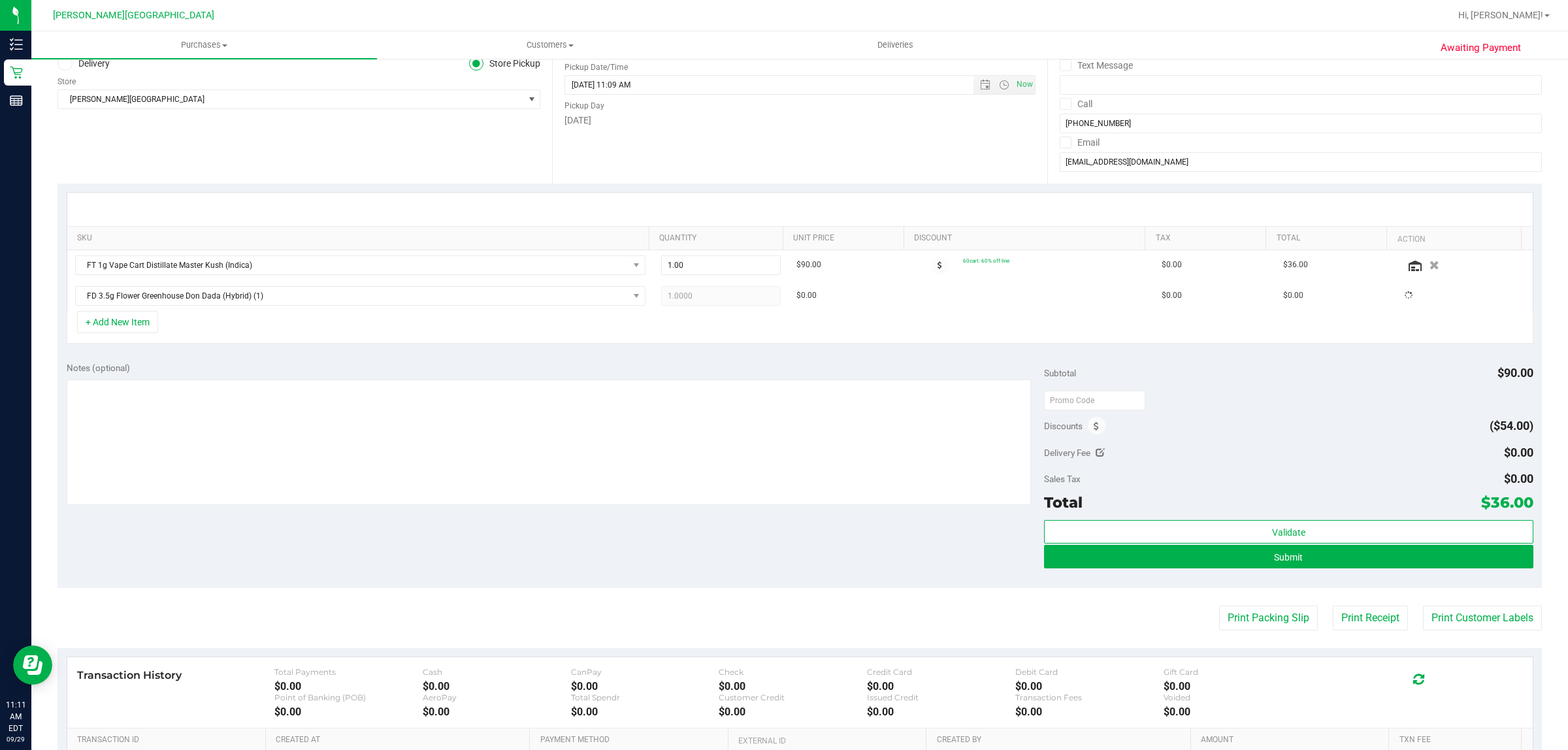
click at [282, 355] on div "Notes (optional) Subtotal $90.00 Discounts ($54.00) Delivery Fee $0.00 Sales Ta…" at bounding box center [799, 470] width 1484 height 235
click at [116, 326] on button "+ Add New Item" at bounding box center [117, 321] width 81 height 22
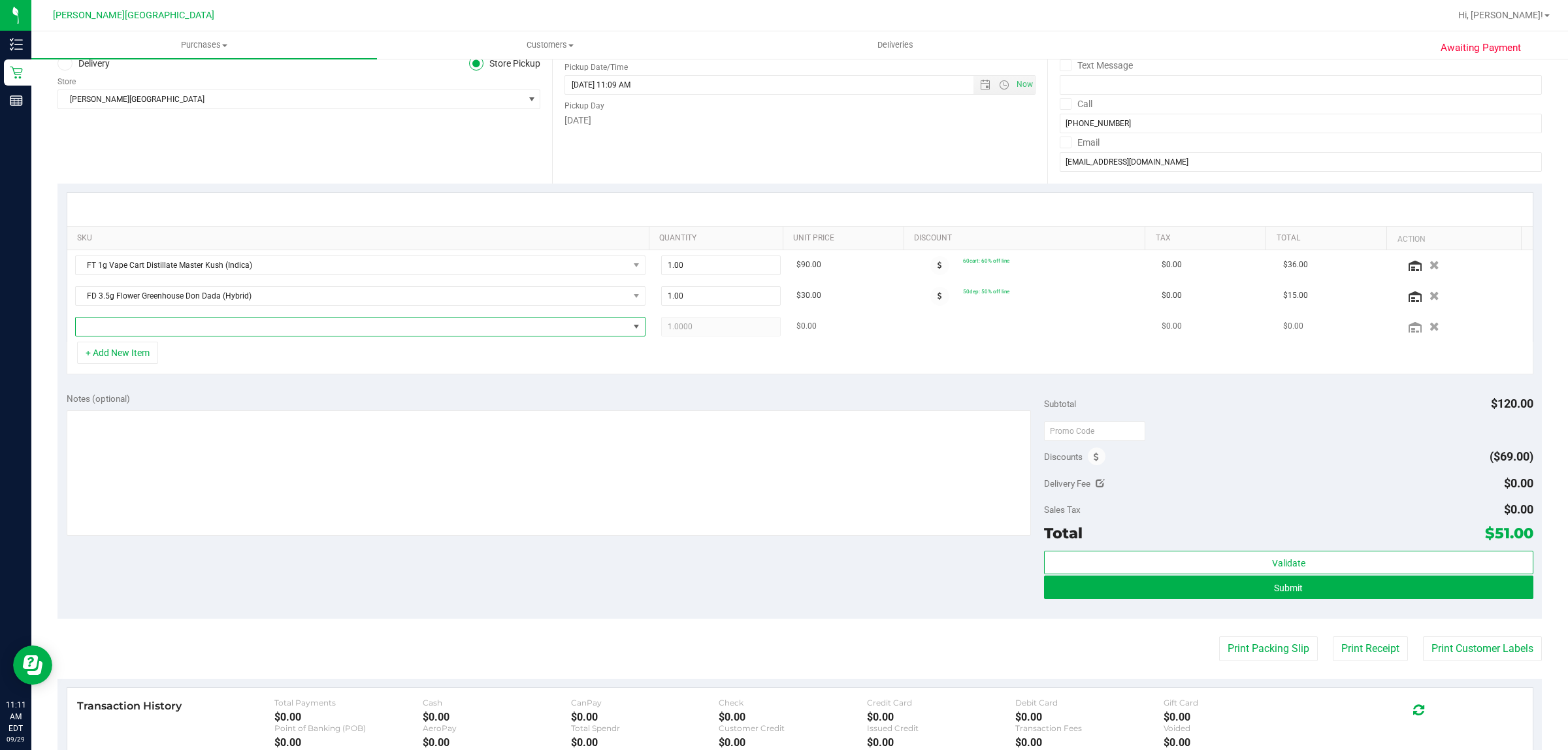
click at [284, 330] on span "NO DATA FOUND" at bounding box center [352, 326] width 553 height 18
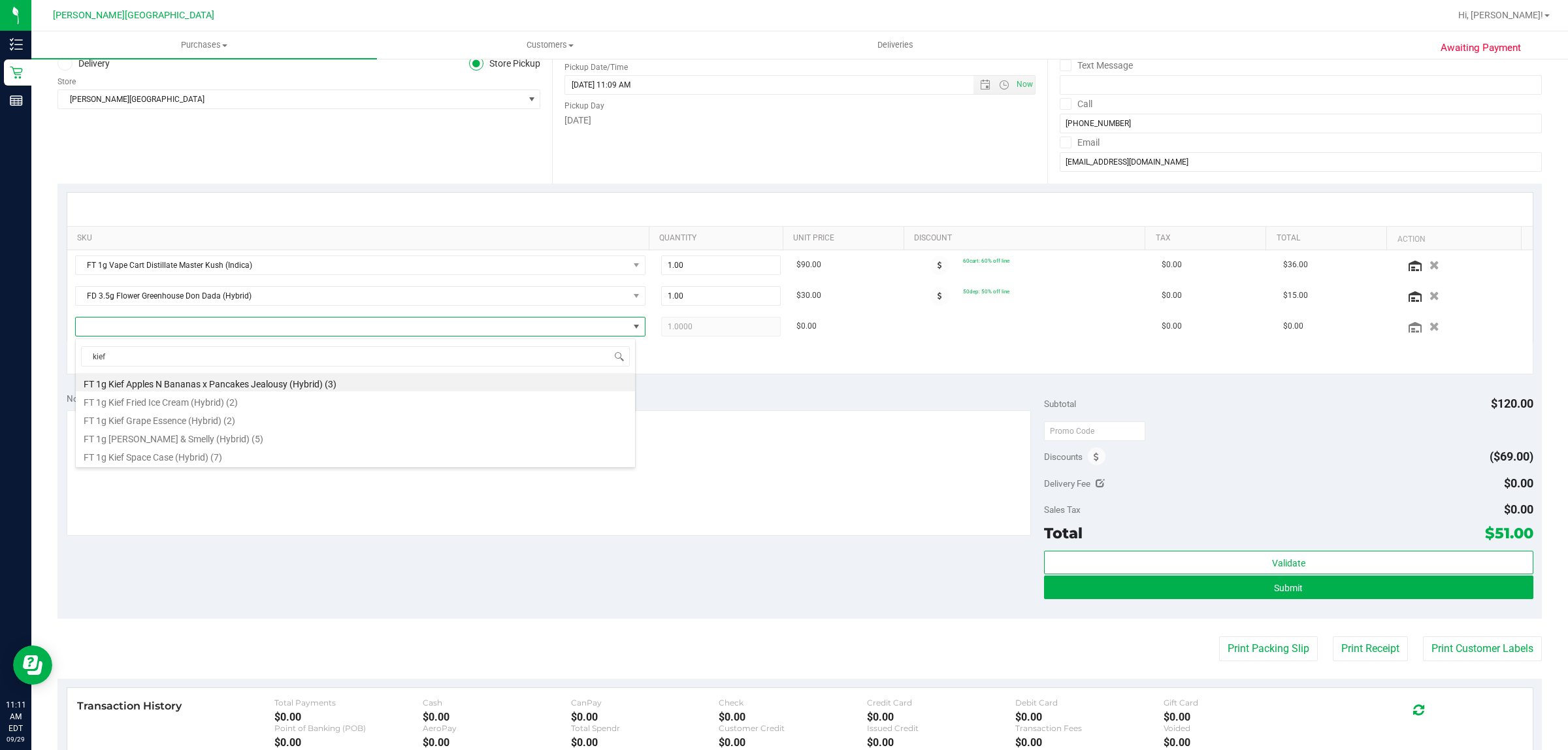
drag, startPoint x: 155, startPoint y: 358, endPoint x: 66, endPoint y: 324, distance: 95.3
click at [60, 327] on body "Inventory Retail Reports 11:11 AM EDT [DATE] 09/29 [PERSON_NAME][GEOGRAPHIC_DAT…" at bounding box center [784, 375] width 1568 height 750
type input "crumble"
click at [260, 384] on li "FT 1g Crumble Bosscotti (Indica) (2)" at bounding box center [355, 382] width 559 height 18
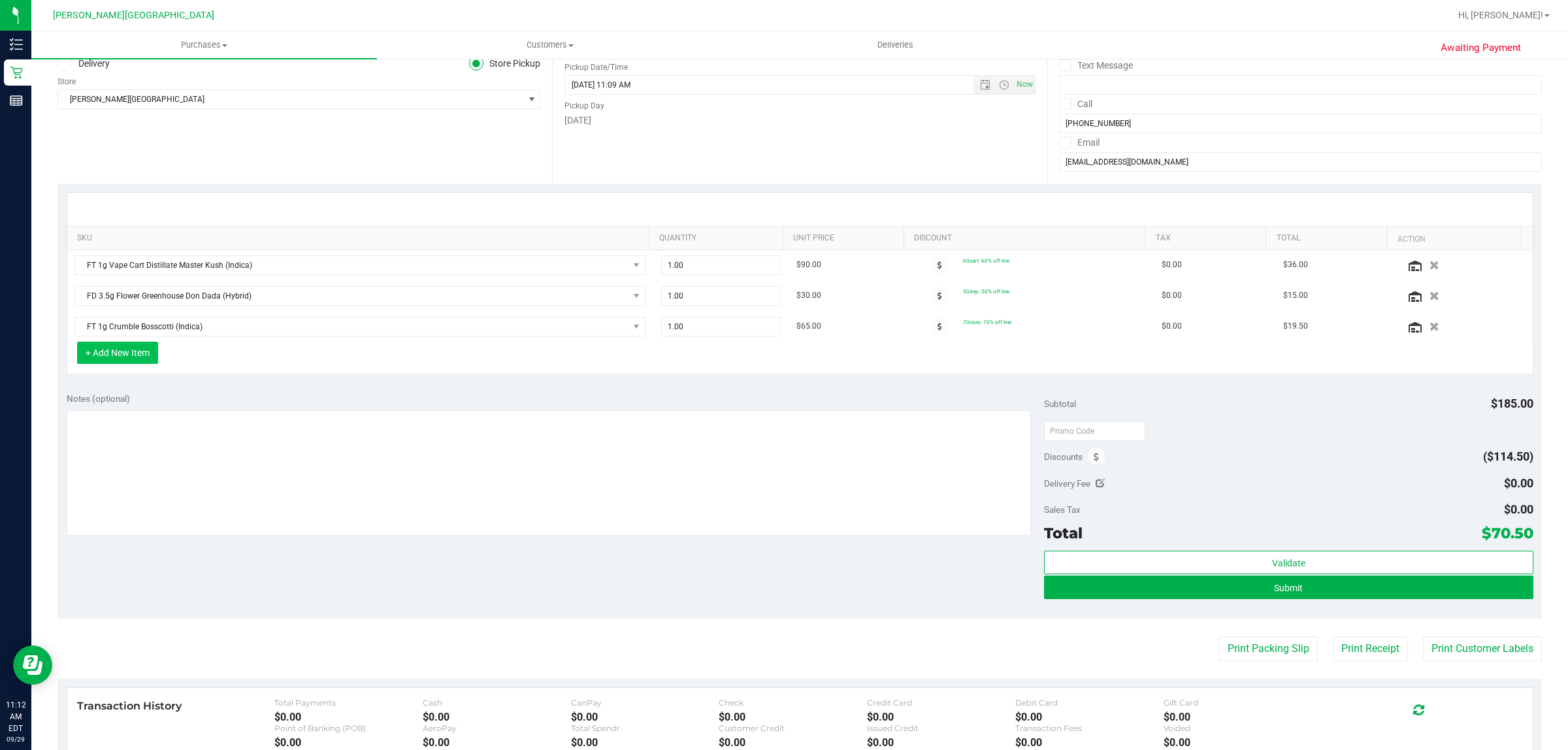
click at [108, 356] on button "+ Add New Item" at bounding box center [117, 353] width 81 height 22
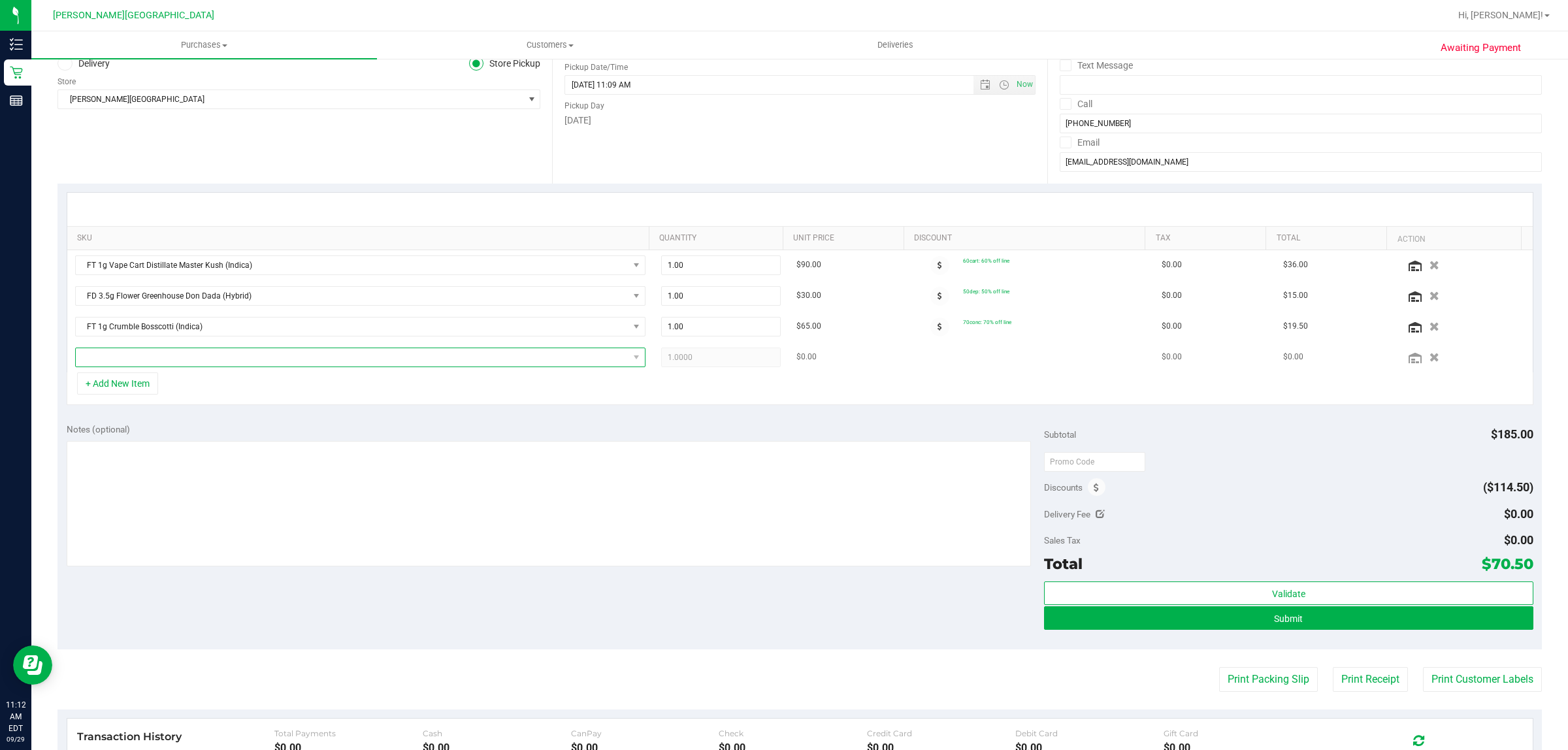
click at [181, 354] on span "NO DATA FOUND" at bounding box center [352, 357] width 553 height 18
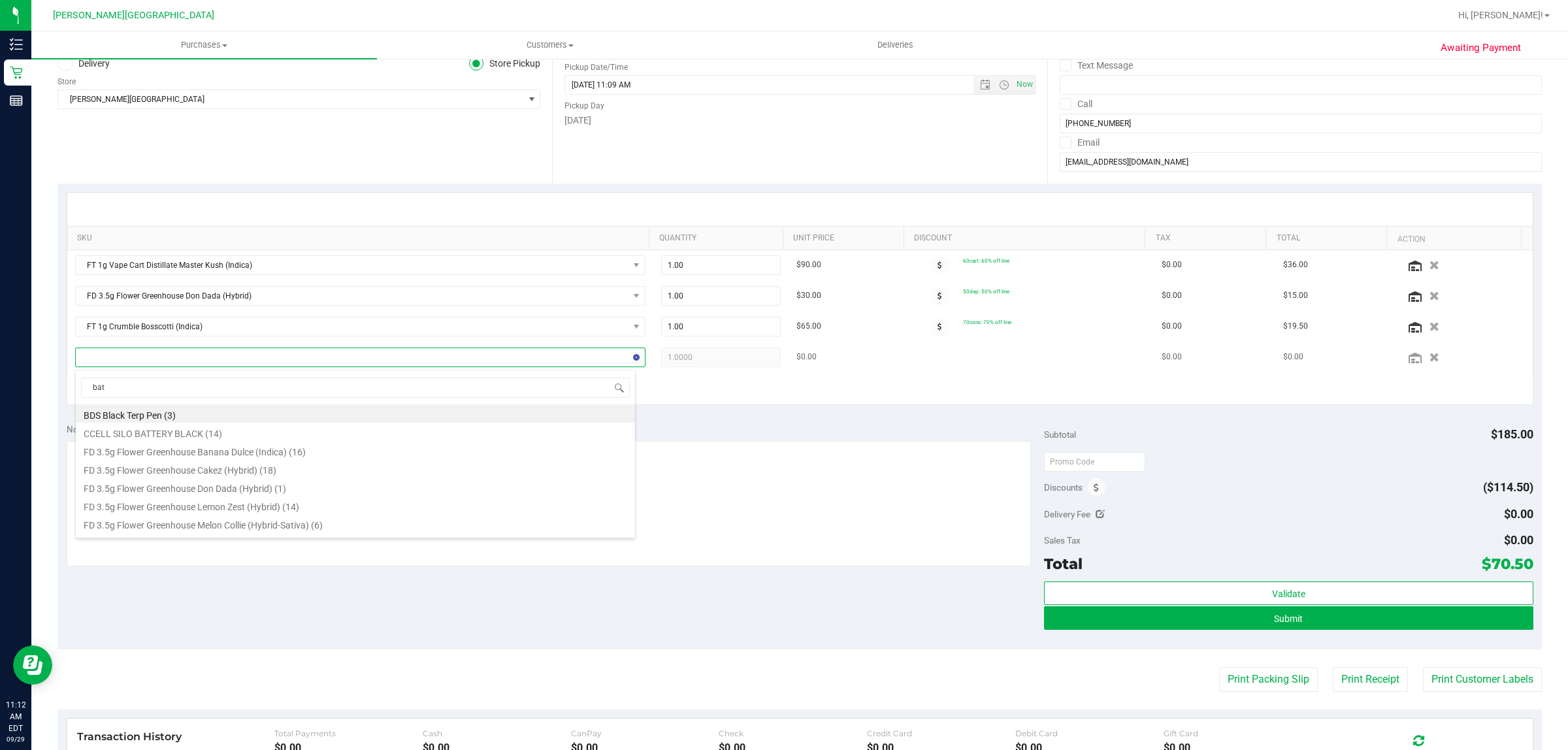
type input "batt"
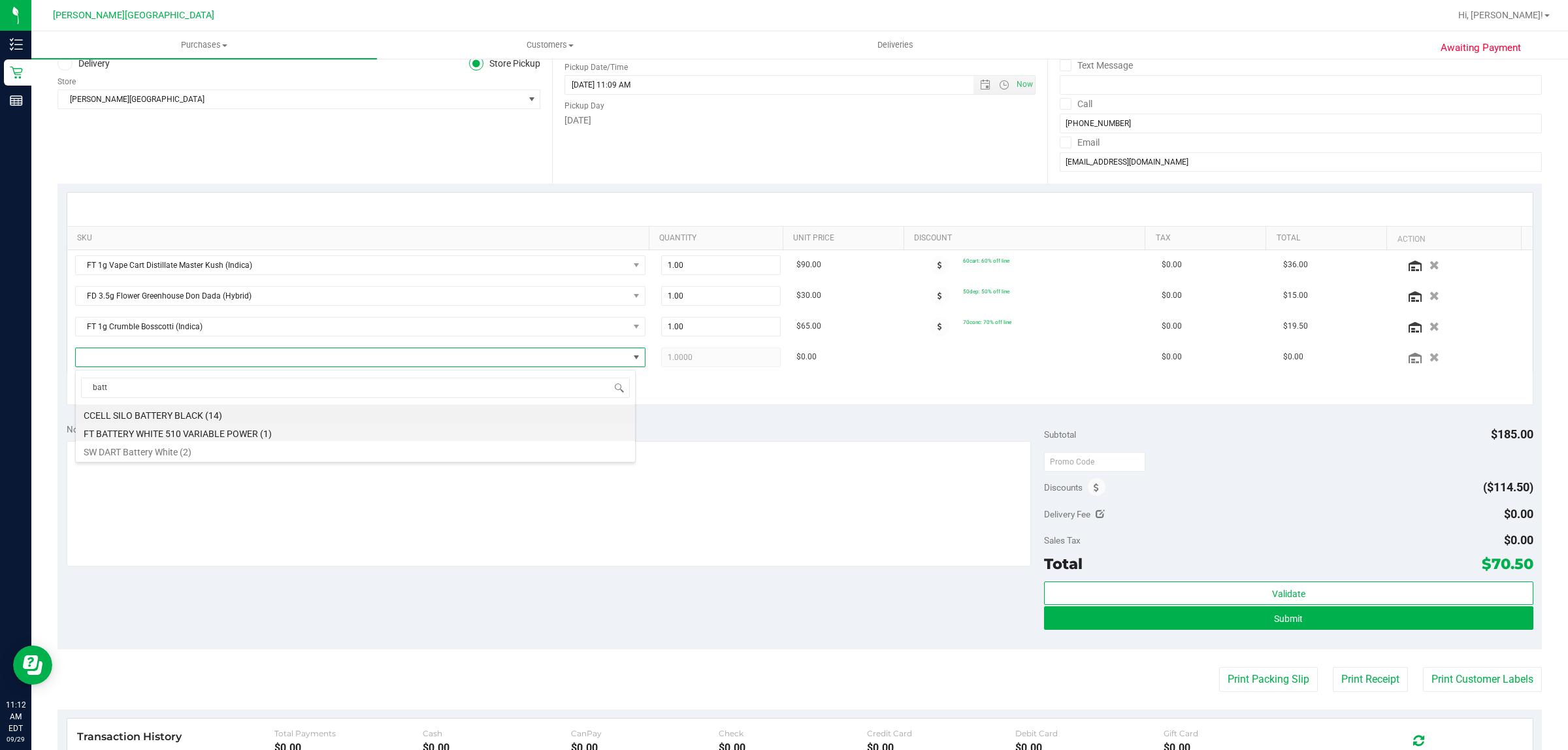
click at [252, 433] on li "FT BATTERY WHITE 510 VARIABLE POWER (1)" at bounding box center [355, 432] width 559 height 18
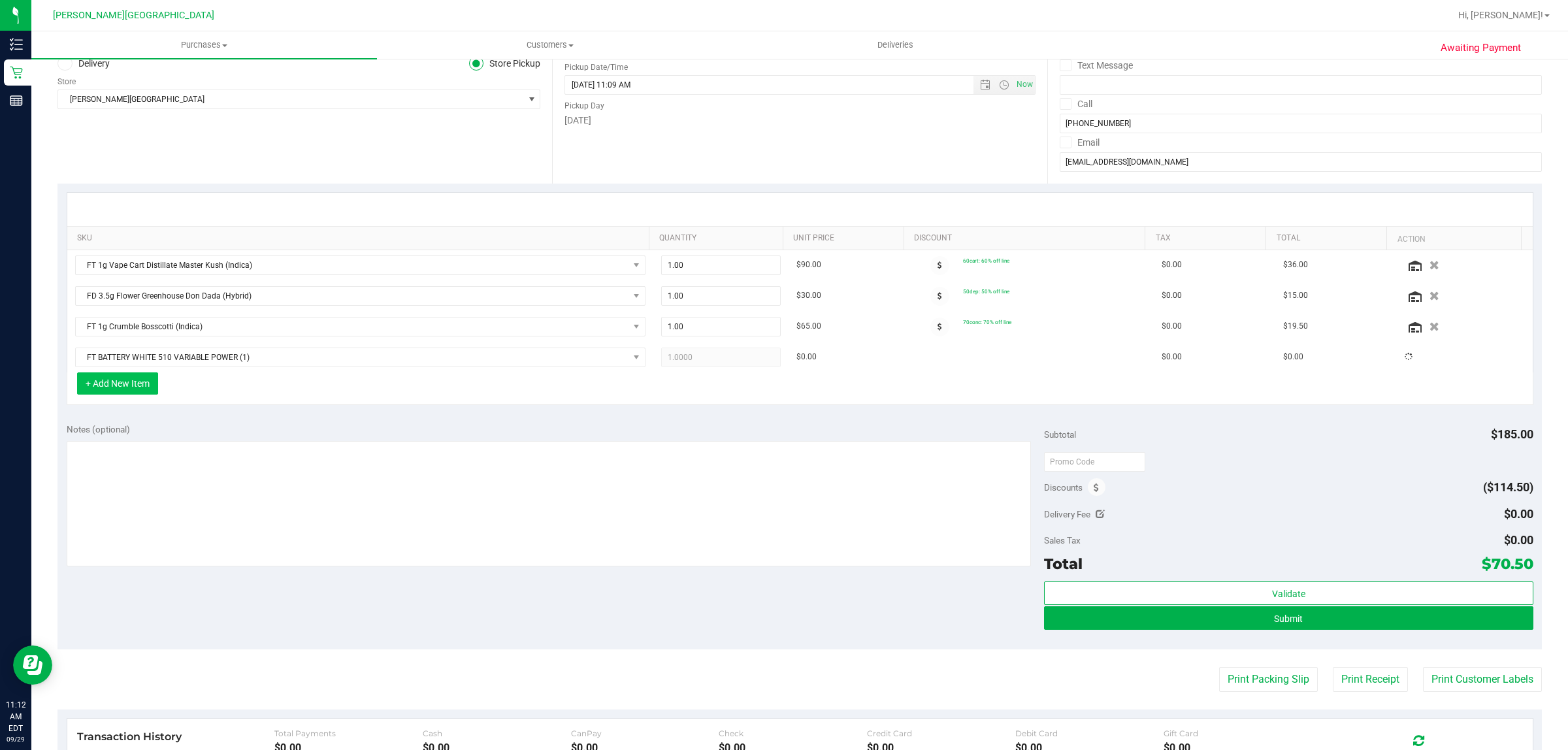
click at [120, 394] on button "+ Add New Item" at bounding box center [117, 383] width 81 height 22
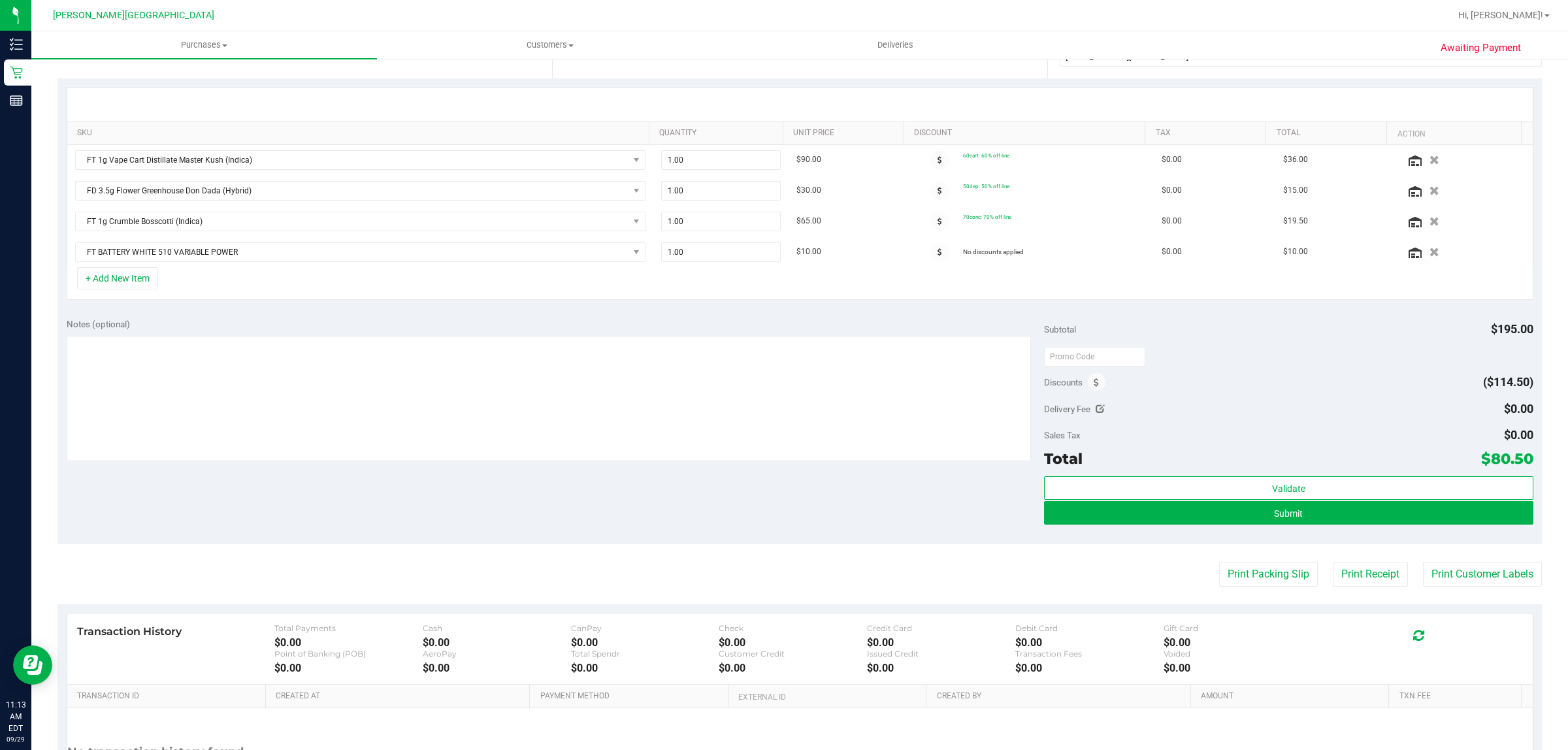
scroll to position [245, 0]
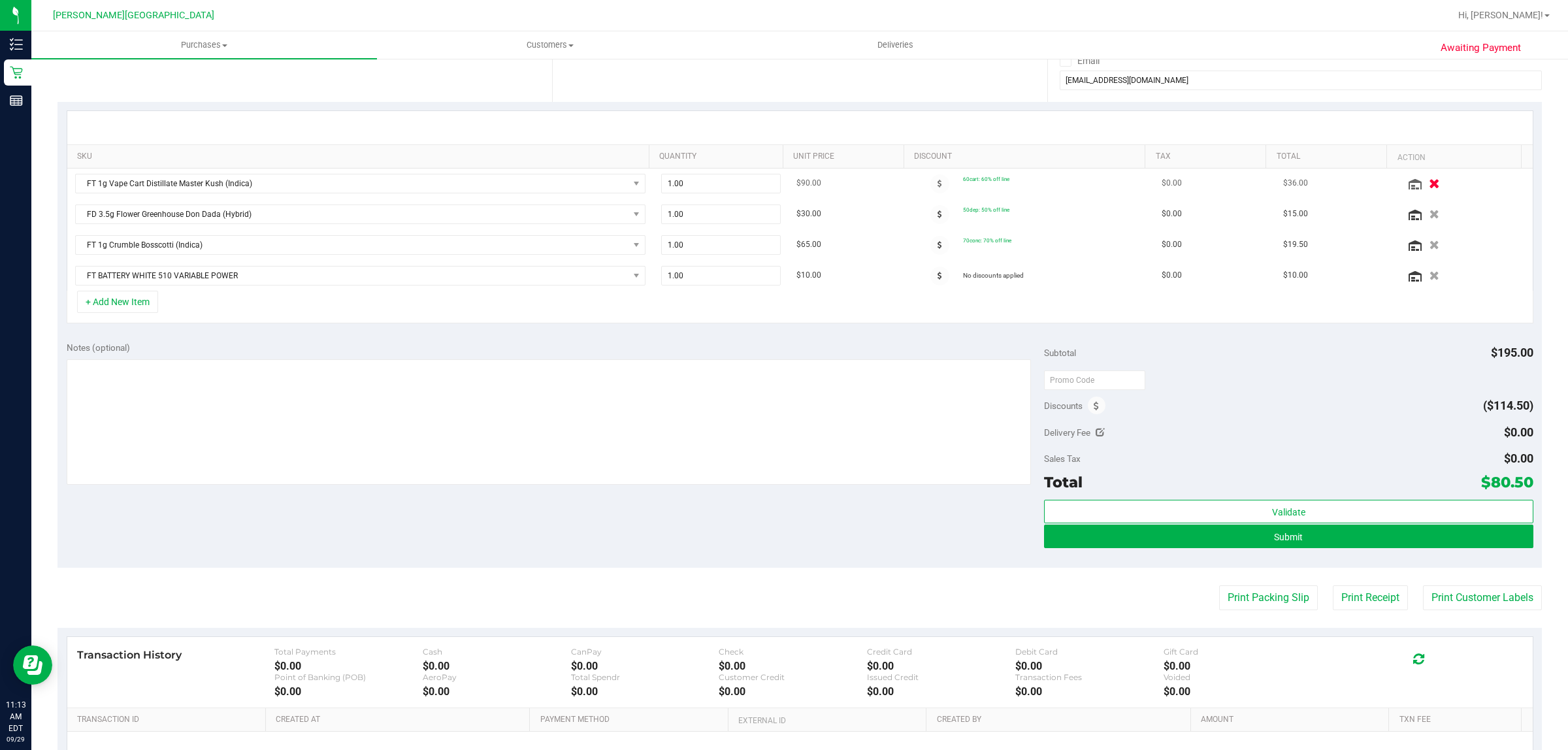
click at [1430, 185] on icon "button" at bounding box center [1436, 183] width 11 height 10
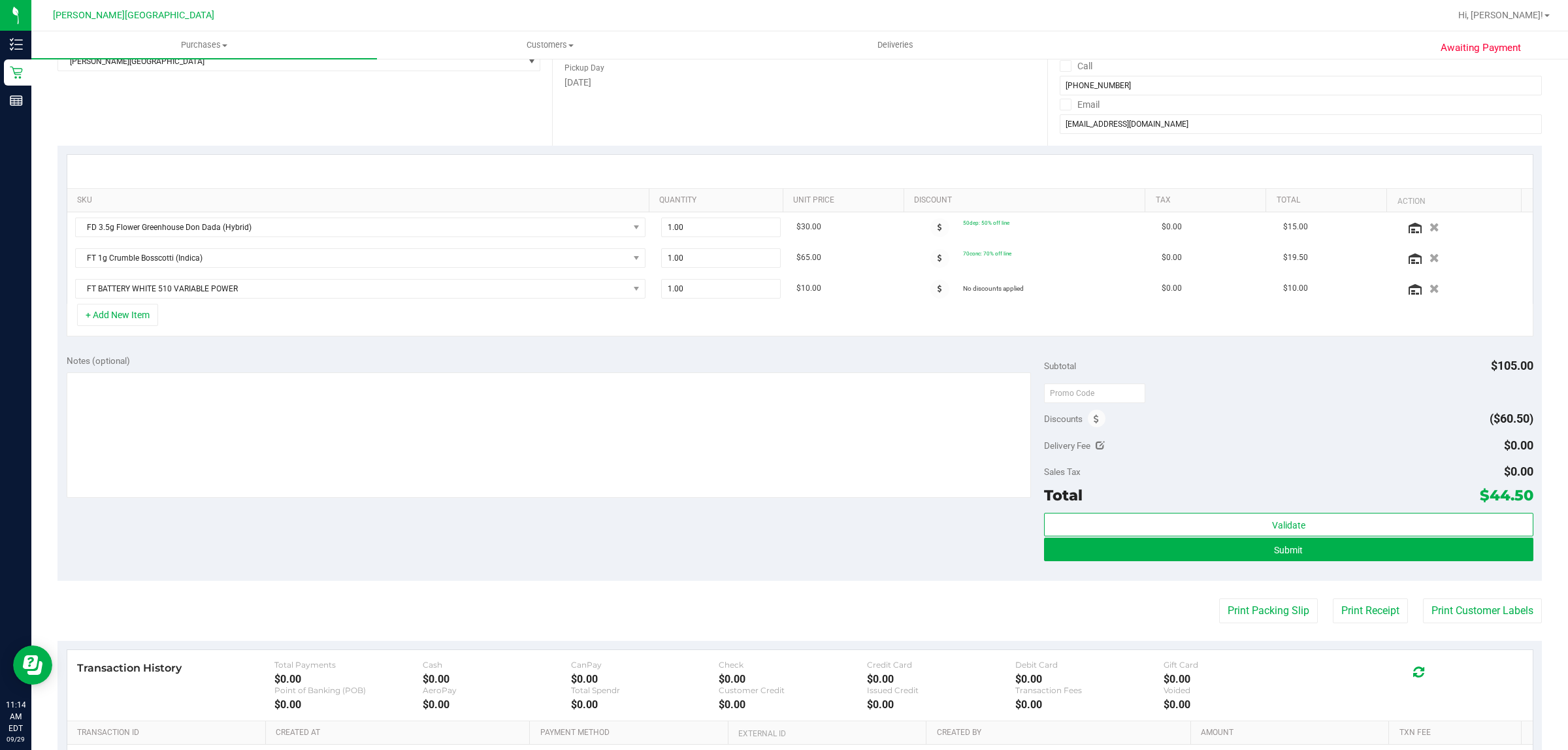
scroll to position [163, 0]
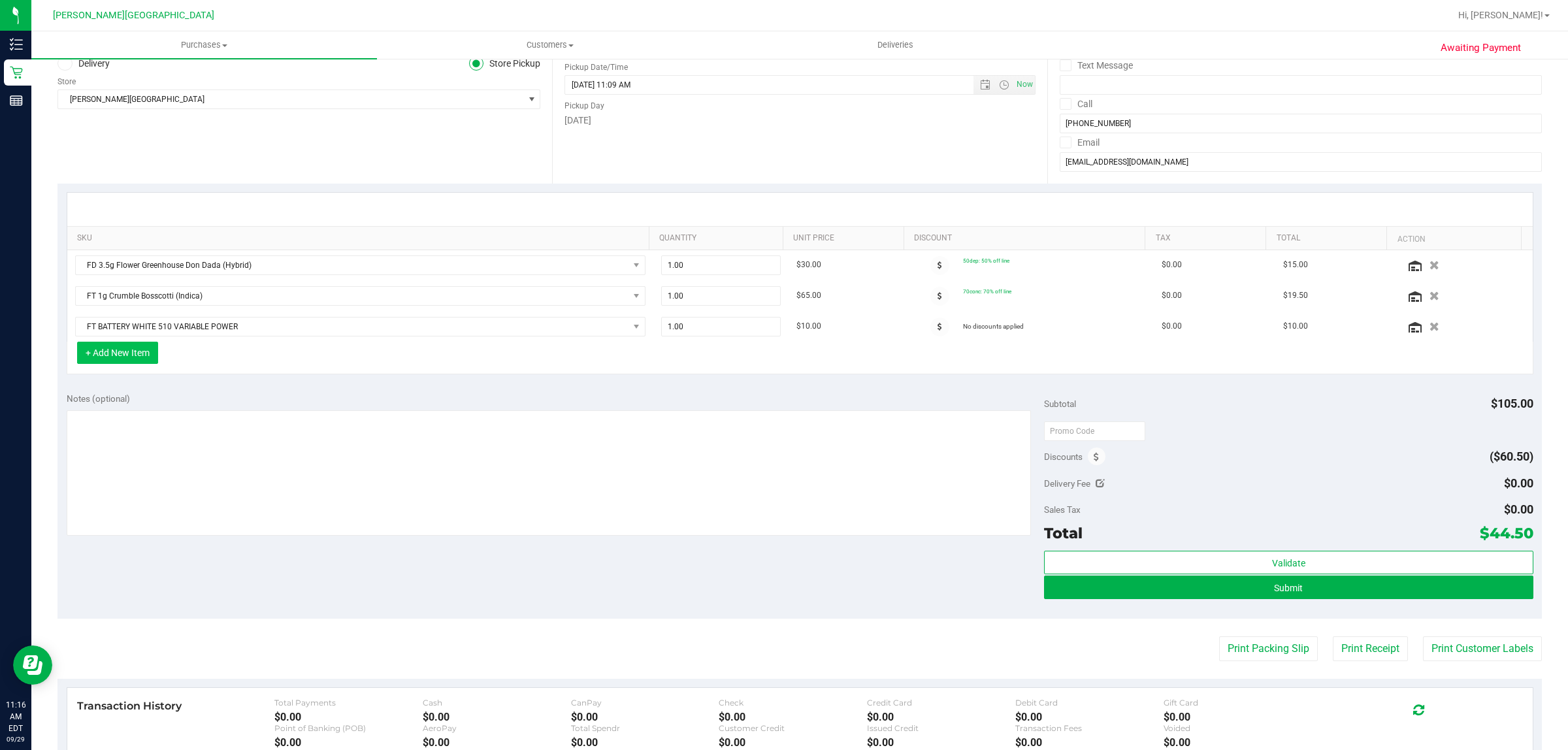
click at [125, 356] on button "+ Add New Item" at bounding box center [117, 353] width 81 height 22
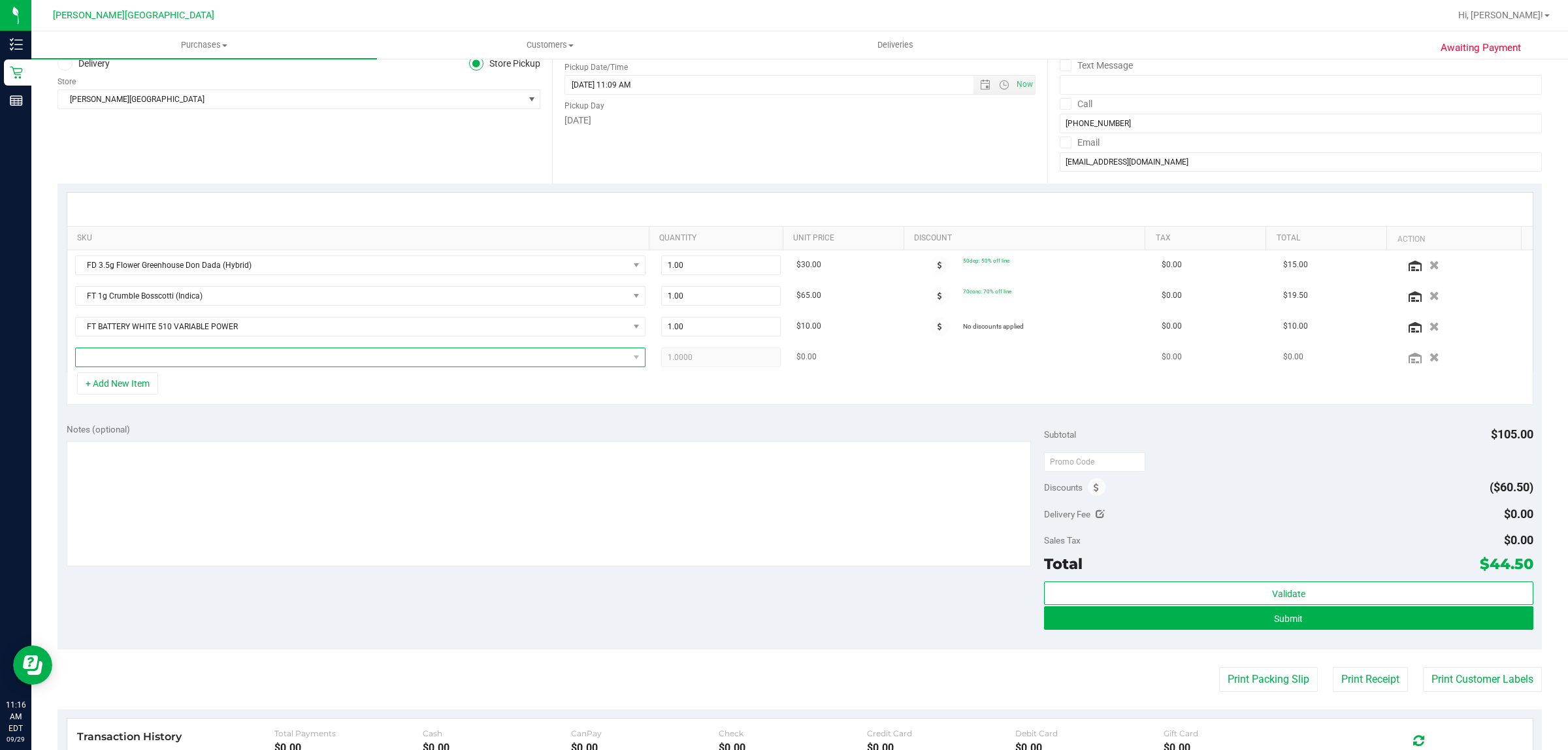
click at [250, 361] on span "NO DATA FOUND" at bounding box center [352, 357] width 553 height 18
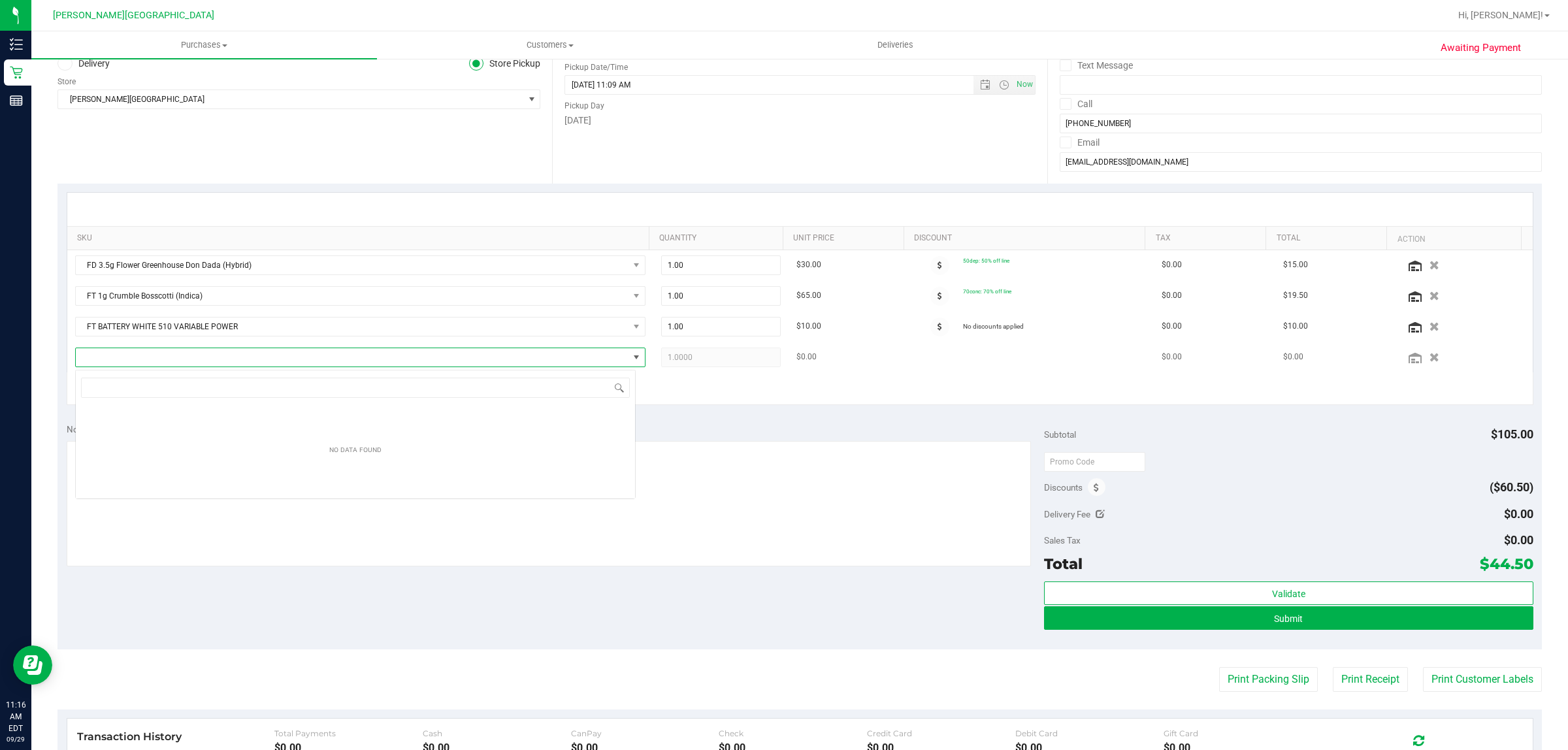
scroll to position [20, 560]
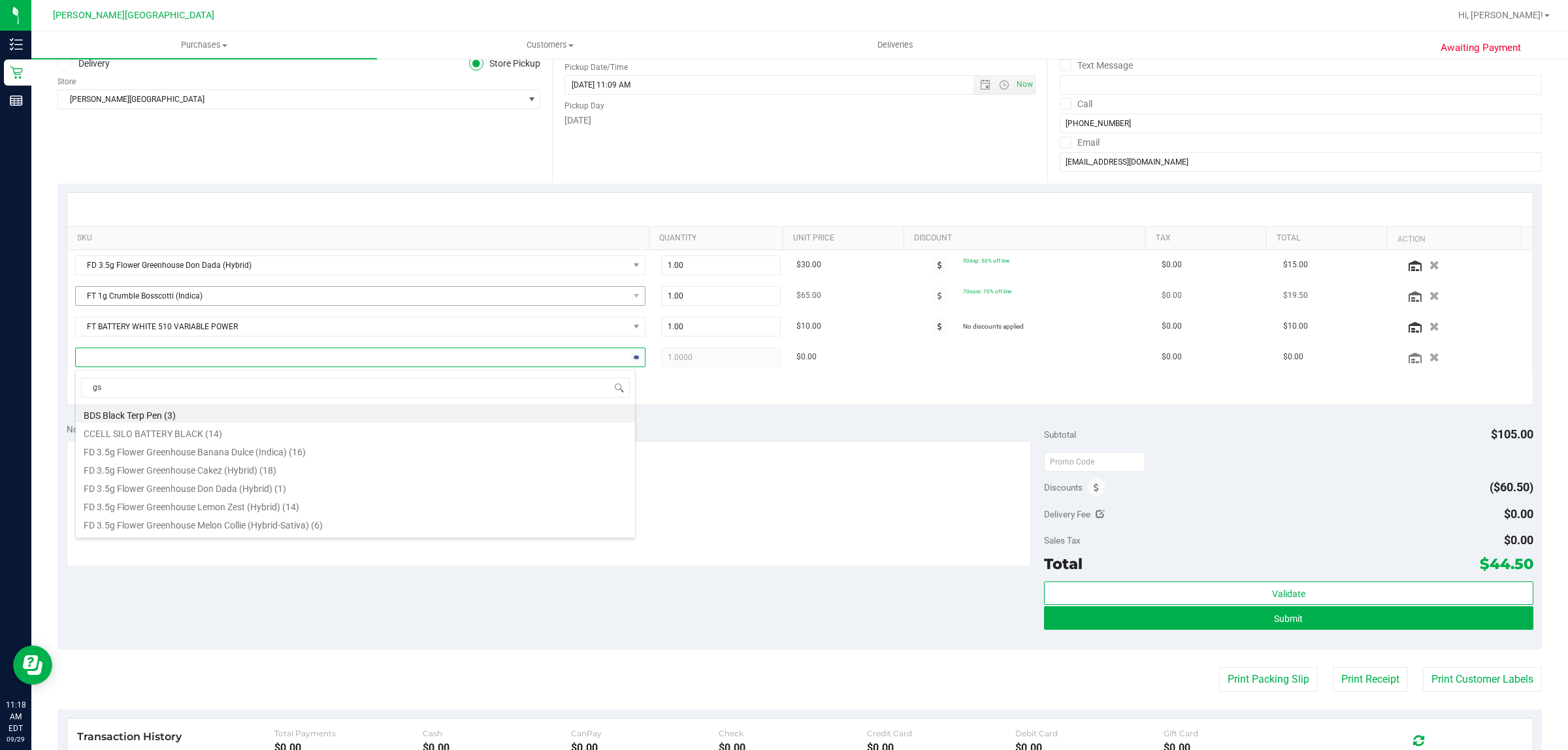
type input "gss"
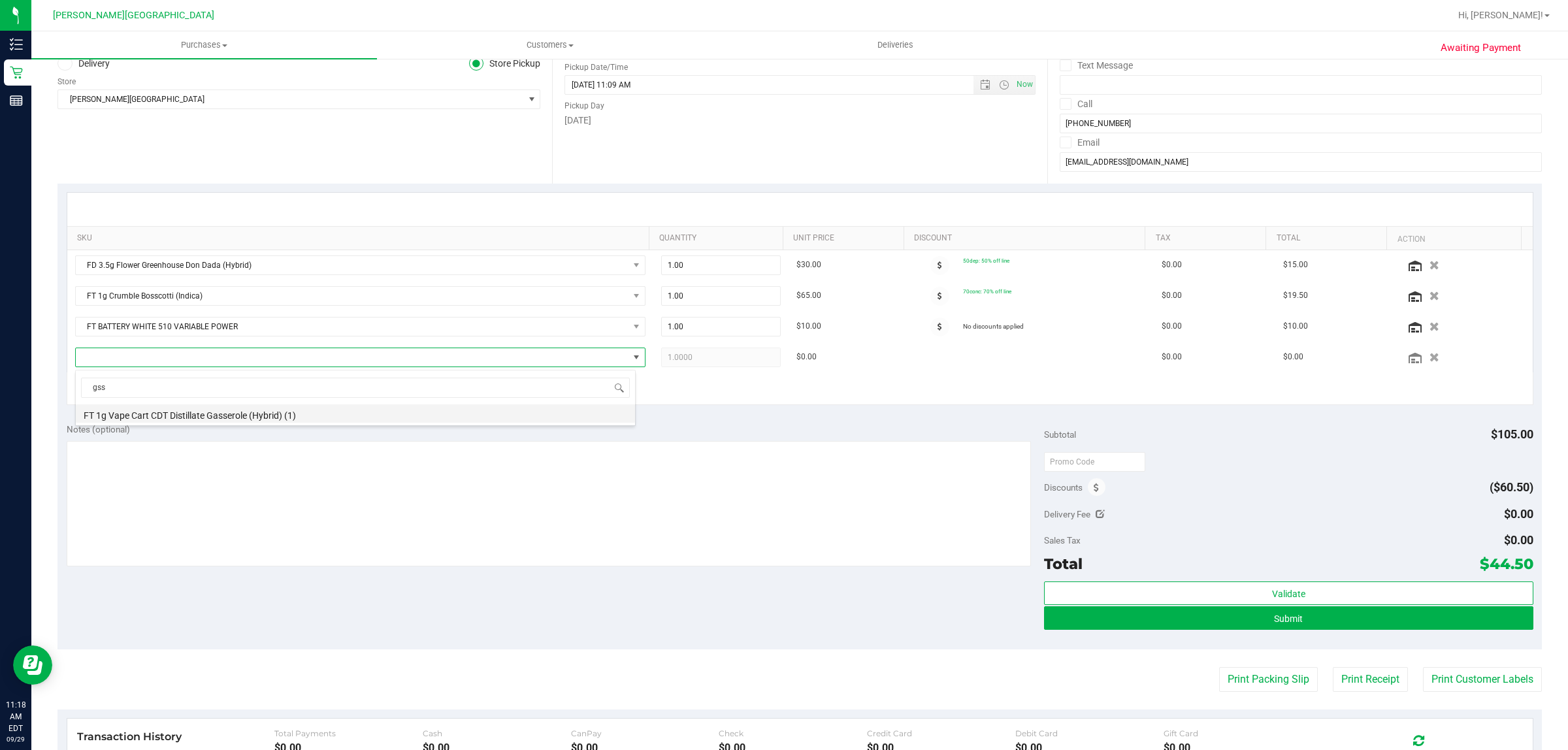
click at [226, 416] on li "FT 1g Vape Cart CDT Distillate Gasserole (Hybrid) (1)" at bounding box center [355, 414] width 559 height 18
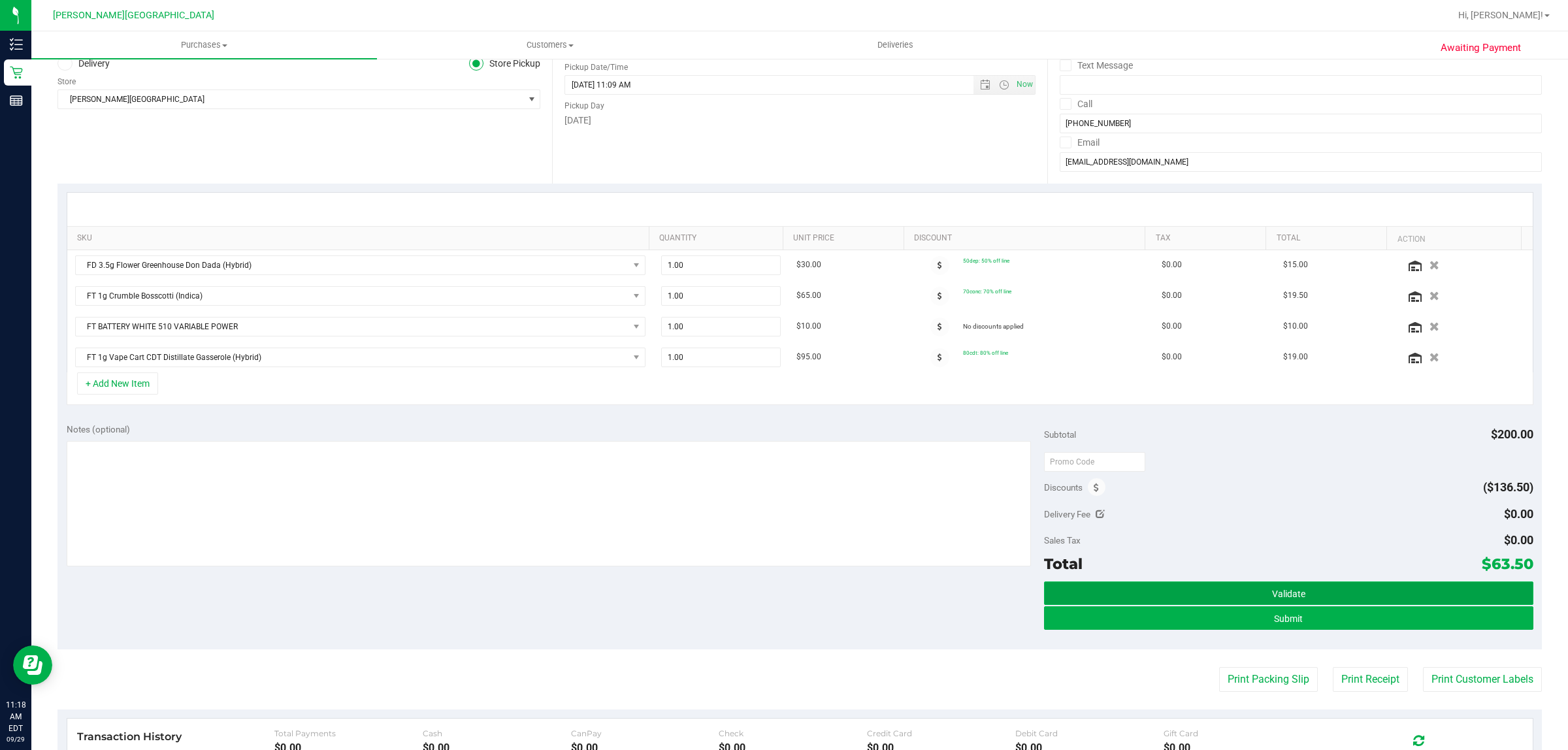
click at [1183, 590] on button "Validate" at bounding box center [1288, 593] width 489 height 24
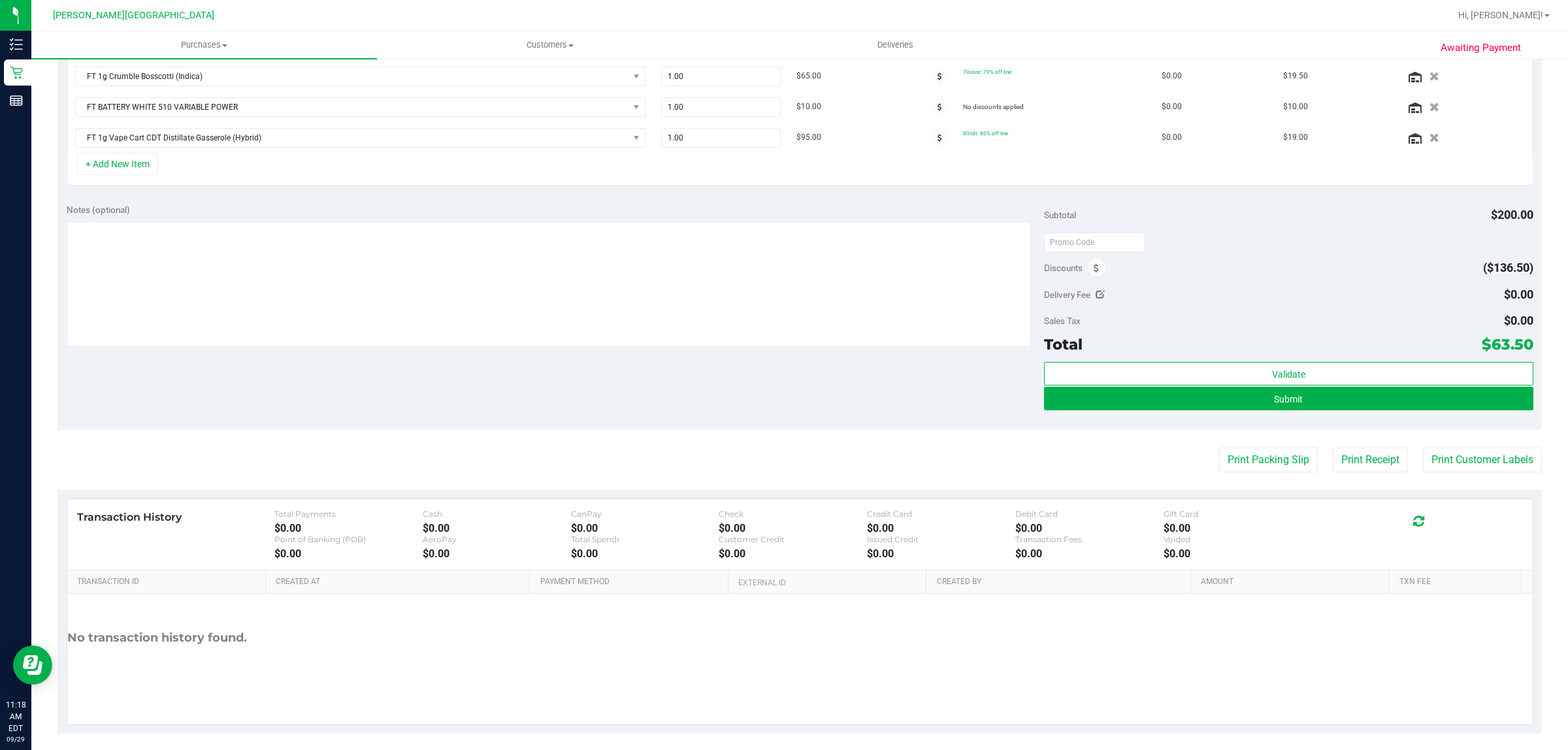
scroll to position [395, 0]
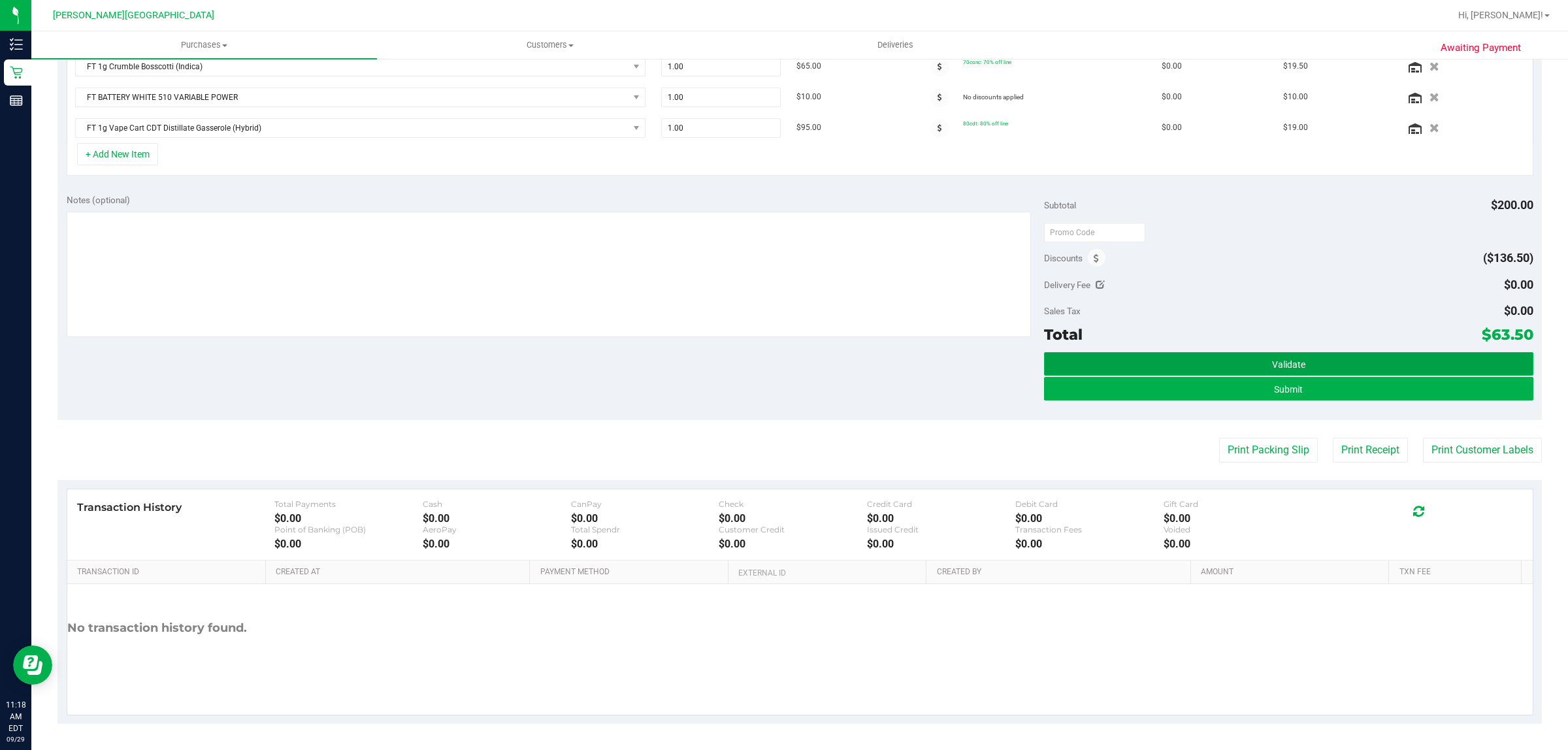
click at [1346, 367] on button "Validate" at bounding box center [1288, 364] width 489 height 24
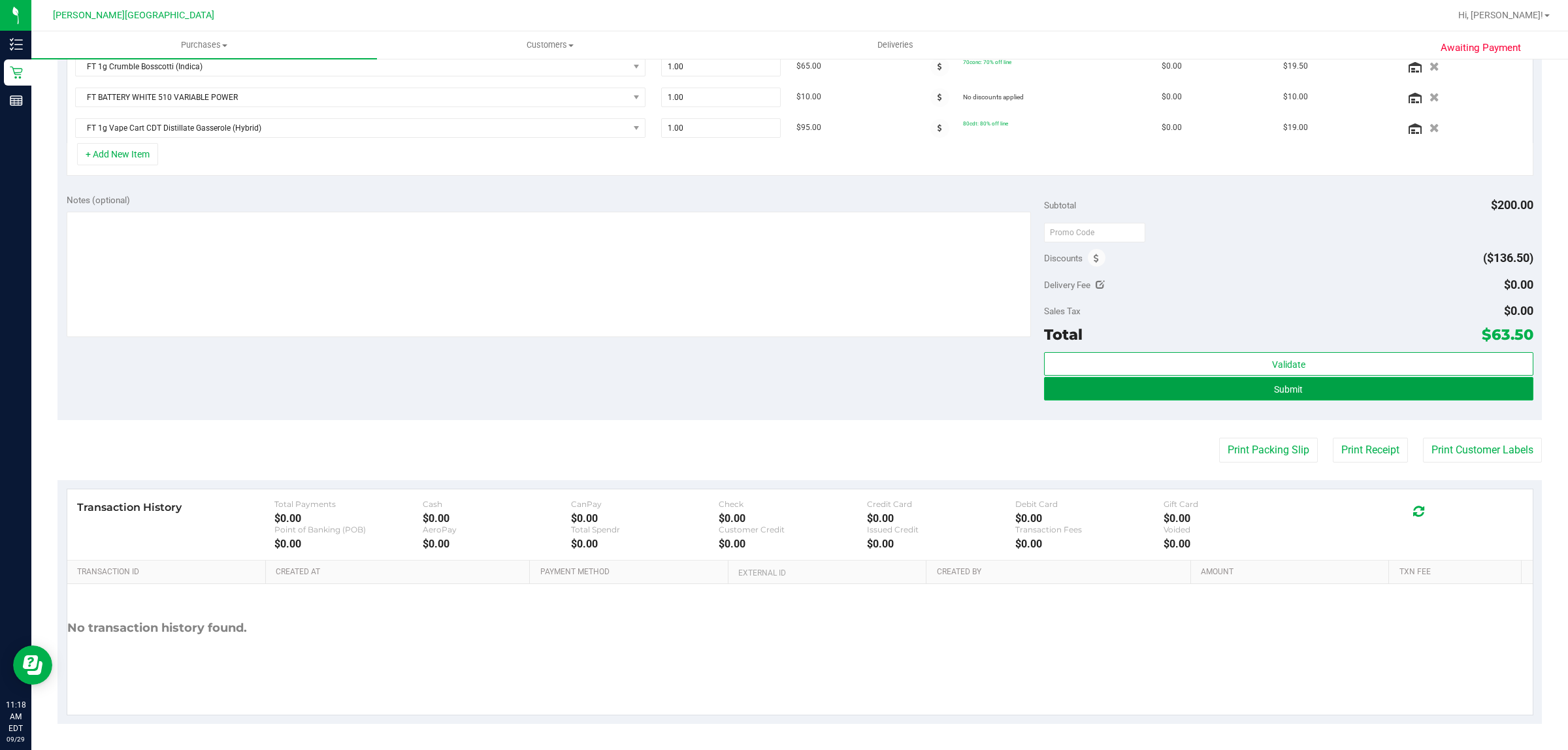
click at [1274, 389] on span "Submit" at bounding box center [1288, 389] width 29 height 10
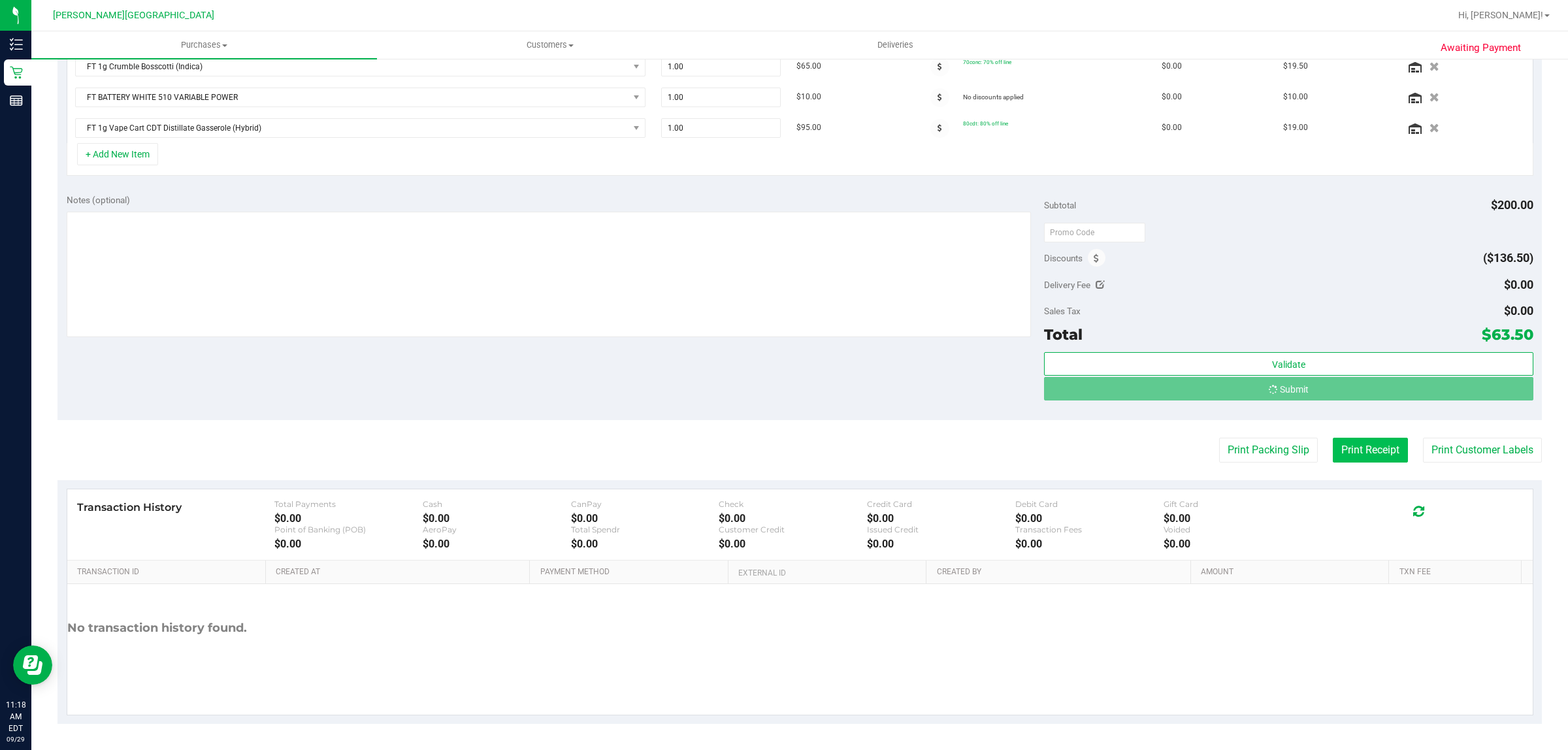
scroll to position [374, 0]
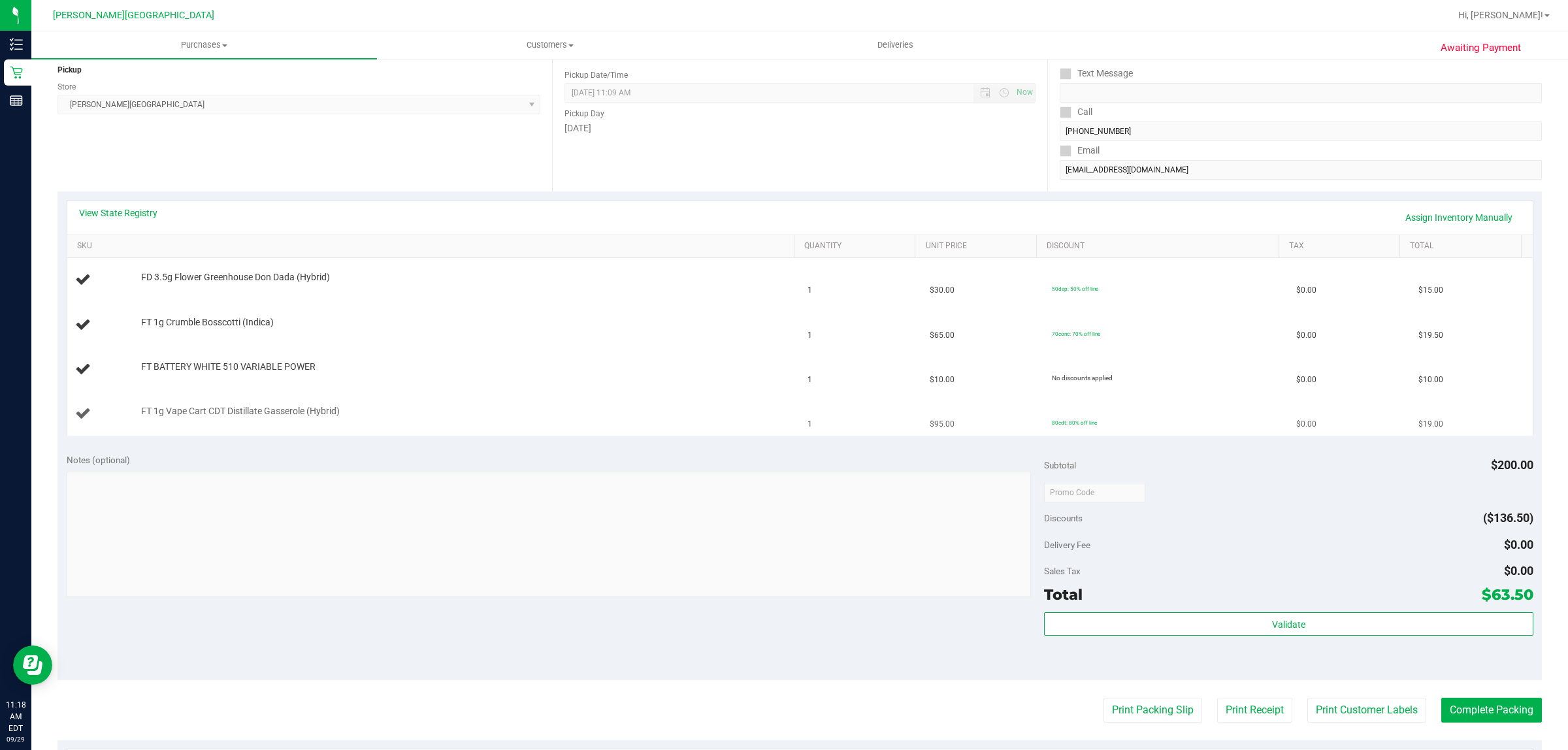
scroll to position [420, 0]
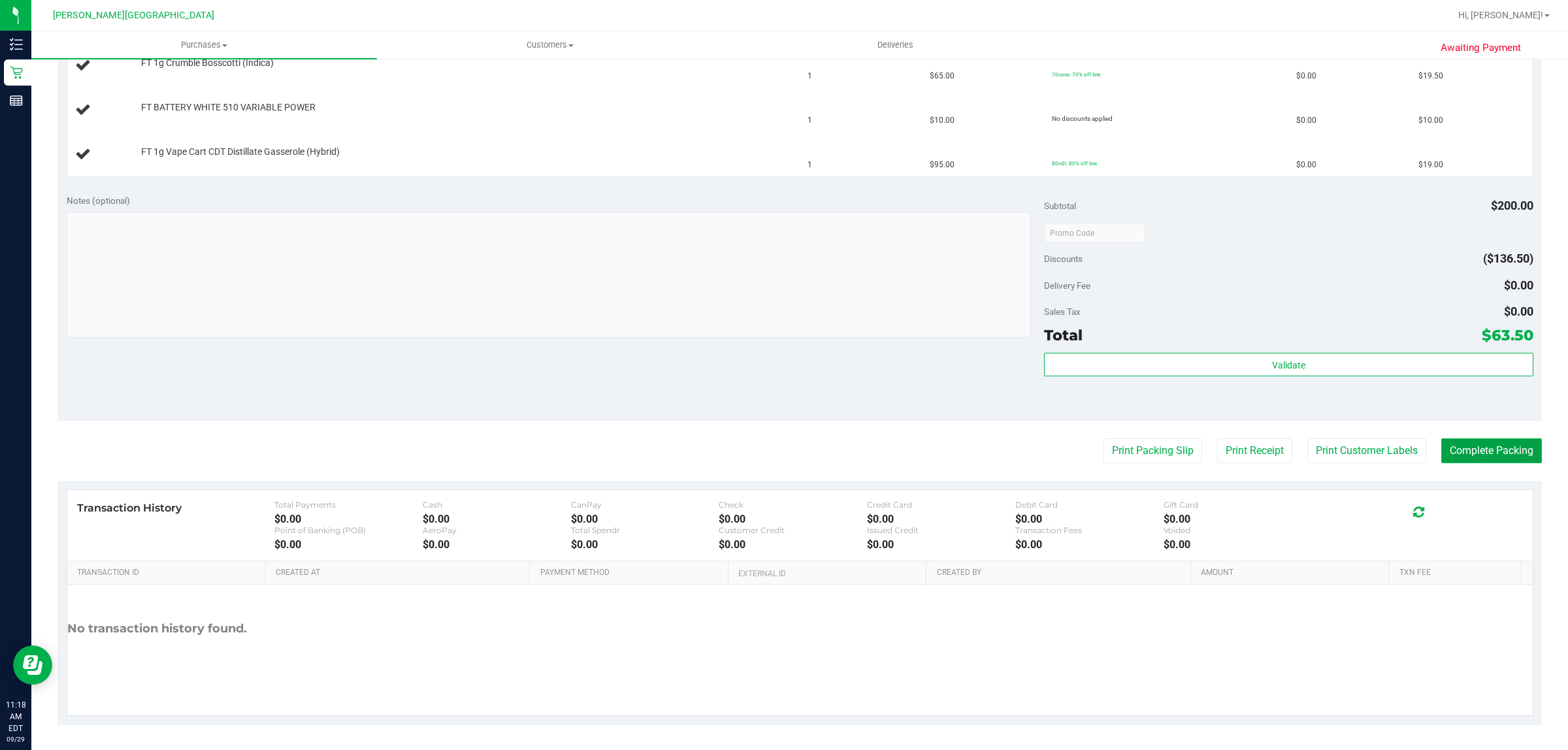
click at [1494, 455] on button "Complete Packing" at bounding box center [1492, 451] width 101 height 25
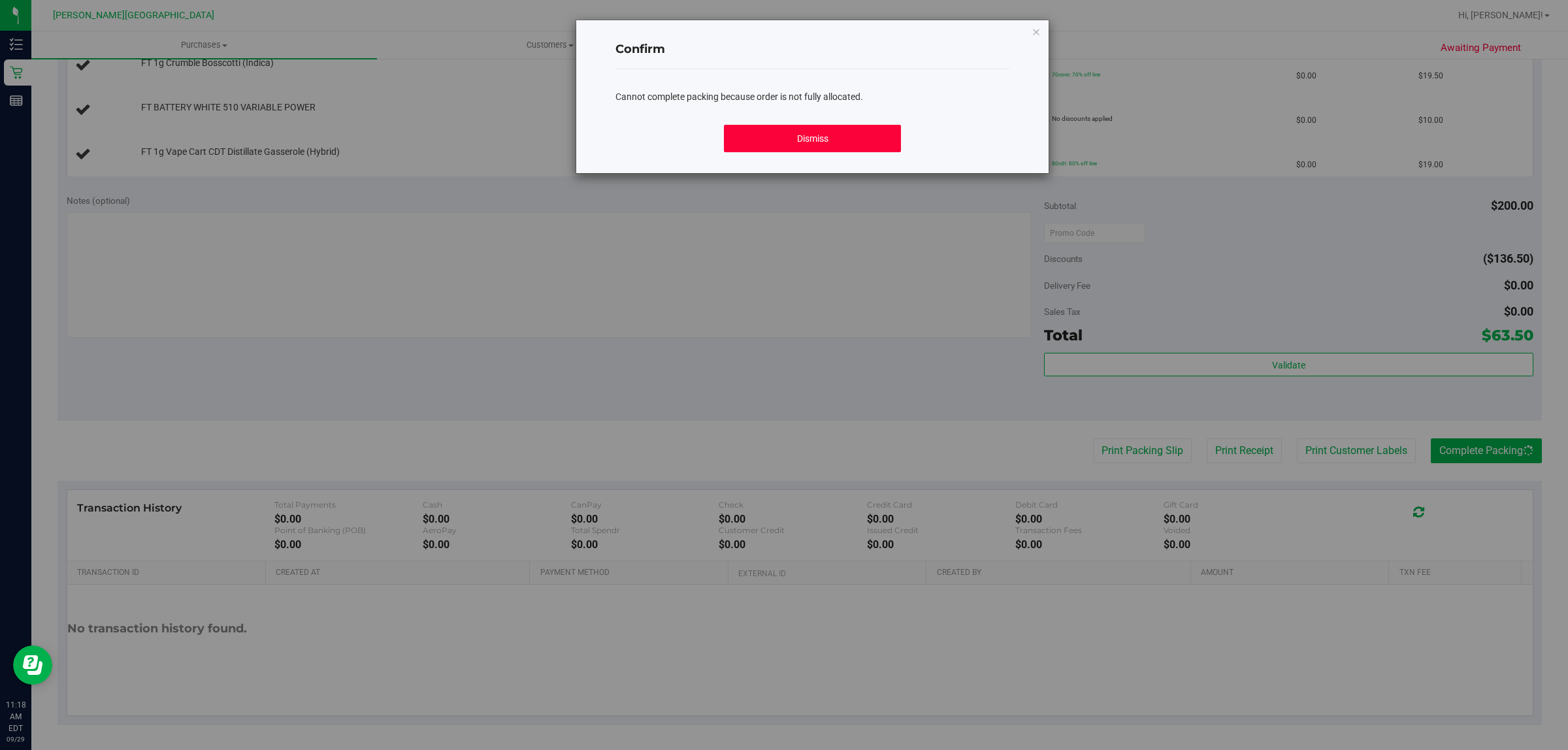
click at [825, 138] on button "Dismiss" at bounding box center [813, 138] width 177 height 28
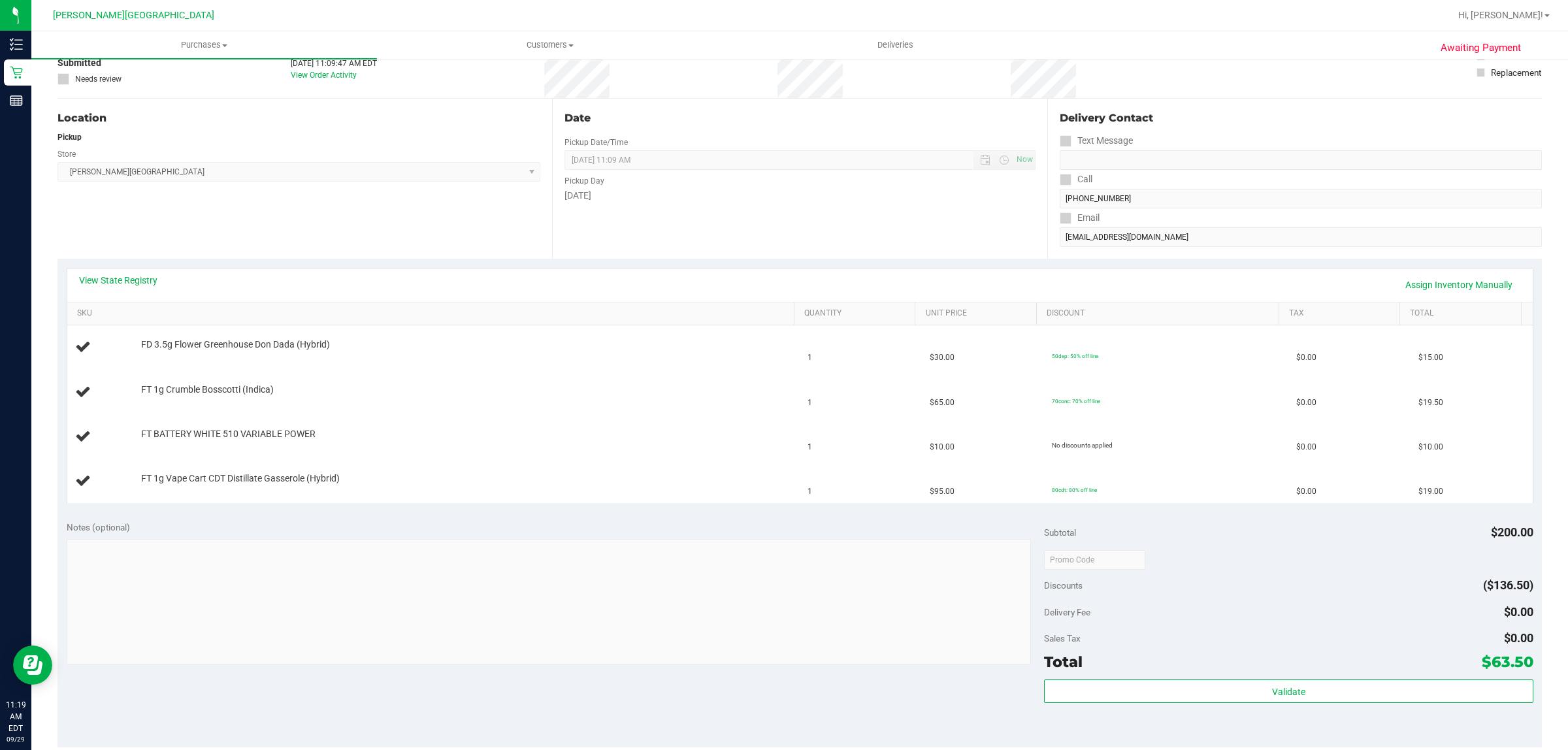
scroll to position [257, 0]
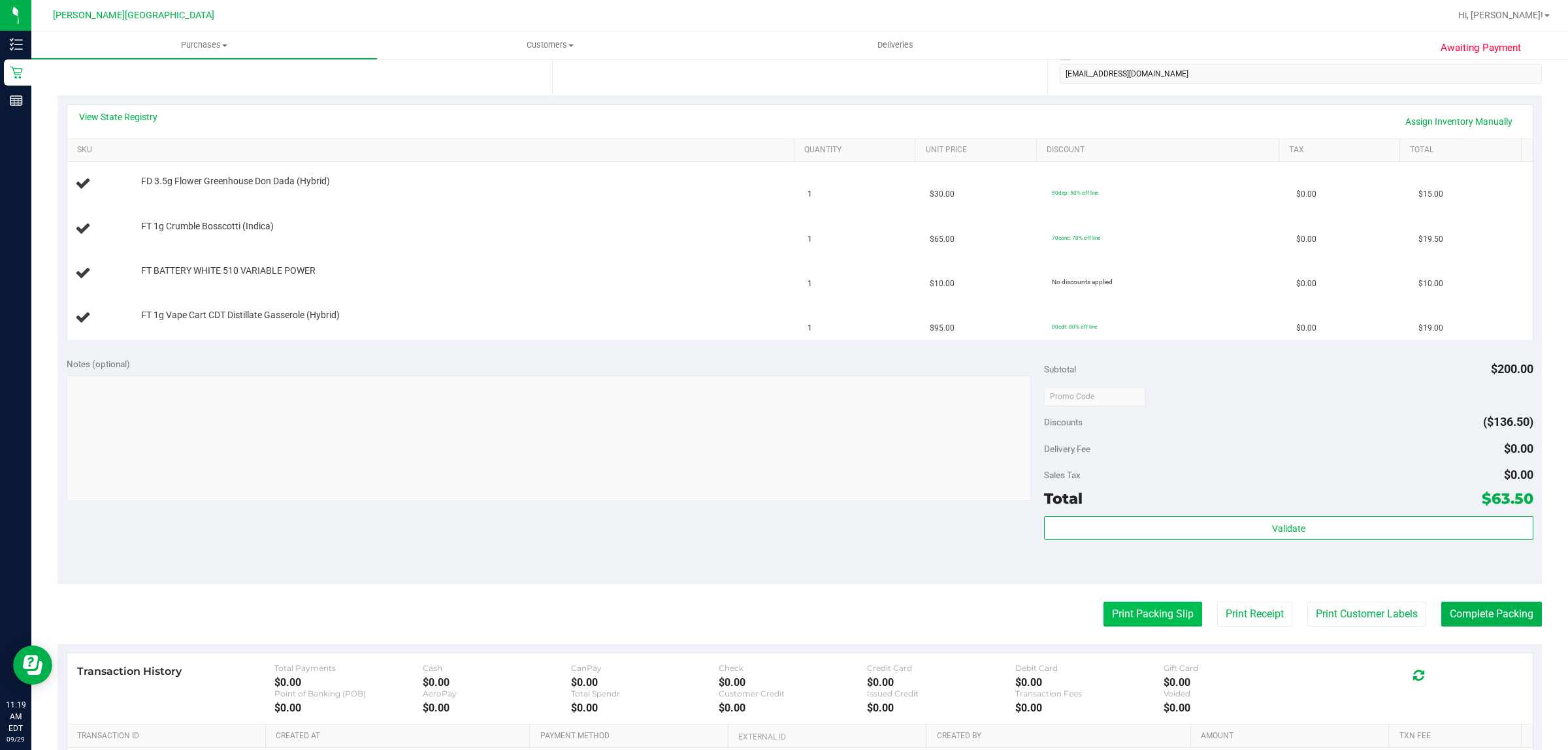
drag, startPoint x: 1132, startPoint y: 632, endPoint x: 1135, endPoint y: 606, distance: 26.2
click at [1132, 629] on purchase-details "Back Edit Purchase Cancel Purchase View Profile # 12023771 BioTrack ID: - Submi…" at bounding box center [799, 352] width 1484 height 1075
click at [1135, 606] on button "Print Packing Slip" at bounding box center [1153, 615] width 99 height 25
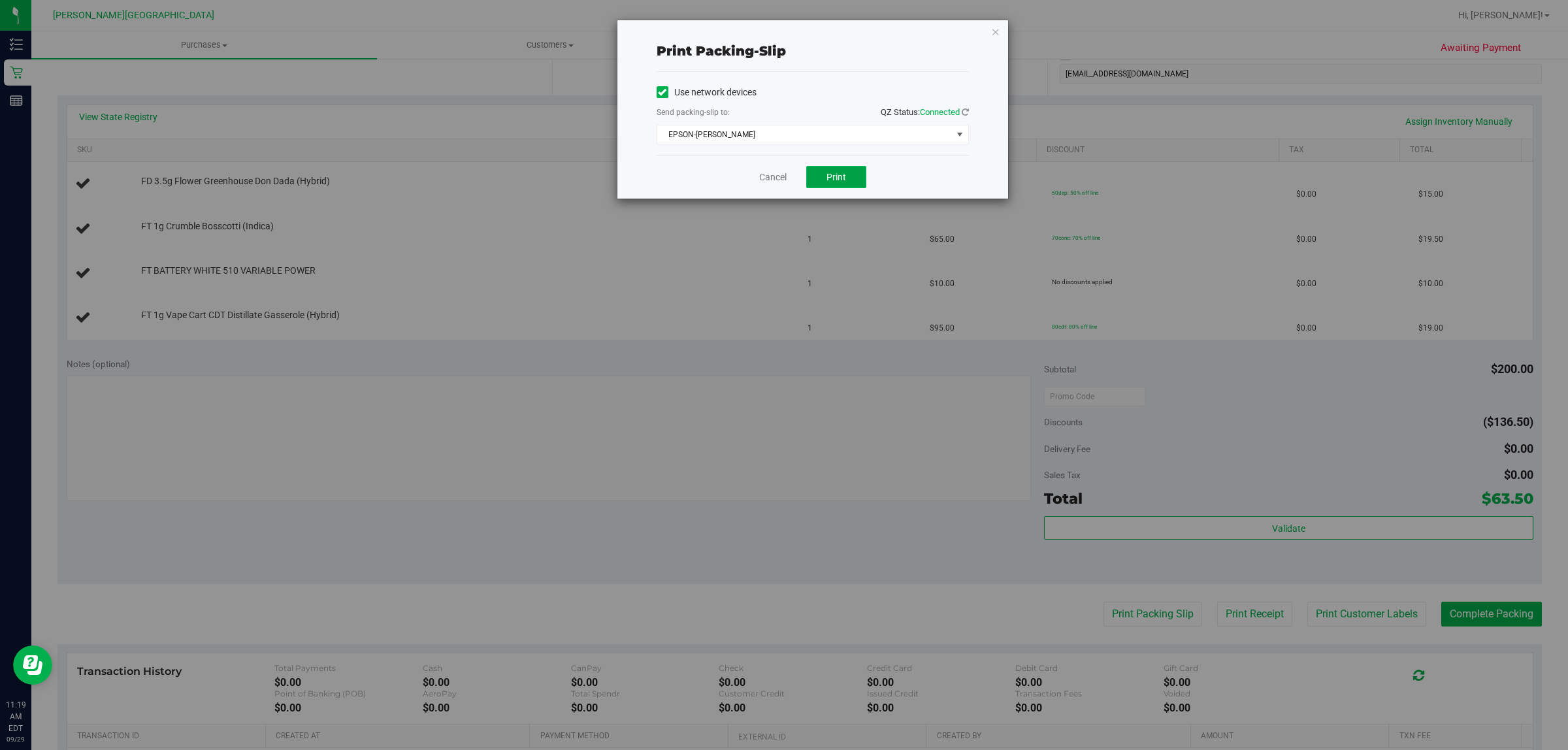
click at [850, 175] on button "Print" at bounding box center [835, 176] width 60 height 22
click at [991, 26] on icon "button" at bounding box center [995, 31] width 10 height 15
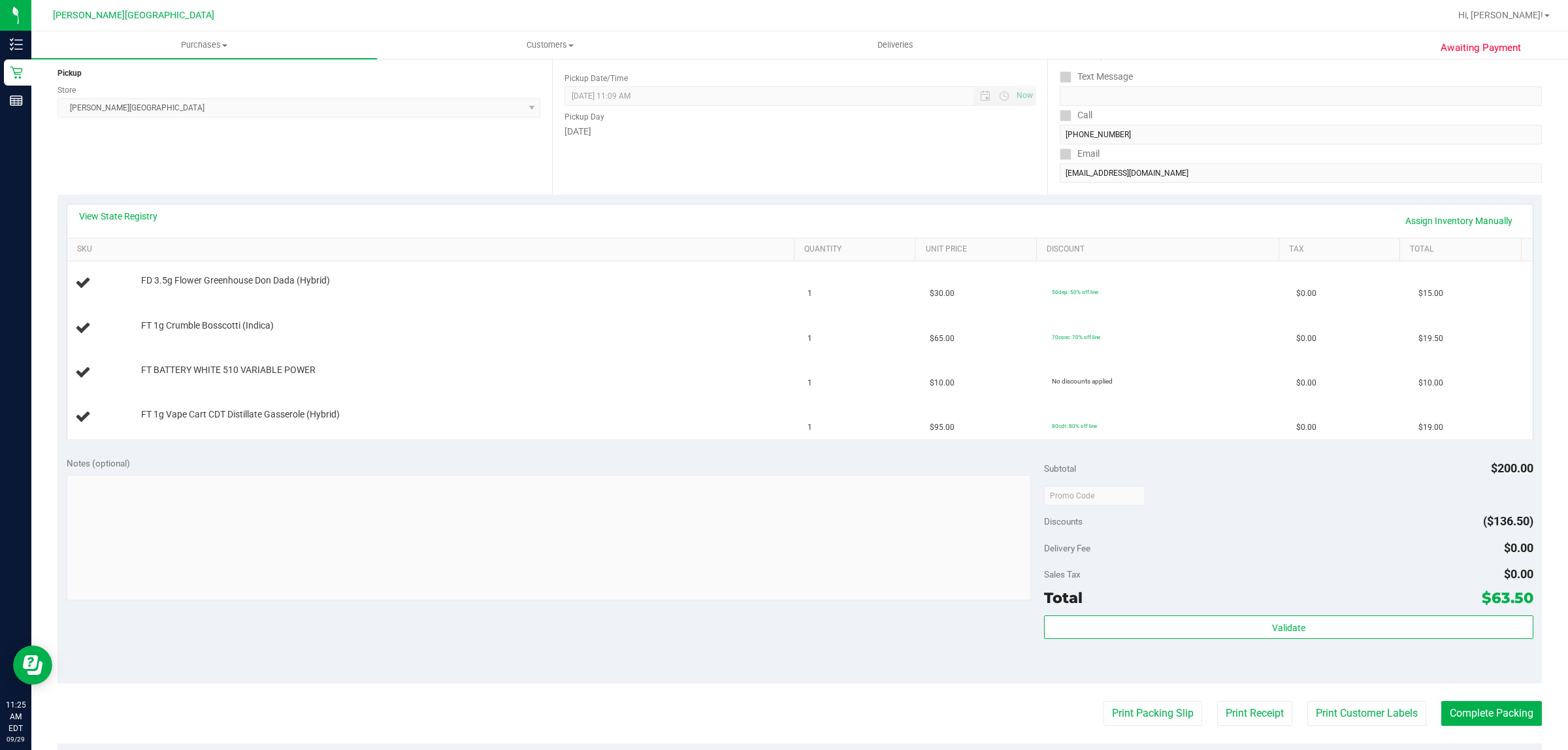
scroll to position [0, 0]
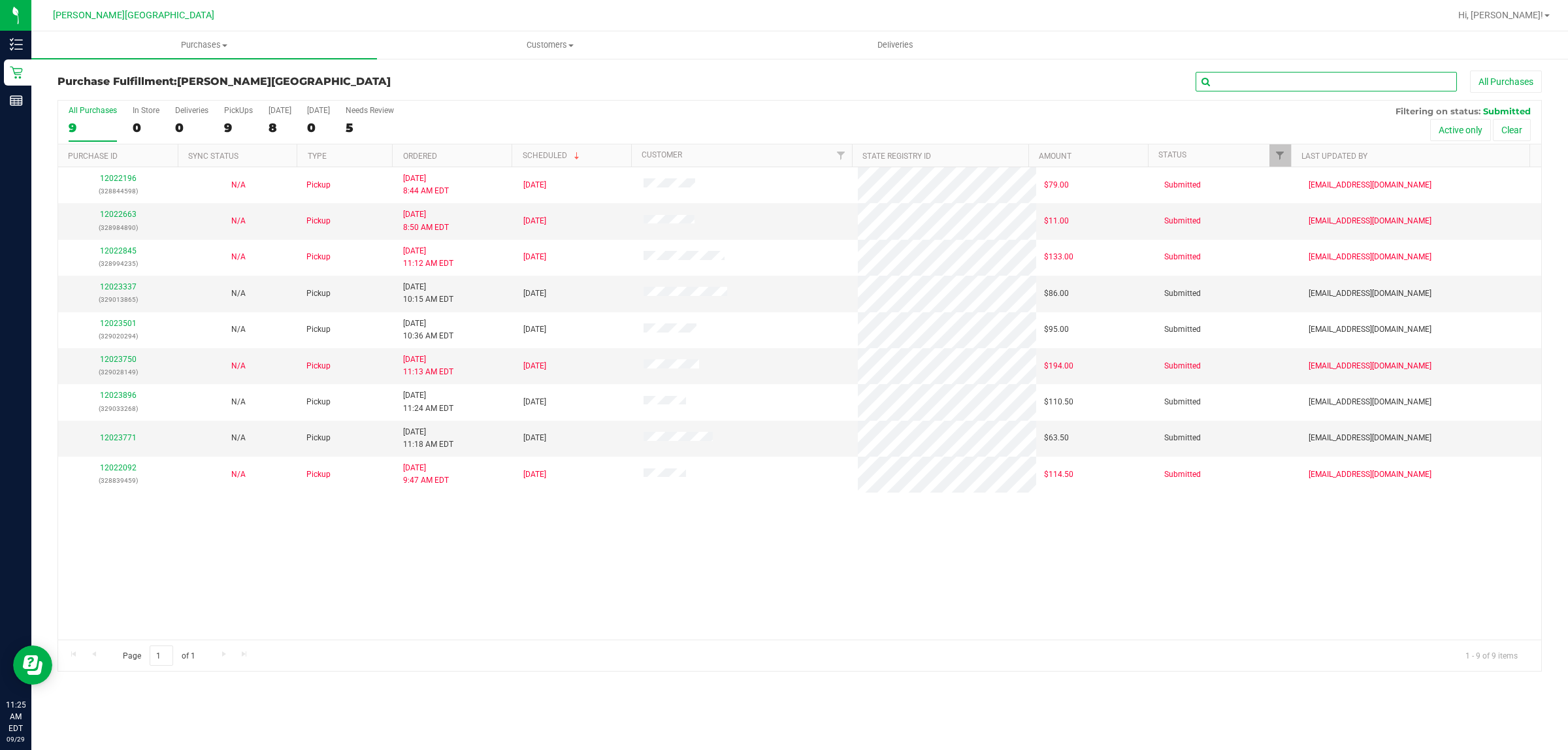
click at [1234, 80] on input "text" at bounding box center [1326, 81] width 261 height 20
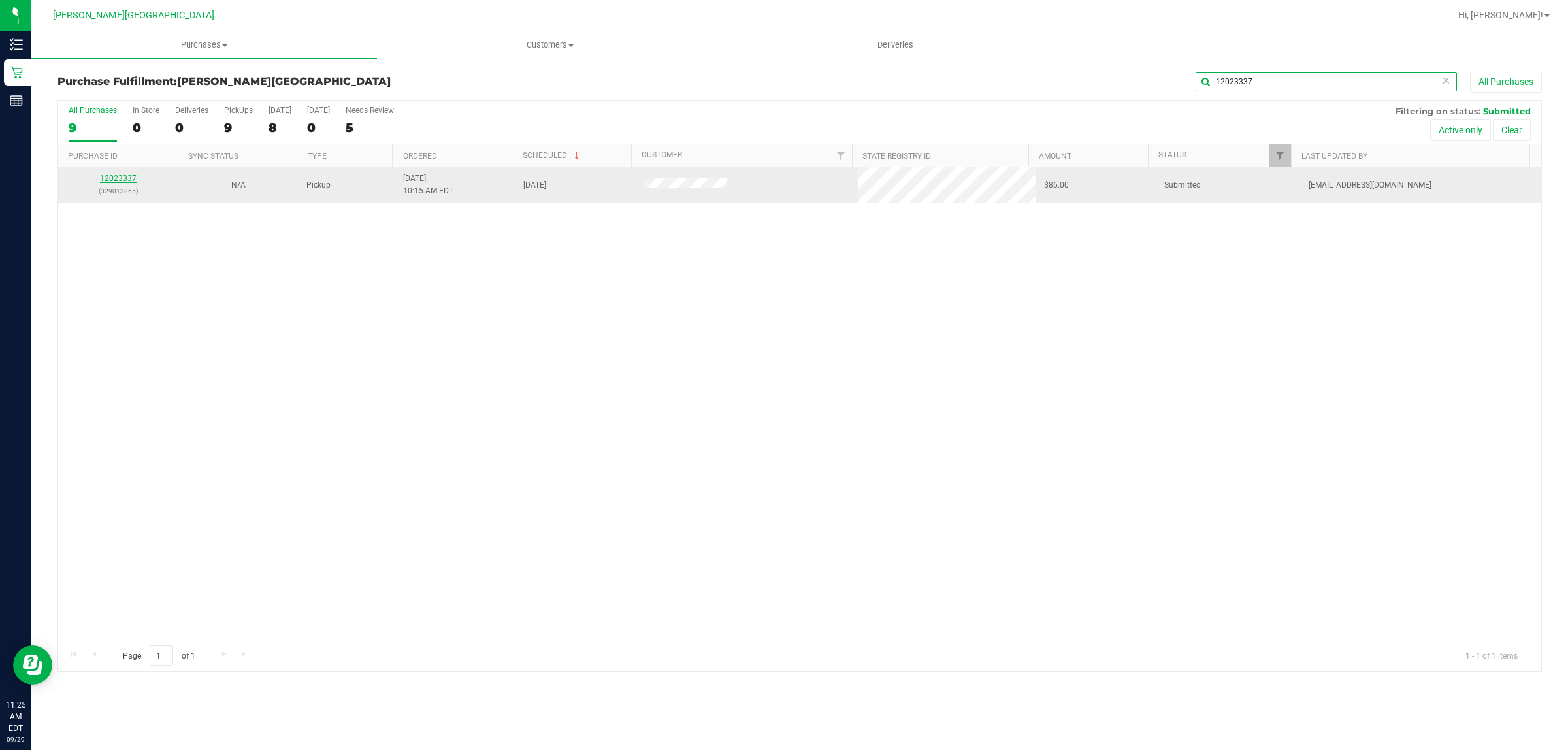
type input "12023337"
click at [125, 177] on link "12023337" at bounding box center [118, 178] width 36 height 10
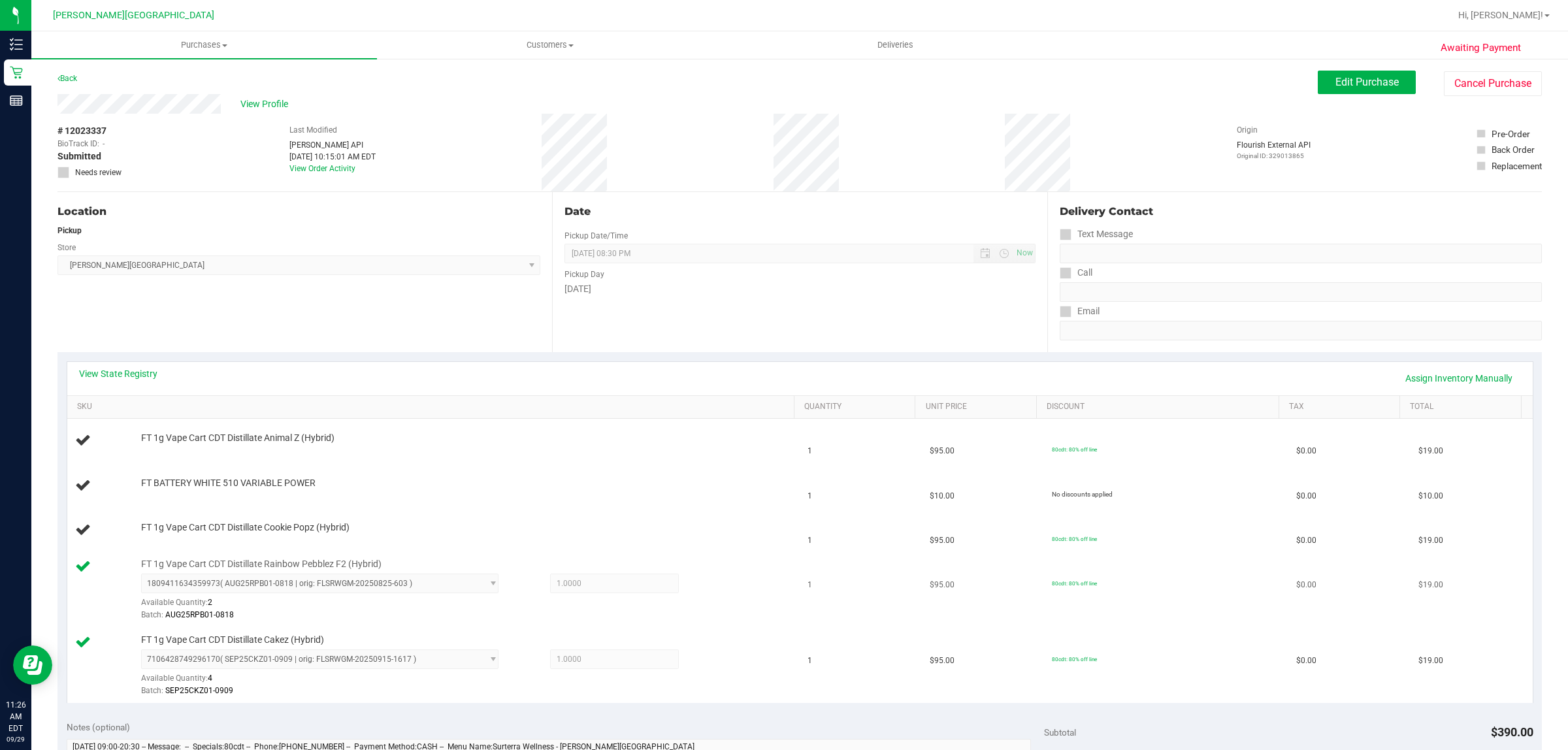
scroll to position [163, 0]
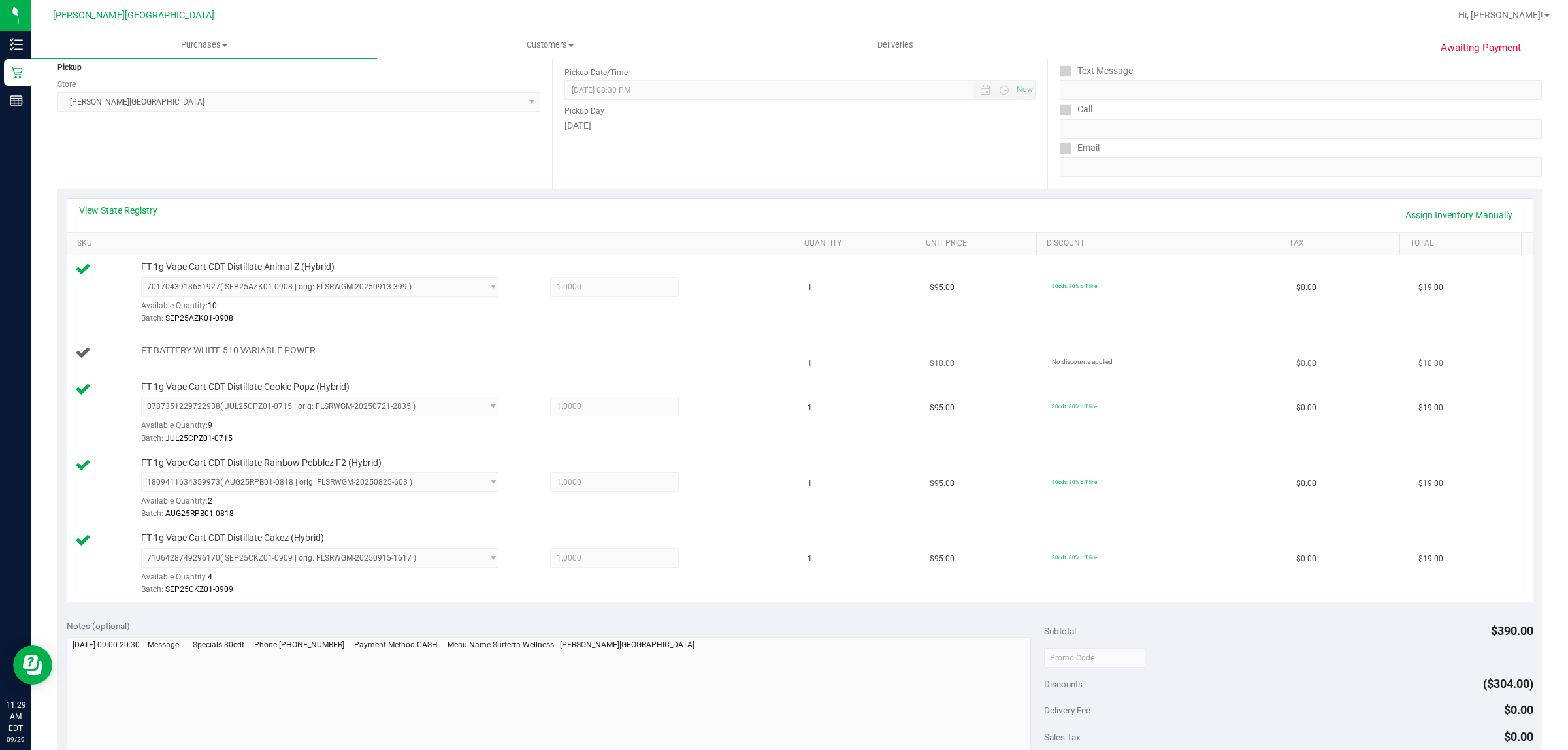
click at [194, 355] on span "FT BATTERY WHITE 510 VARIABLE POWER" at bounding box center [228, 350] width 174 height 12
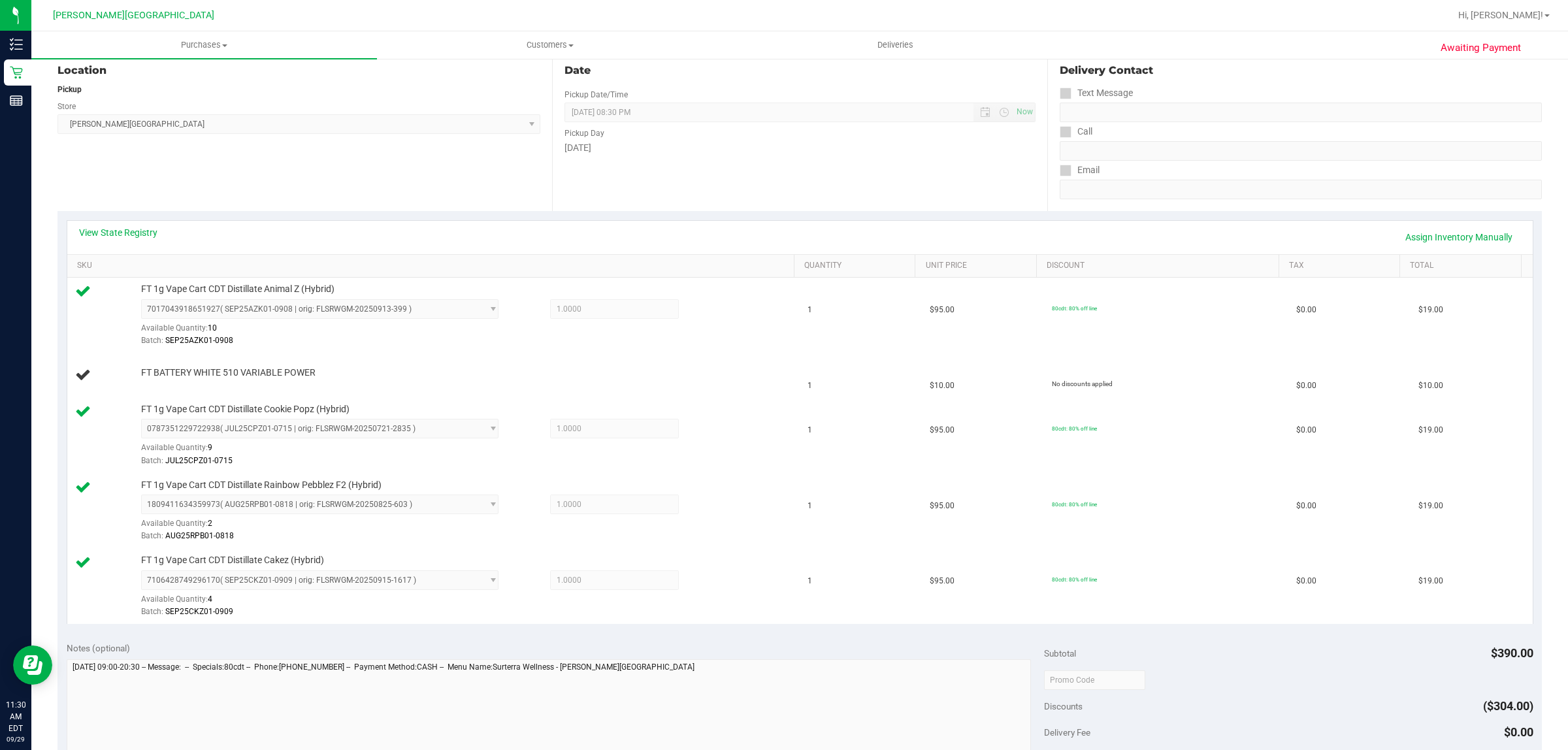
scroll to position [0, 0]
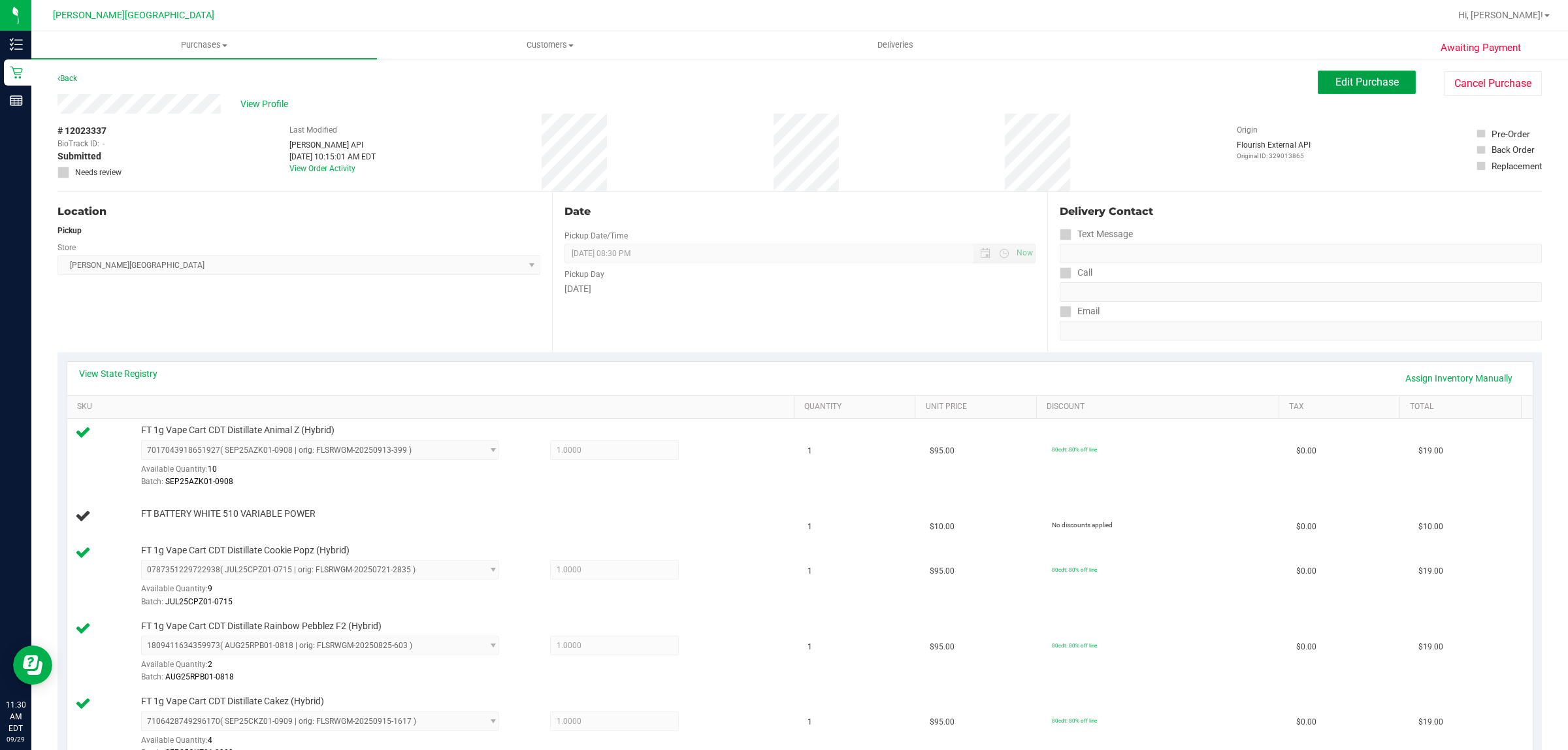
click at [1370, 76] on span "Edit Purchase" at bounding box center [1367, 82] width 64 height 12
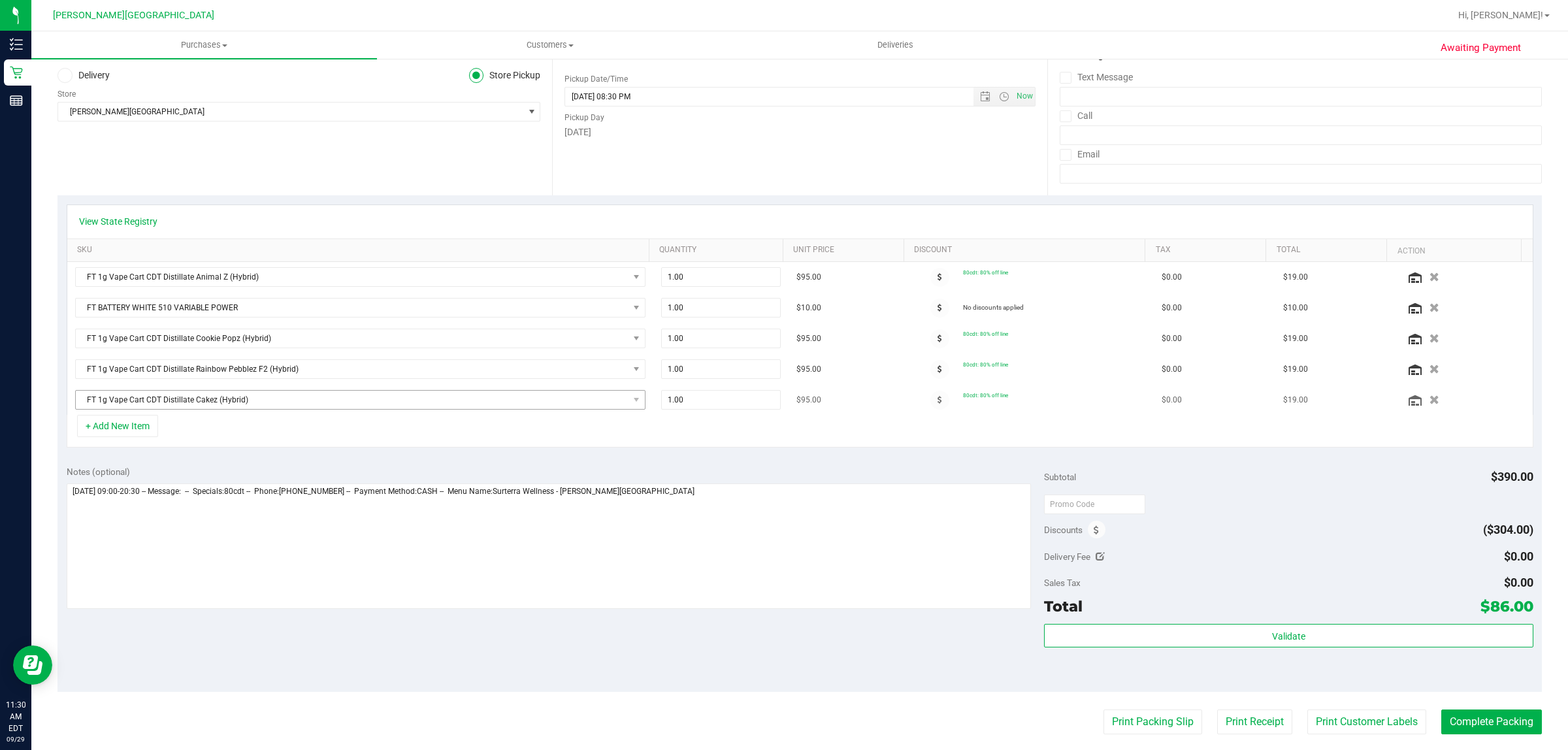
scroll to position [163, 0]
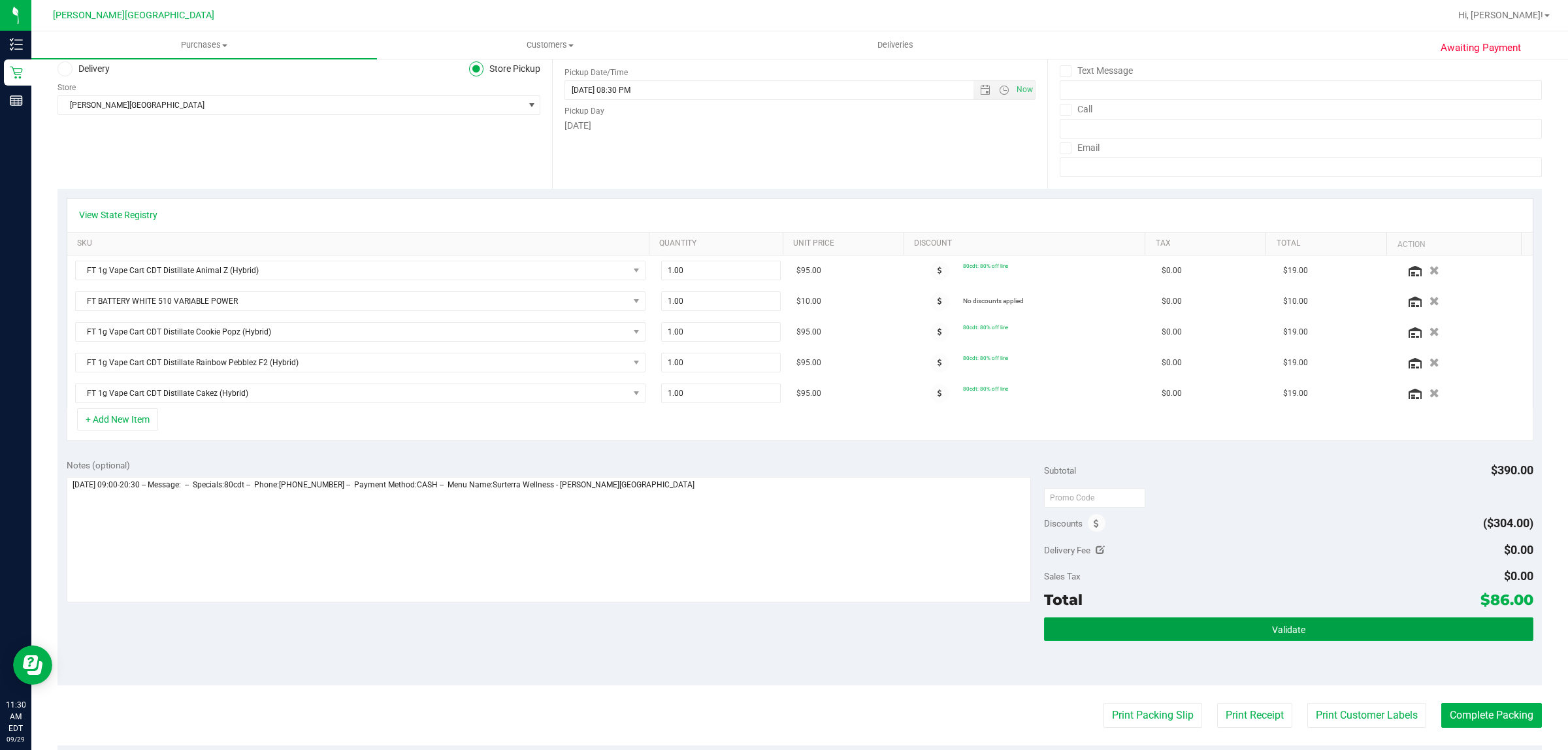
click at [1343, 636] on button "Validate" at bounding box center [1288, 629] width 489 height 24
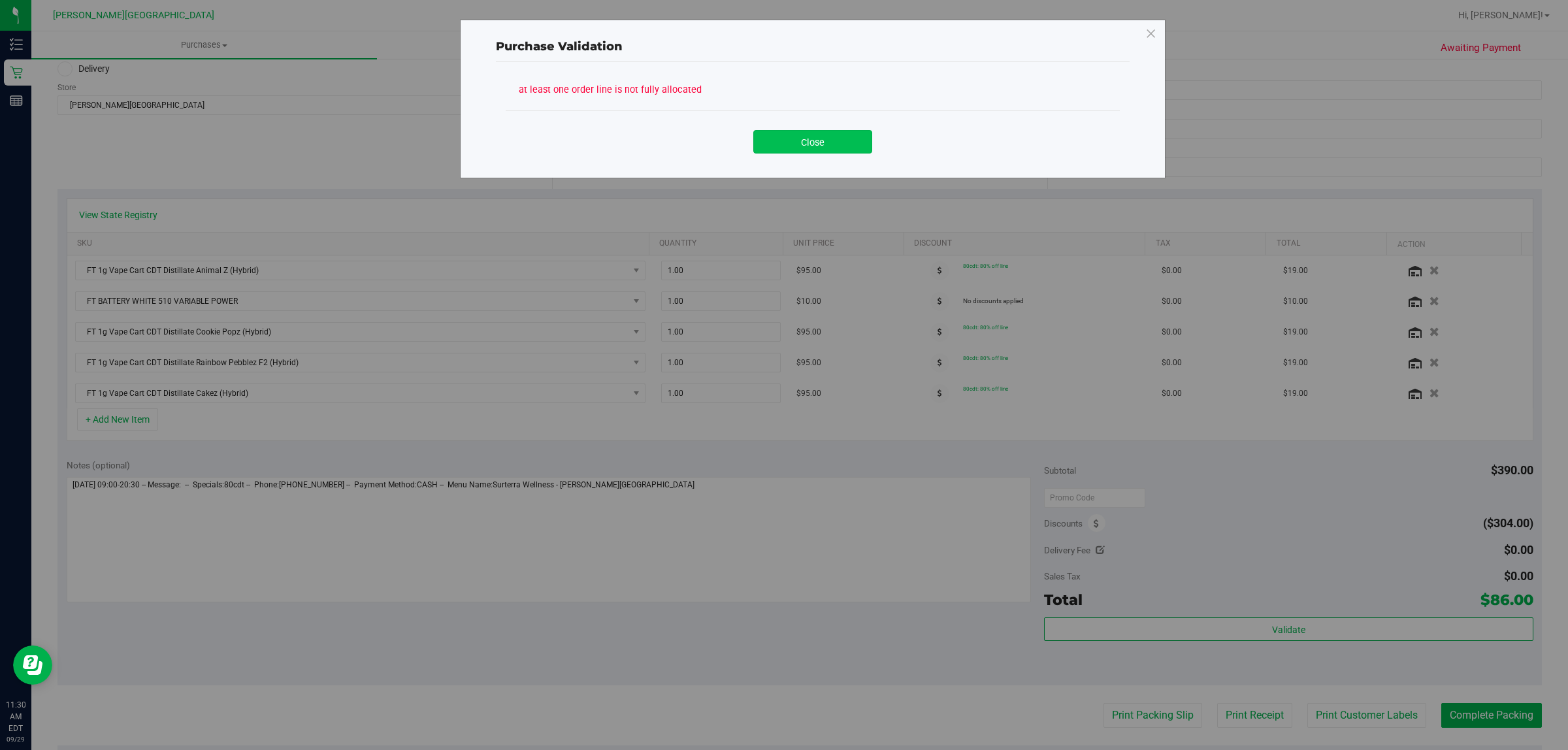
click at [830, 132] on button "Close" at bounding box center [813, 141] width 119 height 24
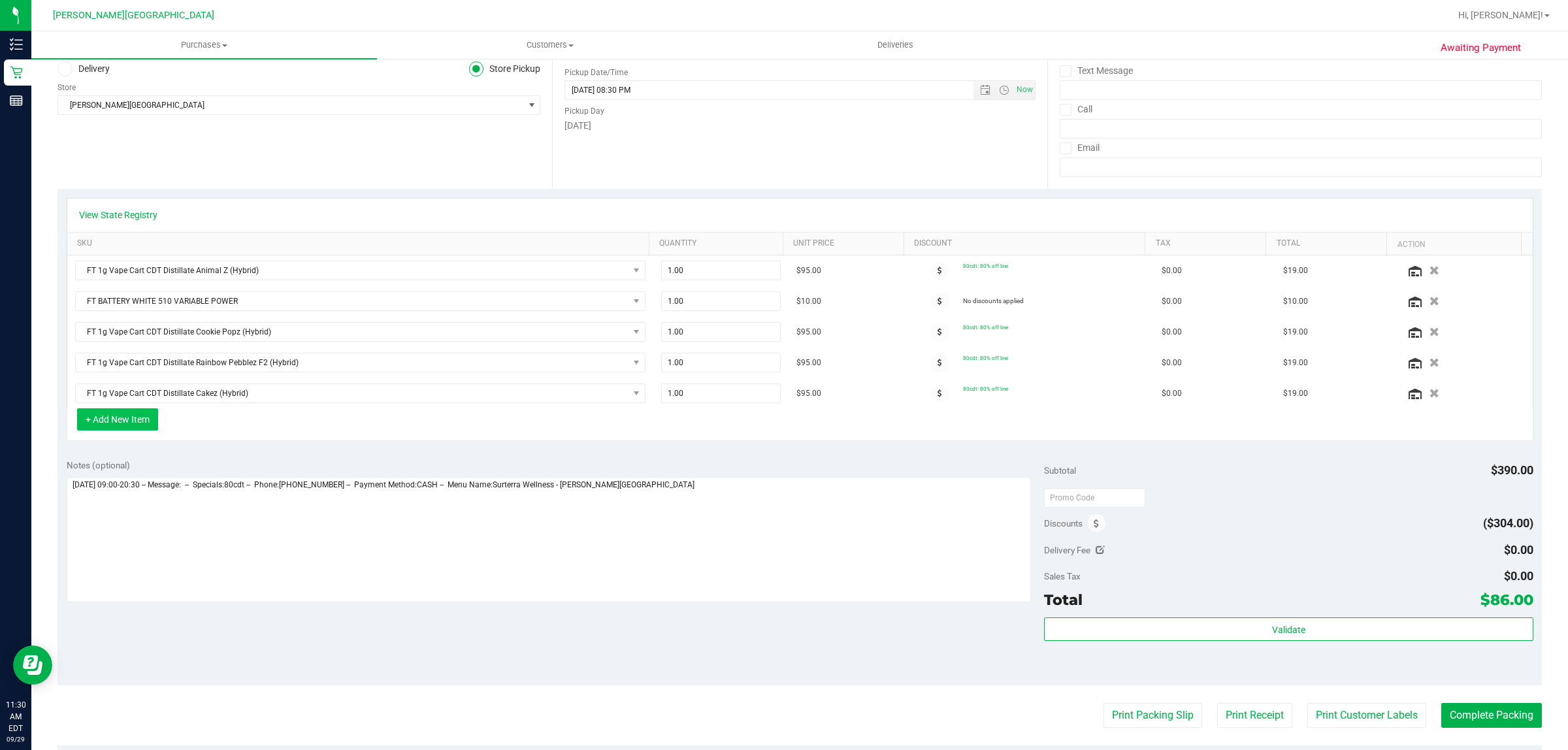
click at [131, 426] on button "+ Add New Item" at bounding box center [117, 419] width 81 height 22
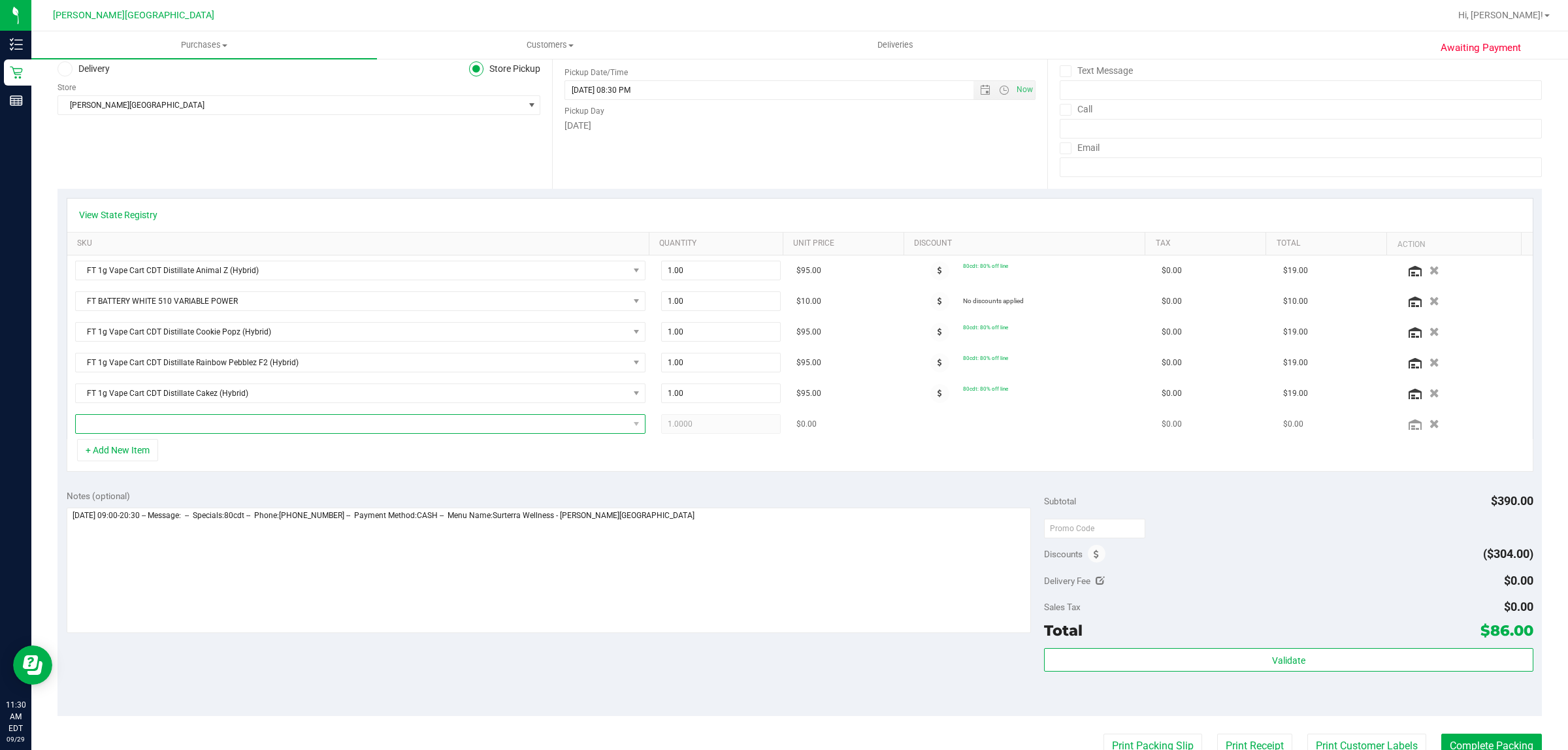
click at [242, 428] on span "NO DATA FOUND" at bounding box center [352, 424] width 553 height 18
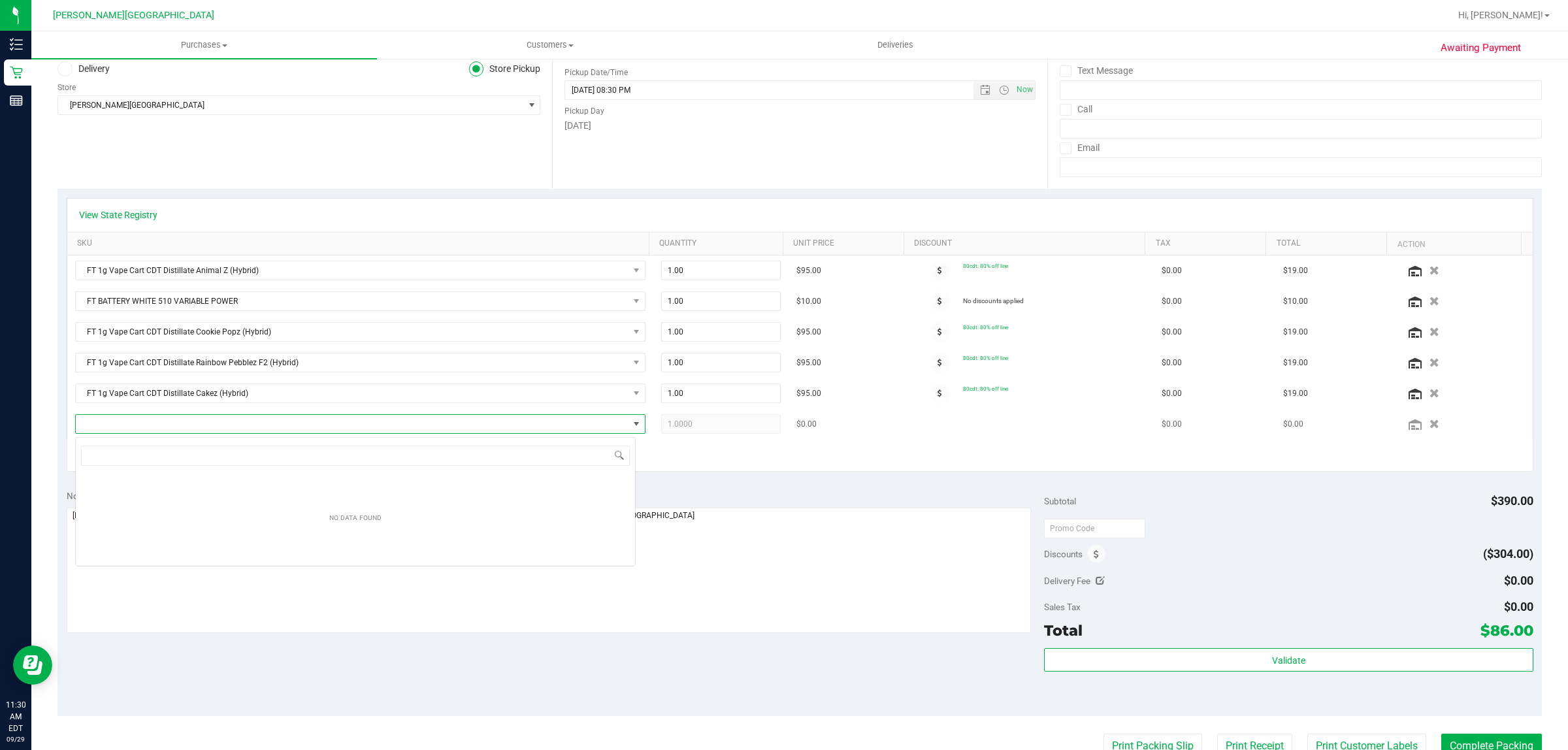
scroll to position [20, 560]
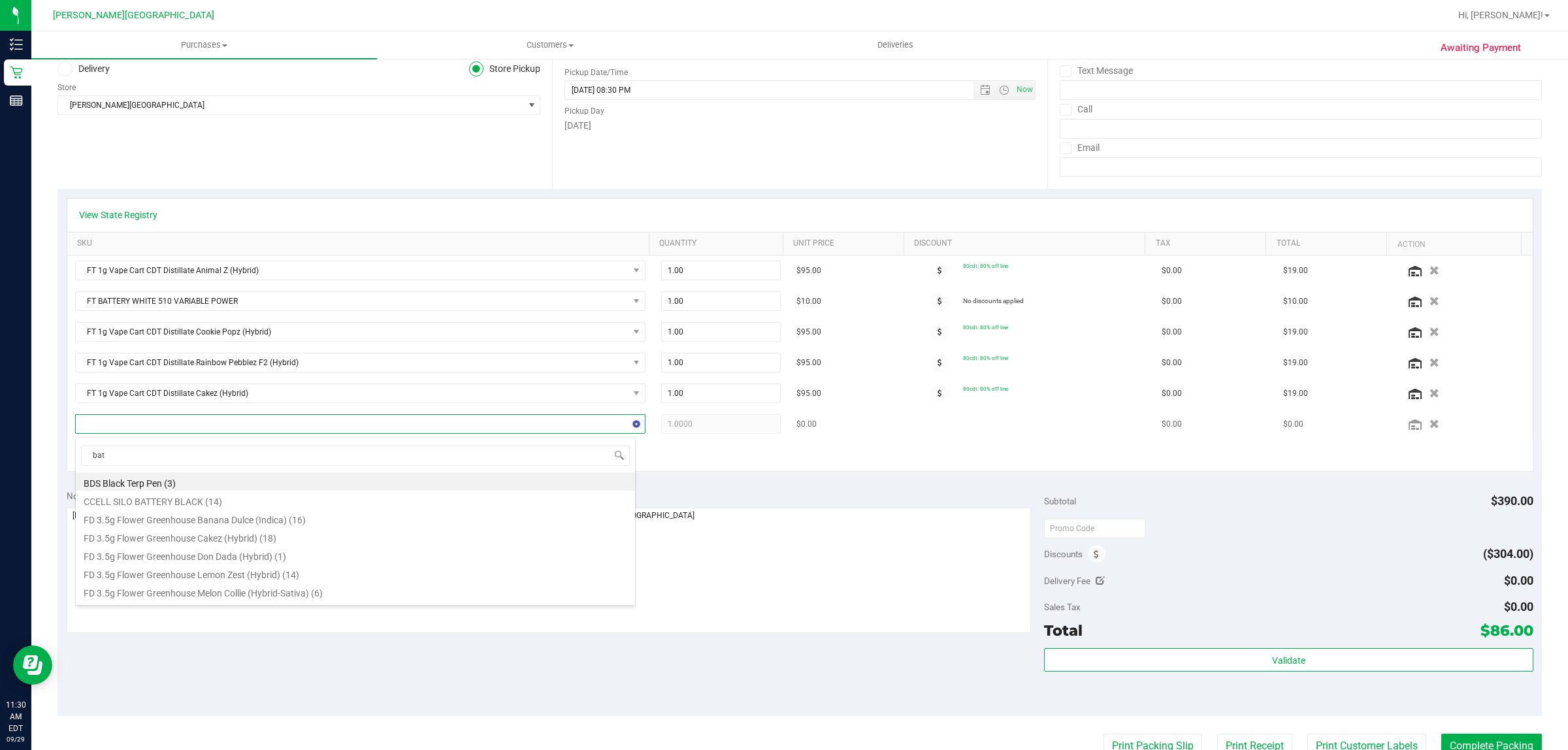
type input "batt"
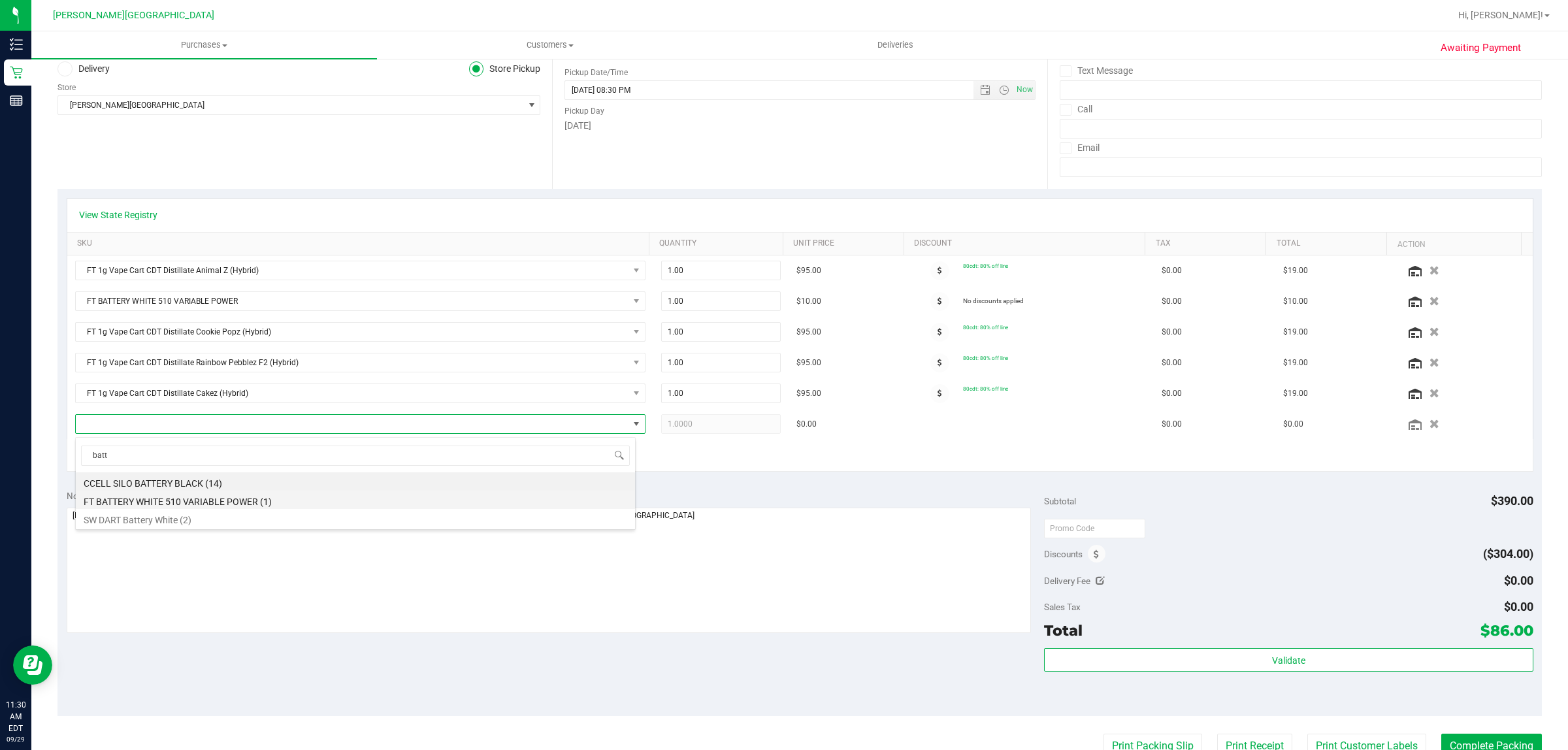
click at [236, 504] on li "FT BATTERY WHITE 510 VARIABLE POWER (1)" at bounding box center [355, 499] width 559 height 18
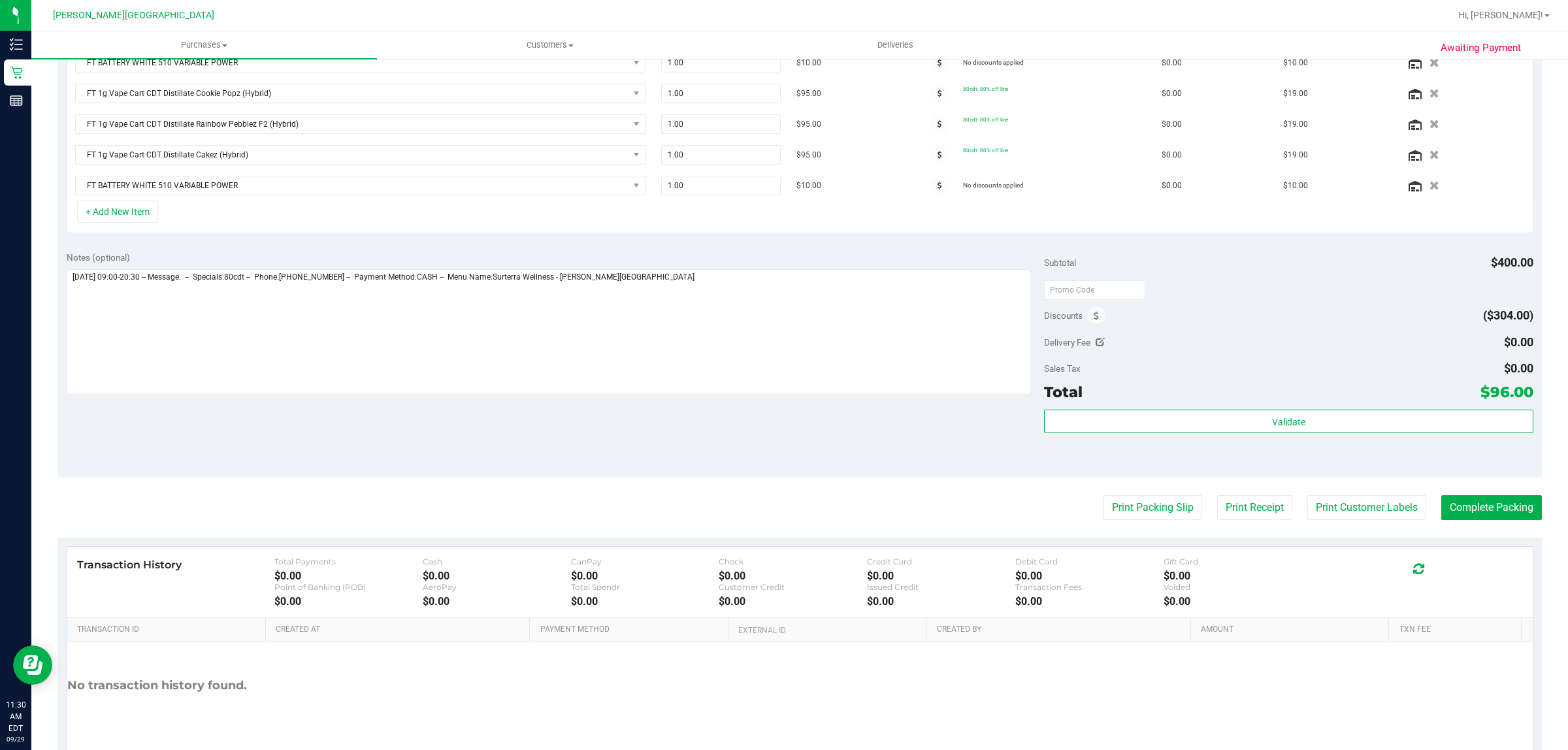
scroll to position [409, 0]
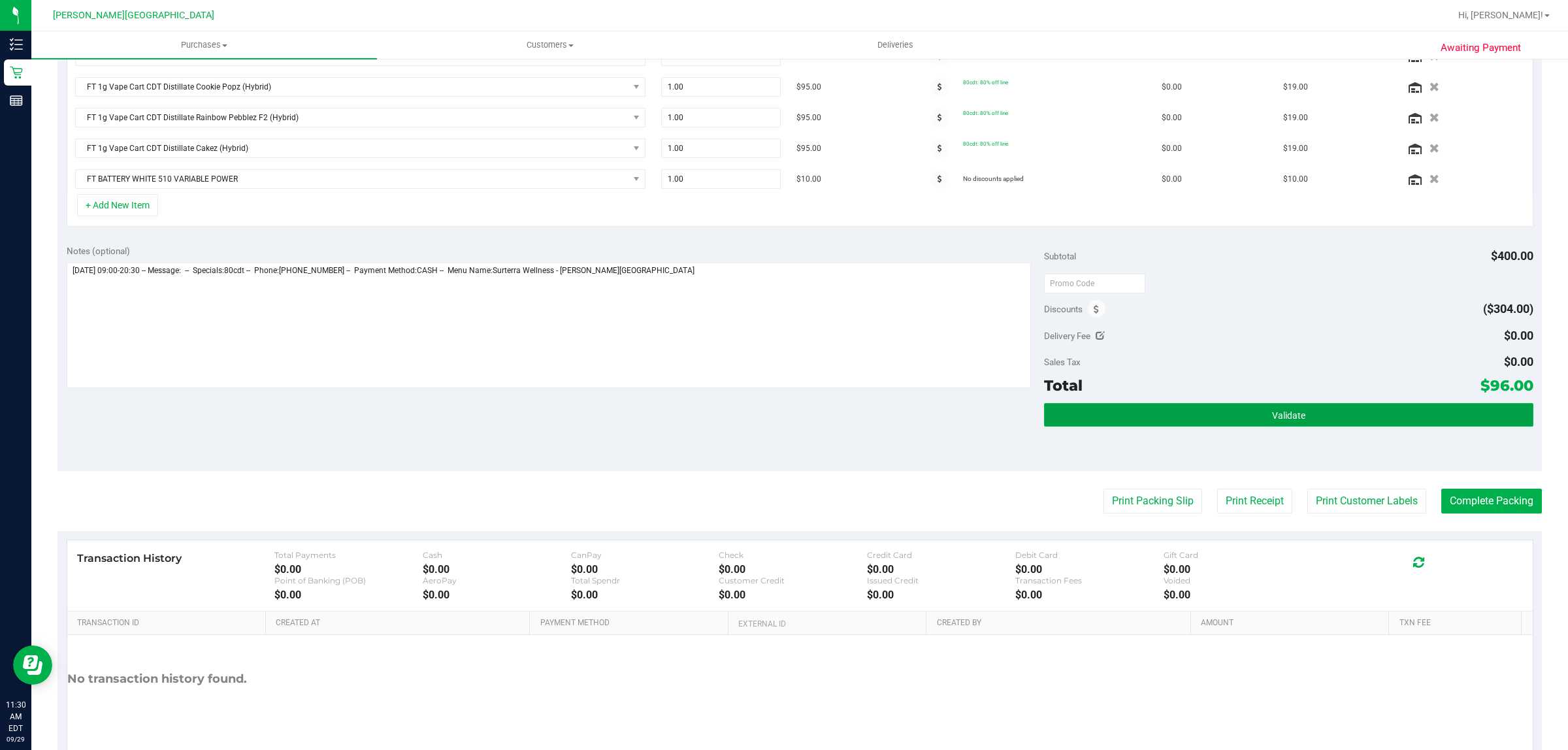
click at [1110, 419] on button "Validate" at bounding box center [1288, 415] width 489 height 24
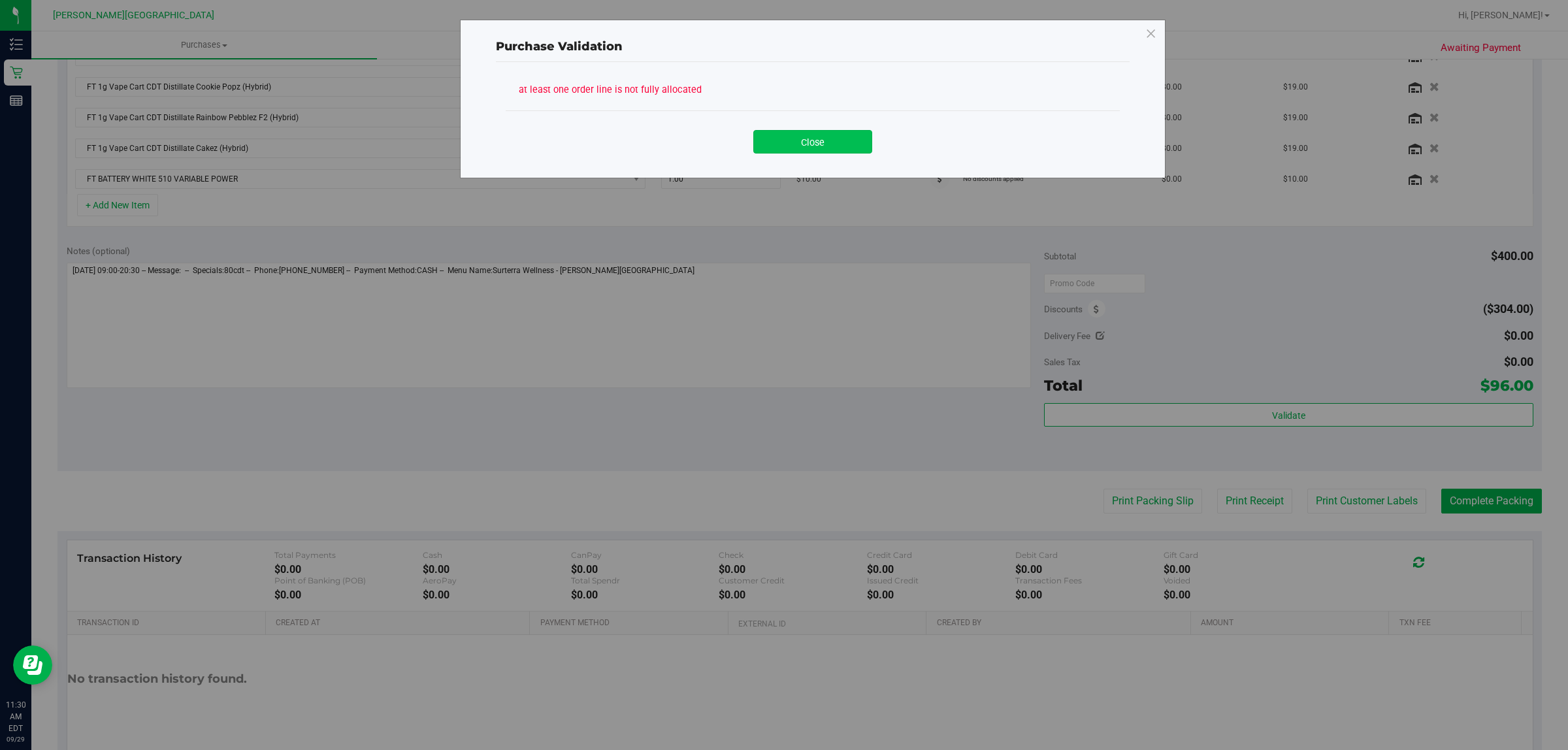
click at [834, 132] on button "Close" at bounding box center [813, 141] width 119 height 24
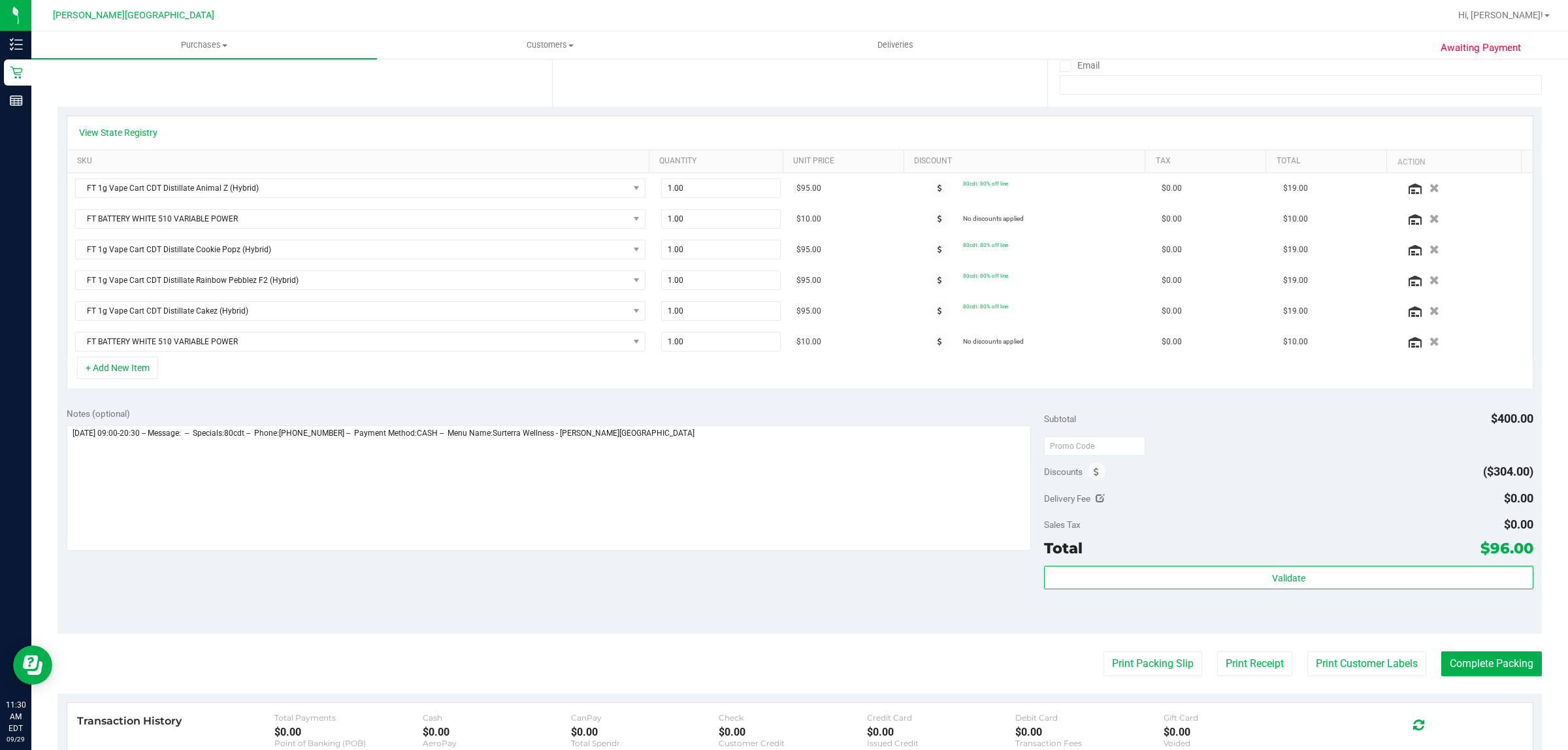
scroll to position [245, 0]
click at [1430, 347] on icon "button" at bounding box center [1436, 343] width 11 height 10
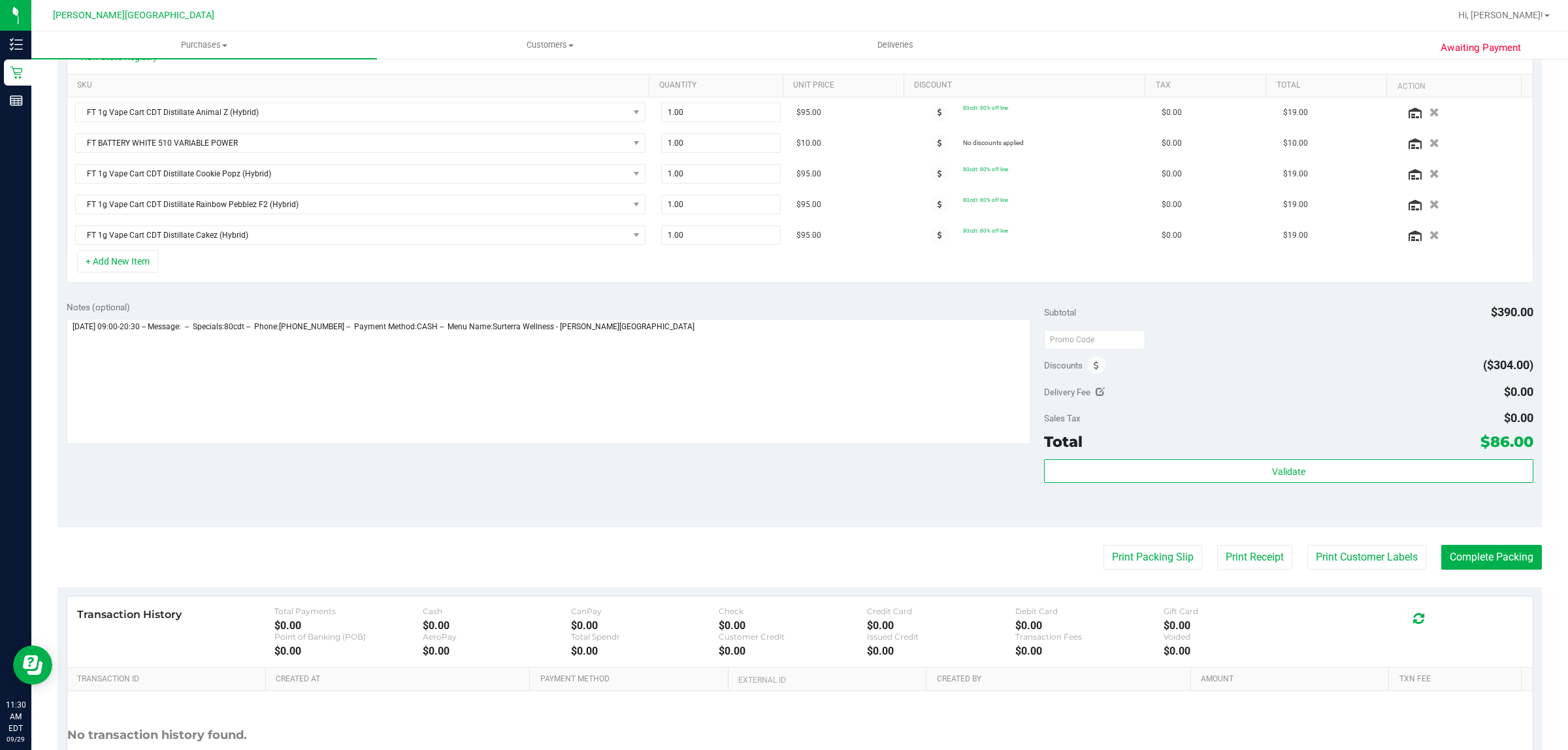
scroll to position [430, 0]
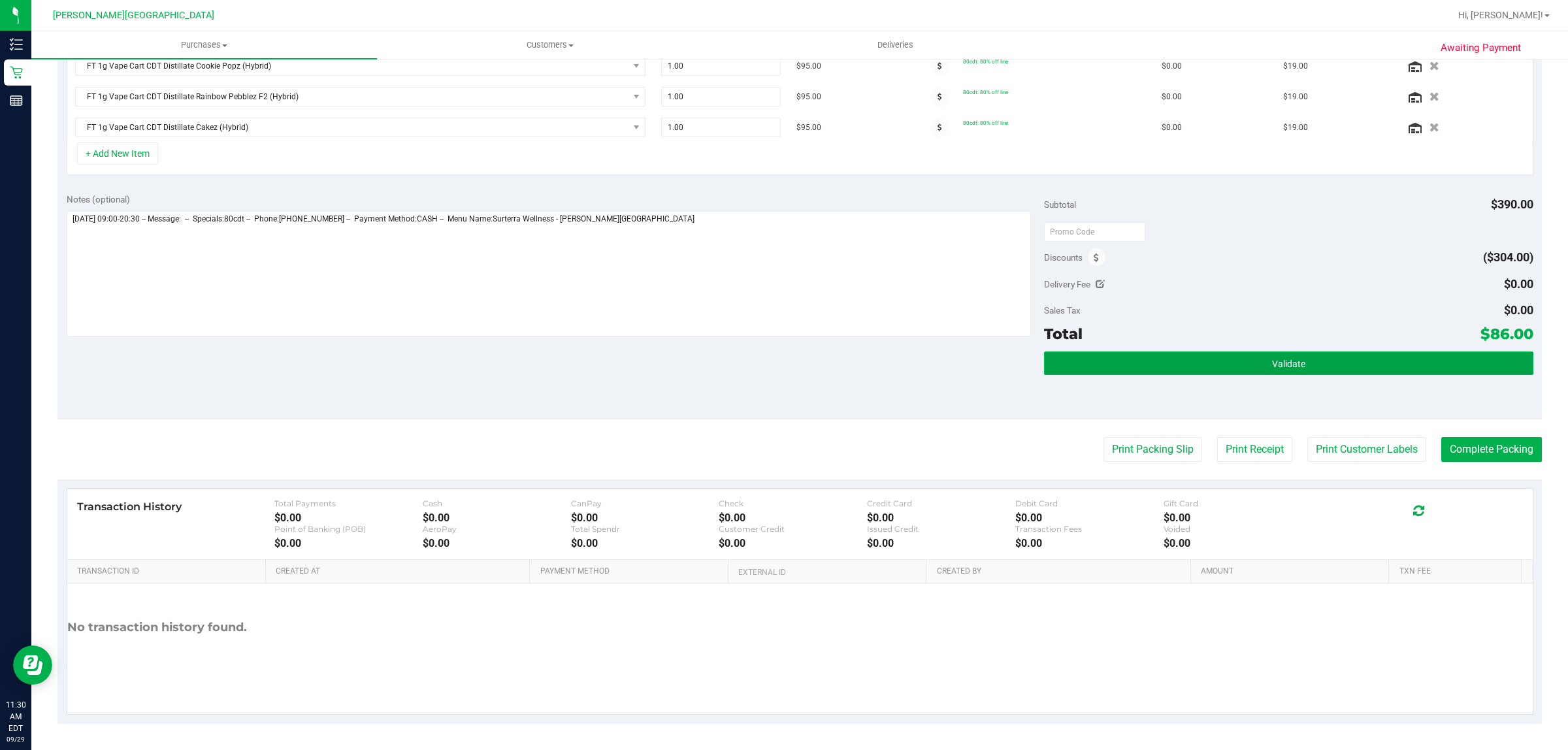
click at [1245, 368] on button "Validate" at bounding box center [1288, 363] width 489 height 24
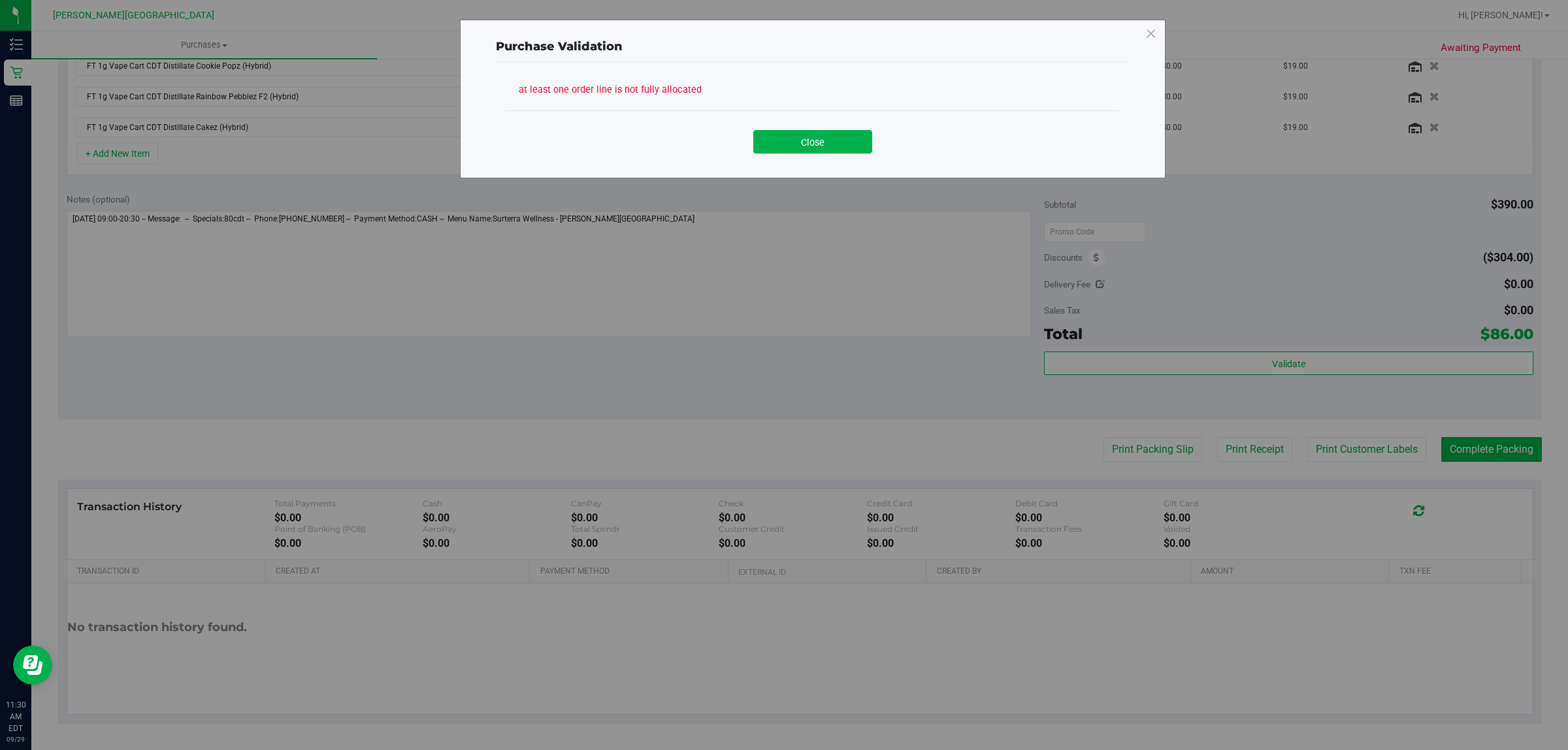
drag, startPoint x: 853, startPoint y: 136, endPoint x: 851, endPoint y: 157, distance: 21.1
click at [852, 135] on button "Close" at bounding box center [813, 141] width 119 height 24
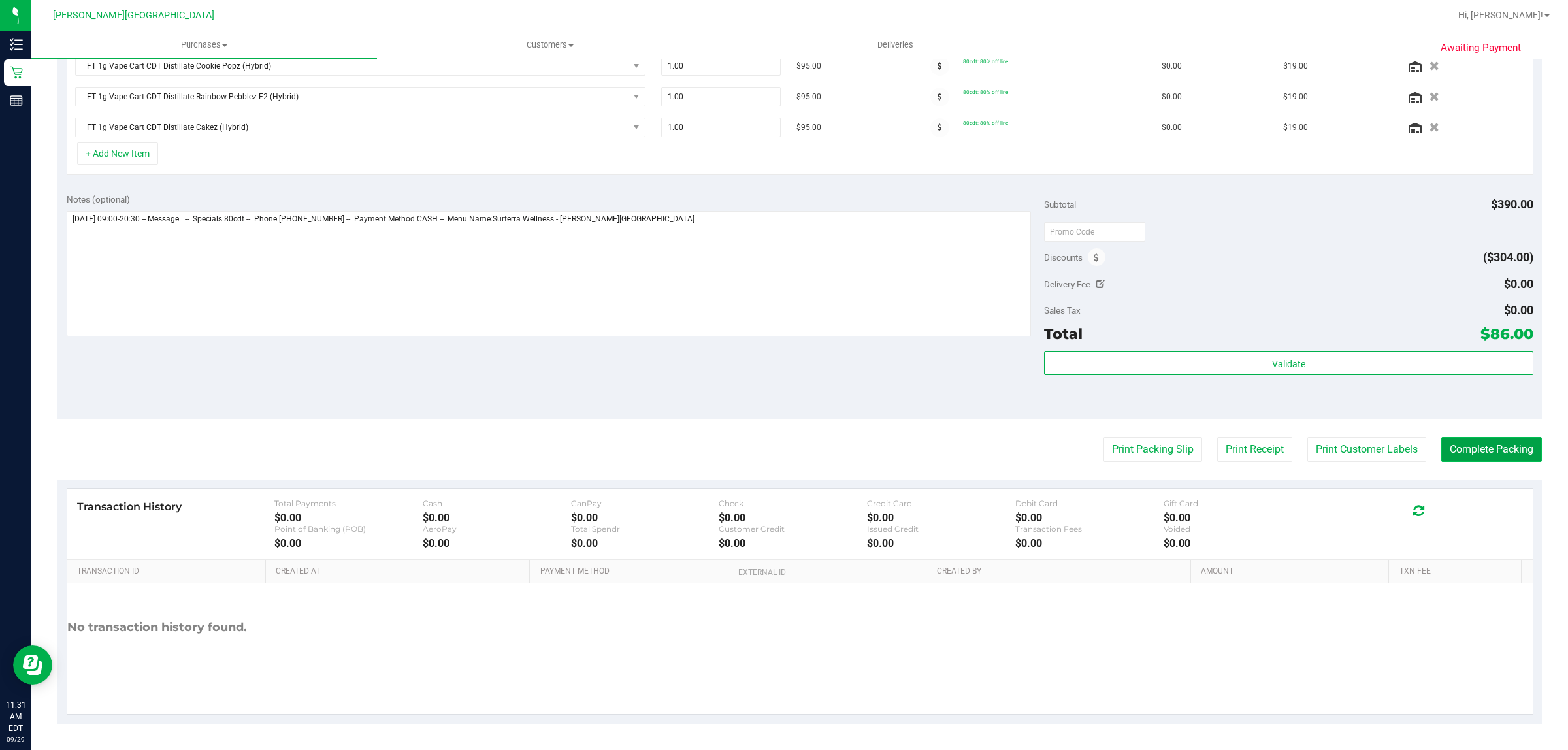
click at [1457, 449] on button "Complete Packing" at bounding box center [1492, 450] width 101 height 25
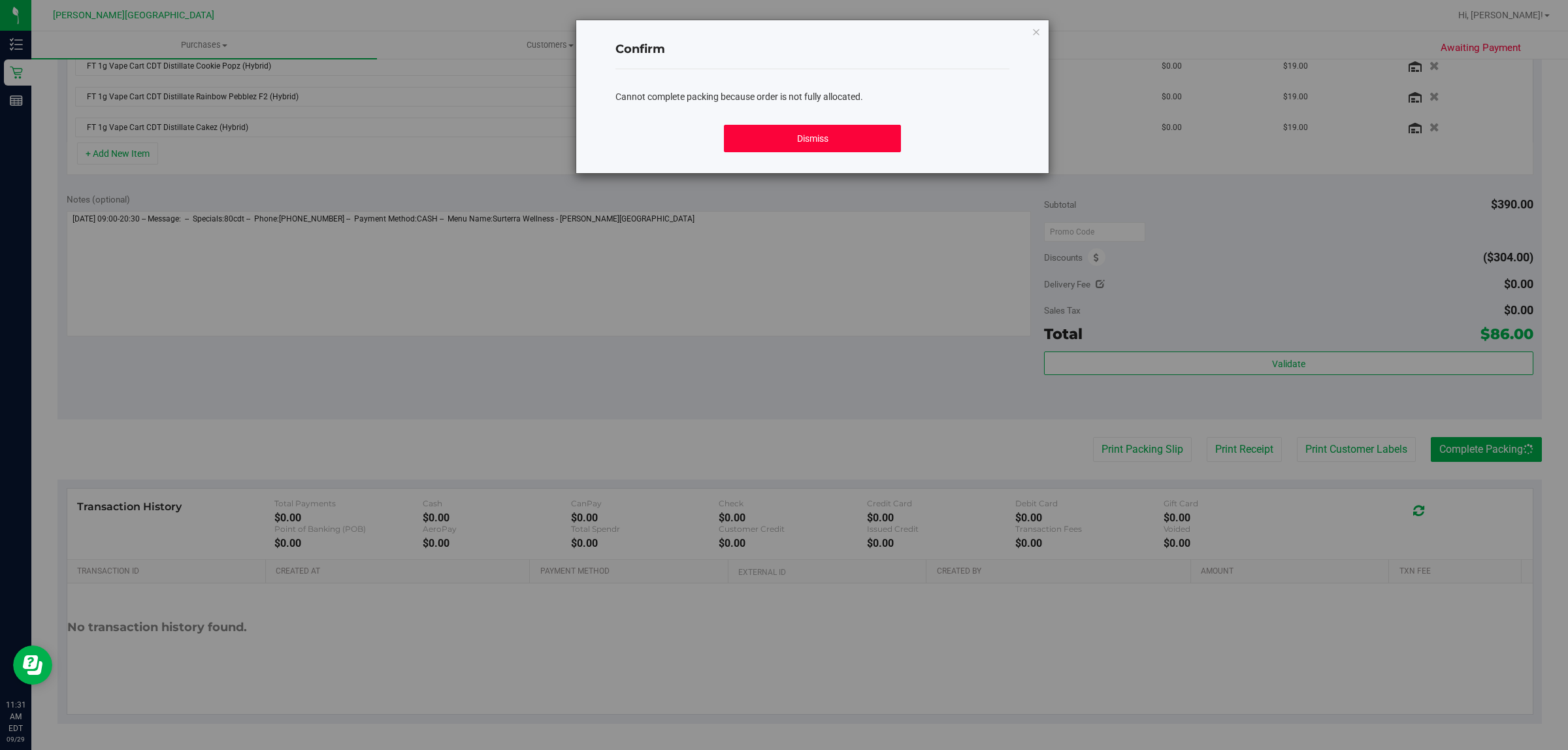
click at [798, 142] on button "Dismiss" at bounding box center [813, 138] width 177 height 28
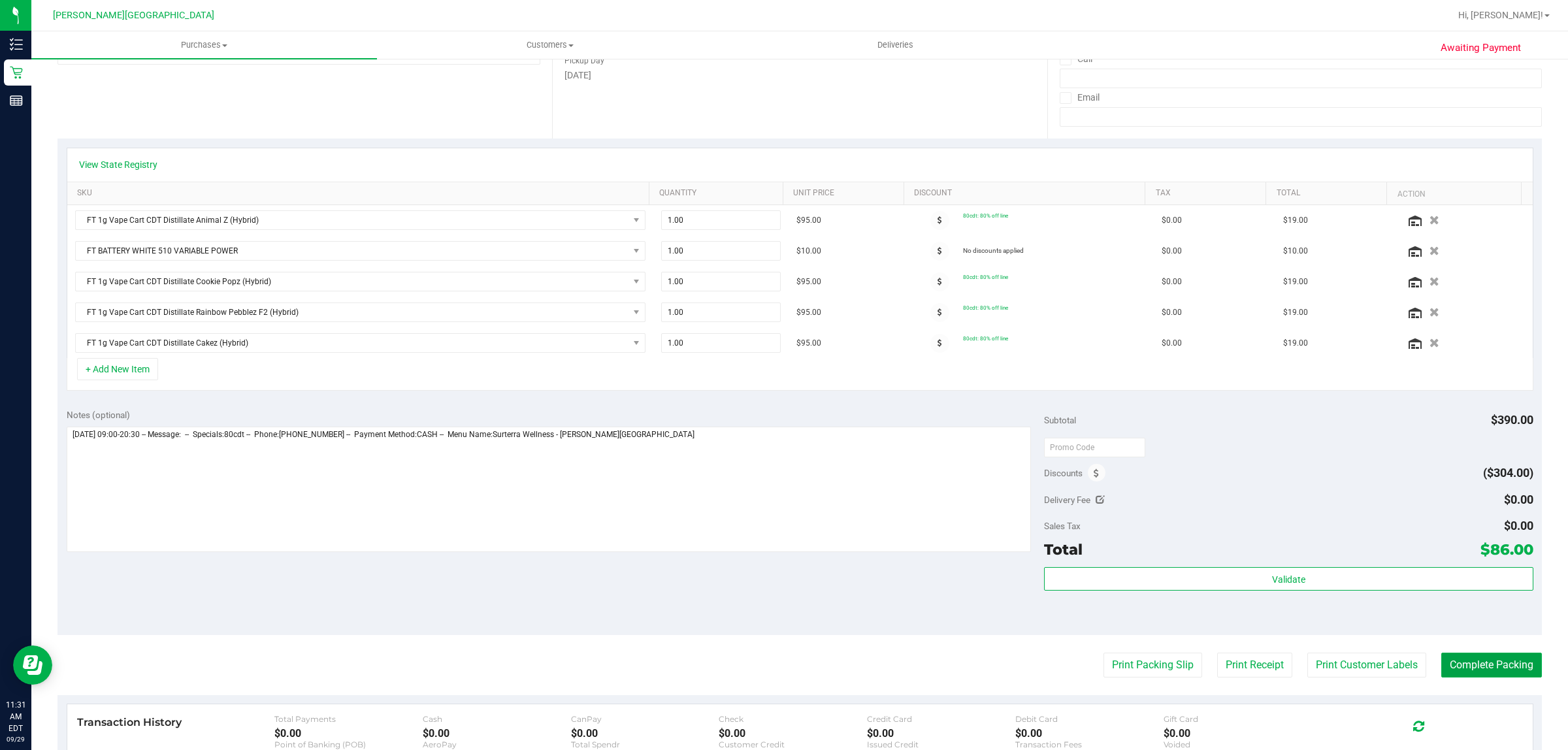
scroll to position [0, 0]
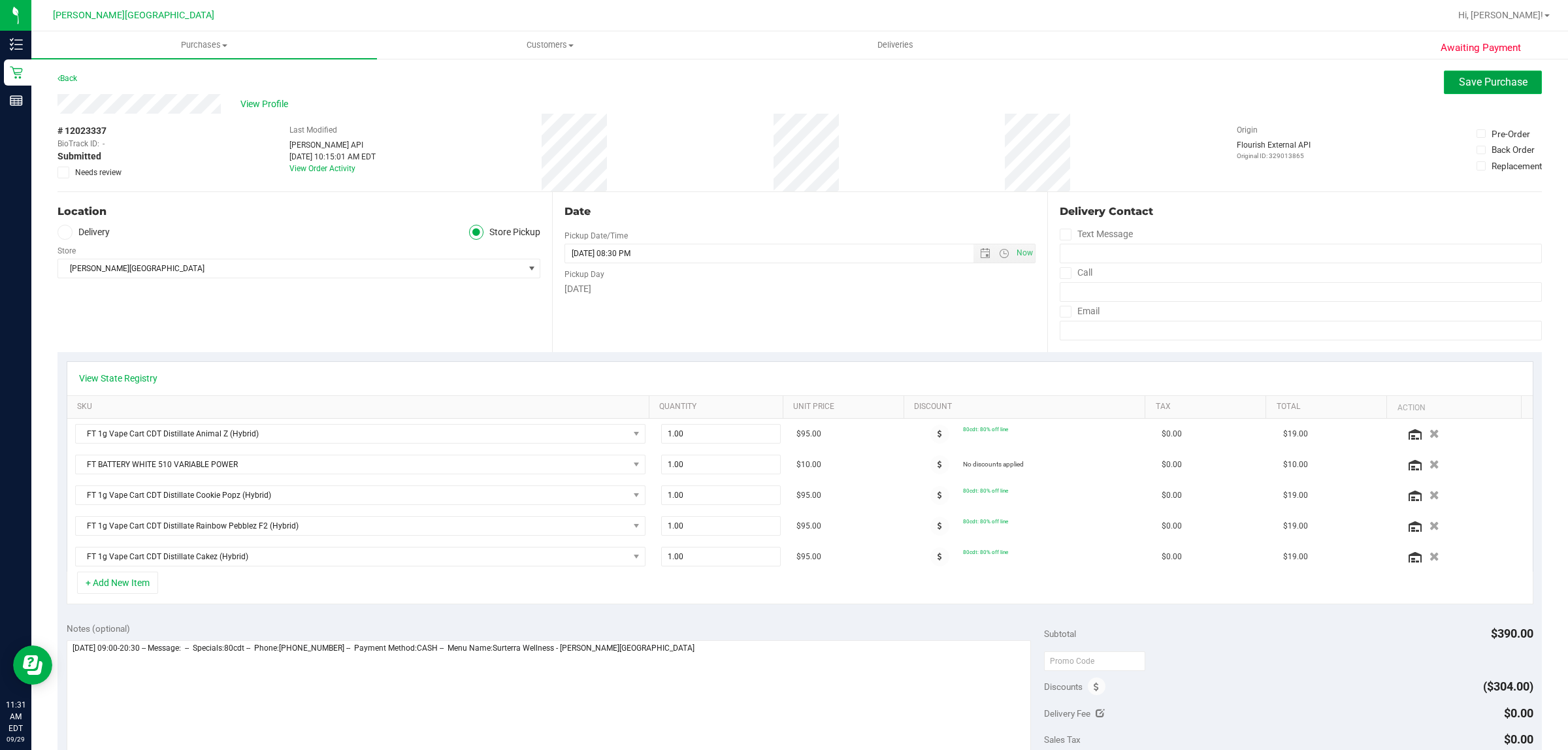
click at [1477, 85] on span "Save Purchase" at bounding box center [1494, 82] width 69 height 12
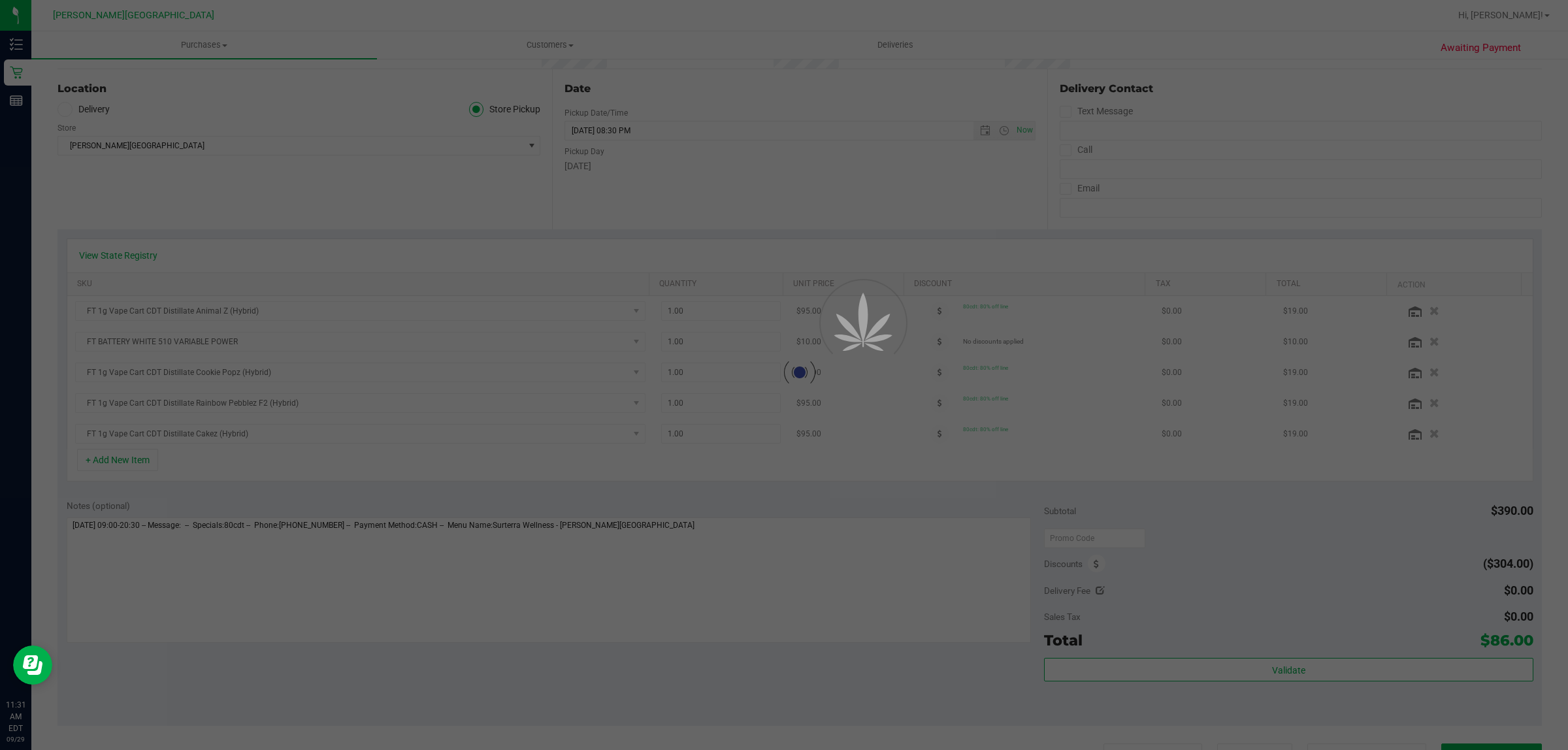
scroll to position [409, 0]
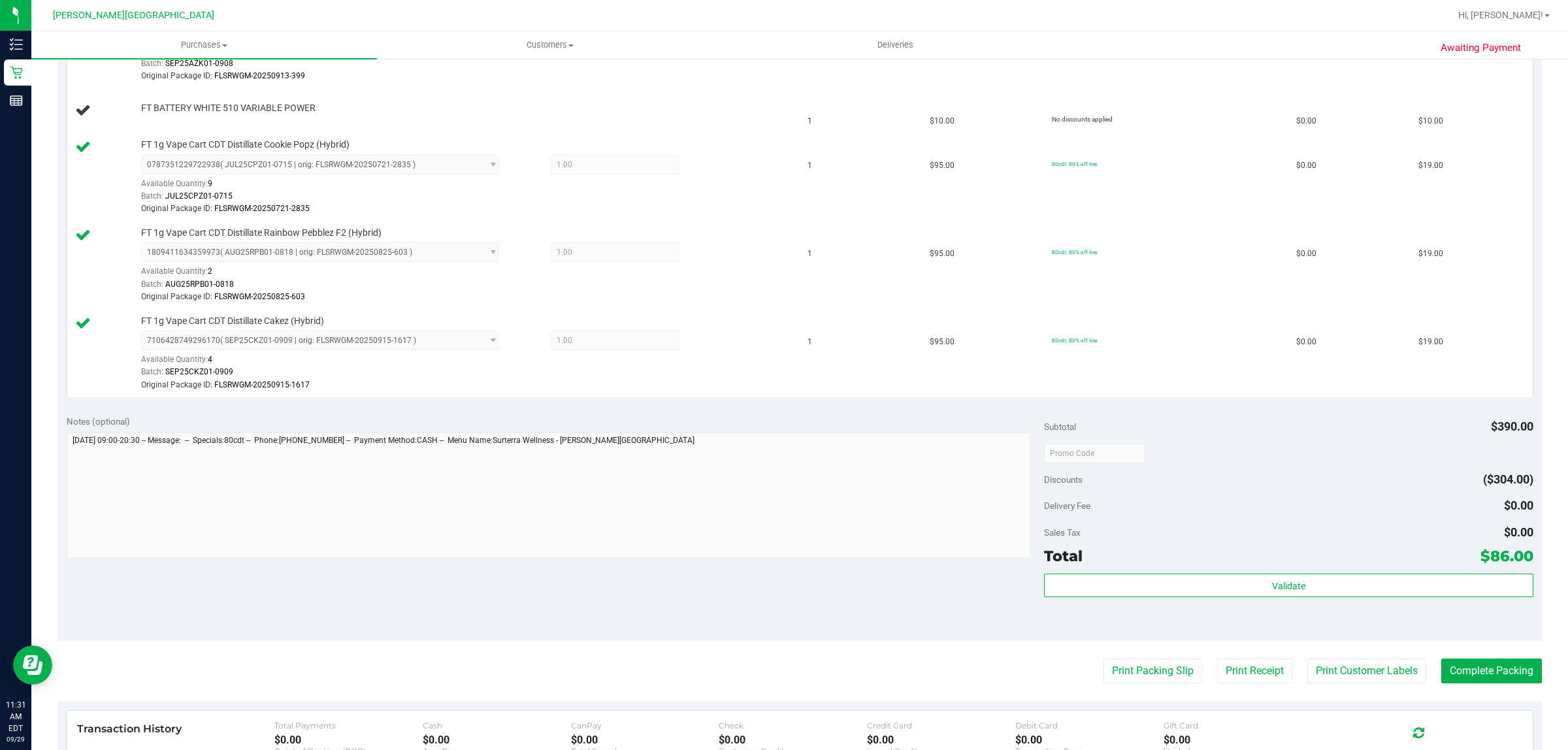
scroll to position [572, 0]
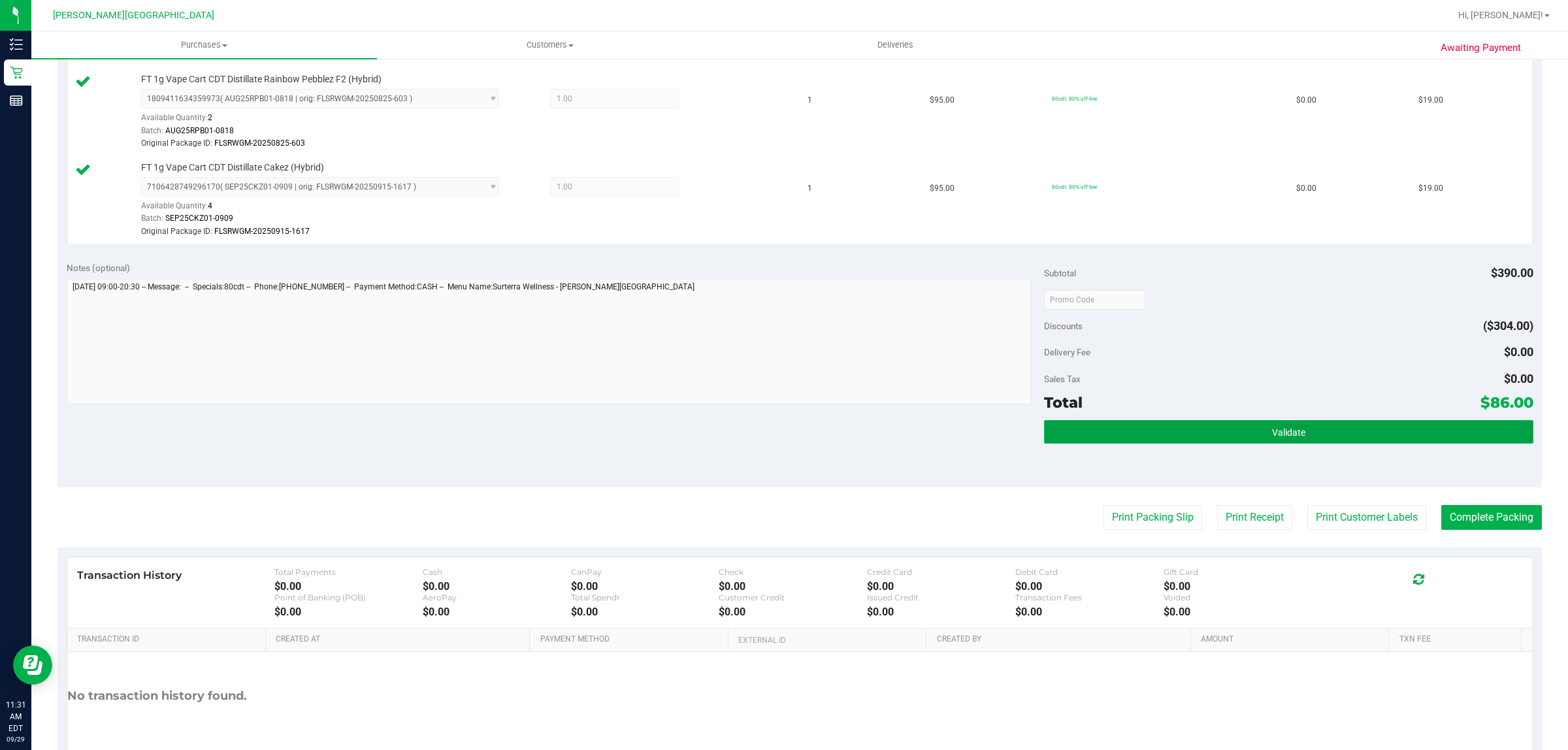
click at [1378, 430] on button "Validate" at bounding box center [1288, 432] width 489 height 24
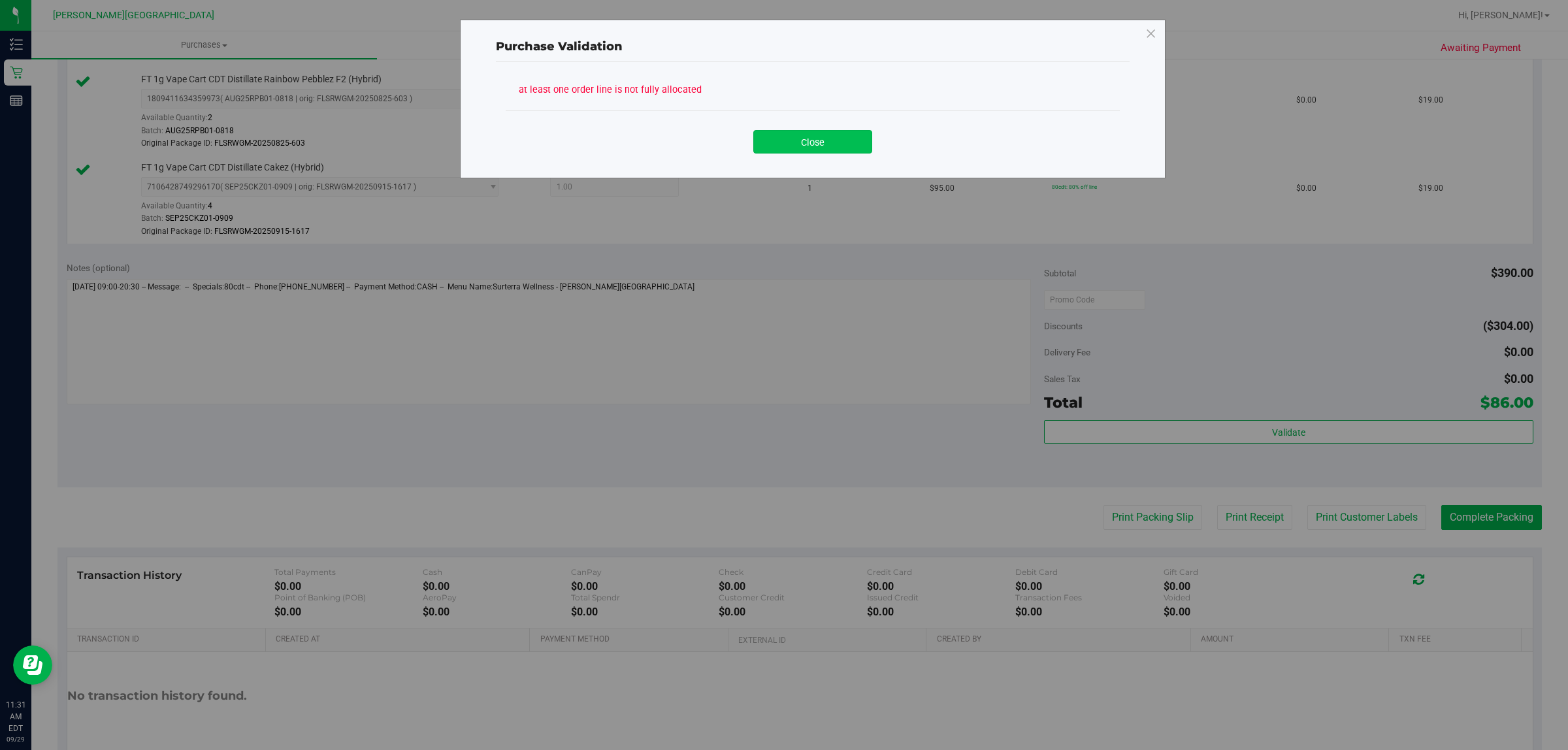
click at [834, 134] on button "Close" at bounding box center [813, 141] width 119 height 24
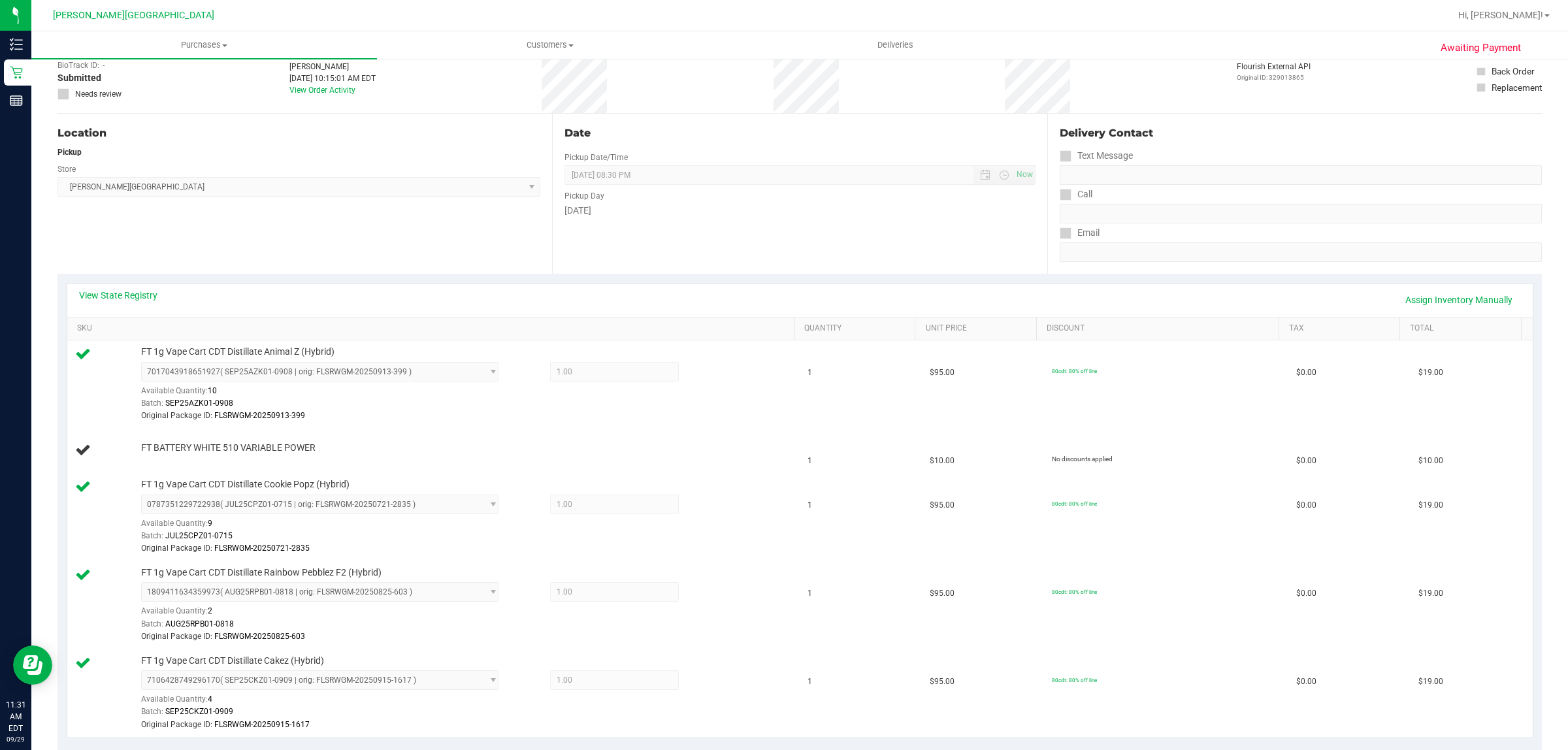
scroll to position [0, 0]
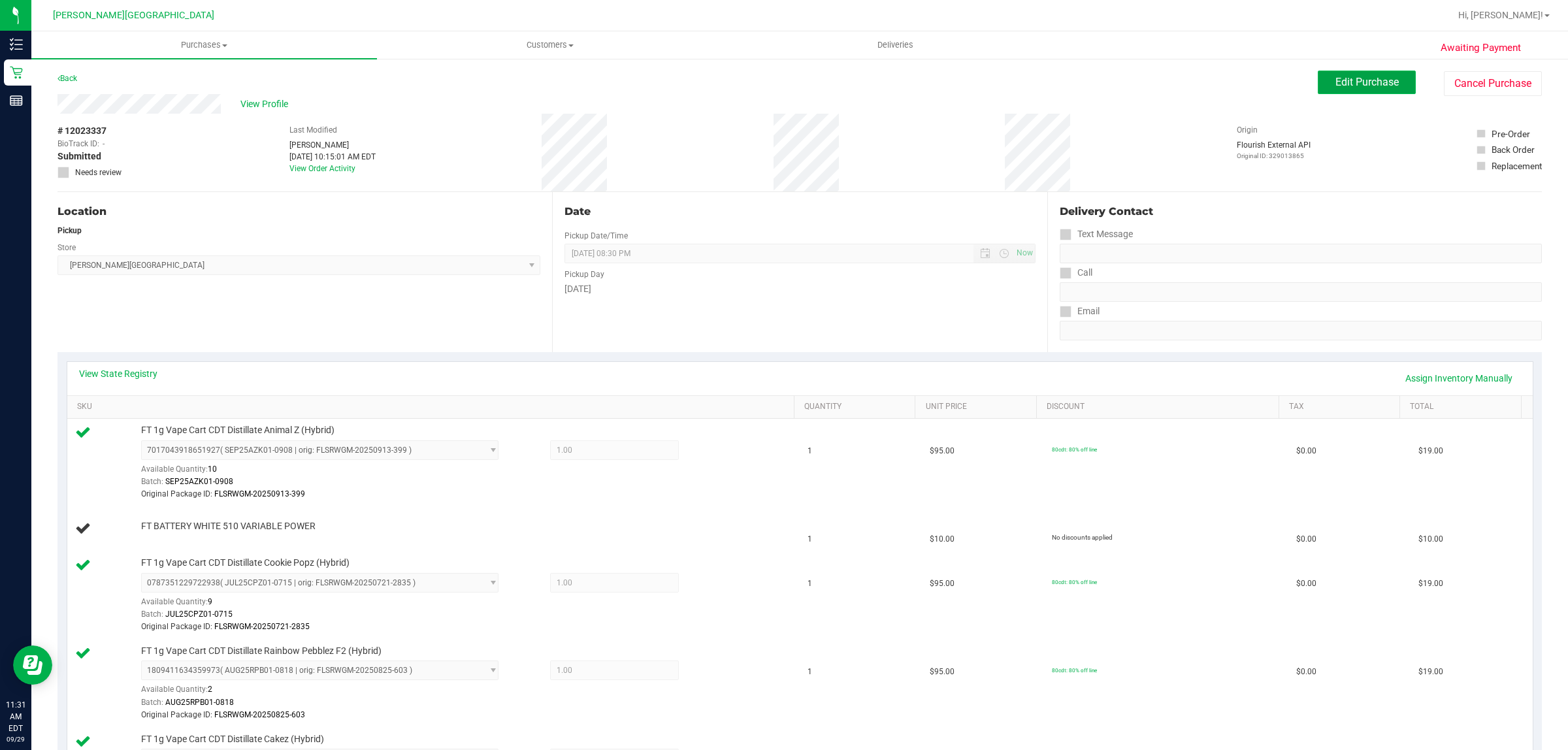
click at [1366, 80] on span "Edit Purchase" at bounding box center [1367, 82] width 64 height 12
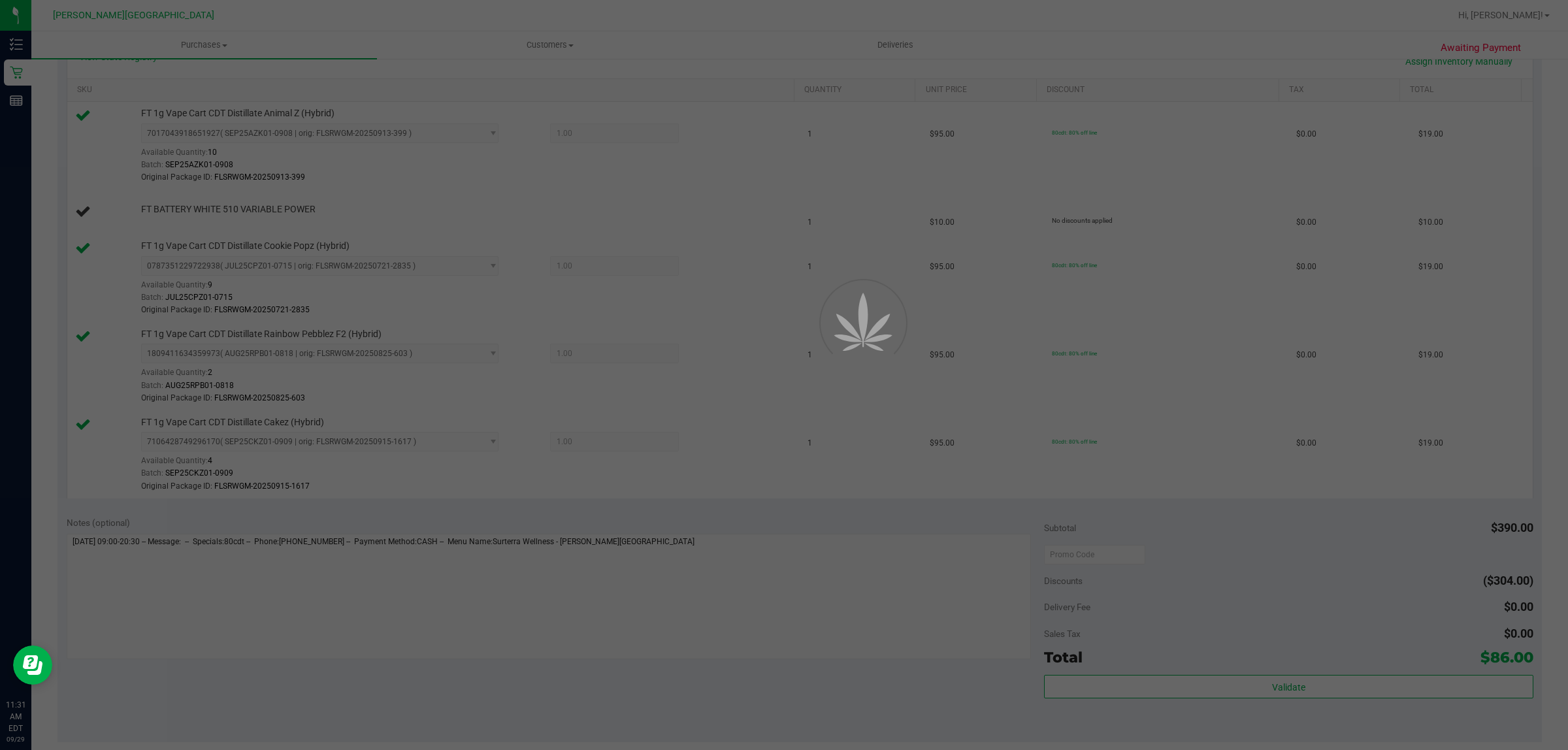
scroll to position [327, 0]
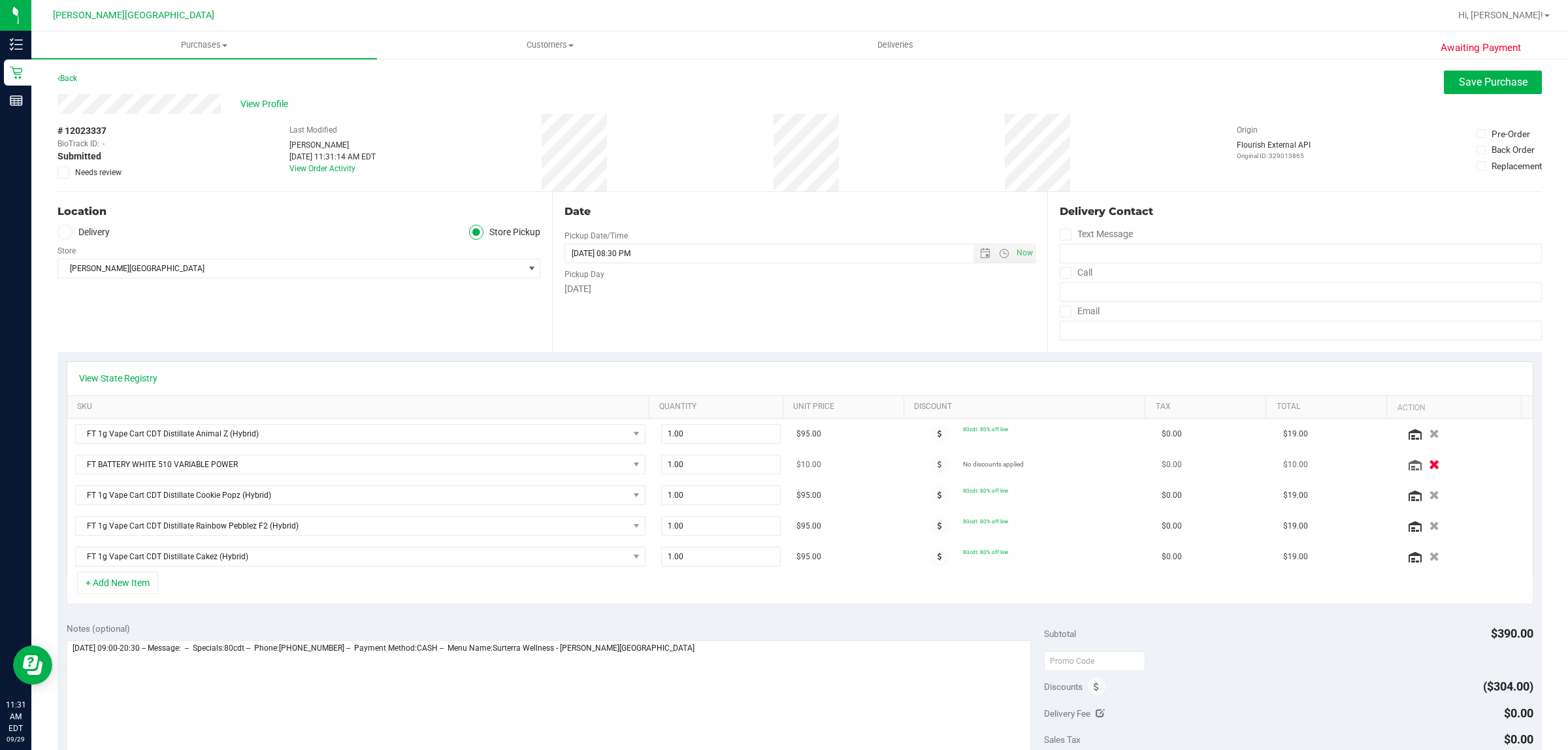
click at [1430, 466] on icon "button" at bounding box center [1436, 465] width 11 height 10
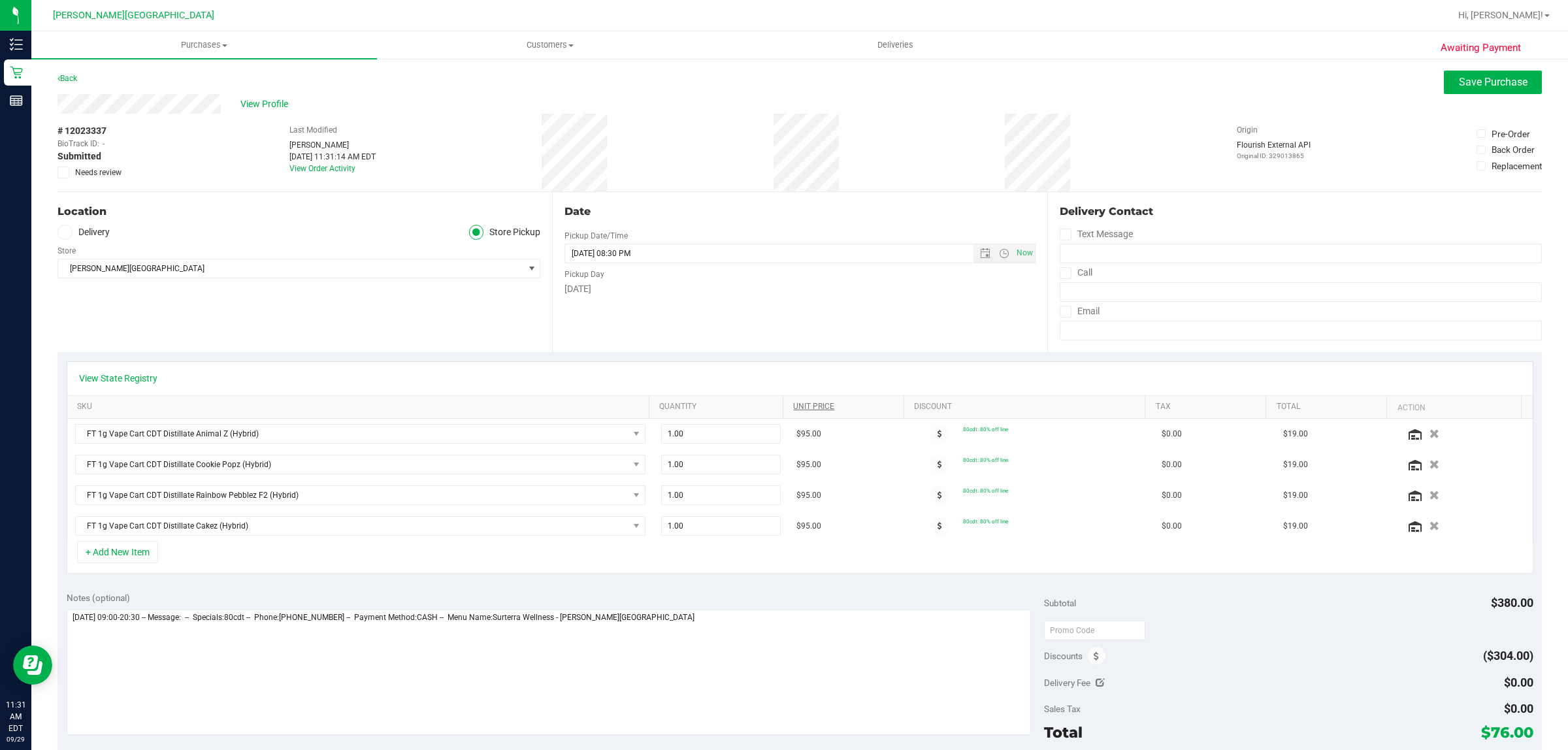
scroll to position [327, 0]
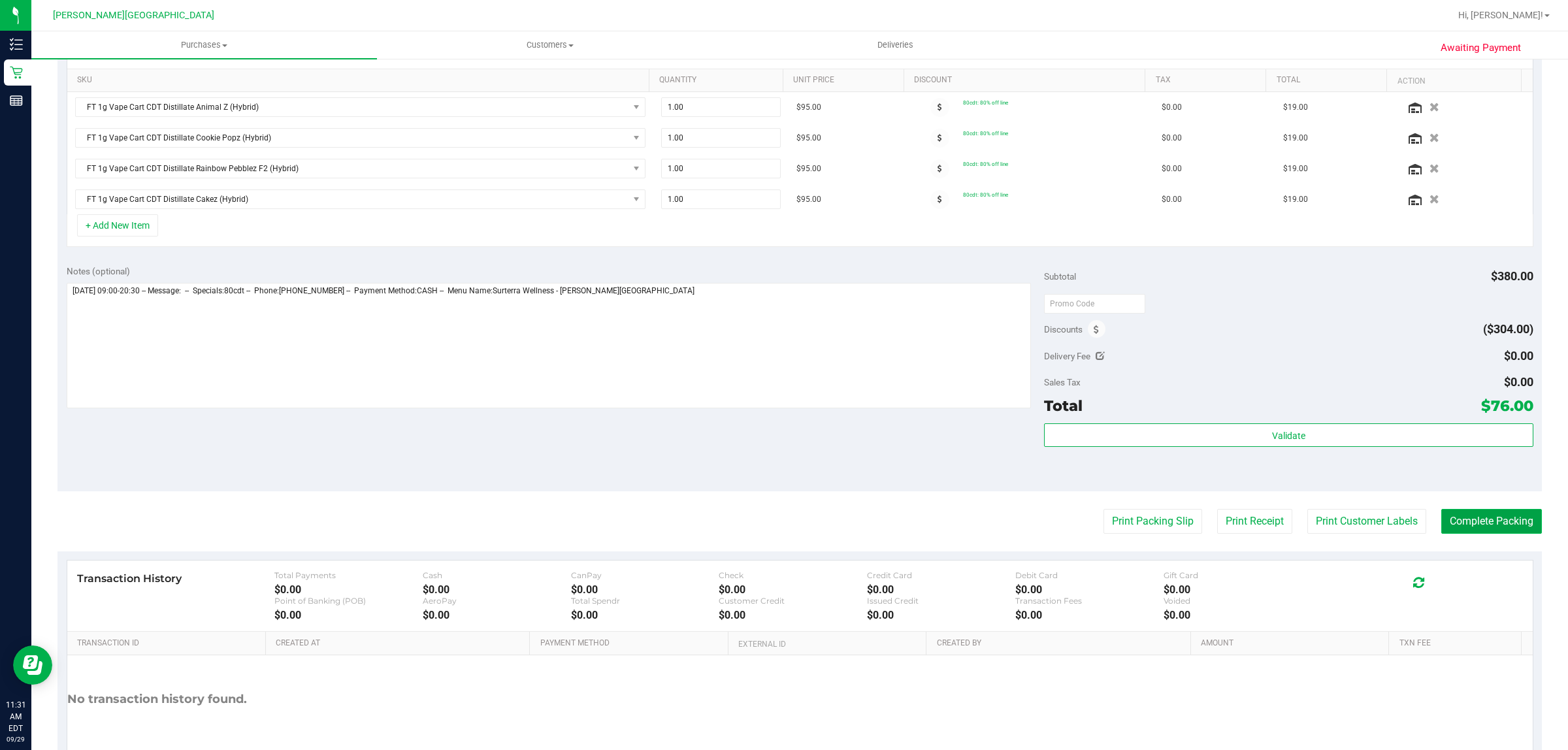
click at [1484, 521] on button "Complete Packing" at bounding box center [1492, 521] width 101 height 25
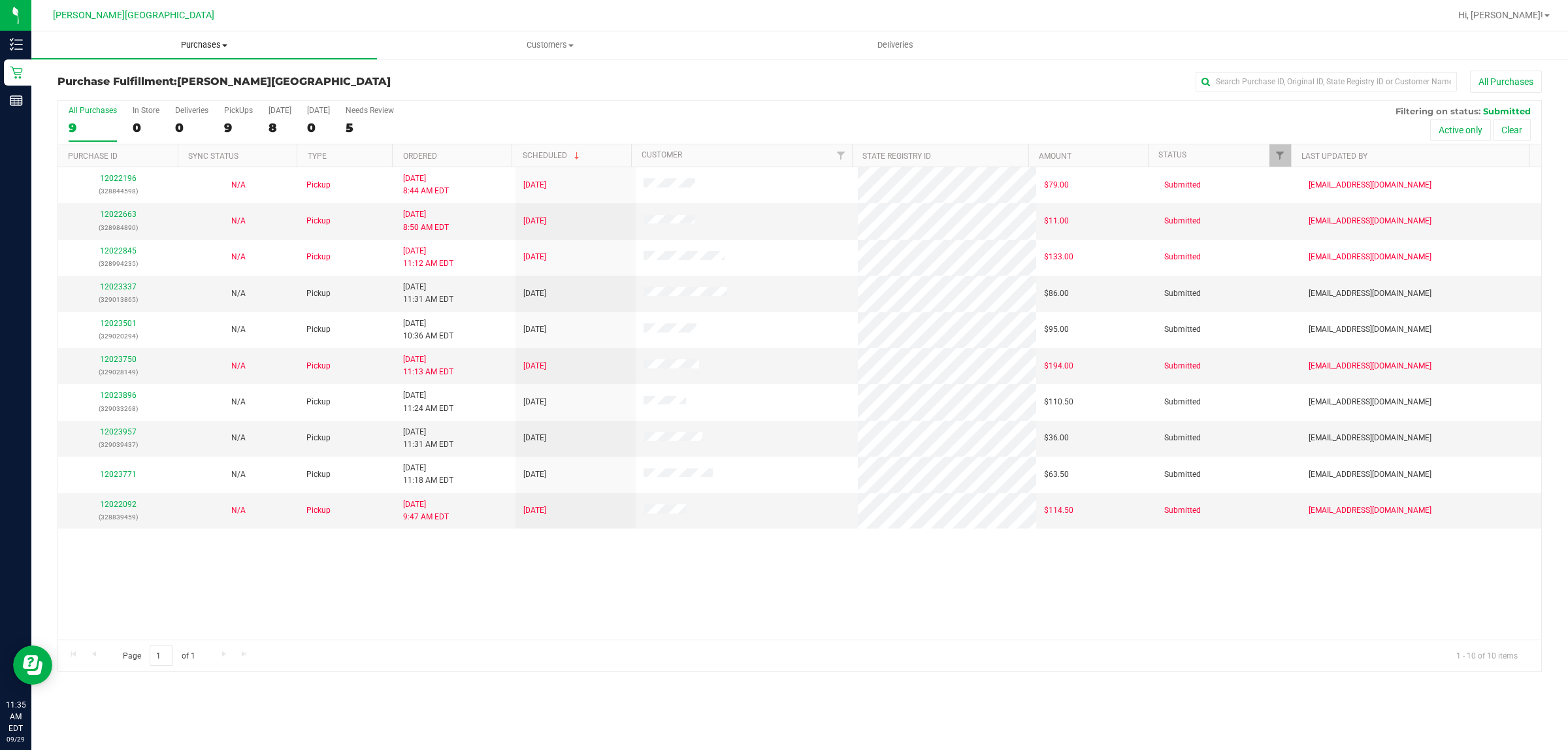
click at [215, 44] on span "Purchases" at bounding box center [204, 45] width 346 height 11
click at [142, 89] on li "Fulfillment" at bounding box center [204, 94] width 346 height 15
click at [110, 286] on link "12023337" at bounding box center [118, 287] width 36 height 10
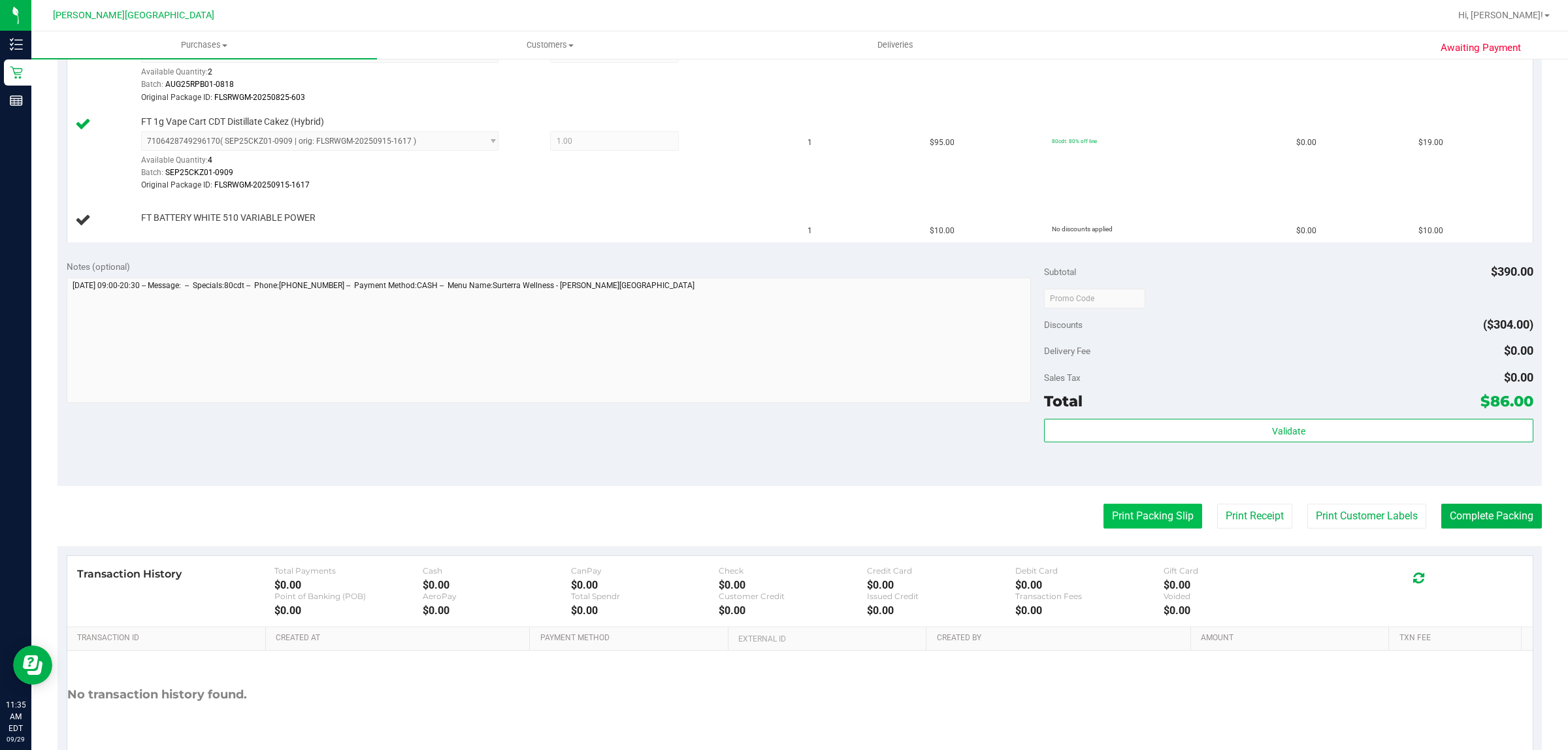
scroll to position [640, 0]
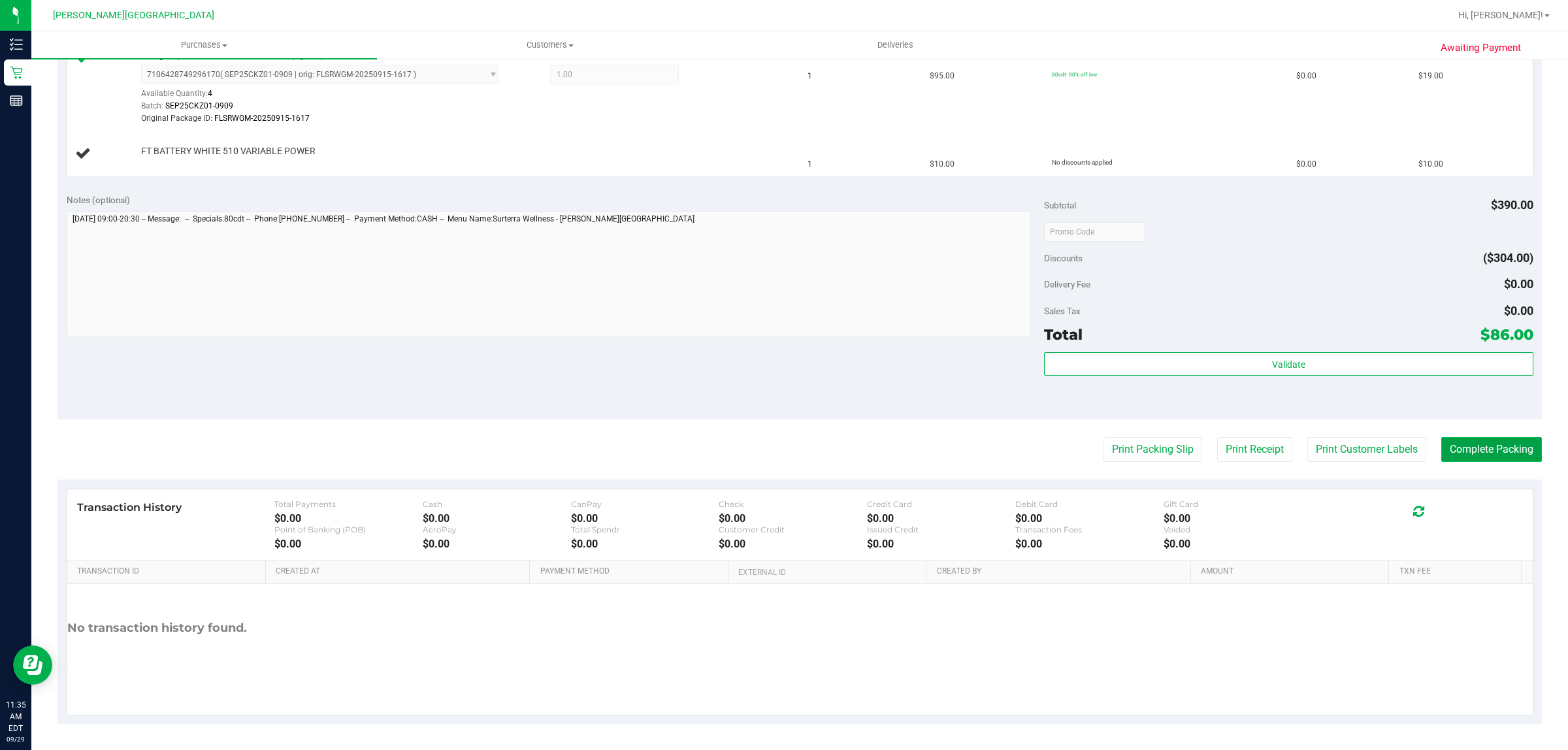
click at [1441, 441] on button "Complete Packing" at bounding box center [1492, 450] width 101 height 25
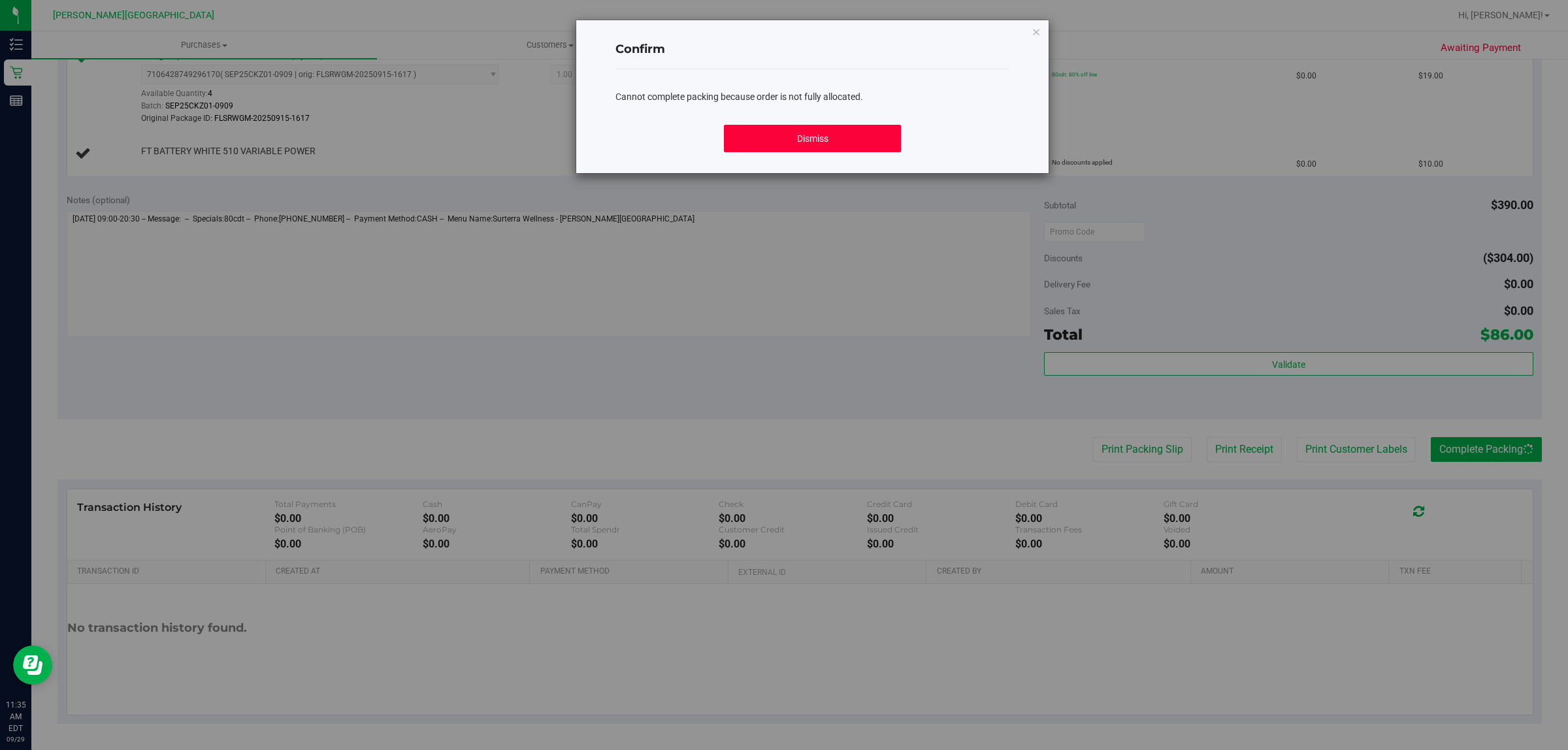
click at [798, 137] on button "Dismiss" at bounding box center [813, 138] width 177 height 28
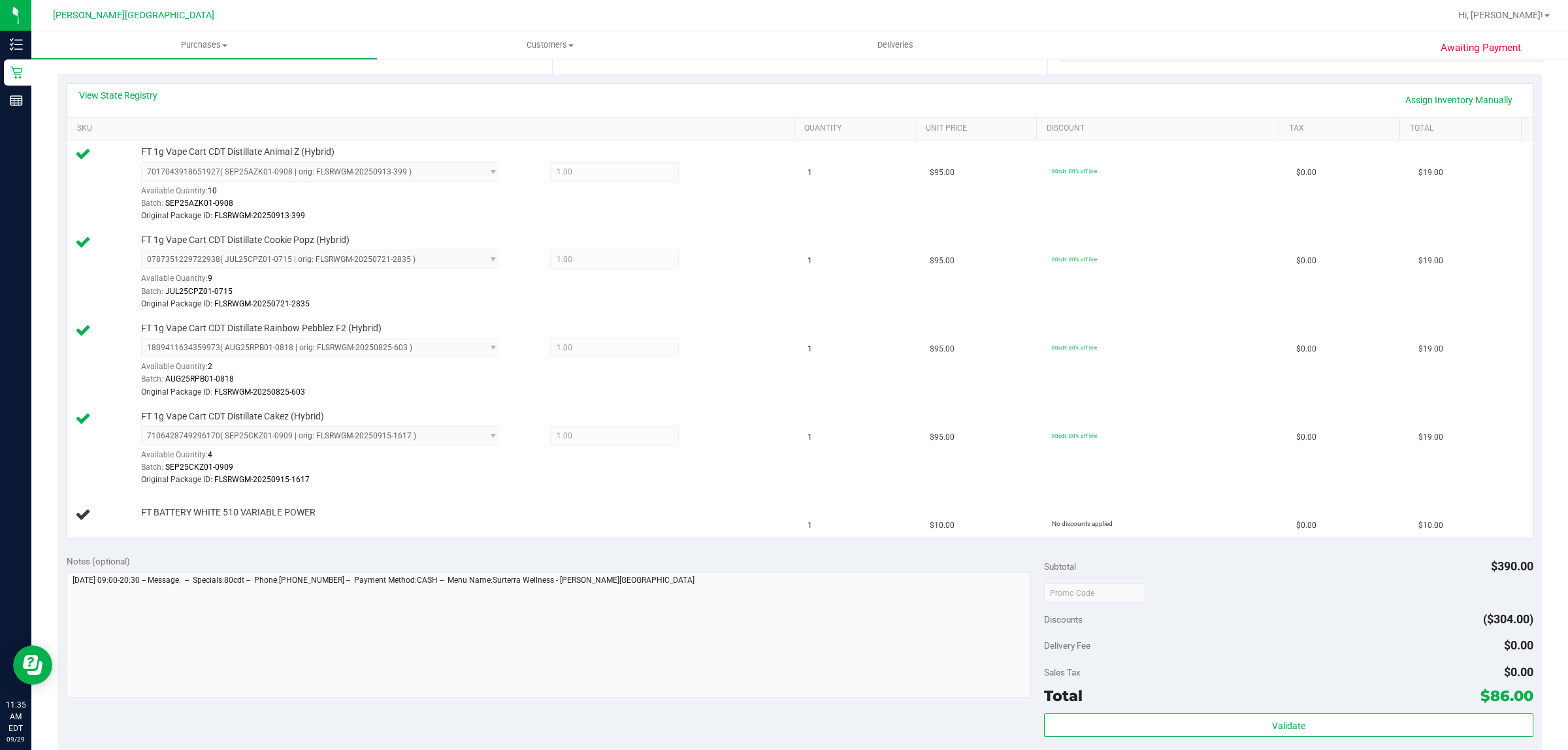
scroll to position [0, 0]
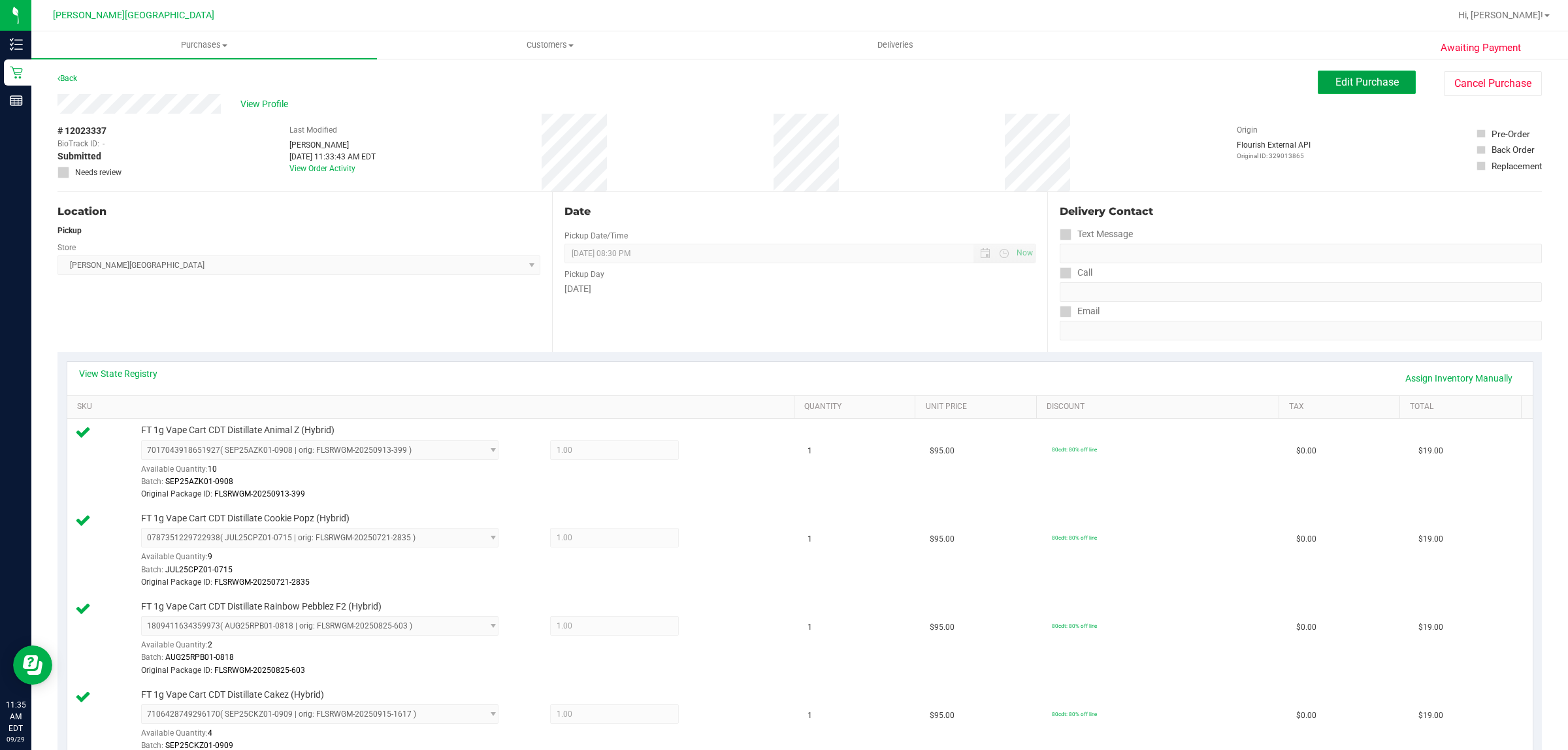
click at [1362, 76] on span "Edit Purchase" at bounding box center [1367, 82] width 64 height 12
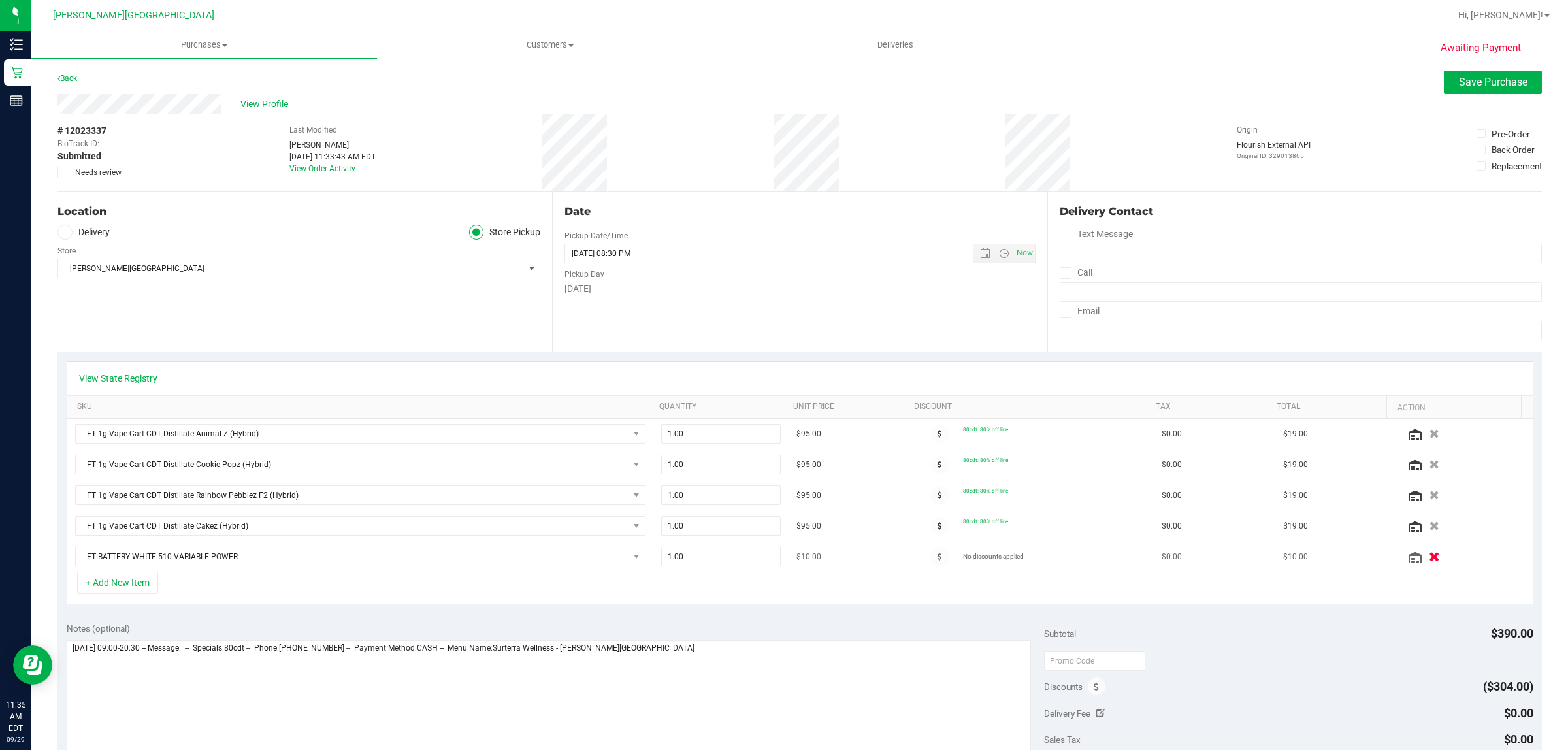
click at [1430, 557] on icon "button" at bounding box center [1436, 557] width 11 height 10
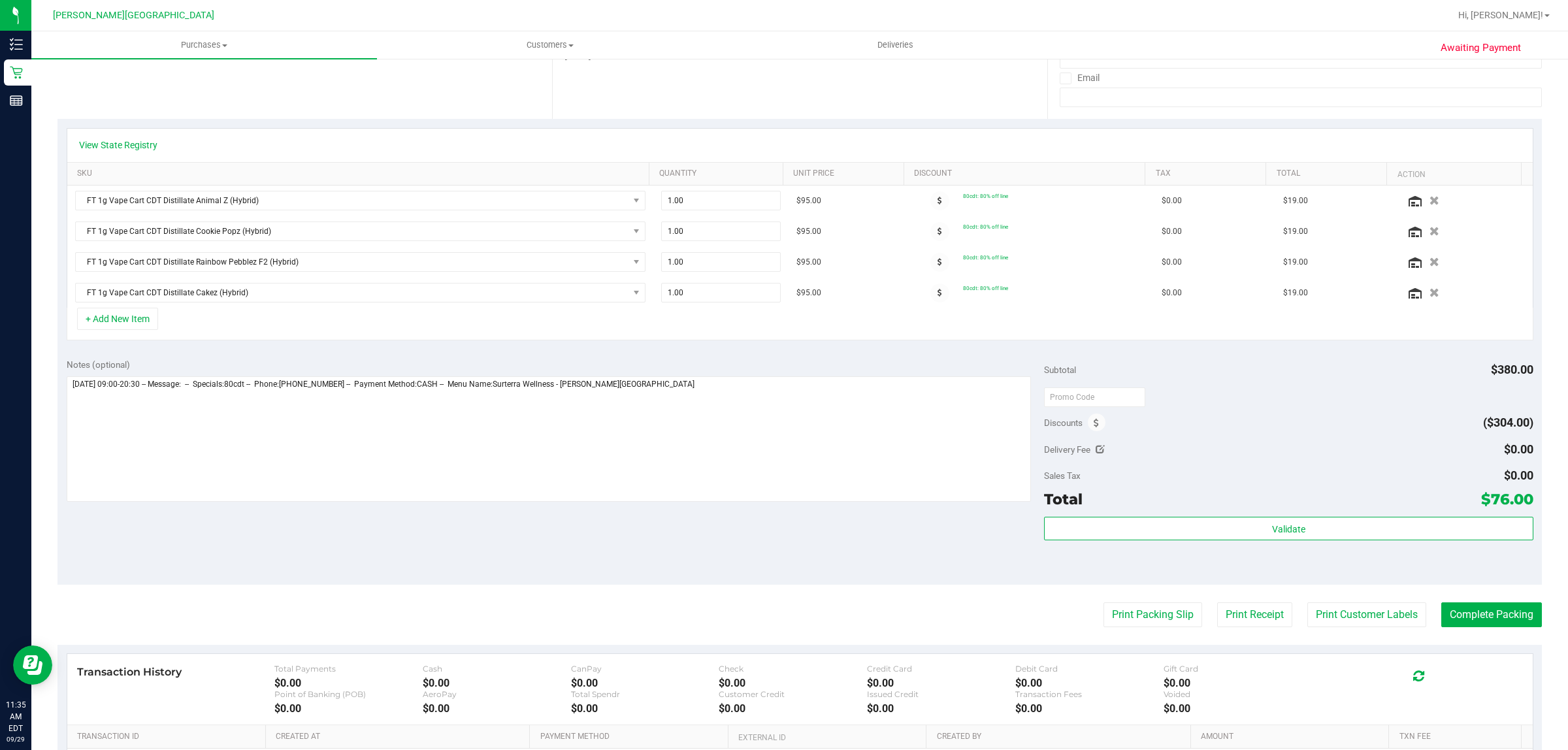
scroll to position [399, 0]
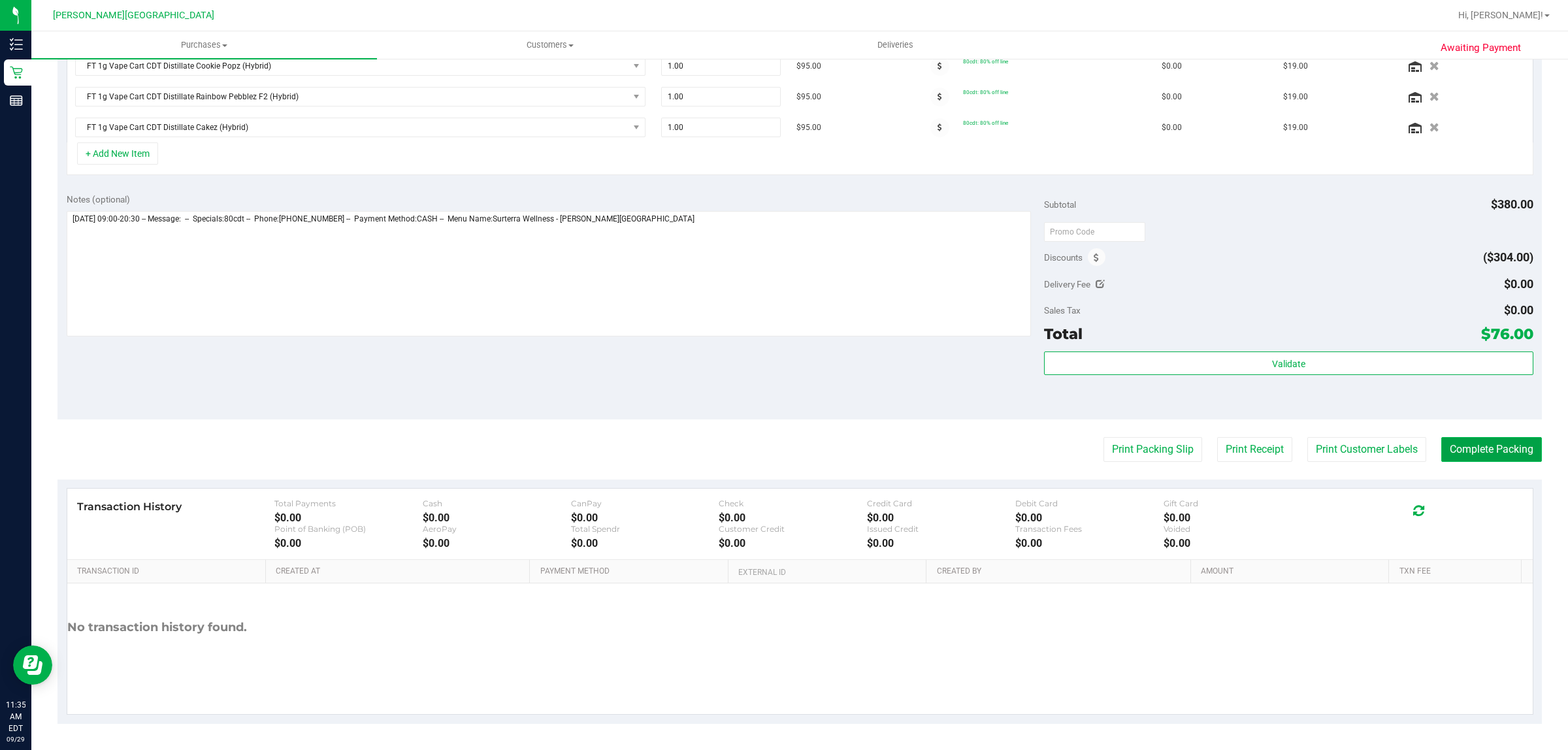
click at [1478, 457] on button "Complete Packing" at bounding box center [1492, 450] width 101 height 25
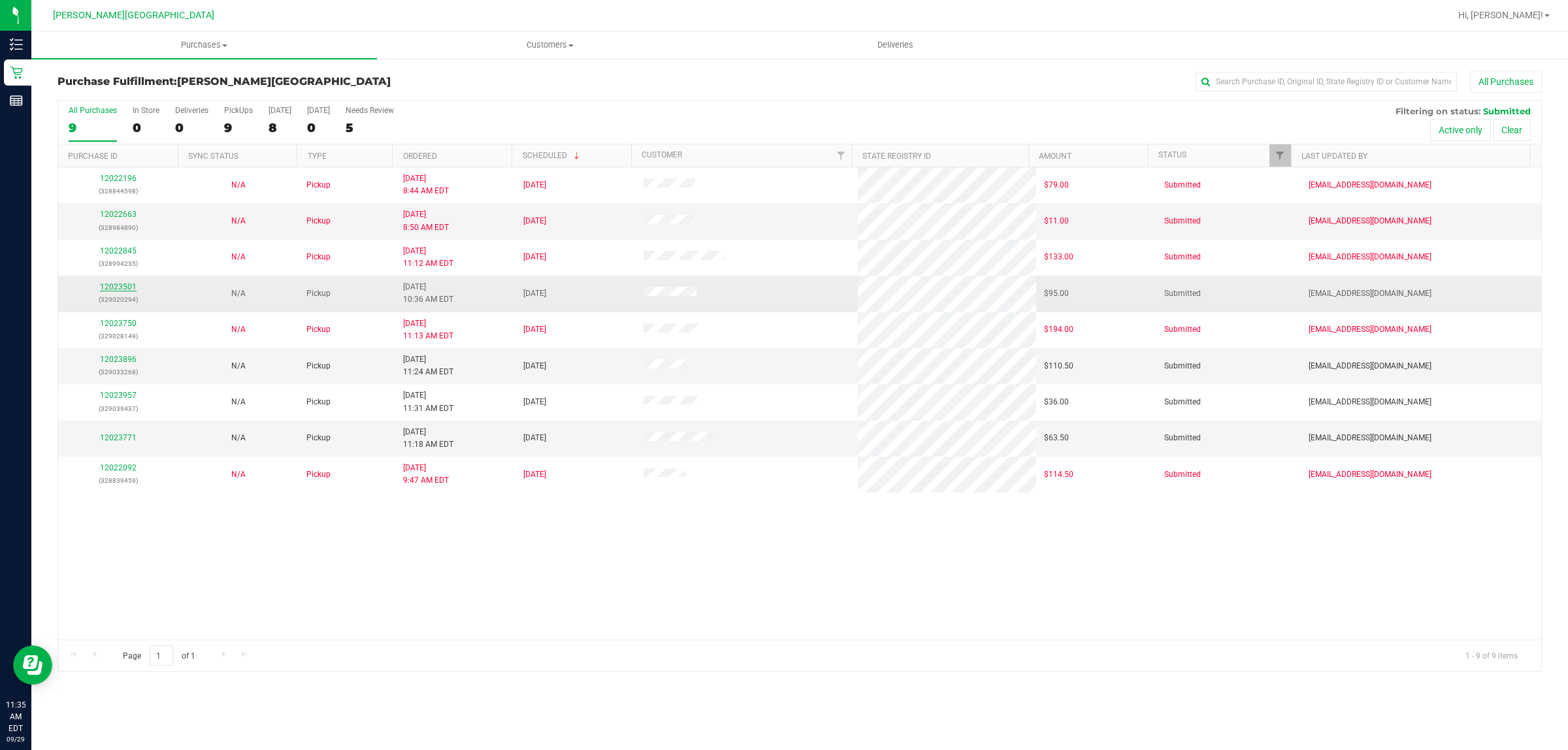
click at [115, 284] on link "12023501" at bounding box center [118, 287] width 36 height 10
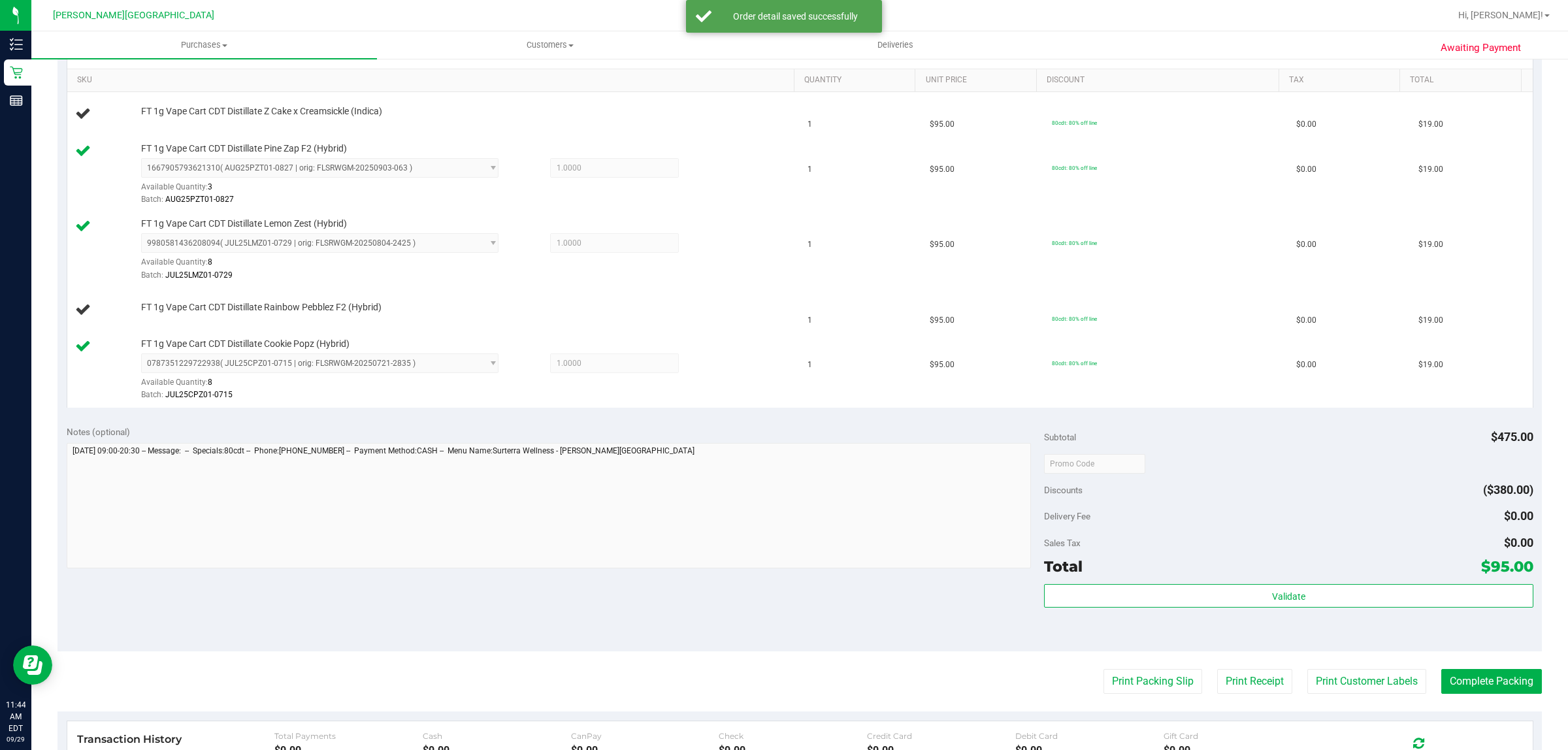
scroll to position [245, 0]
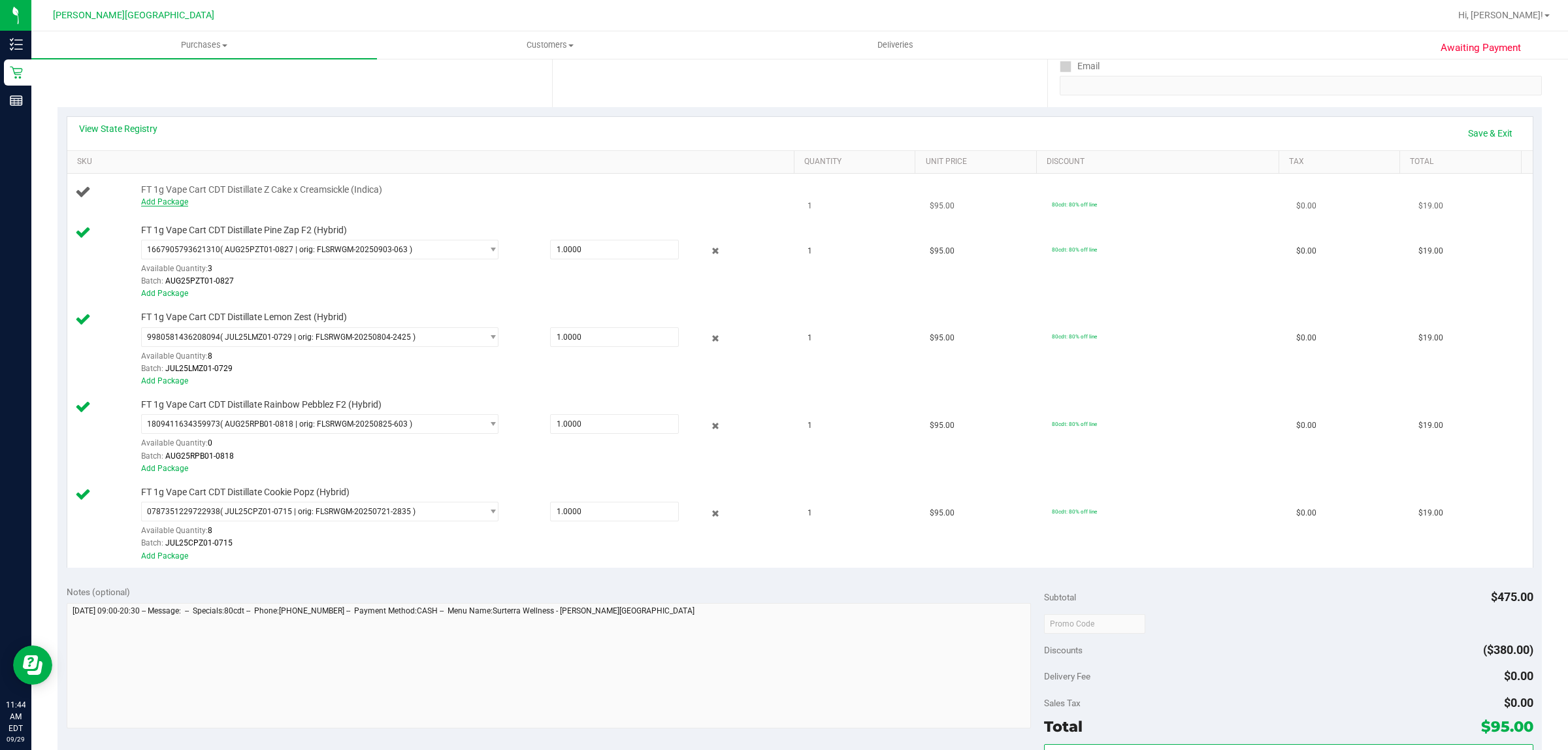
click at [175, 205] on link "Add Package" at bounding box center [164, 202] width 47 height 10
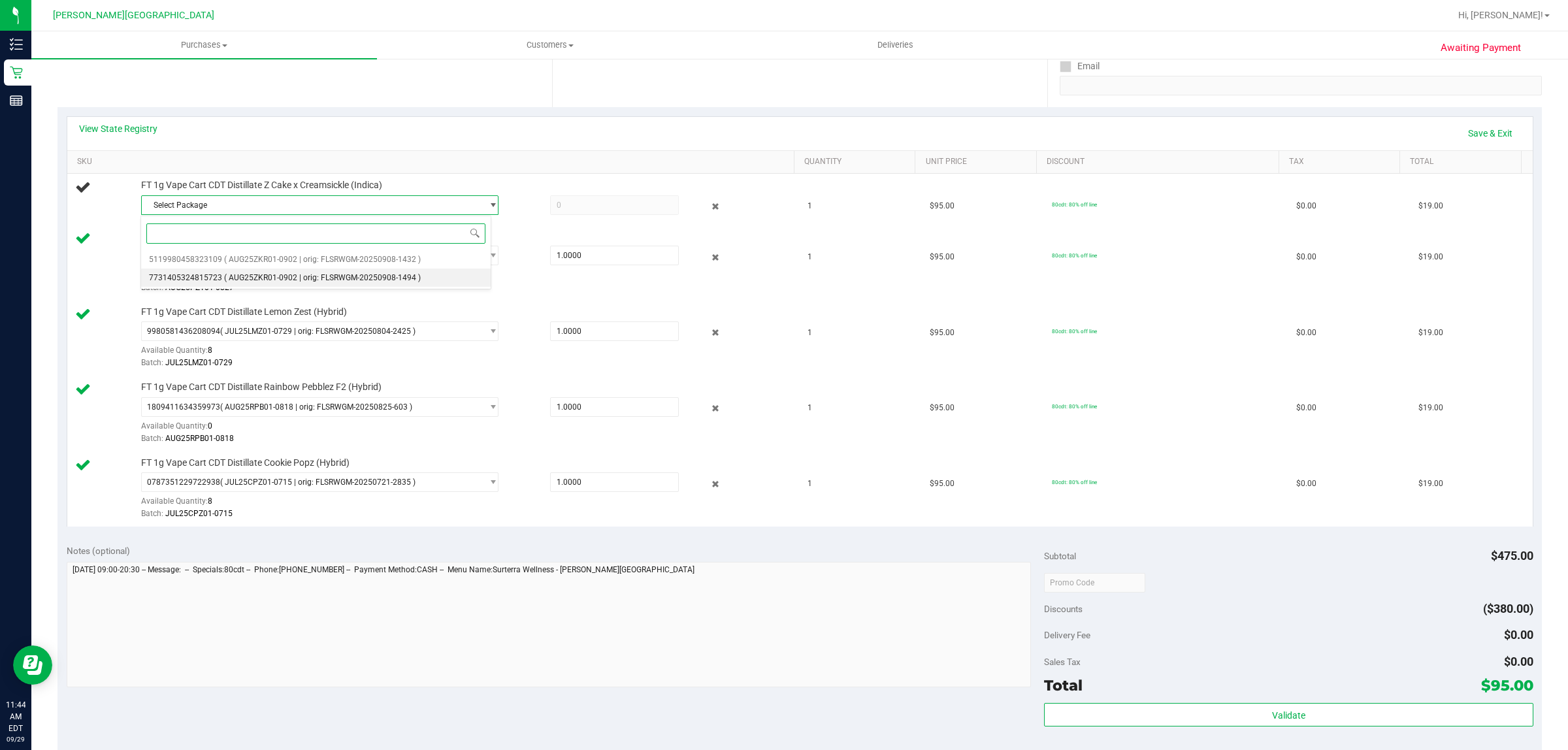
click at [240, 276] on span "( AUG25ZKR01-0902 | orig: FLSRWGM-20250908-1494 )" at bounding box center [322, 278] width 196 height 10
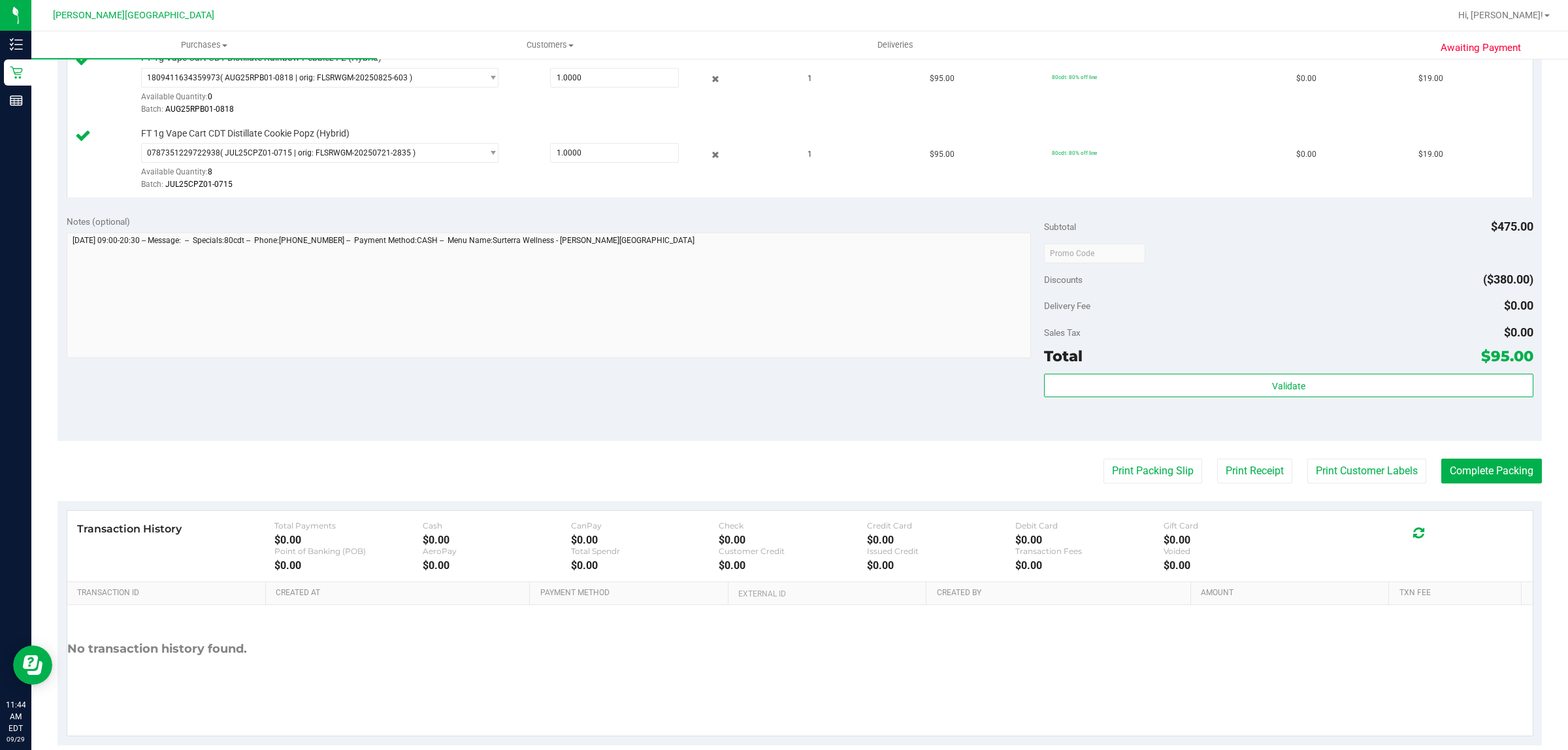
scroll to position [634, 0]
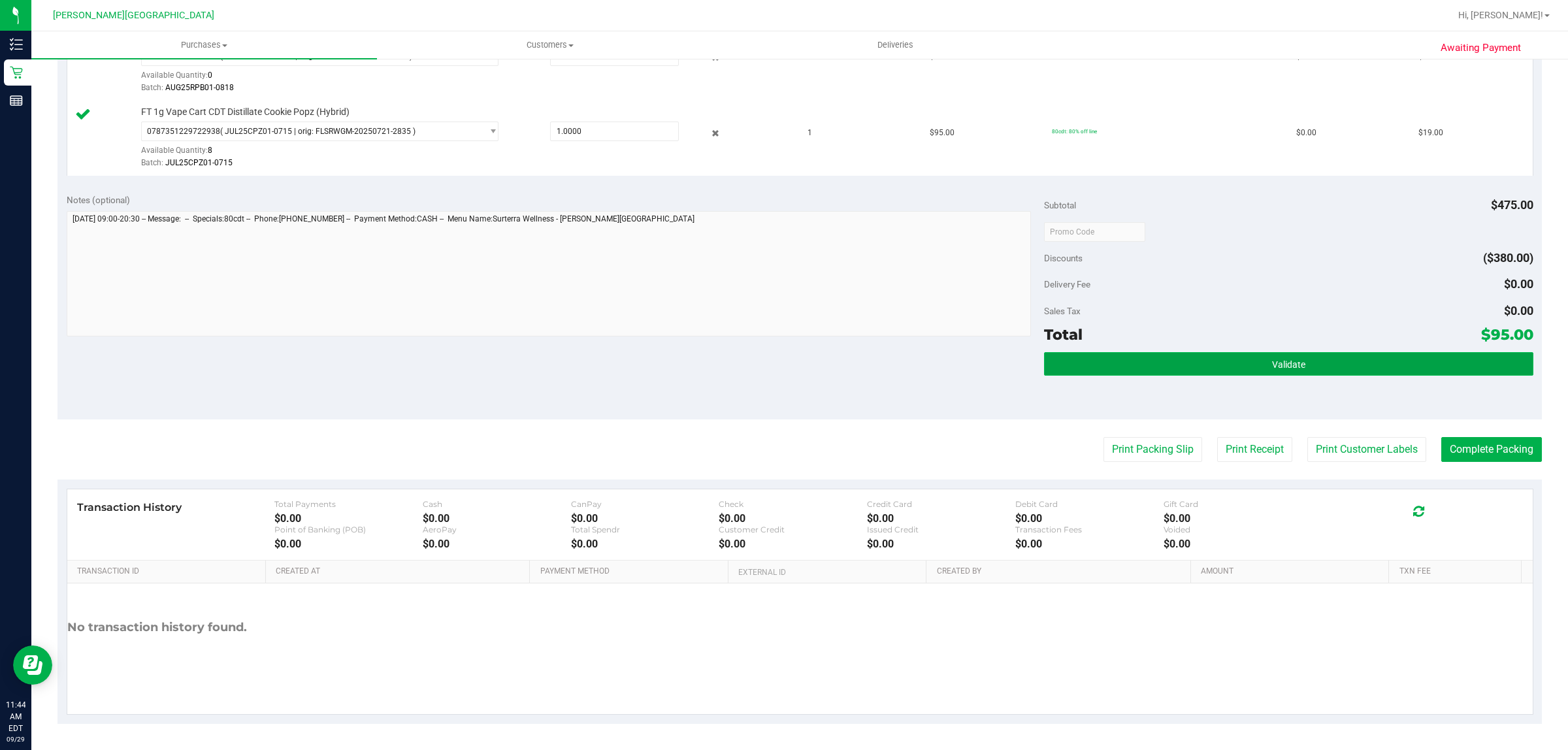
click at [1321, 367] on button "Validate" at bounding box center [1288, 364] width 489 height 24
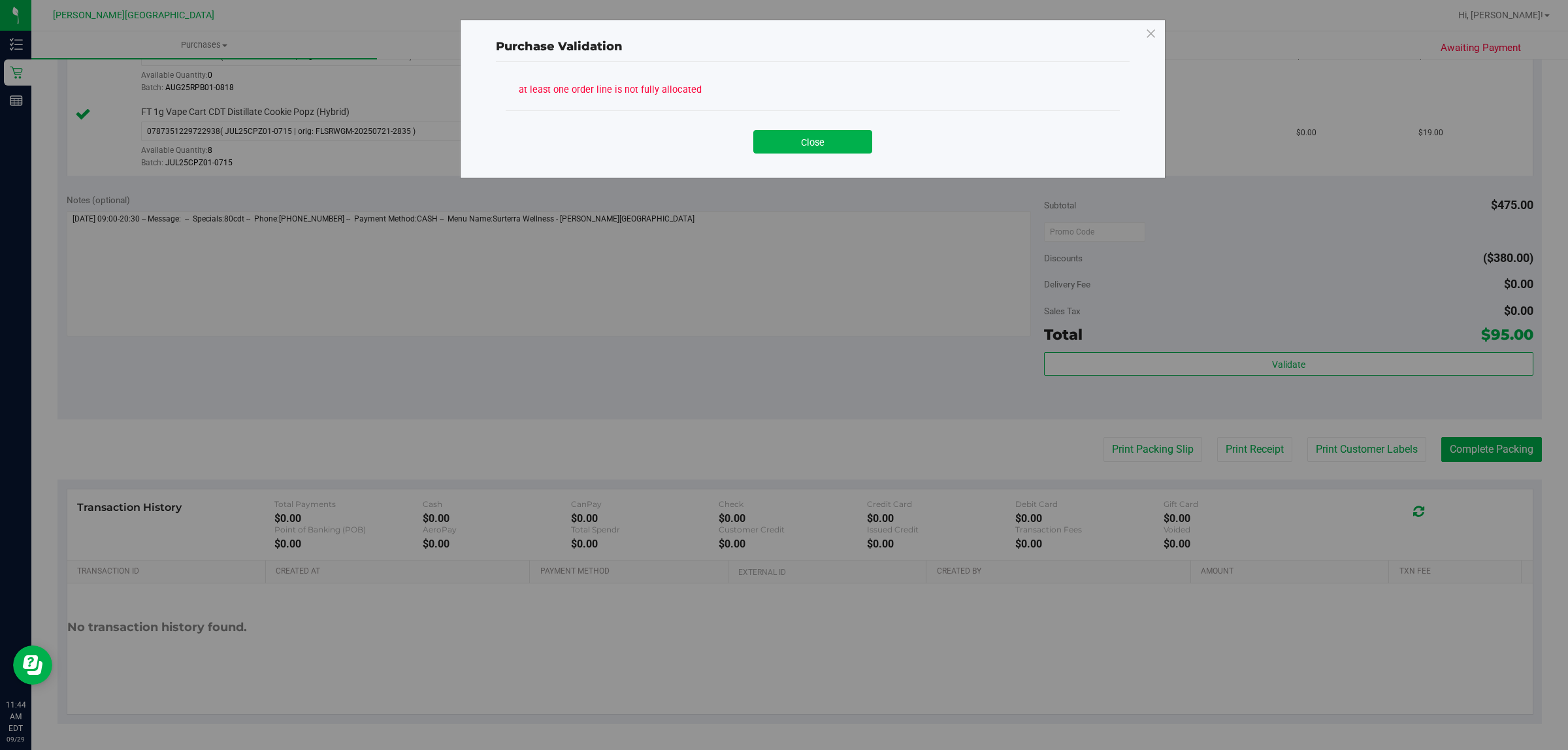
click at [802, 157] on div "Close" at bounding box center [813, 137] width 614 height 53
click at [834, 135] on button "Close" at bounding box center [813, 141] width 119 height 24
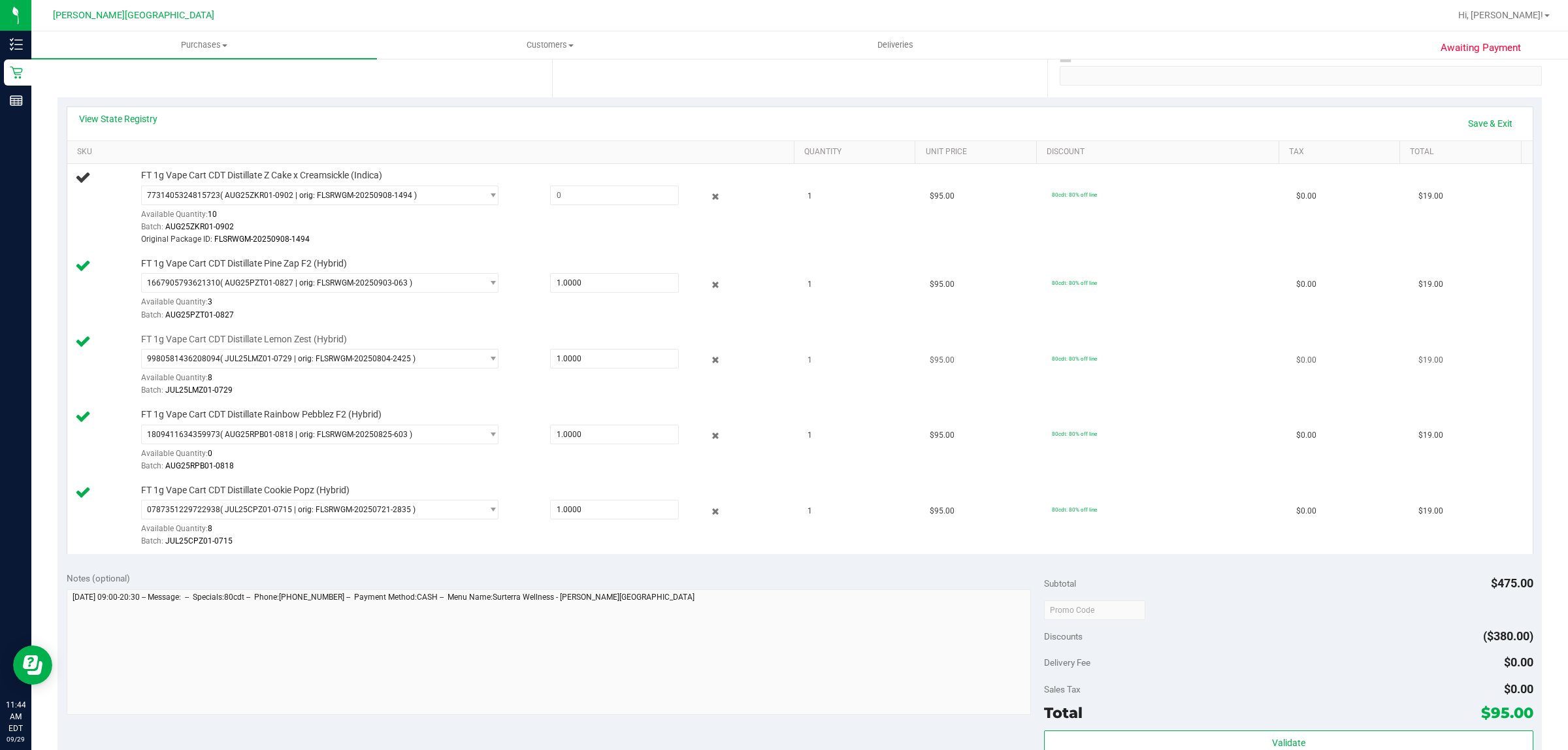
scroll to position [226, 0]
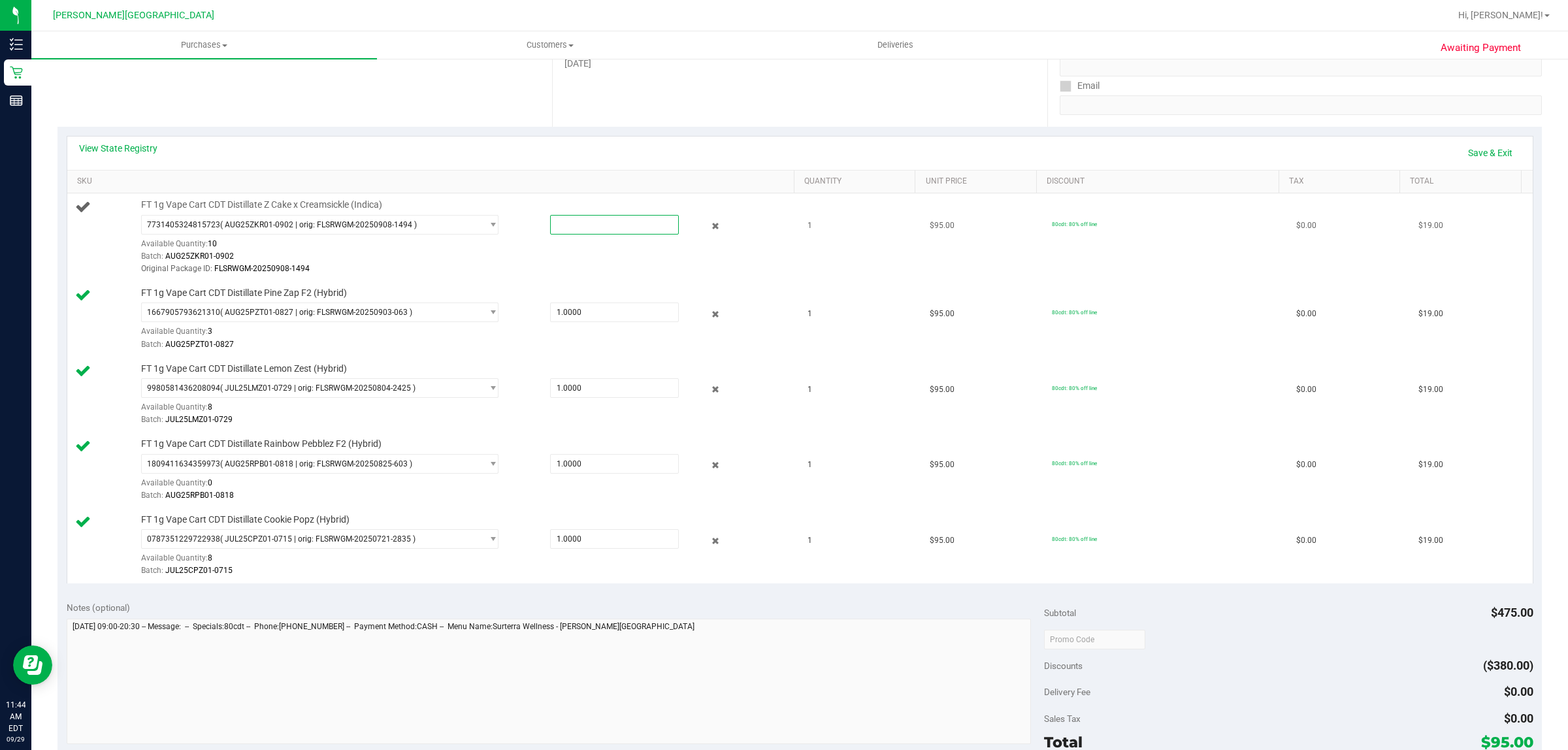
click at [595, 226] on span at bounding box center [614, 225] width 130 height 20
type input "1"
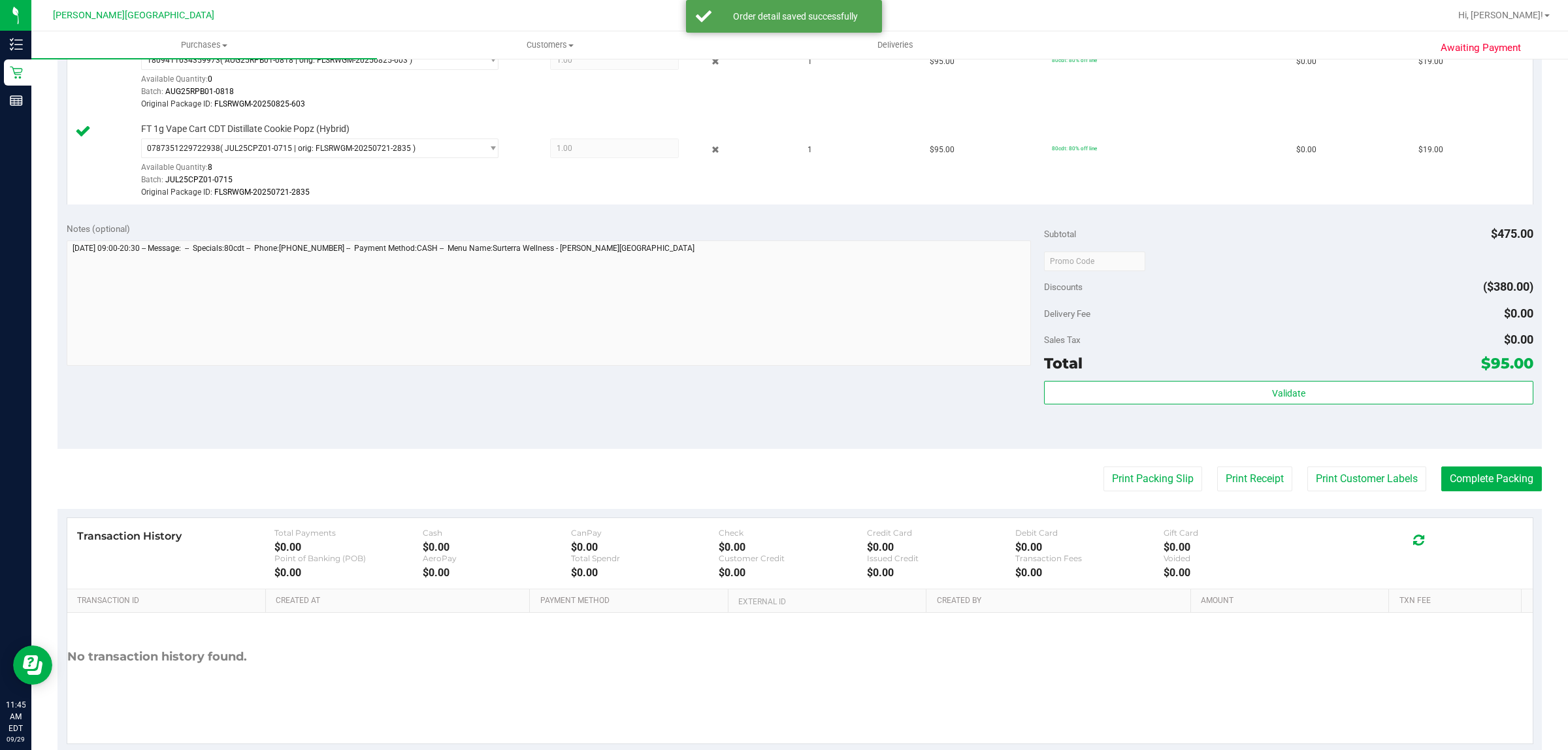
scroll to position [684, 0]
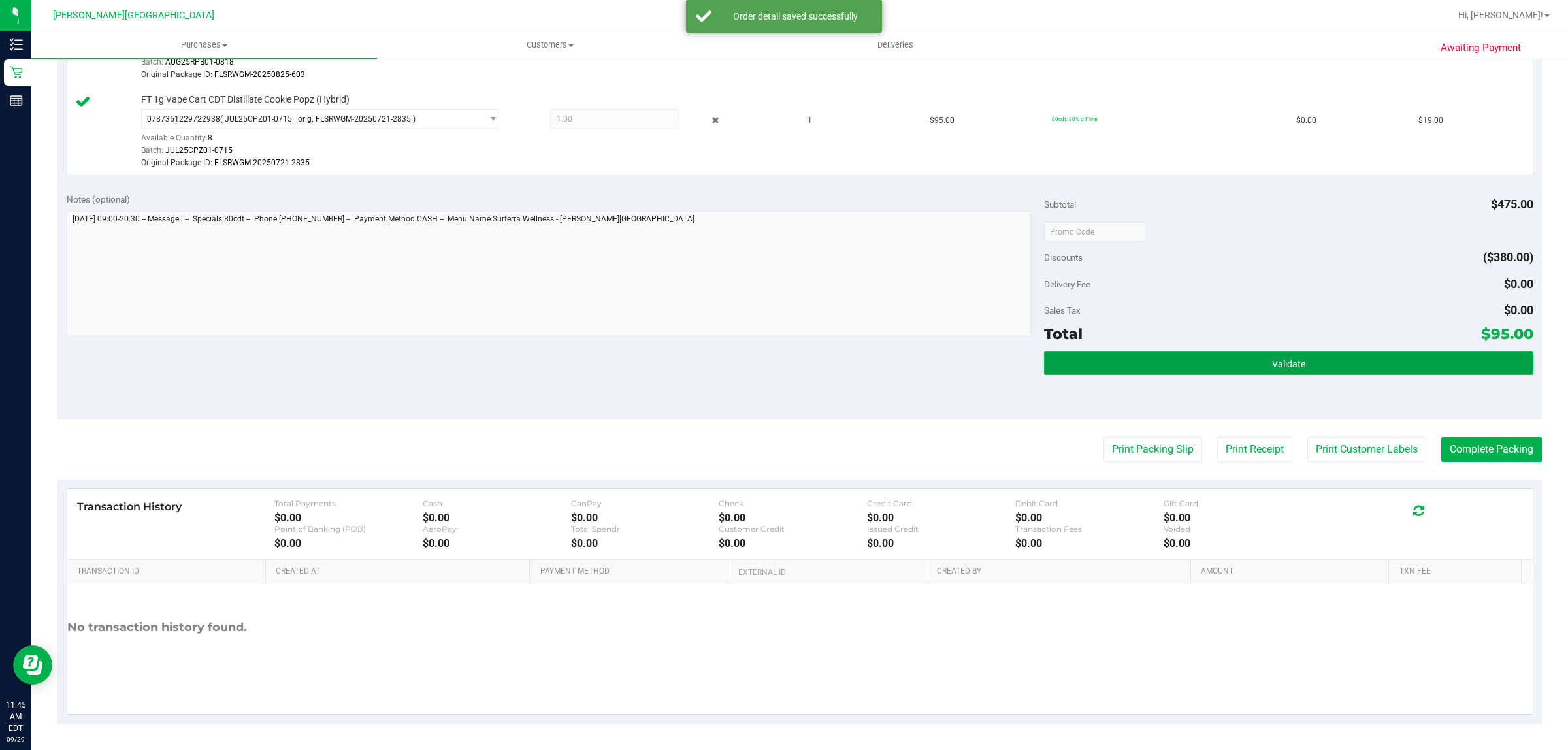
click at [1365, 365] on button "Validate" at bounding box center [1288, 363] width 489 height 24
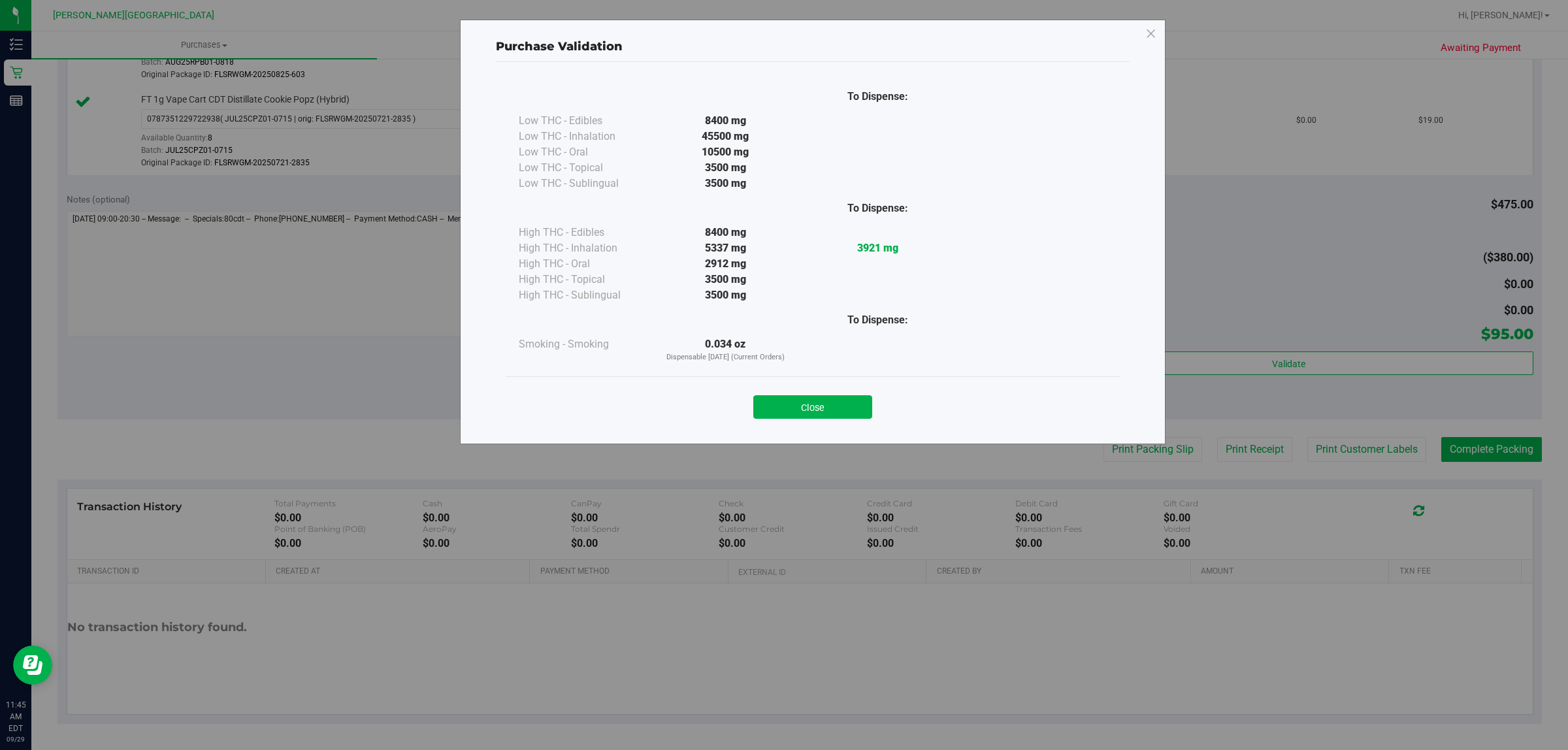
drag, startPoint x: 804, startPoint y: 405, endPoint x: 874, endPoint y: 461, distance: 89.6
click at [805, 405] on button "Close" at bounding box center [813, 407] width 119 height 24
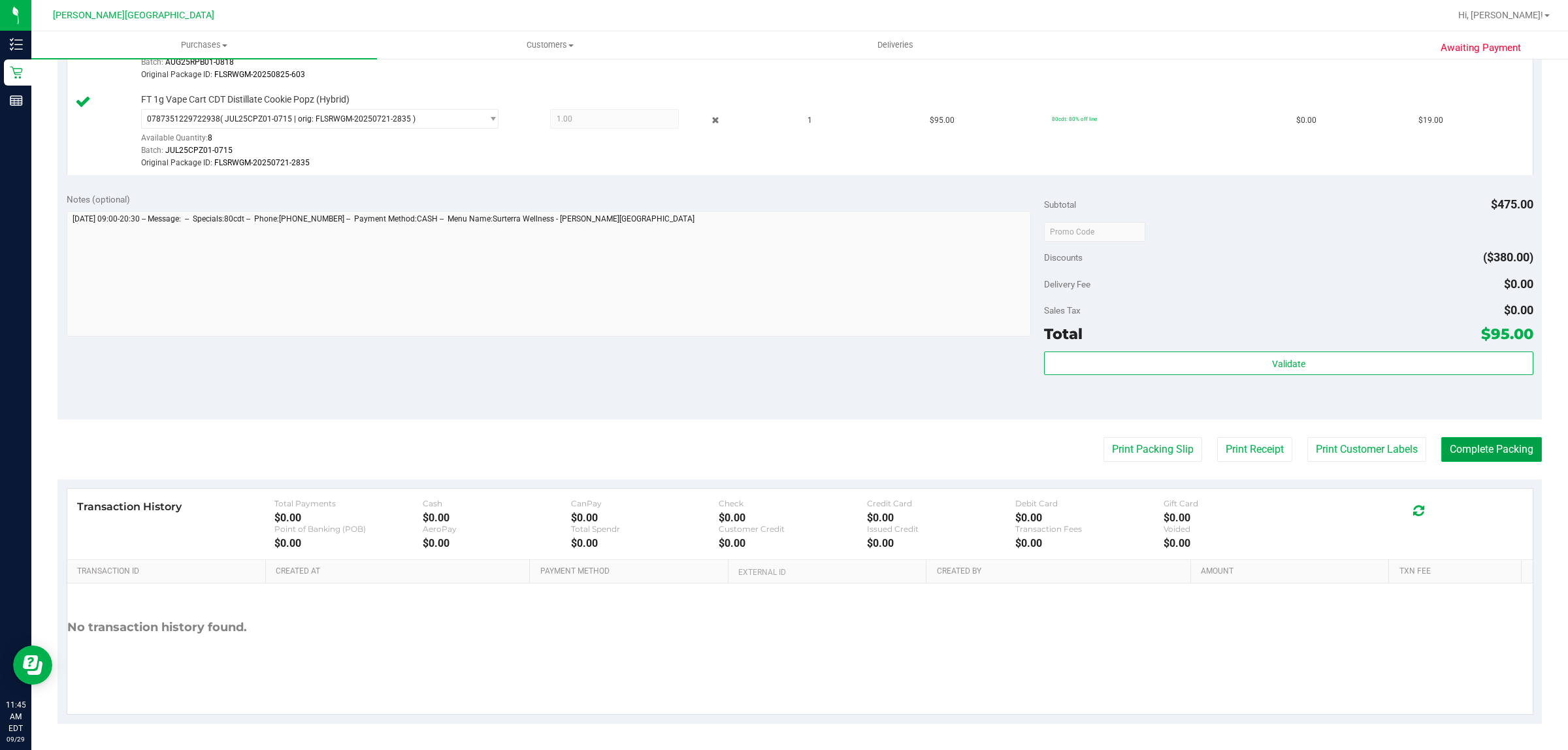
click at [1458, 449] on button "Complete Packing" at bounding box center [1492, 450] width 101 height 25
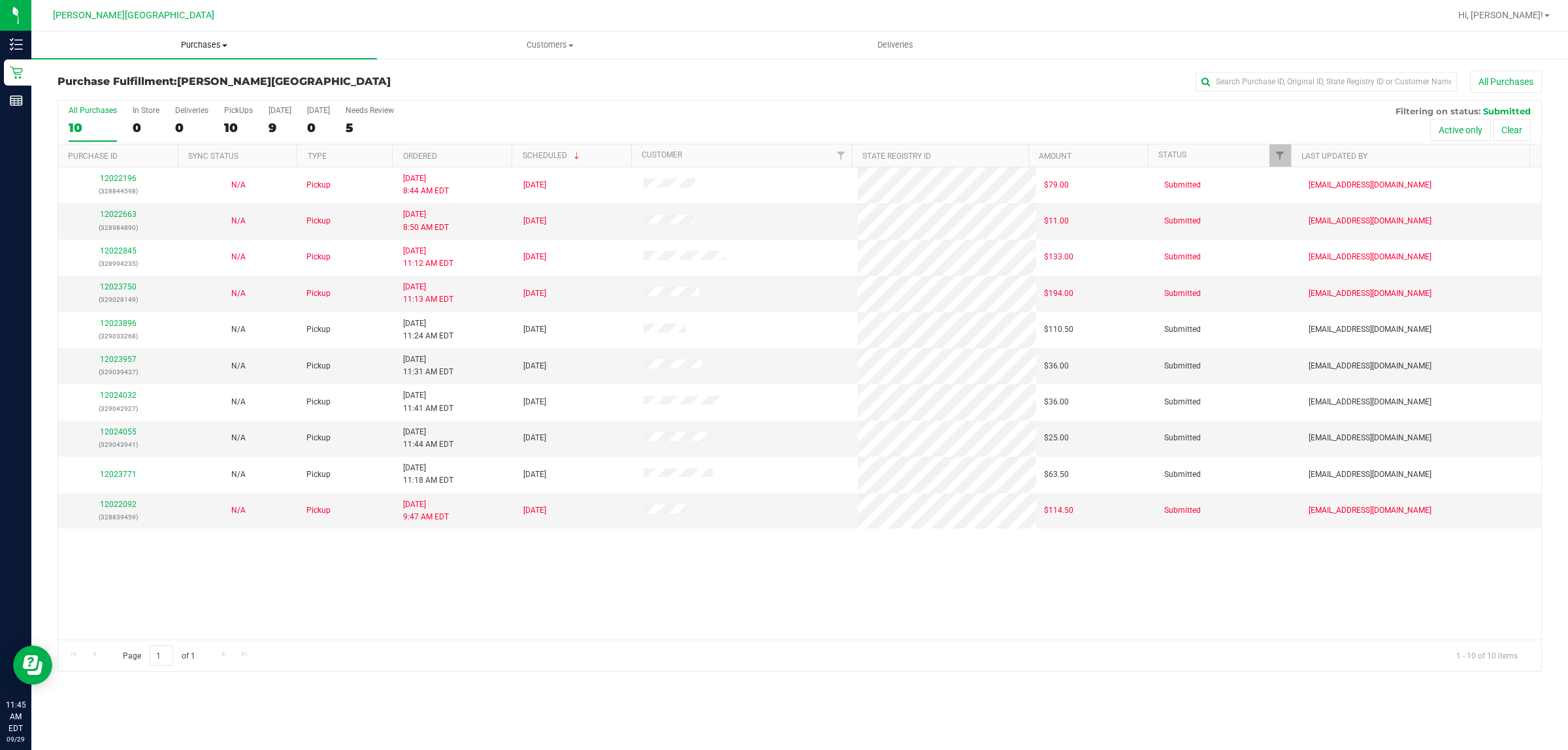
click at [213, 45] on span "Purchases" at bounding box center [204, 45] width 346 height 11
click at [101, 89] on span "Fulfillment" at bounding box center [71, 94] width 81 height 11
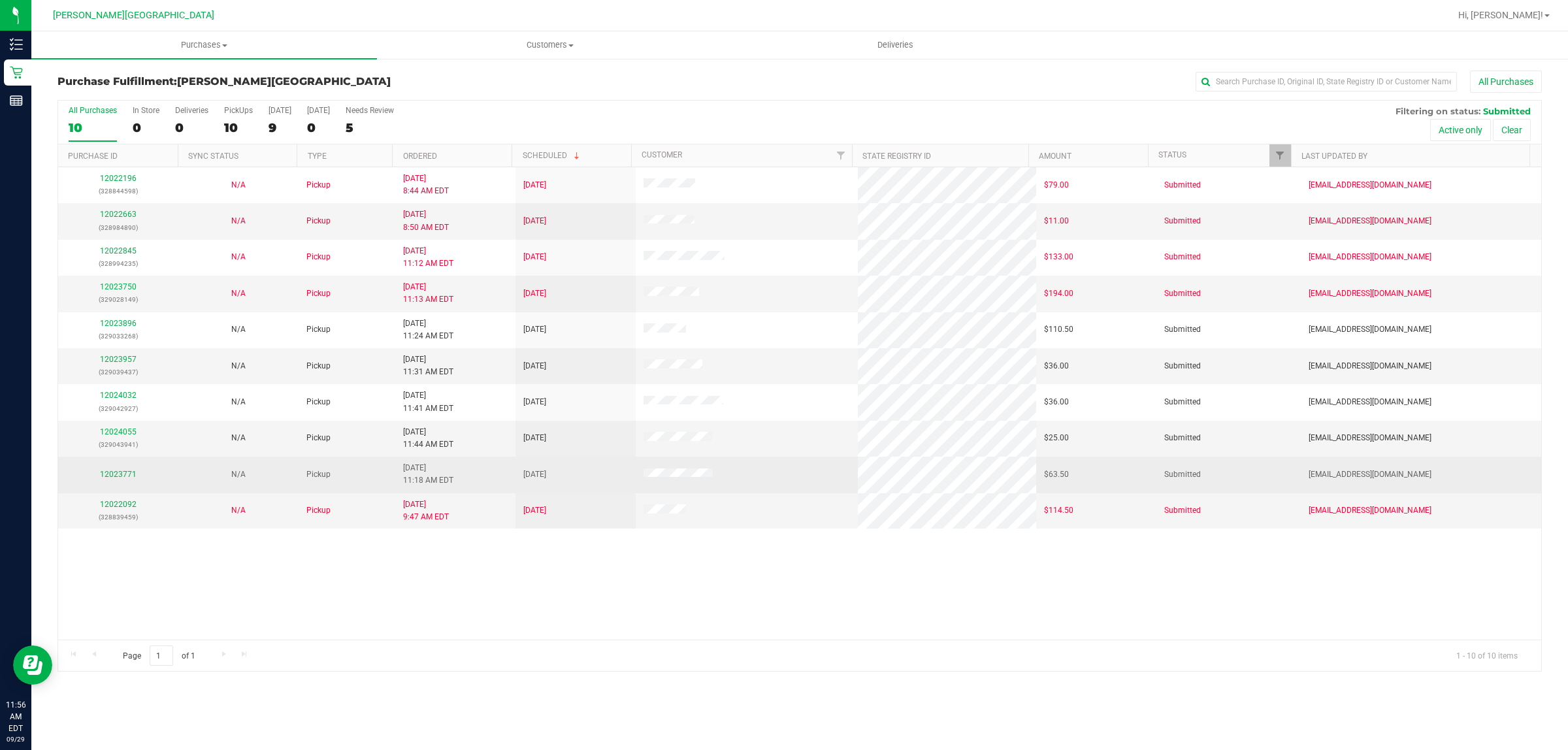
click at [119, 469] on td "12023771" at bounding box center [118, 475] width 120 height 36
click at [122, 476] on link "12023771" at bounding box center [118, 475] width 36 height 10
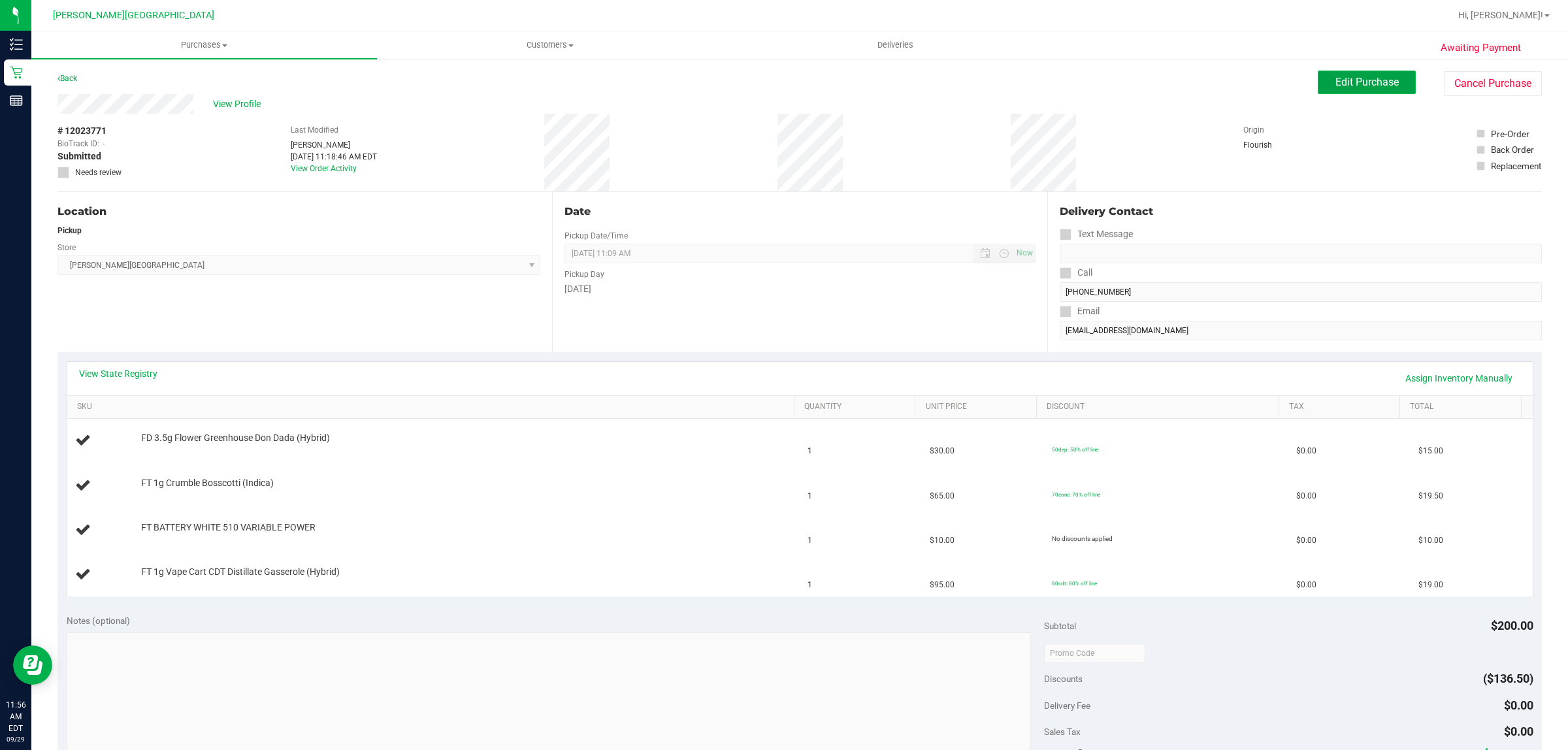
click at [1357, 76] on span "Edit Purchase" at bounding box center [1367, 82] width 64 height 12
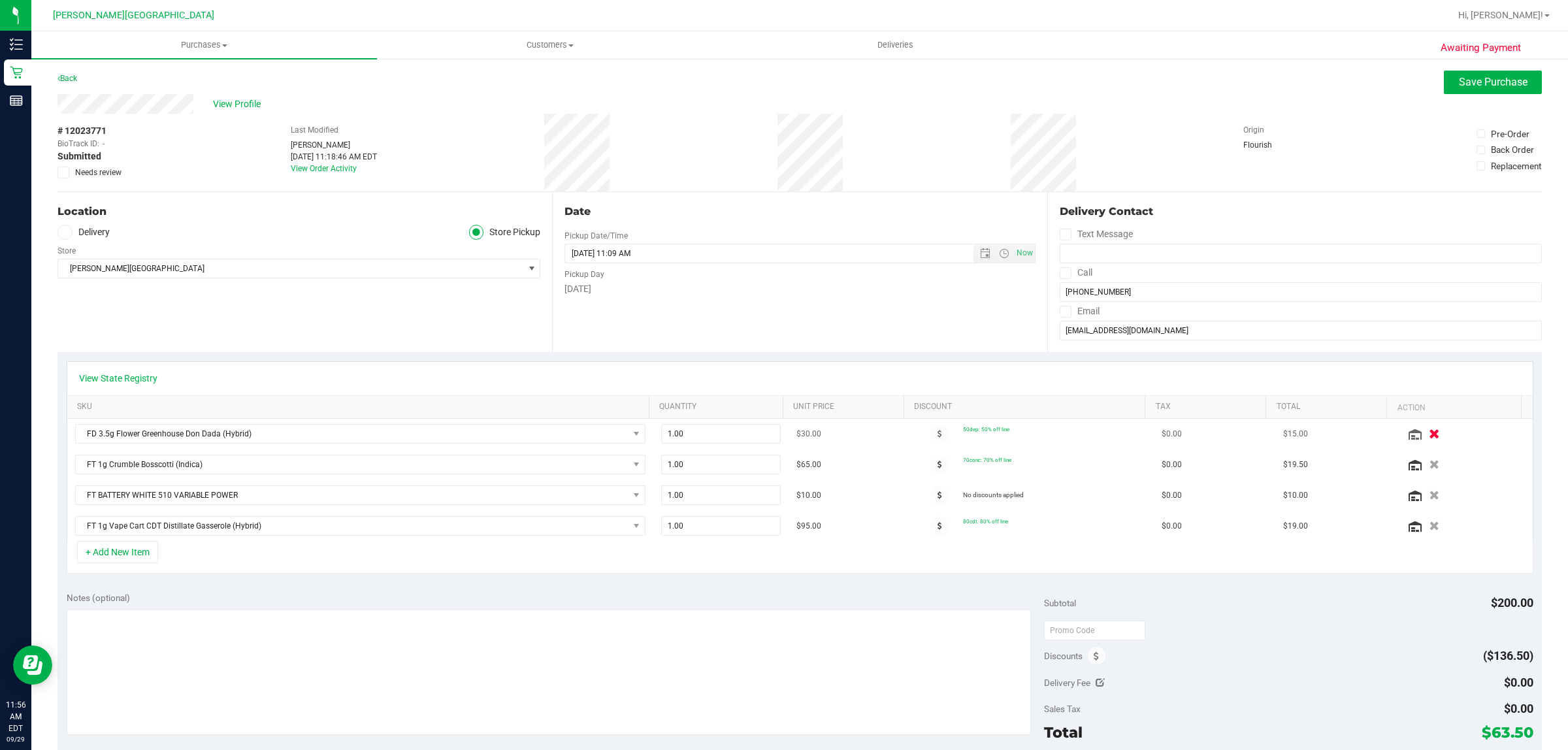
click at [1430, 436] on icon "button" at bounding box center [1436, 435] width 11 height 10
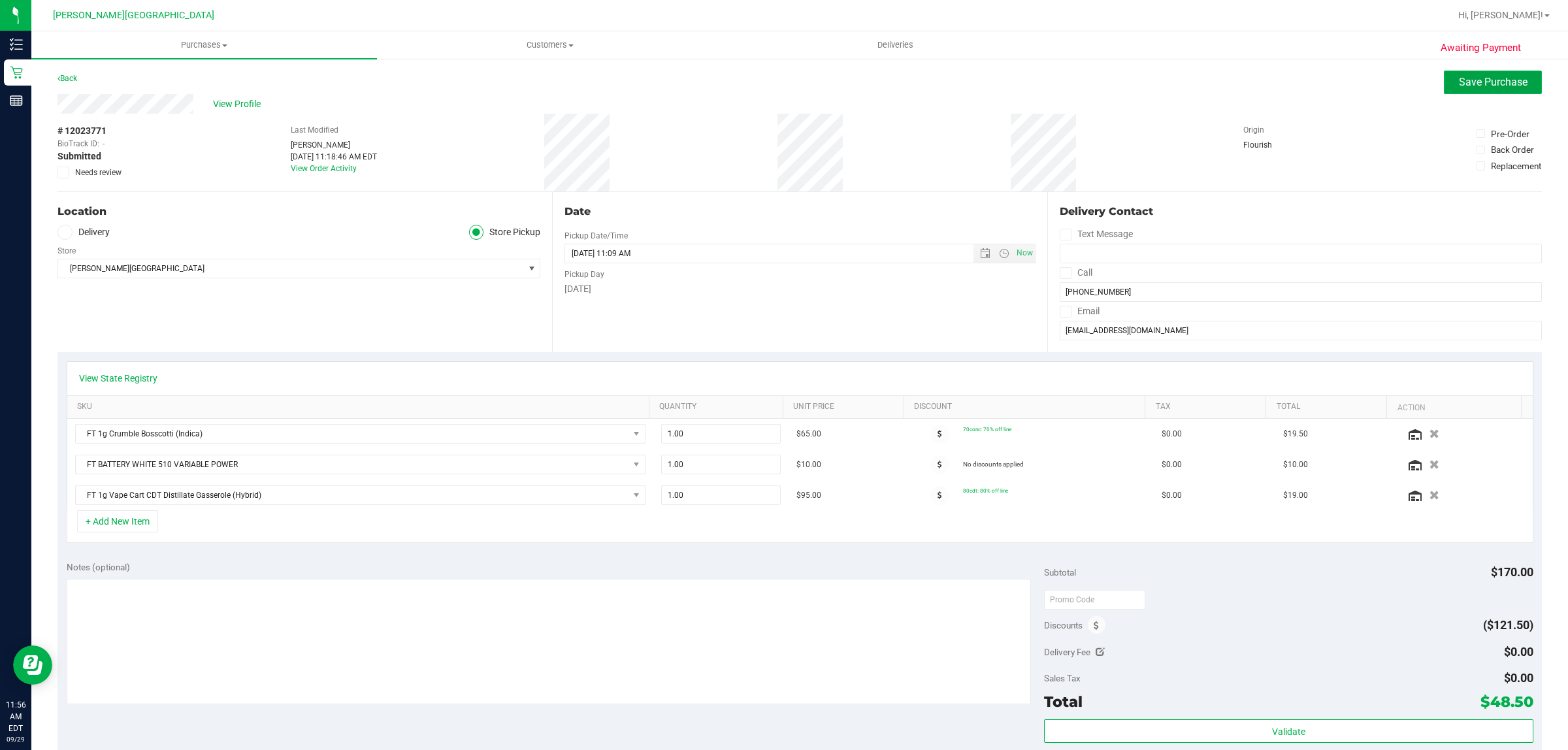
click at [1481, 76] on span "Save Purchase" at bounding box center [1494, 82] width 69 height 12
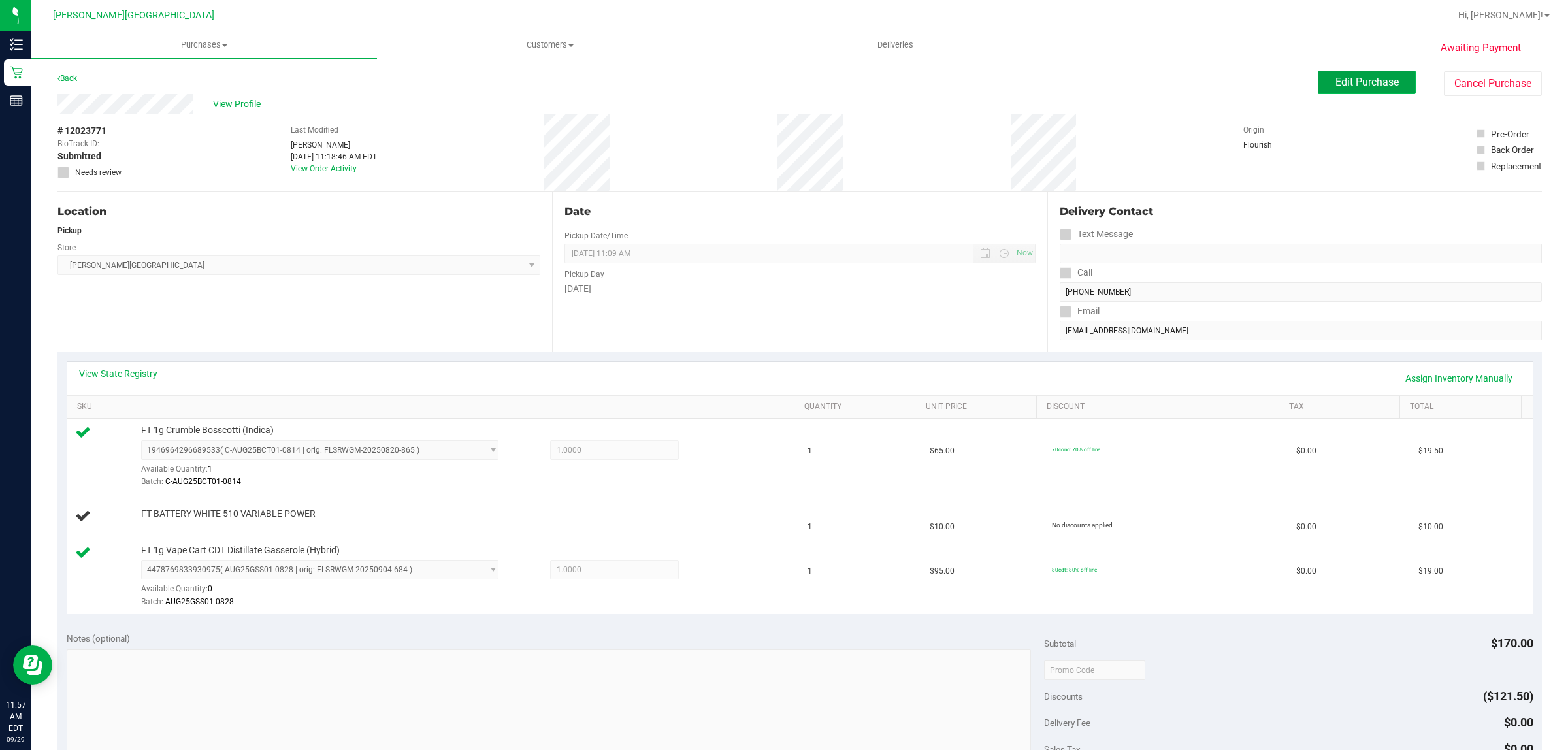
click at [1363, 79] on span "Edit Purchase" at bounding box center [1367, 82] width 64 height 12
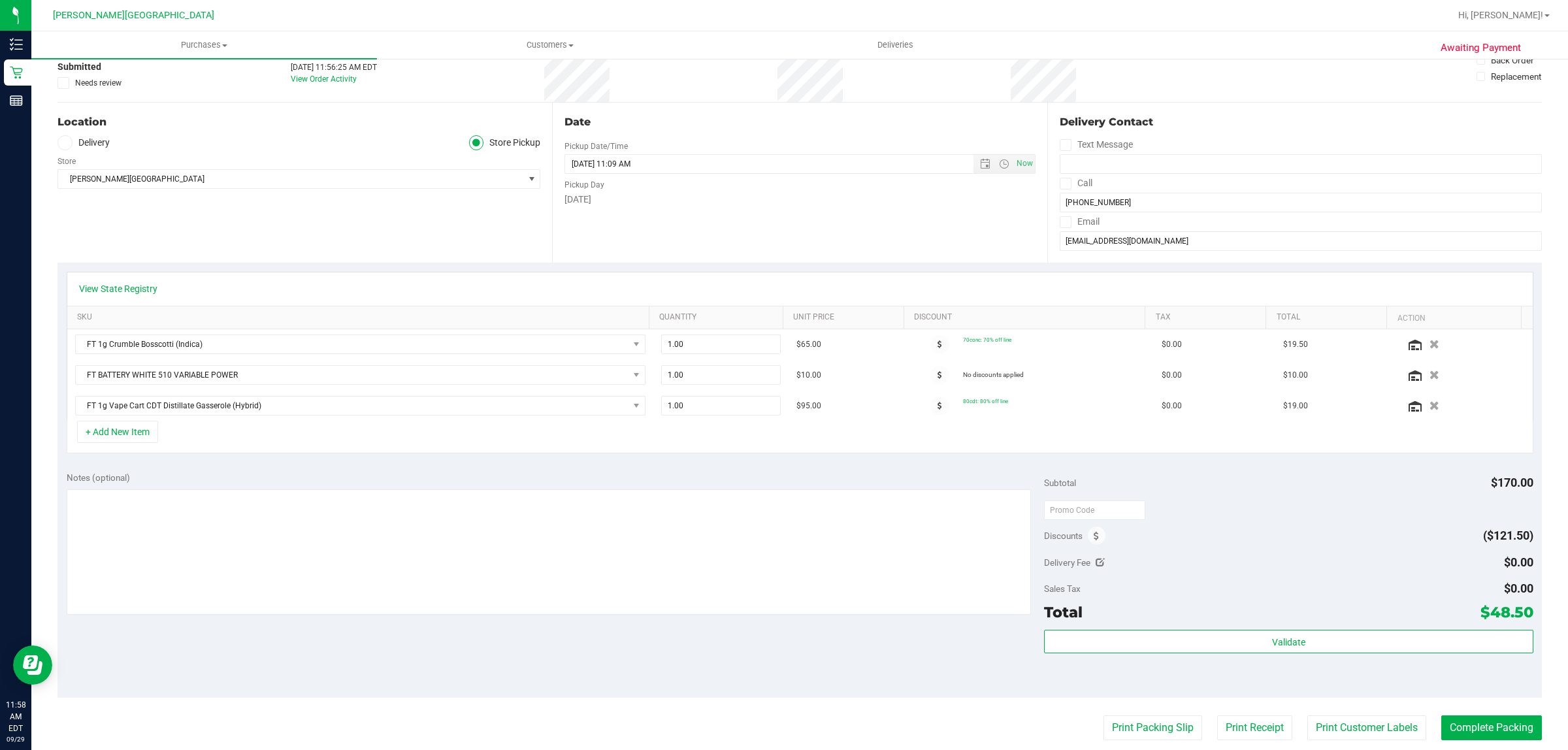
scroll to position [368, 0]
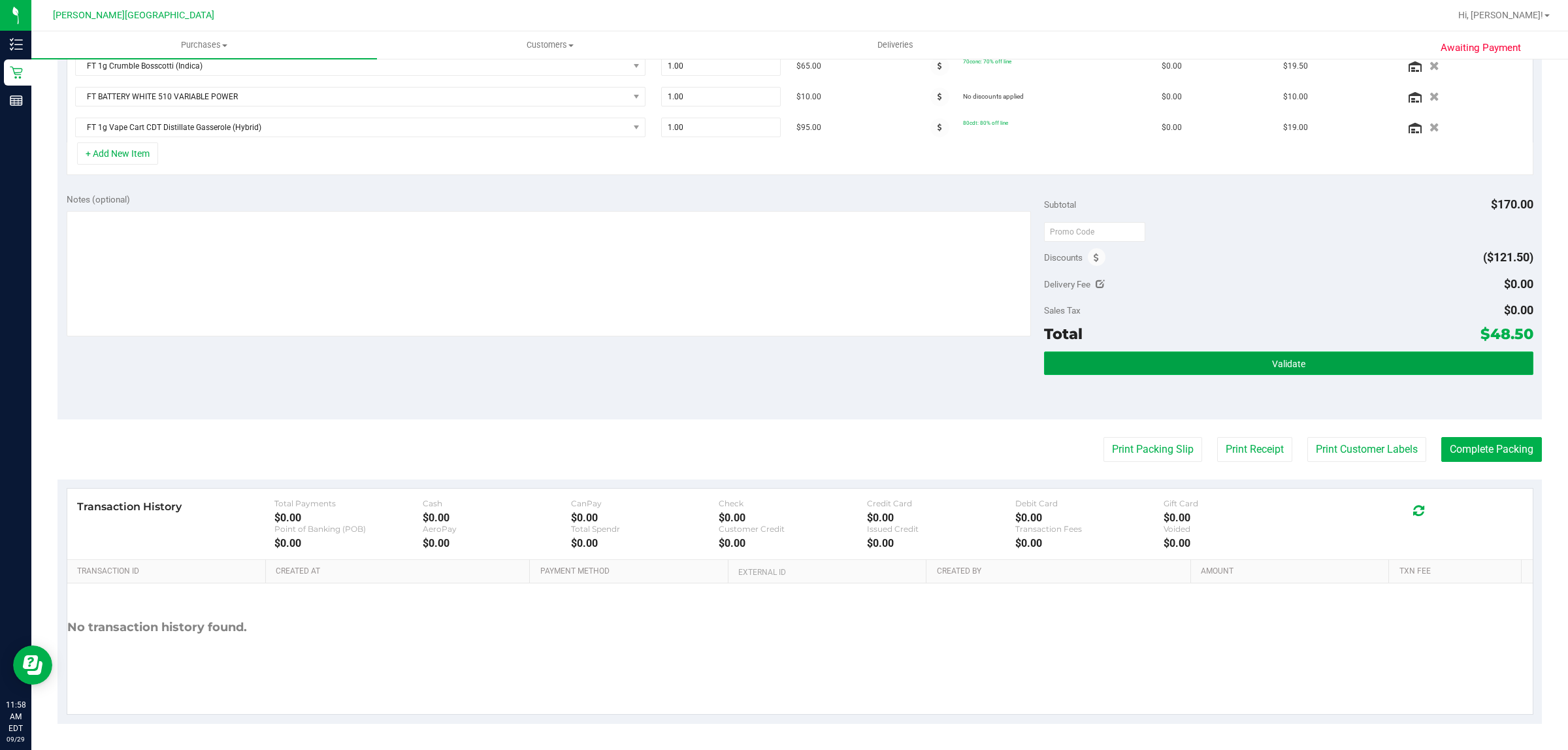
click at [1291, 355] on button "Validate" at bounding box center [1288, 363] width 489 height 24
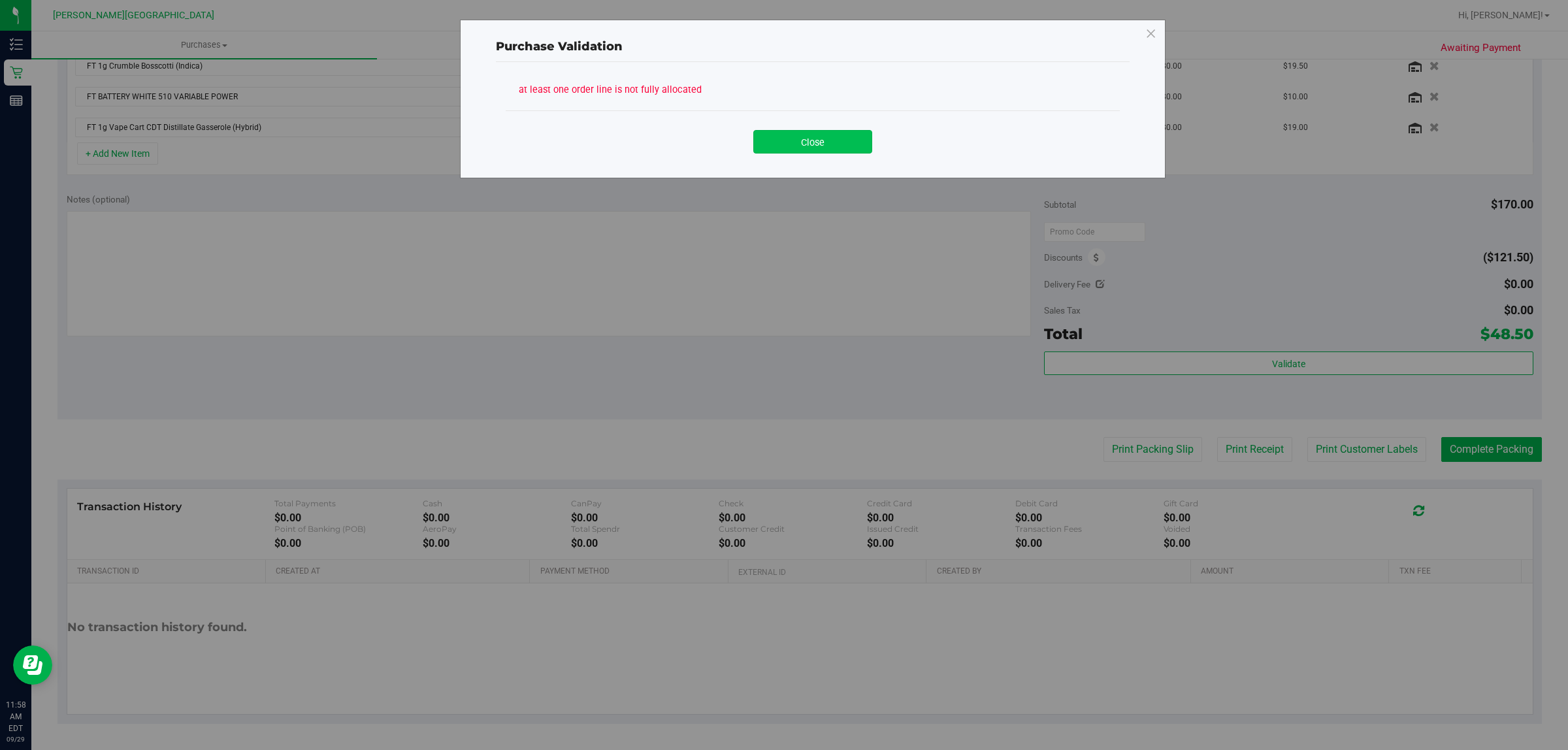
click at [795, 136] on button "Close" at bounding box center [813, 141] width 119 height 24
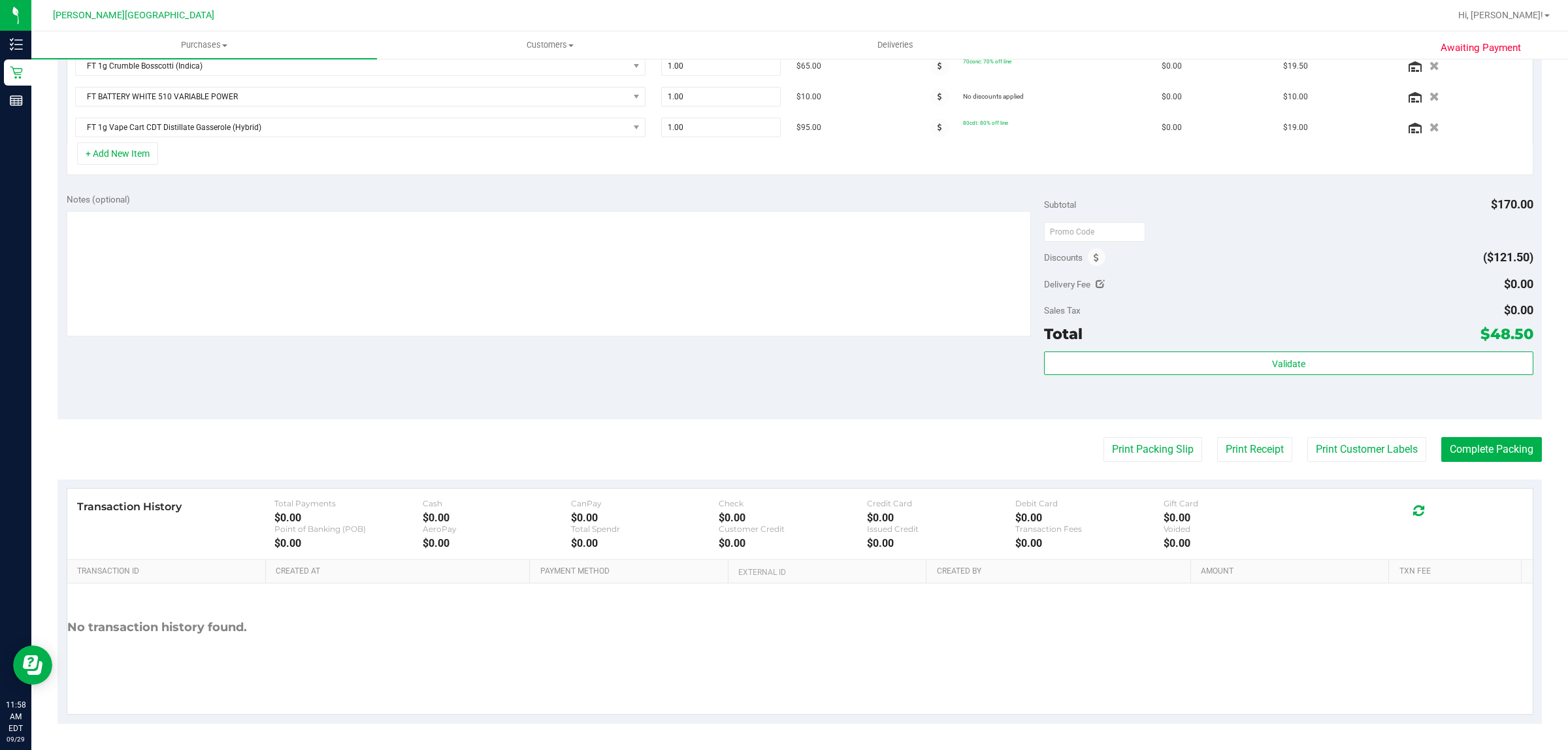
scroll to position [0, 0]
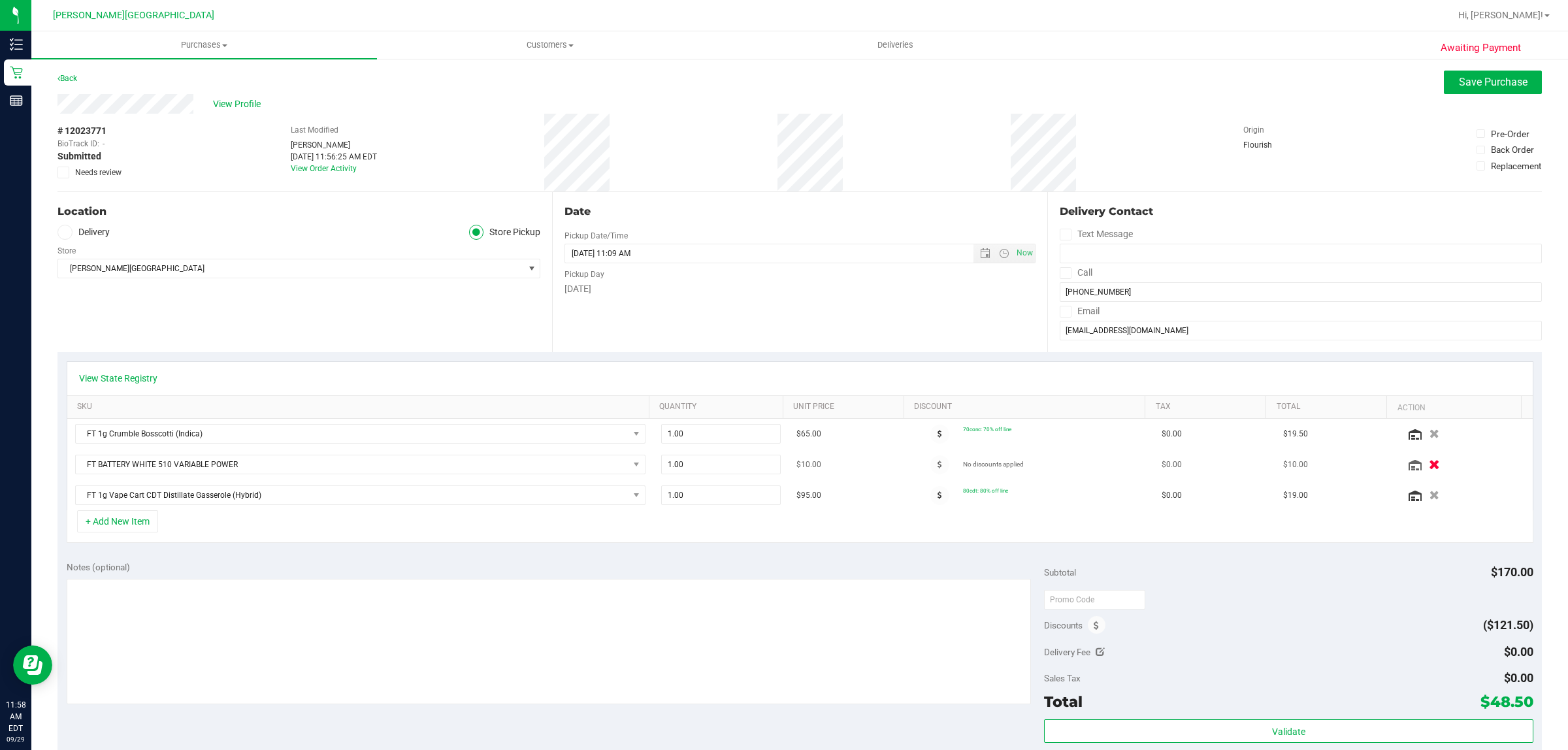
click at [1430, 467] on icon "button" at bounding box center [1436, 465] width 11 height 10
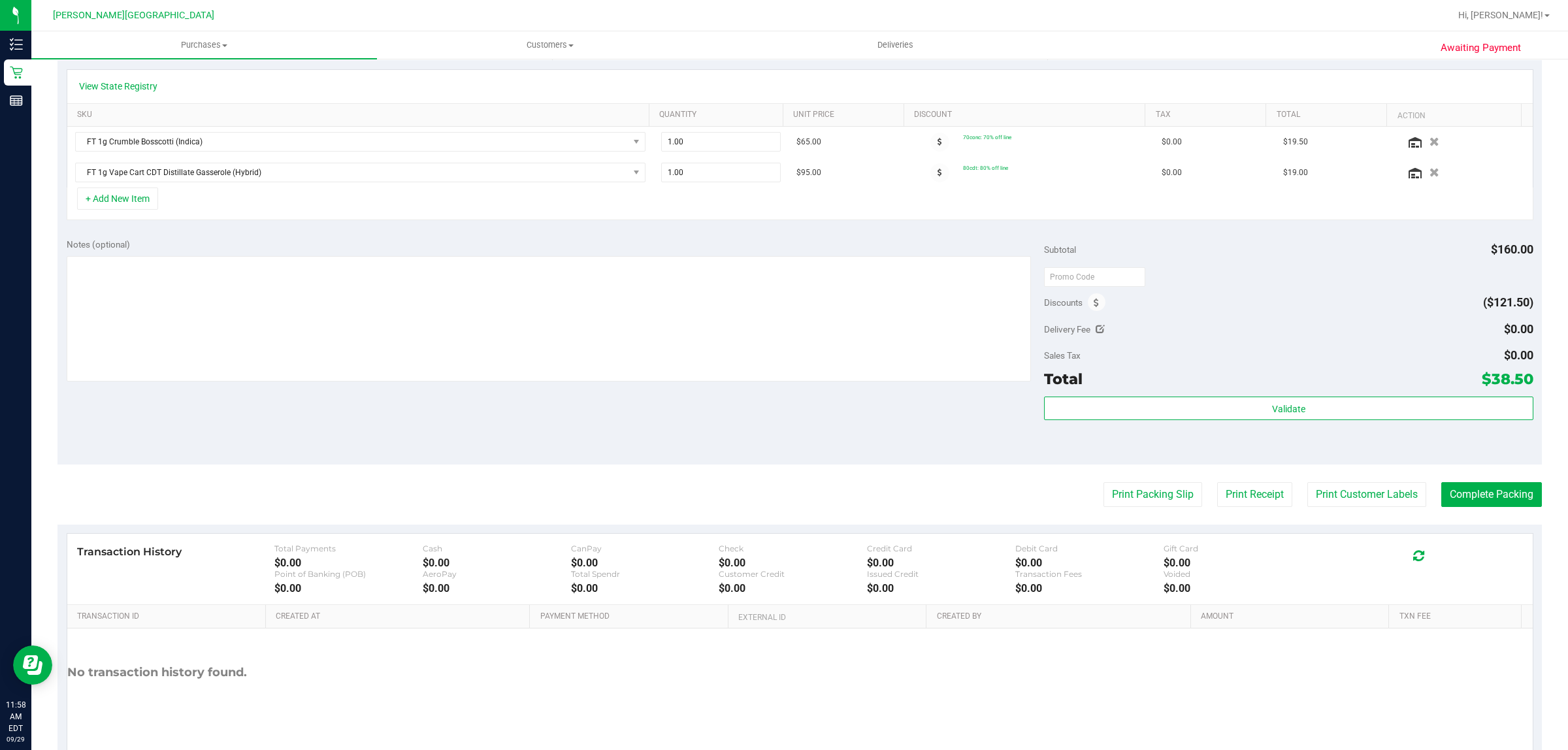
scroll to position [337, 0]
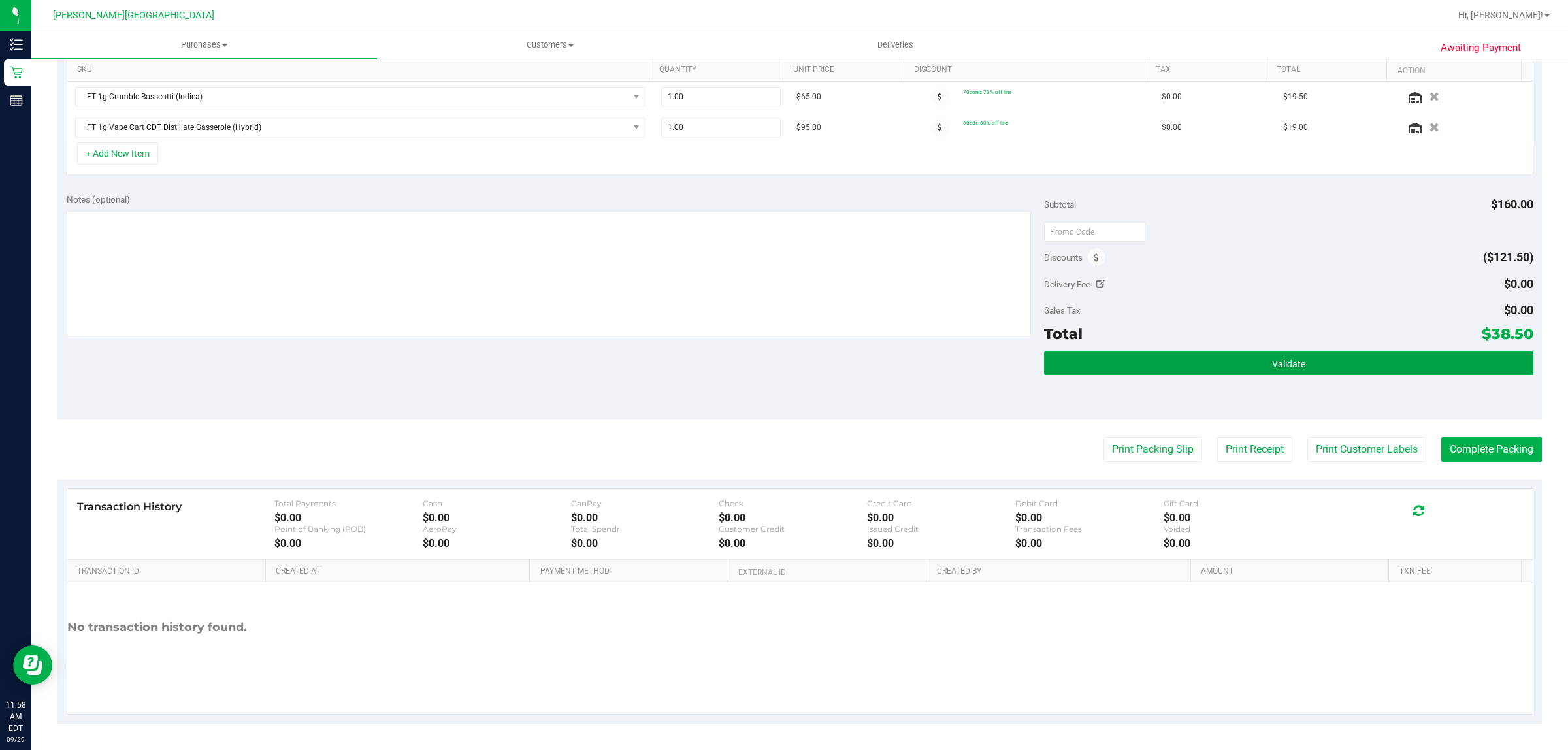
click at [1145, 355] on button "Validate" at bounding box center [1288, 363] width 489 height 24
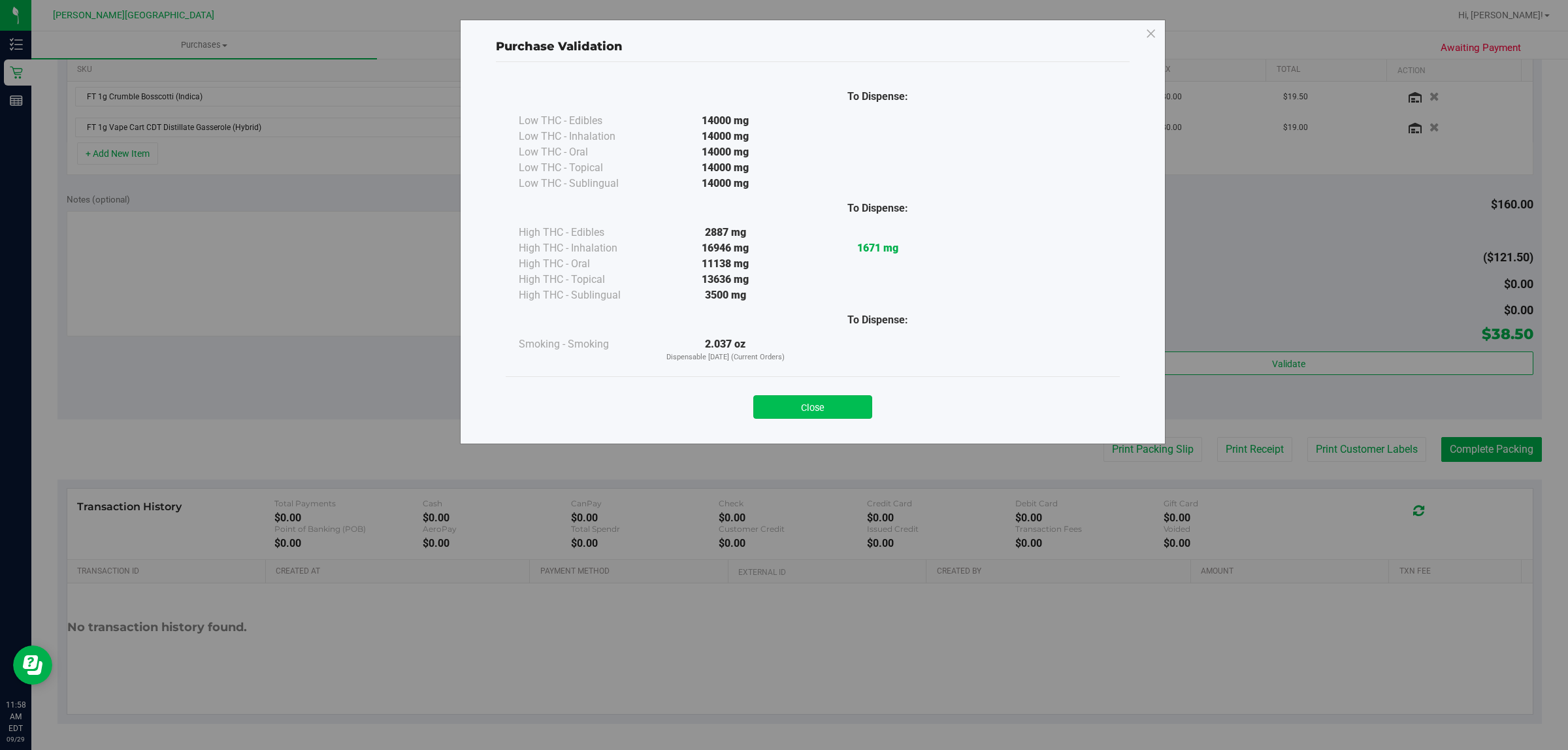
click at [801, 409] on button "Close" at bounding box center [813, 407] width 119 height 24
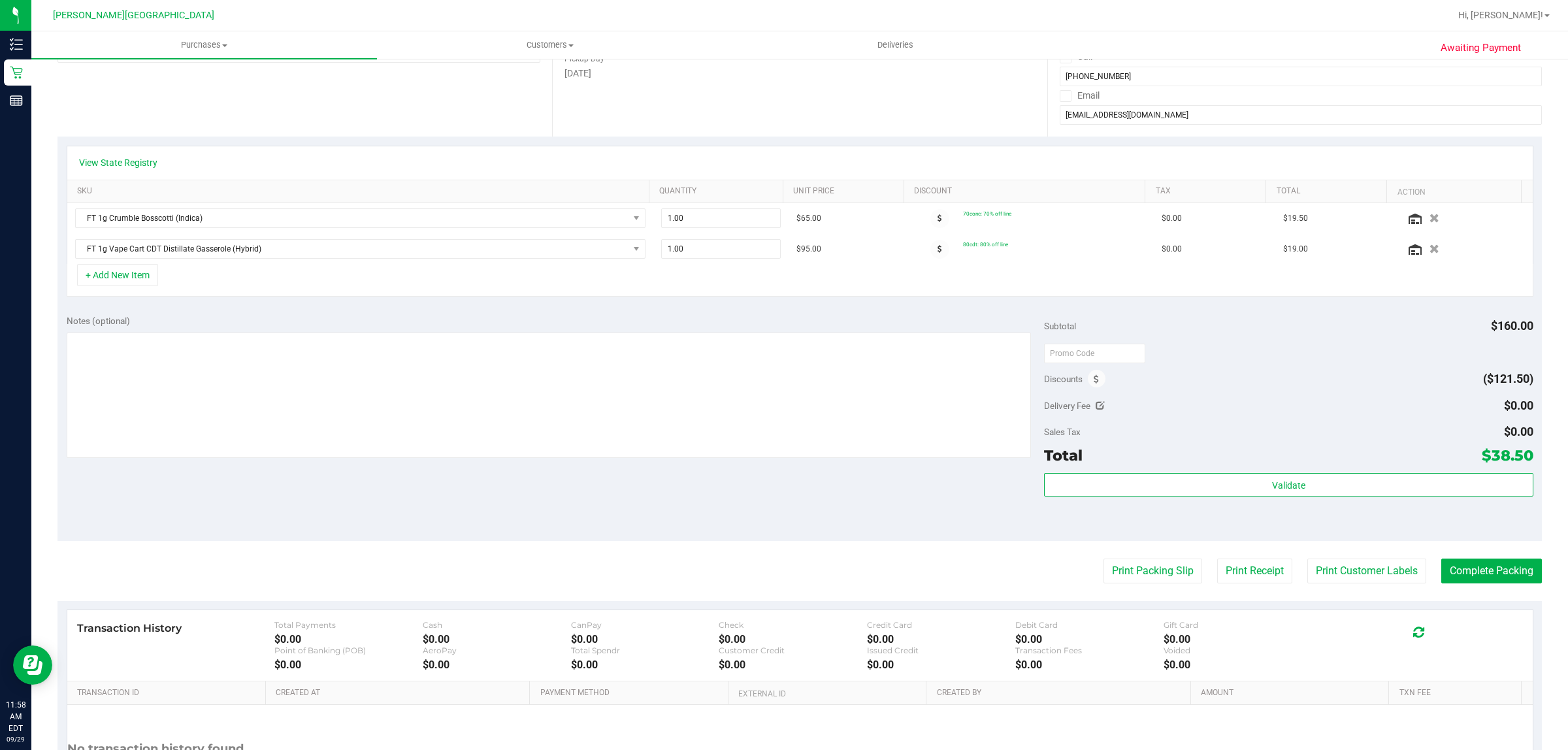
scroll to position [0, 0]
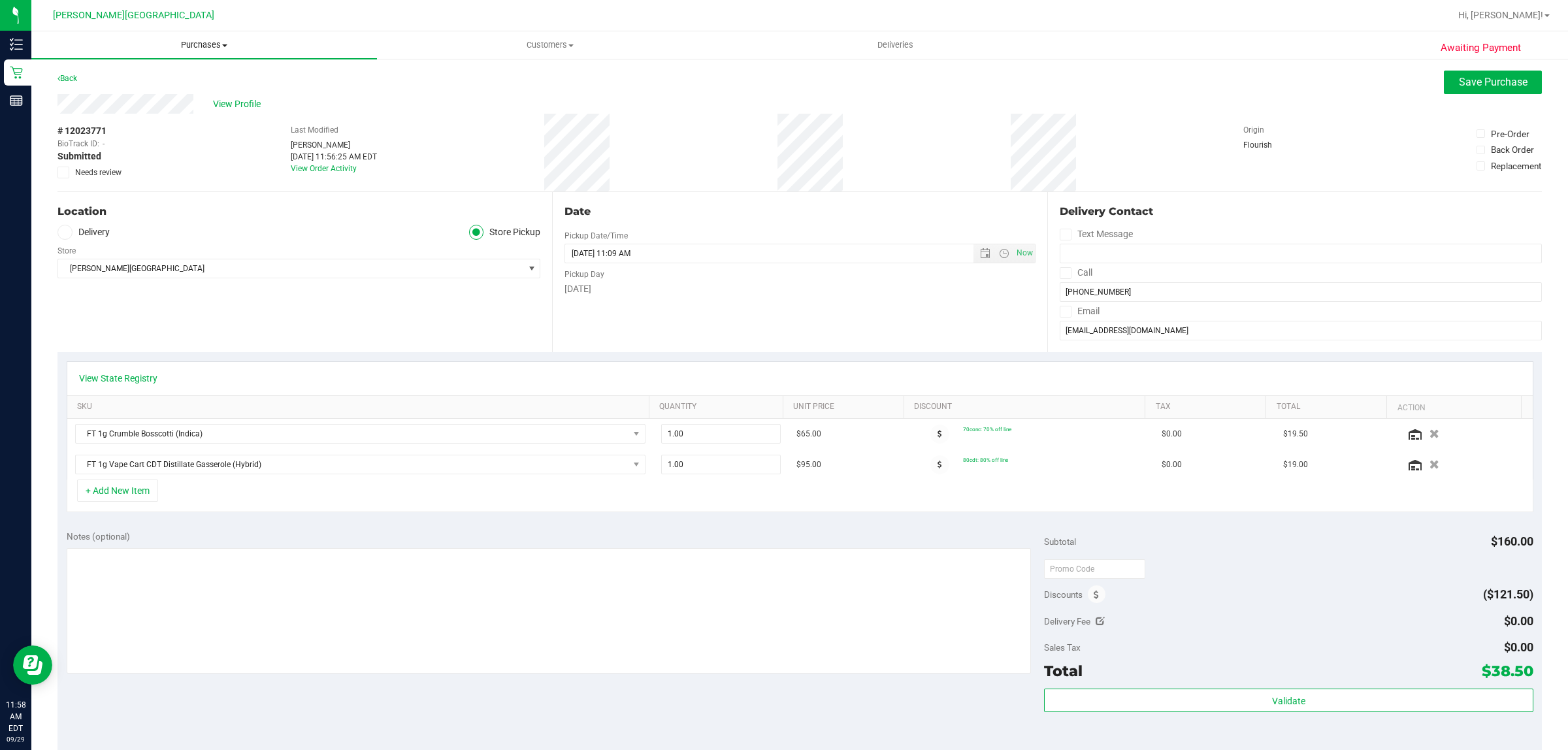
click at [204, 43] on span "Purchases" at bounding box center [204, 45] width 346 height 11
click at [134, 94] on li "Fulfillment" at bounding box center [204, 94] width 346 height 15
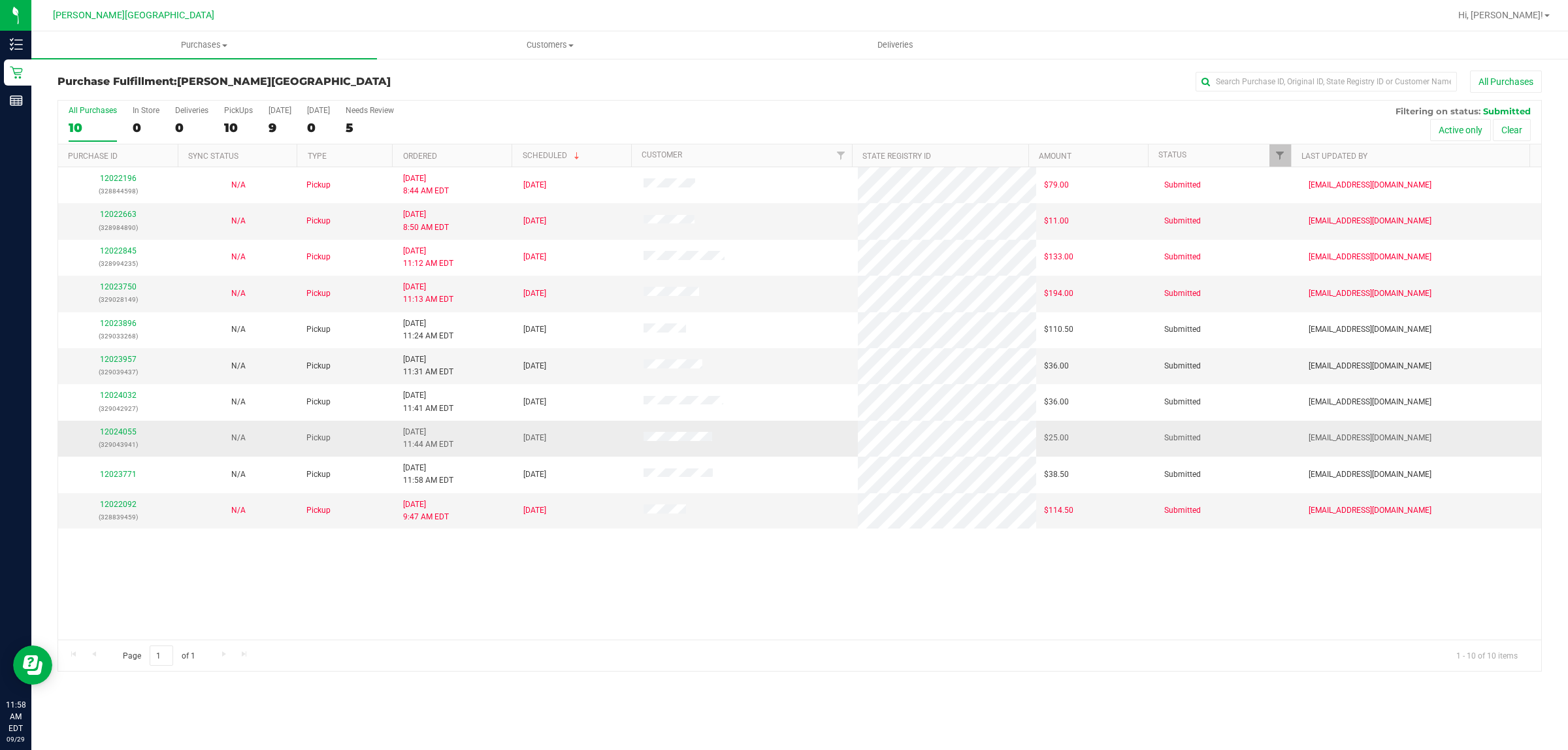
click at [114, 429] on div "12024055 (329043941)" at bounding box center [118, 438] width 105 height 25
click at [110, 435] on link "12024055" at bounding box center [118, 433] width 36 height 10
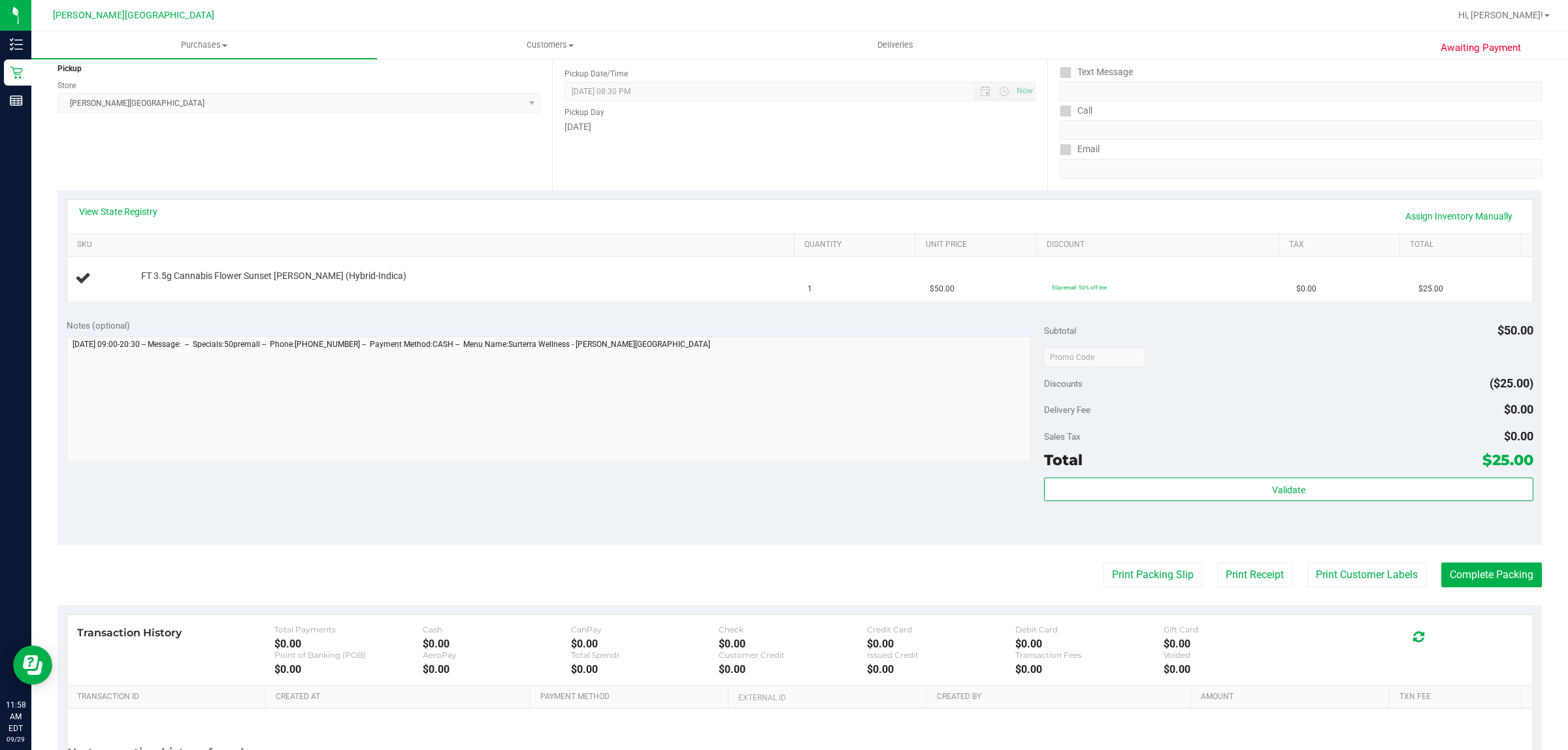
scroll to position [163, 0]
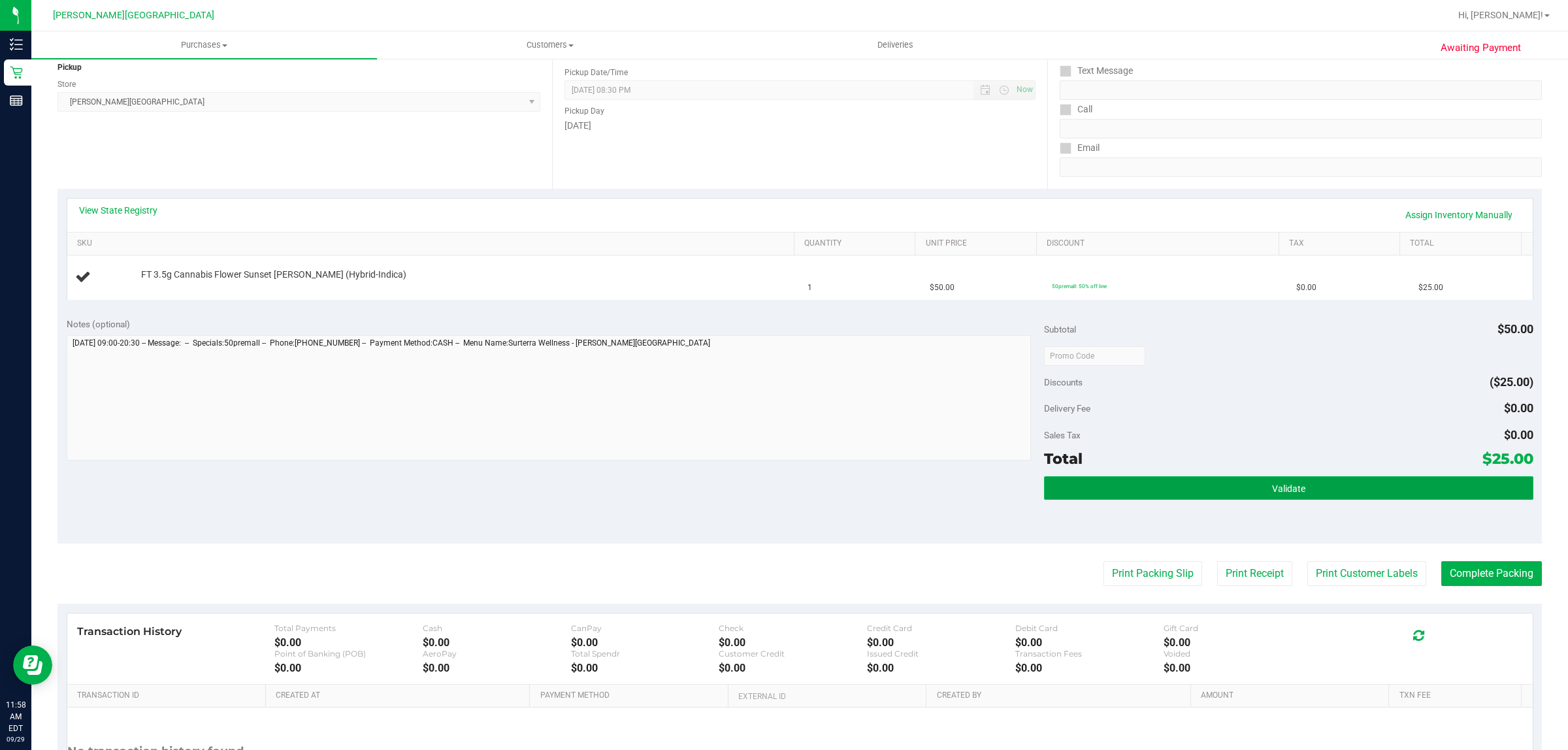
click at [1223, 497] on button "Validate" at bounding box center [1288, 488] width 489 height 24
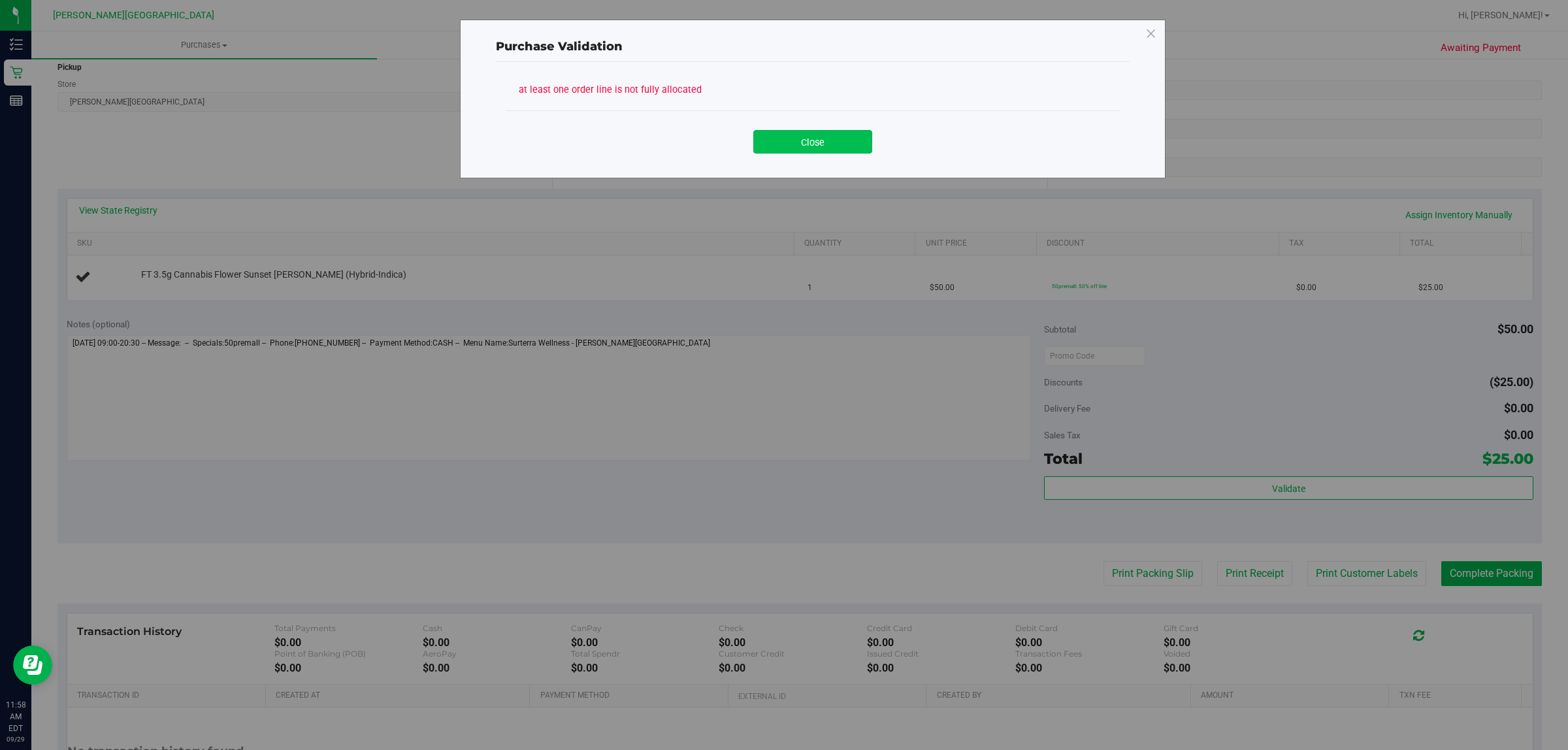
click at [828, 138] on button "Close" at bounding box center [813, 141] width 119 height 24
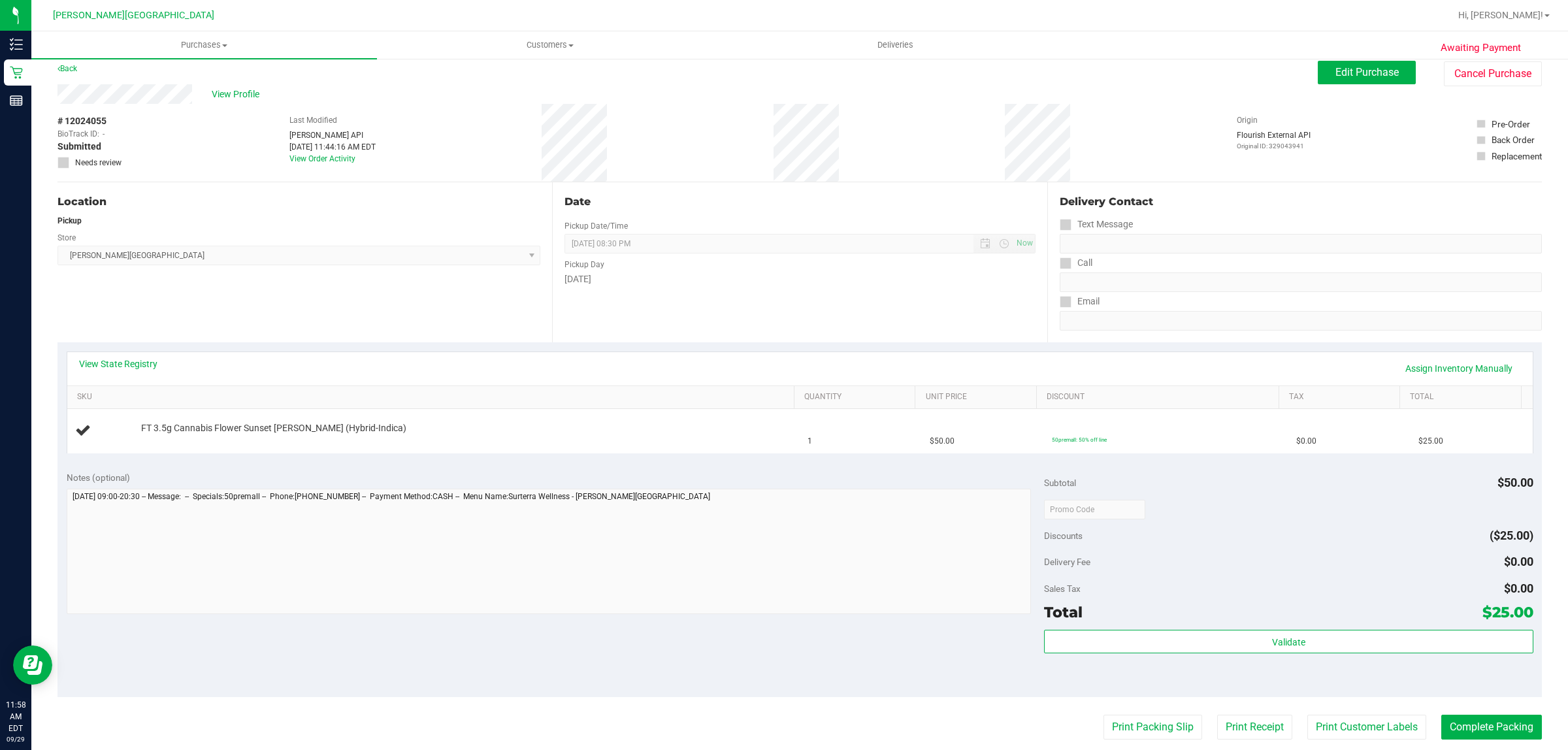
scroll to position [0, 0]
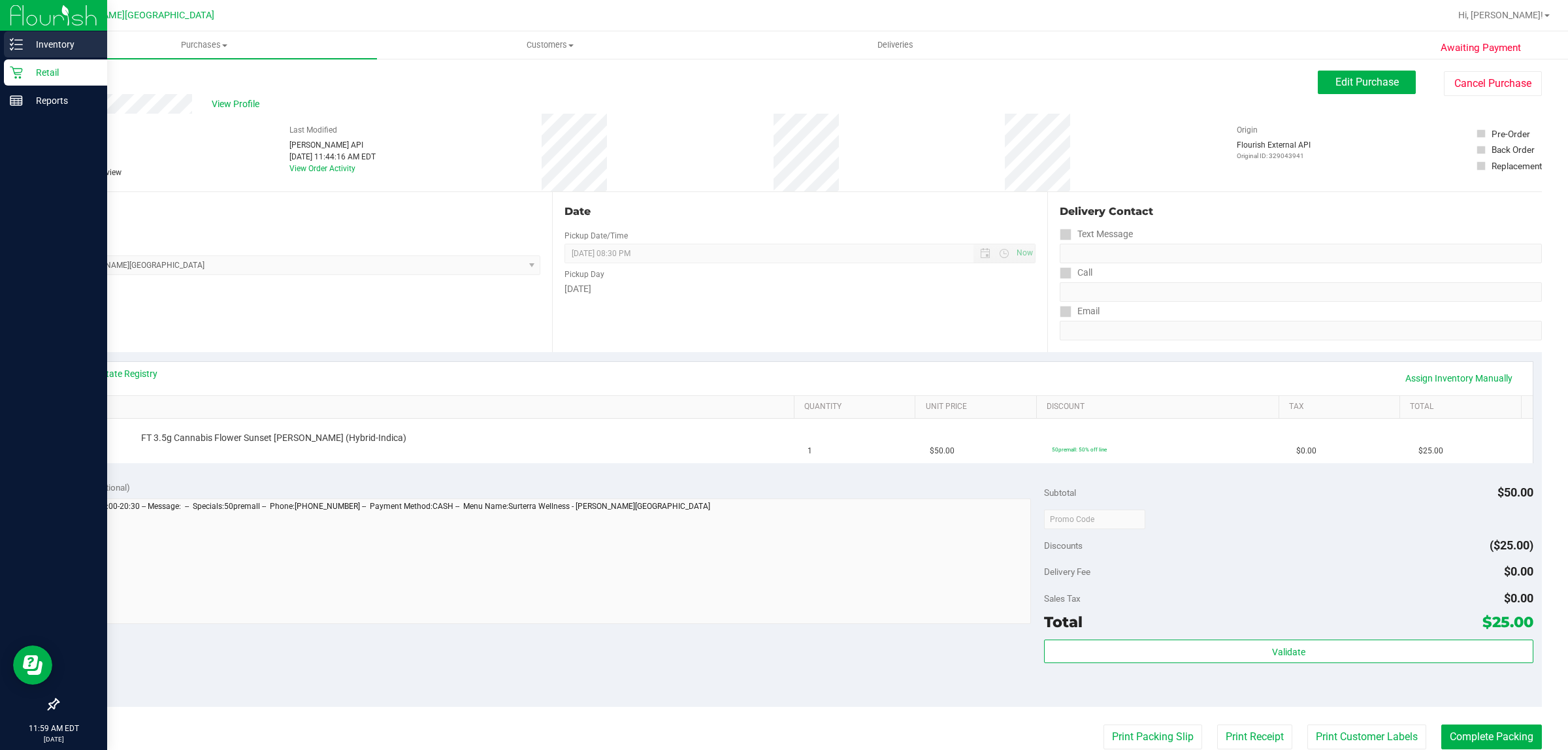
click at [47, 41] on p "Inventory" at bounding box center [62, 44] width 78 height 15
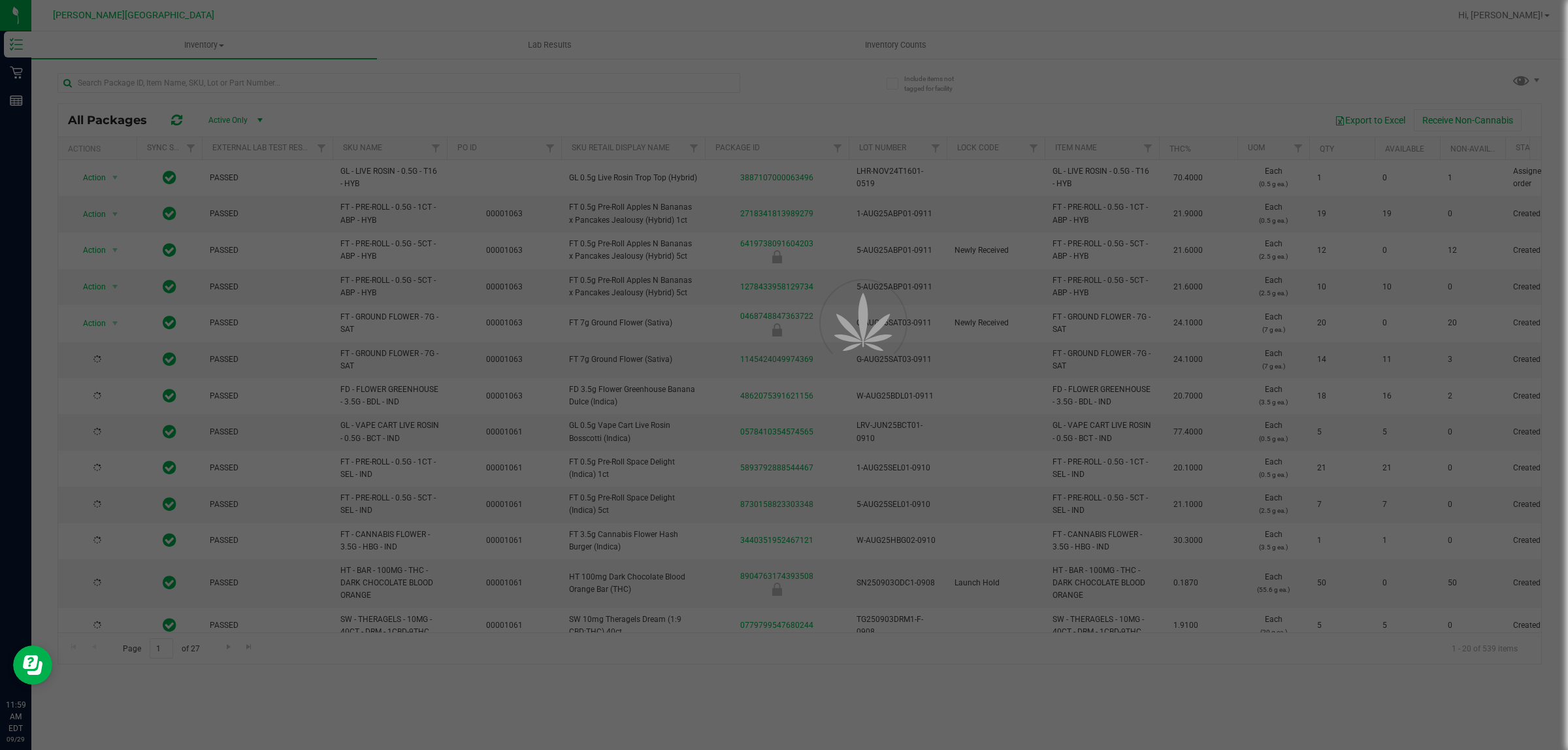
click at [291, 80] on div at bounding box center [784, 375] width 1568 height 750
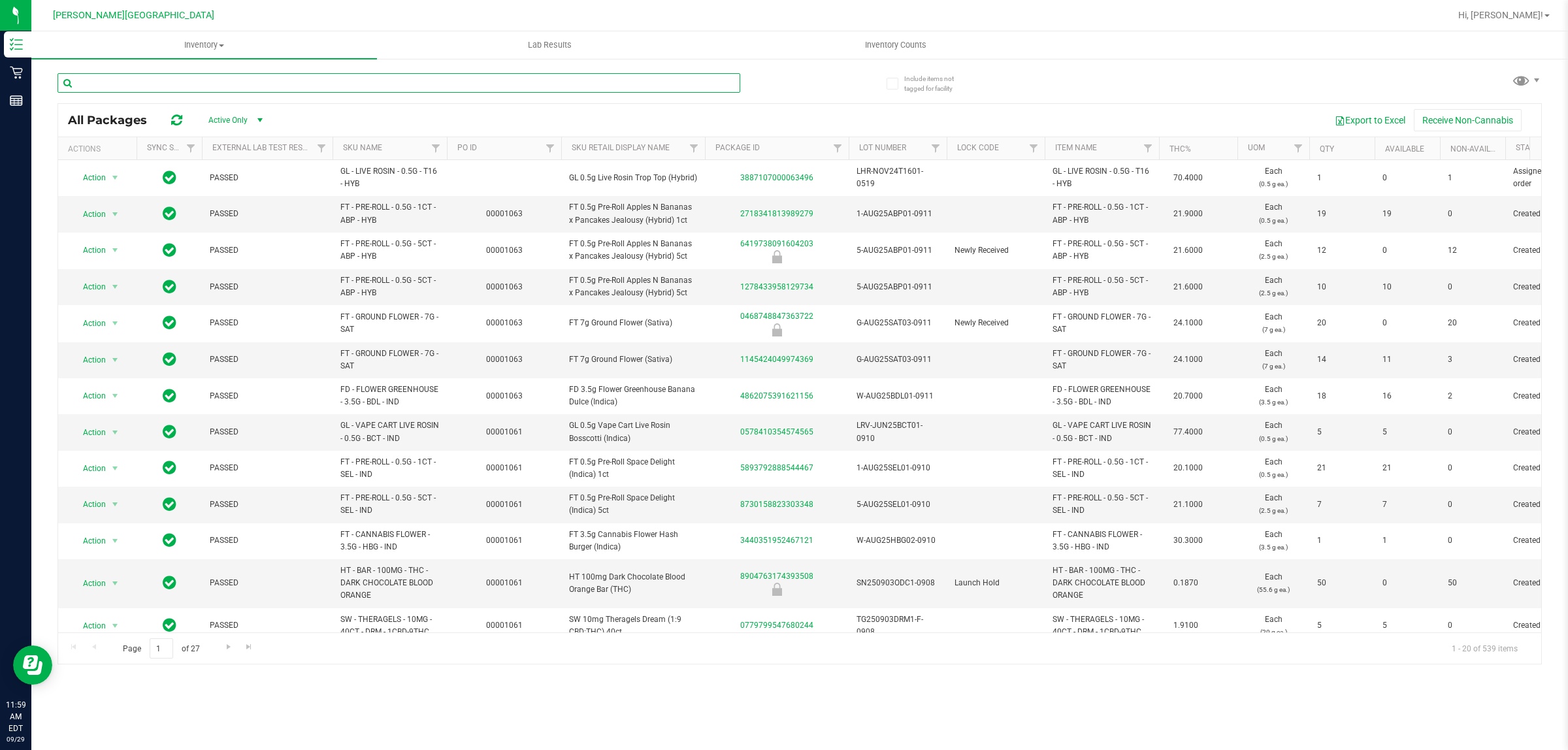
click at [291, 78] on input "text" at bounding box center [398, 83] width 683 height 20
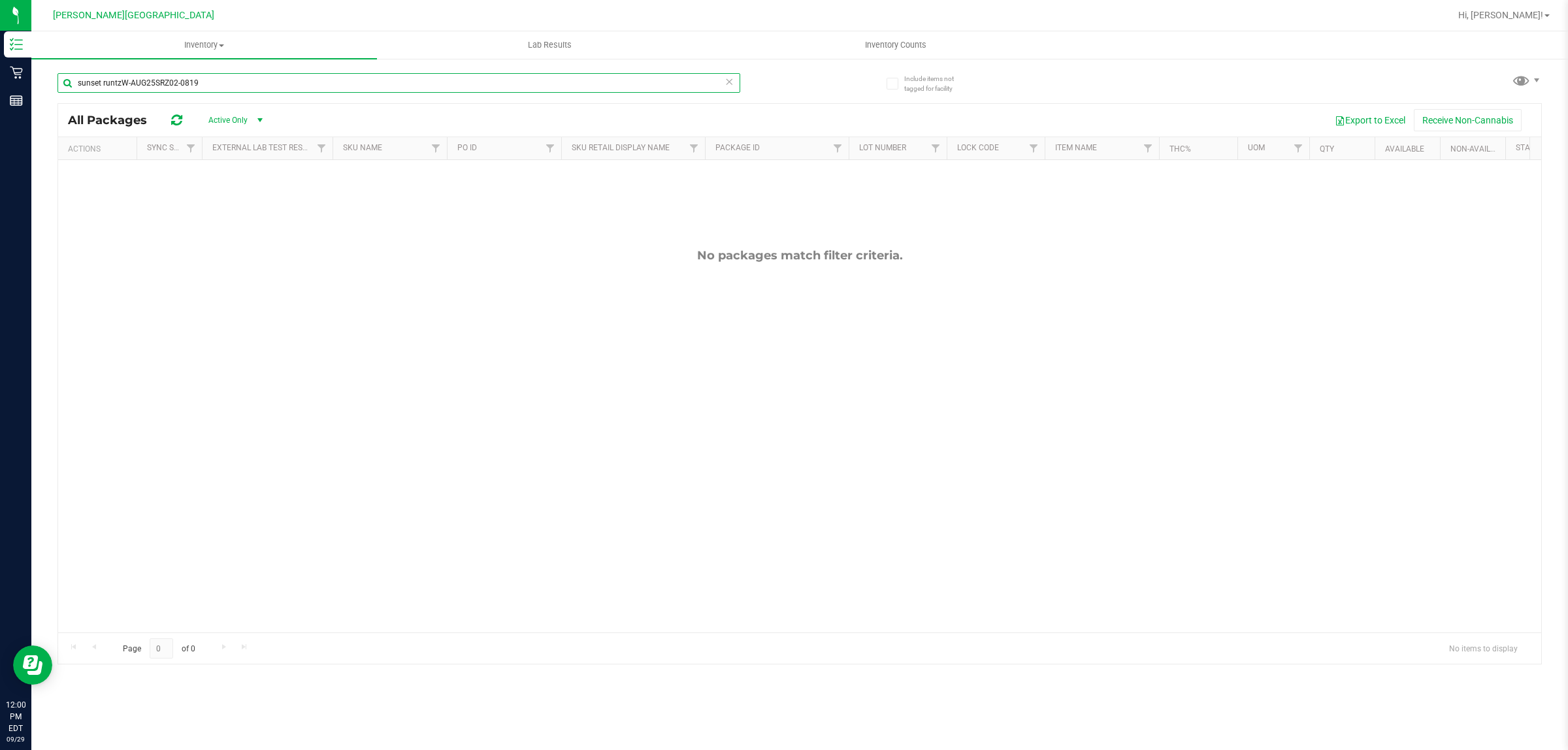
type input "sunset runtzW-AUG25SRZ02-0819"
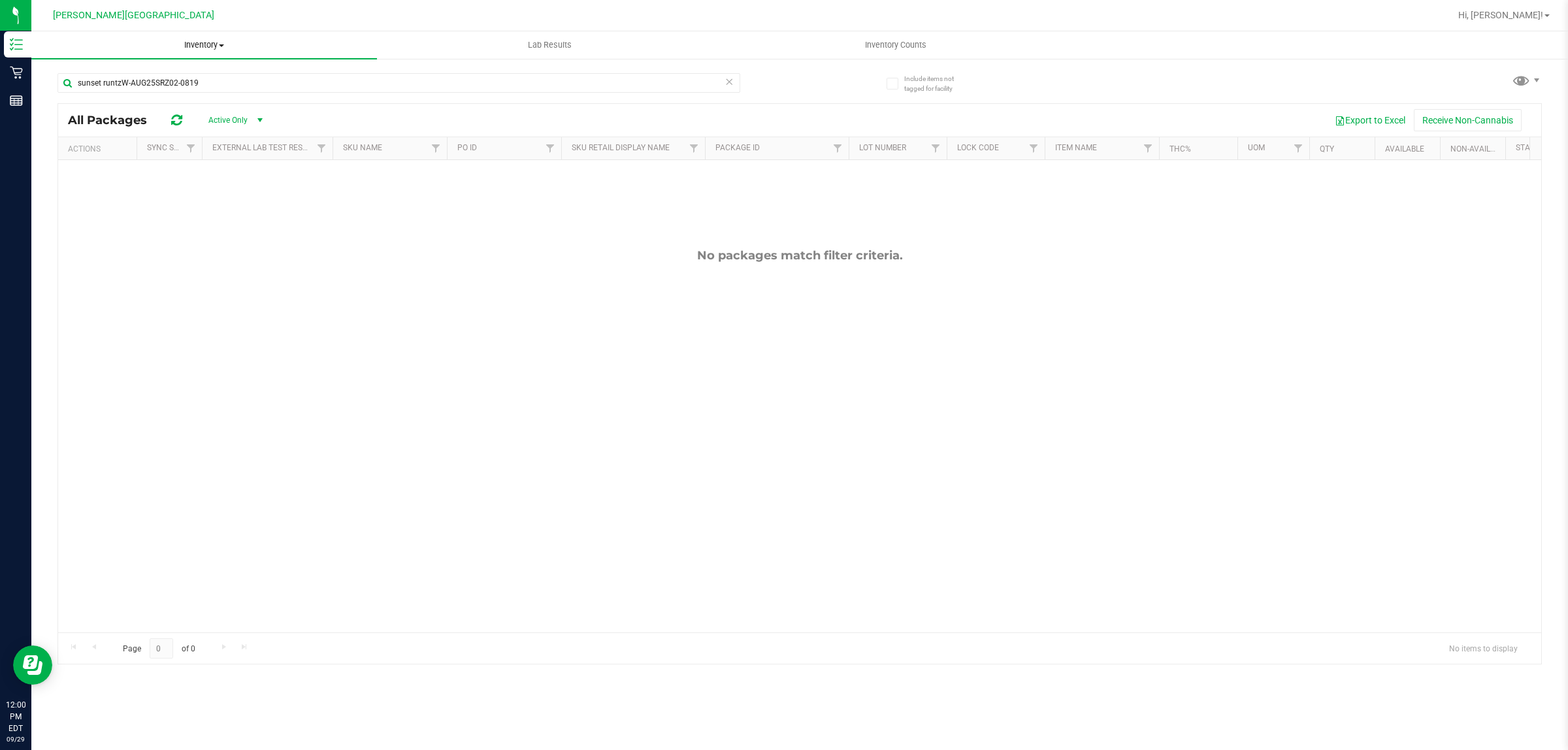
click at [201, 43] on span "Inventory" at bounding box center [204, 45] width 346 height 11
click at [129, 93] on li "All inventory" at bounding box center [204, 94] width 346 height 15
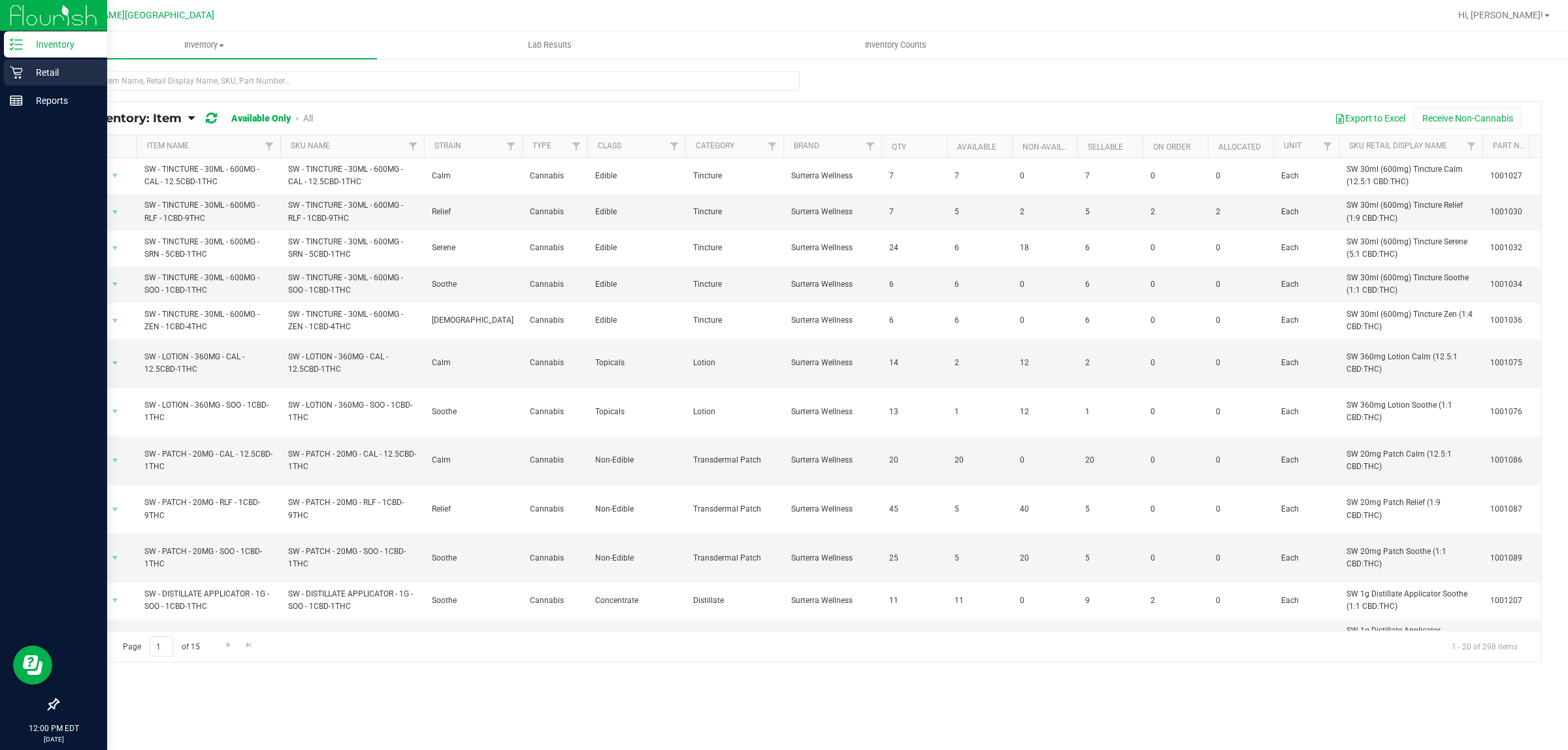
click at [18, 76] on icon at bounding box center [16, 72] width 13 height 13
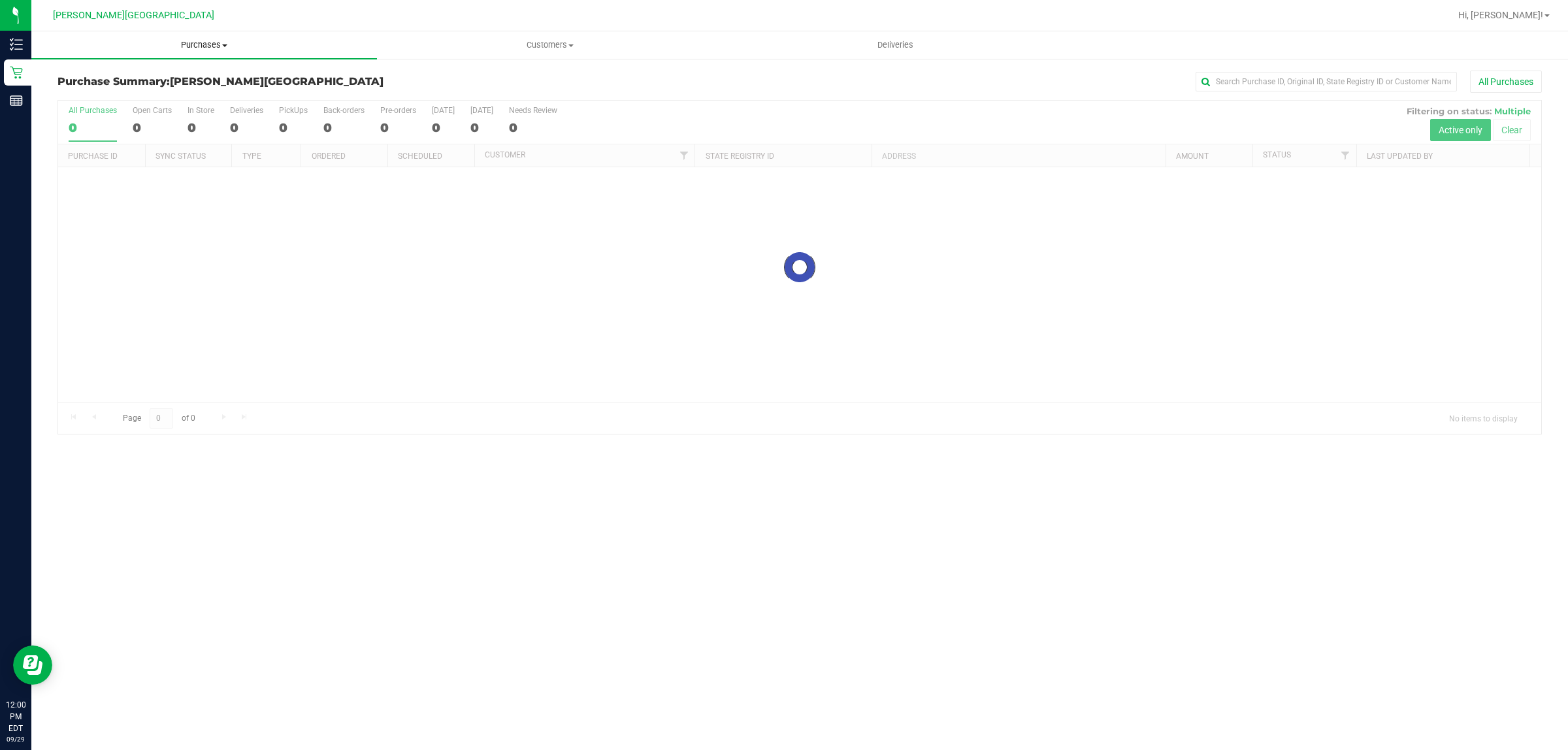
click at [211, 41] on span "Purchases" at bounding box center [204, 45] width 346 height 11
click at [207, 92] on li "Fulfillment" at bounding box center [204, 94] width 346 height 15
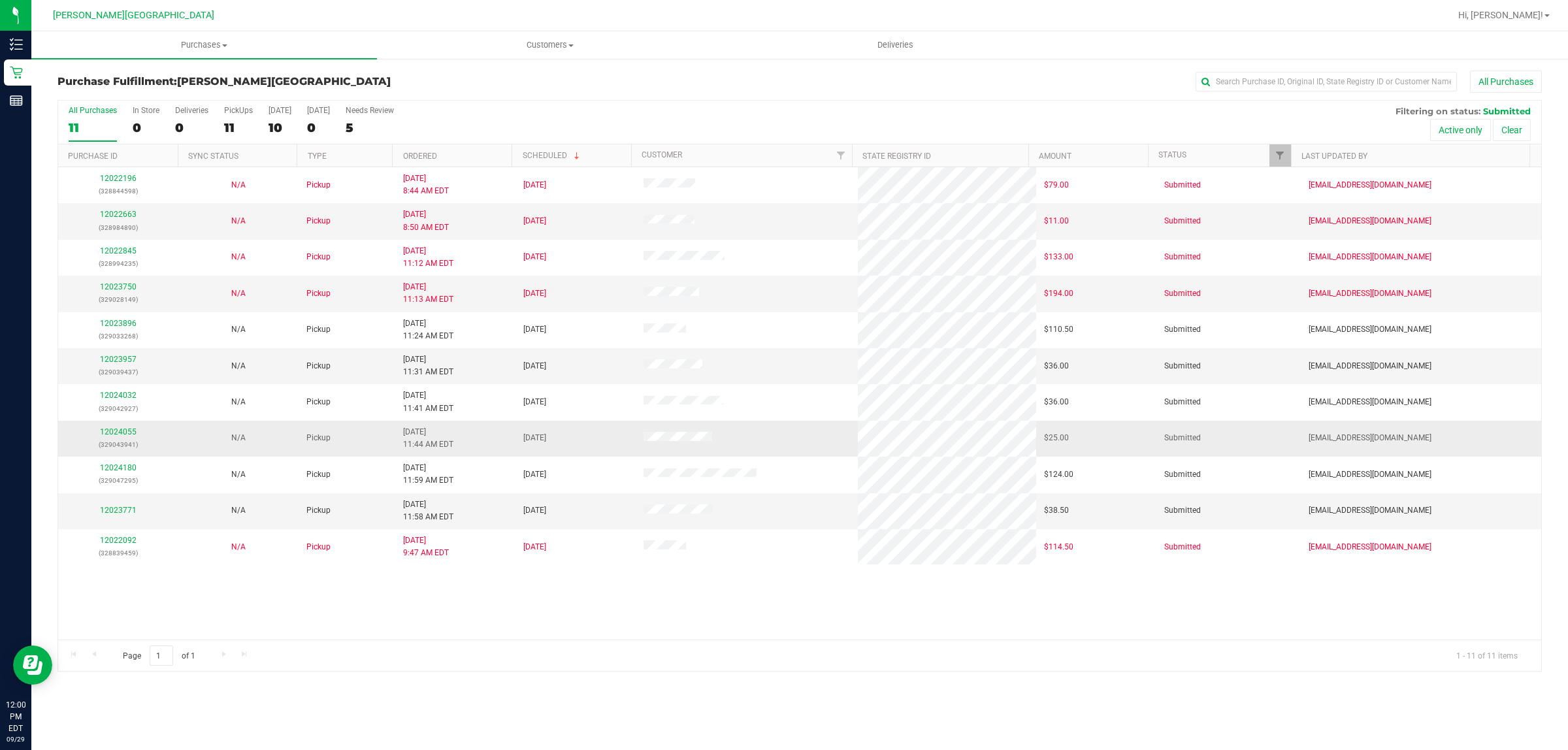
click at [123, 429] on div "12024055 (329043941)" at bounding box center [118, 438] width 105 height 25
click at [125, 436] on link "12024055" at bounding box center [118, 433] width 36 height 10
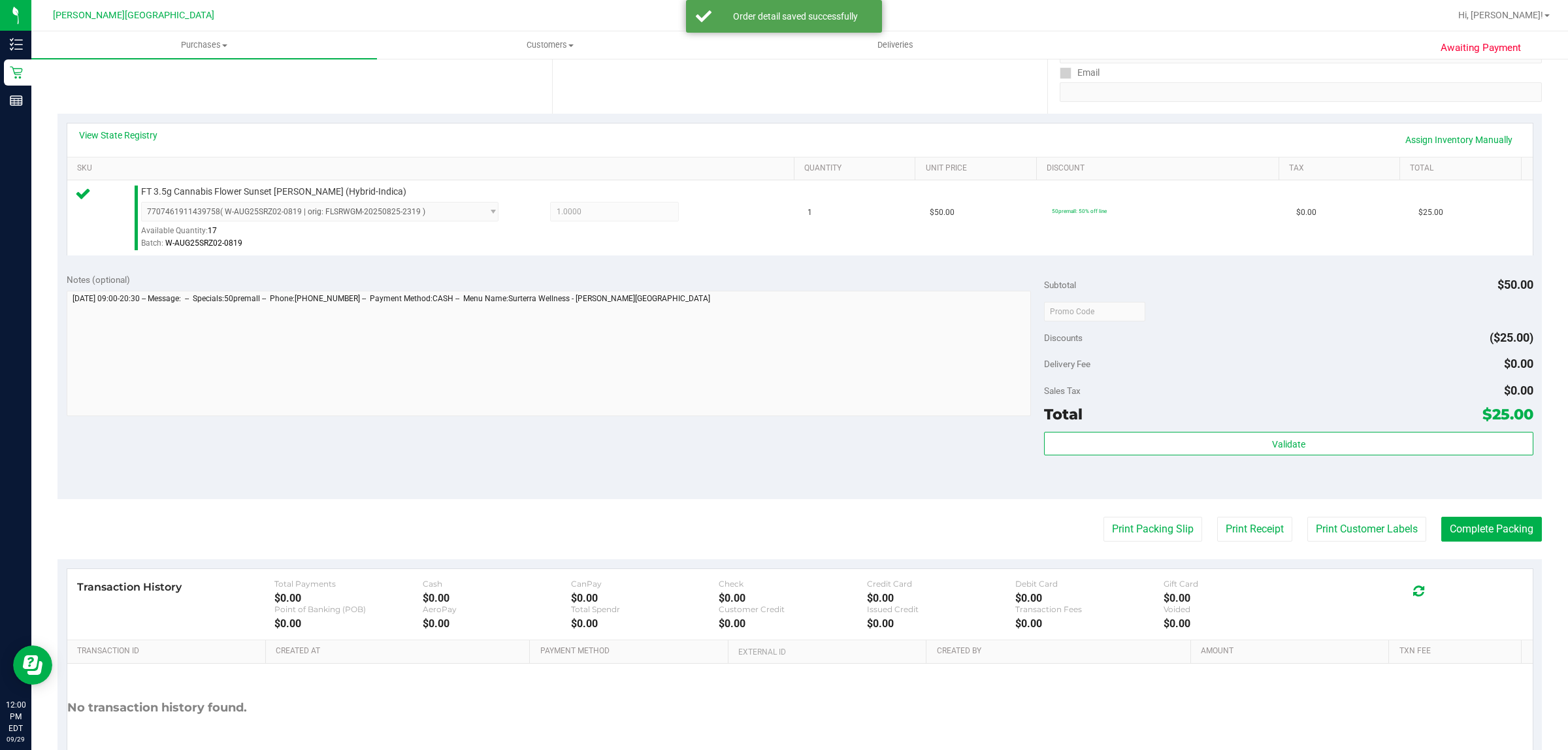
scroll to position [245, 0]
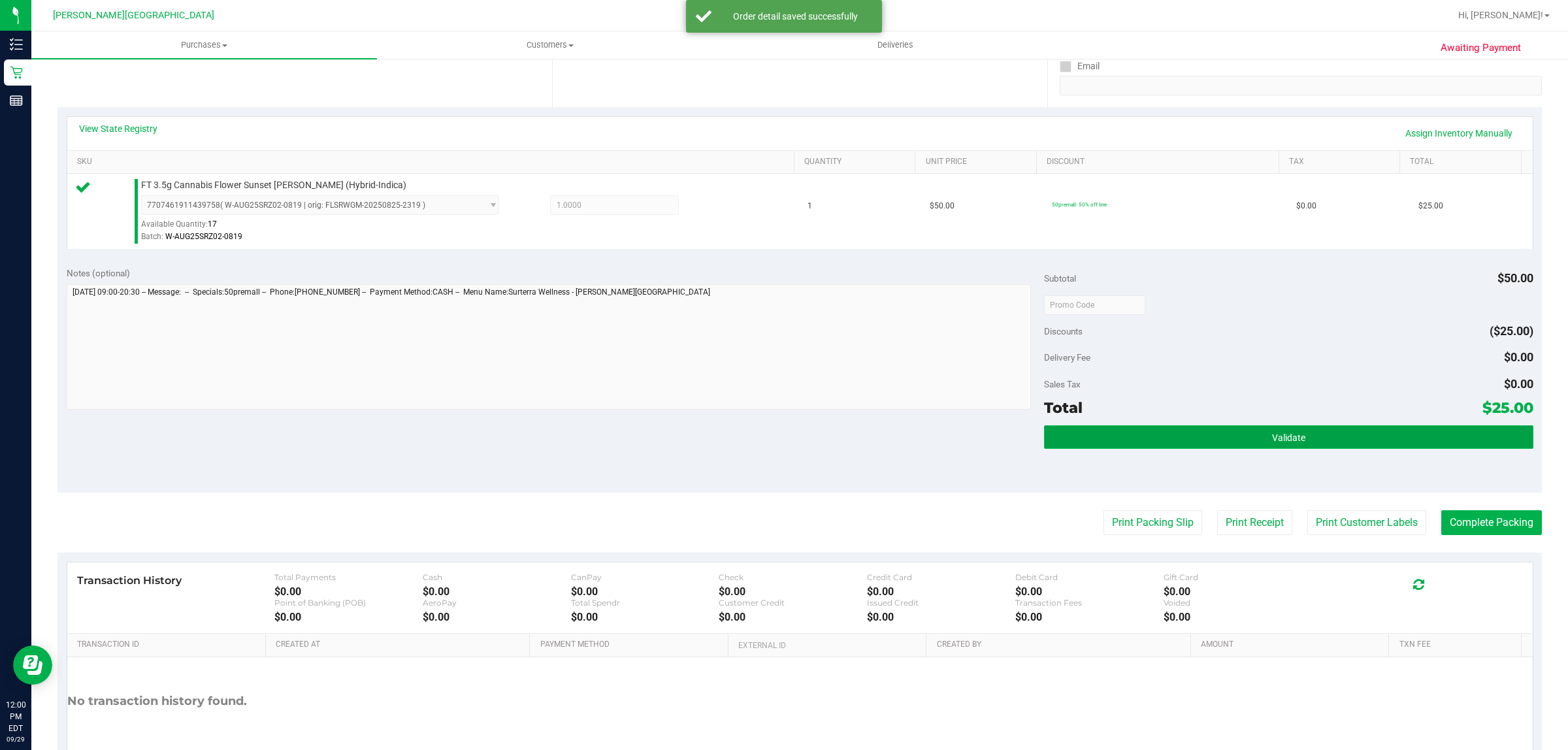
click at [1175, 441] on button "Validate" at bounding box center [1288, 436] width 489 height 24
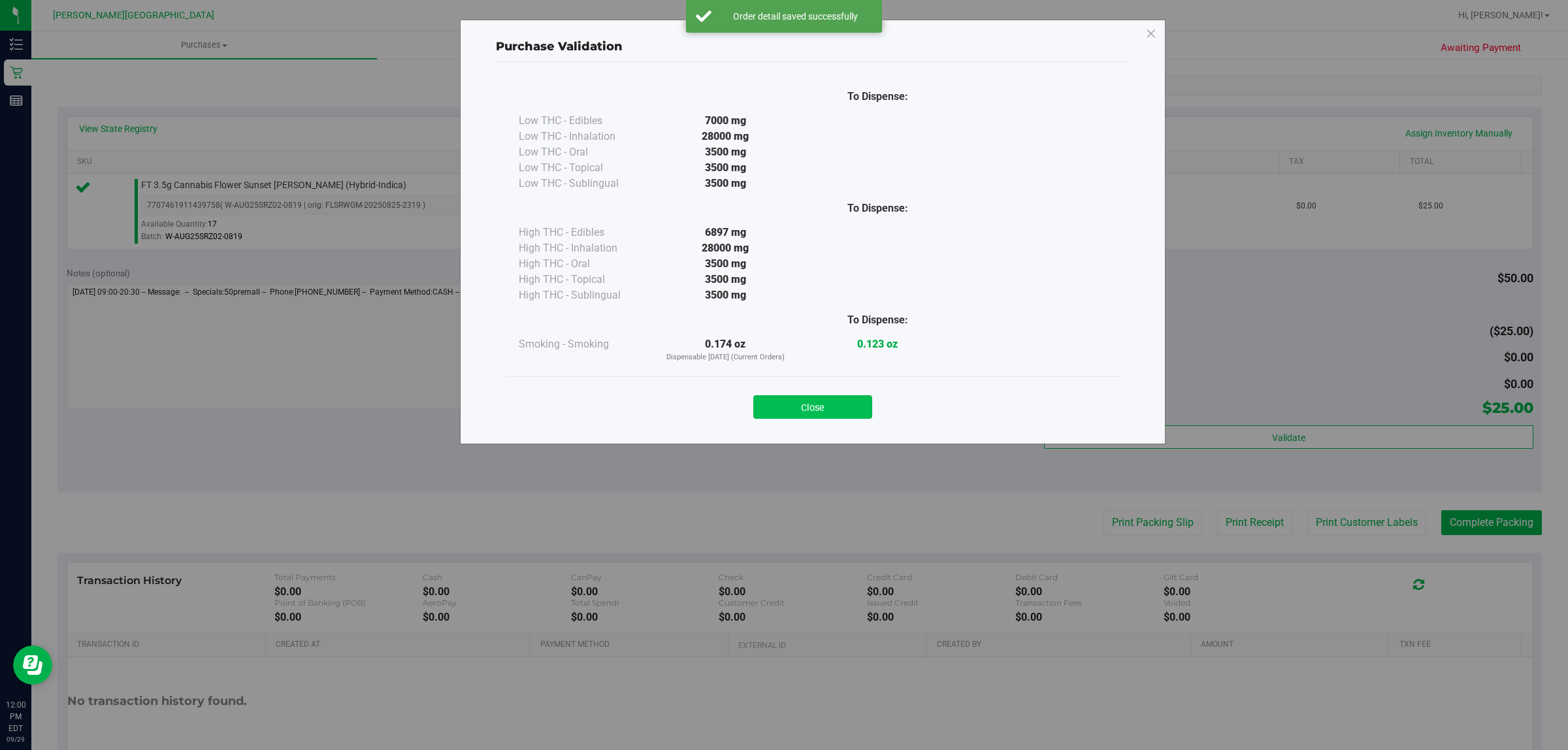
click at [774, 402] on button "Close" at bounding box center [813, 407] width 119 height 24
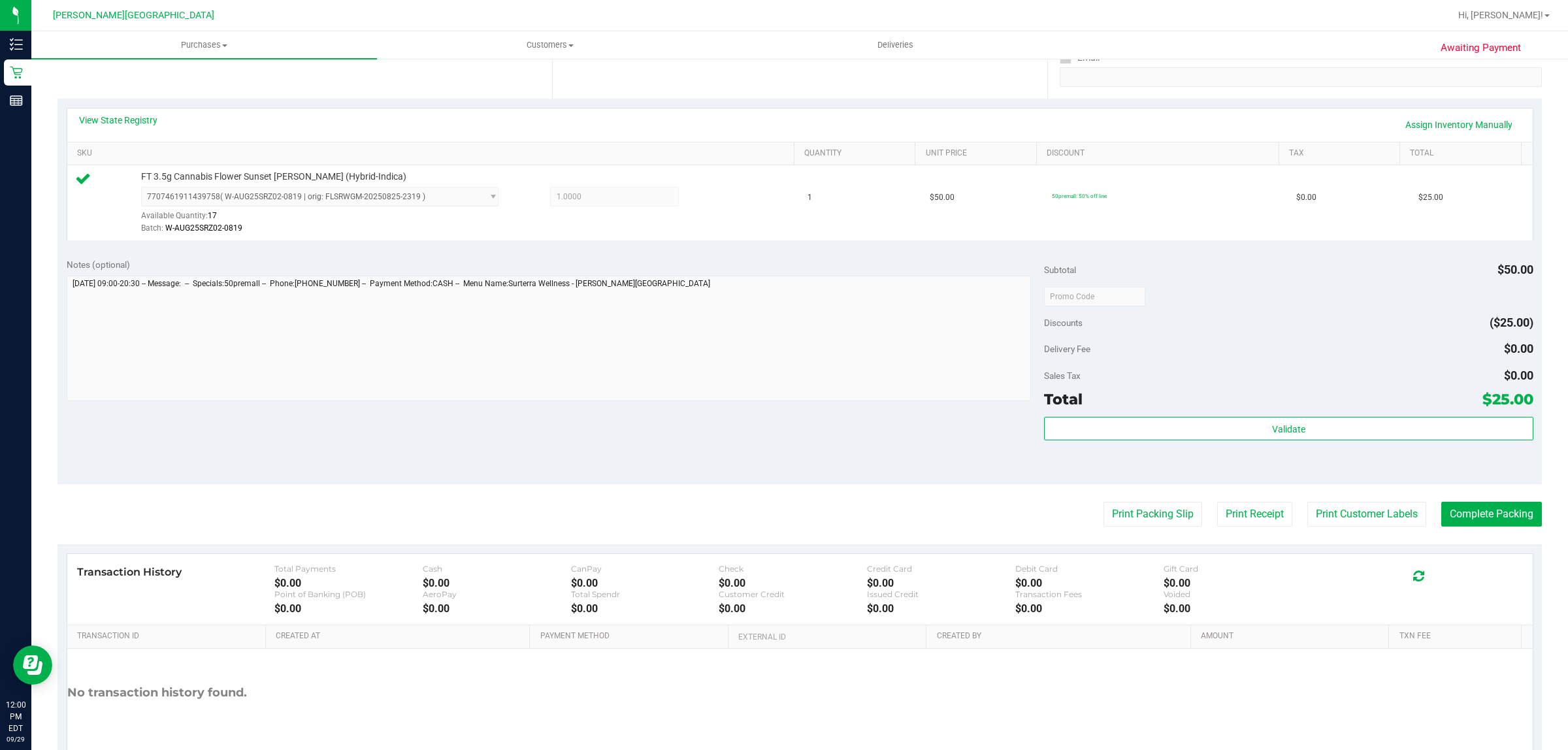
scroll to position [154, 0]
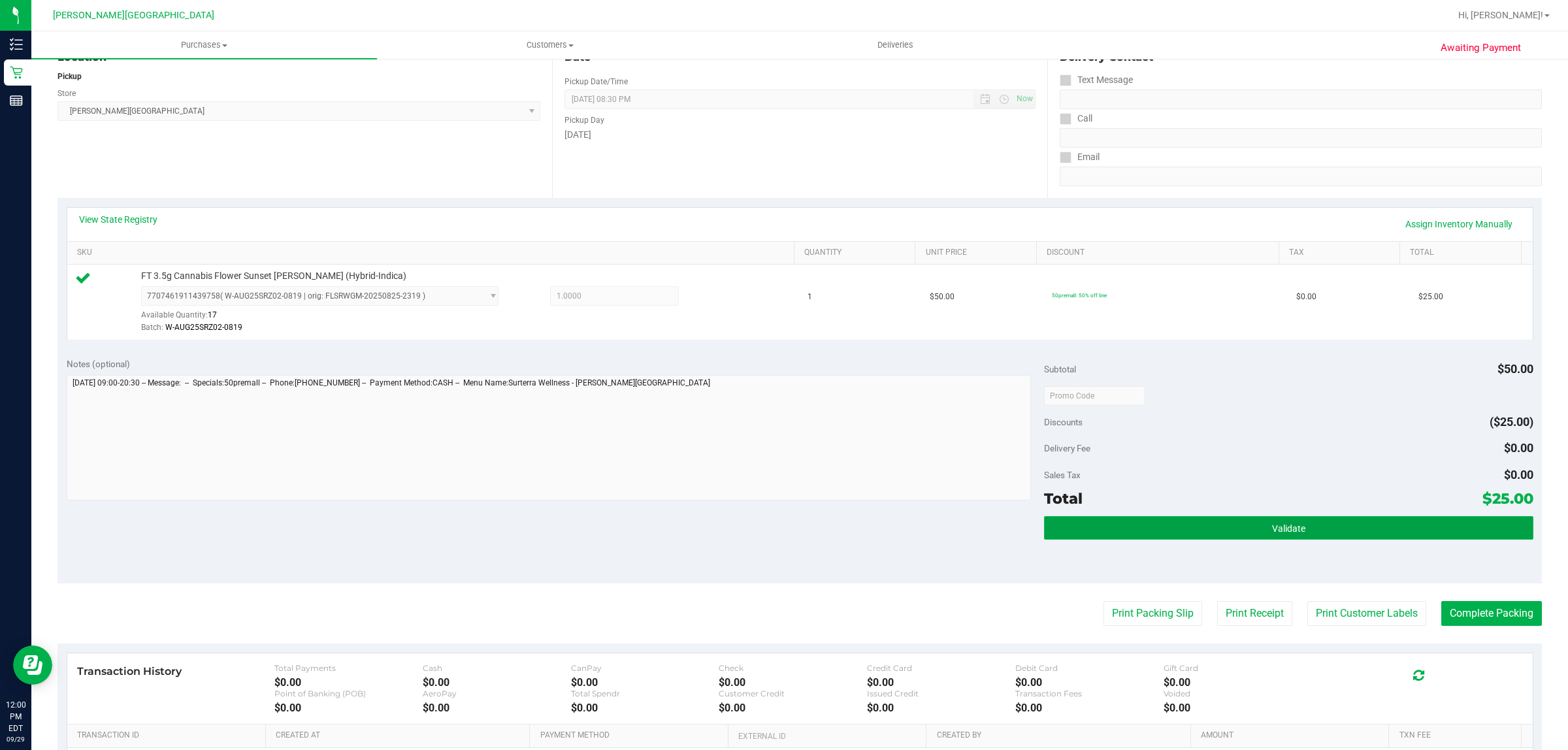
click at [1277, 527] on span "Validate" at bounding box center [1288, 528] width 33 height 10
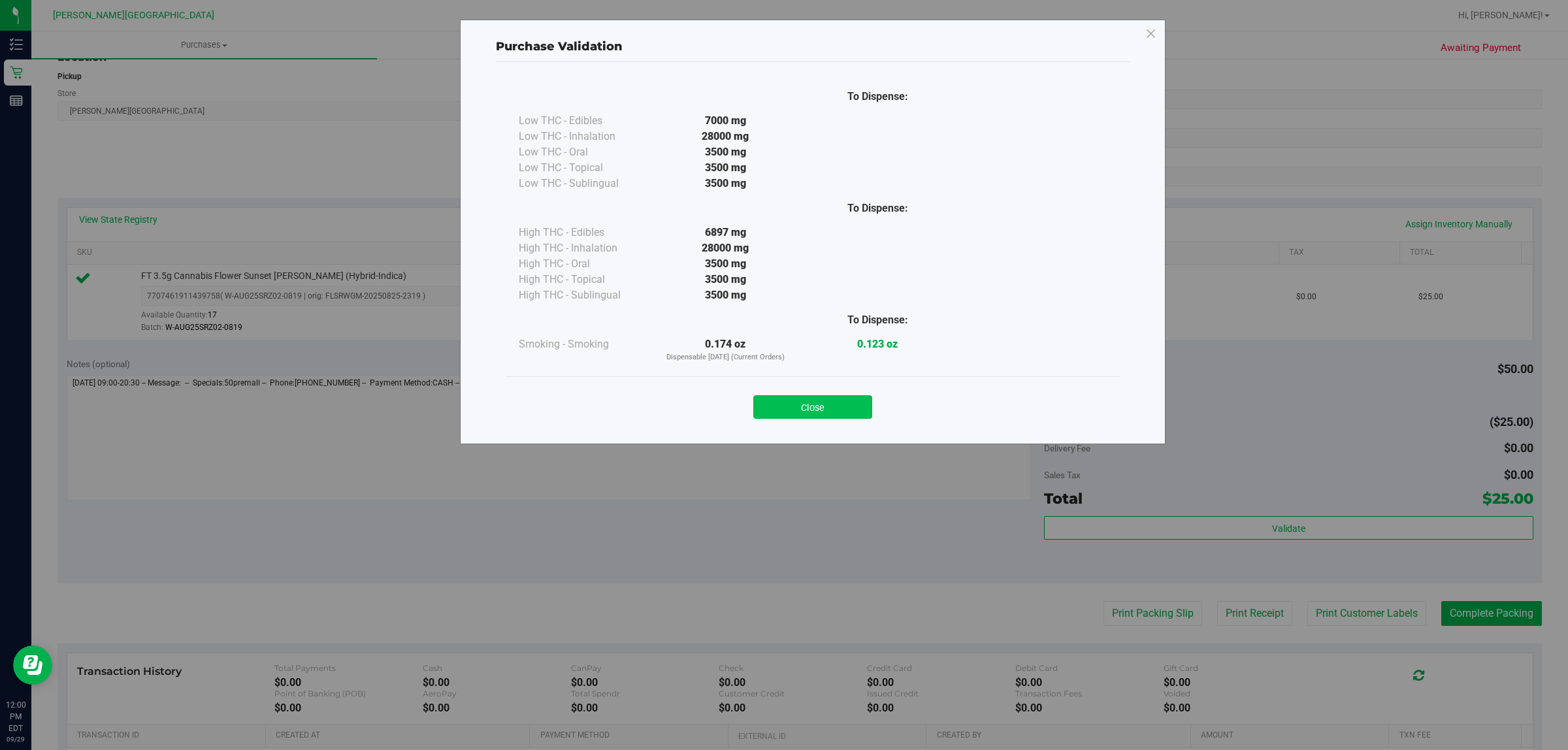
click at [825, 402] on button "Close" at bounding box center [813, 407] width 119 height 24
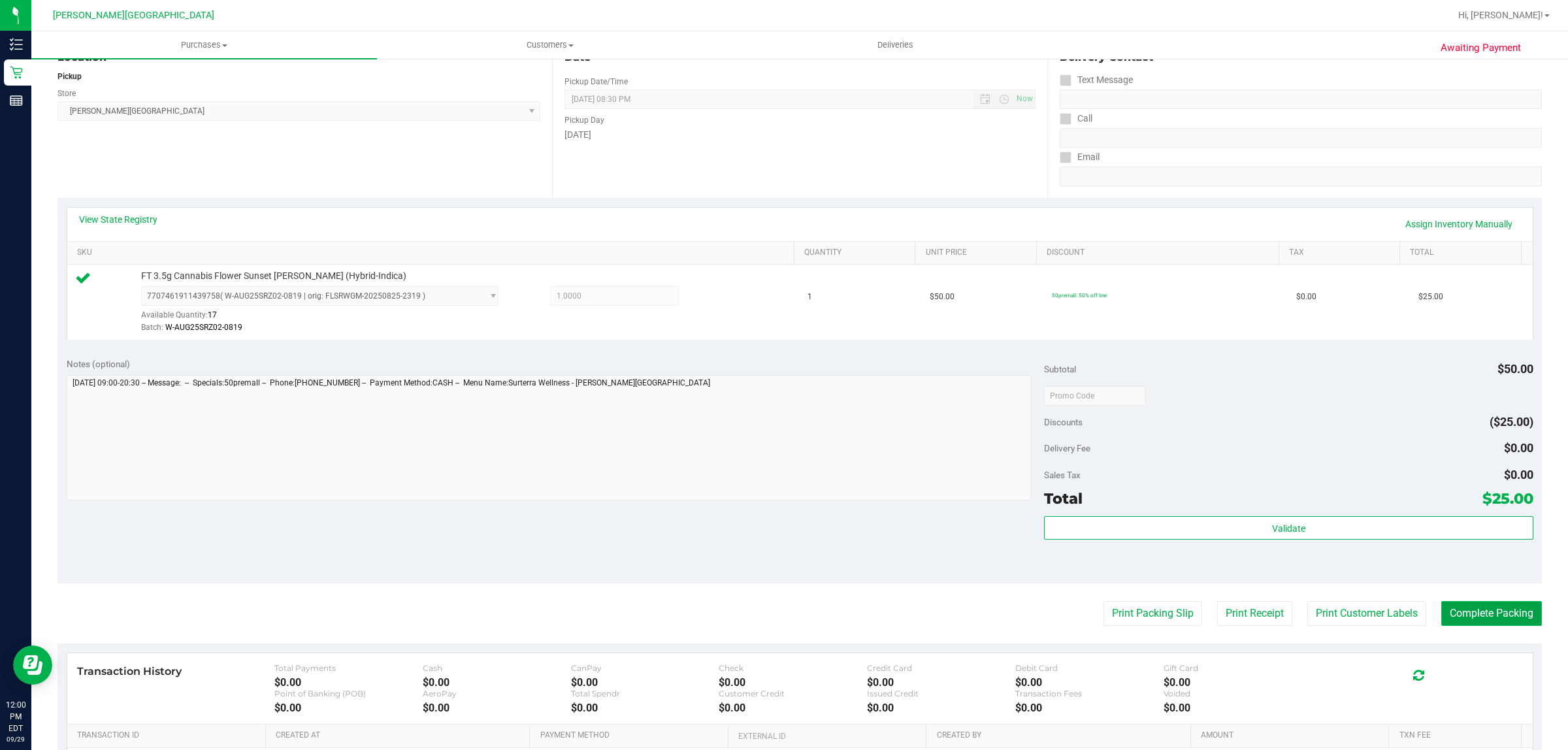
click at [1480, 623] on button "Complete Packing" at bounding box center [1492, 614] width 101 height 25
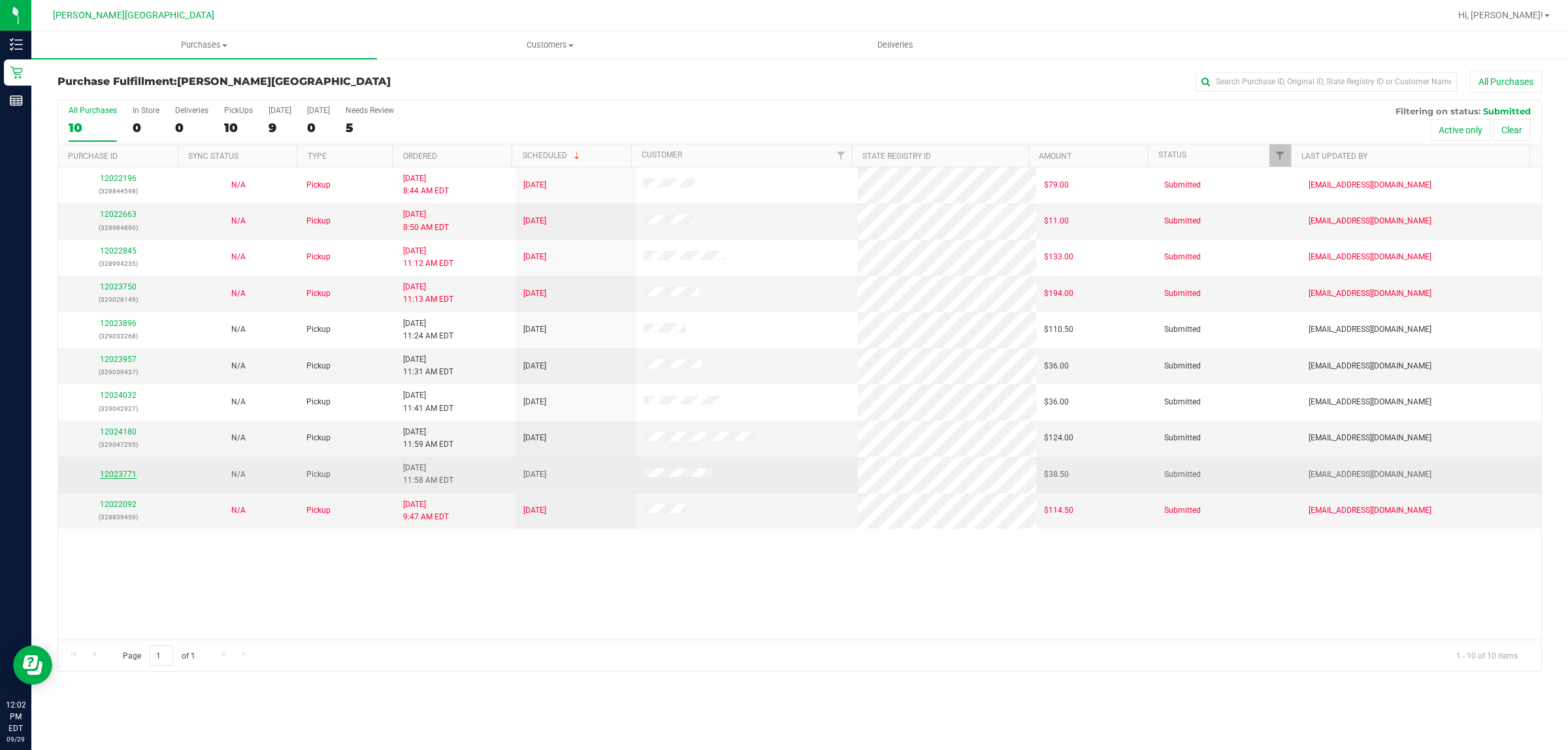
click at [131, 477] on link "12023771" at bounding box center [118, 475] width 36 height 10
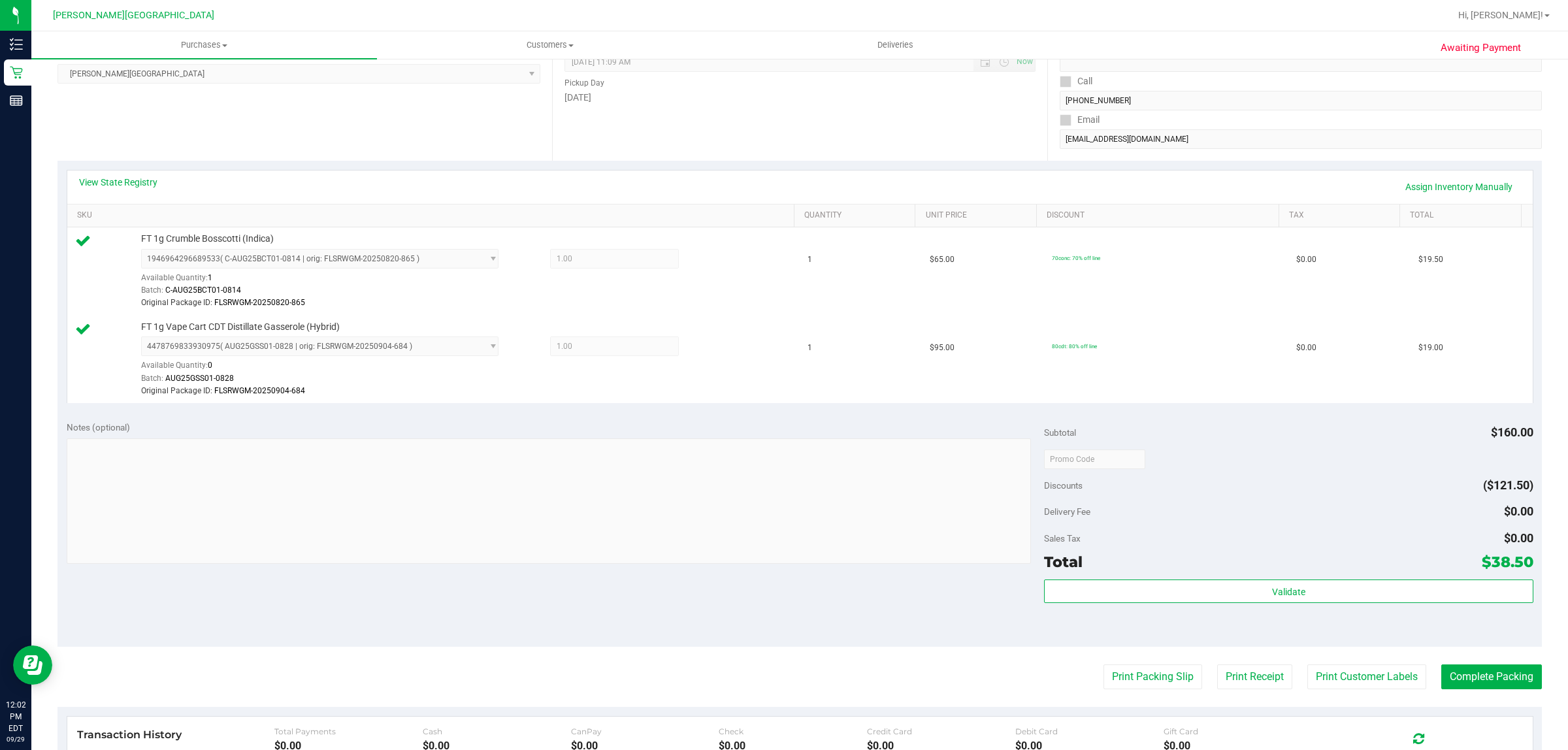
scroll to position [163, 0]
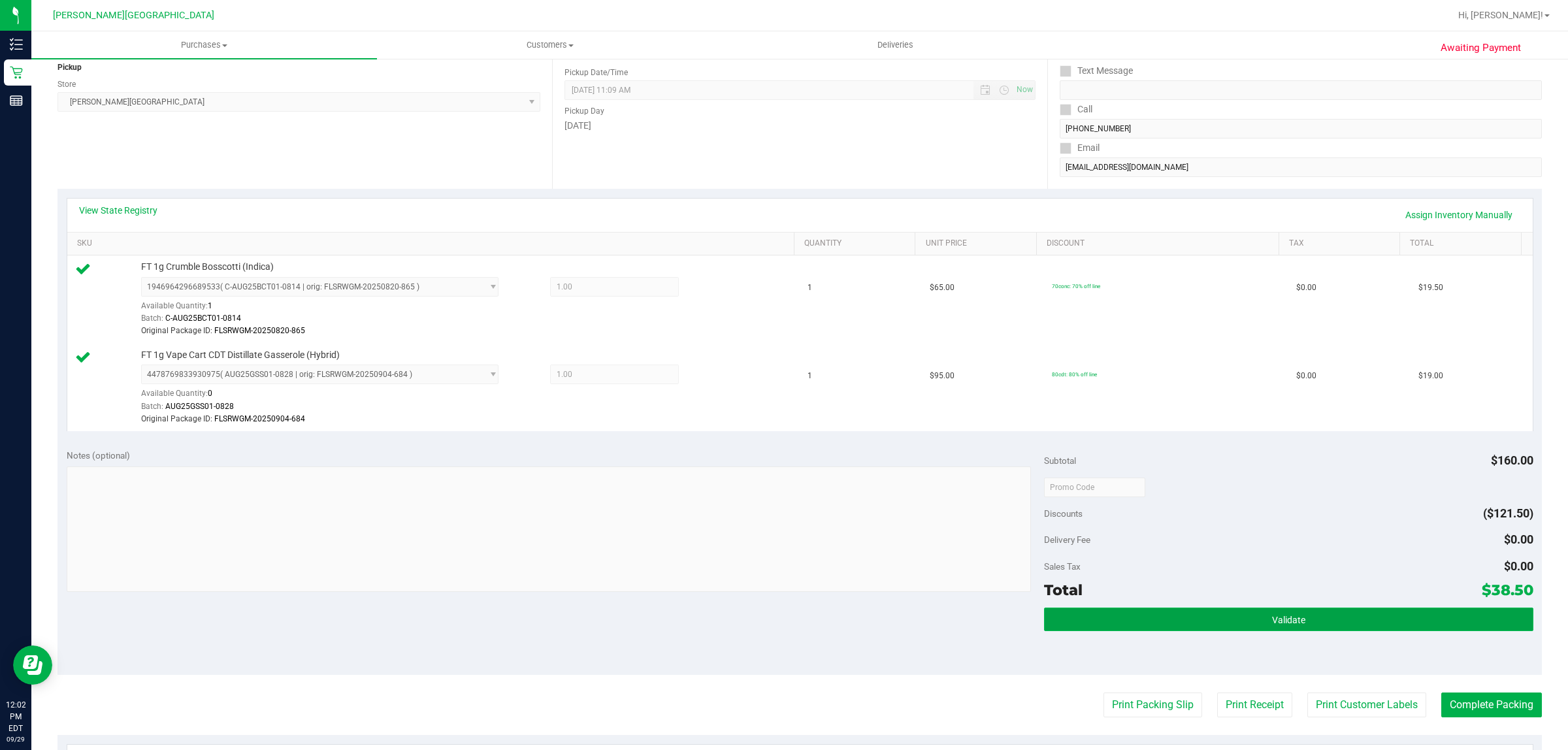
click at [1315, 615] on button "Validate" at bounding box center [1288, 619] width 489 height 24
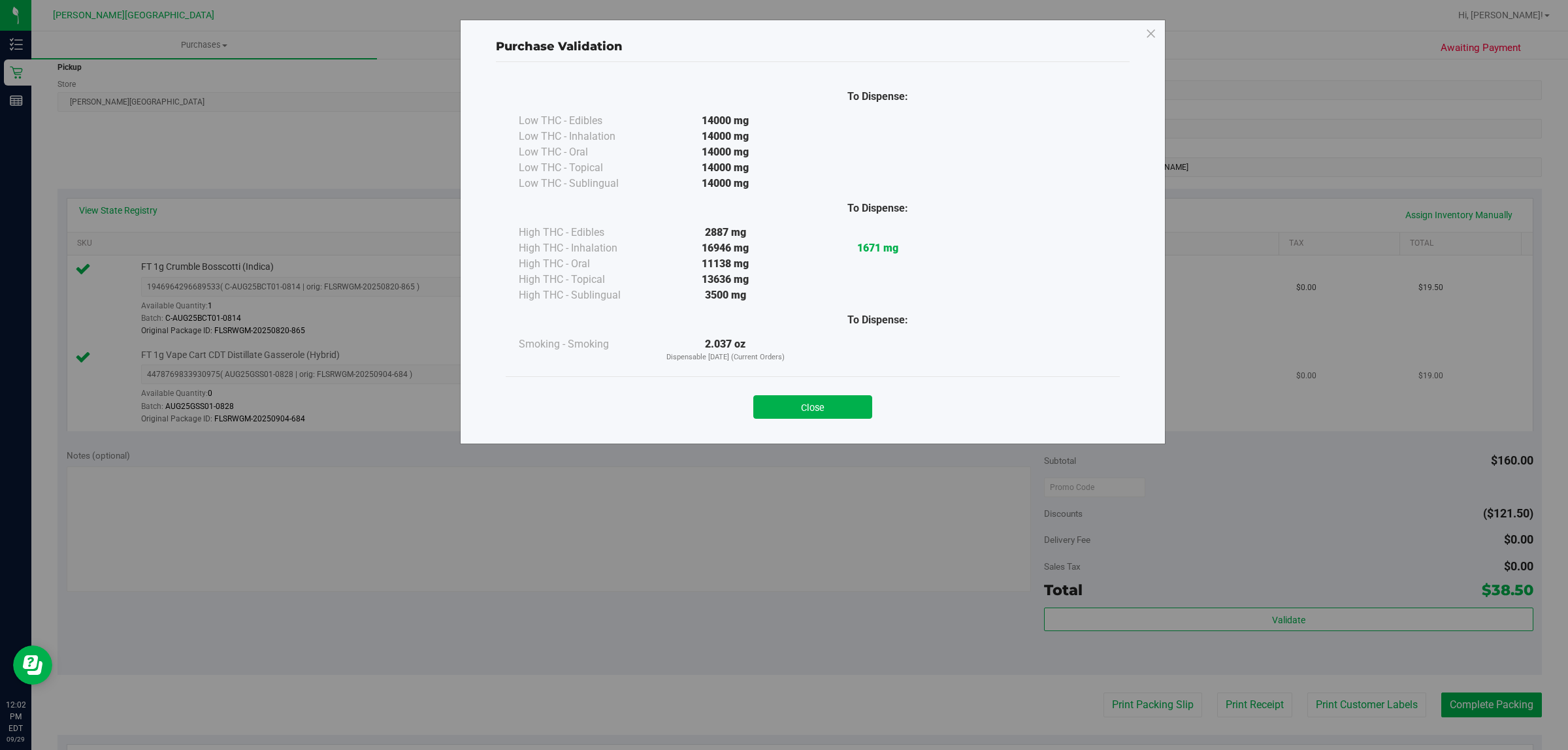
click at [825, 413] on button "Close" at bounding box center [813, 407] width 119 height 24
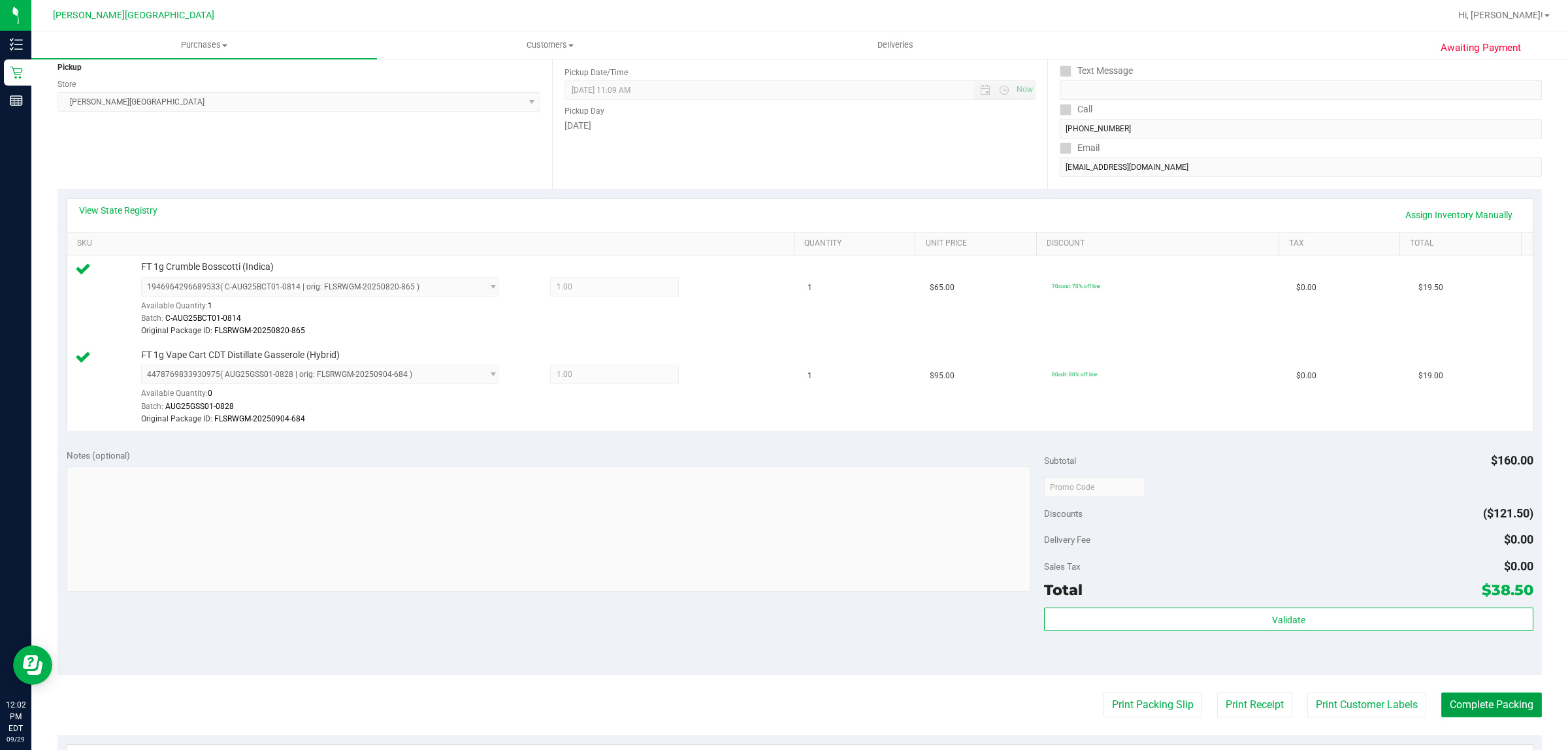
click at [1506, 708] on button "Complete Packing" at bounding box center [1492, 705] width 101 height 25
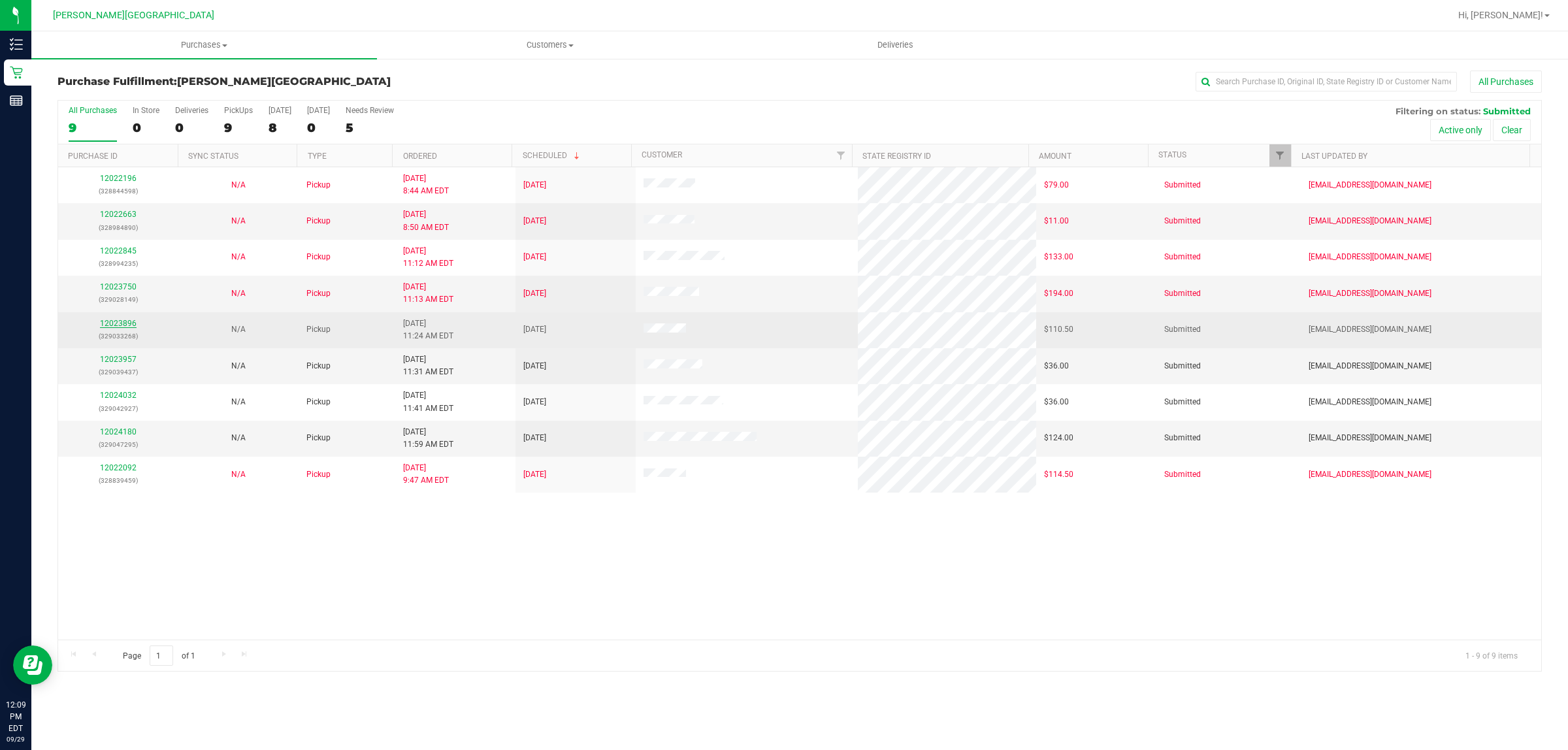
click at [114, 325] on link "12023896" at bounding box center [118, 324] width 36 height 10
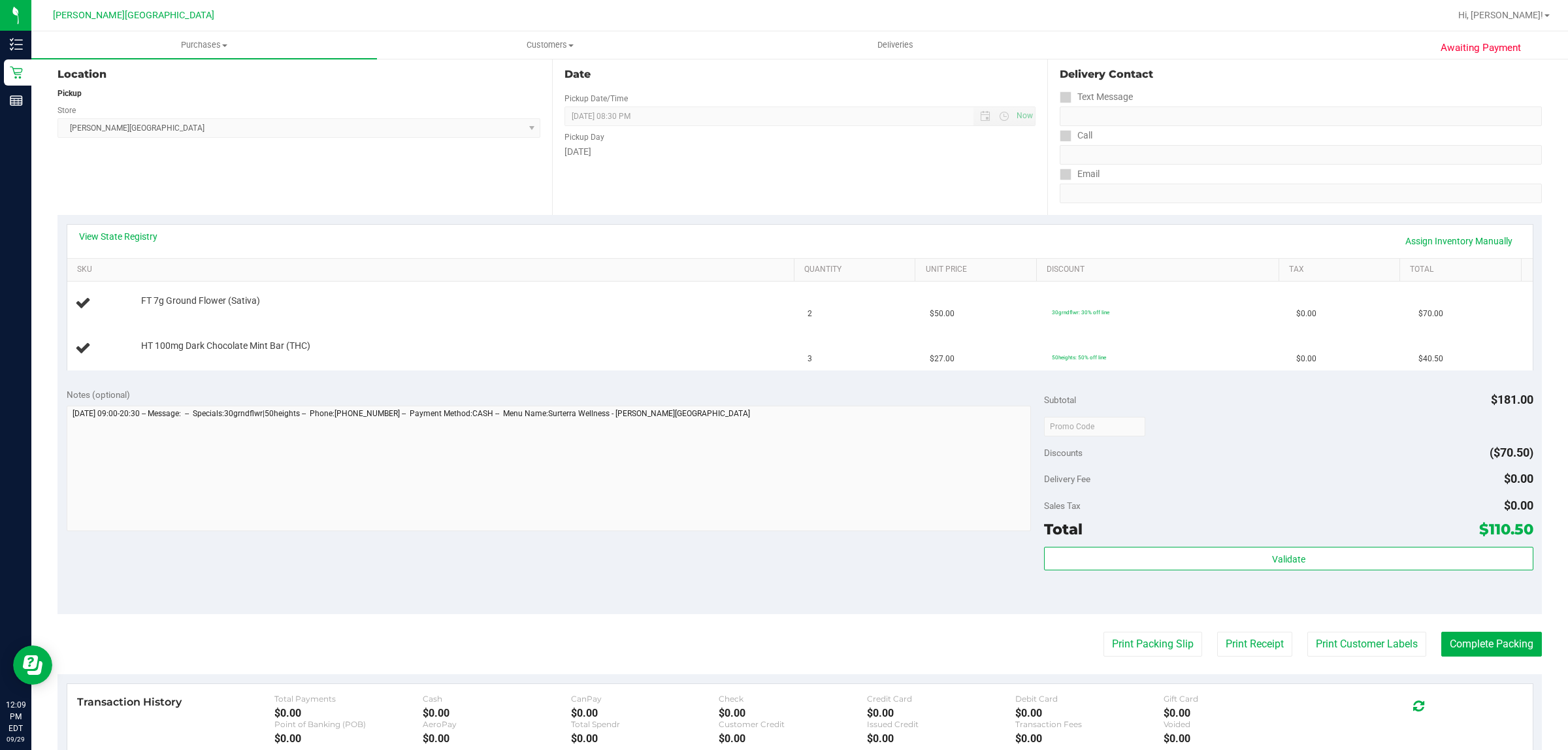
scroll to position [163, 0]
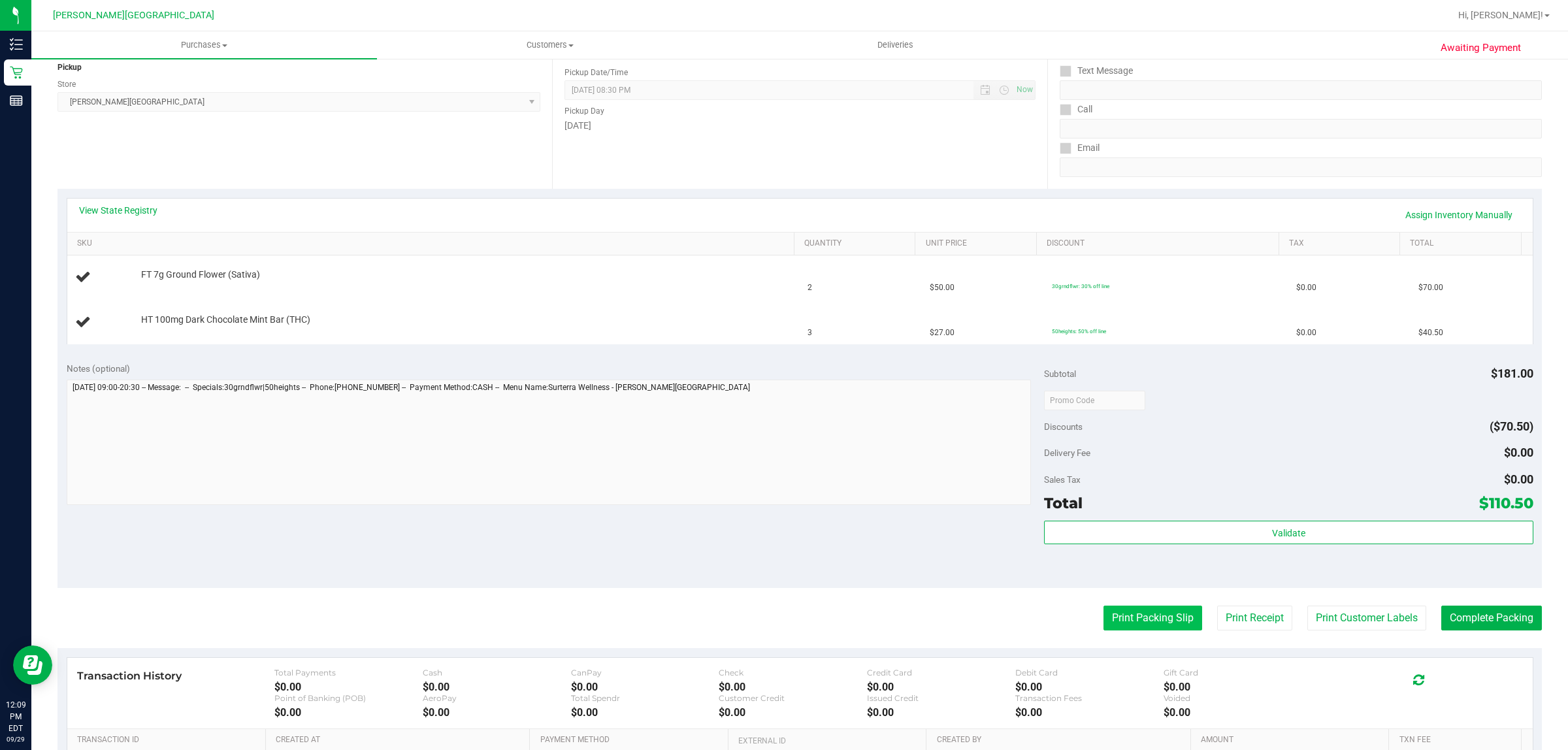
click at [1124, 613] on button "Print Packing Slip" at bounding box center [1153, 618] width 99 height 25
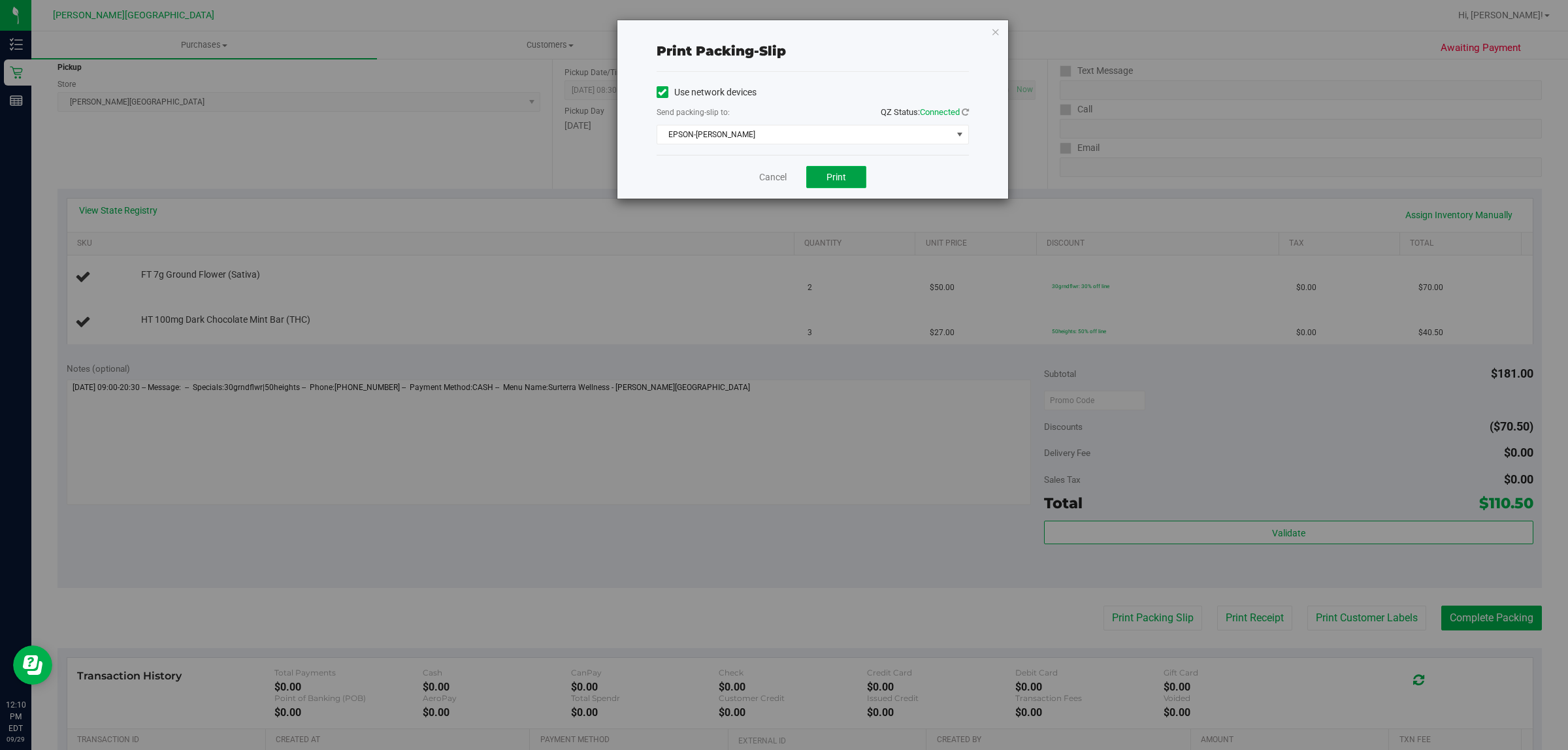
click at [844, 178] on span "Print" at bounding box center [836, 176] width 20 height 10
click at [997, 32] on icon "button" at bounding box center [995, 31] width 10 height 15
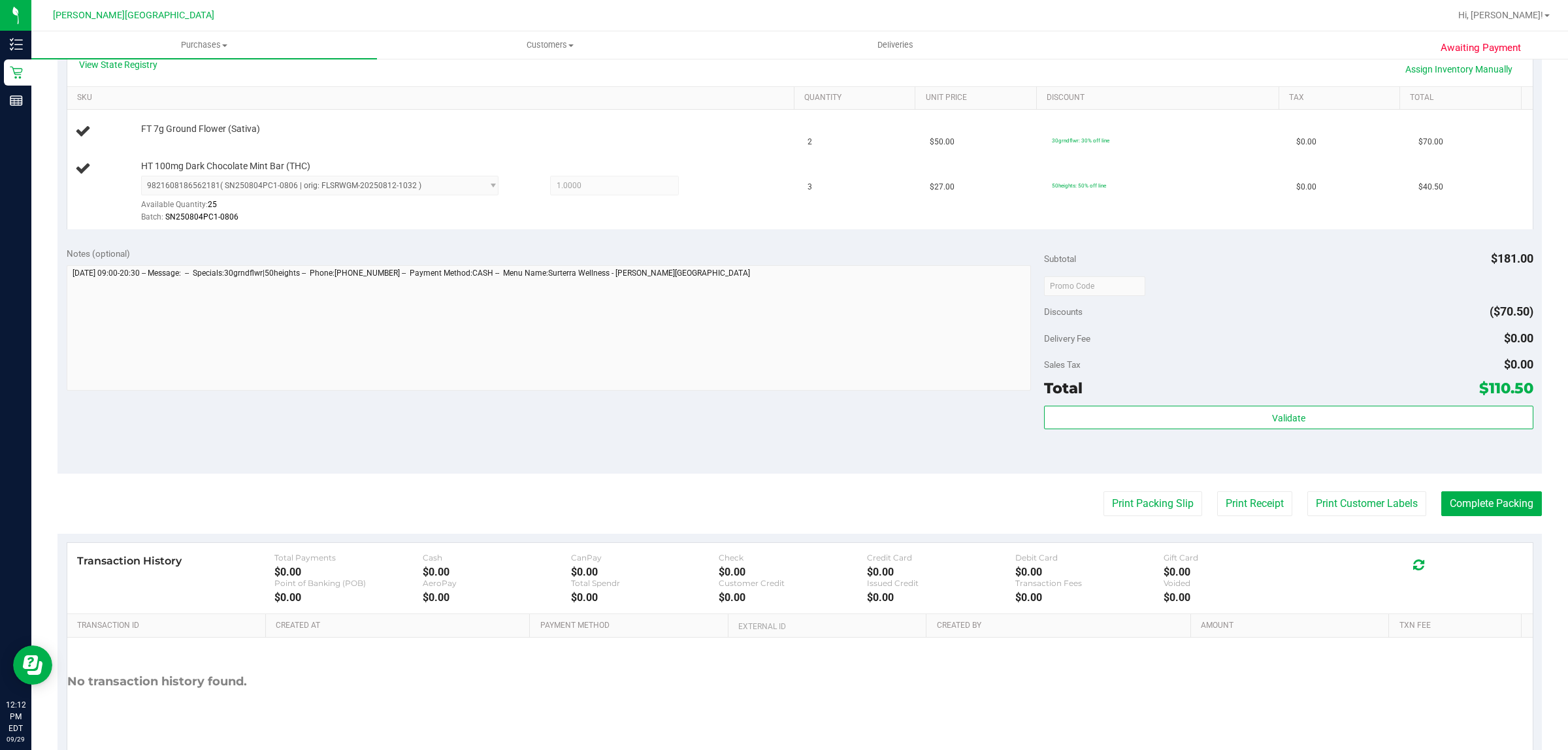
scroll to position [199, 0]
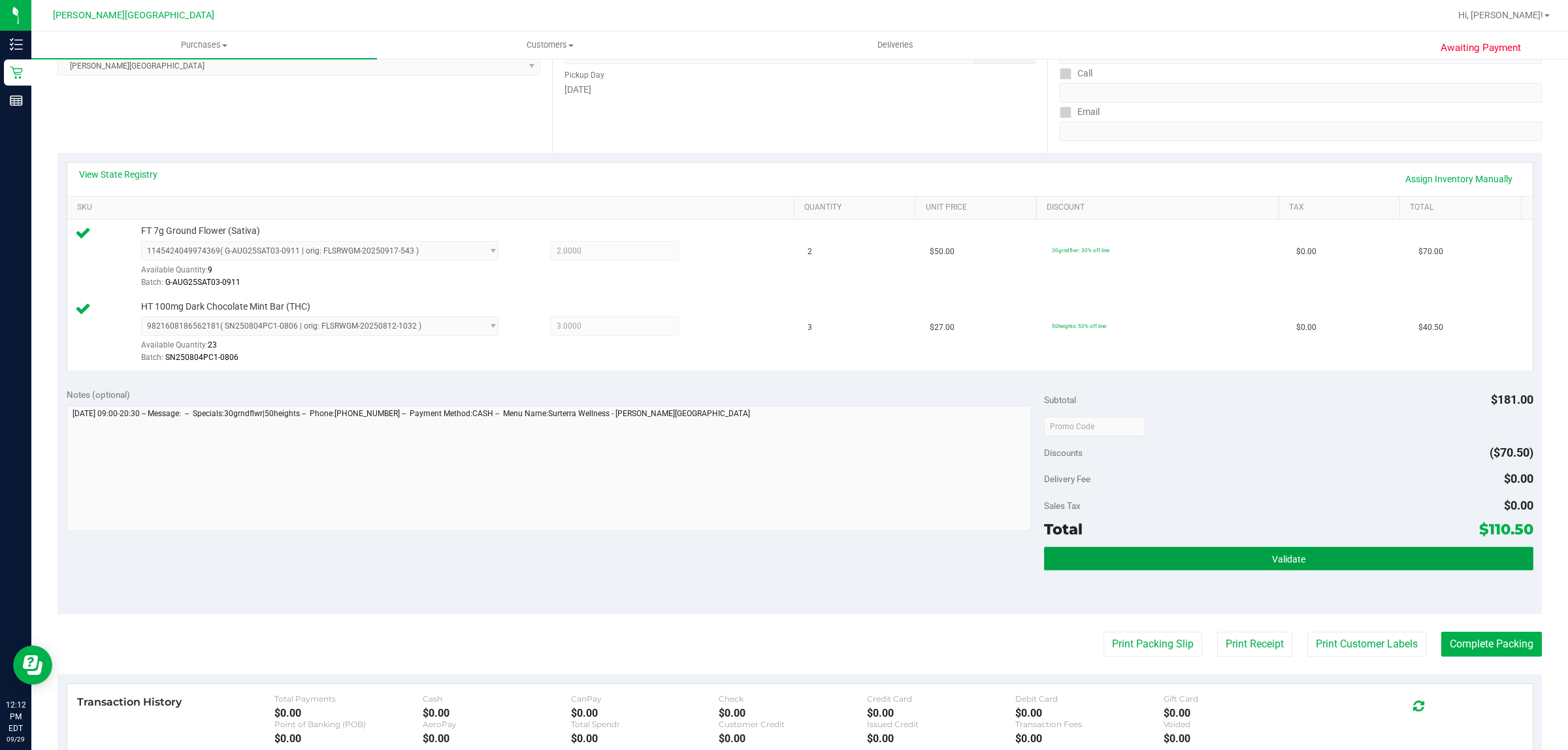
click at [1409, 557] on button "Validate" at bounding box center [1288, 558] width 489 height 24
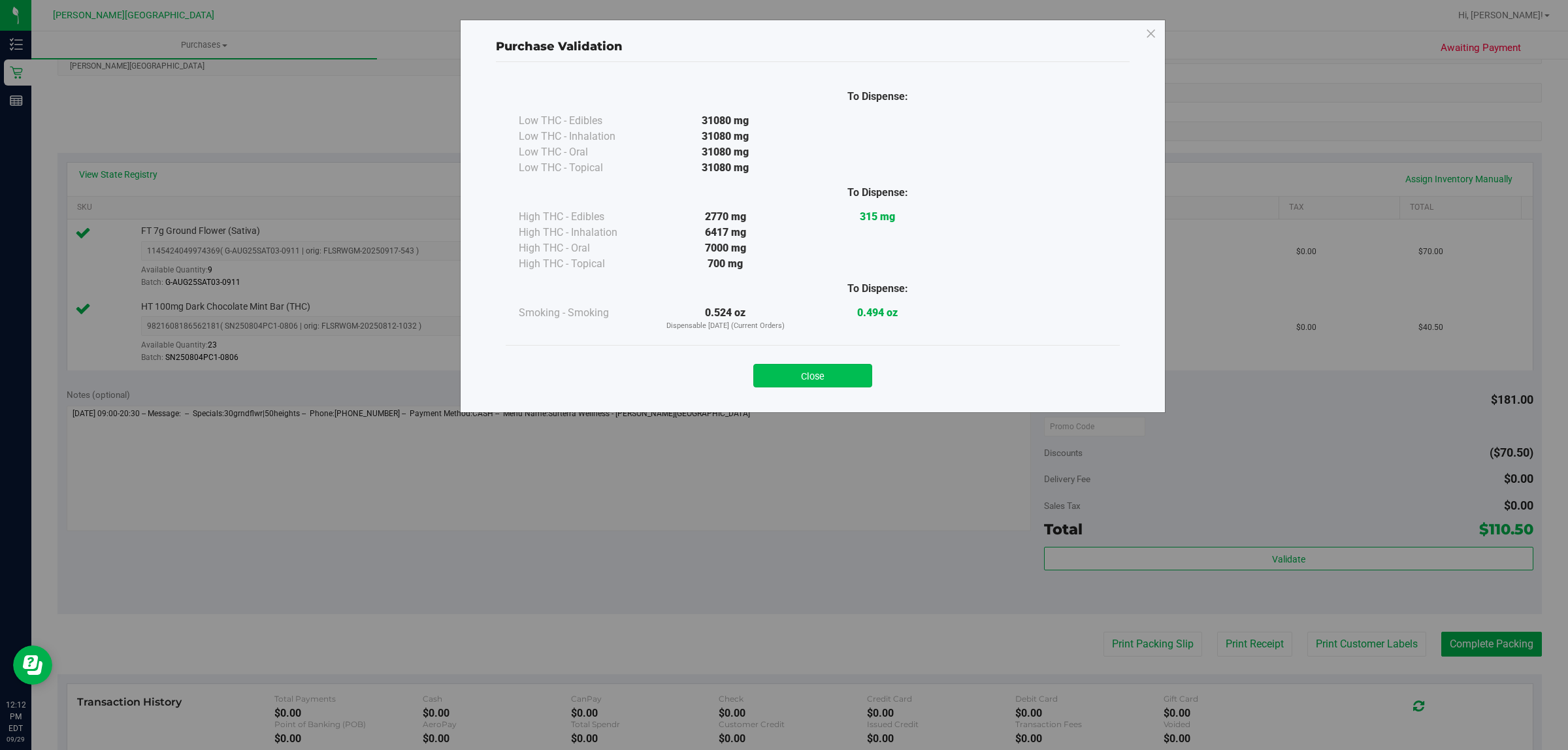
click at [830, 372] on button "Close" at bounding box center [813, 375] width 119 height 24
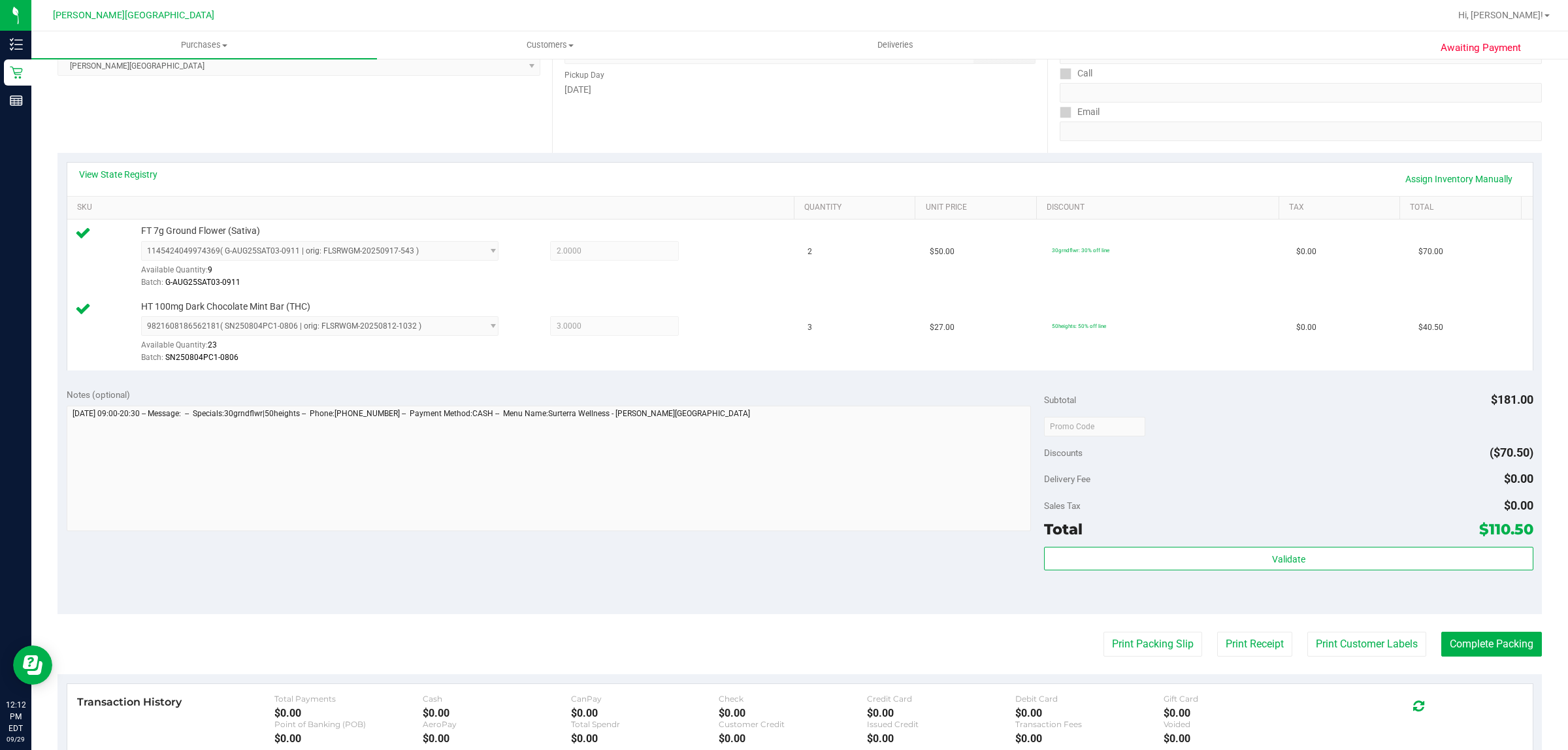
scroll to position [363, 0]
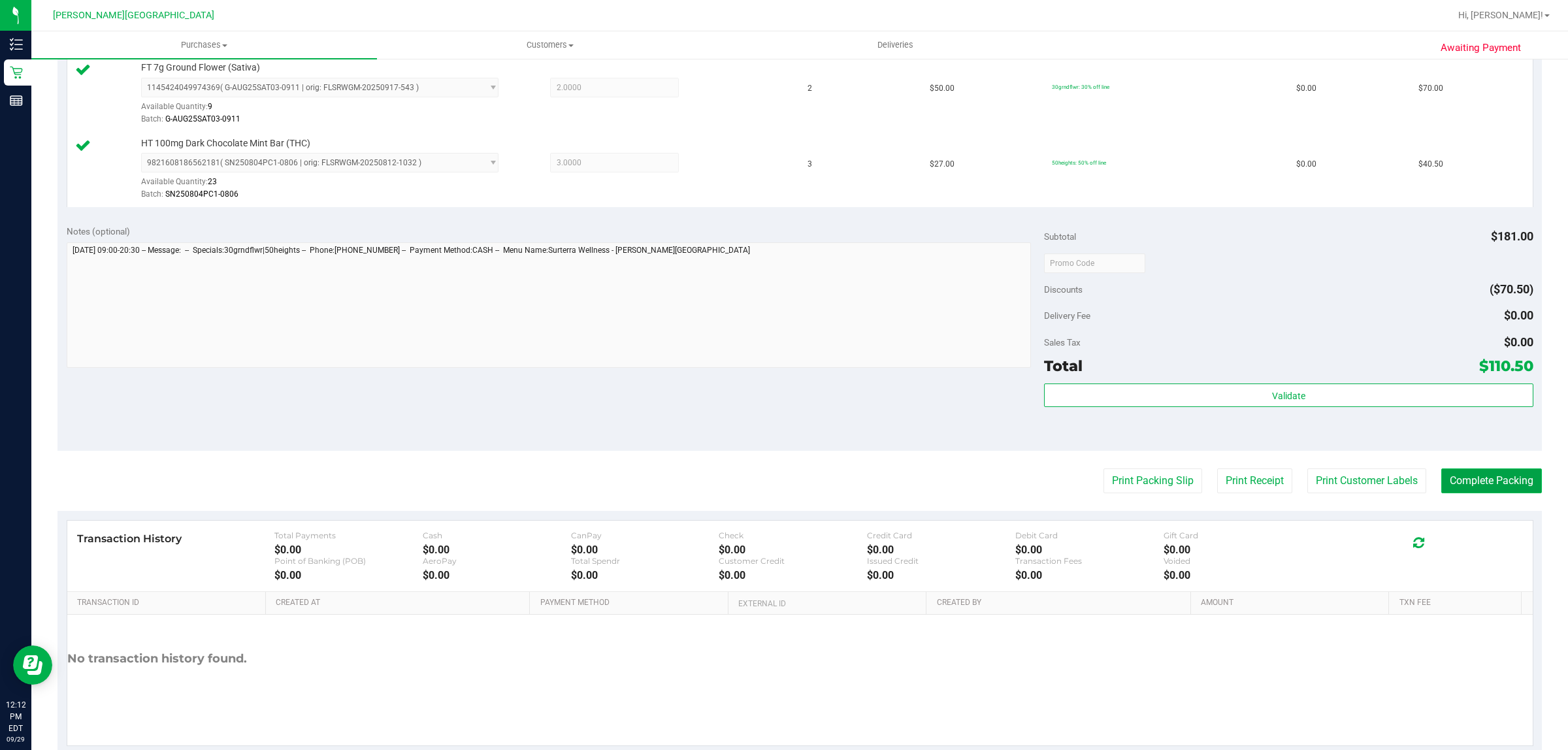
click at [1452, 482] on button "Complete Packing" at bounding box center [1492, 481] width 101 height 25
